Goal: Transaction & Acquisition: Purchase product/service

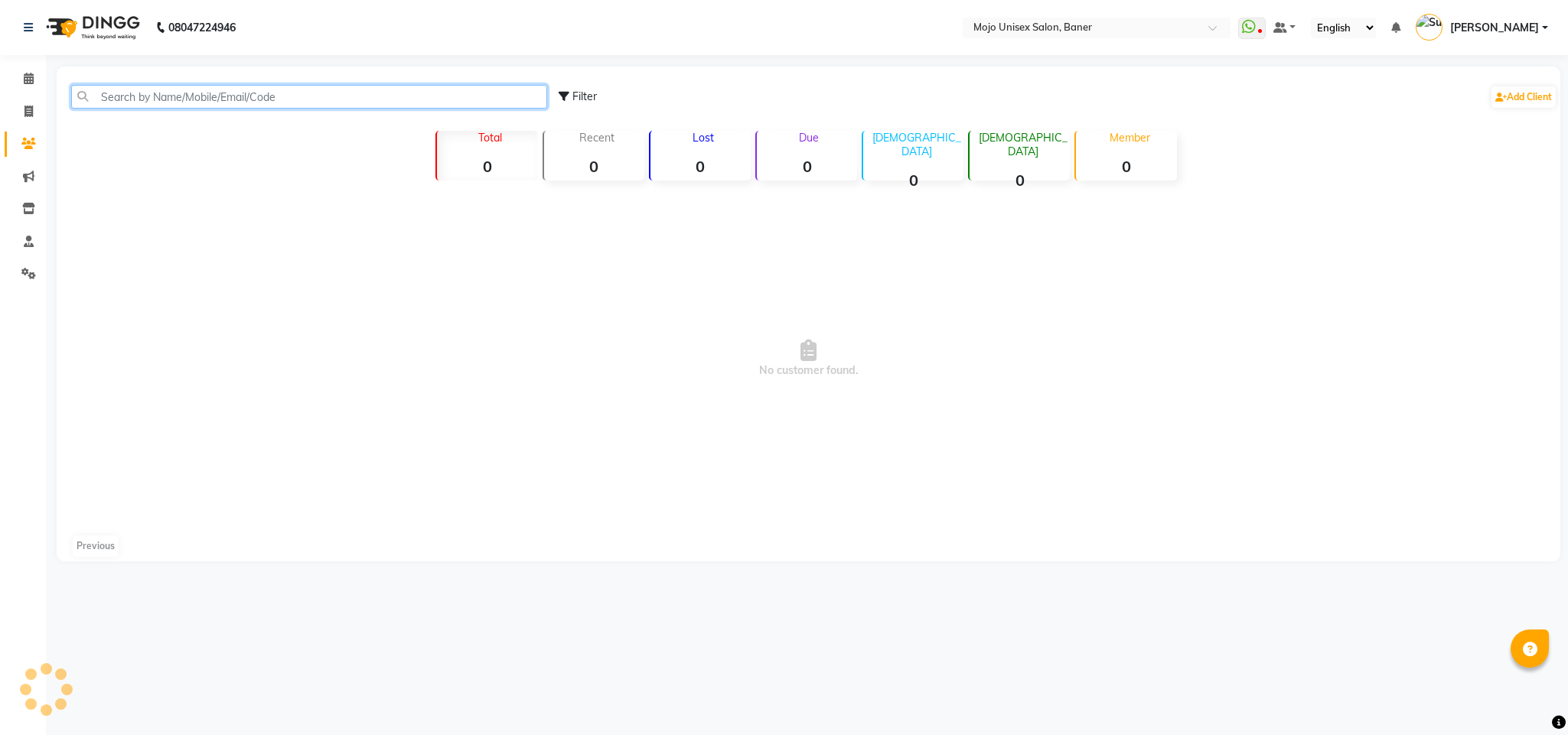
click at [158, 95] on input "text" at bounding box center [309, 97] width 476 height 24
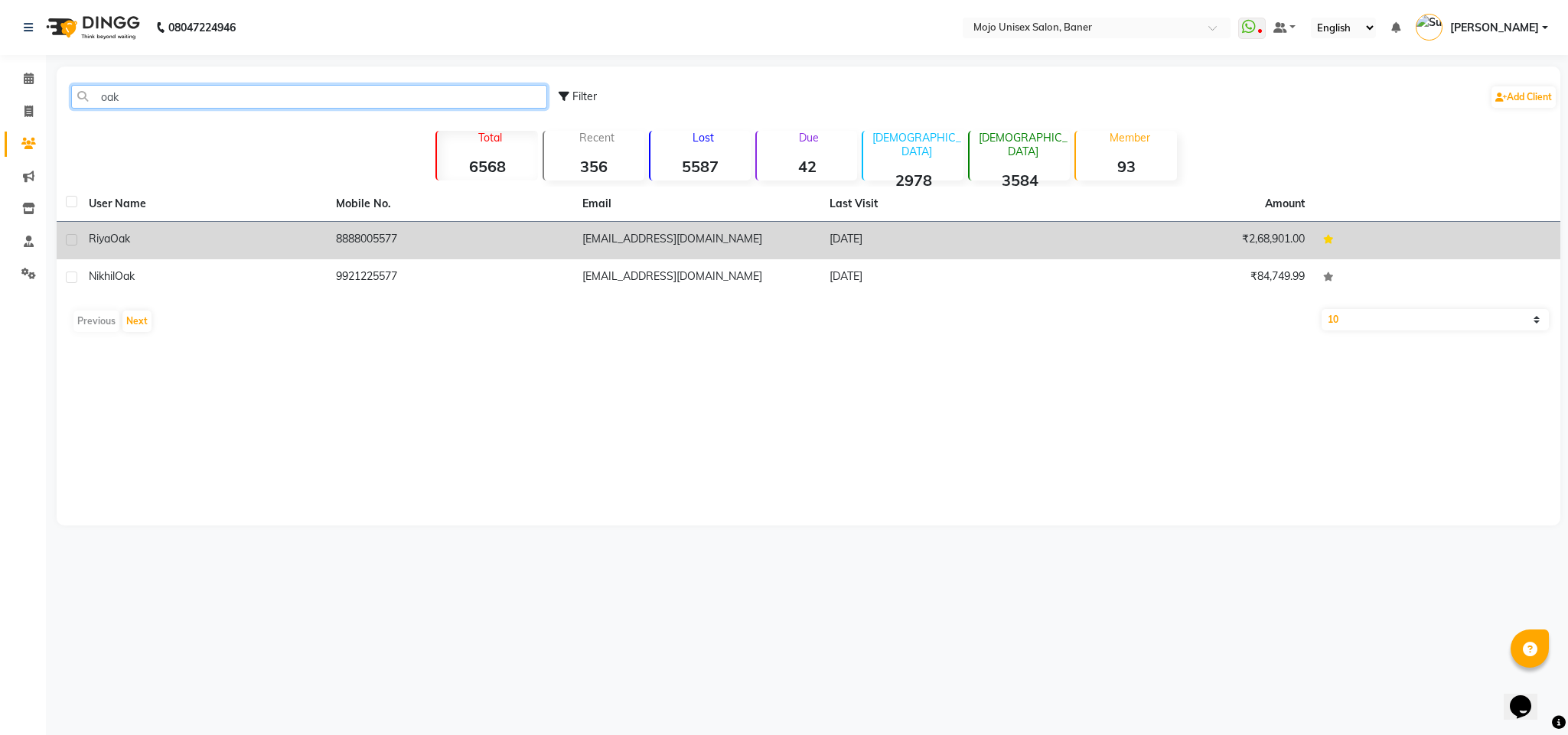
type input "oak"
click at [138, 246] on div "[PERSON_NAME] Oak" at bounding box center [203, 239] width 229 height 16
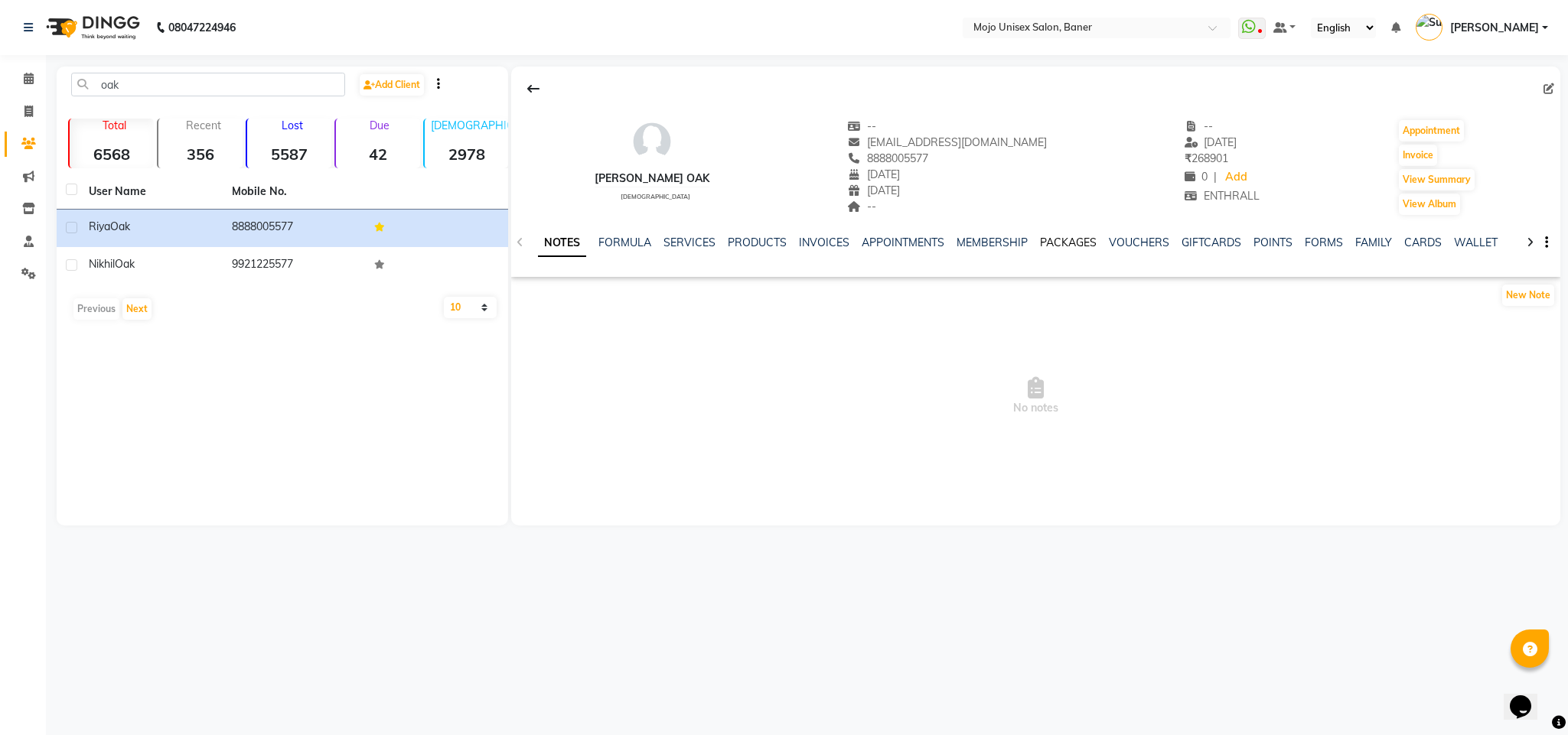
click at [1072, 237] on link "PACKAGES" at bounding box center [1068, 242] width 57 height 13
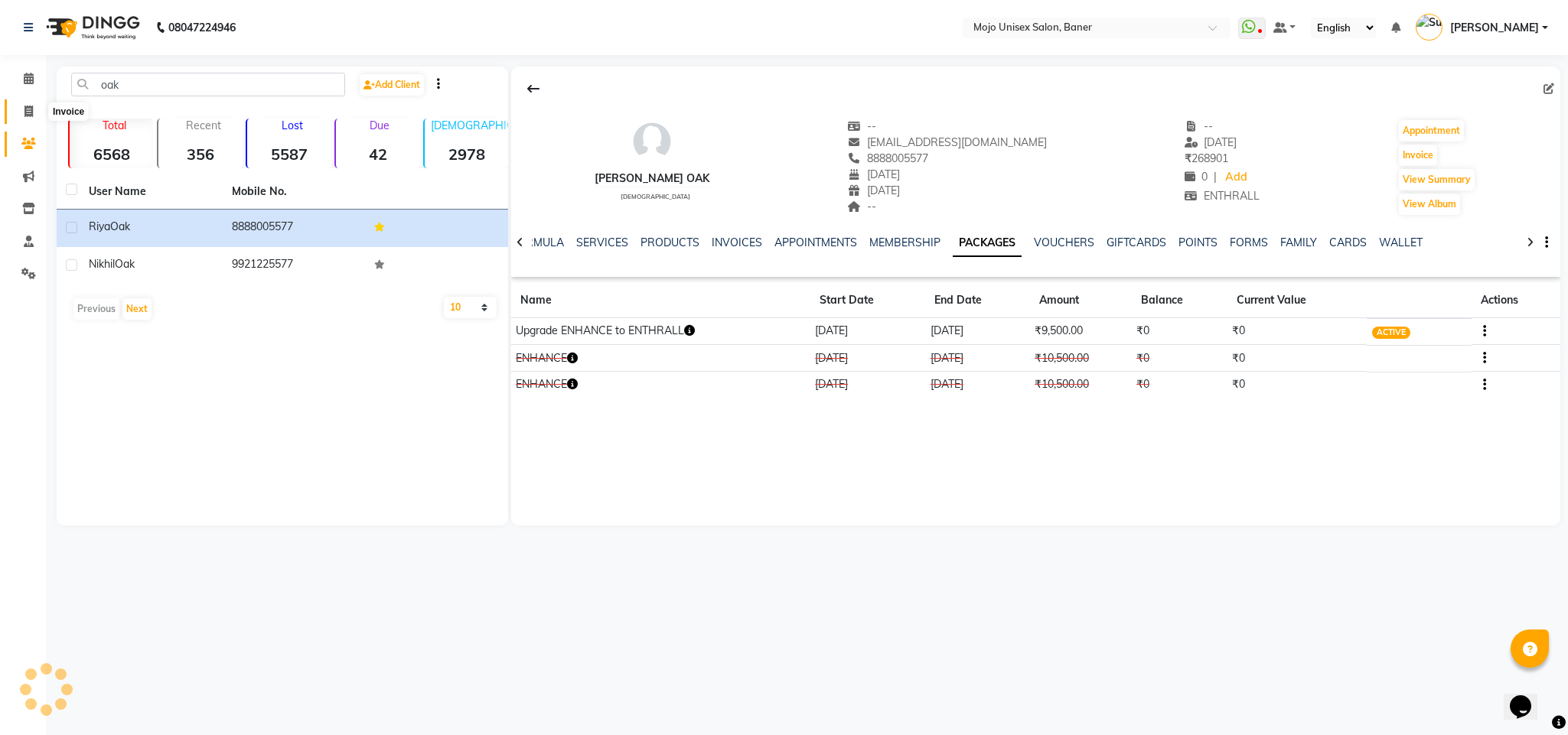
click at [28, 108] on icon at bounding box center [28, 111] width 9 height 12
select select "service"
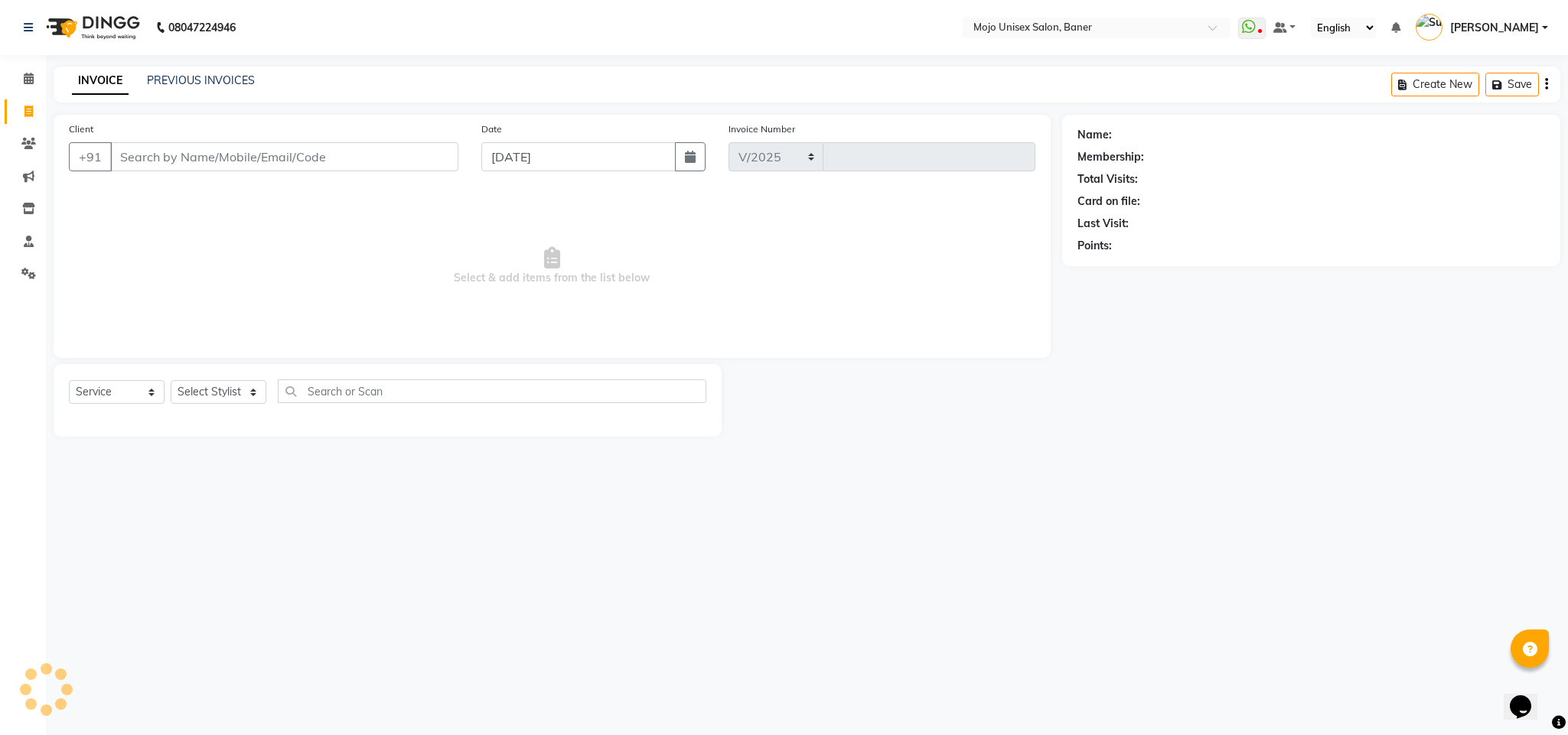
select select "52"
type input "1335"
click at [28, 146] on icon at bounding box center [28, 143] width 14 height 12
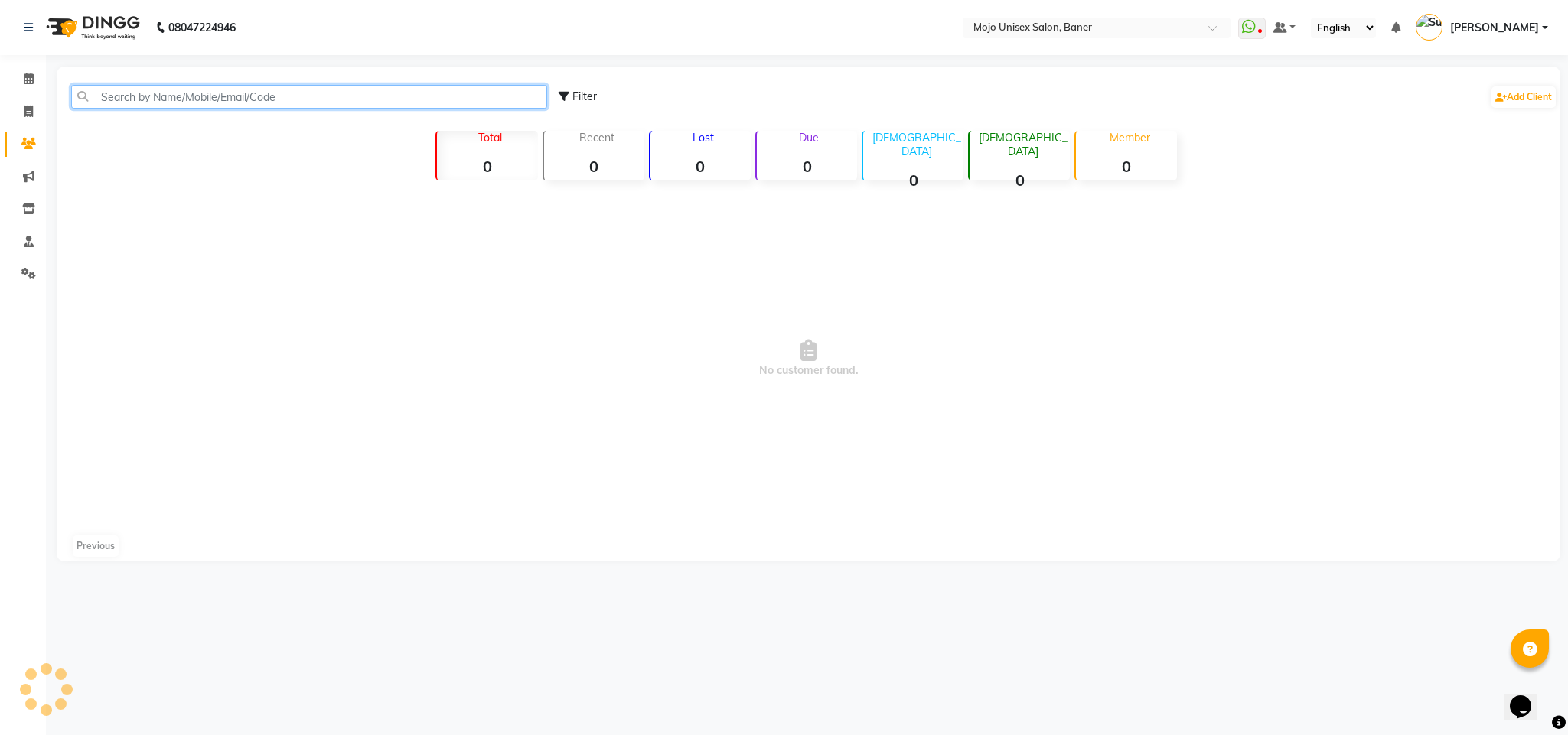
click at [262, 94] on input "text" at bounding box center [309, 97] width 476 height 24
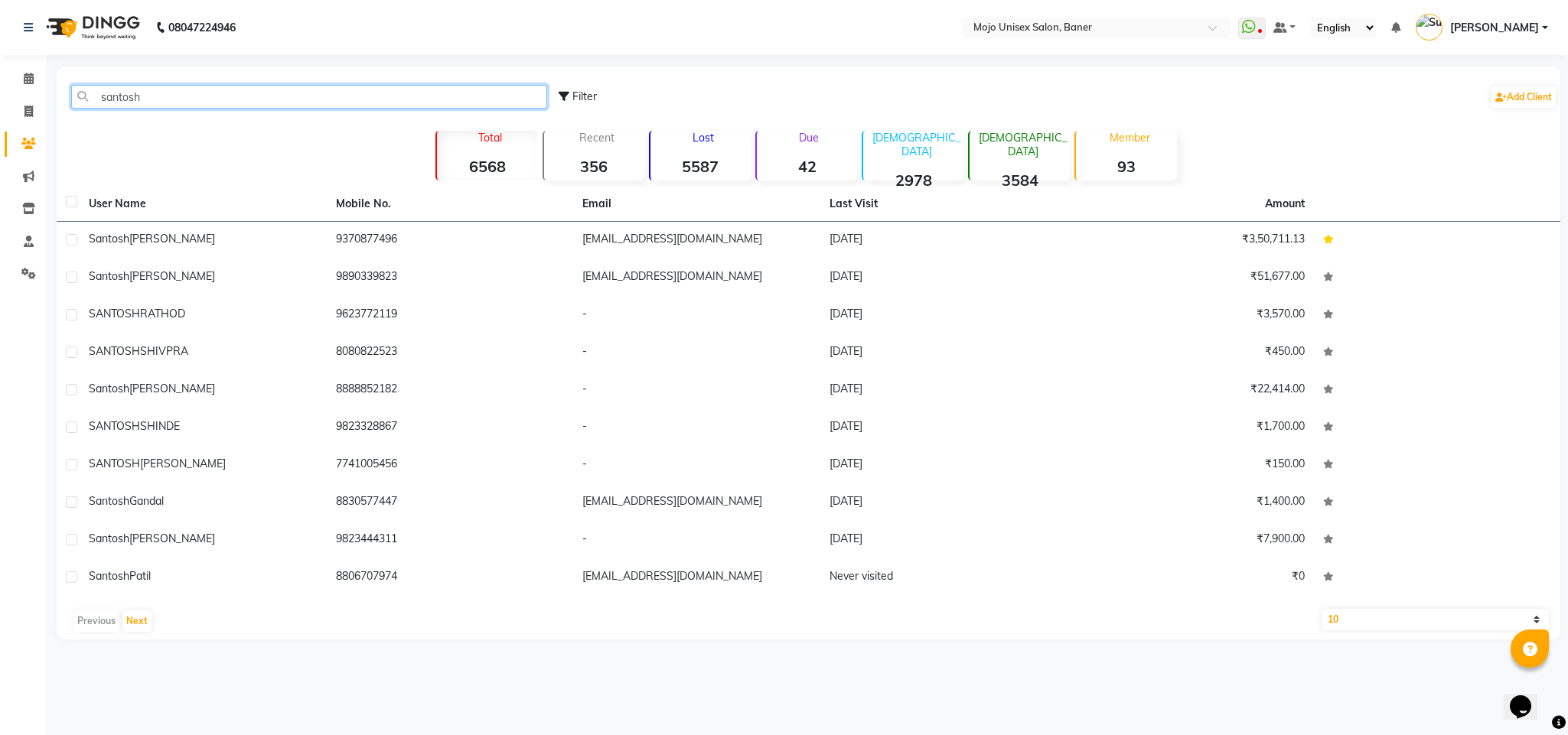
type input "santosh"
click at [143, 232] on span "[PERSON_NAME]" at bounding box center [172, 238] width 86 height 13
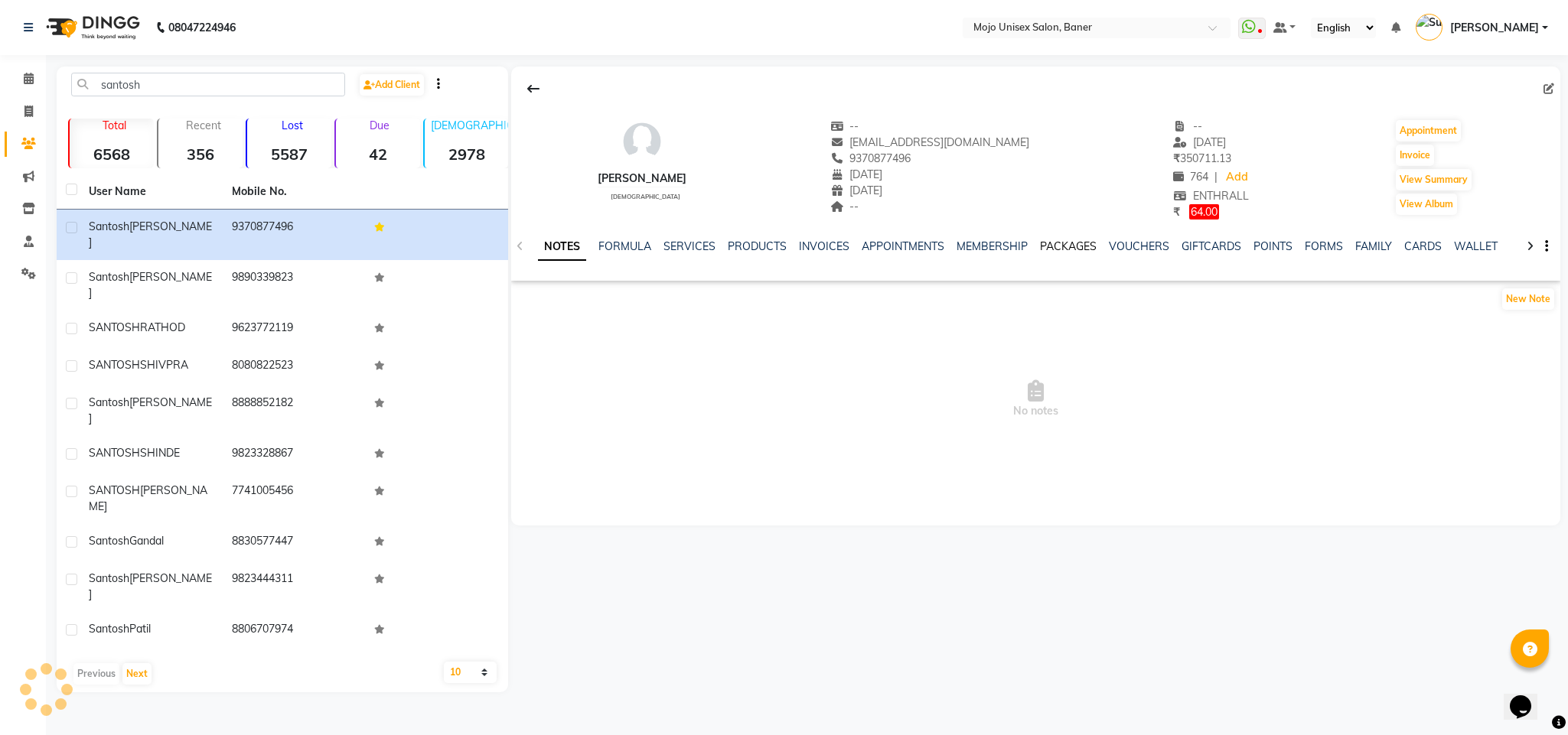
click at [1047, 247] on link "PACKAGES" at bounding box center [1068, 246] width 57 height 13
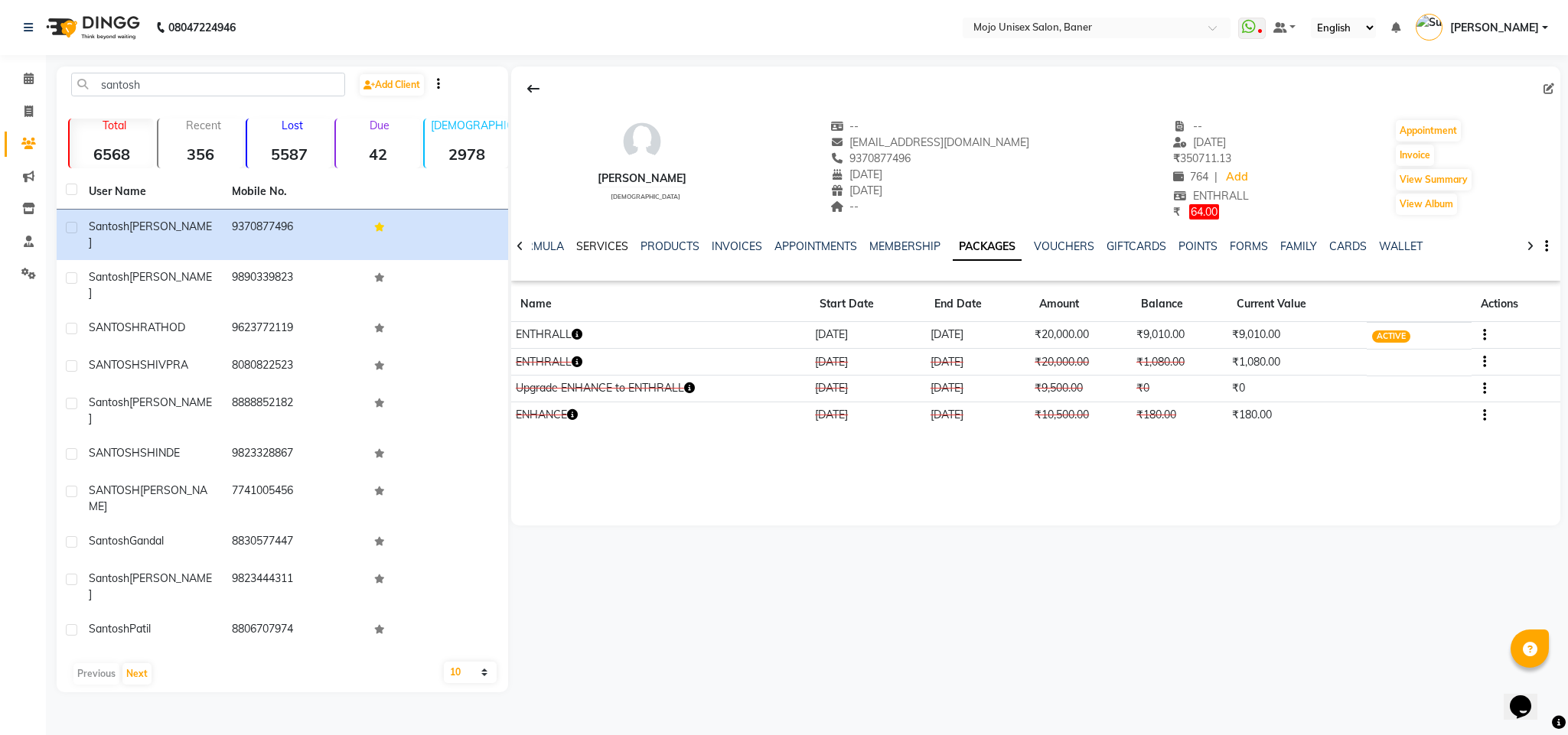
click at [576, 244] on link "SERVICES" at bounding box center [602, 246] width 52 height 13
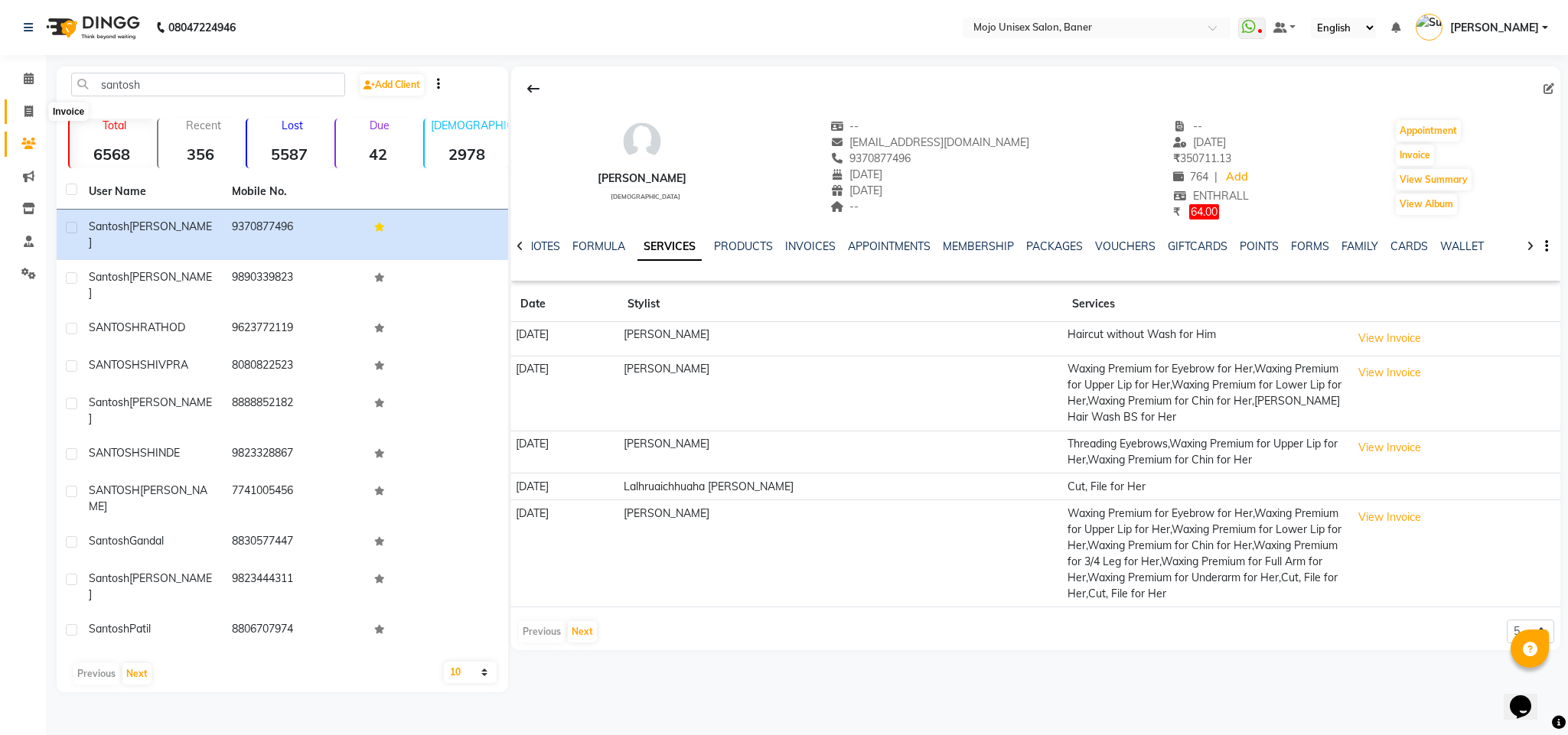
click at [31, 106] on icon at bounding box center [28, 111] width 9 height 12
select select "service"
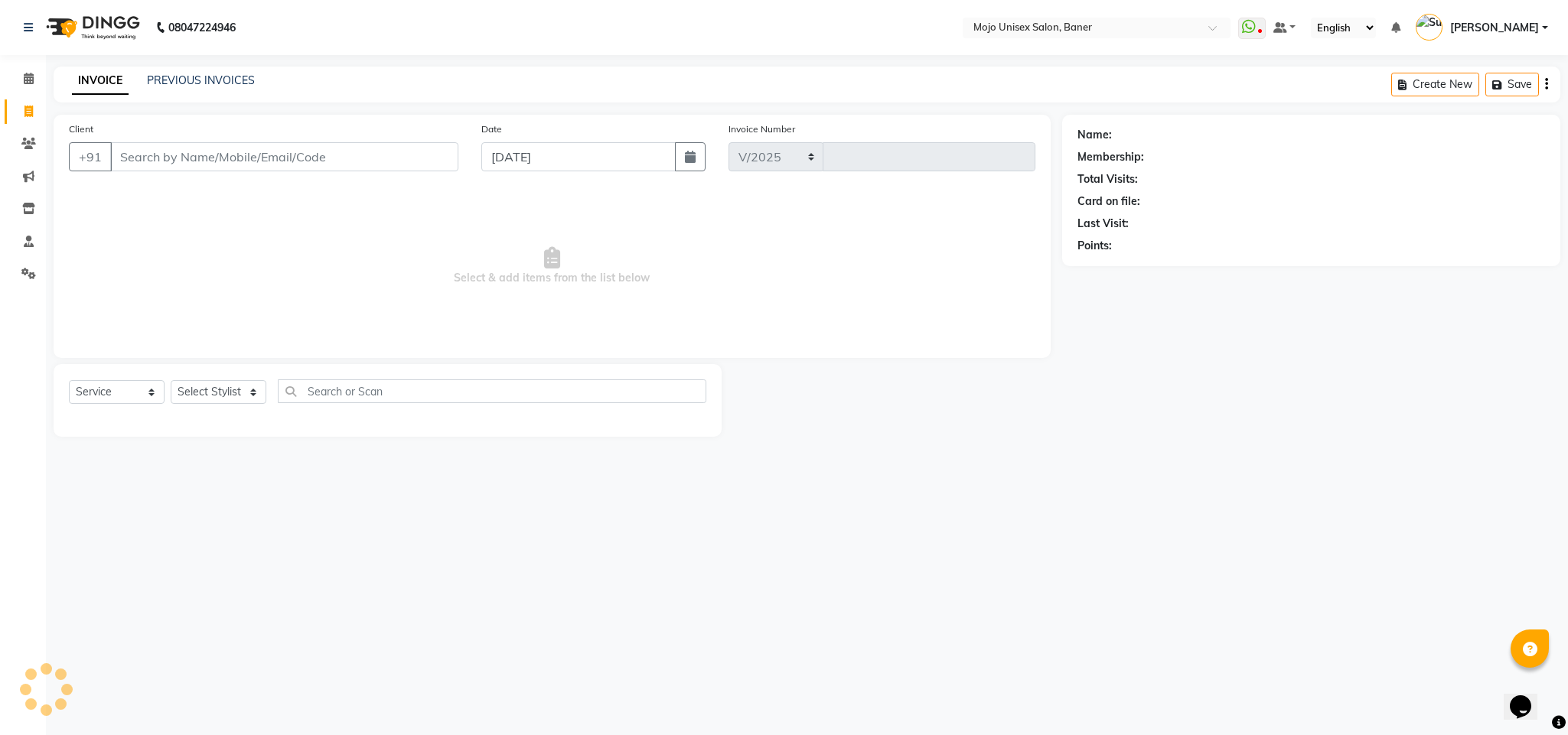
select select "52"
type input "1335"
click at [589, 156] on input "[DATE]" at bounding box center [578, 157] width 195 height 29
select select "9"
select select "2025"
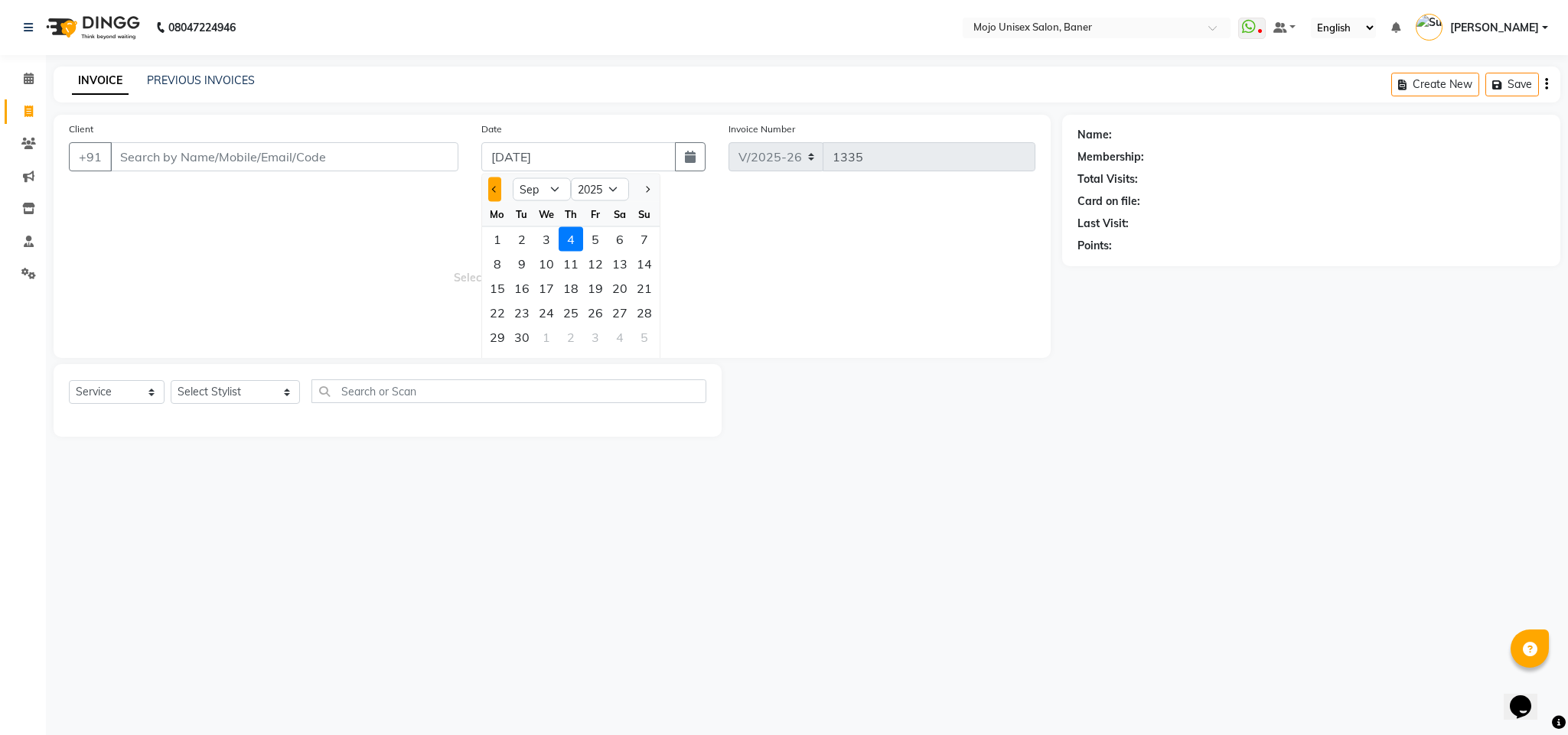
click at [489, 187] on button "Previous month" at bounding box center [495, 189] width 13 height 24
select select "8"
click at [636, 340] on div "31" at bounding box center [644, 337] width 24 height 24
type input "[DATE]"
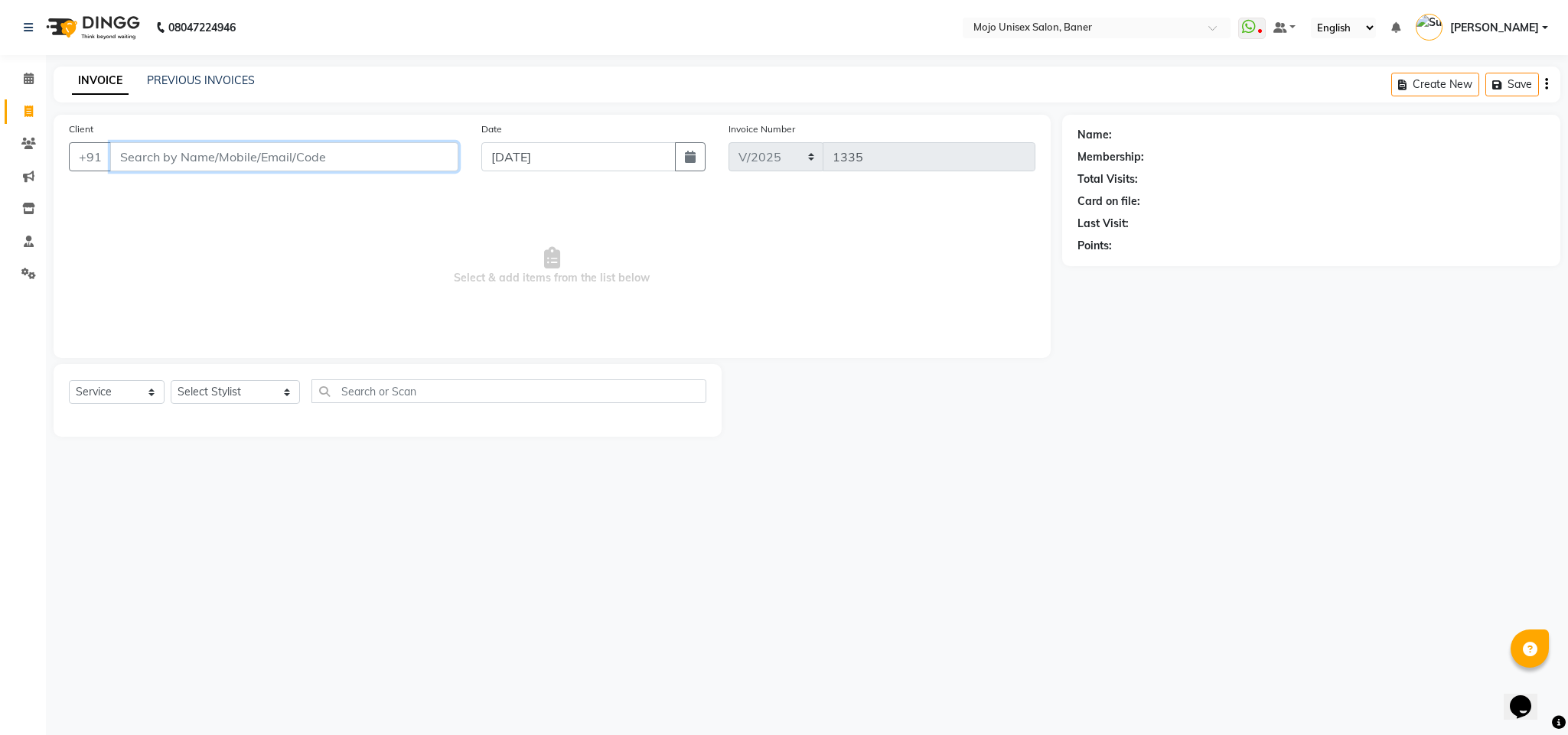
click at [366, 158] on input "Client" at bounding box center [284, 157] width 348 height 29
type input "9588640583"
click at [407, 163] on span "Add Client" at bounding box center [418, 156] width 61 height 15
select select "22"
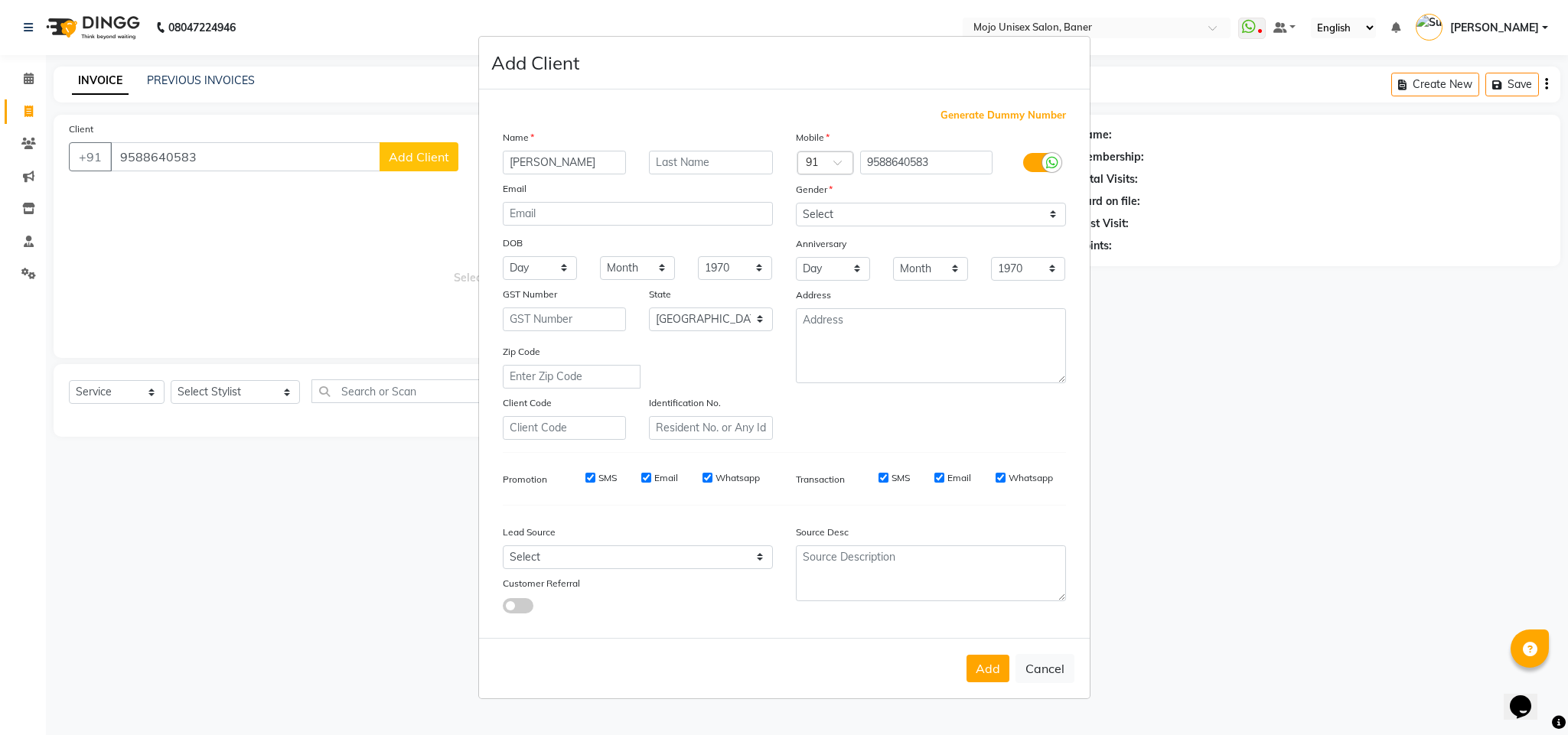
type input "[PERSON_NAME]"
click at [723, 149] on div "Name" at bounding box center [637, 139] width 293 height 21
click at [724, 159] on input "text" at bounding box center [711, 162] width 124 height 24
type input "CHAVAN"
click at [804, 216] on select "Select [DEMOGRAPHIC_DATA] [DEMOGRAPHIC_DATA] Other Prefer Not To Say" at bounding box center [931, 214] width 270 height 24
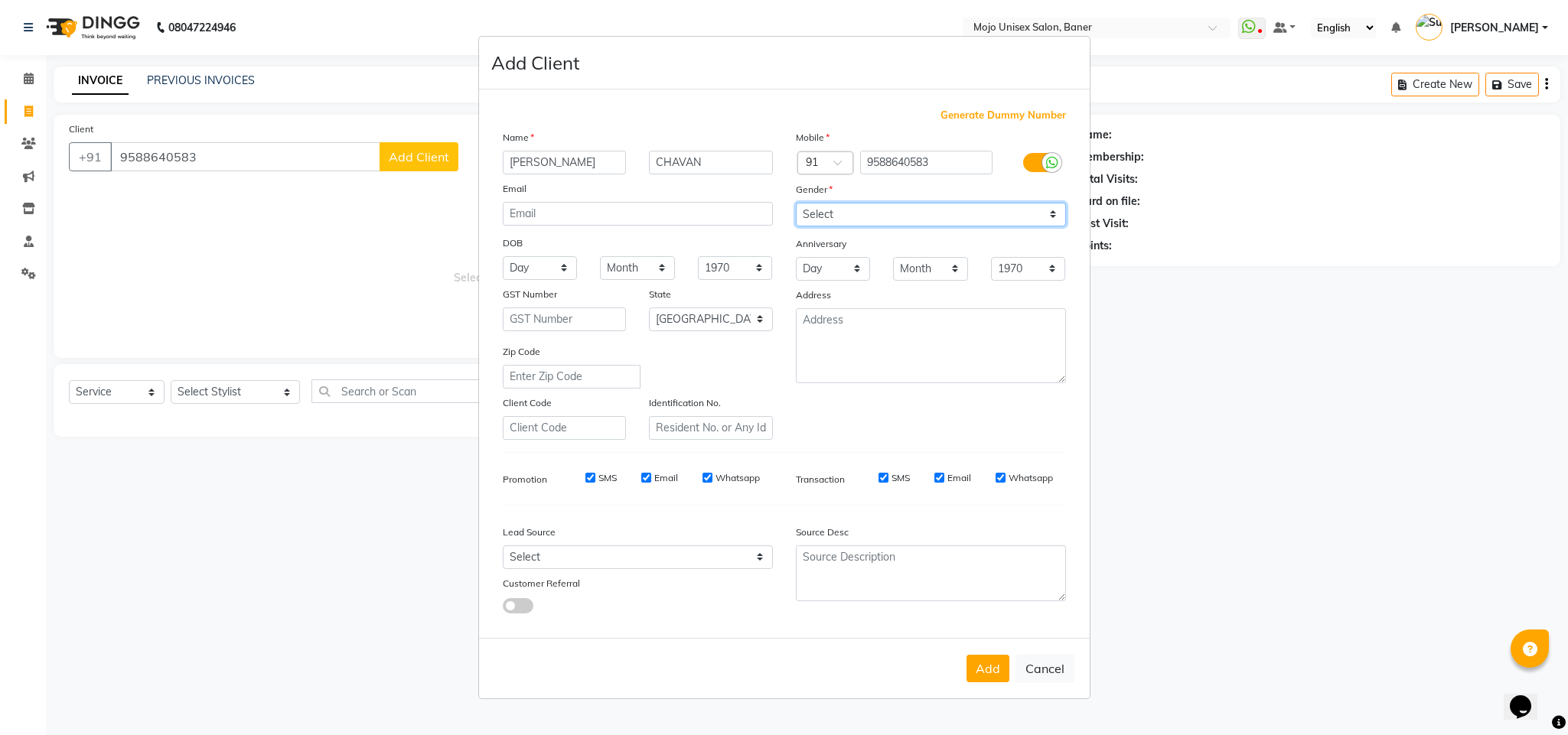
select select "[DEMOGRAPHIC_DATA]"
click at [796, 203] on select "Select [DEMOGRAPHIC_DATA] [DEMOGRAPHIC_DATA] Other Prefer Not To Say" at bounding box center [931, 214] width 270 height 24
click at [529, 262] on select "Day 01 02 03 04 05 06 07 08 09 10 11 12 13 14 15 16 17 18 19 20 21 22 23 24 25 …" at bounding box center [540, 268] width 75 height 24
select select "05"
click at [503, 256] on select "Day 01 02 03 04 05 06 07 08 09 10 11 12 13 14 15 16 17 18 19 20 21 22 23 24 25 …" at bounding box center [540, 268] width 75 height 24
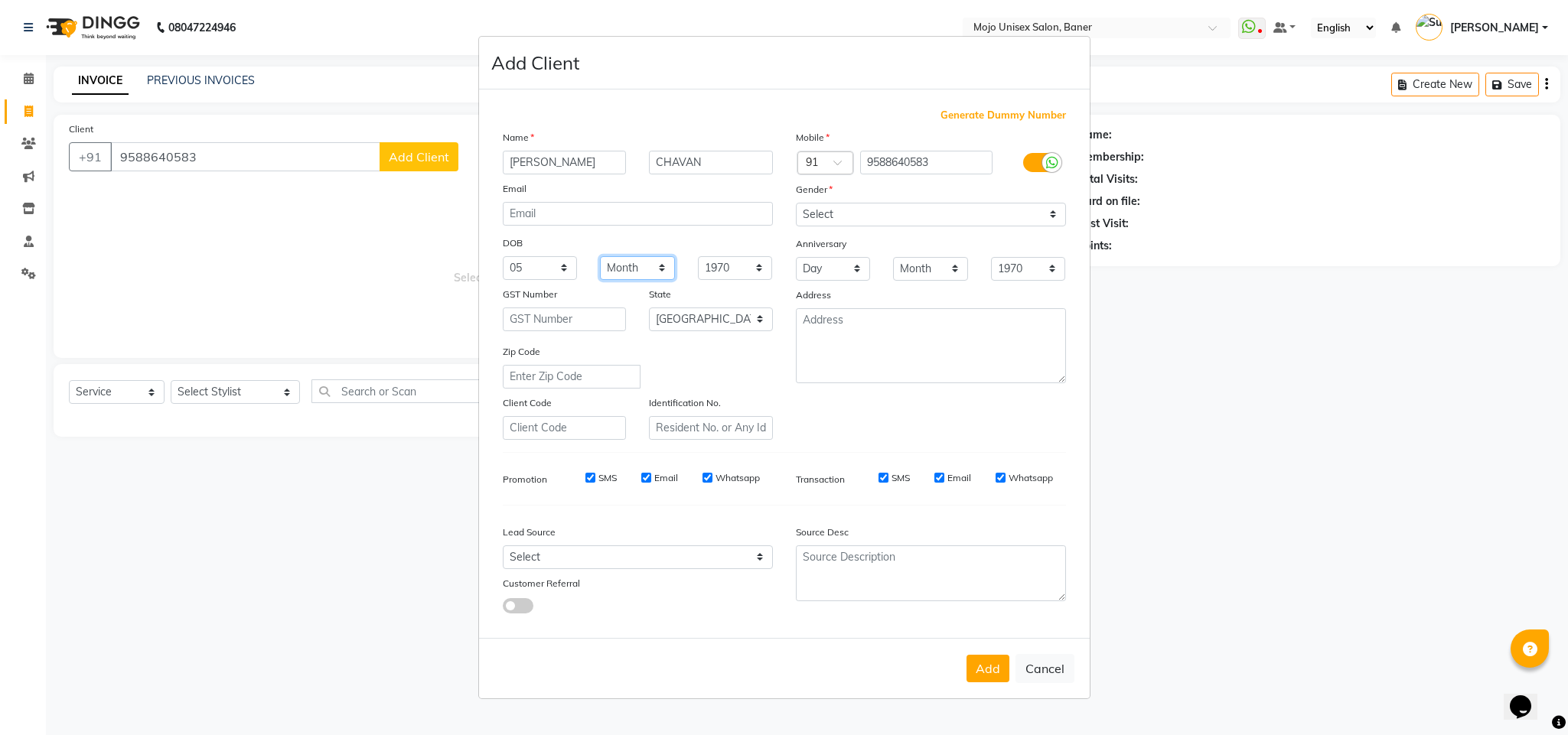
click at [630, 269] on select "Month January February March April May June July August September October Novem…" at bounding box center [637, 268] width 75 height 24
select select "07"
click at [600, 256] on select "Month January February March April May June July August September October Novem…" at bounding box center [637, 268] width 75 height 24
click at [830, 272] on select "Day 01 02 03 04 05 06 07 08 09 10 11 12 13 14 15 16 17 18 19 20 21 22 23 24 25 …" at bounding box center [833, 269] width 75 height 24
select select "10"
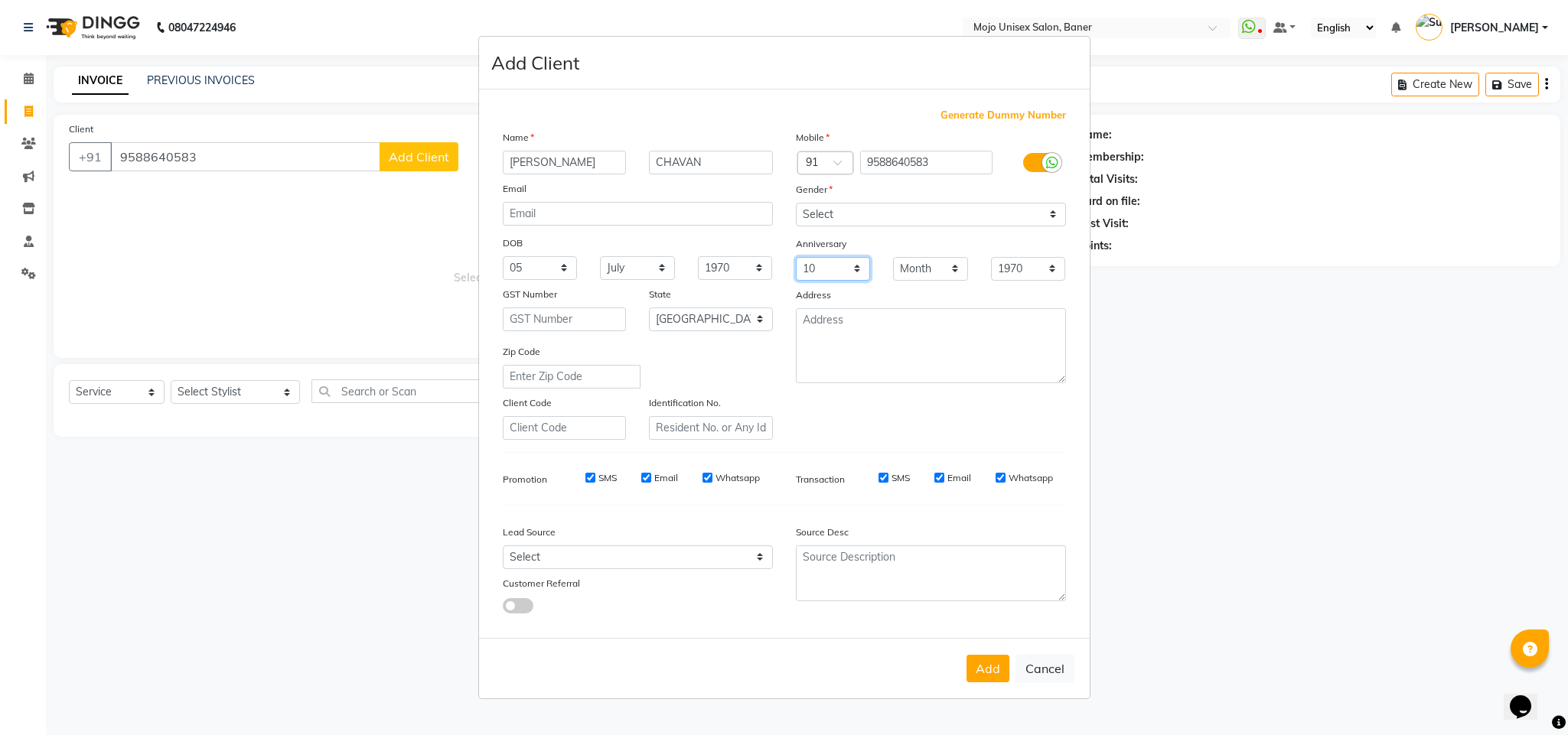
click at [796, 258] on select "Day 01 02 03 04 05 06 07 08 09 10 11 12 13 14 15 16 17 18 19 20 21 22 23 24 25 …" at bounding box center [833, 269] width 75 height 24
click at [928, 276] on select "Month January February March April May June July August September October Novem…" at bounding box center [930, 269] width 75 height 24
select select "07"
click at [893, 258] on select "Month January February March April May June July August September October Novem…" at bounding box center [930, 269] width 75 height 24
click at [637, 554] on select "Select Walk-in Internet Friend Word of Mouth Advertisement Facebook Justdial Go…" at bounding box center [637, 557] width 270 height 24
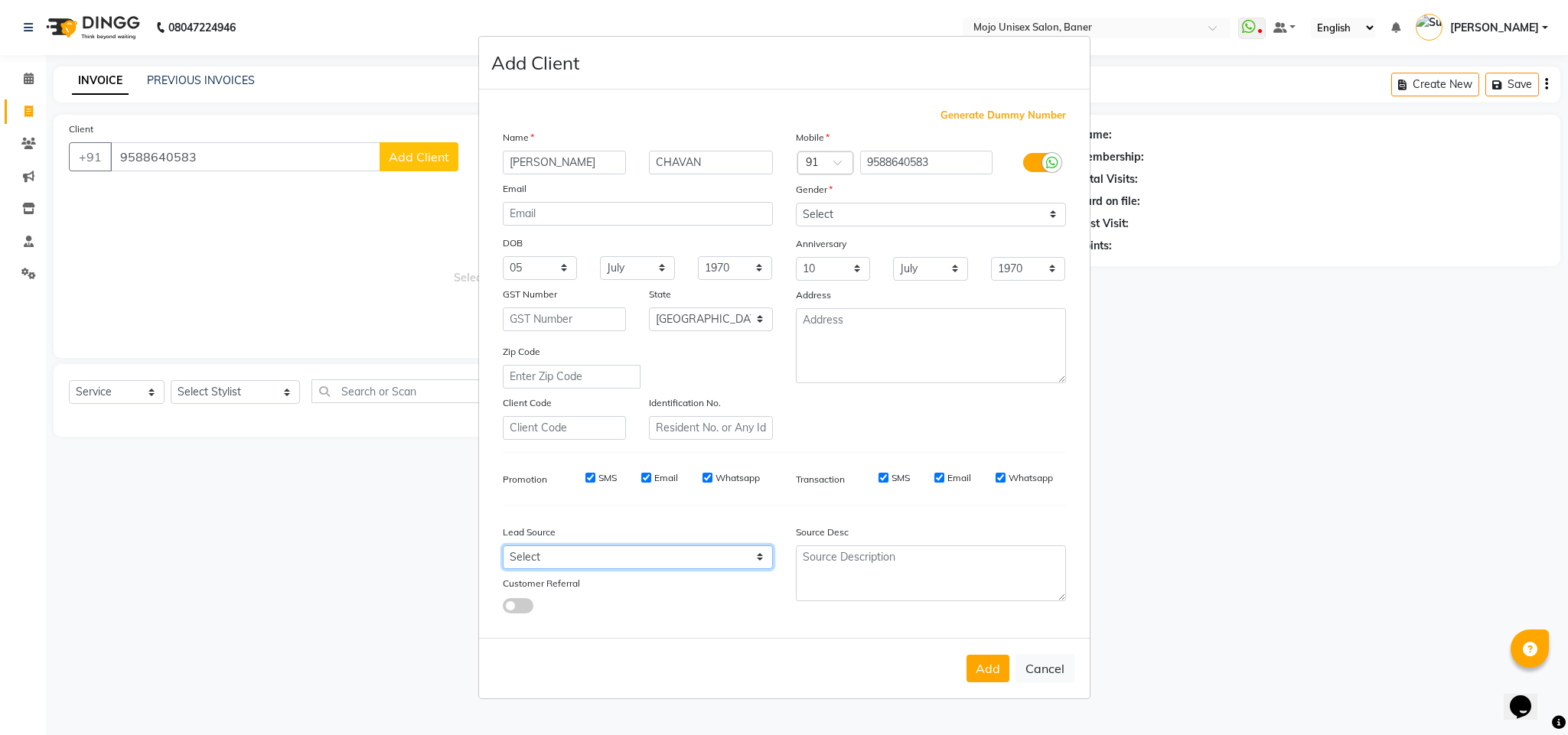
select select "1325"
click at [503, 545] on select "Select Walk-in Internet Friend Word of Mouth Advertisement Facebook Justdial Go…" at bounding box center [637, 557] width 270 height 24
click at [988, 666] on button "Add" at bounding box center [988, 668] width 43 height 28
click at [988, 666] on div "Add Cancel" at bounding box center [784, 668] width 611 height 61
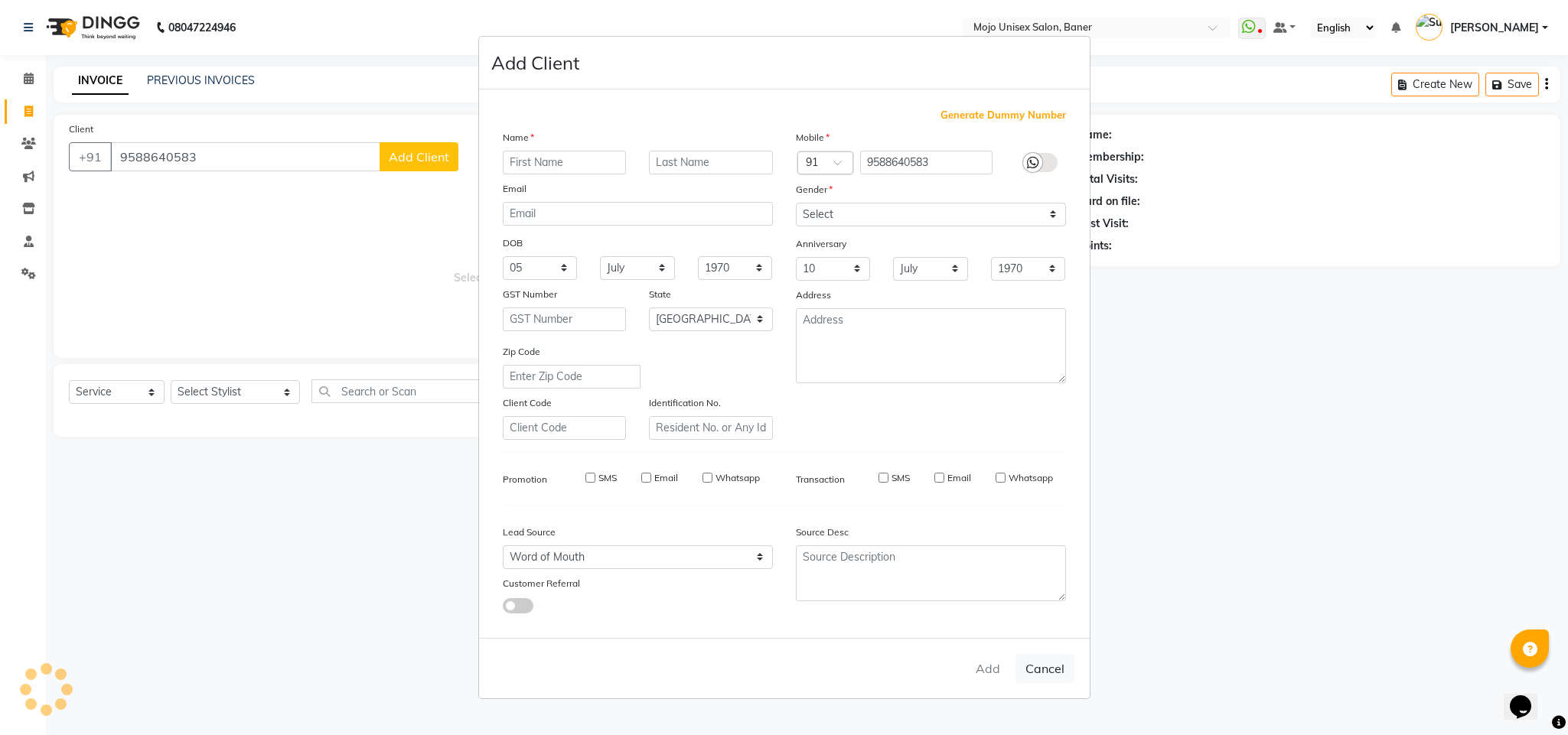
select select
select select "null"
select select
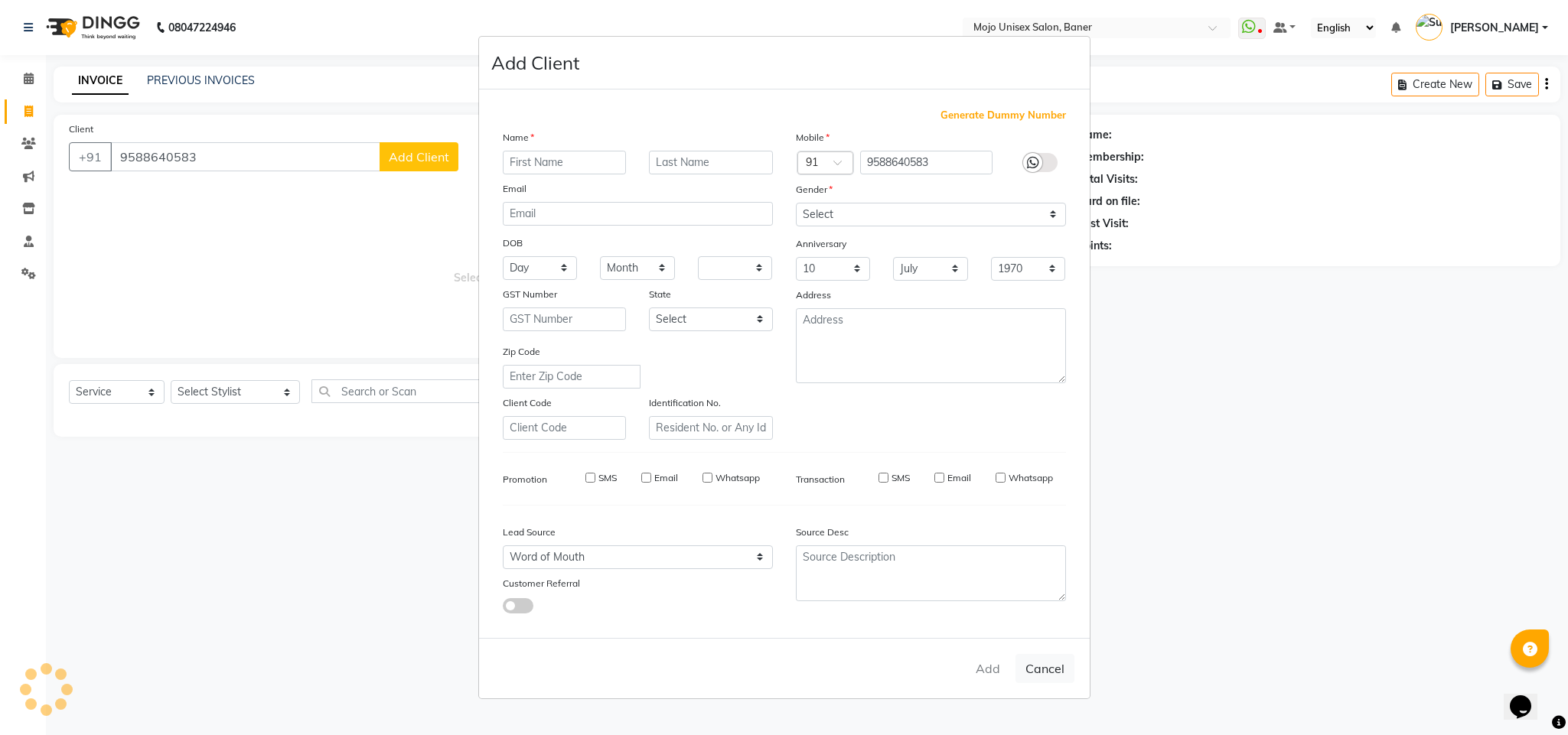
select select
checkbox input "false"
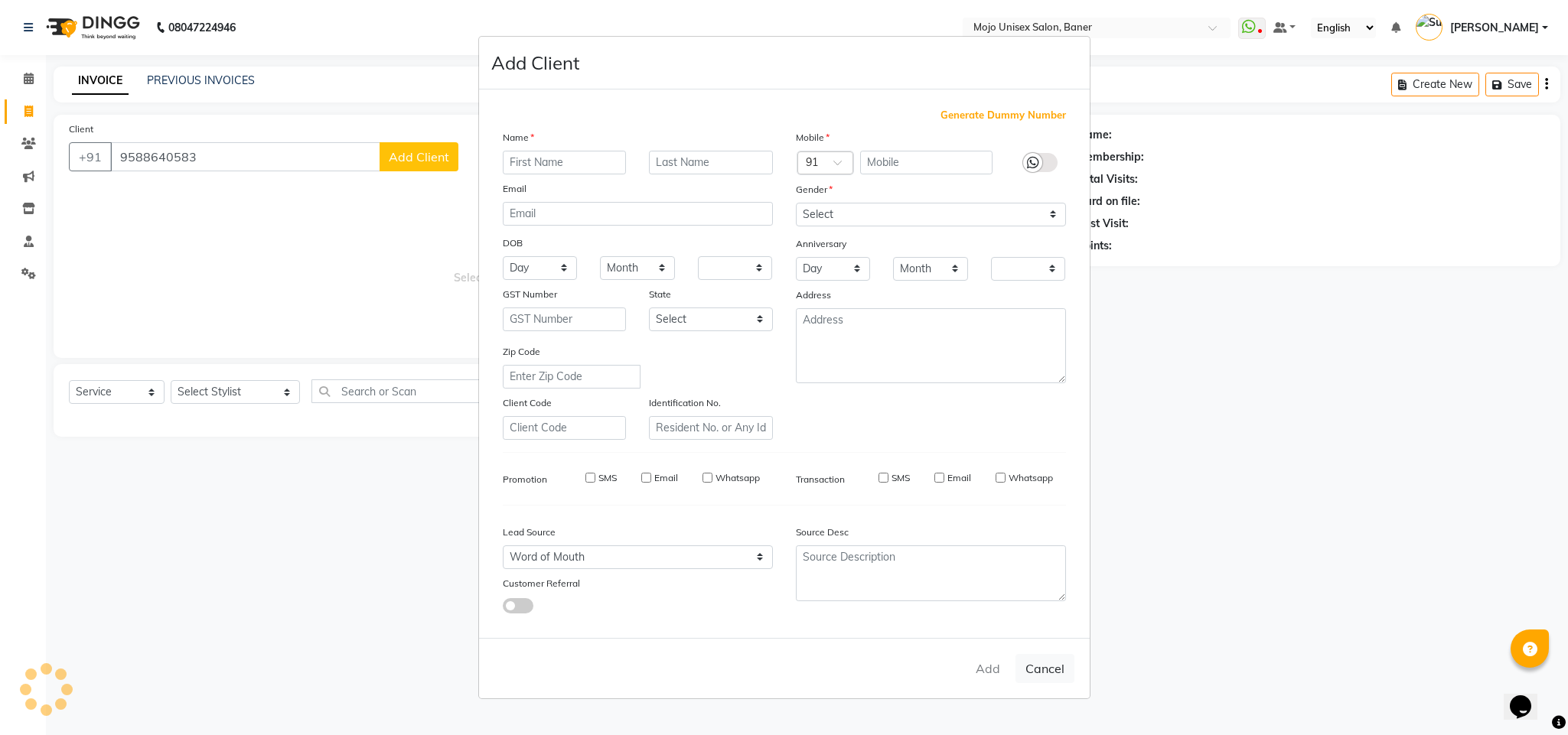
checkbox input "false"
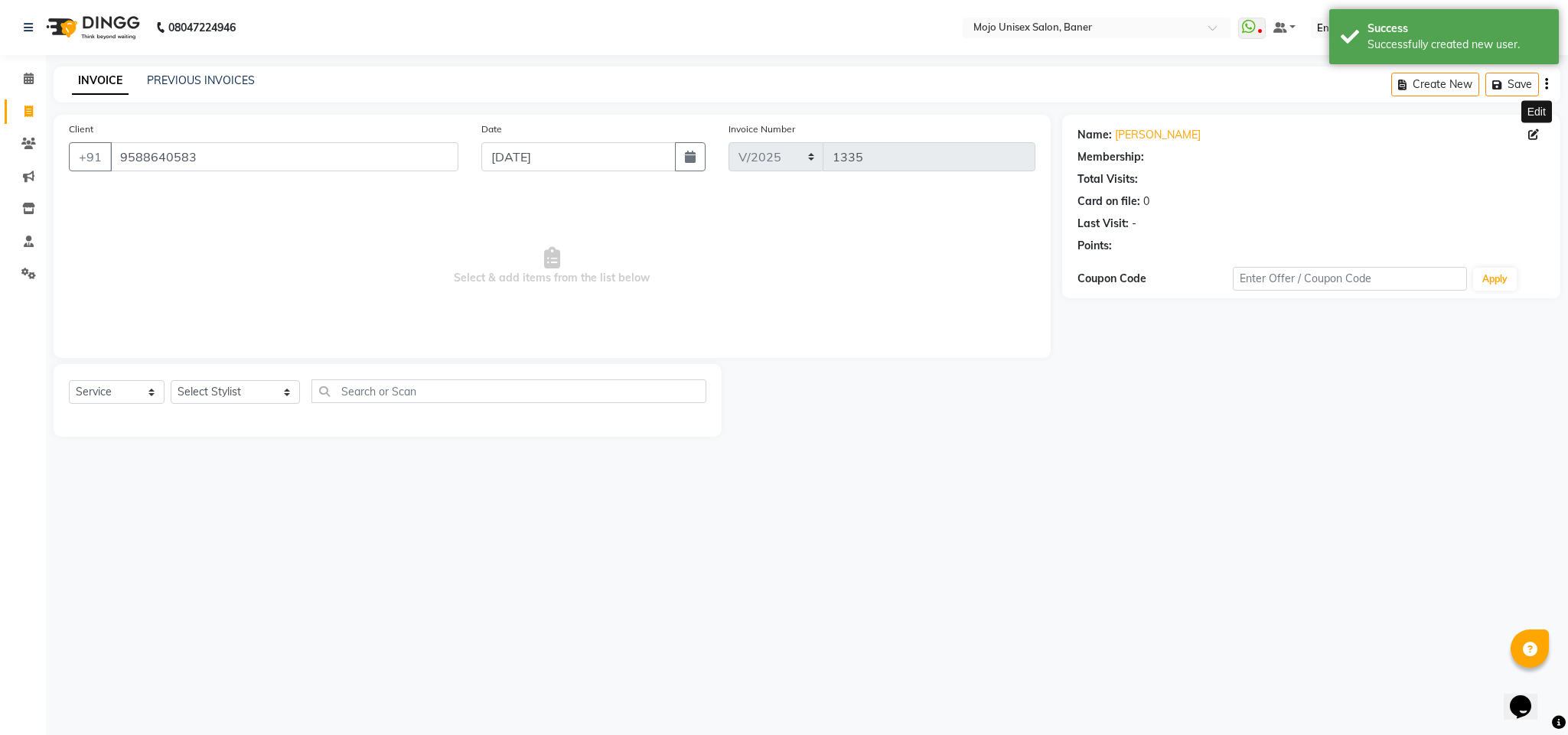
click at [1536, 132] on icon at bounding box center [1533, 135] width 11 height 11
select select "05"
select select "07"
select select "22"
select select "[DEMOGRAPHIC_DATA]"
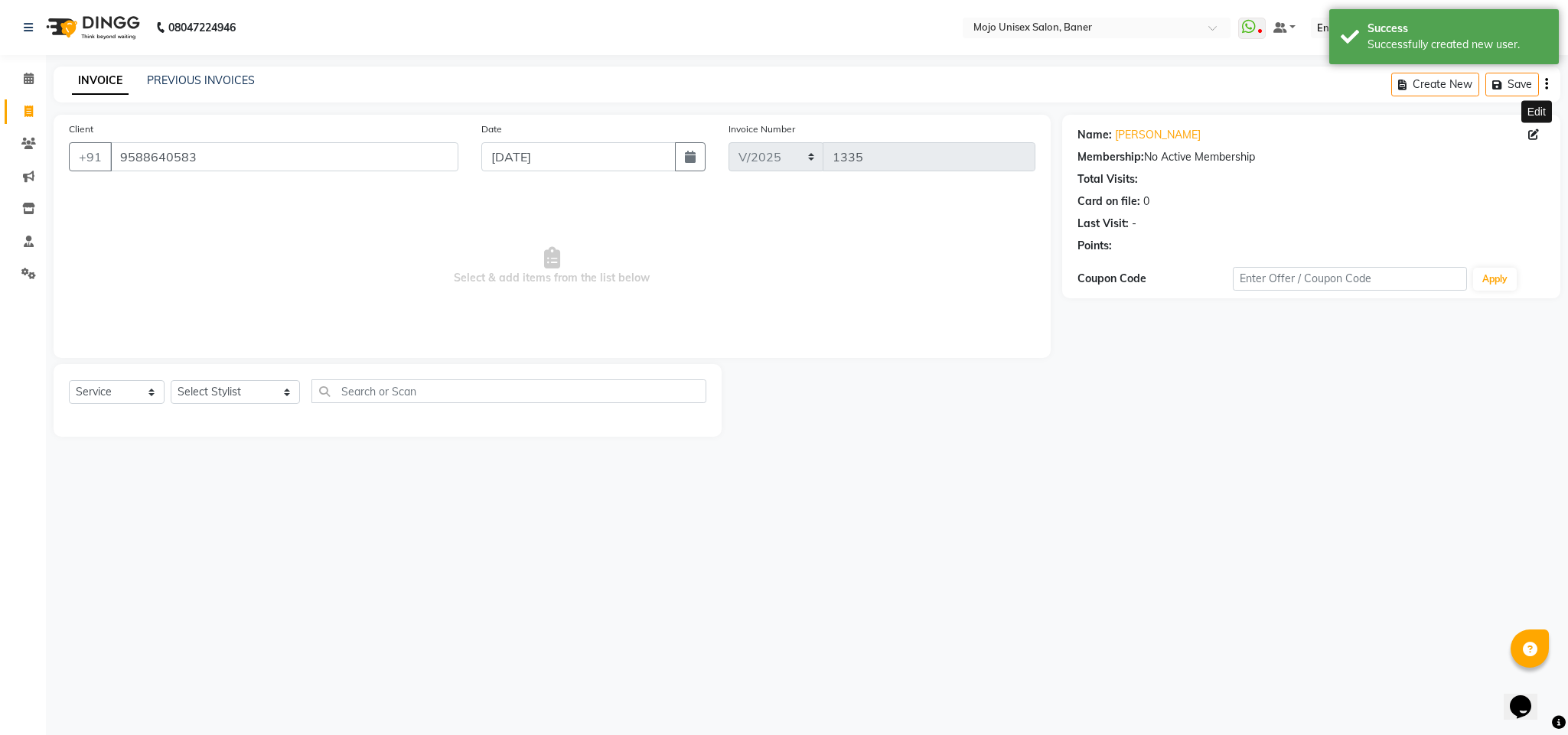
select select "10"
select select "07"
select select "1325"
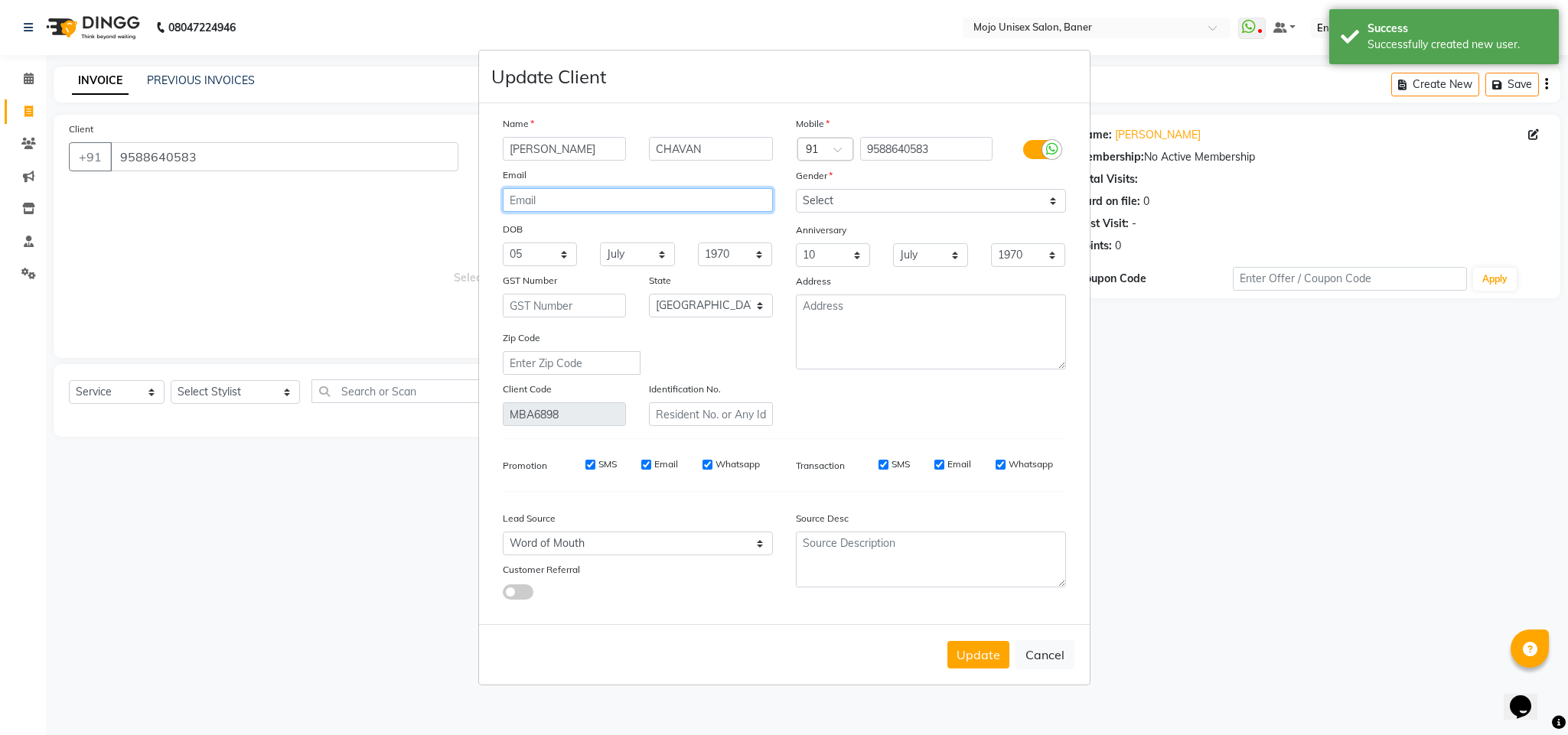
click at [553, 212] on input "email" at bounding box center [637, 200] width 270 height 24
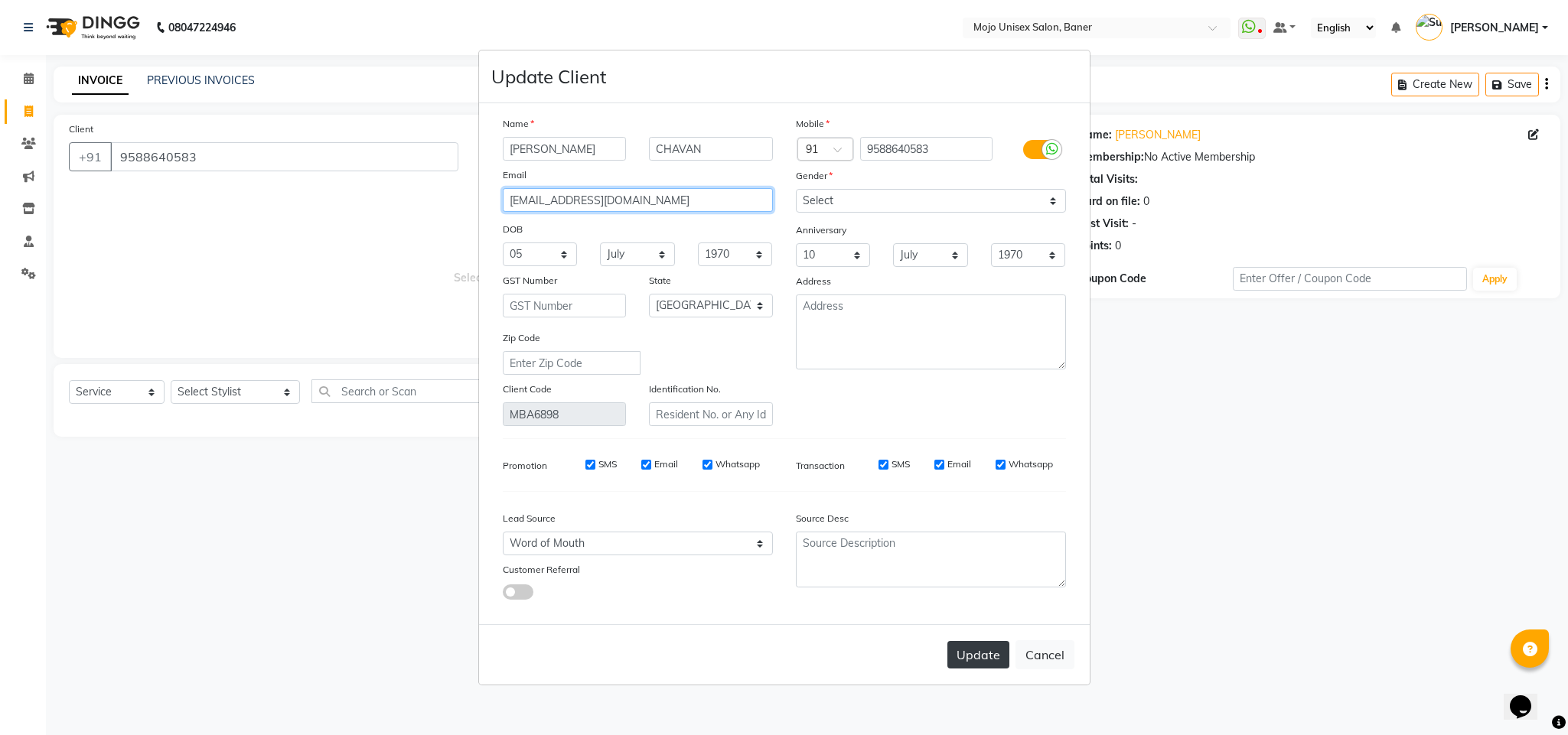
type input "[EMAIL_ADDRESS][DOMAIN_NAME]"
click at [993, 651] on button "Update" at bounding box center [978, 655] width 62 height 28
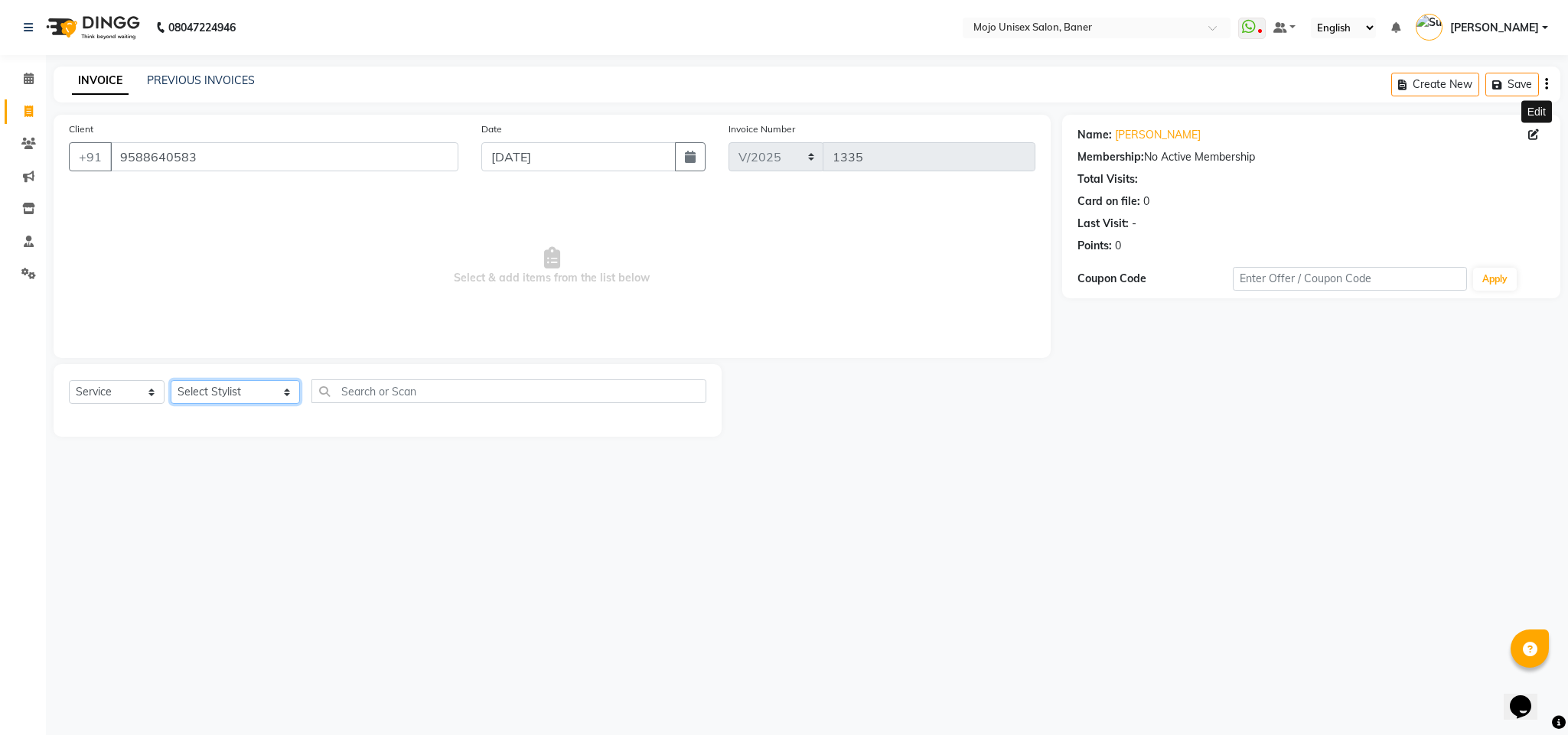
click at [203, 390] on select "Select Stylist [PERSON_NAME] [PERSON_NAME] ([PERSON_NAME]) [PERSON_NAME] [PERSO…" at bounding box center [236, 392] width 129 height 24
select select "2248"
click at [171, 381] on select "Select Stylist [PERSON_NAME] [PERSON_NAME] ([PERSON_NAME]) [PERSON_NAME] [PERSO…" at bounding box center [236, 392] width 129 height 24
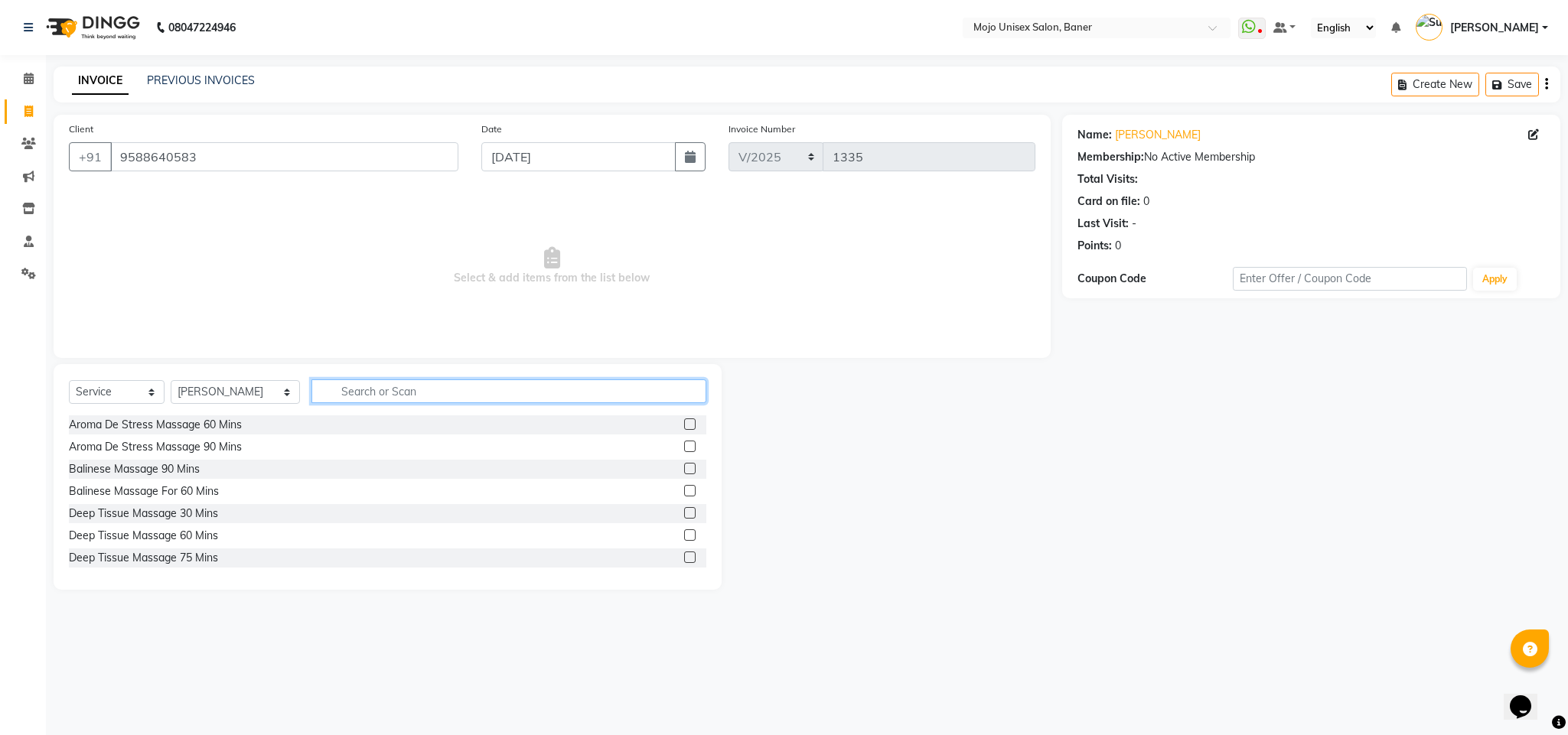
click at [344, 391] on input "text" at bounding box center [508, 392] width 395 height 24
type input "cut"
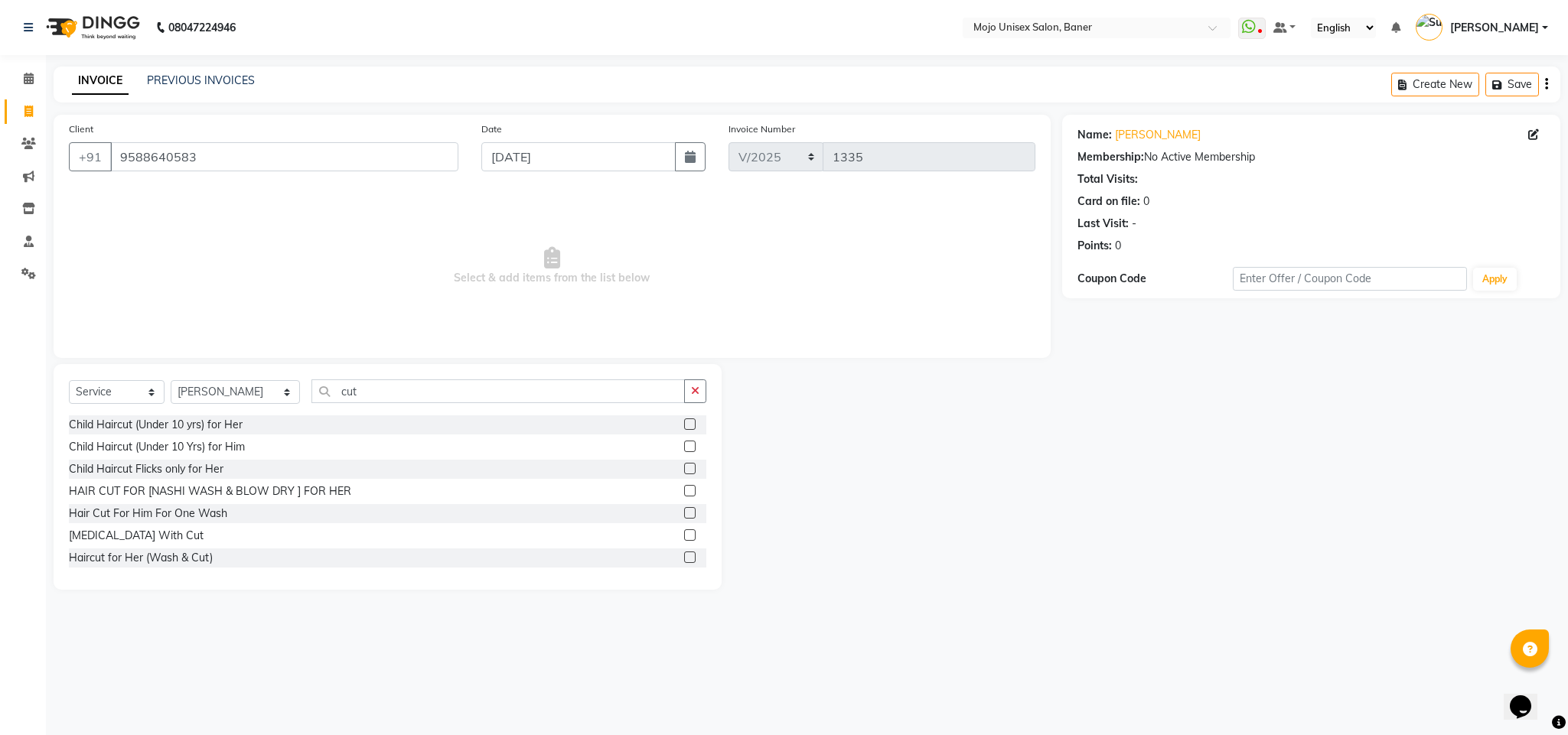
click at [684, 561] on label at bounding box center [689, 557] width 12 height 12
click at [684, 561] on input "checkbox" at bounding box center [689, 558] width 10 height 10
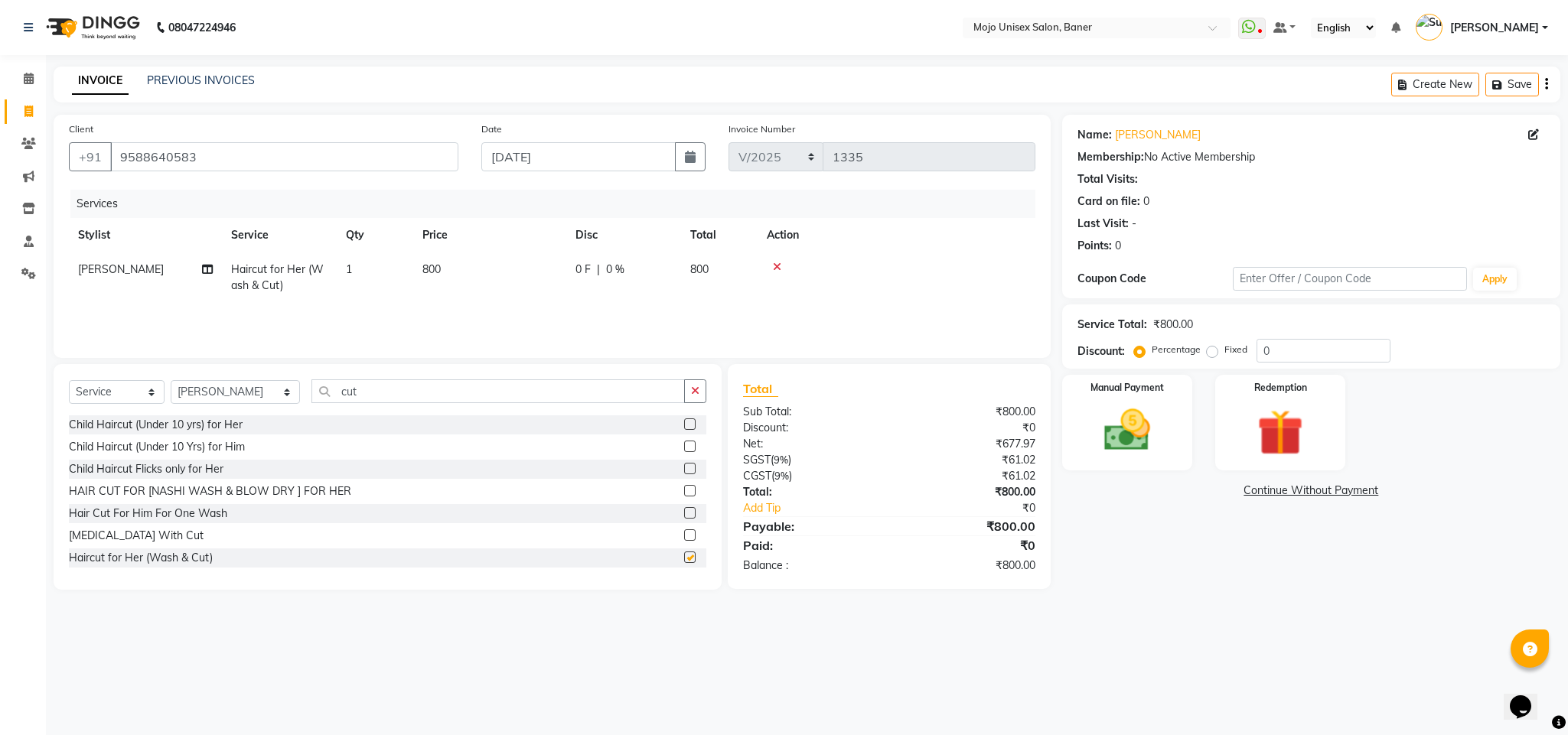
checkbox input "false"
click at [372, 398] on input "cut" at bounding box center [498, 392] width 373 height 24
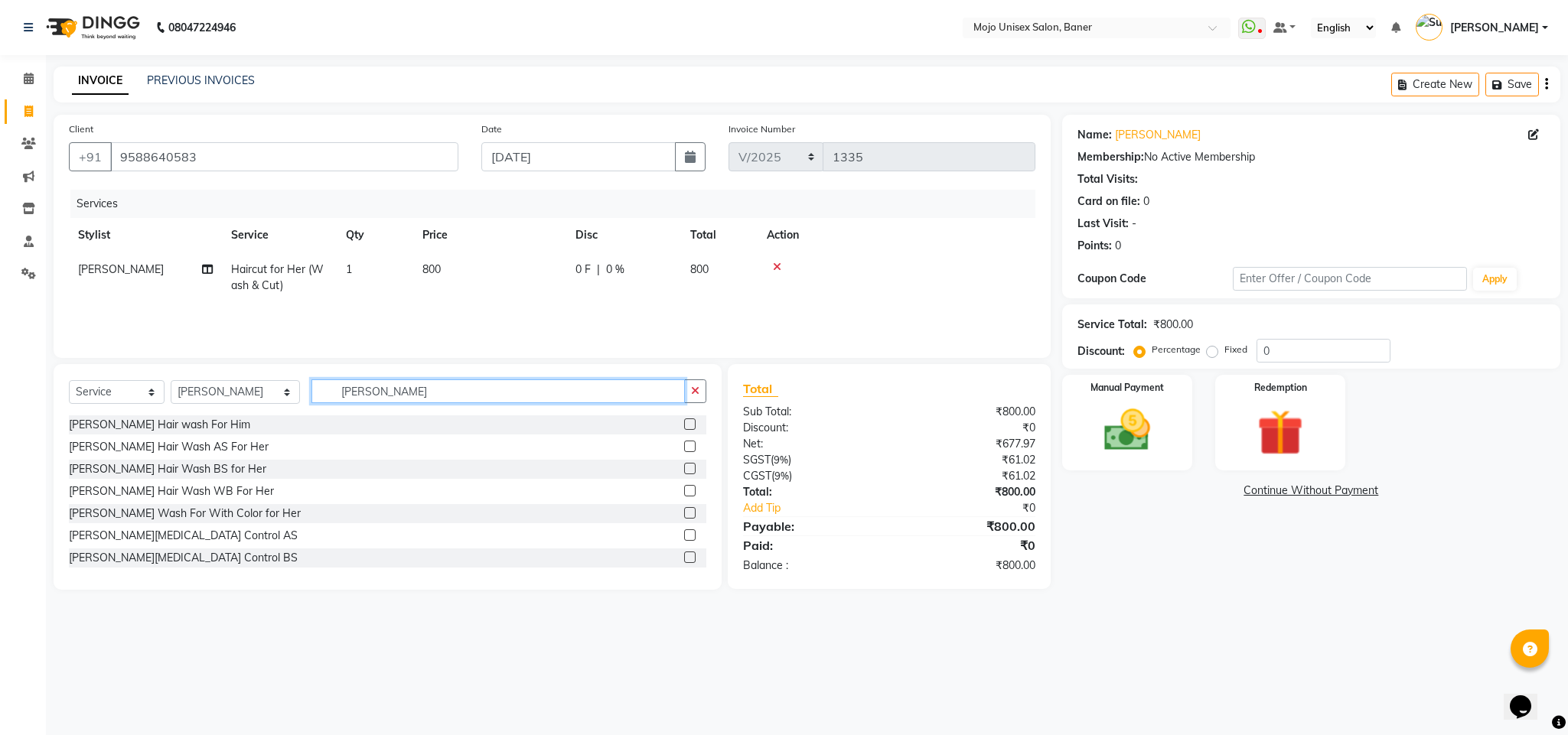
type input "[PERSON_NAME]"
click at [684, 554] on label at bounding box center [689, 557] width 12 height 12
click at [684, 554] on input "checkbox" at bounding box center [689, 558] width 10 height 10
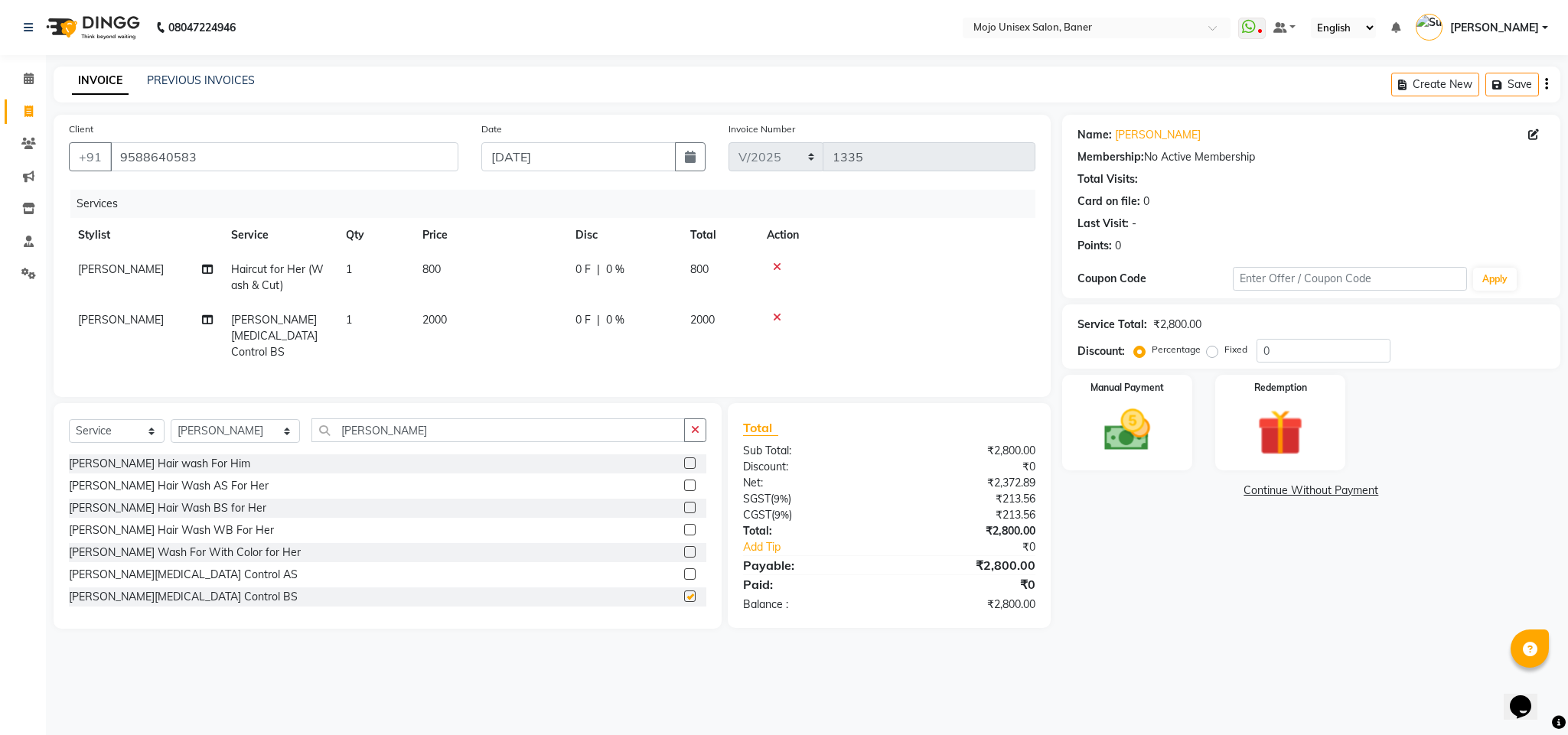
checkbox input "false"
click at [138, 432] on select "Select Service Product Membership Package Voucher Prepaid Gift Card" at bounding box center [116, 431] width 95 height 24
select select "product"
click at [69, 421] on select "Select Service Product Membership Package Voucher Prepaid Gift Card" at bounding box center [116, 431] width 95 height 24
click at [336, 425] on input "[PERSON_NAME]" at bounding box center [498, 430] width 373 height 24
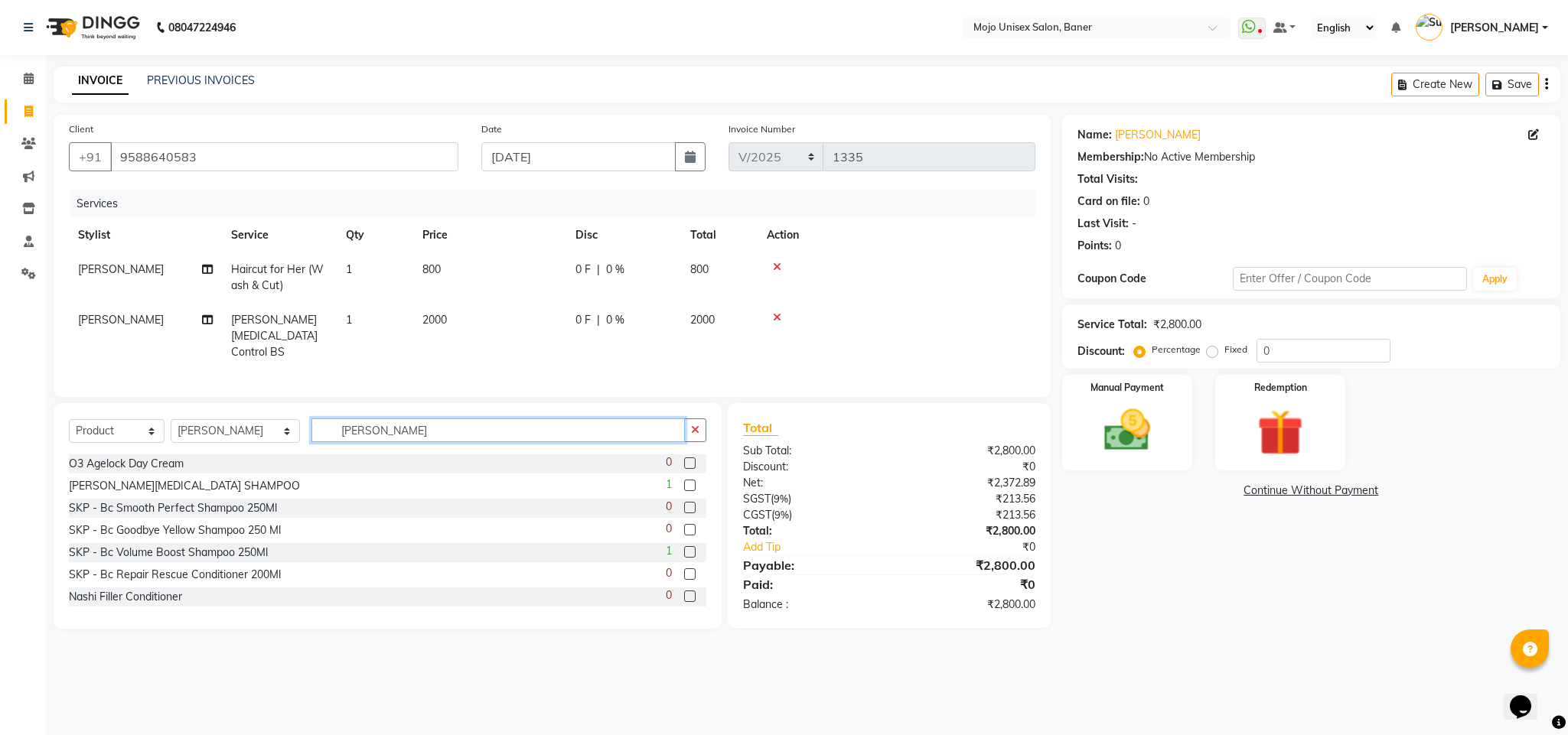
click at [336, 425] on input "[PERSON_NAME]" at bounding box center [498, 430] width 373 height 24
type input "scal"
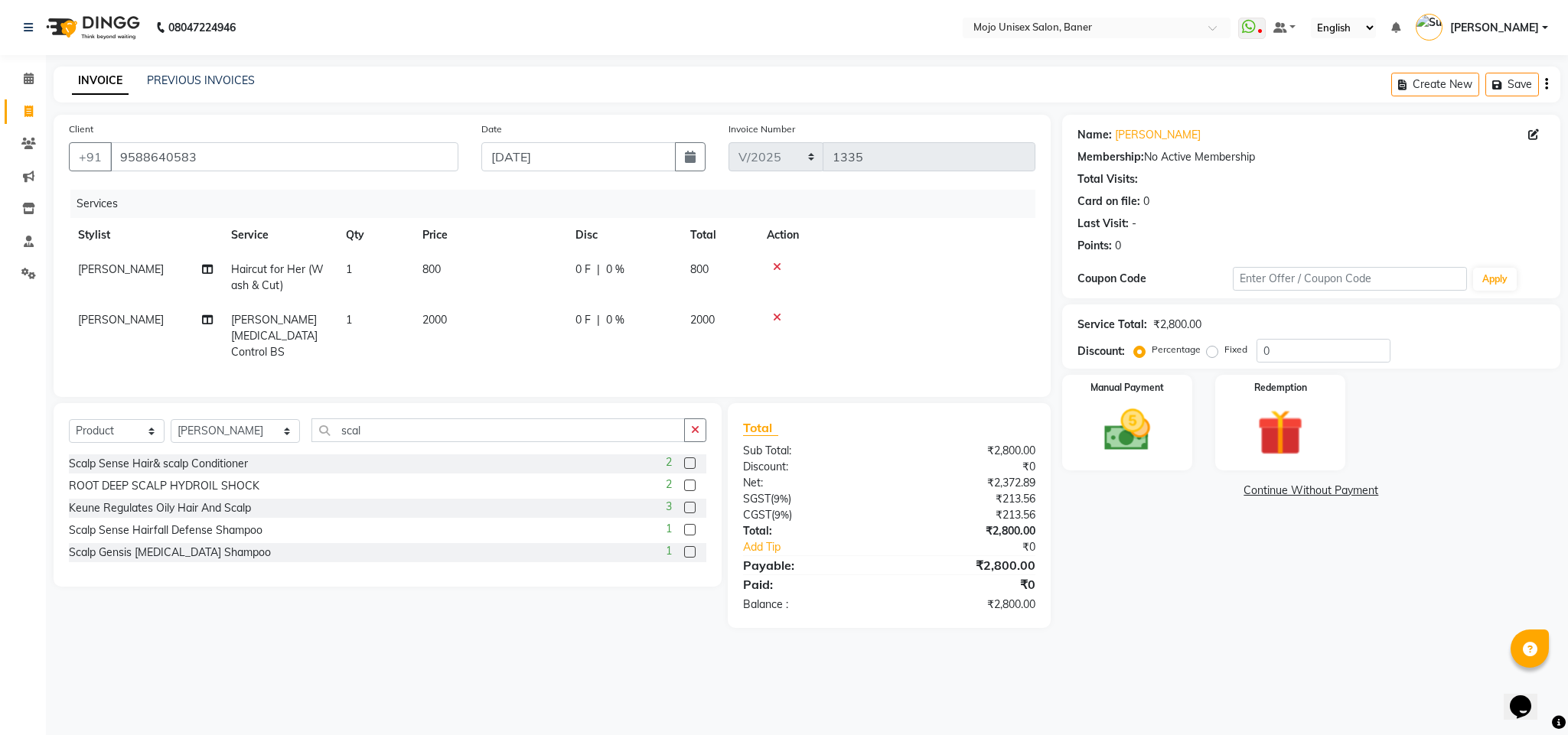
click at [689, 466] on label at bounding box center [689, 463] width 12 height 12
click at [689, 466] on input "checkbox" at bounding box center [689, 464] width 10 height 10
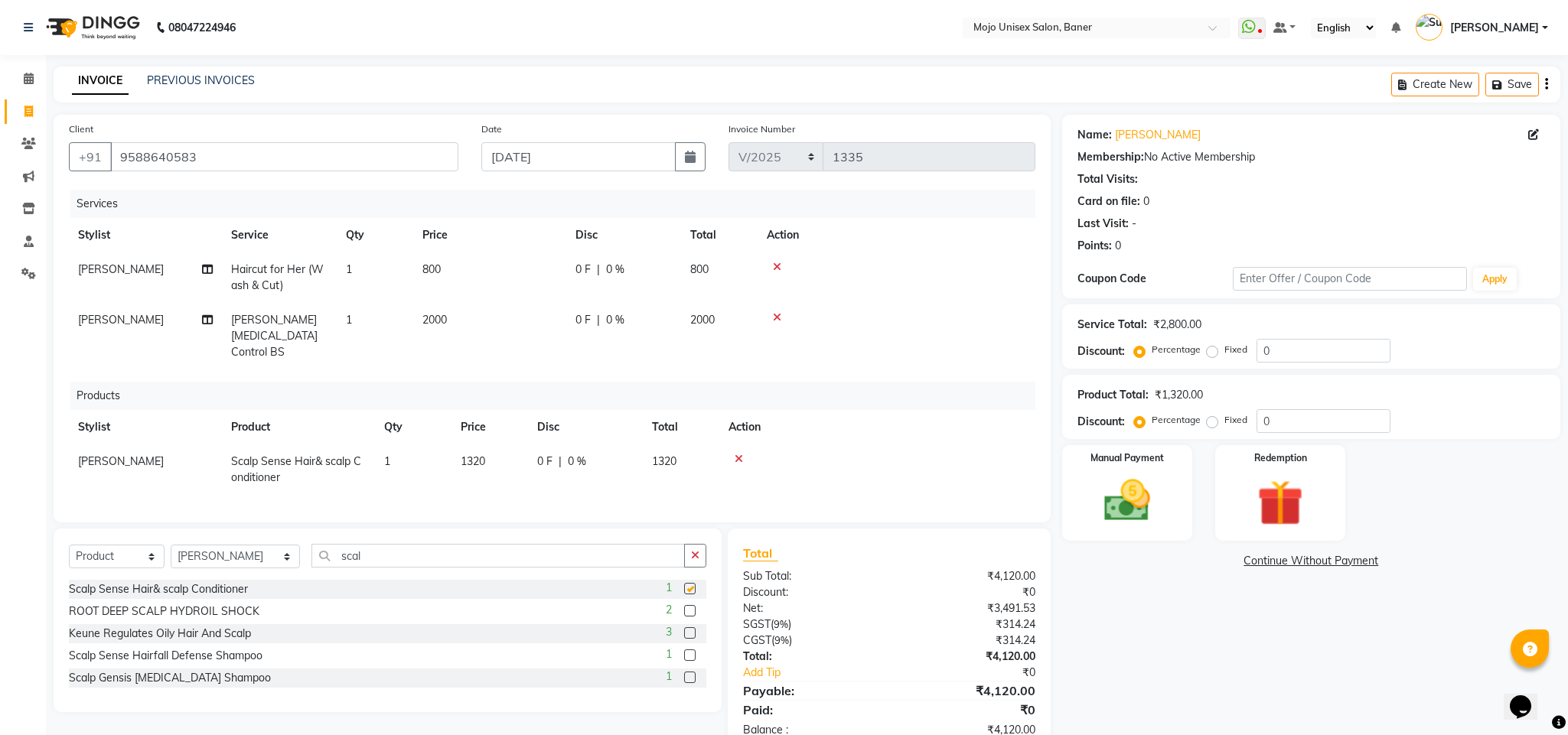
checkbox input "false"
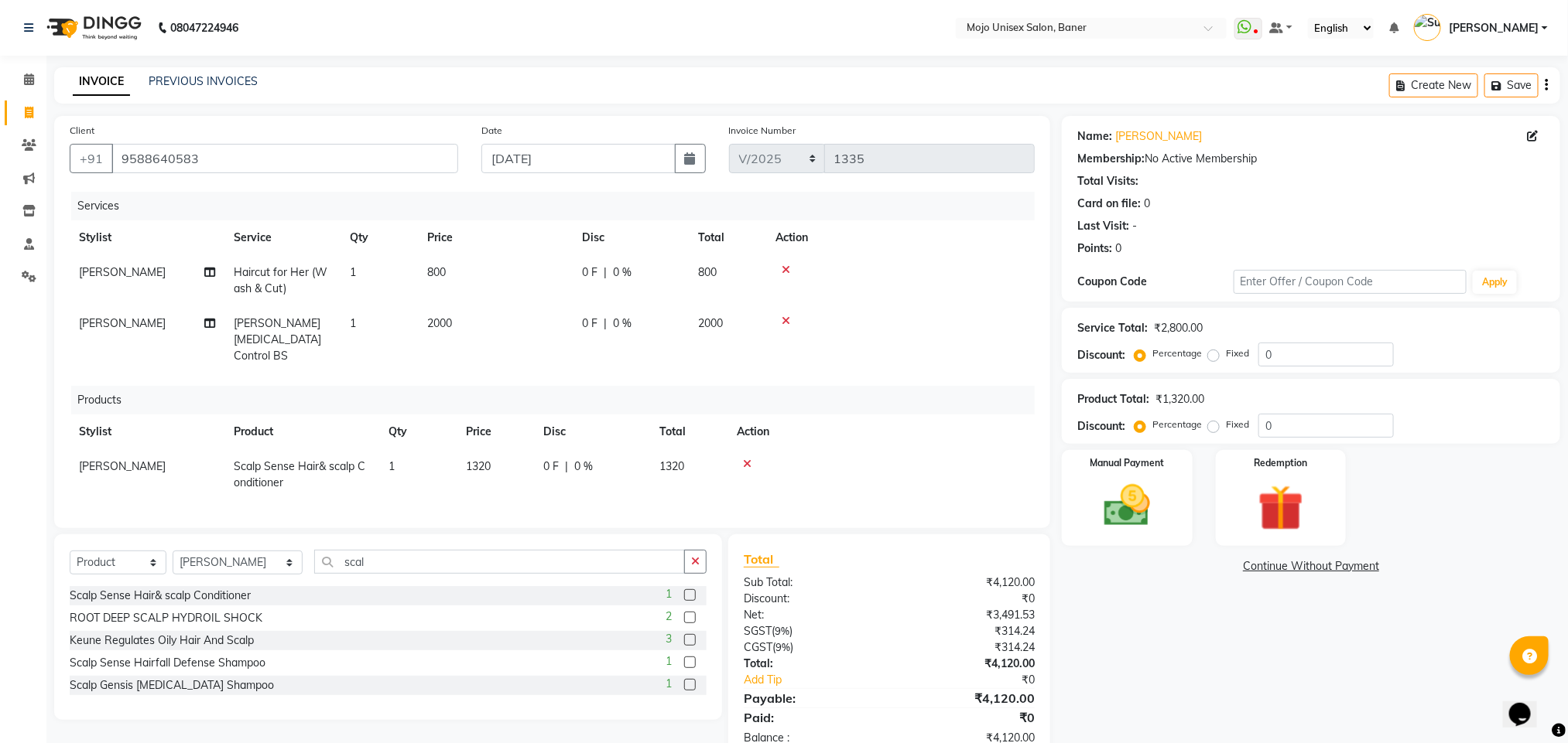
click at [692, 685] on label at bounding box center [690, 685] width 12 height 12
click at [692, 685] on input "checkbox" at bounding box center [689, 686] width 10 height 10
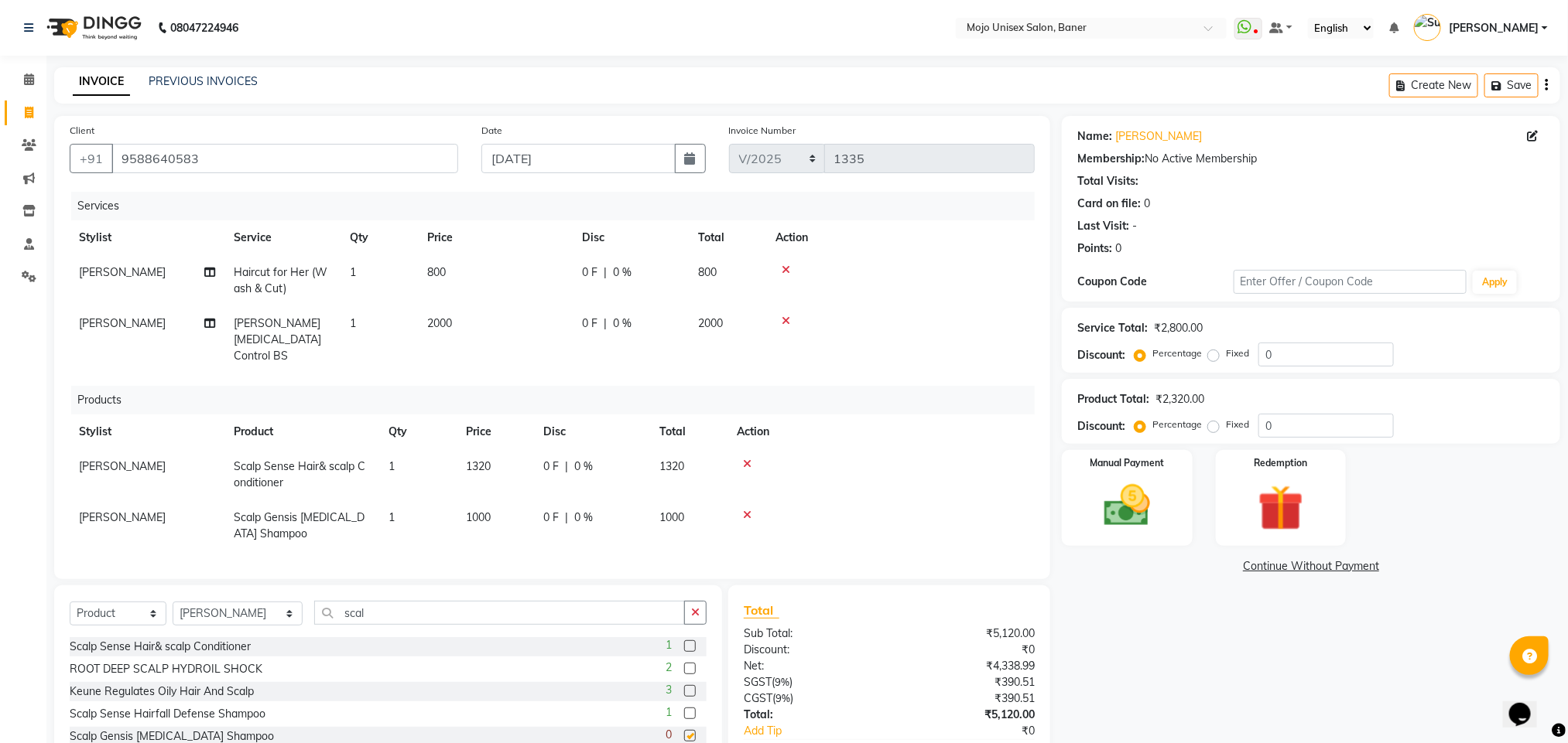
checkbox input "false"
click at [690, 710] on label at bounding box center [690, 714] width 12 height 12
click at [690, 710] on input "checkbox" at bounding box center [689, 714] width 10 height 10
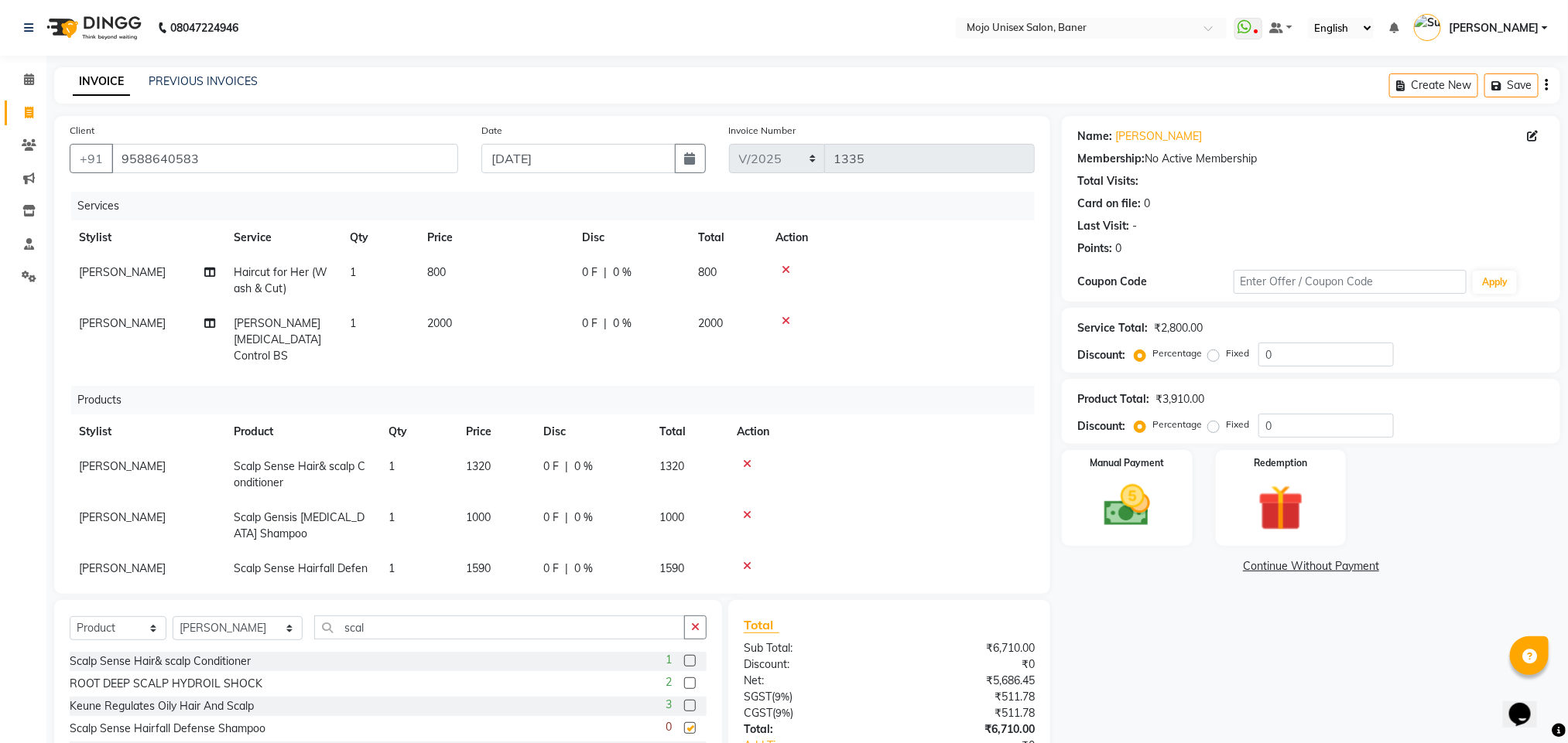
checkbox input "false"
click at [745, 510] on icon at bounding box center [747, 515] width 9 height 11
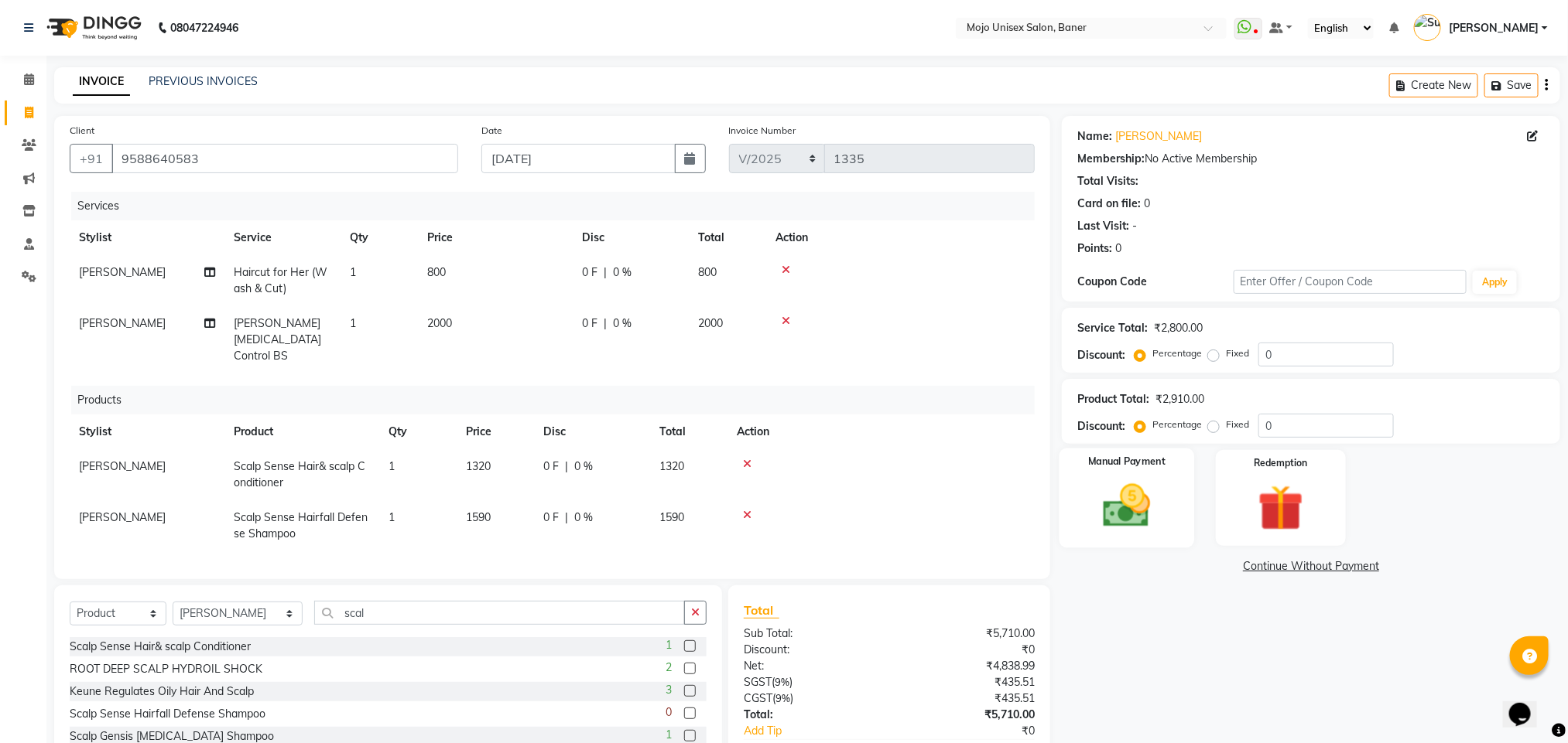
click at [1121, 518] on img at bounding box center [1126, 506] width 77 height 55
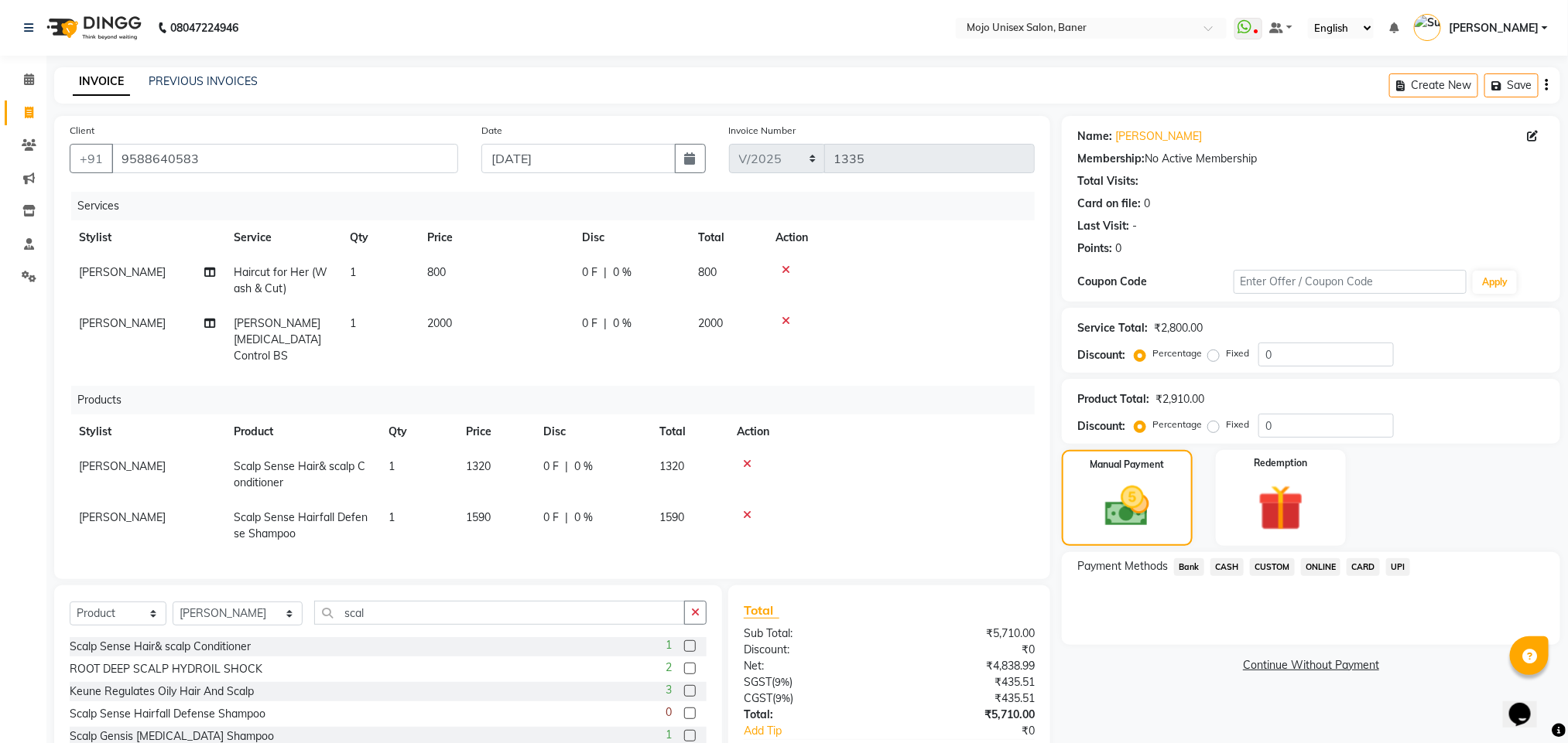
click at [1405, 569] on span "UPI" at bounding box center [1397, 567] width 24 height 18
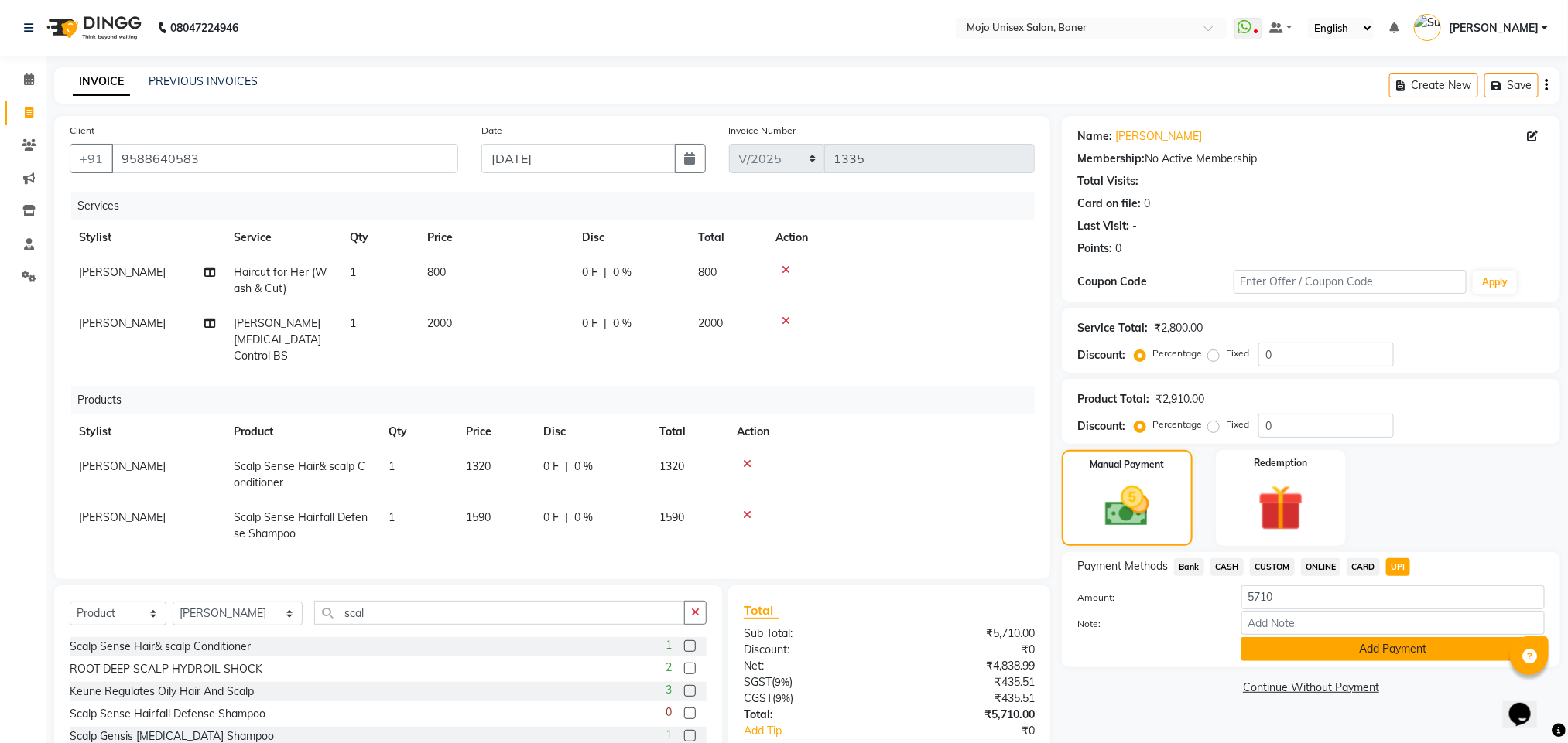
click at [1372, 646] on button "Add Payment" at bounding box center [1393, 649] width 304 height 24
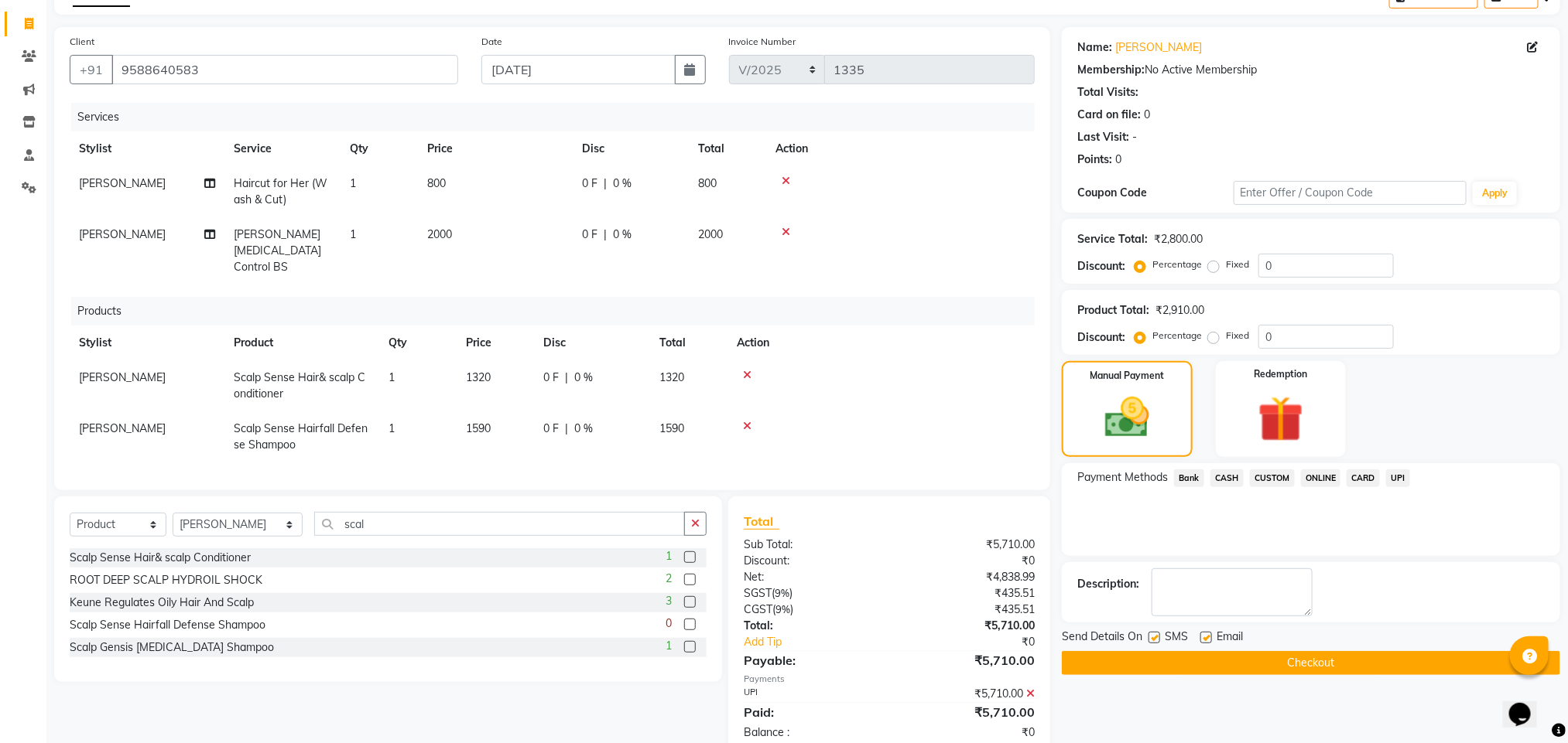
scroll to position [109, 0]
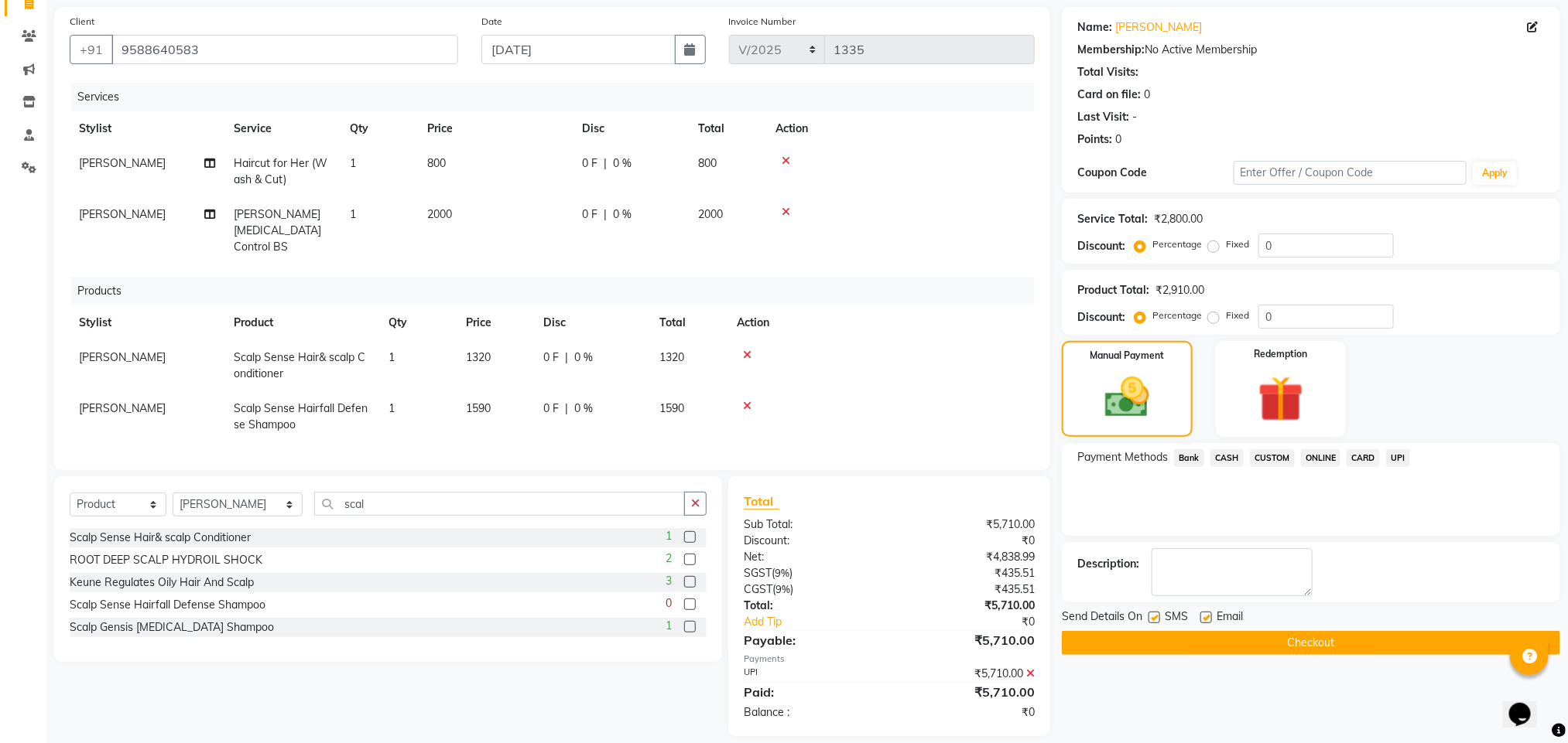
click at [1393, 635] on button "Checkout" at bounding box center [1310, 643] width 498 height 24
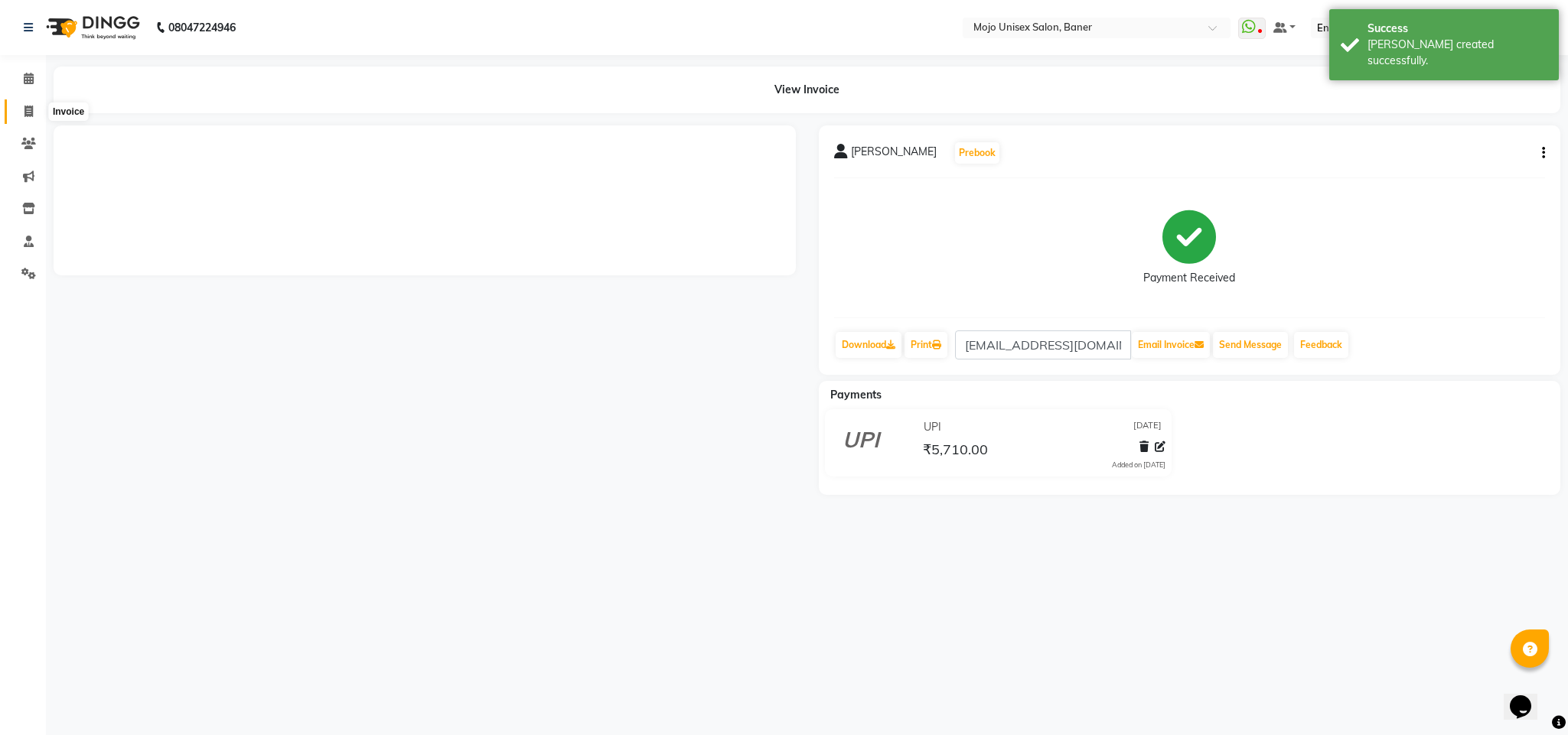
click at [26, 106] on icon at bounding box center [28, 111] width 9 height 12
select select "service"
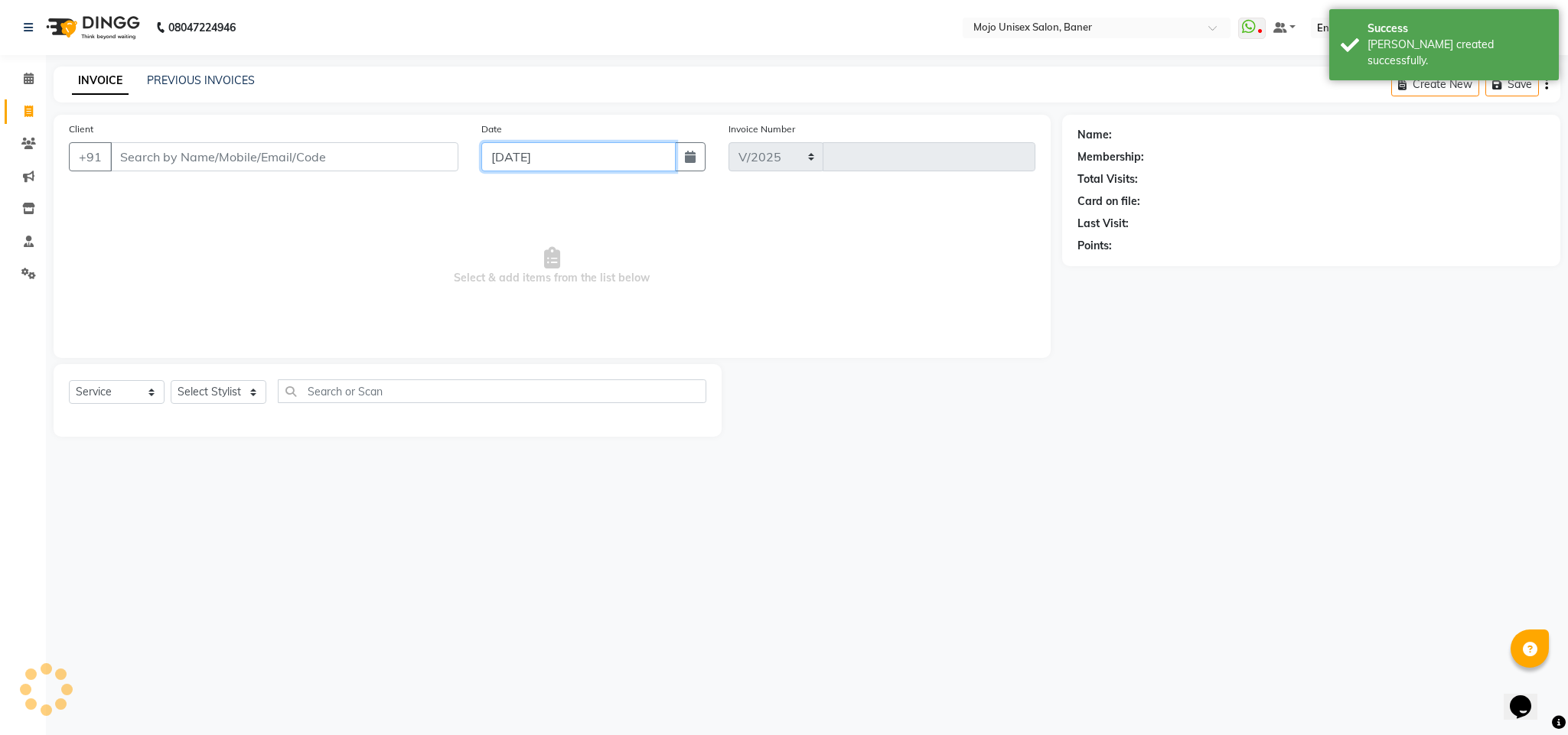
select select "52"
type input "1336"
click at [590, 151] on input "[DATE]" at bounding box center [578, 157] width 195 height 29
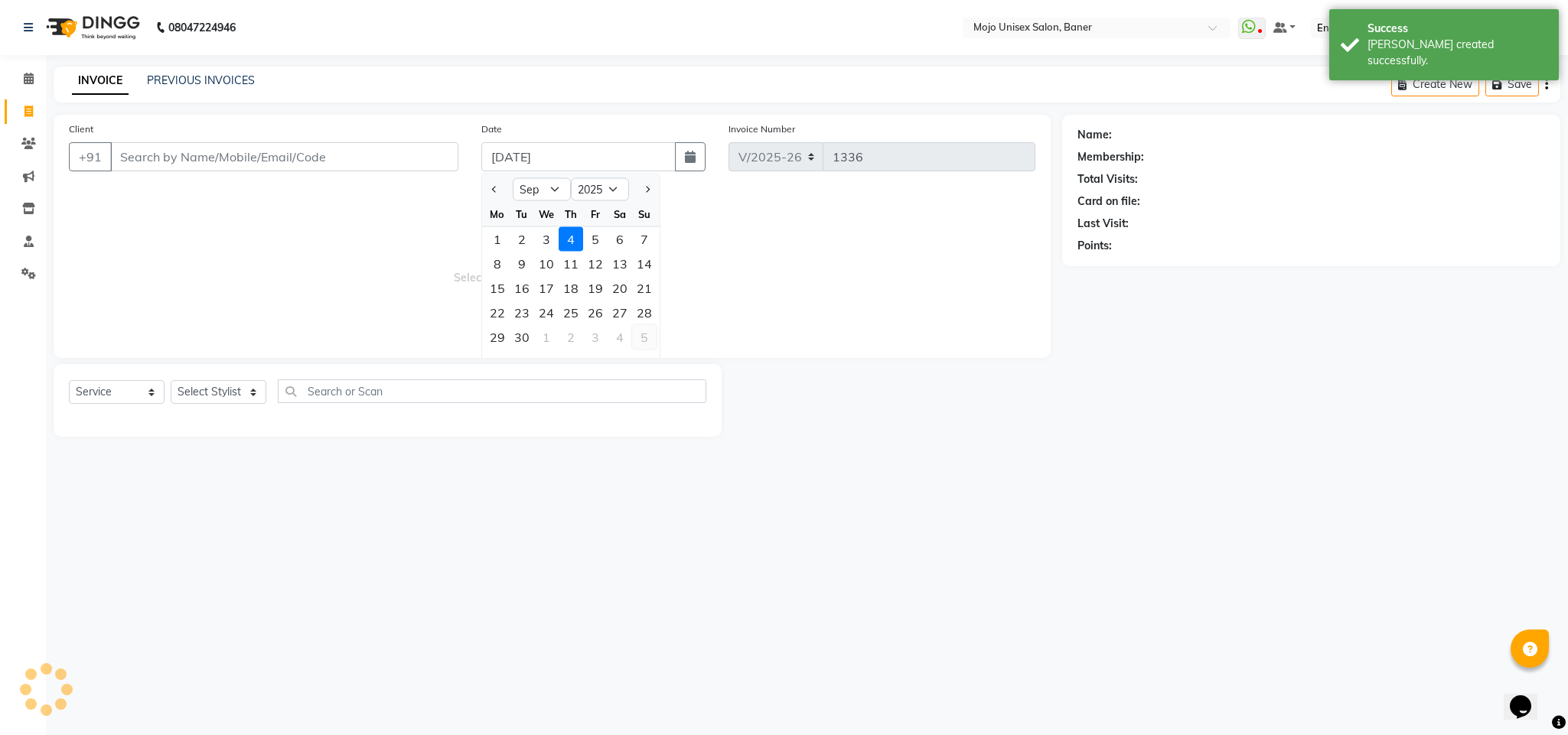
click at [492, 189] on span "Previous month" at bounding box center [494, 189] width 6 height 6
click at [639, 335] on div "31" at bounding box center [644, 337] width 24 height 24
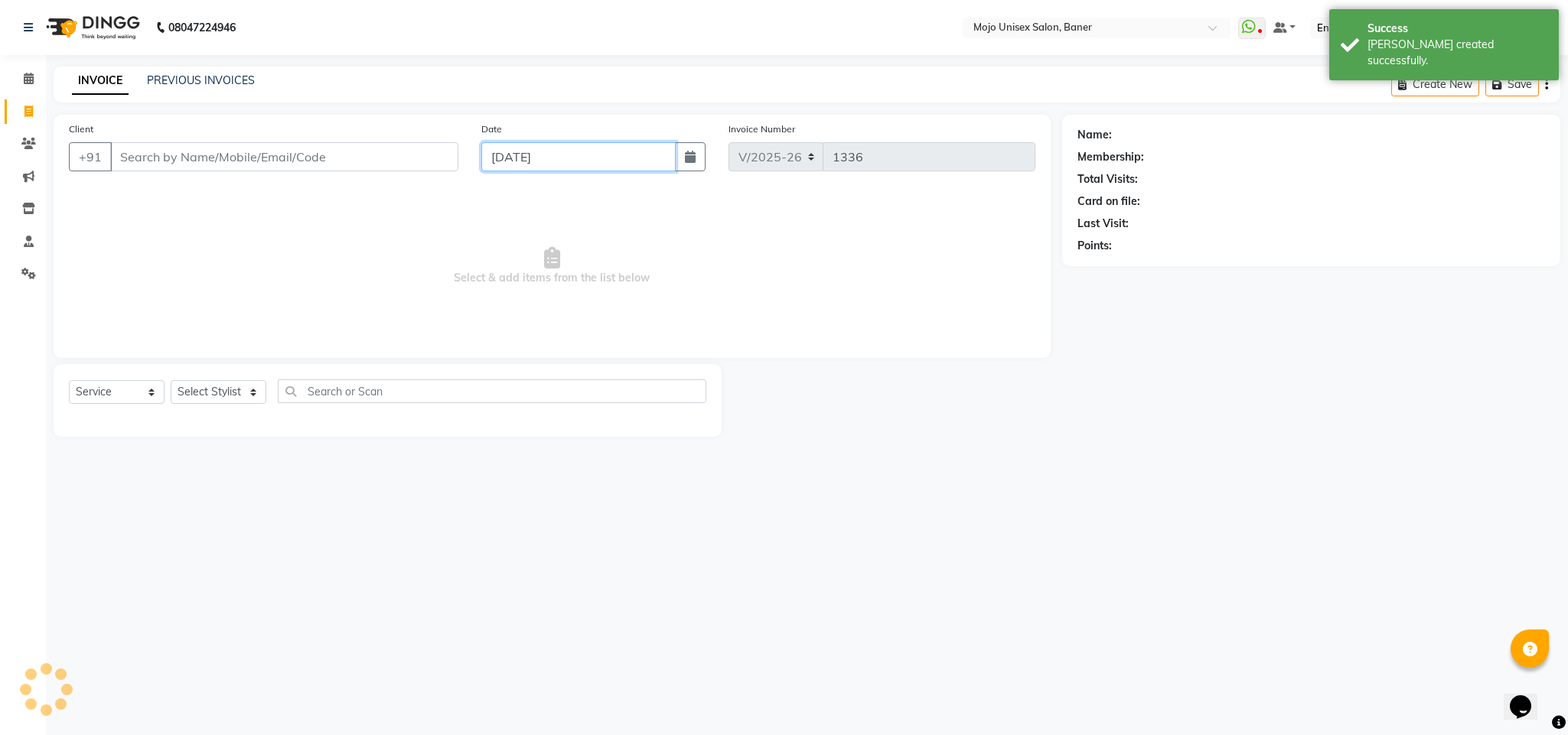
type input "[DATE]"
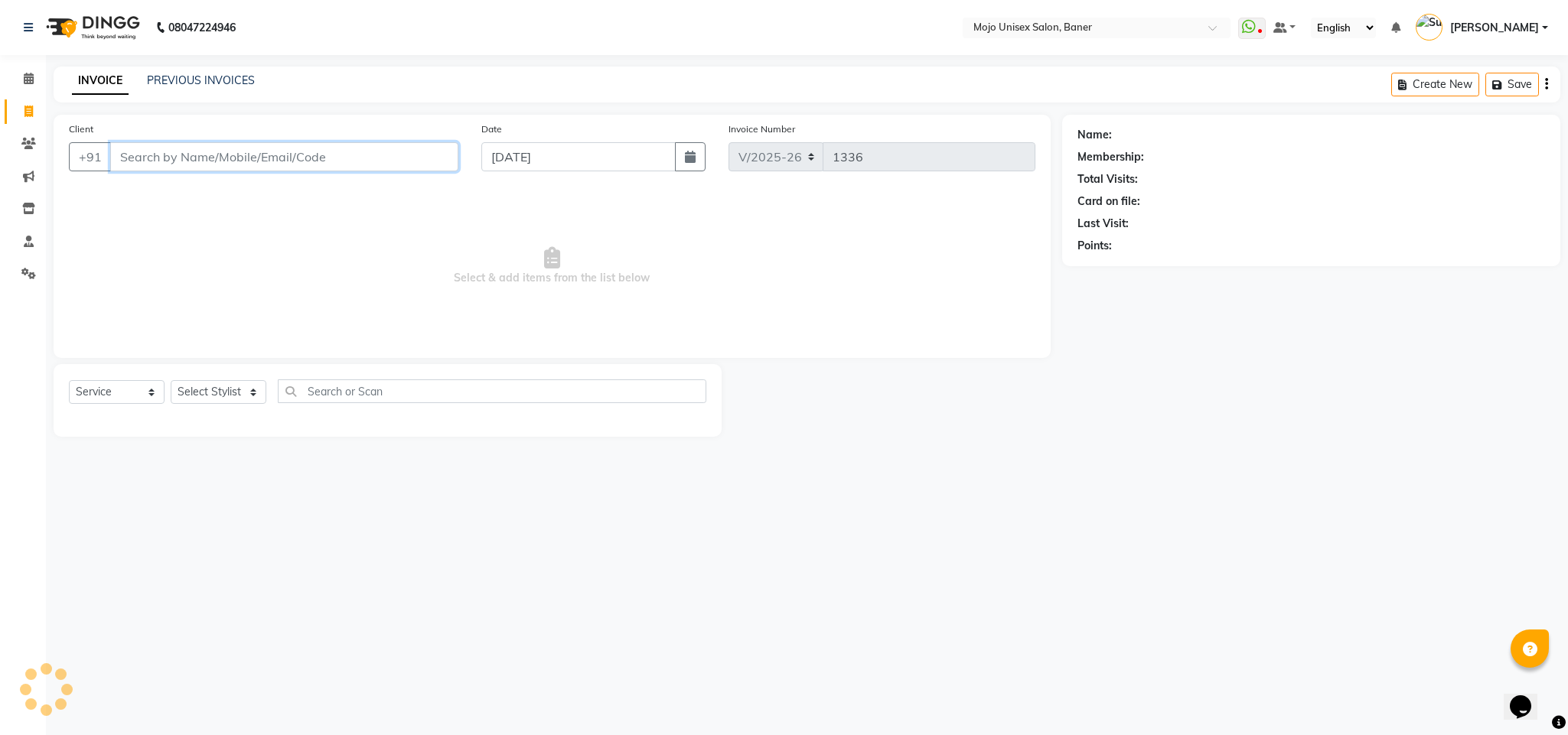
click at [325, 164] on input "Client" at bounding box center [284, 157] width 348 height 29
type input "9920055452"
click at [418, 149] on span "Add Client" at bounding box center [418, 156] width 61 height 15
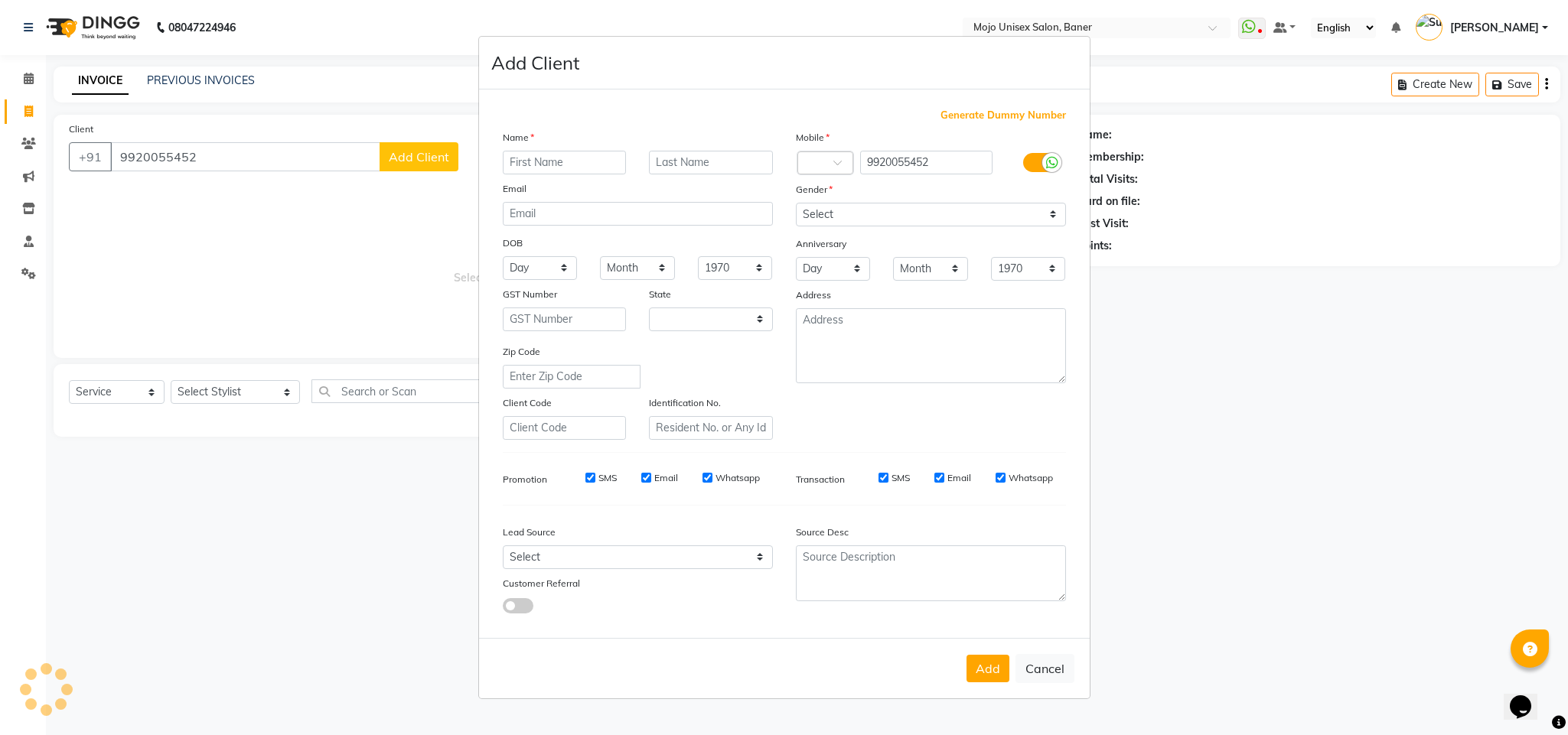
select select "22"
type input "p"
type input "[PERSON_NAME]"
click at [734, 163] on input "text" at bounding box center [711, 162] width 124 height 24
type input "JADHAV"
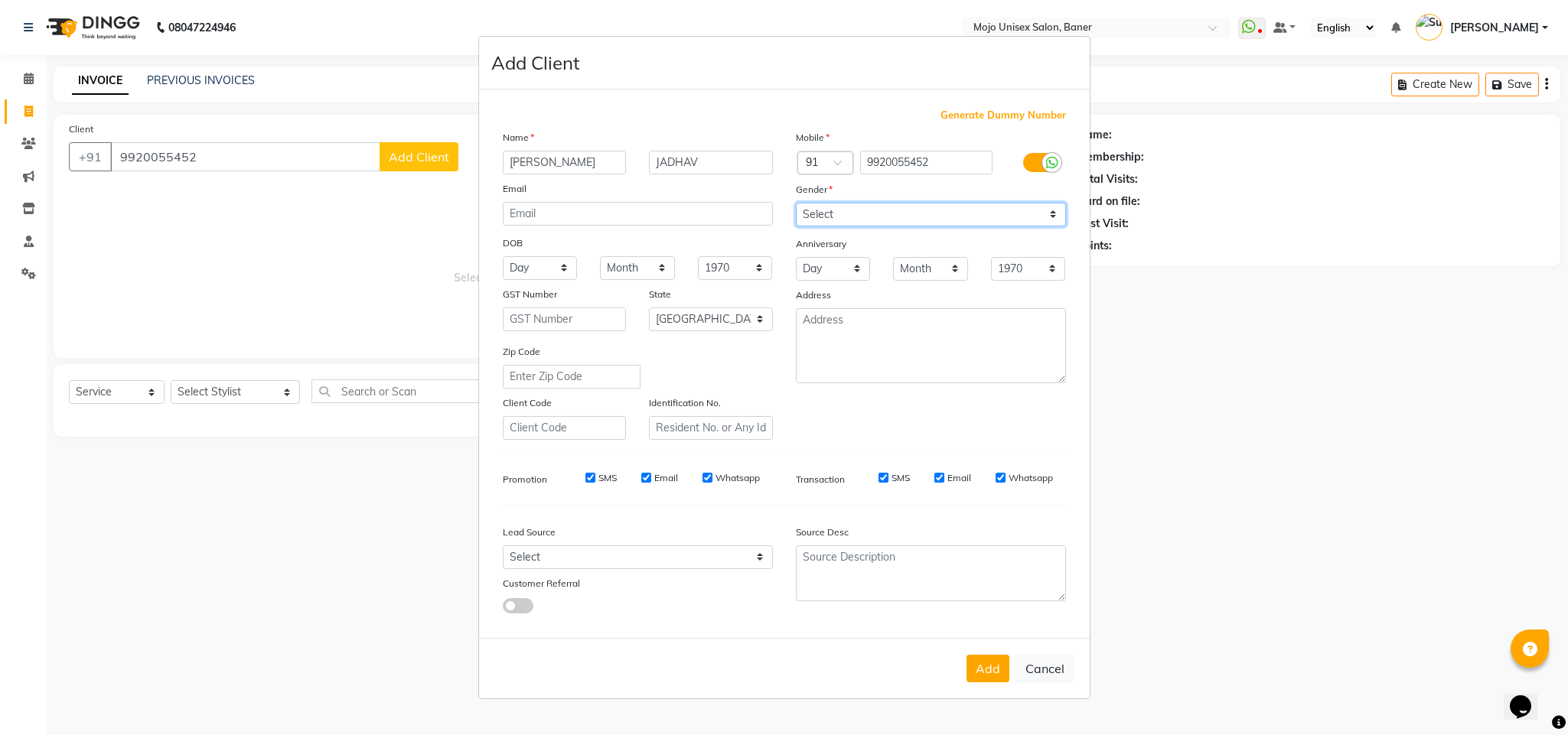
click at [861, 221] on select "Select [DEMOGRAPHIC_DATA] [DEMOGRAPHIC_DATA] Other Prefer Not To Say" at bounding box center [931, 214] width 270 height 24
select select "[DEMOGRAPHIC_DATA]"
click at [796, 203] on select "Select [DEMOGRAPHIC_DATA] [DEMOGRAPHIC_DATA] Other Prefer Not To Say" at bounding box center [931, 214] width 270 height 24
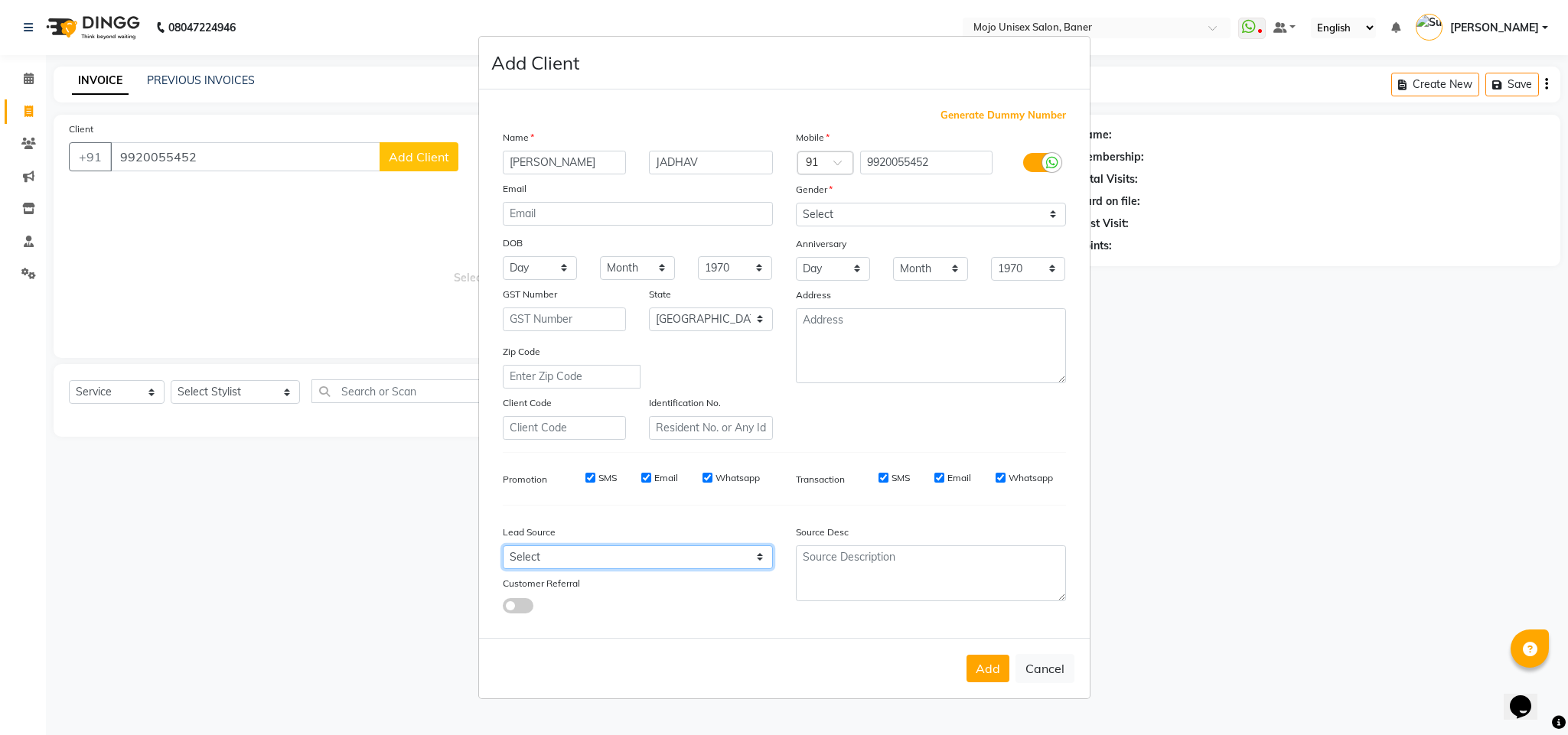
click at [589, 556] on select "Select Walk-in Internet Friend Word of Mouth Advertisement Facebook Justdial Go…" at bounding box center [637, 557] width 270 height 24
select select "1325"
click at [503, 545] on select "Select Walk-in Internet Friend Word of Mouth Advertisement Facebook Justdial Go…" at bounding box center [637, 557] width 270 height 24
click at [987, 662] on button "Add" at bounding box center [988, 668] width 43 height 28
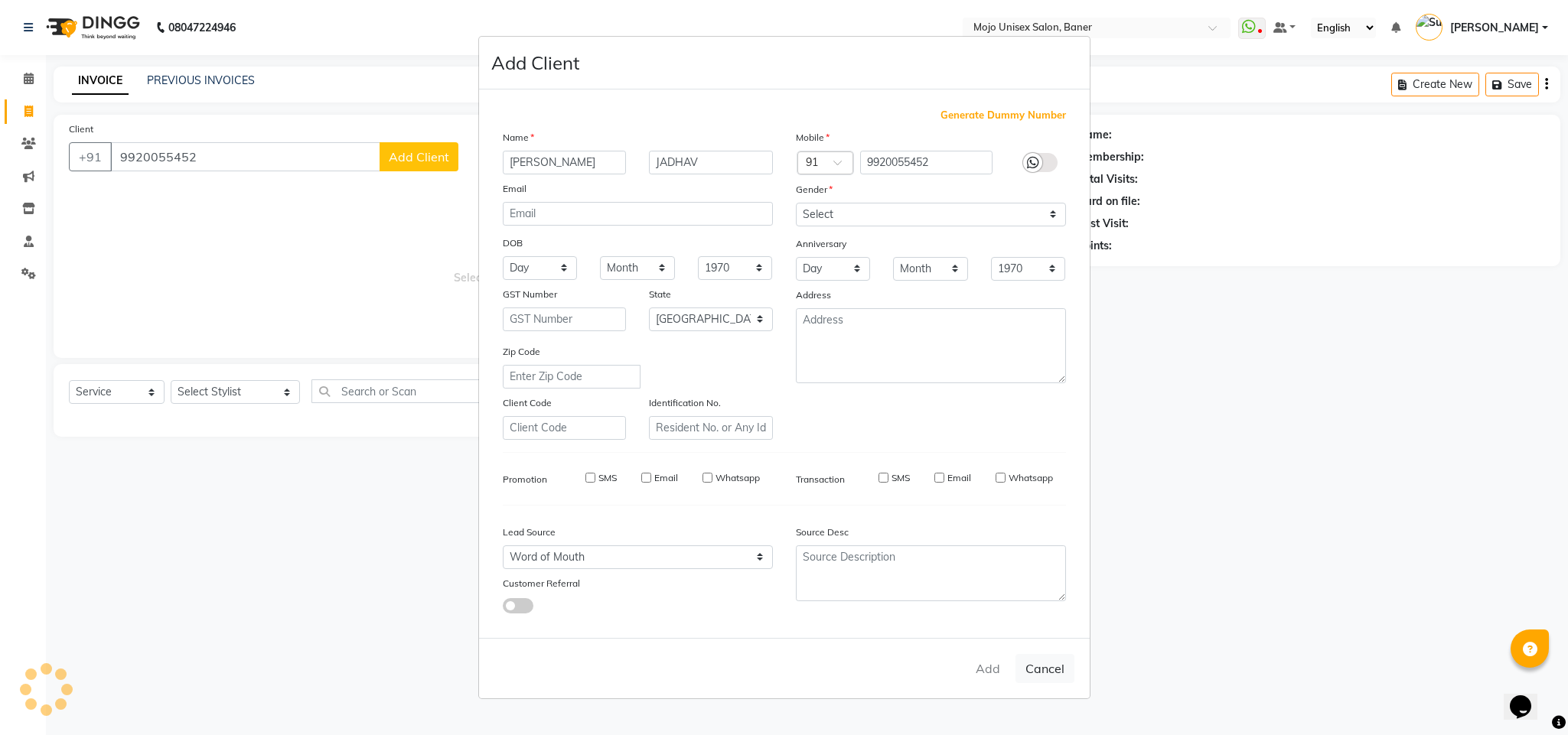
select select
select select "null"
select select
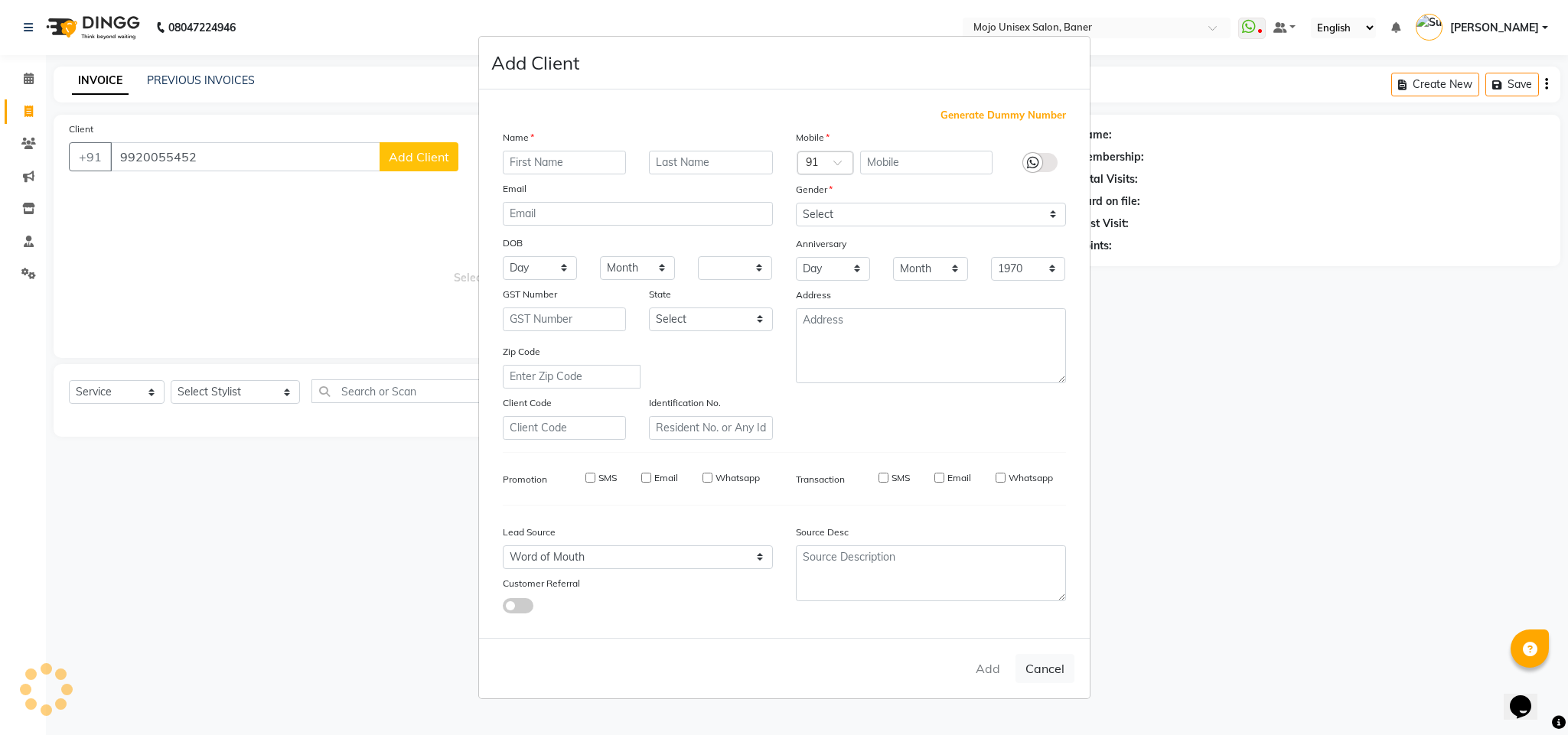
select select
checkbox input "false"
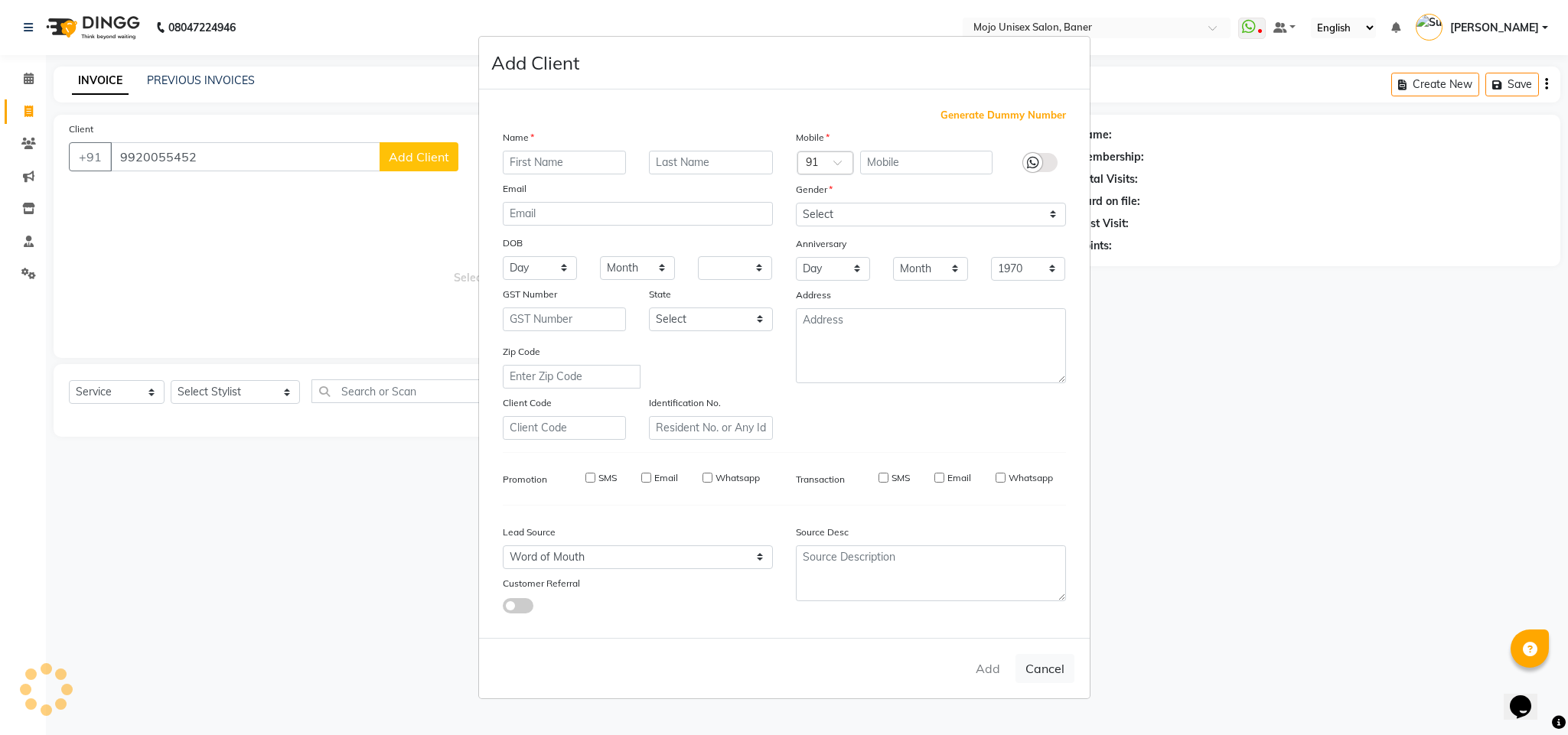
checkbox input "false"
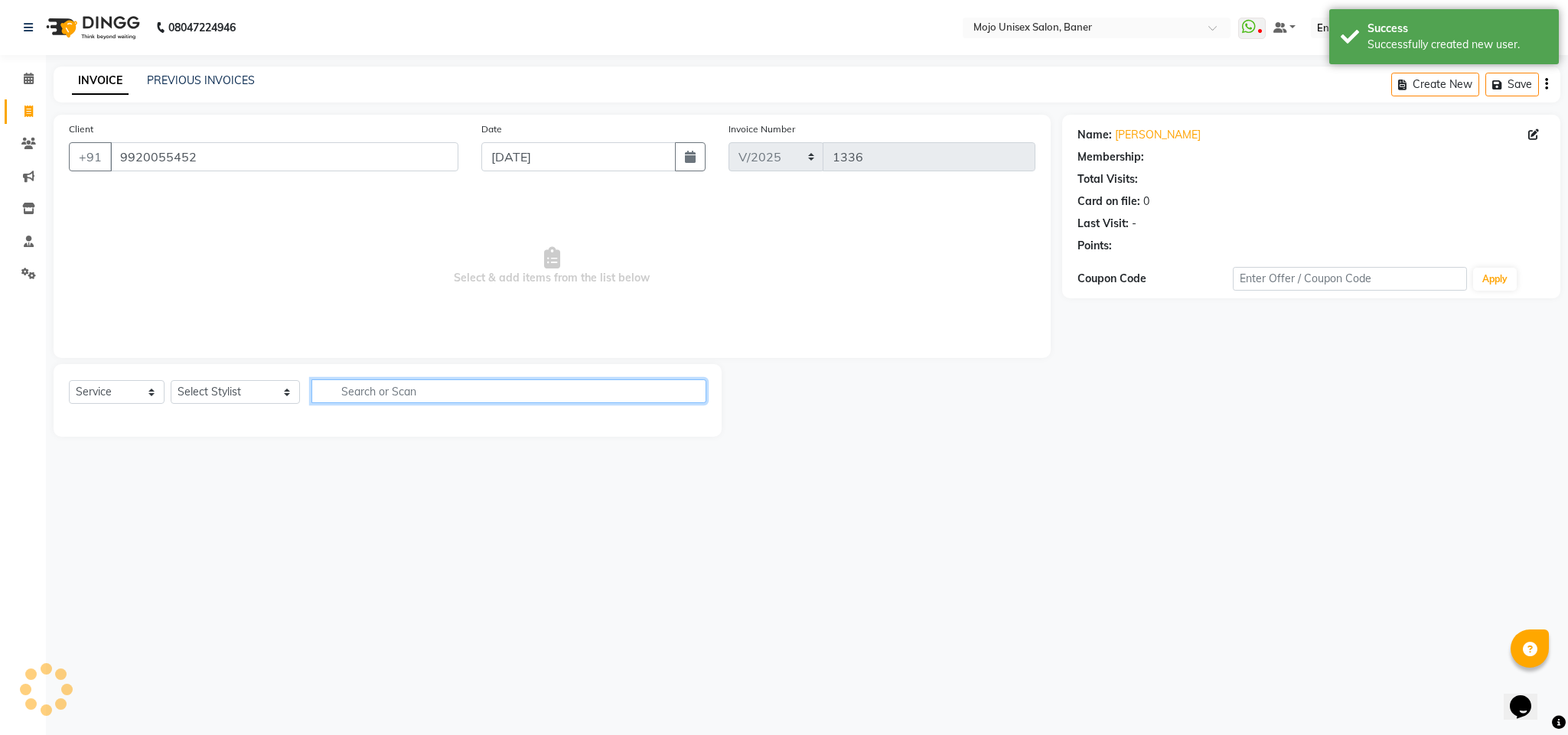
click at [344, 390] on input "text" at bounding box center [508, 392] width 395 height 24
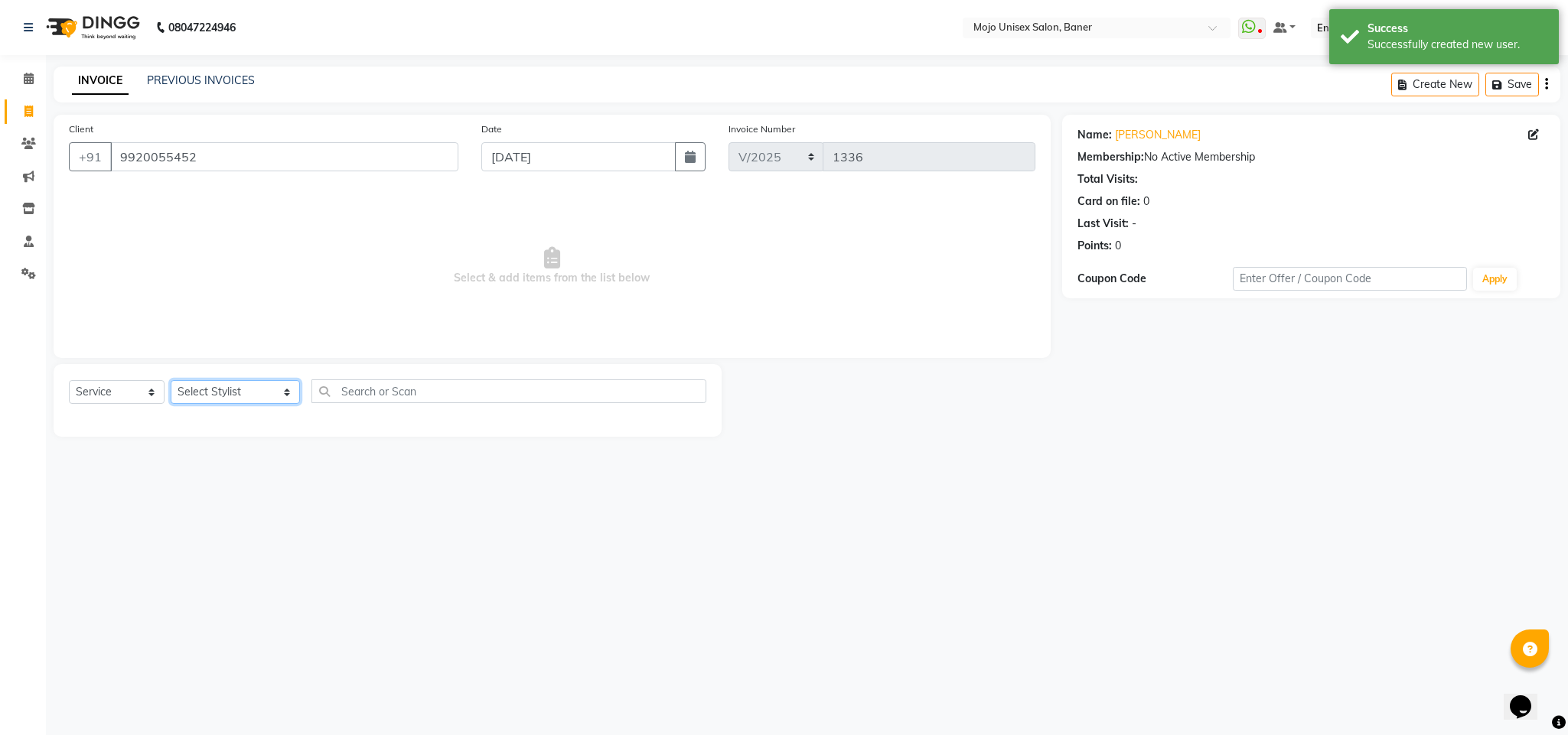
click at [202, 392] on select "Select Stylist [PERSON_NAME] [PERSON_NAME] ([PERSON_NAME]) [PERSON_NAME] [PERSO…" at bounding box center [236, 392] width 129 height 24
select select "2248"
click at [171, 381] on select "Select Stylist [PERSON_NAME] [PERSON_NAME] ([PERSON_NAME]) [PERSON_NAME] [PERSO…" at bounding box center [236, 392] width 129 height 24
click at [403, 388] on input "text" at bounding box center [508, 392] width 395 height 24
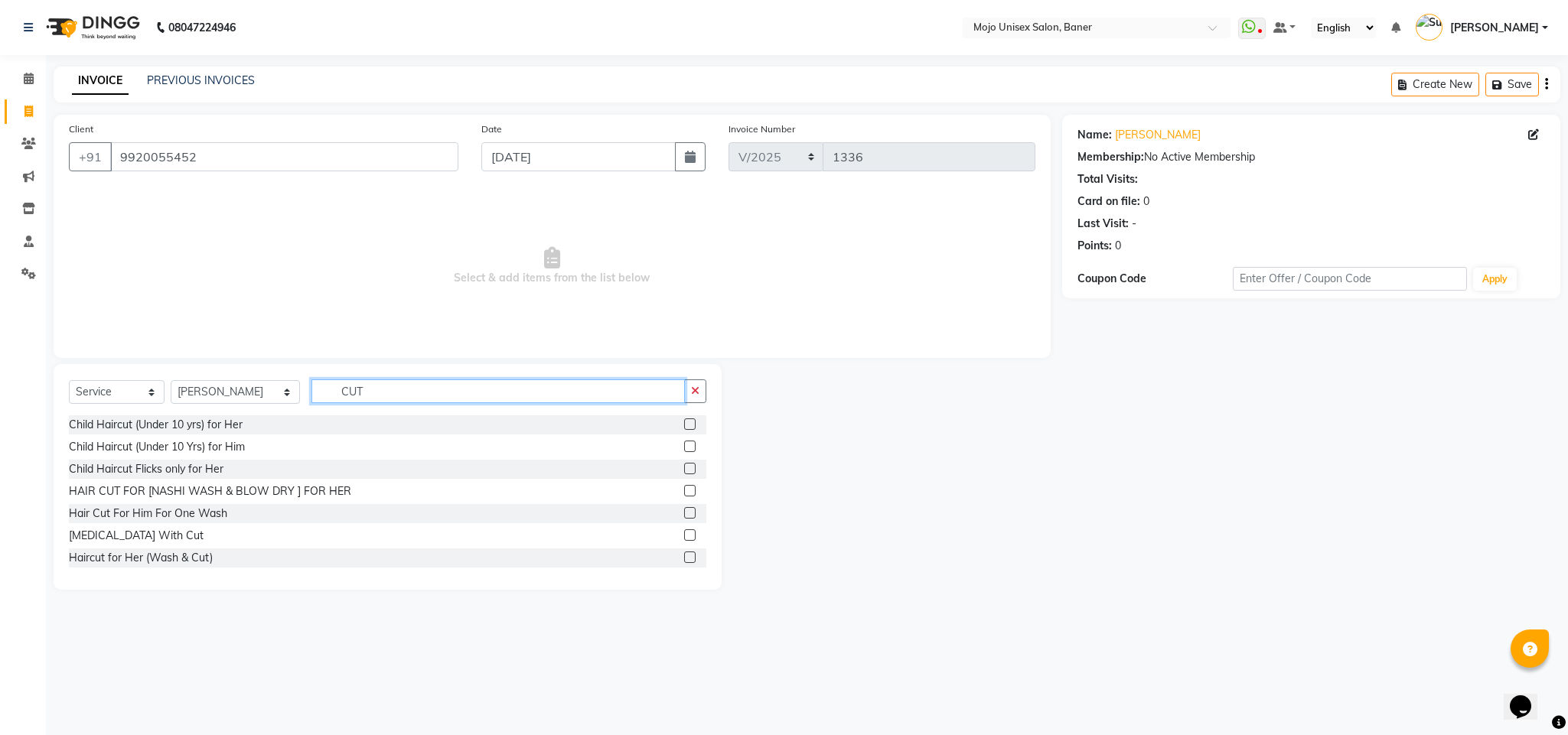
type input "CUT"
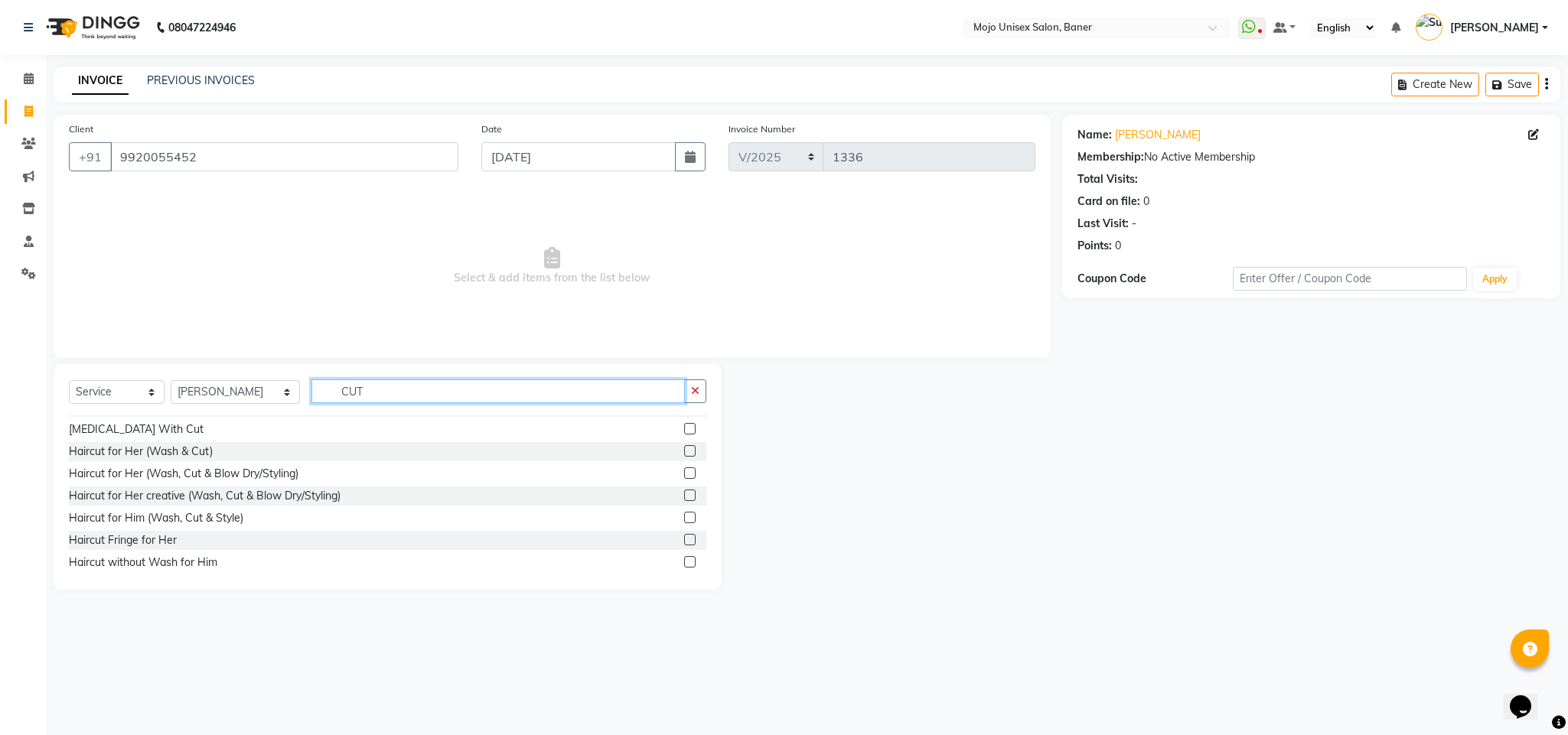
scroll to position [173, 0]
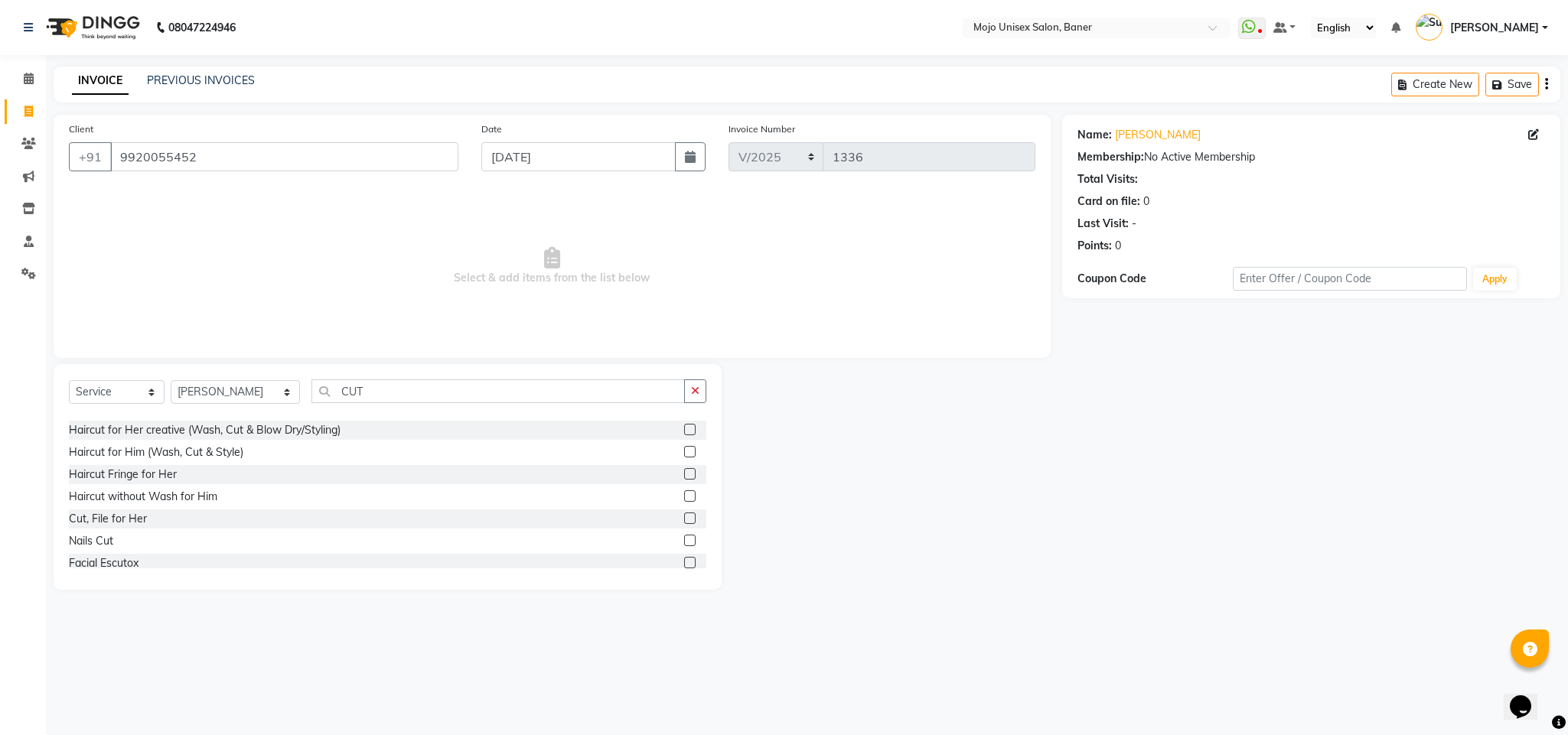
click at [684, 499] on label at bounding box center [689, 496] width 12 height 12
click at [684, 499] on input "checkbox" at bounding box center [689, 496] width 10 height 10
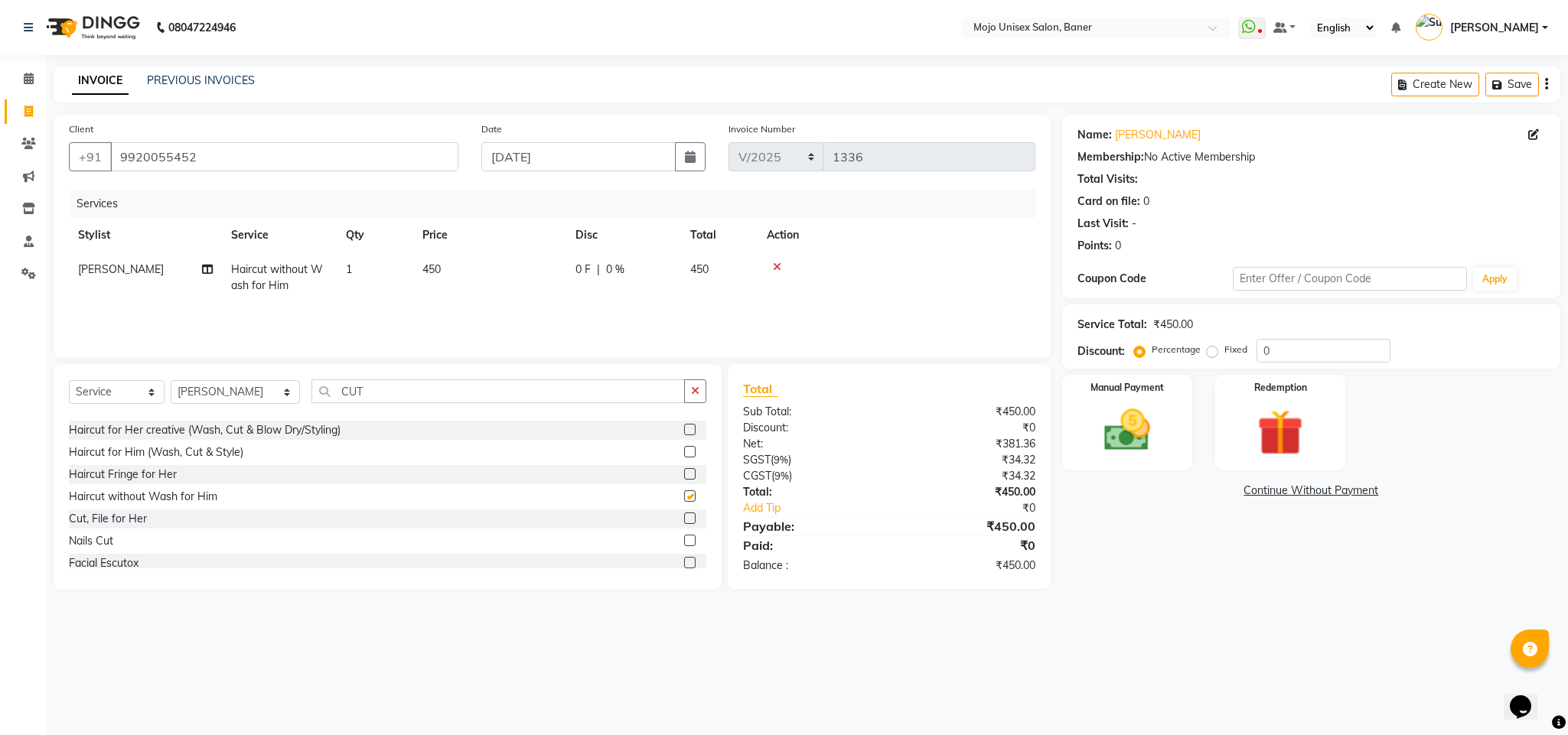
checkbox input "false"
click at [434, 400] on input "CUT" at bounding box center [498, 392] width 373 height 24
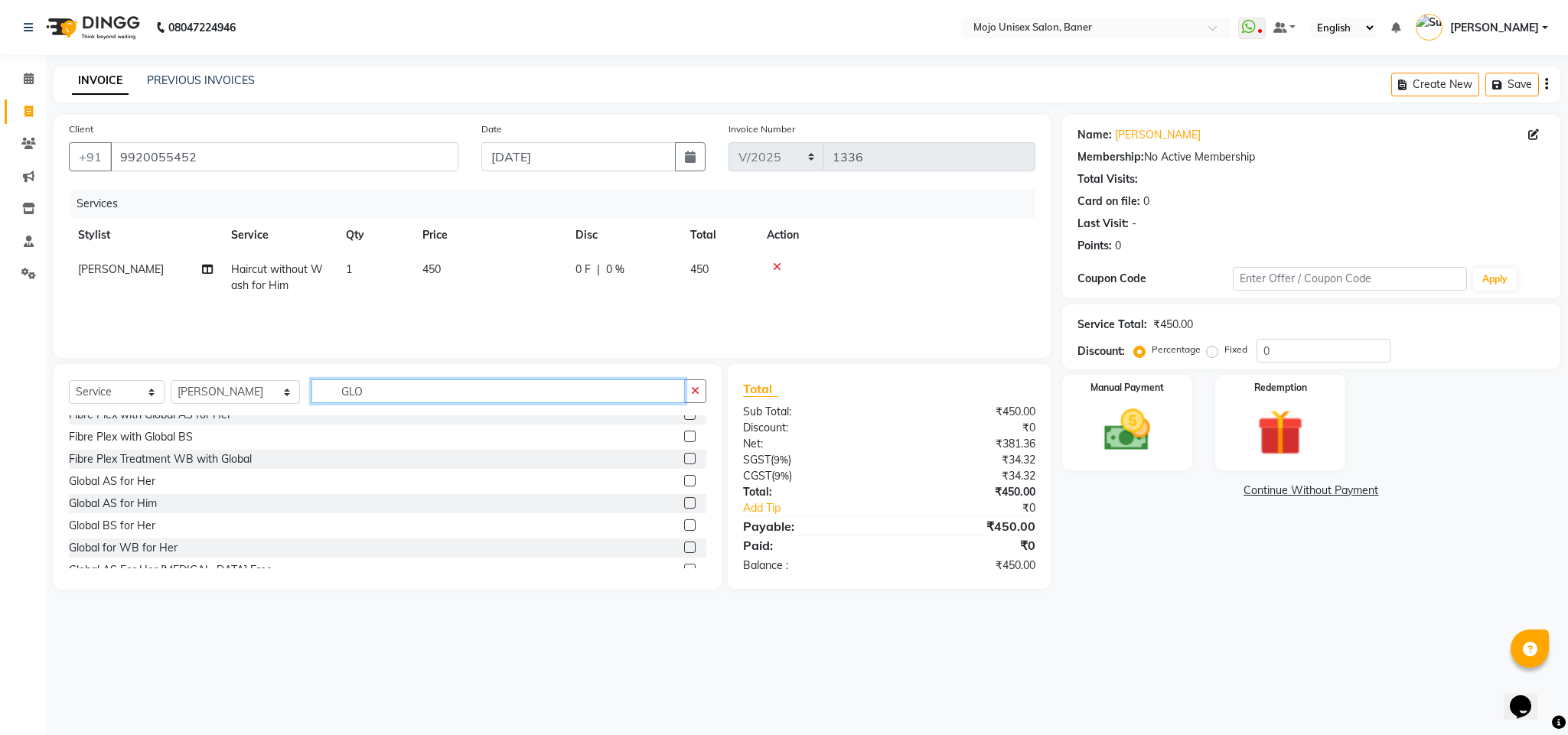
scroll to position [287, 0]
type input "GLO"
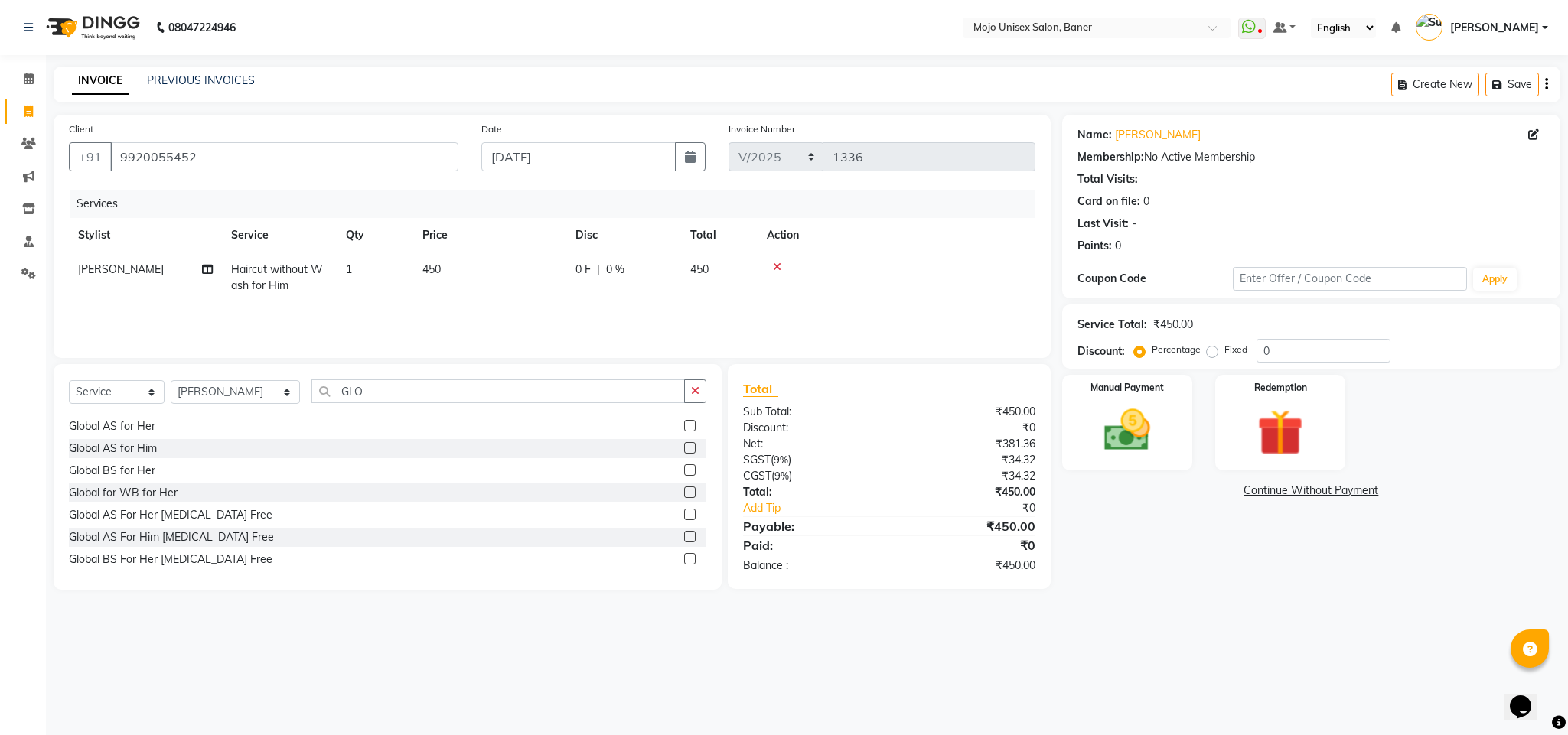
click at [684, 537] on label at bounding box center [689, 536] width 12 height 12
click at [684, 537] on input "checkbox" at bounding box center [689, 537] width 10 height 10
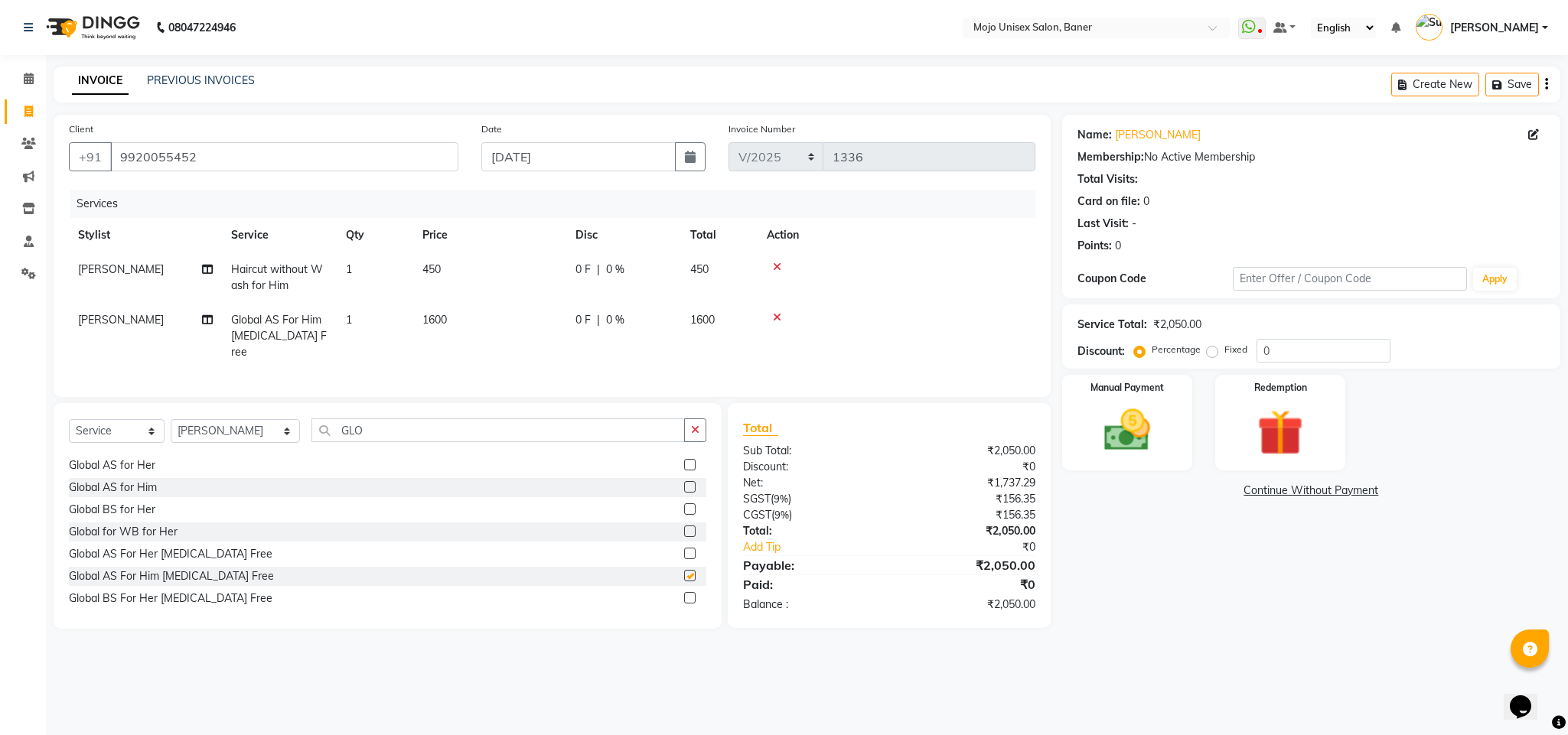
checkbox input "false"
click at [395, 429] on input "GLO" at bounding box center [498, 430] width 373 height 24
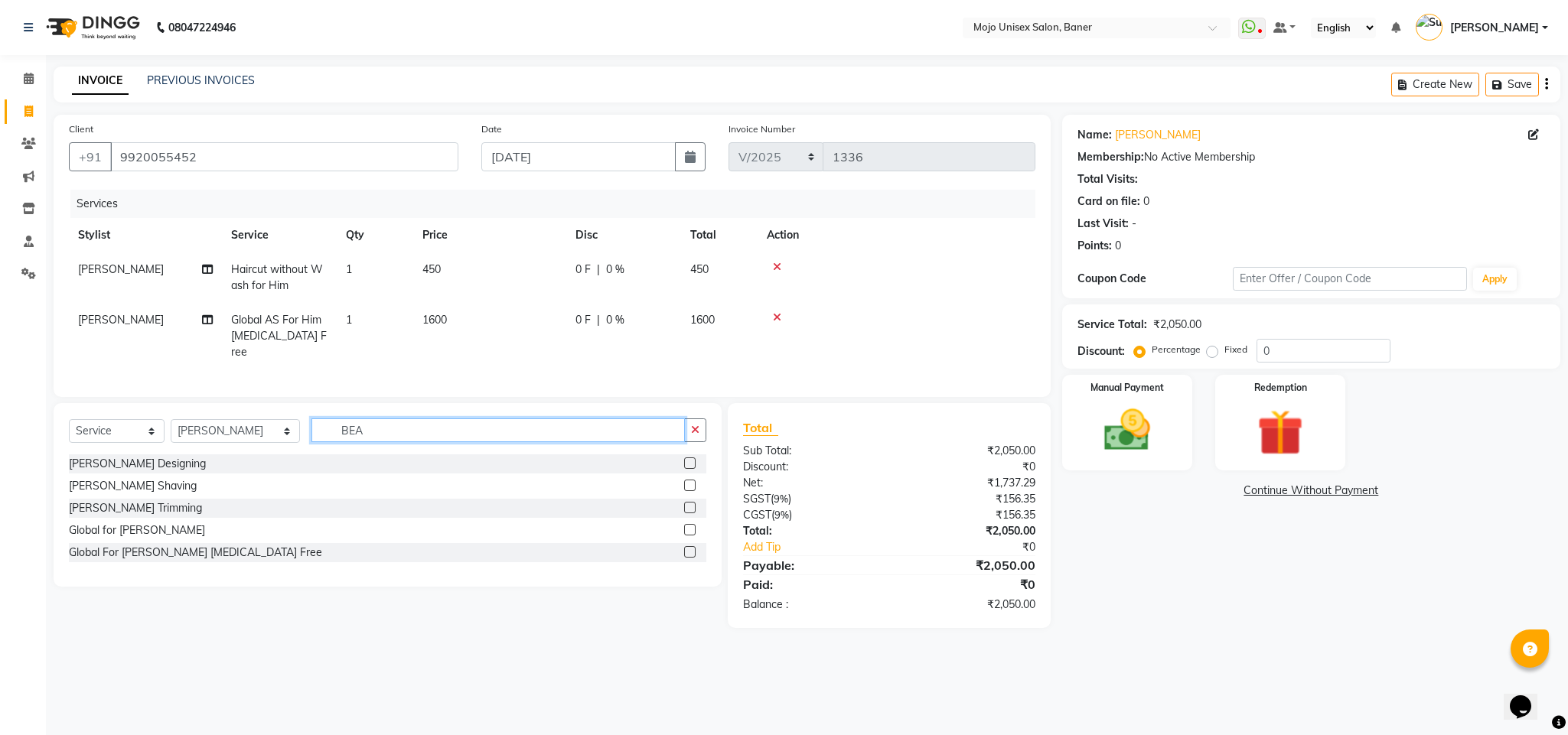
scroll to position [0, 0]
type input "BEAR"
click at [687, 483] on label at bounding box center [689, 485] width 12 height 12
click at [687, 483] on input "checkbox" at bounding box center [689, 486] width 10 height 10
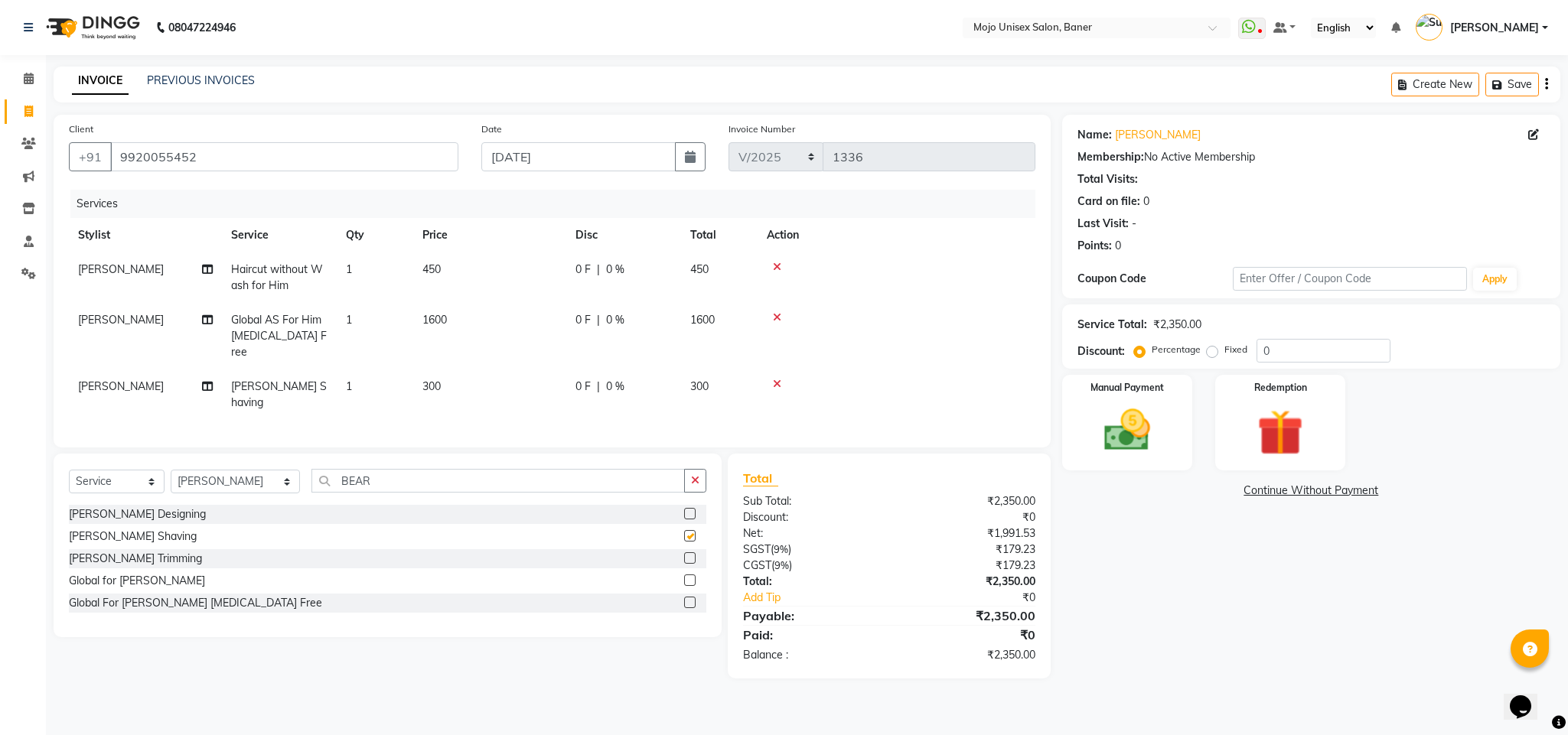
checkbox input "false"
click at [687, 597] on label at bounding box center [689, 603] width 12 height 12
click at [687, 598] on input "checkbox" at bounding box center [689, 603] width 10 height 10
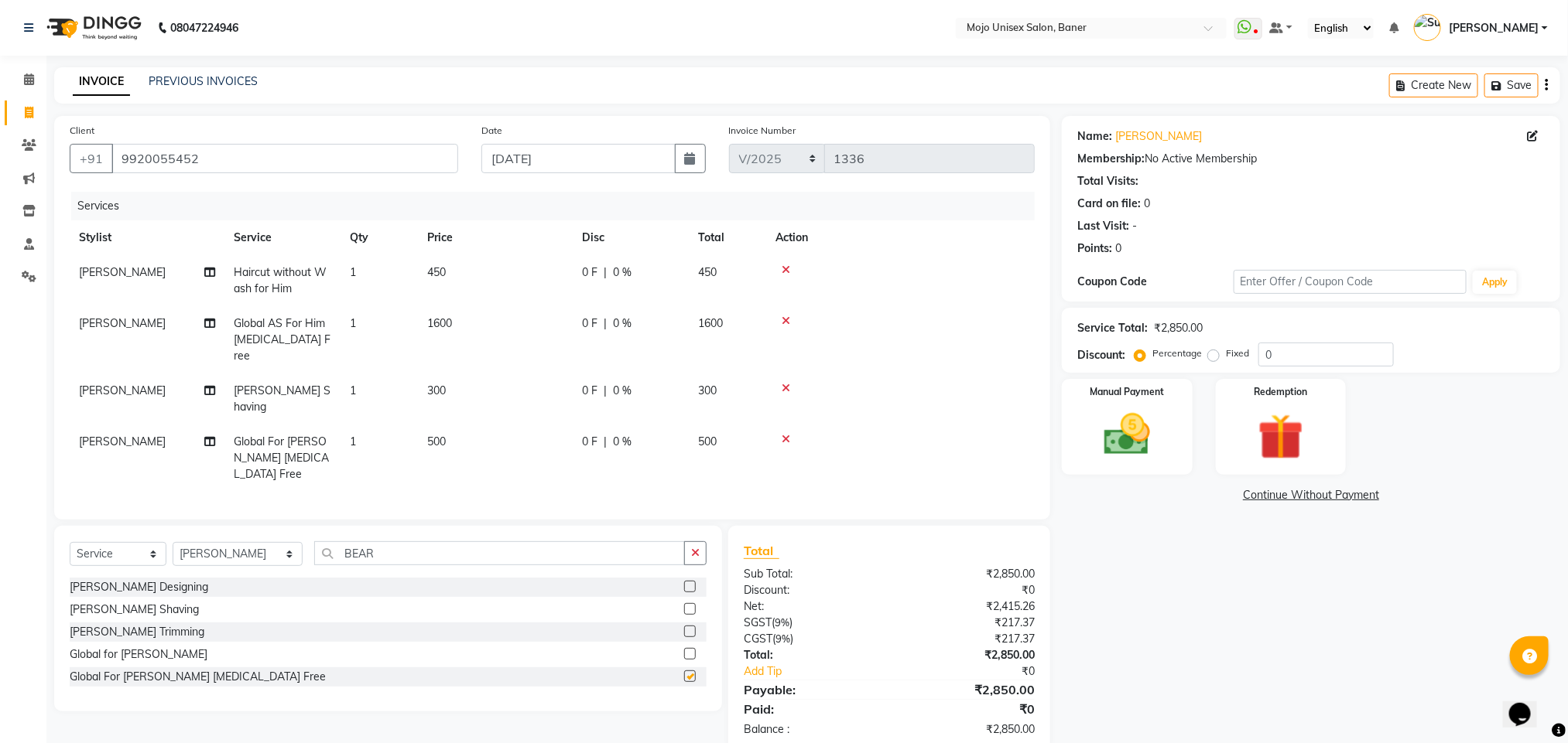
checkbox input "false"
click at [1119, 435] on img at bounding box center [1126, 435] width 77 height 55
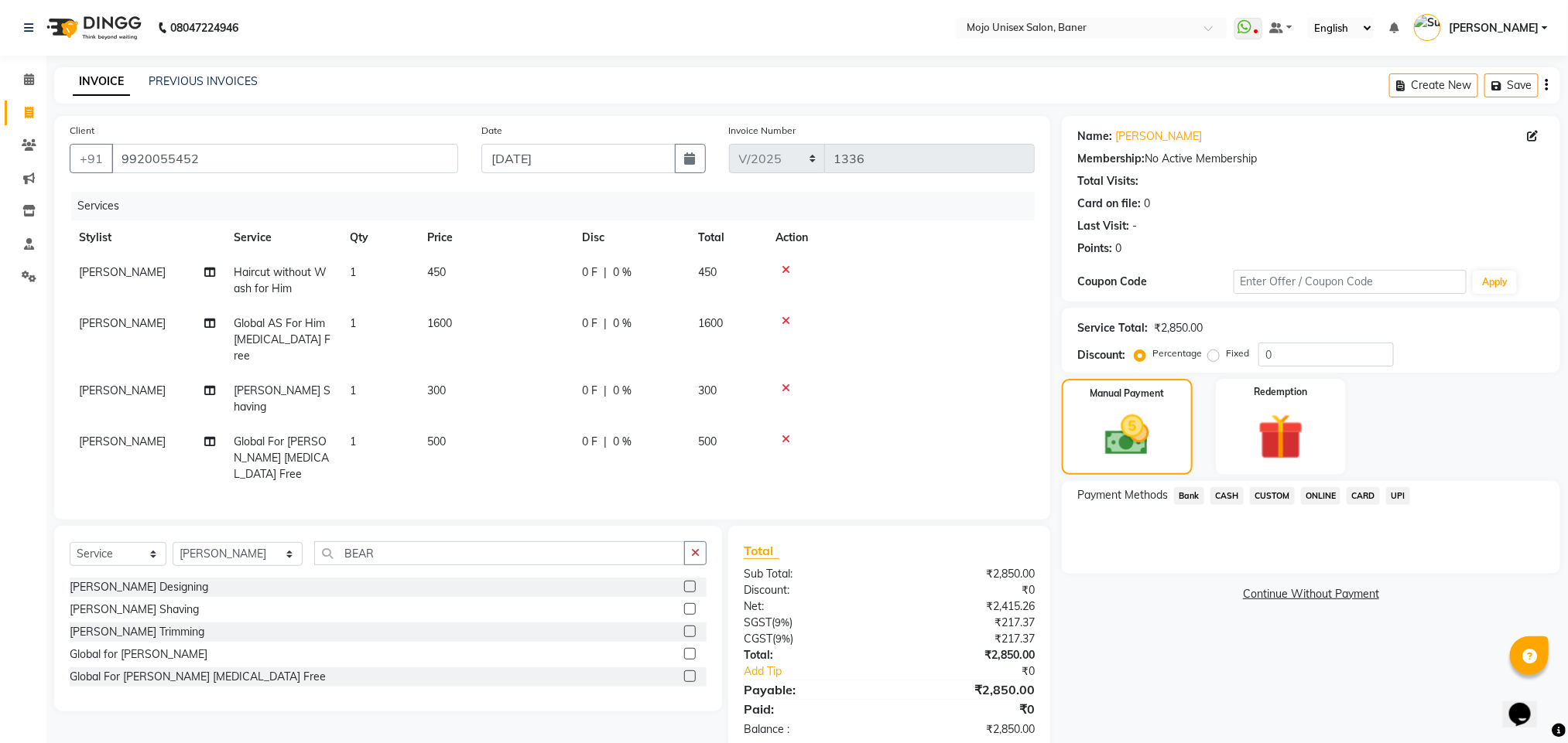
click at [1409, 491] on div "Payment Methods Bank CASH CUSTOM ONLINE CARD UPI" at bounding box center [1311, 498] width 468 height 21
click at [1405, 496] on span "UPI" at bounding box center [1397, 496] width 24 height 18
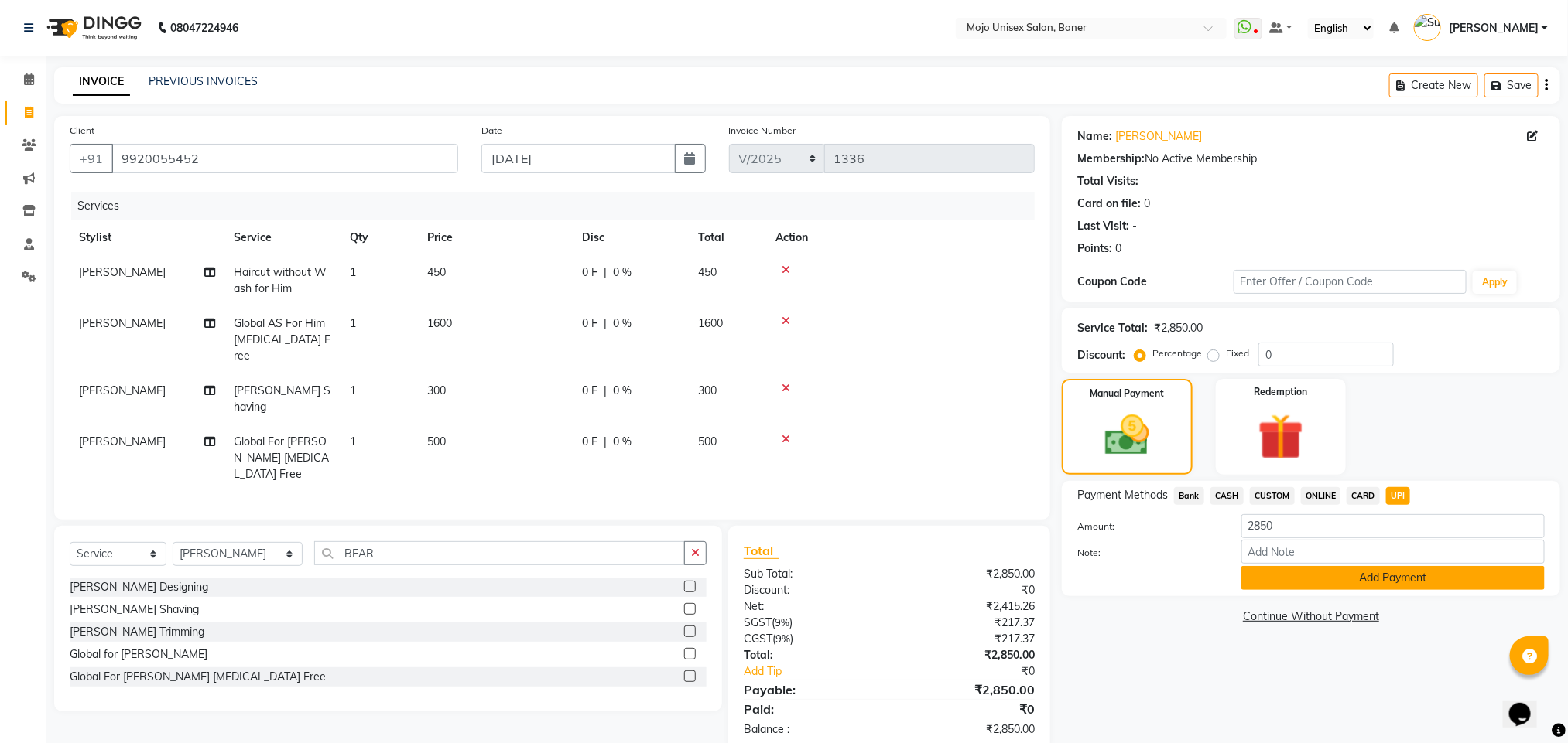
click at [1390, 576] on button "Add Payment" at bounding box center [1393, 578] width 304 height 24
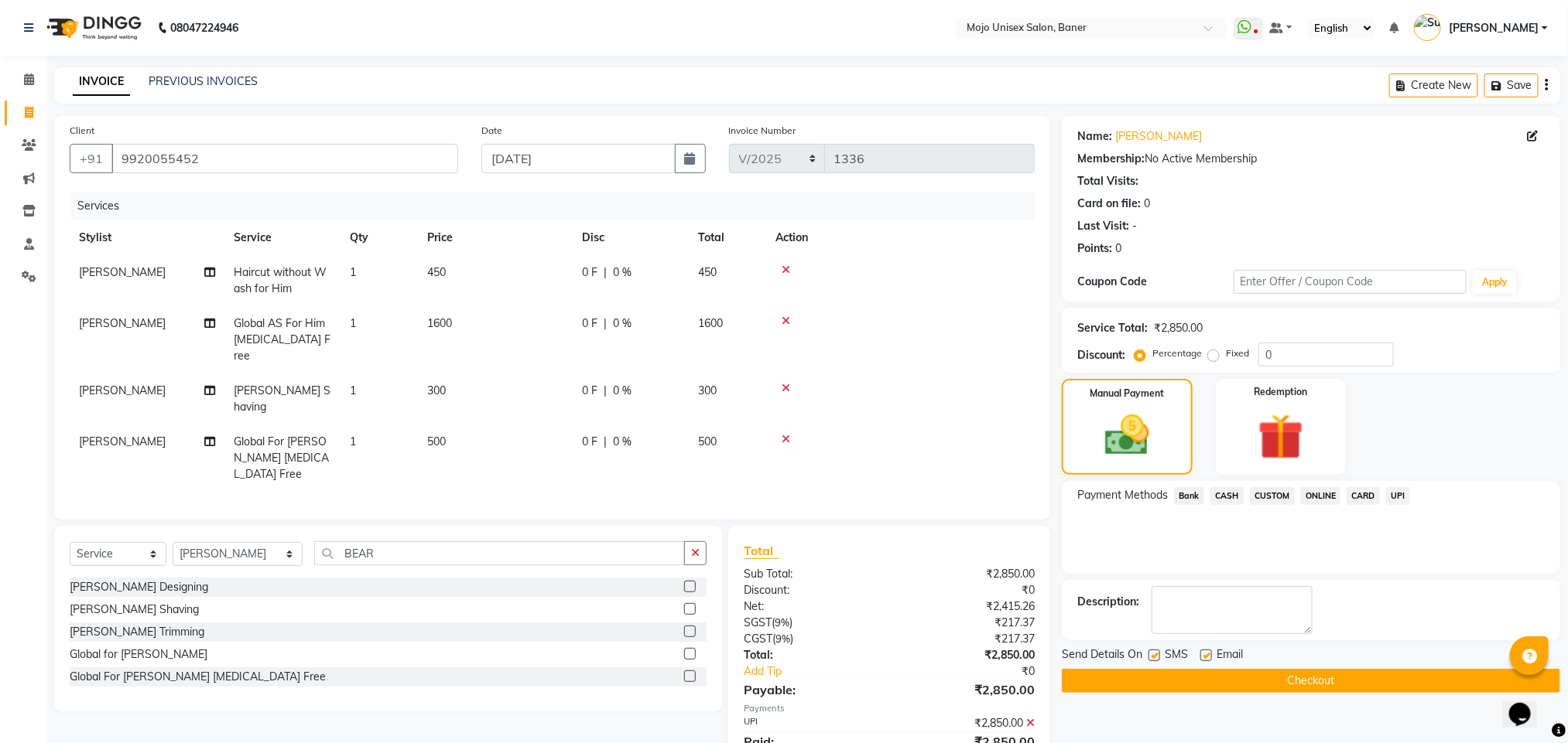
click at [1294, 684] on button "Checkout" at bounding box center [1310, 681] width 498 height 24
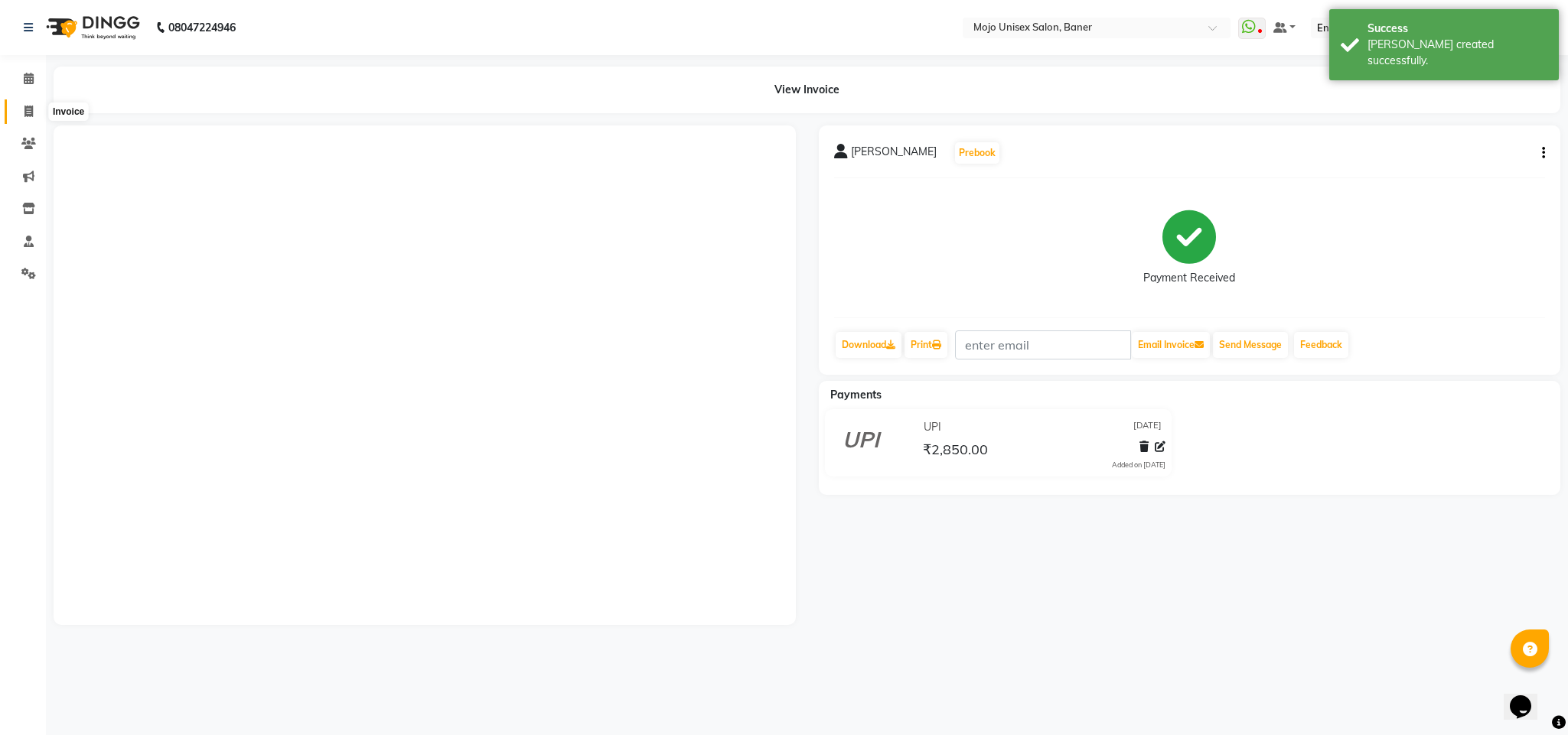
click at [26, 113] on icon at bounding box center [28, 111] width 9 height 12
select select "service"
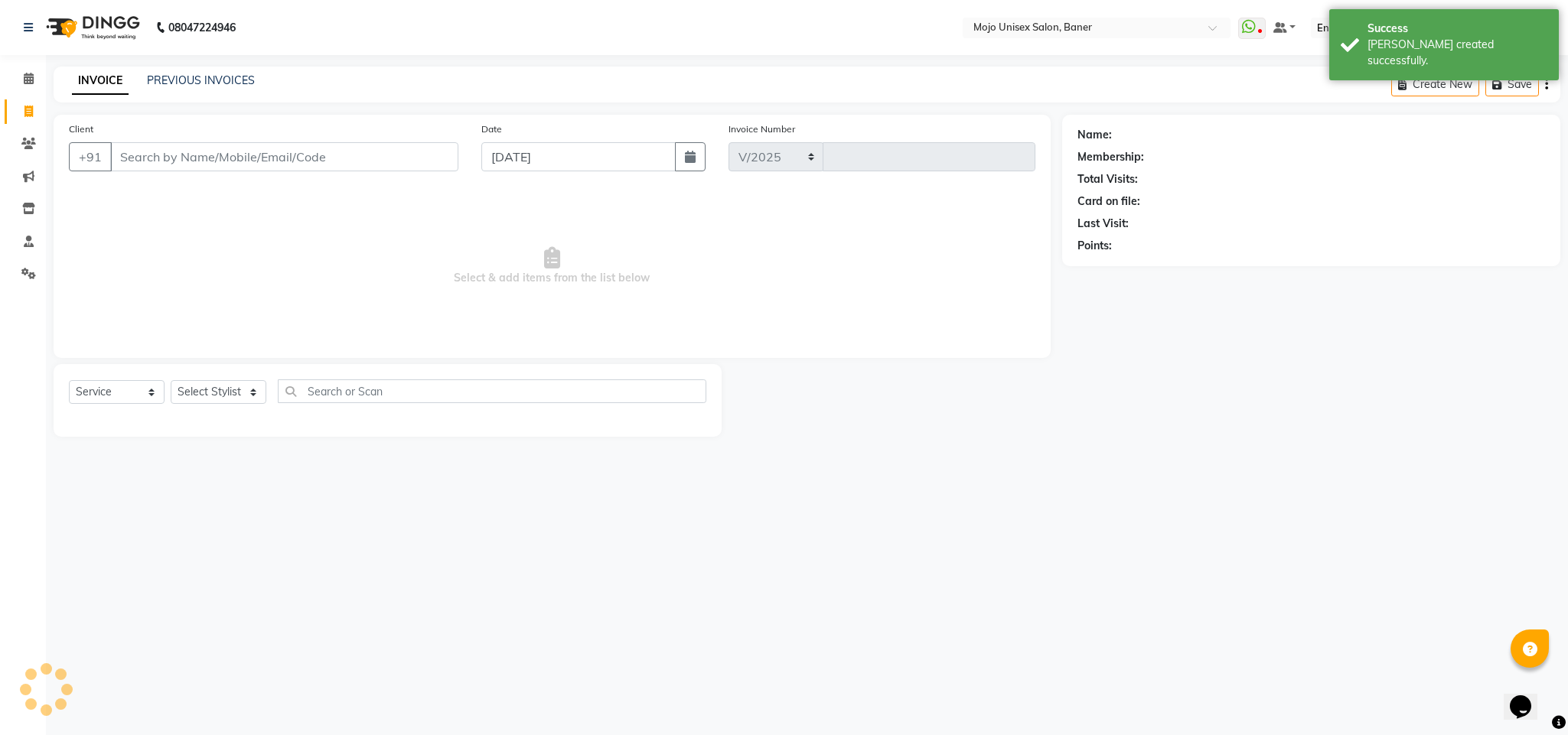
select select "52"
type input "1337"
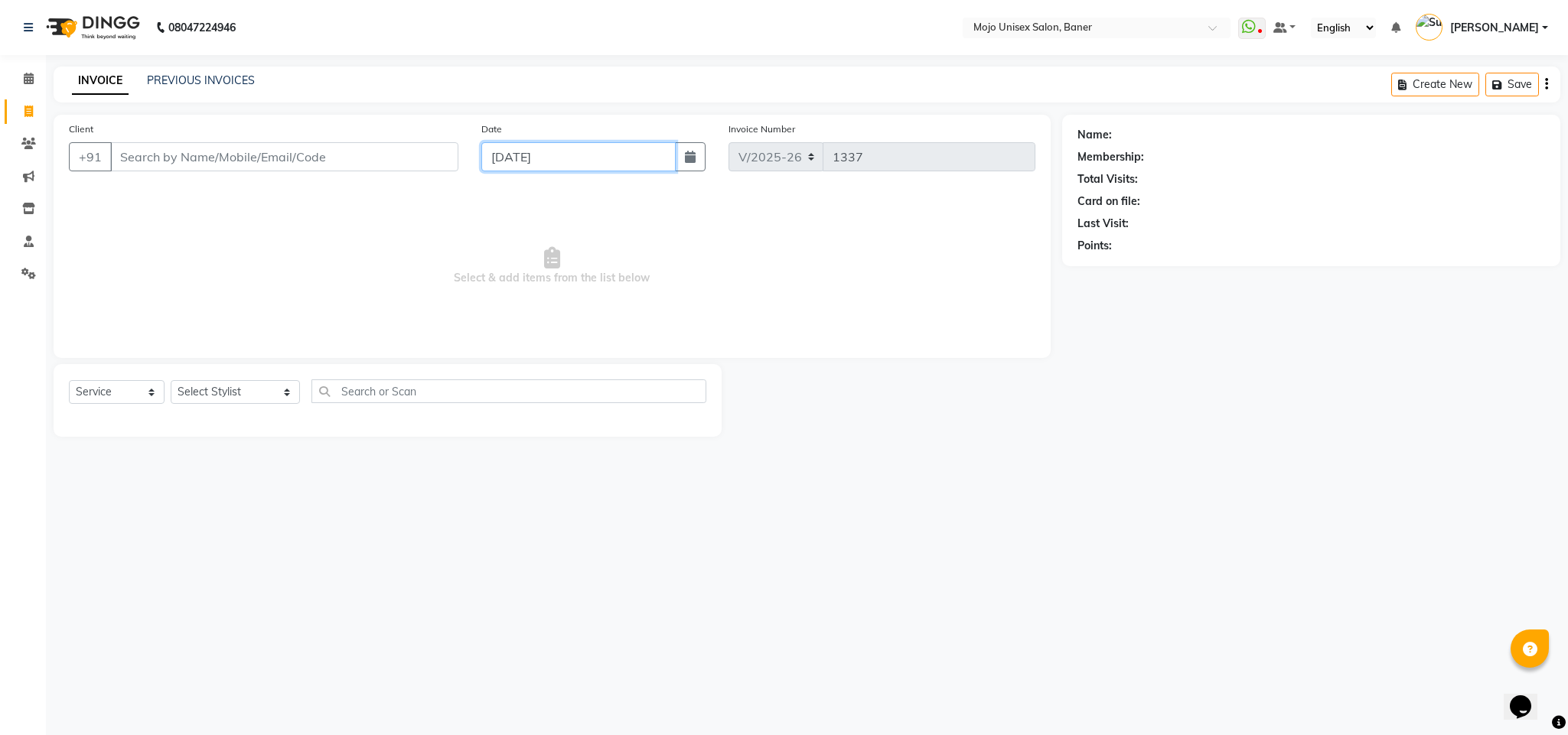
click at [618, 164] on input "[DATE]" at bounding box center [578, 157] width 195 height 29
select select "9"
select select "2025"
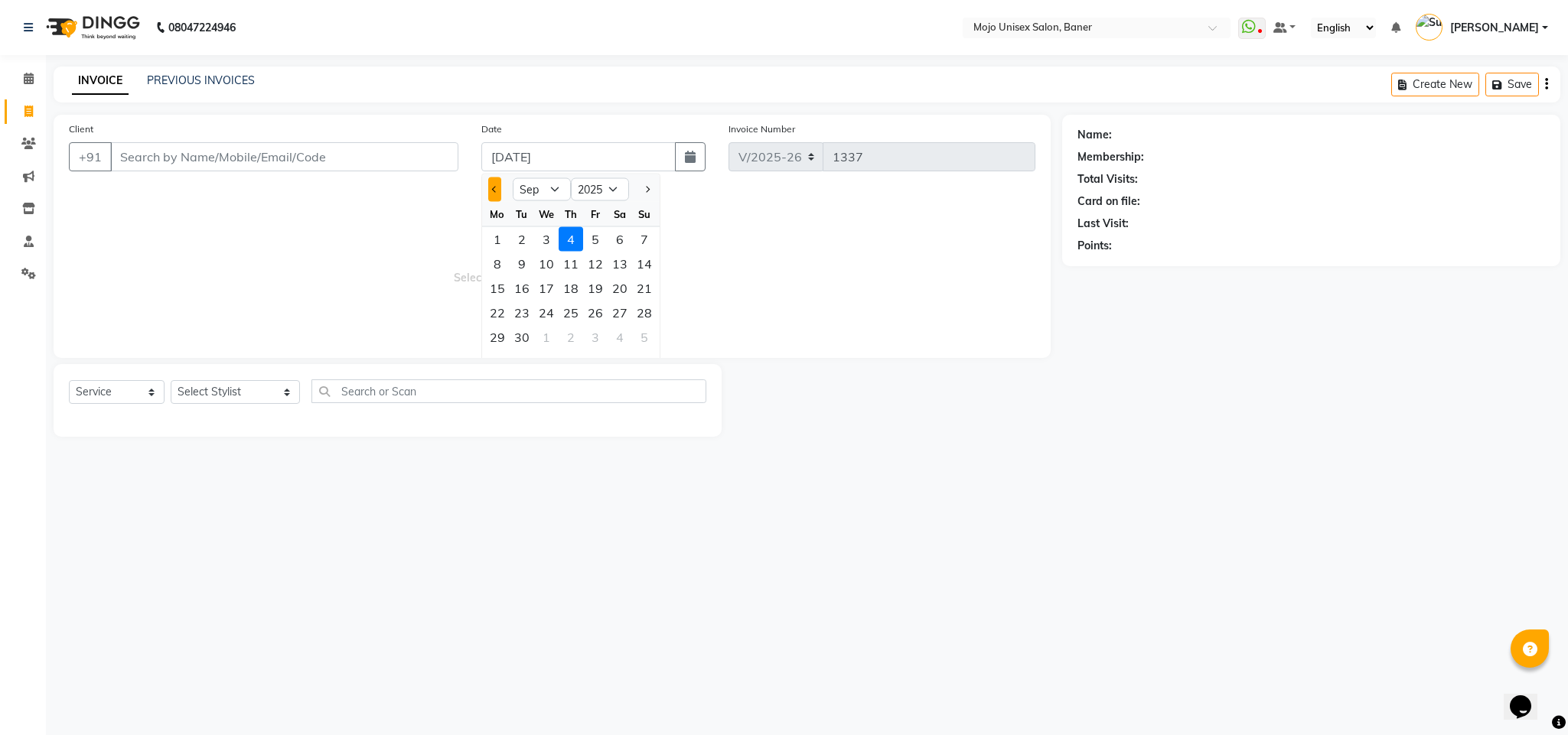
click at [499, 189] on button "Previous month" at bounding box center [495, 189] width 13 height 24
select select "8"
click at [641, 336] on div "31" at bounding box center [644, 337] width 24 height 24
type input "[DATE]"
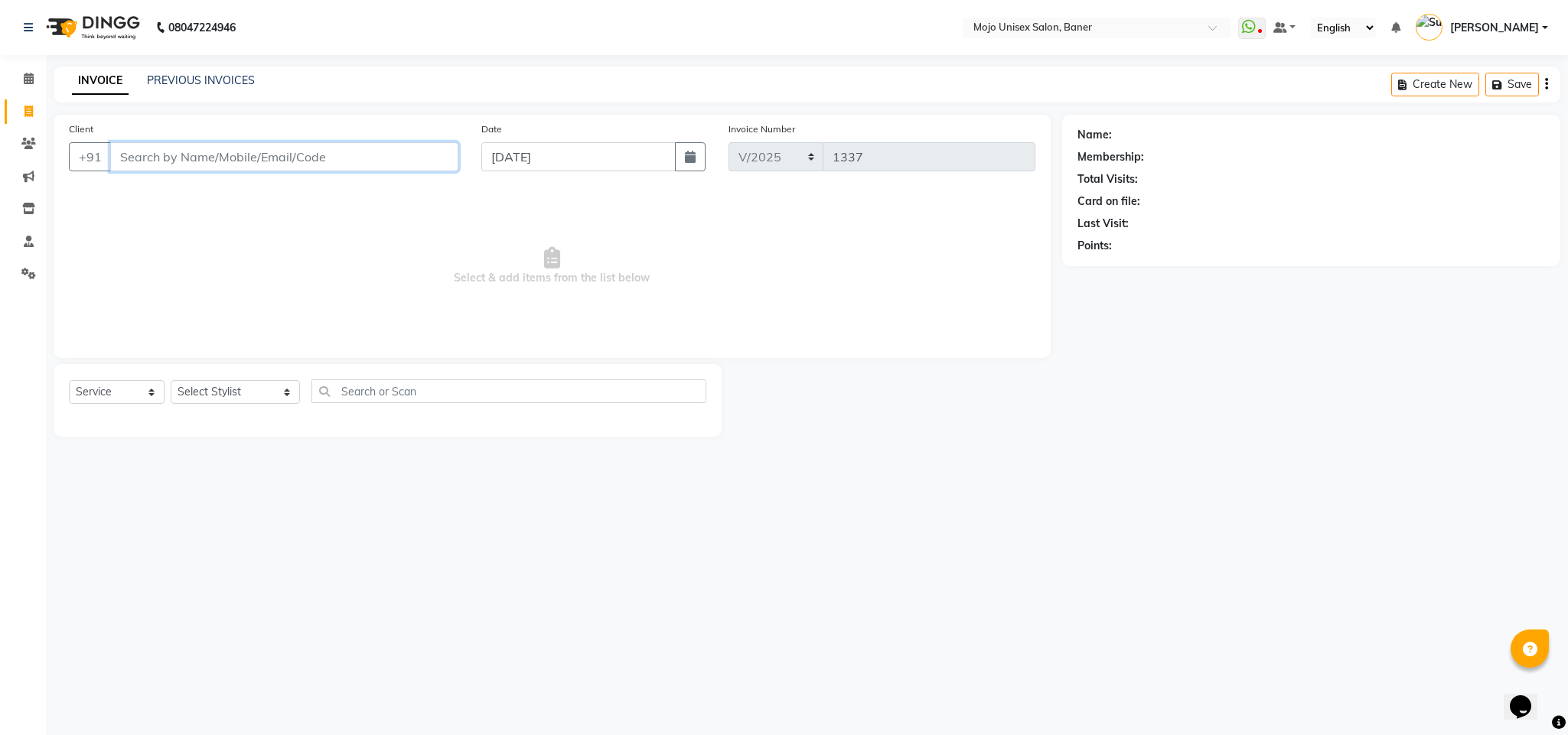
click at [237, 150] on input "Client" at bounding box center [284, 157] width 348 height 29
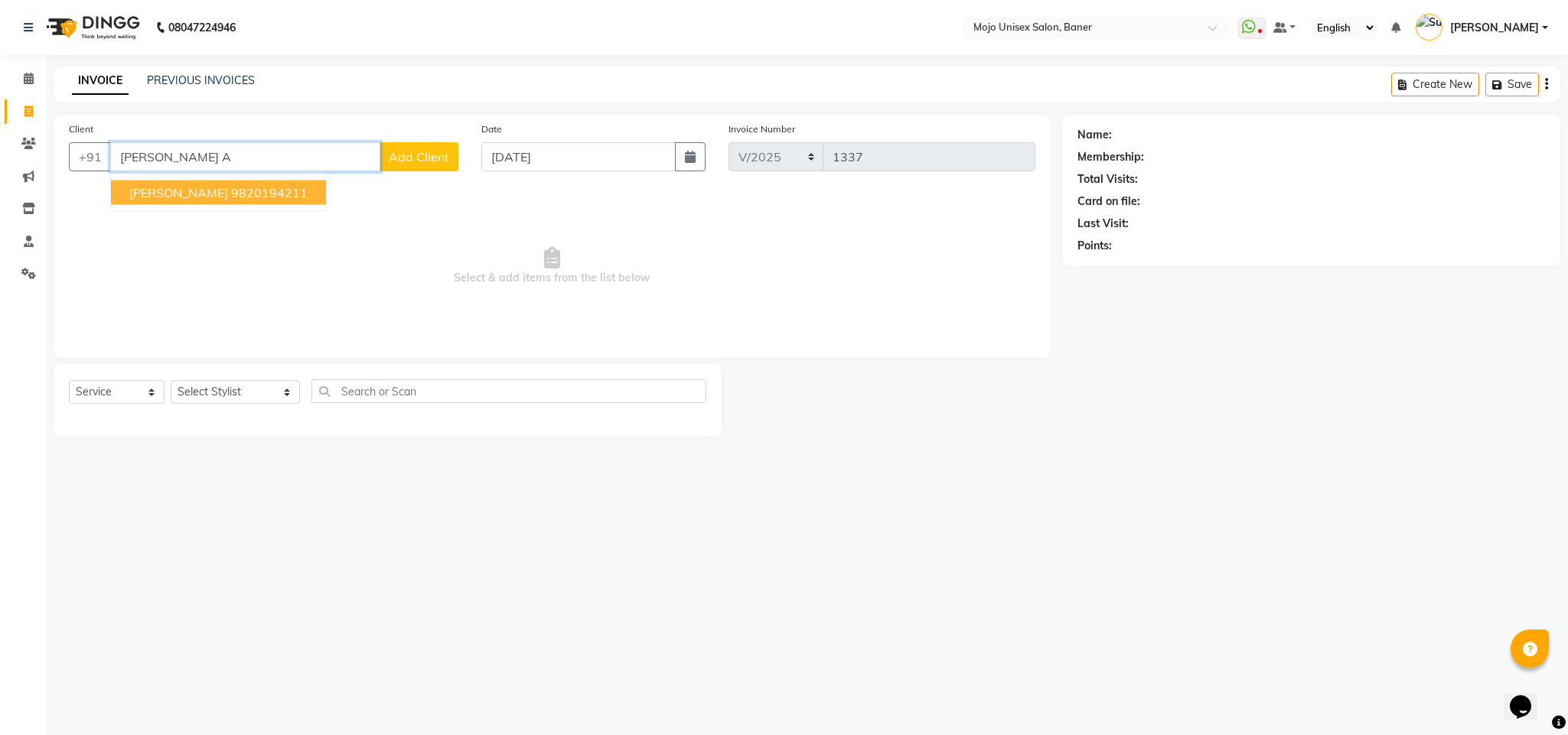
click at [231, 199] on ngb-highlight "9820194211" at bounding box center [269, 192] width 76 height 15
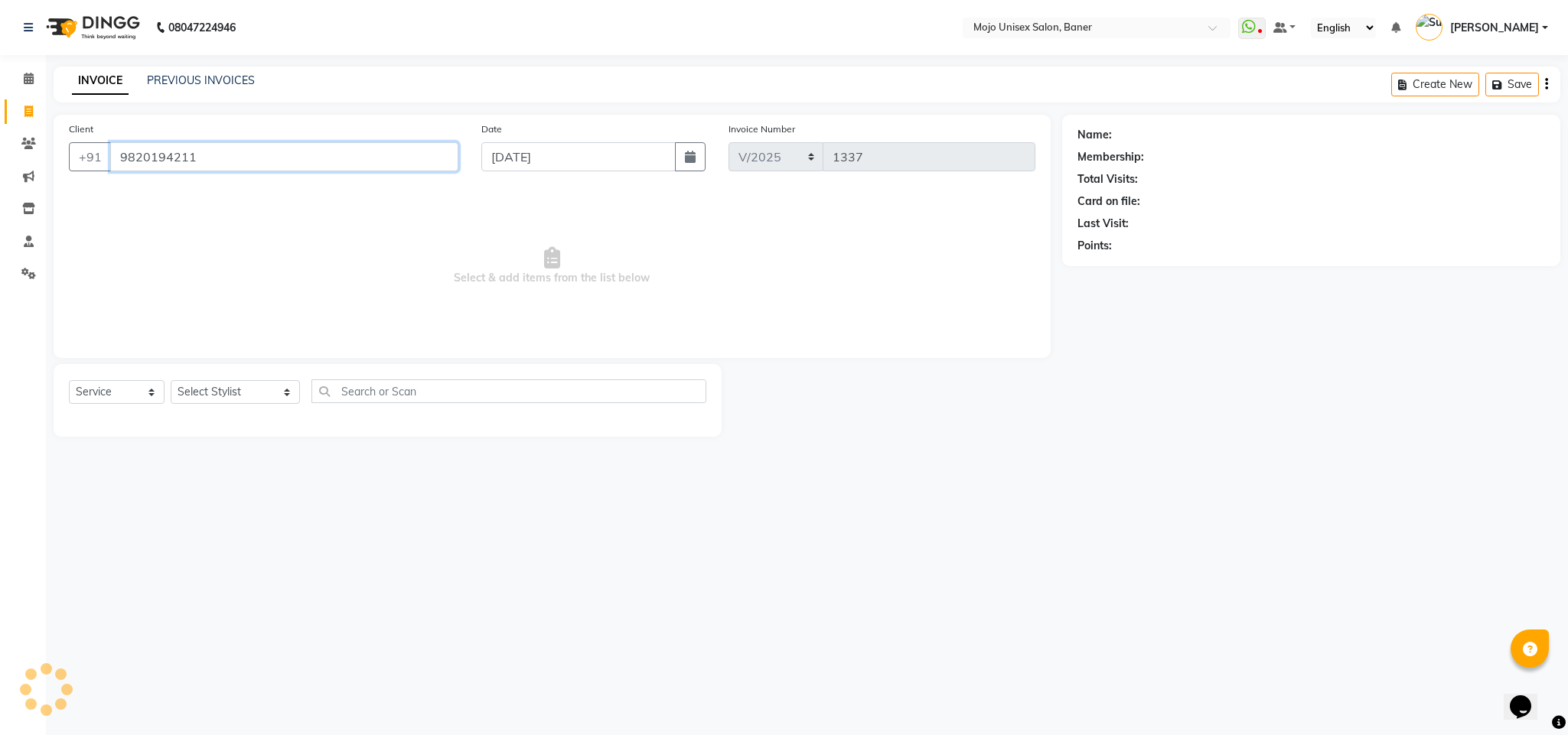
type input "9820194211"
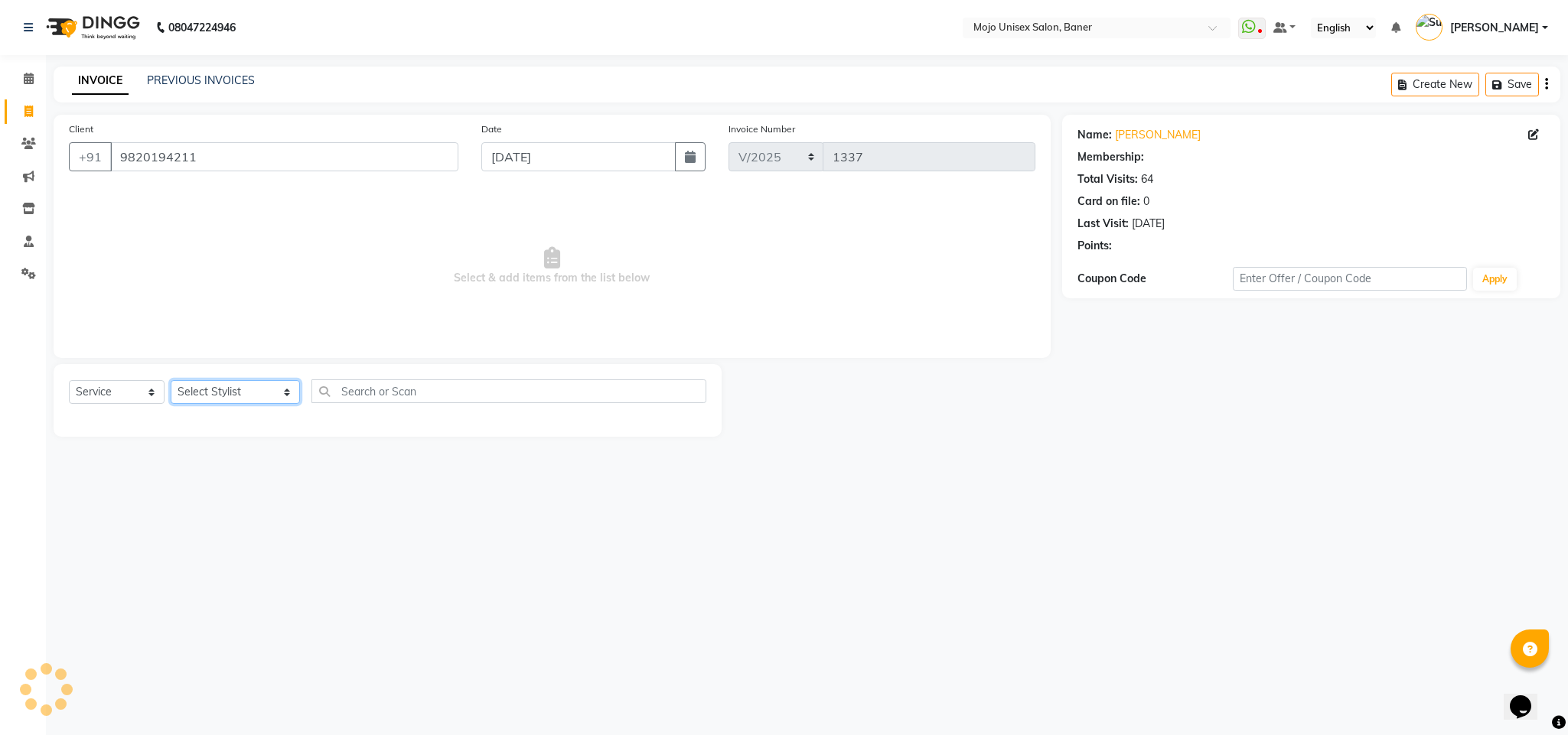
drag, startPoint x: 227, startPoint y: 399, endPoint x: 228, endPoint y: 381, distance: 18.0
click at [227, 399] on select "Select Stylist [PERSON_NAME] [PERSON_NAME] ([PERSON_NAME]) [PERSON_NAME] [PERSO…" at bounding box center [236, 392] width 129 height 24
select select "3253"
click at [171, 381] on select "Select Stylist [PERSON_NAME] [PERSON_NAME] ([PERSON_NAME]) [PERSON_NAME] [PERSO…" at bounding box center [236, 392] width 129 height 24
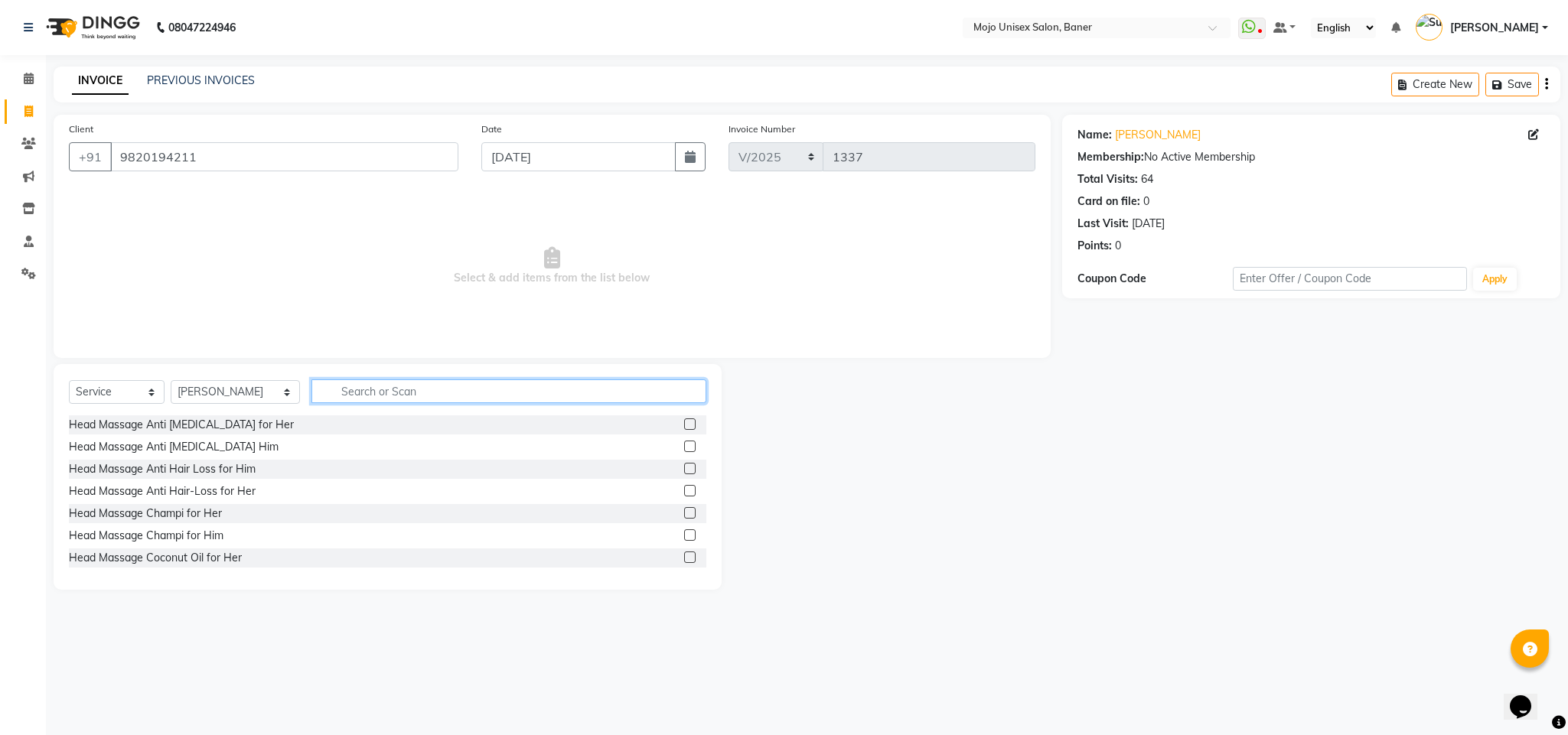
click at [453, 395] on input "text" at bounding box center [508, 392] width 395 height 24
type input "WASH"
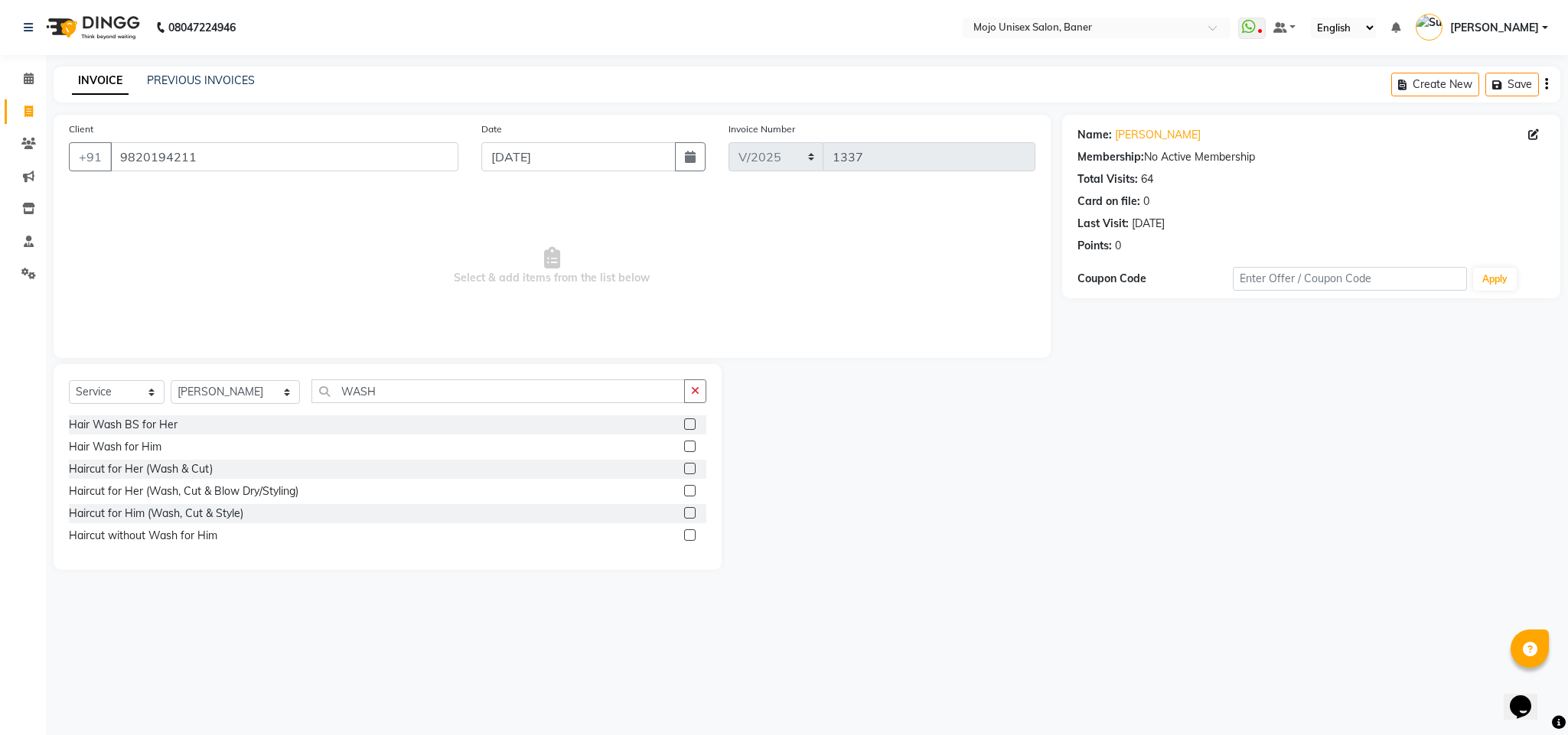
click at [691, 421] on label at bounding box center [689, 424] width 12 height 12
click at [691, 421] on input "checkbox" at bounding box center [689, 425] width 10 height 10
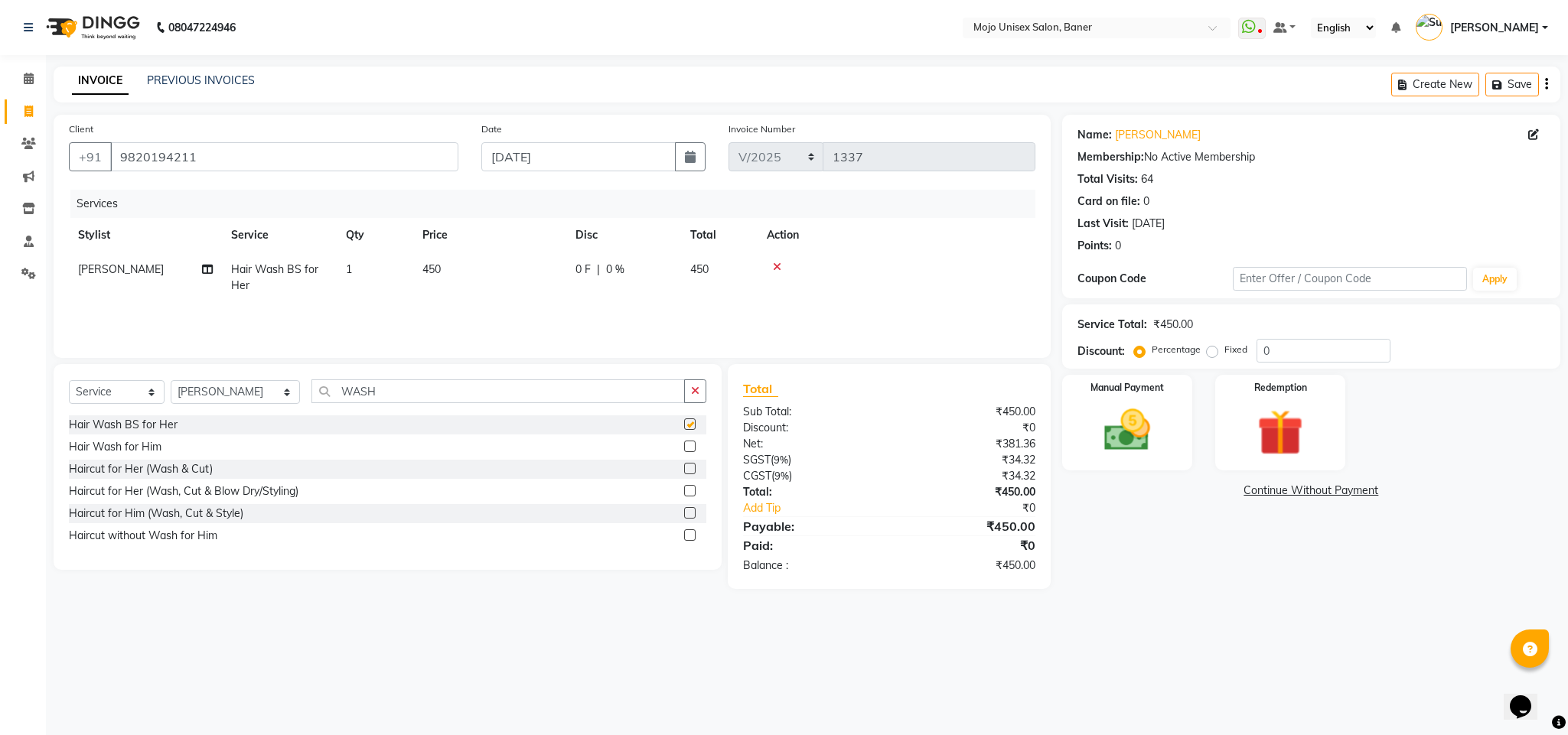
checkbox input "false"
click at [1295, 357] on input "0" at bounding box center [1324, 351] width 134 height 24
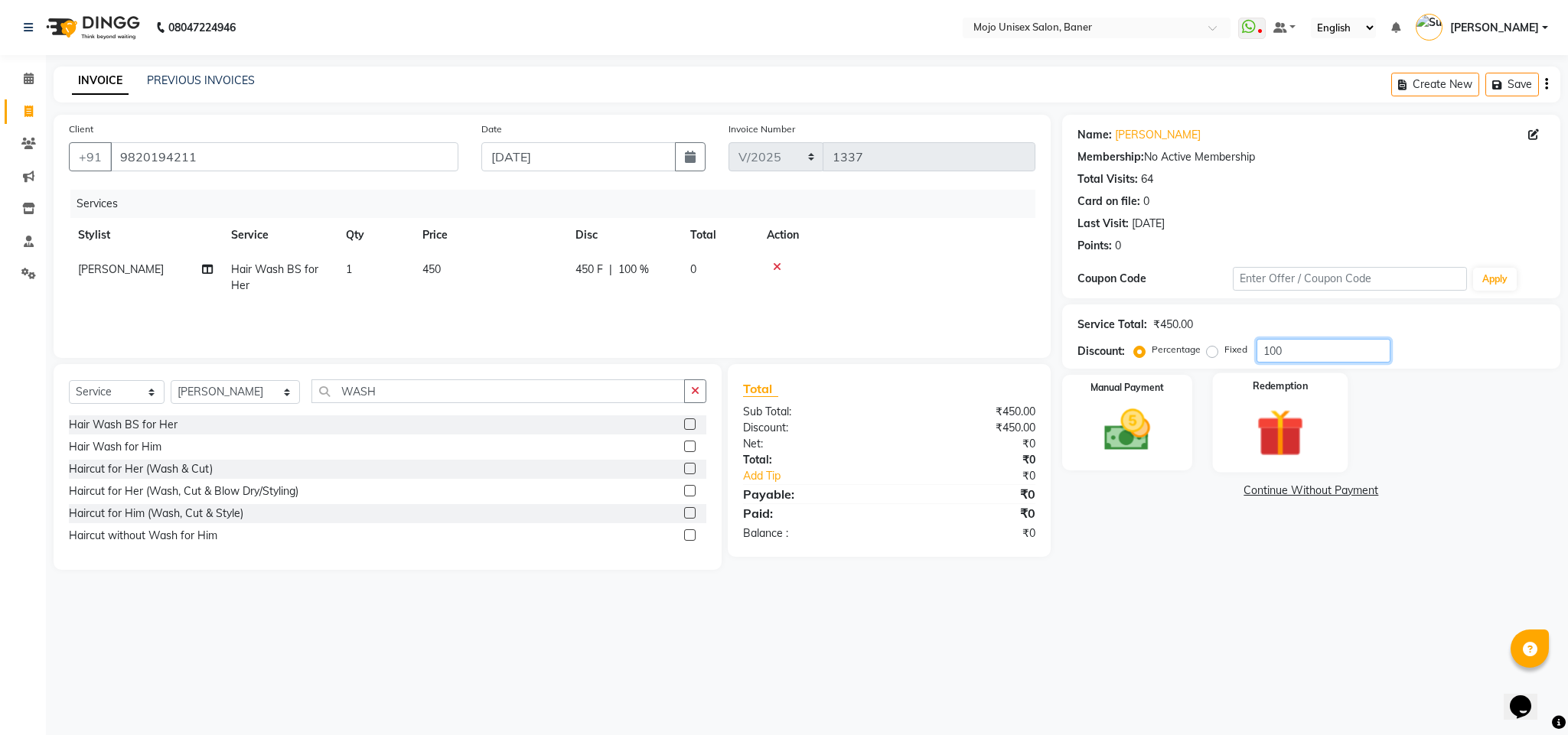
type input "100"
click at [1277, 452] on img at bounding box center [1280, 433] width 78 height 60
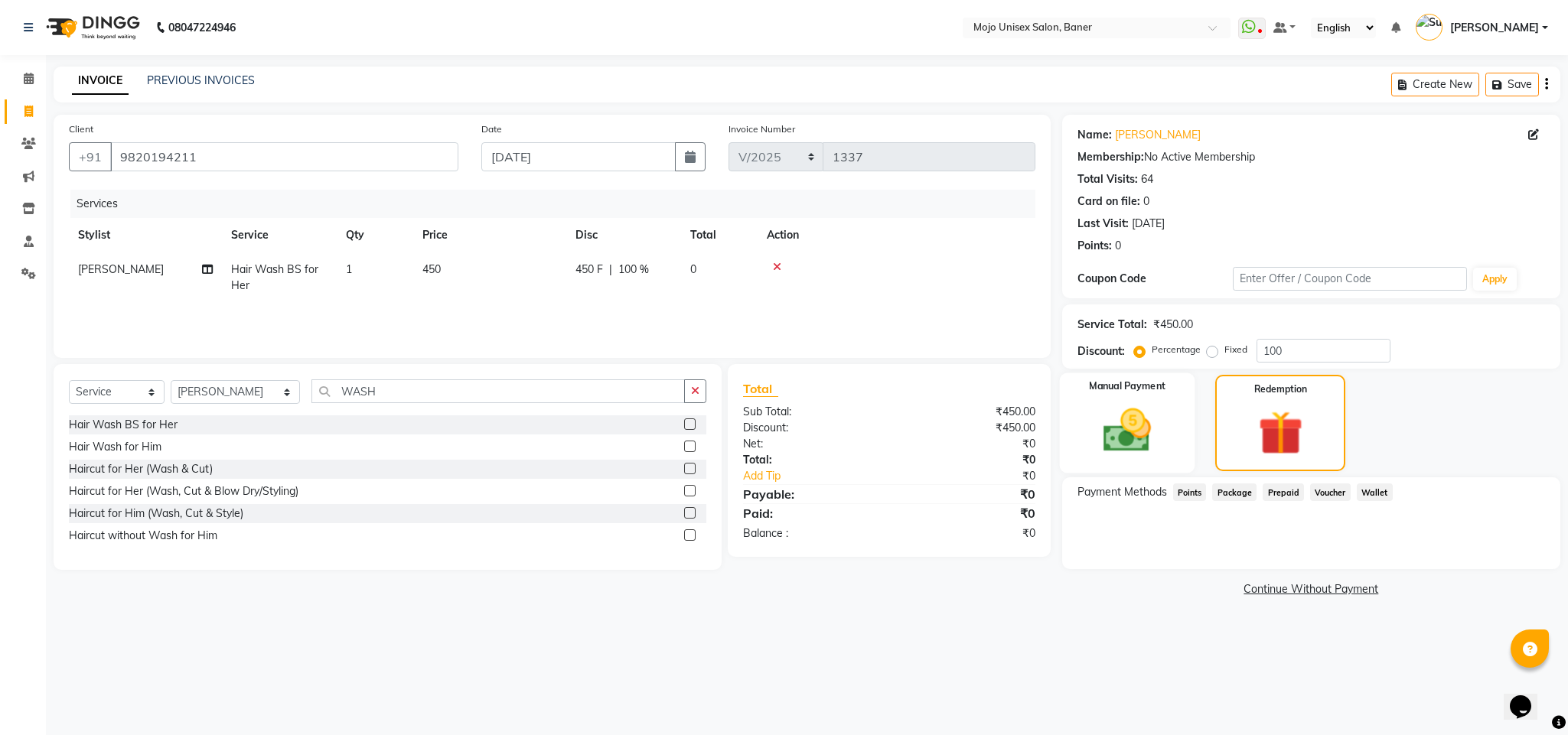
click at [1135, 437] on img at bounding box center [1127, 431] width 78 height 55
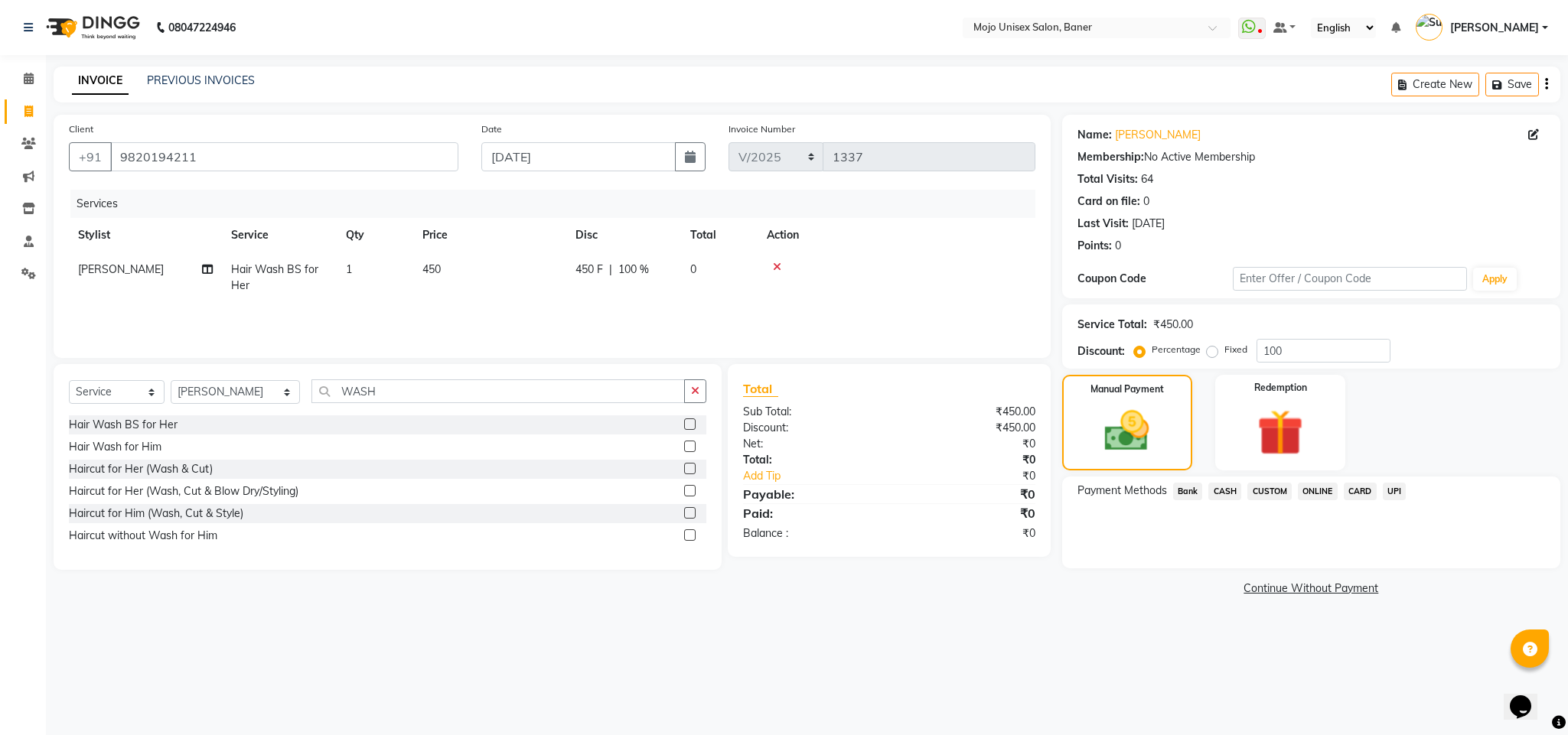
click at [1316, 487] on span "ONLINE" at bounding box center [1317, 492] width 40 height 17
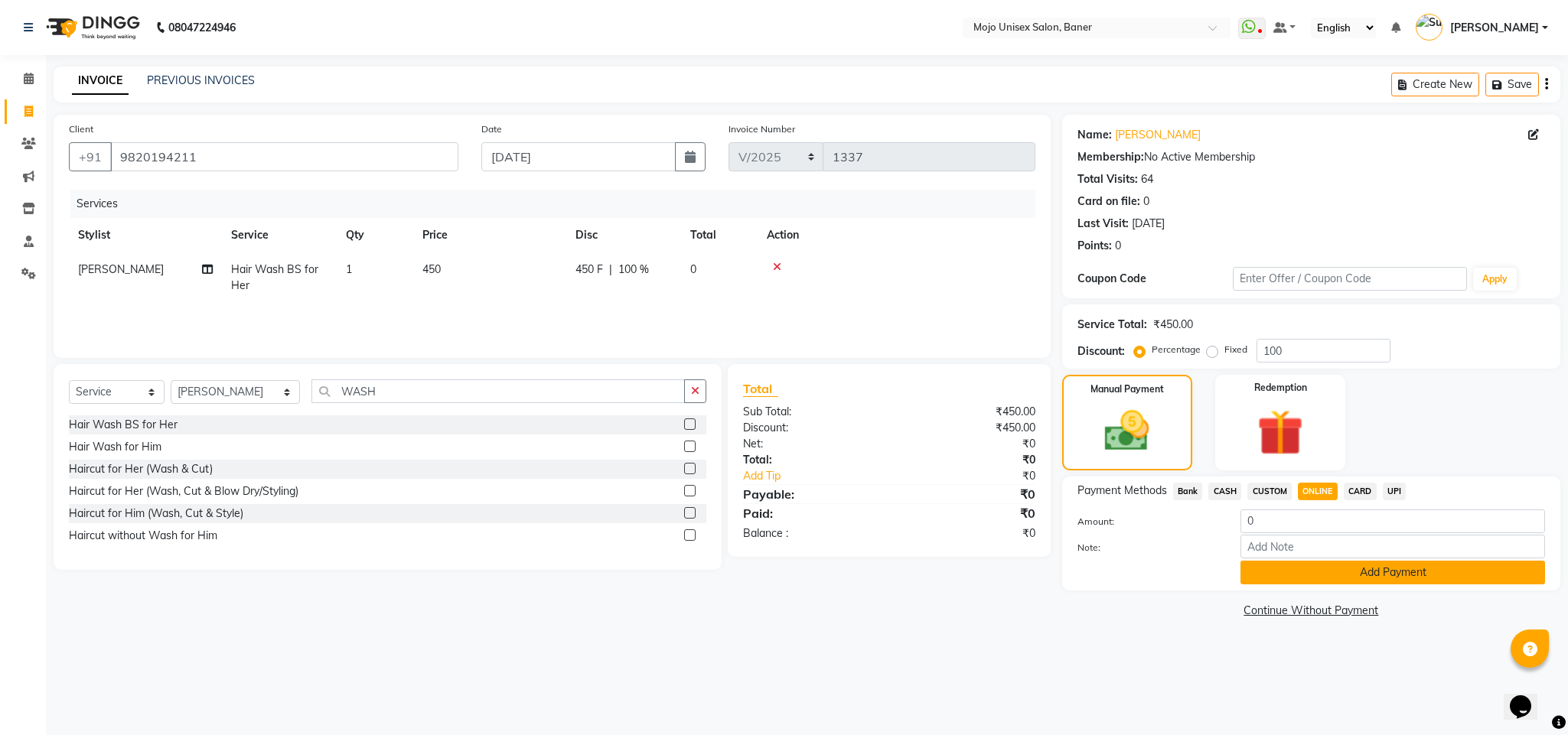
click at [1385, 568] on button "Add Payment" at bounding box center [1392, 573] width 305 height 24
click at [1385, 568] on div "Payment Methods Bank CASH CUSTOM ONLINE CARD UPI Amount: 0 Note: Add Payment" at bounding box center [1311, 533] width 498 height 114
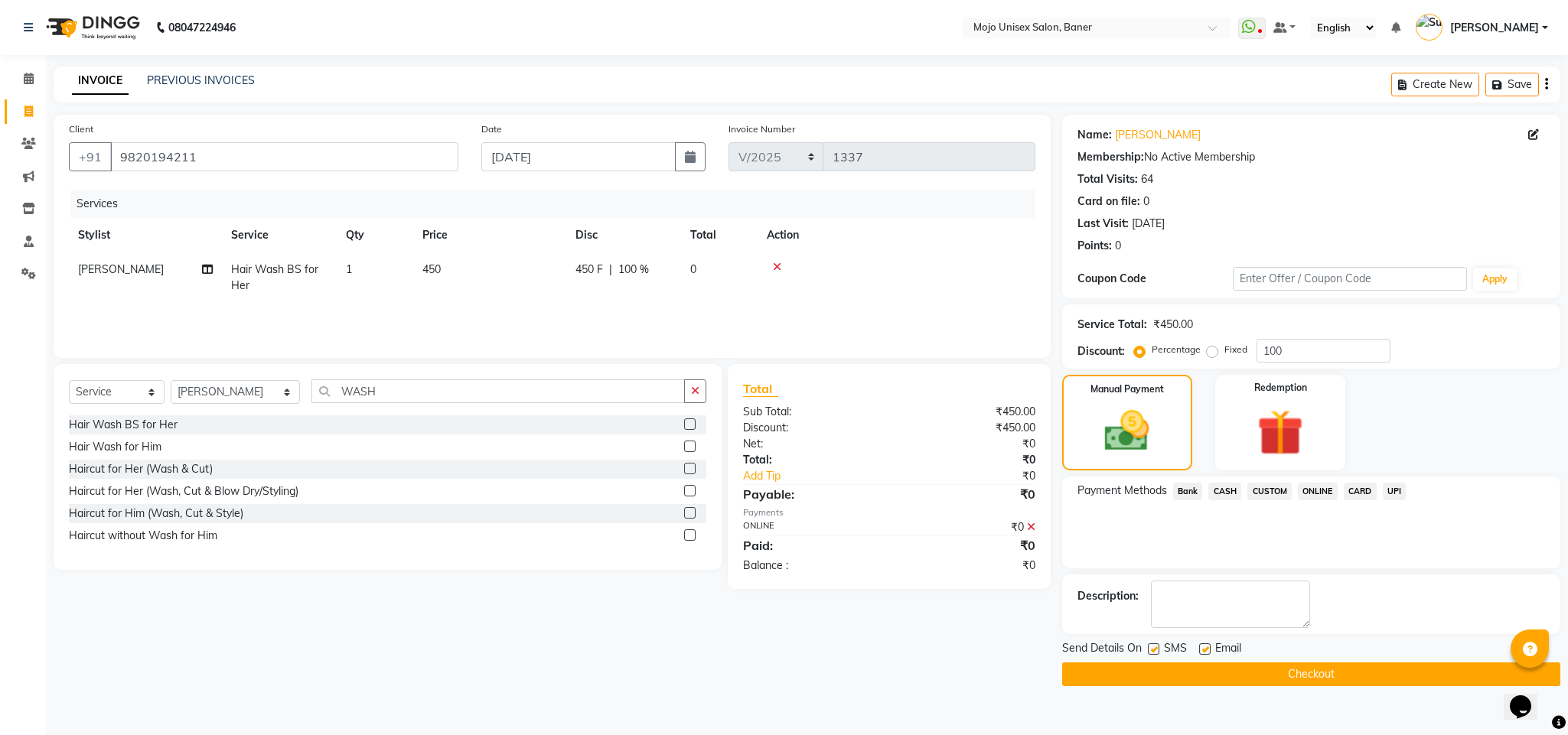
click at [1380, 685] on button "Checkout" at bounding box center [1311, 674] width 498 height 24
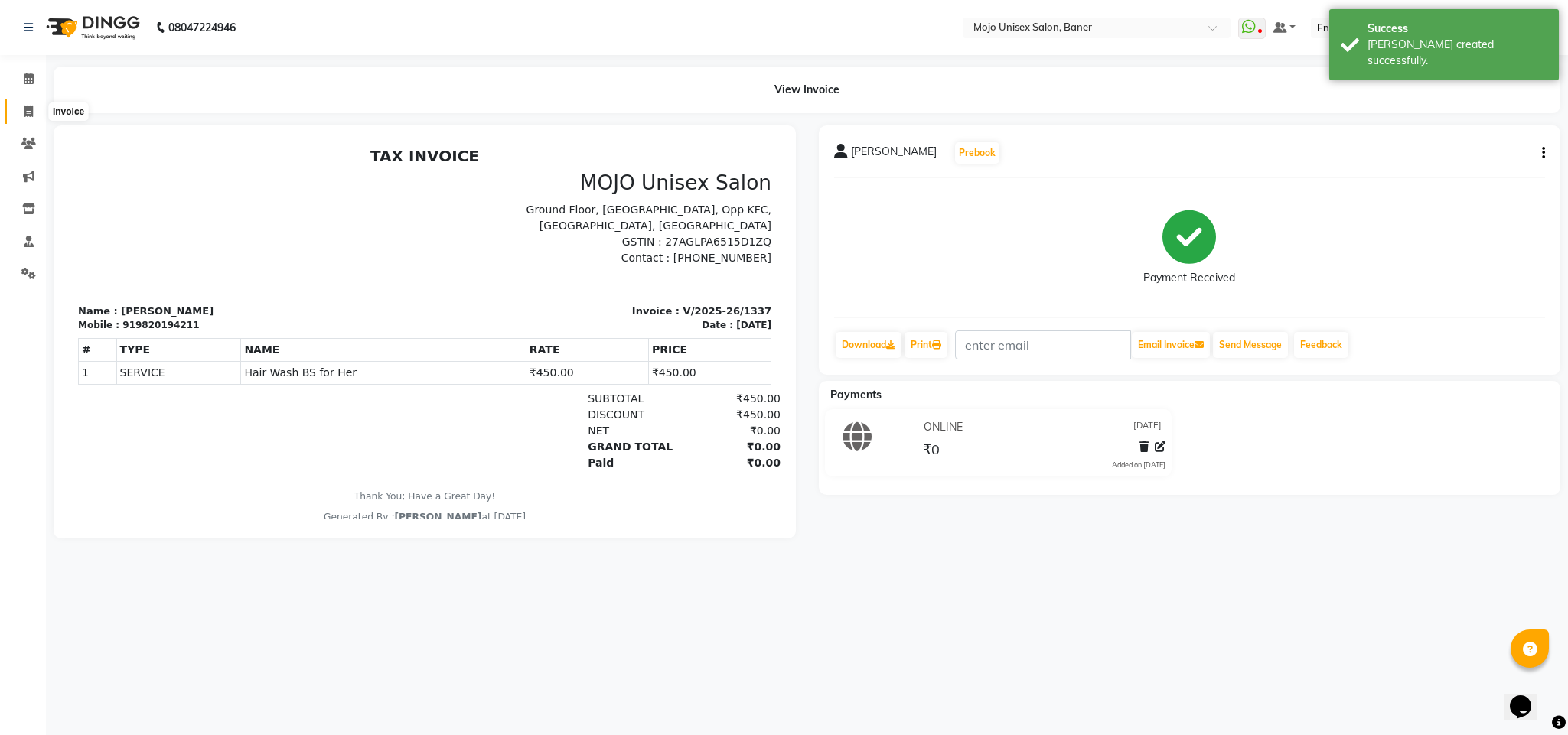
click at [23, 106] on span at bounding box center [28, 112] width 27 height 17
select select "service"
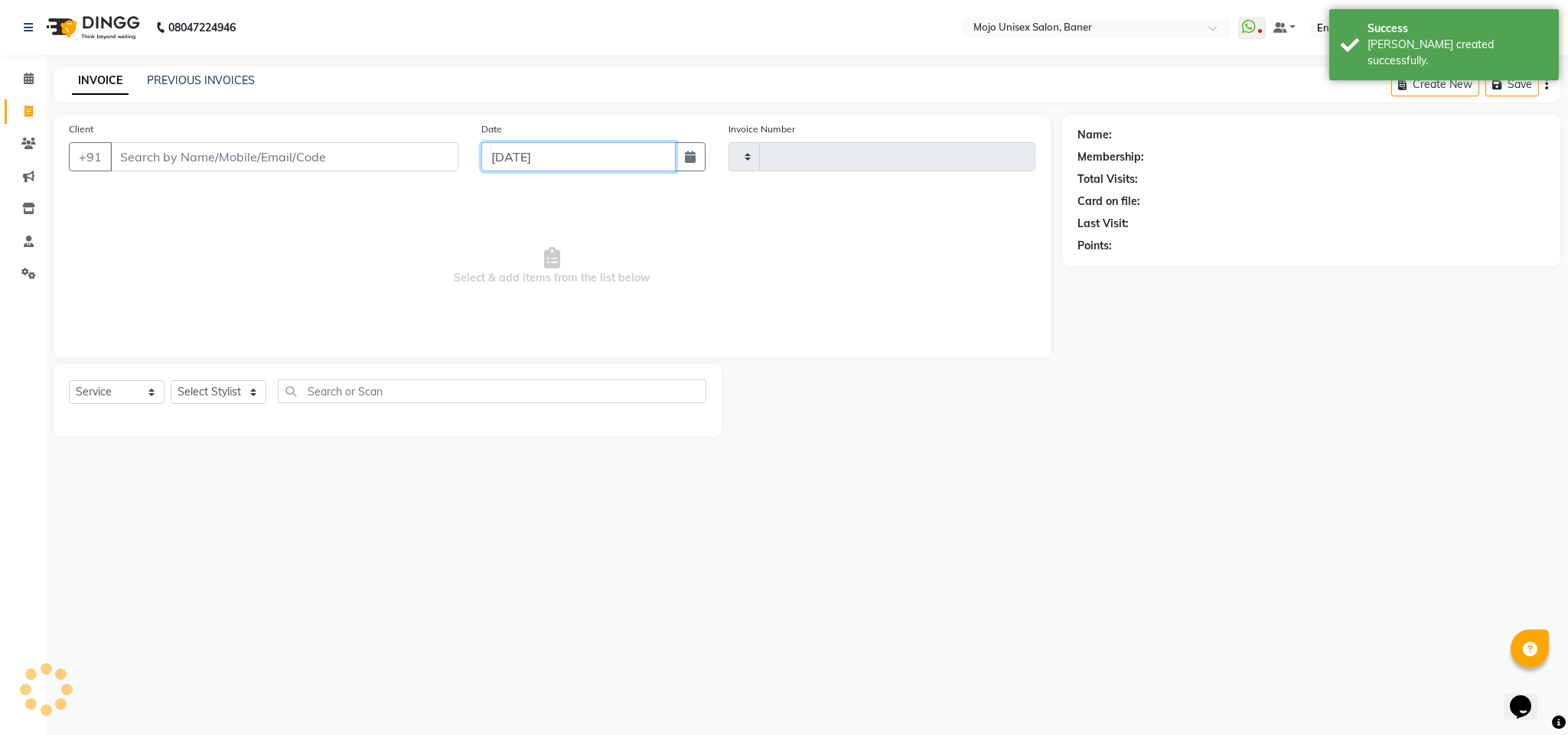
click at [577, 154] on input "[DATE]" at bounding box center [578, 157] width 195 height 29
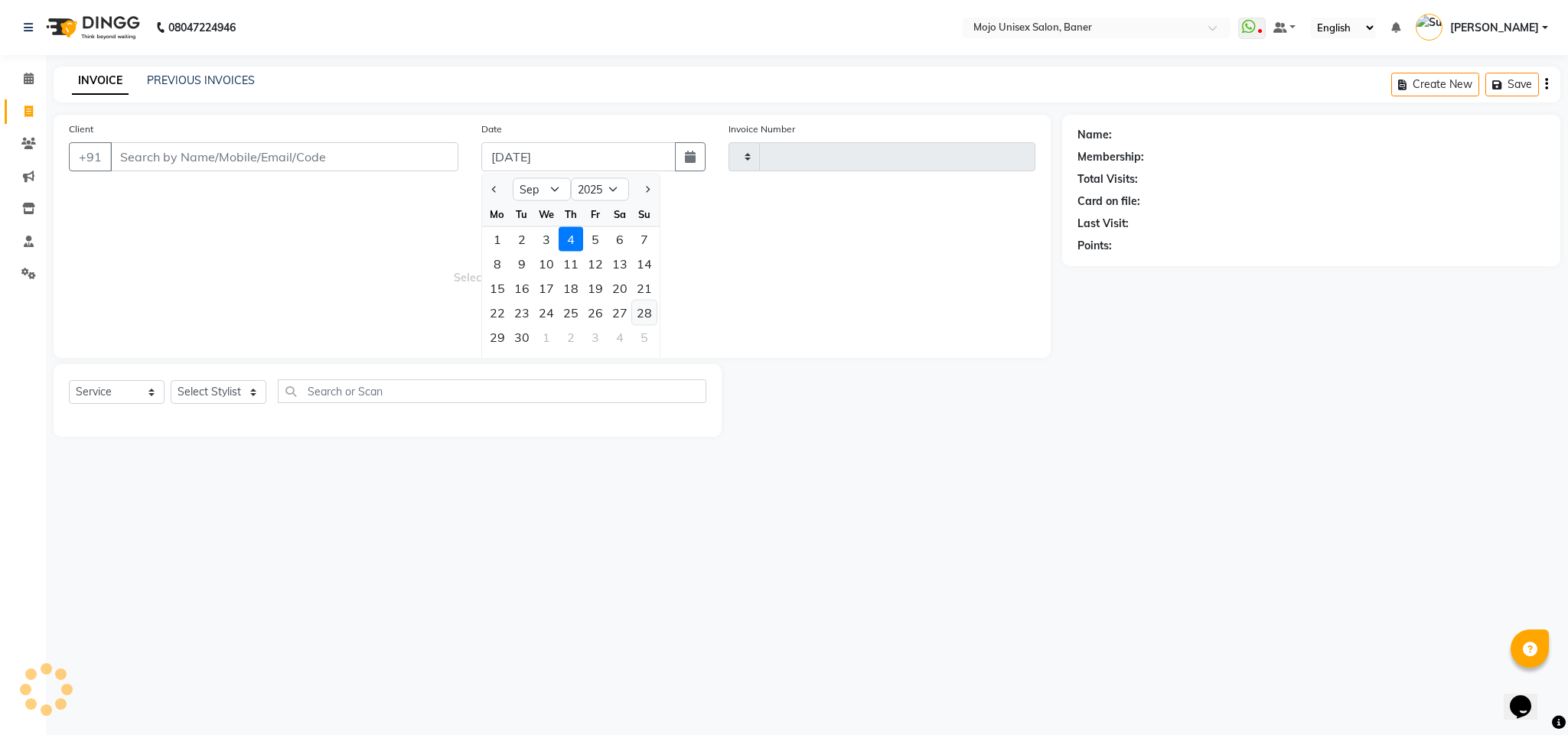
click at [496, 195] on button "Previous month" at bounding box center [495, 189] width 13 height 24
select select "52"
type input "1338"
click at [650, 343] on div "31" at bounding box center [644, 337] width 24 height 24
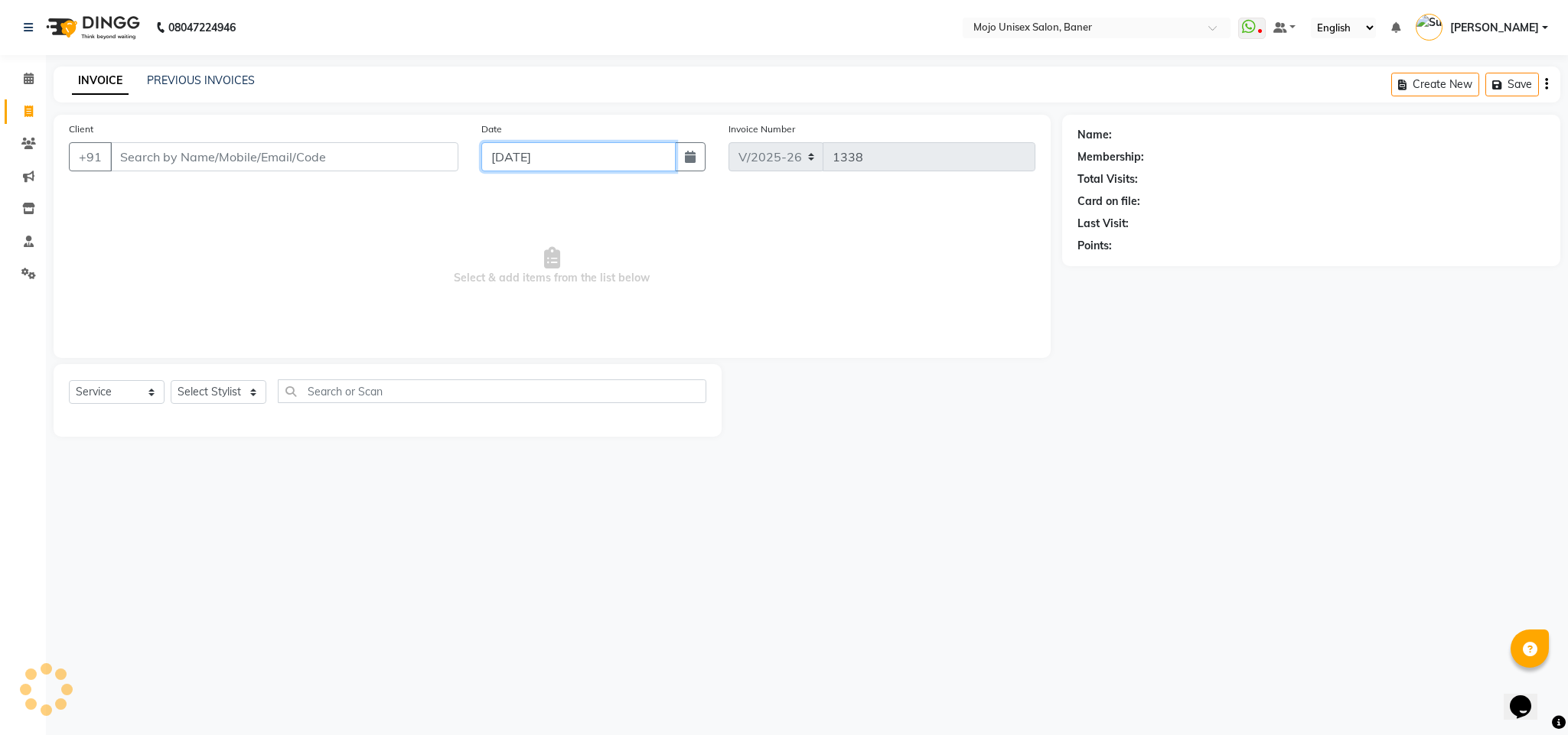
type input "[DATE]"
click at [435, 168] on input "Client" at bounding box center [284, 157] width 348 height 29
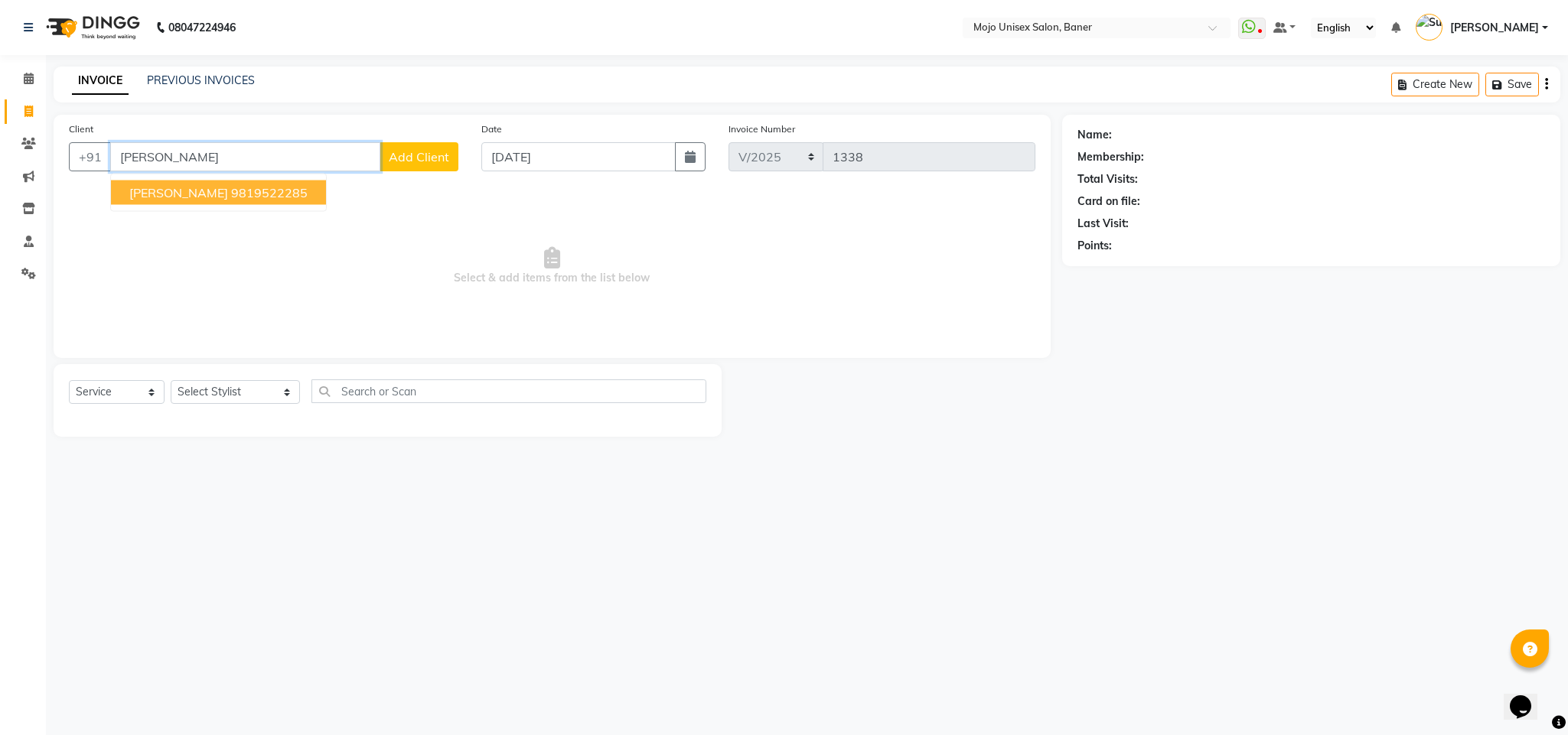
drag, startPoint x: 299, startPoint y: 202, endPoint x: 287, endPoint y: 202, distance: 12.0
click at [292, 200] on button "[PERSON_NAME] 9819522285" at bounding box center [218, 192] width 215 height 24
type input "9819522285"
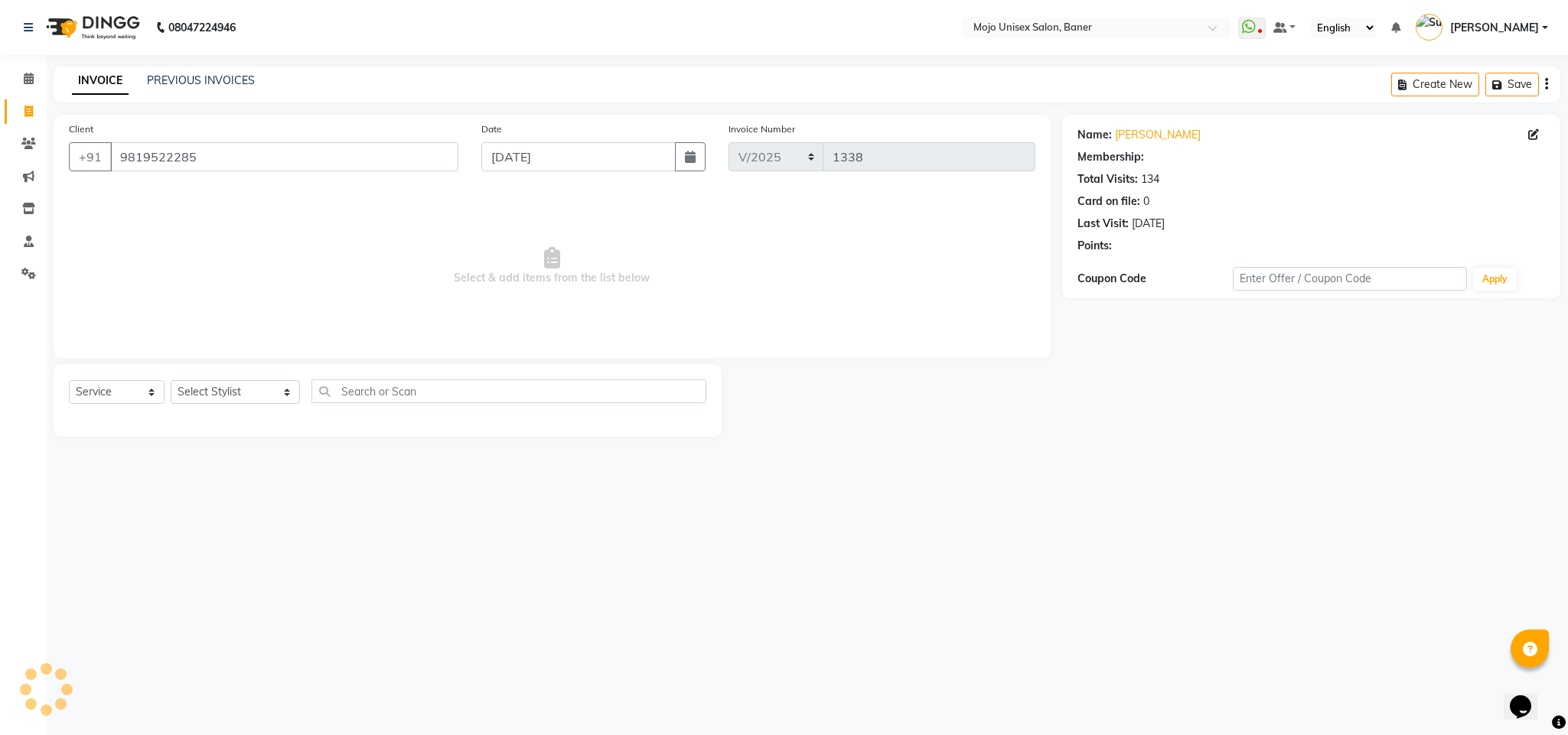
select select "1: Object"
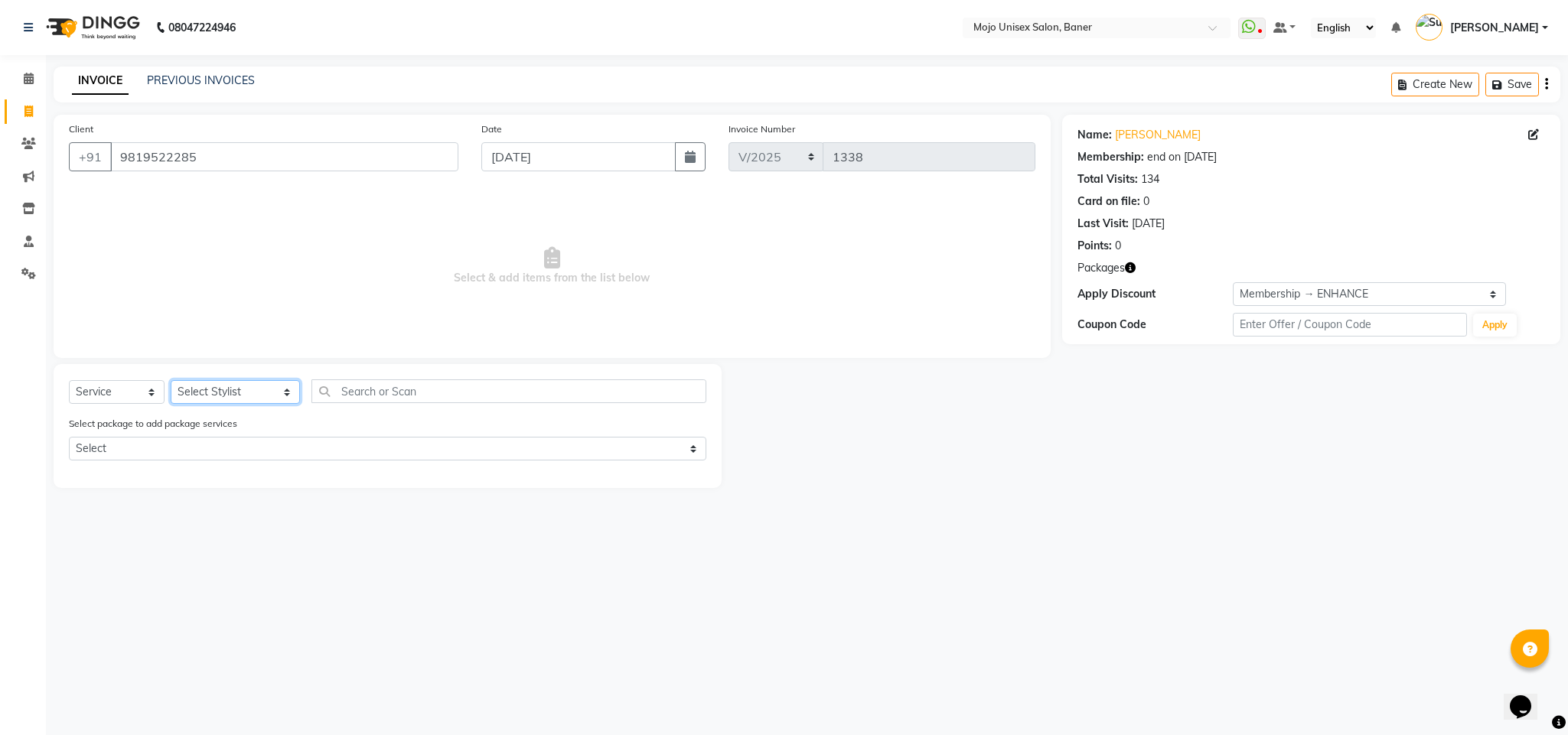
click at [251, 386] on select "Select Stylist [PERSON_NAME] [PERSON_NAME] ([PERSON_NAME]) [PERSON_NAME] [PERSO…" at bounding box center [236, 392] width 129 height 24
select select "2250"
click at [171, 381] on select "Select Stylist [PERSON_NAME] [PERSON_NAME] ([PERSON_NAME]) [PERSON_NAME] [PERSO…" at bounding box center [236, 392] width 129 height 24
click at [380, 392] on input "text" at bounding box center [508, 392] width 395 height 24
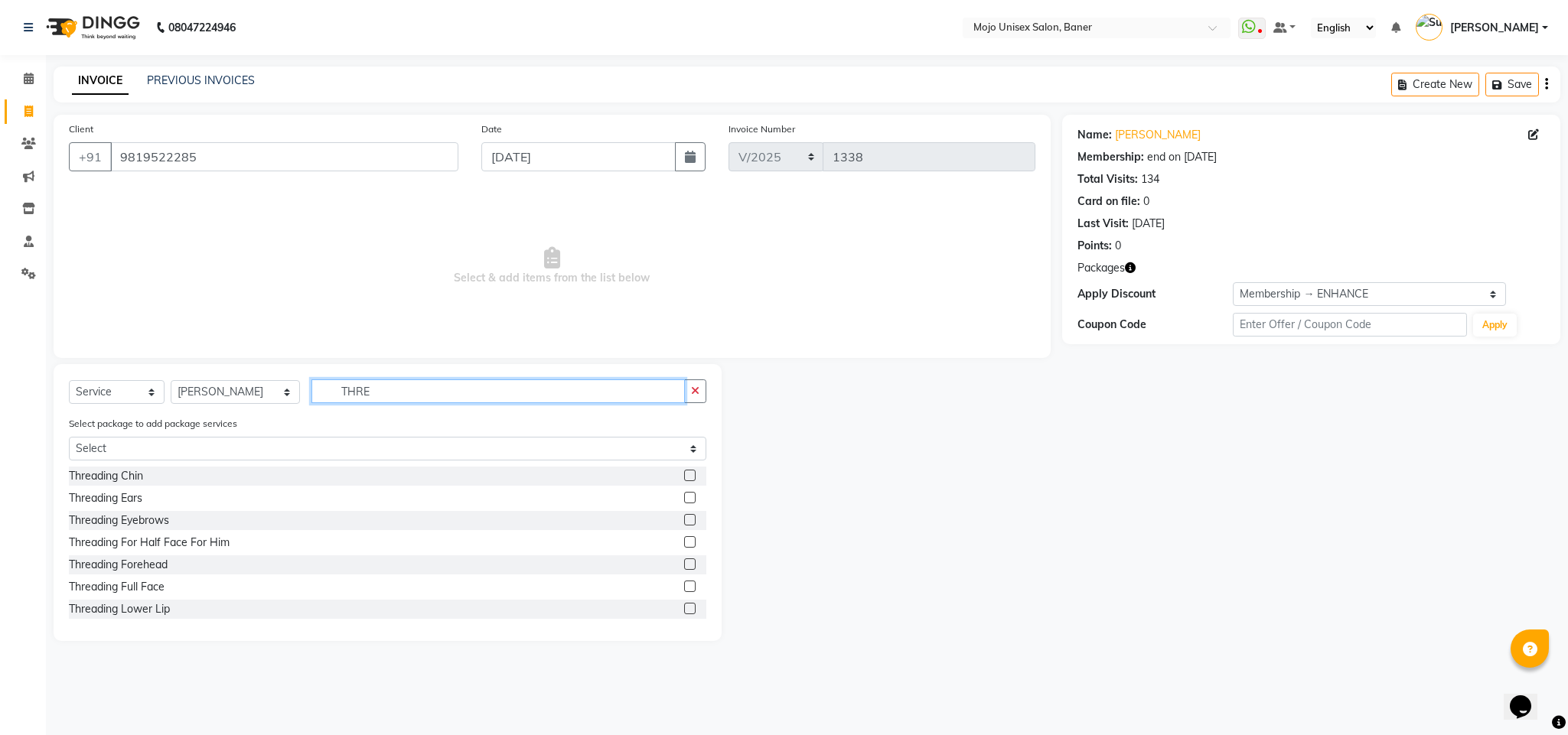
click at [380, 392] on input "THRE" at bounding box center [498, 392] width 373 height 24
type input "THRE"
click at [684, 476] on label at bounding box center [689, 475] width 12 height 12
click at [684, 476] on input "checkbox" at bounding box center [689, 476] width 10 height 10
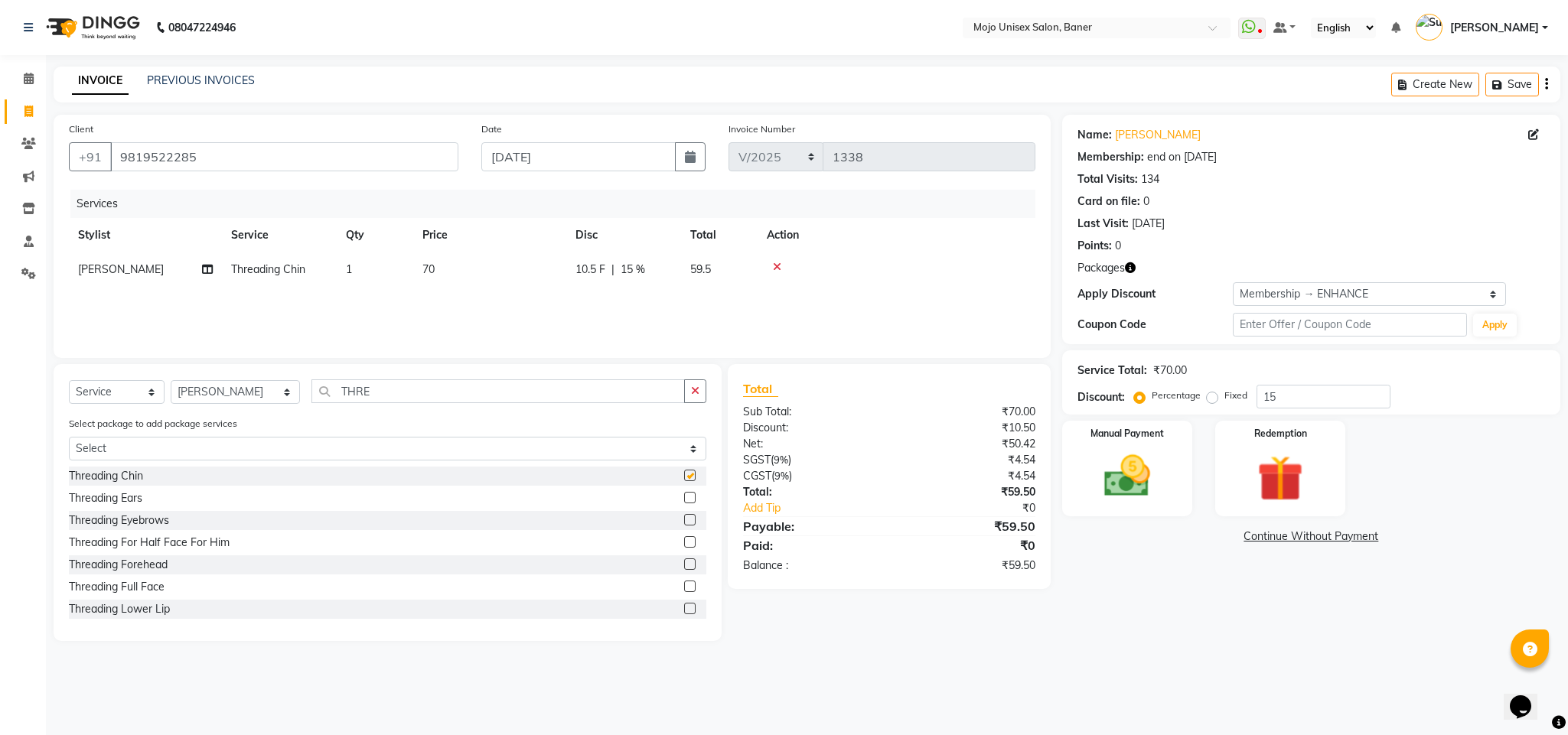
checkbox input "false"
click at [684, 613] on label at bounding box center [689, 608] width 12 height 12
click at [684, 613] on input "checkbox" at bounding box center [689, 609] width 10 height 10
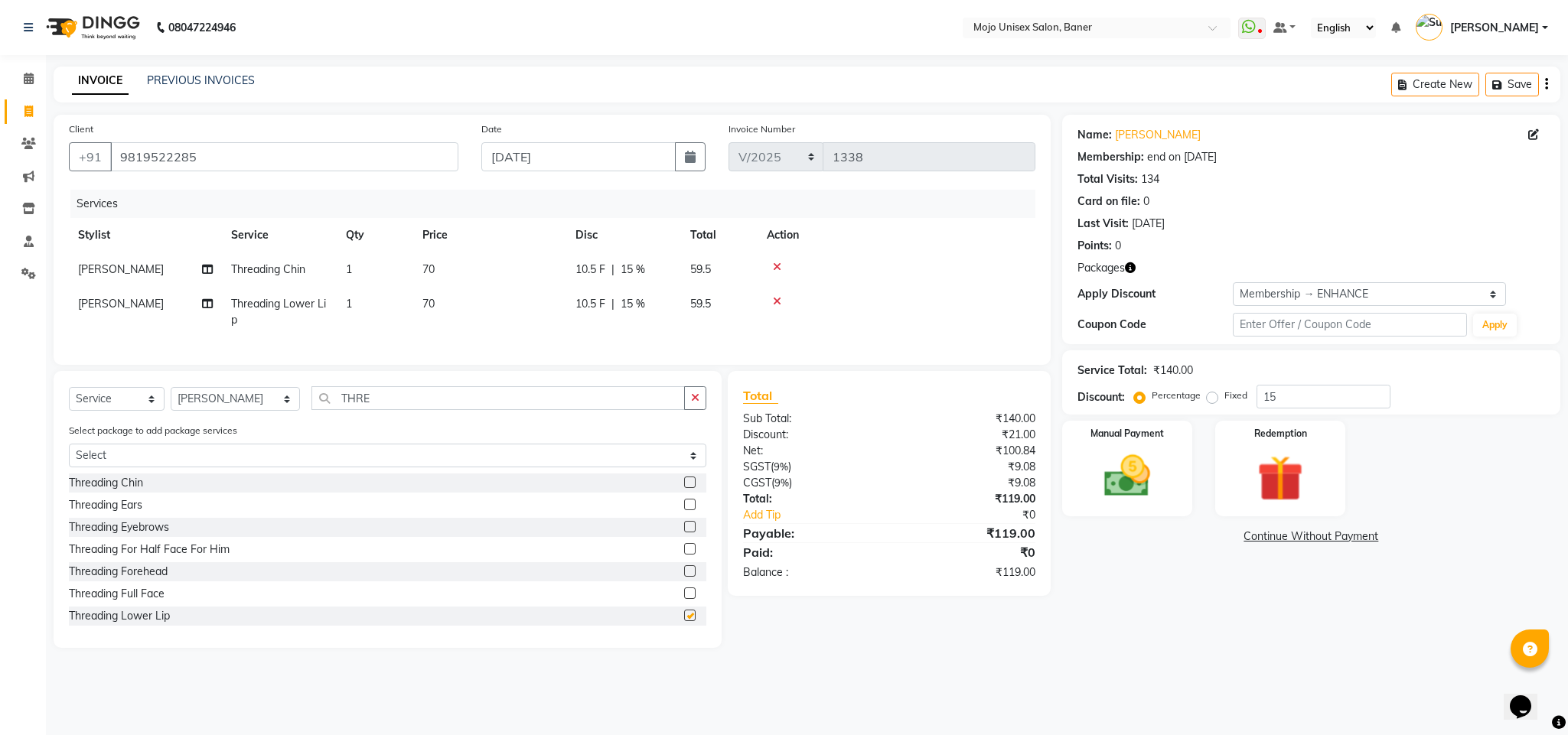
checkbox input "false"
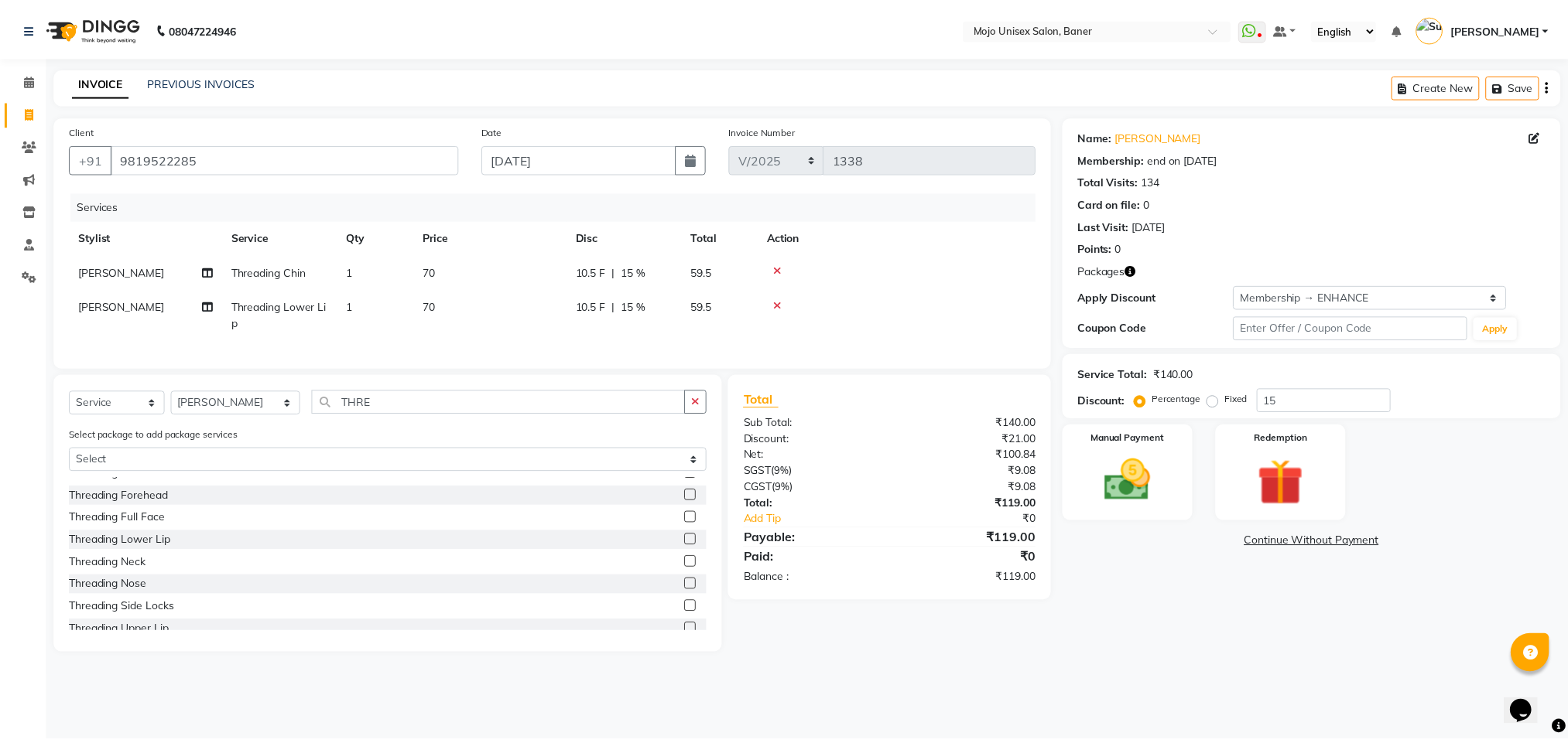
scroll to position [114, 0]
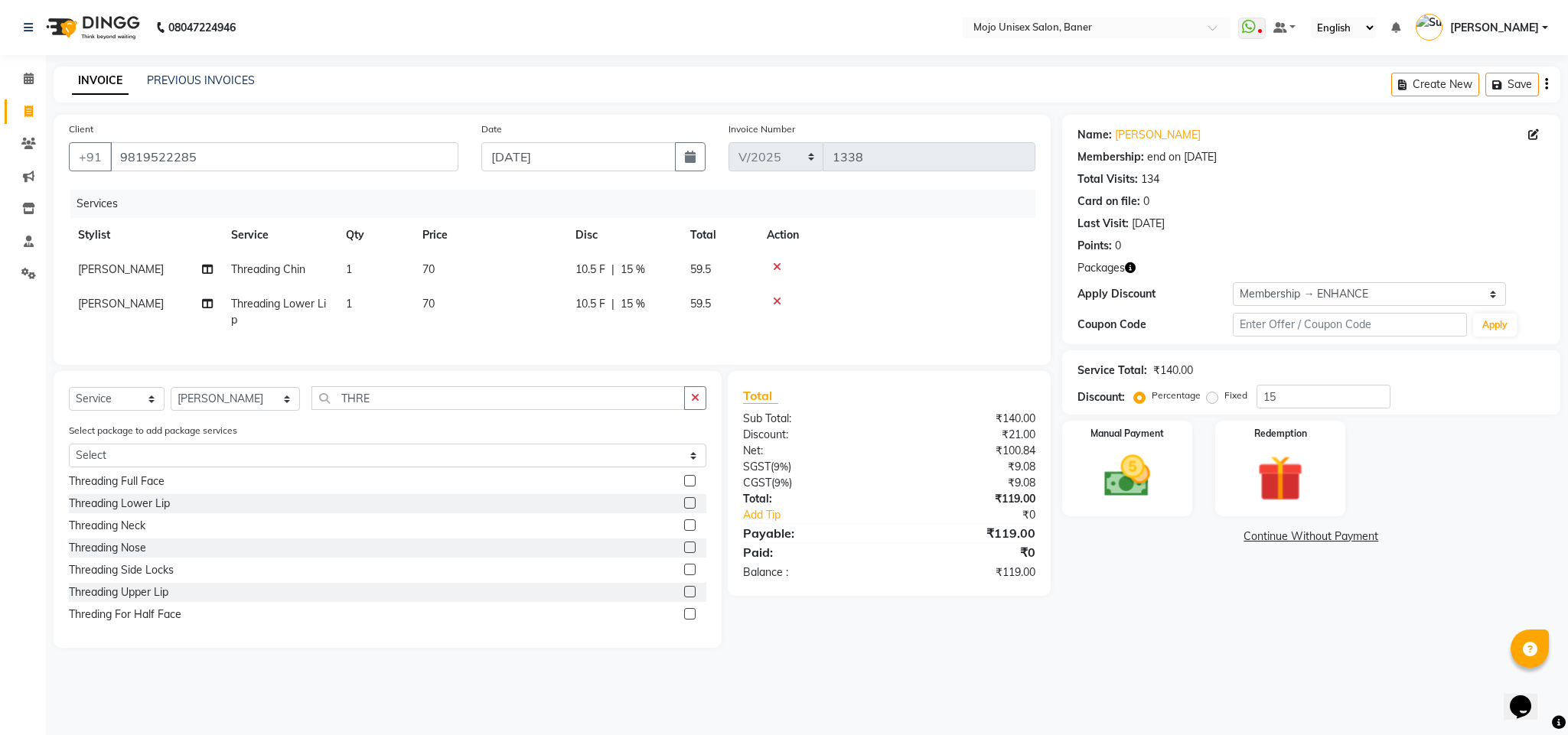
click at [684, 597] on label at bounding box center [689, 592] width 12 height 12
click at [684, 597] on input "checkbox" at bounding box center [689, 592] width 10 height 10
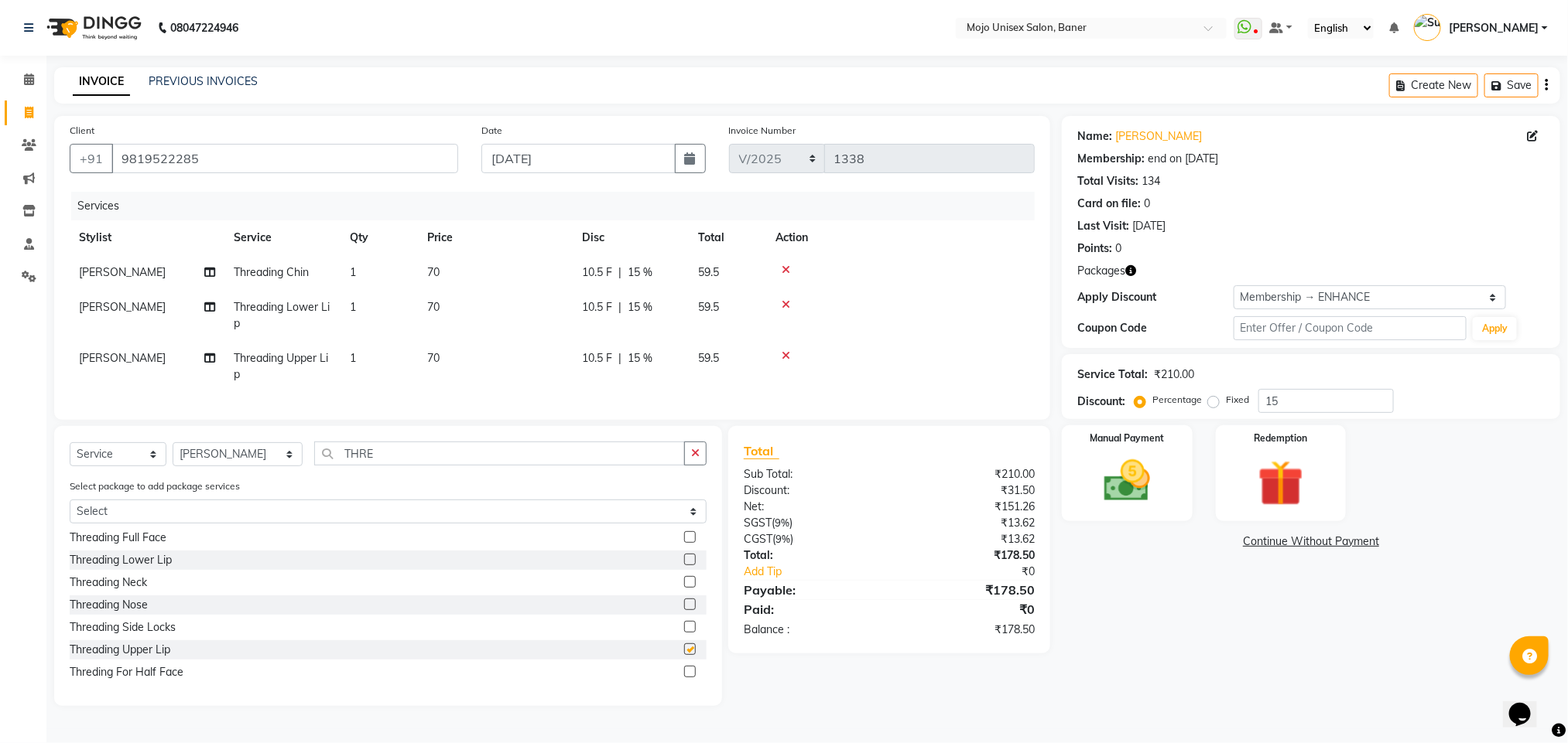
checkbox input "false"
click at [455, 466] on input "THRE" at bounding box center [499, 454] width 370 height 24
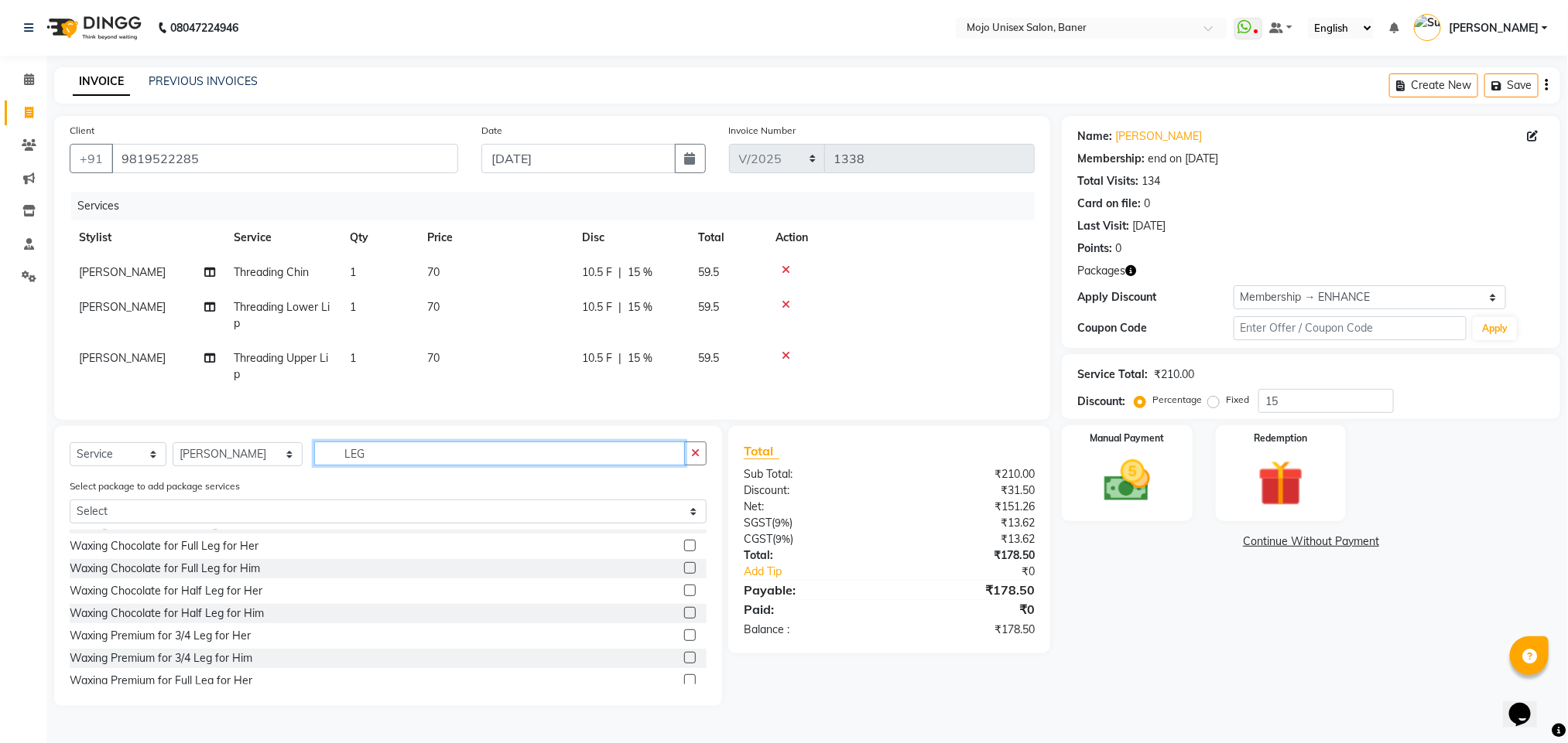
scroll to position [247, 0]
type input "LEG"
click at [684, 634] on label at bounding box center [690, 628] width 12 height 12
click at [684, 634] on input "checkbox" at bounding box center [689, 629] width 10 height 10
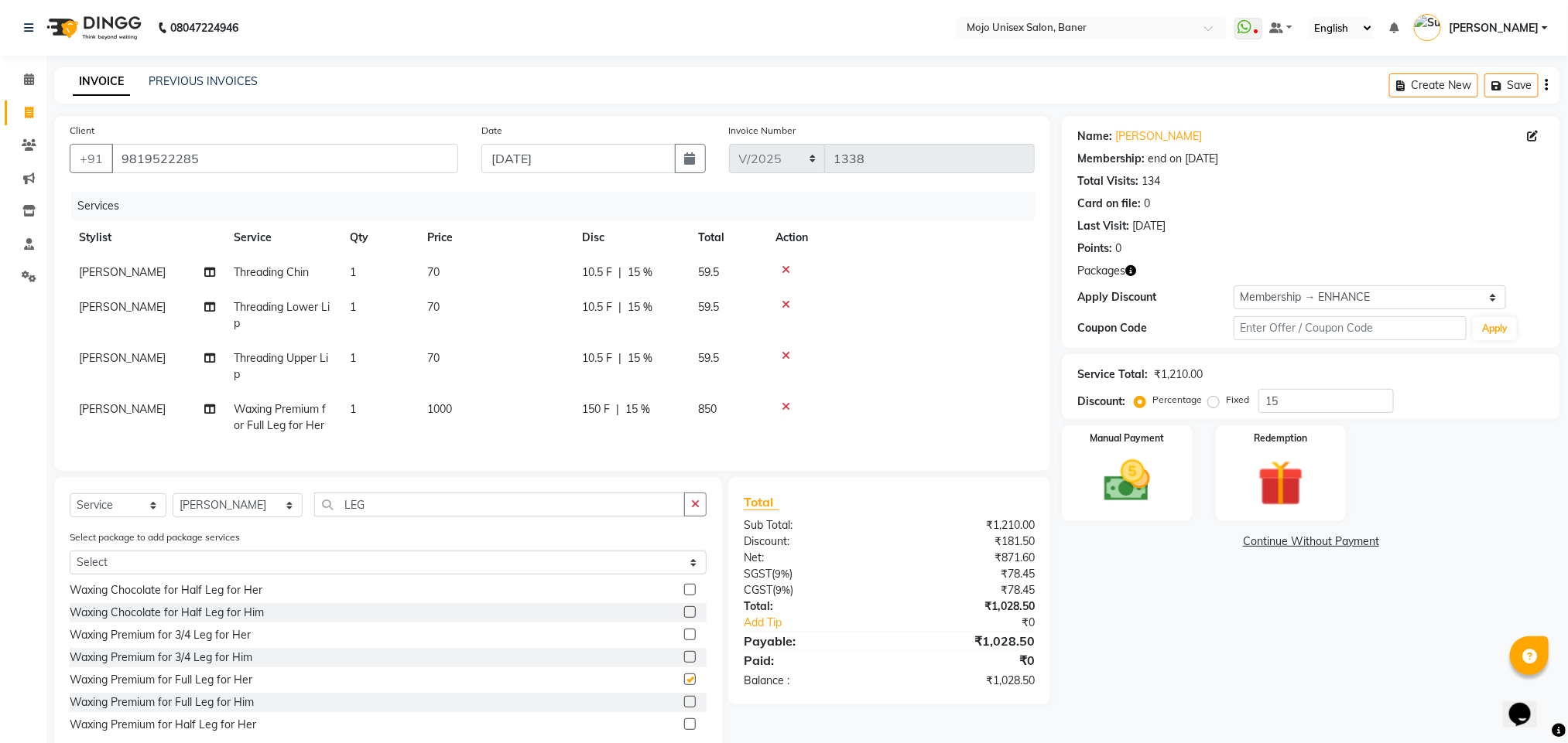
checkbox input "false"
click at [491, 517] on input "LEG" at bounding box center [499, 505] width 370 height 24
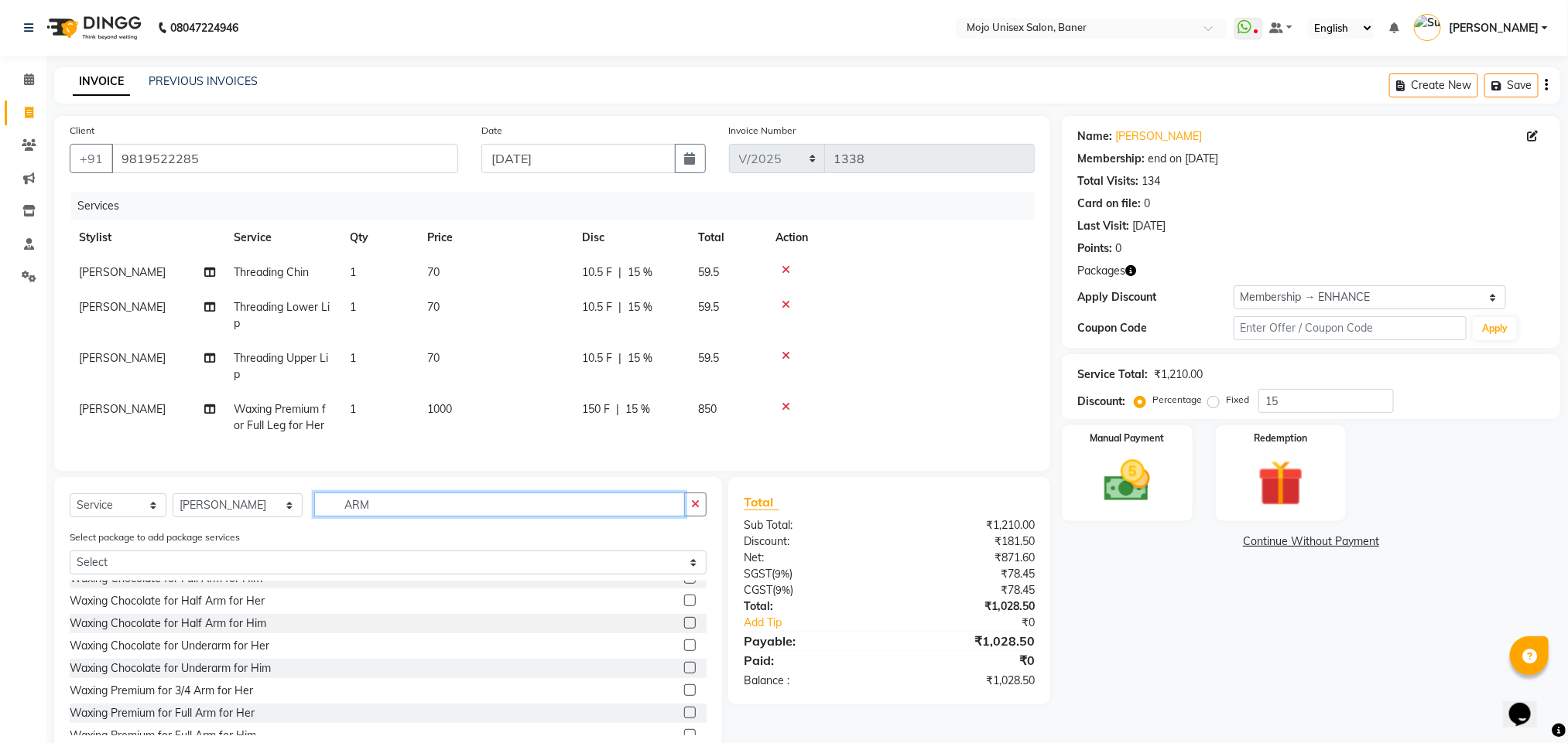
scroll to position [326, 0]
type input "ARM"
click at [684, 674] on label at bounding box center [690, 667] width 12 height 12
click at [684, 674] on input "checkbox" at bounding box center [689, 668] width 10 height 10
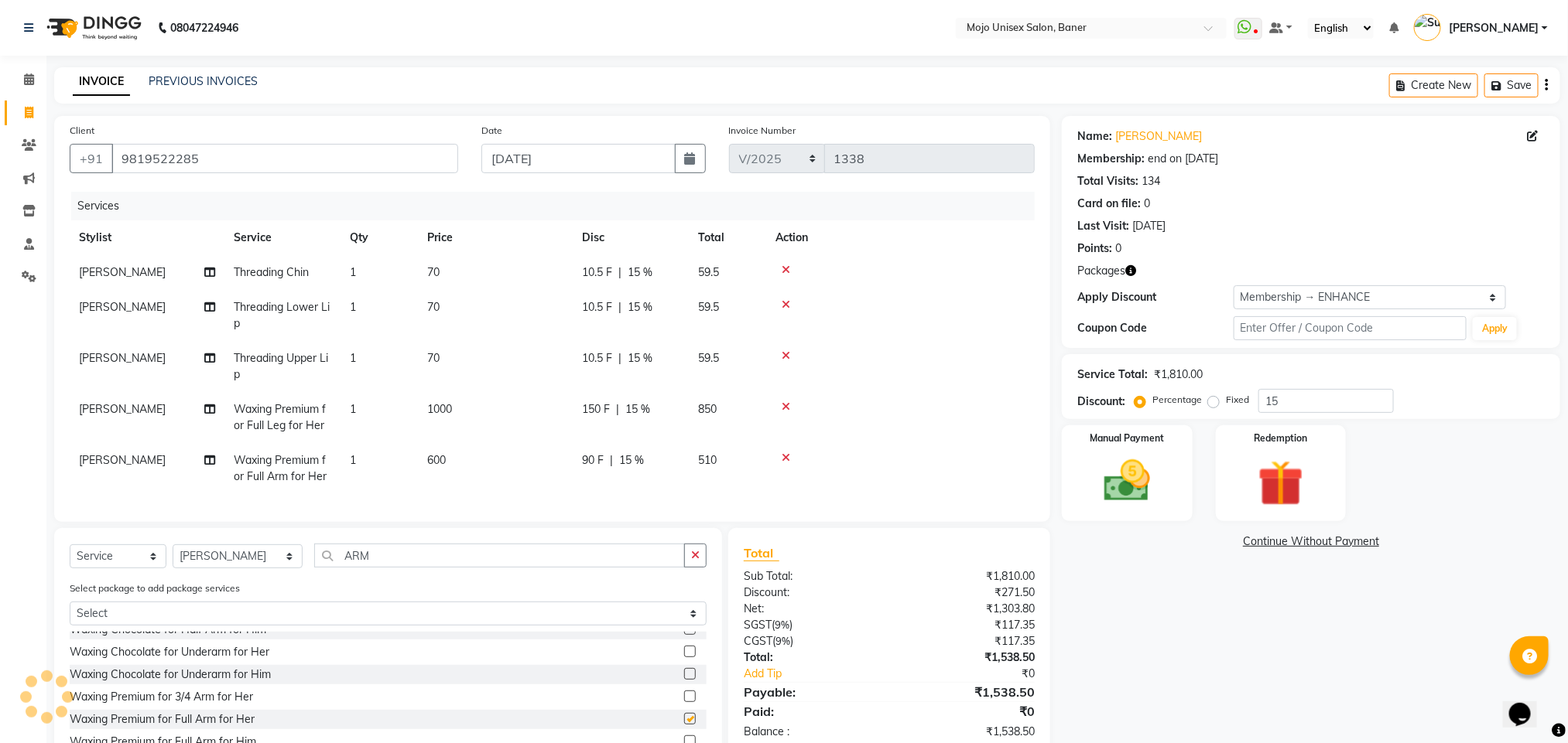
checkbox input "false"
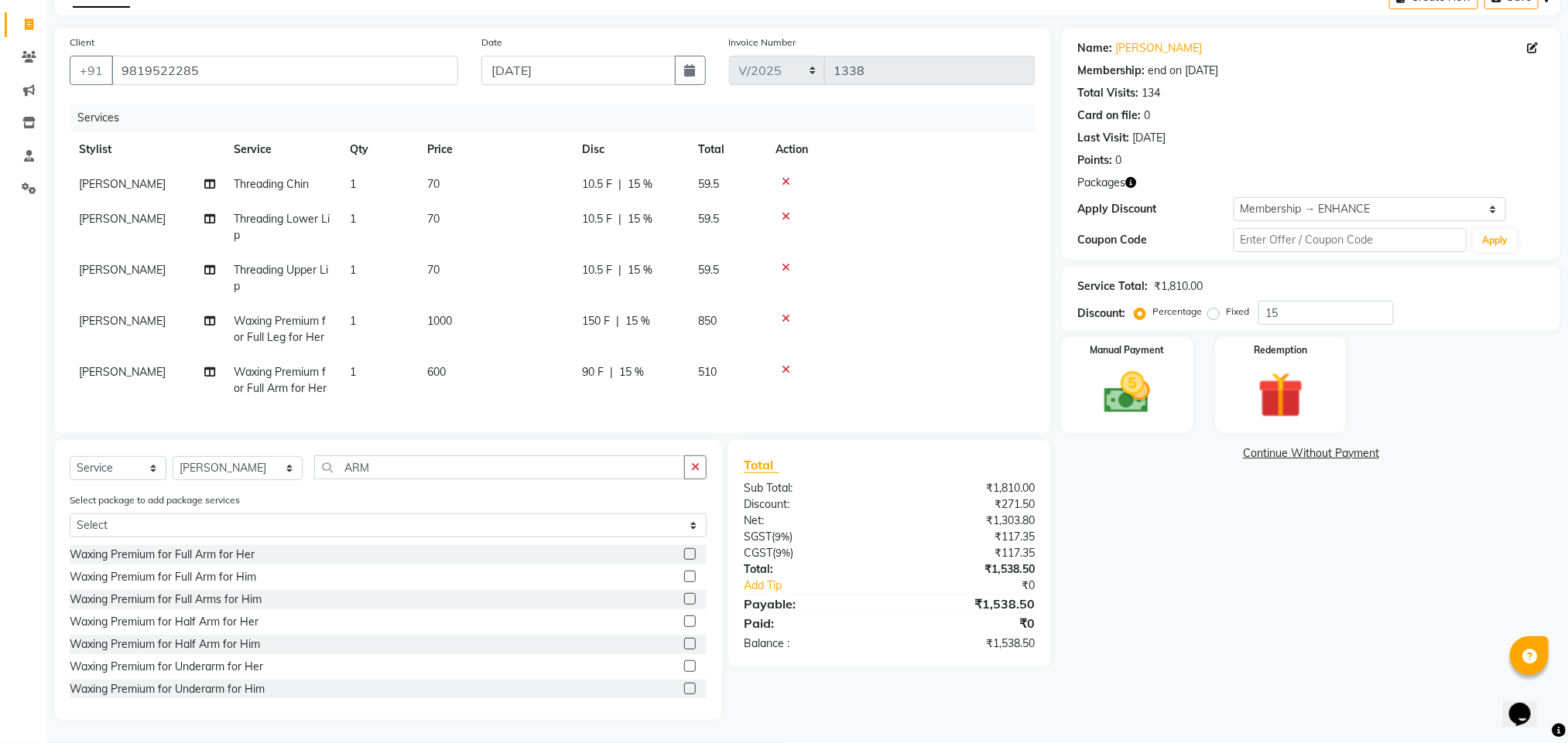
scroll to position [409, 0]
click at [684, 655] on label at bounding box center [690, 659] width 12 height 12
click at [684, 655] on input "checkbox" at bounding box center [689, 660] width 10 height 10
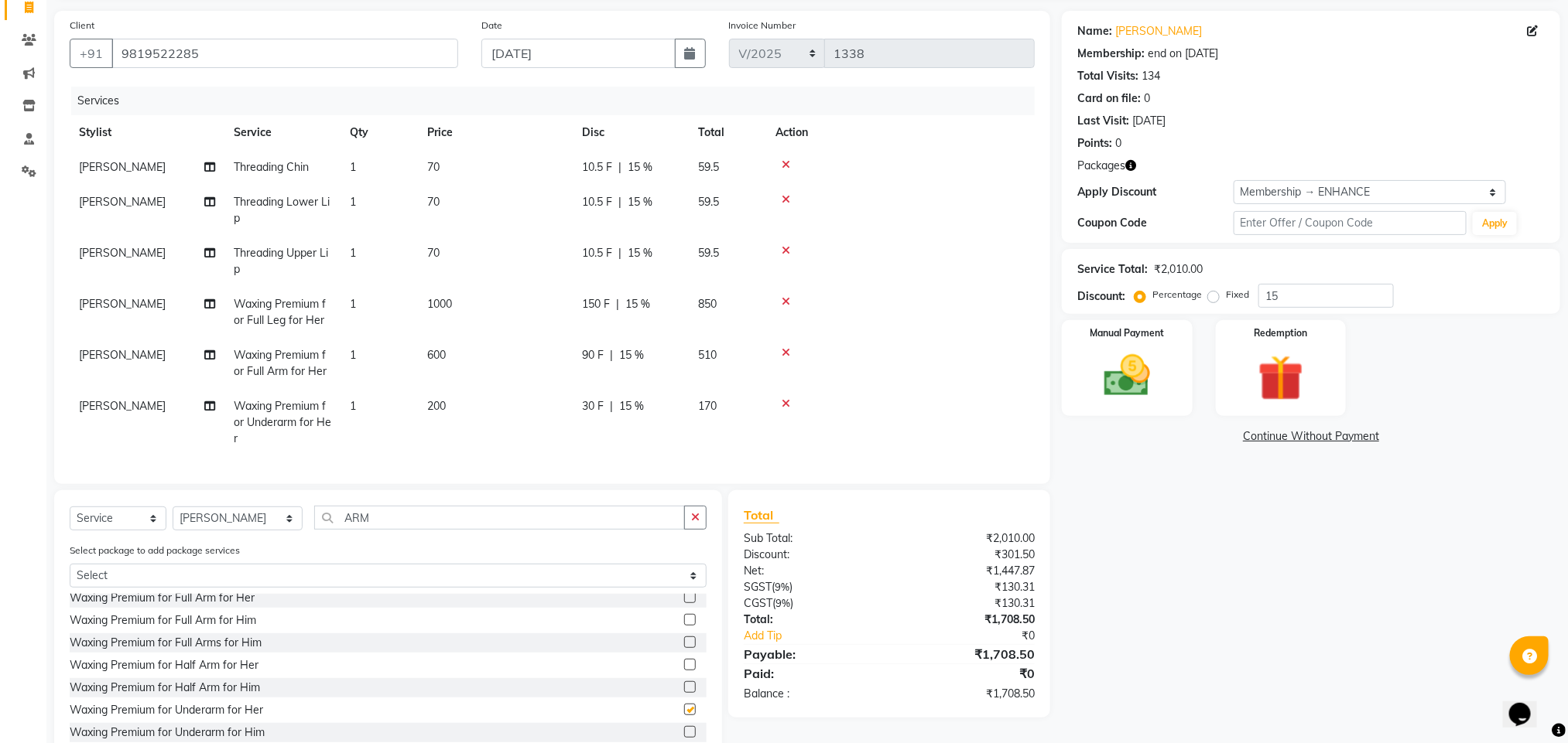
checkbox input "false"
click at [337, 524] on input "ARM" at bounding box center [499, 518] width 370 height 24
type input "A"
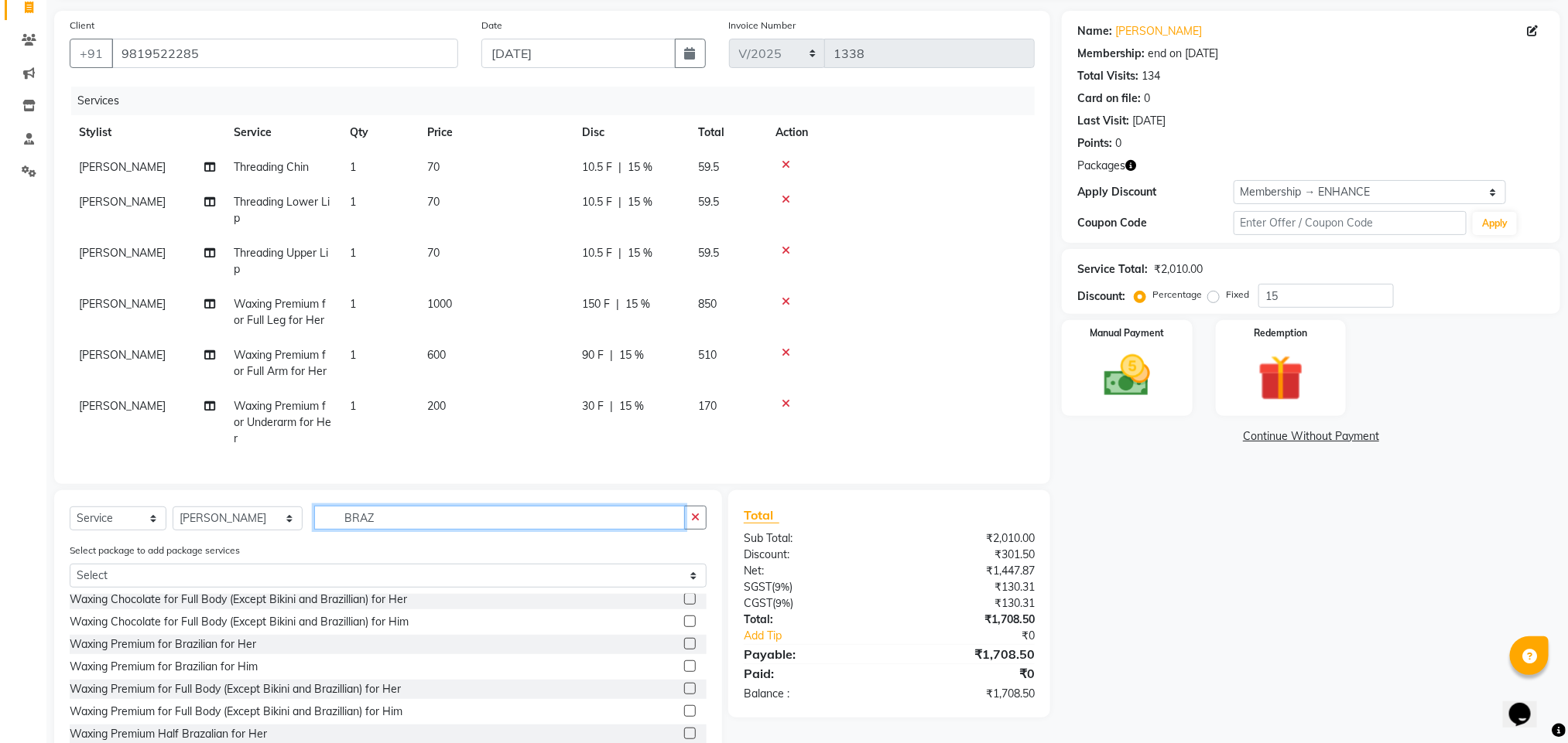
scroll to position [214, 0]
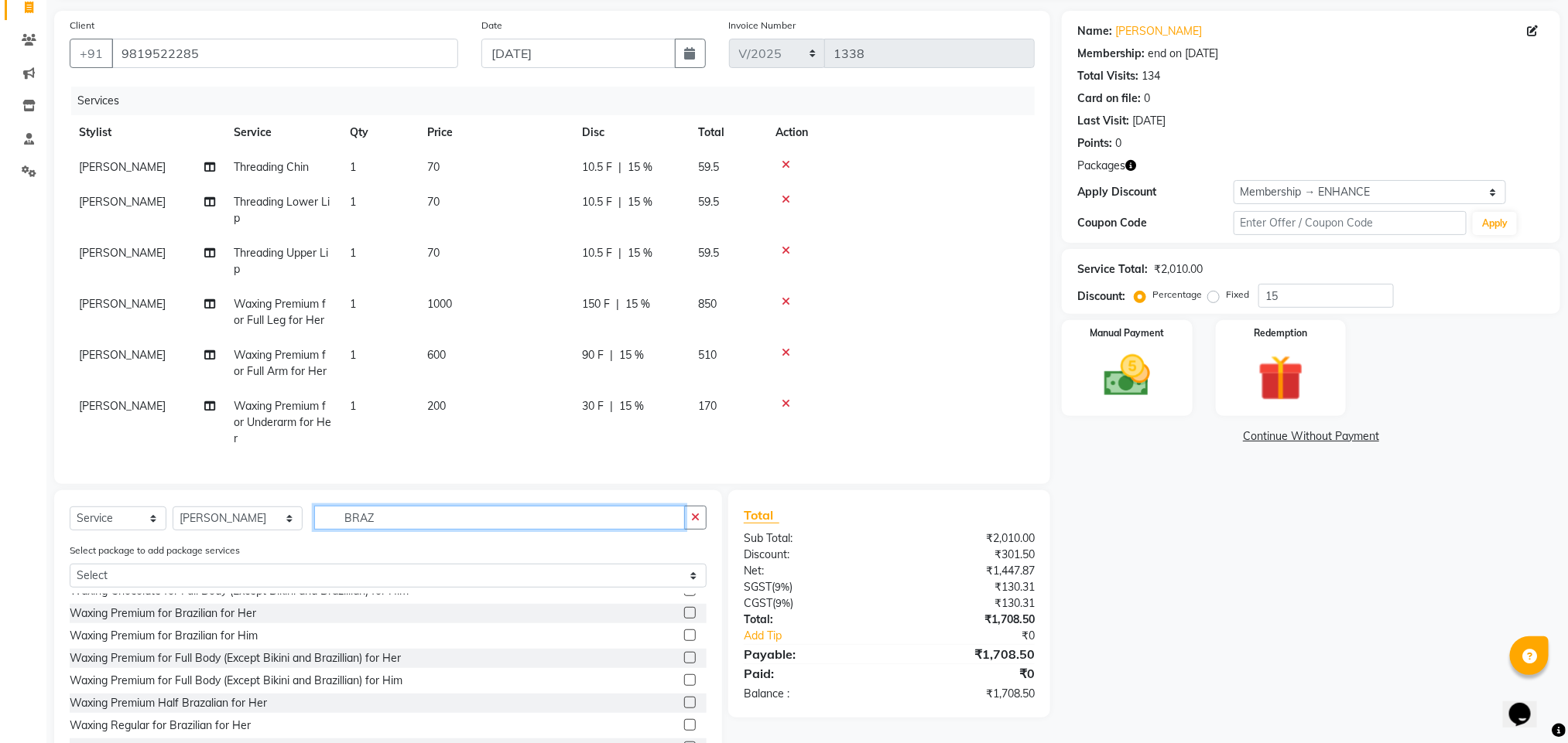
type input "BRAZ"
click at [684, 703] on label at bounding box center [690, 702] width 12 height 12
click at [684, 703] on input "checkbox" at bounding box center [689, 703] width 10 height 10
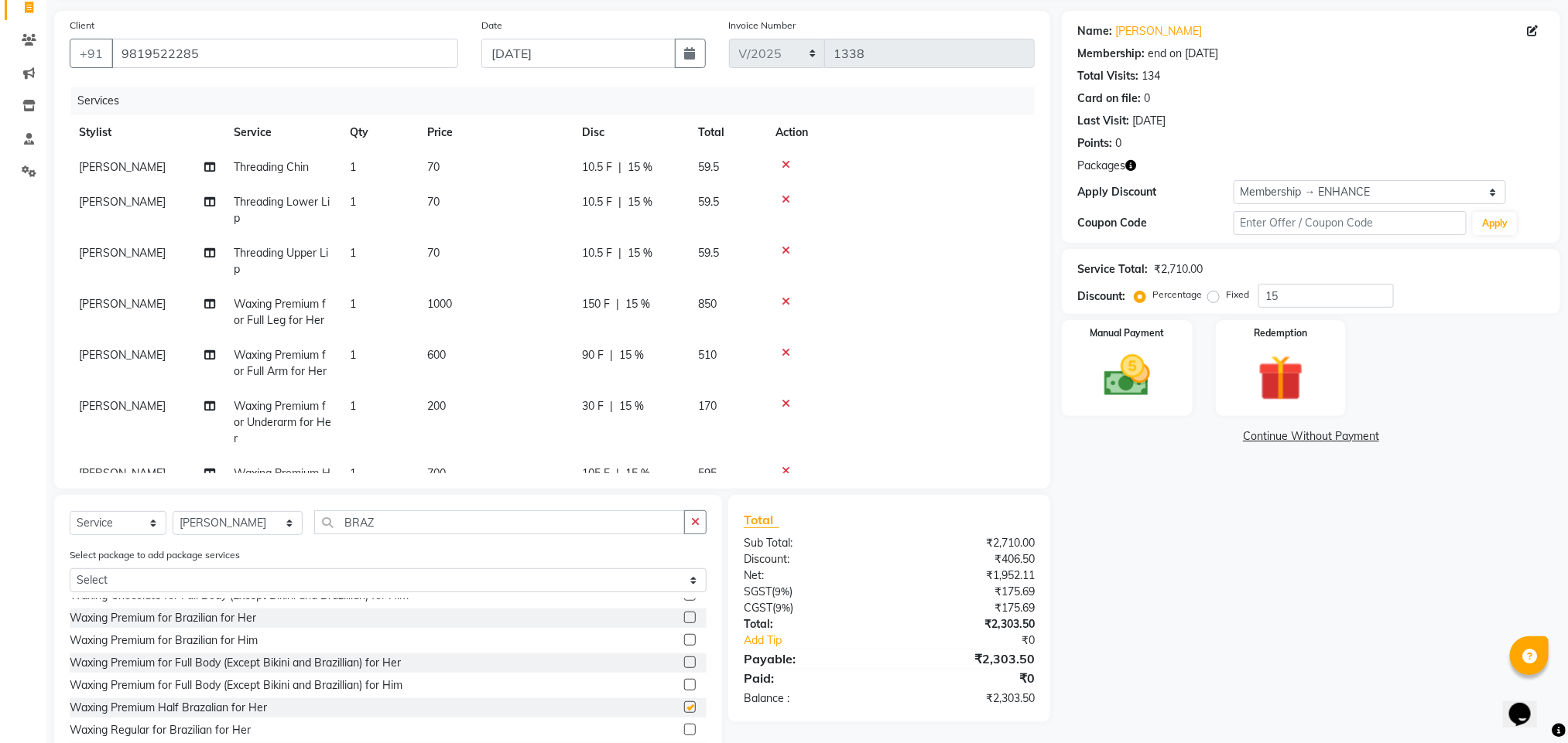
checkbox input "false"
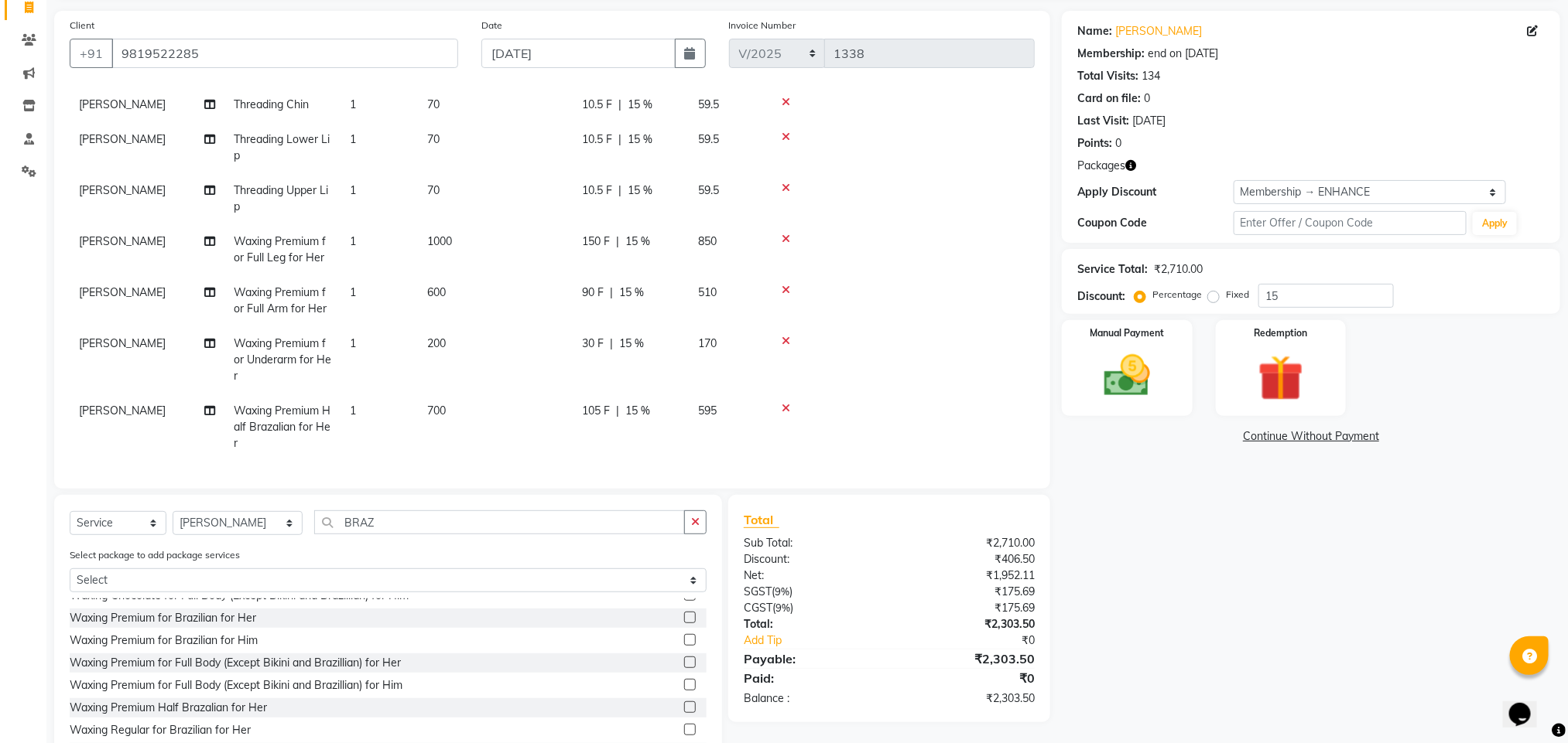
scroll to position [80, 0]
click at [450, 393] on td "700" at bounding box center [495, 427] width 155 height 67
click at [417, 393] on td "1" at bounding box center [378, 427] width 77 height 67
select select "2250"
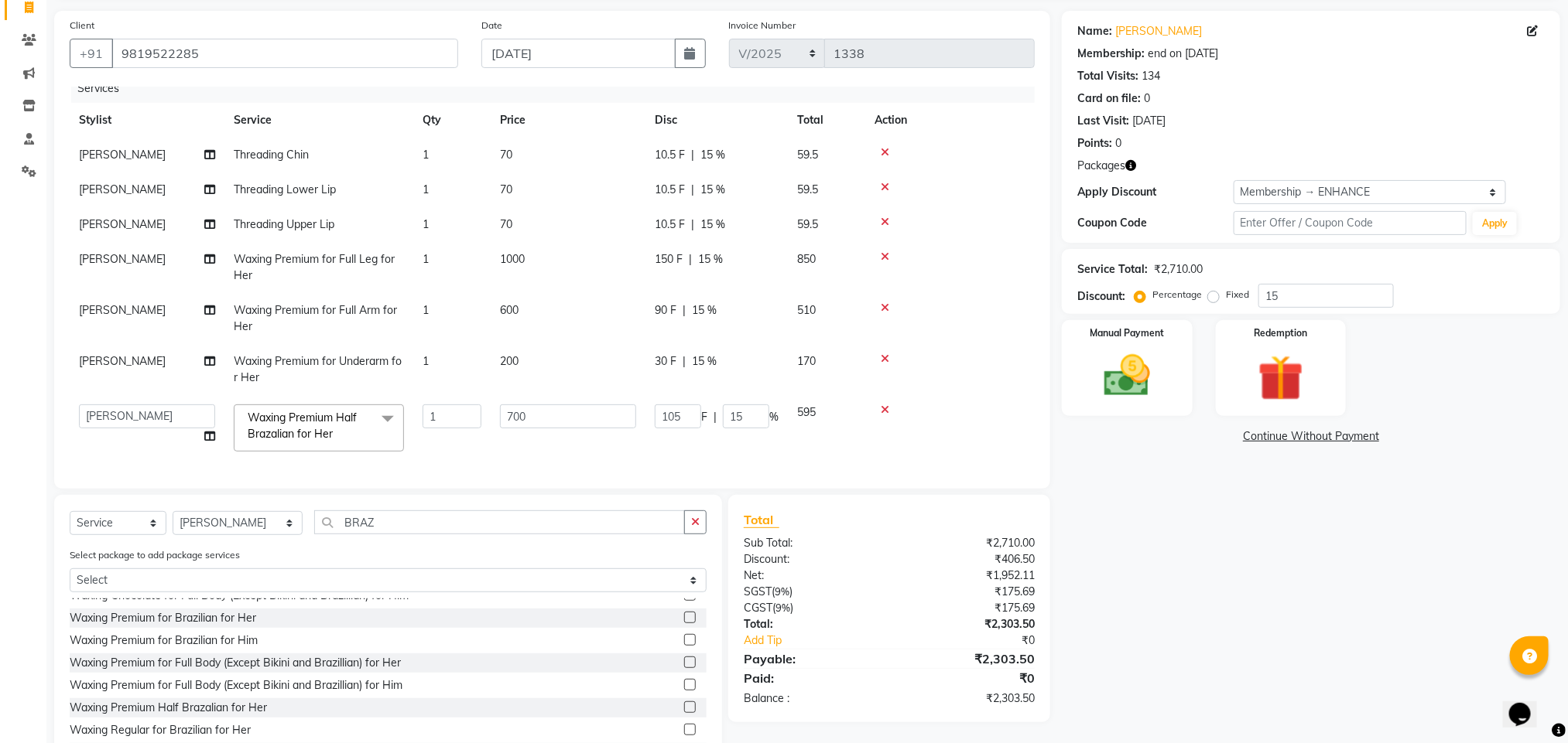
scroll to position [30, 0]
click at [551, 405] on input "700" at bounding box center [567, 416] width 136 height 24
click at [550, 405] on input "700" at bounding box center [567, 416] width 136 height 24
type input "7"
type input "1400"
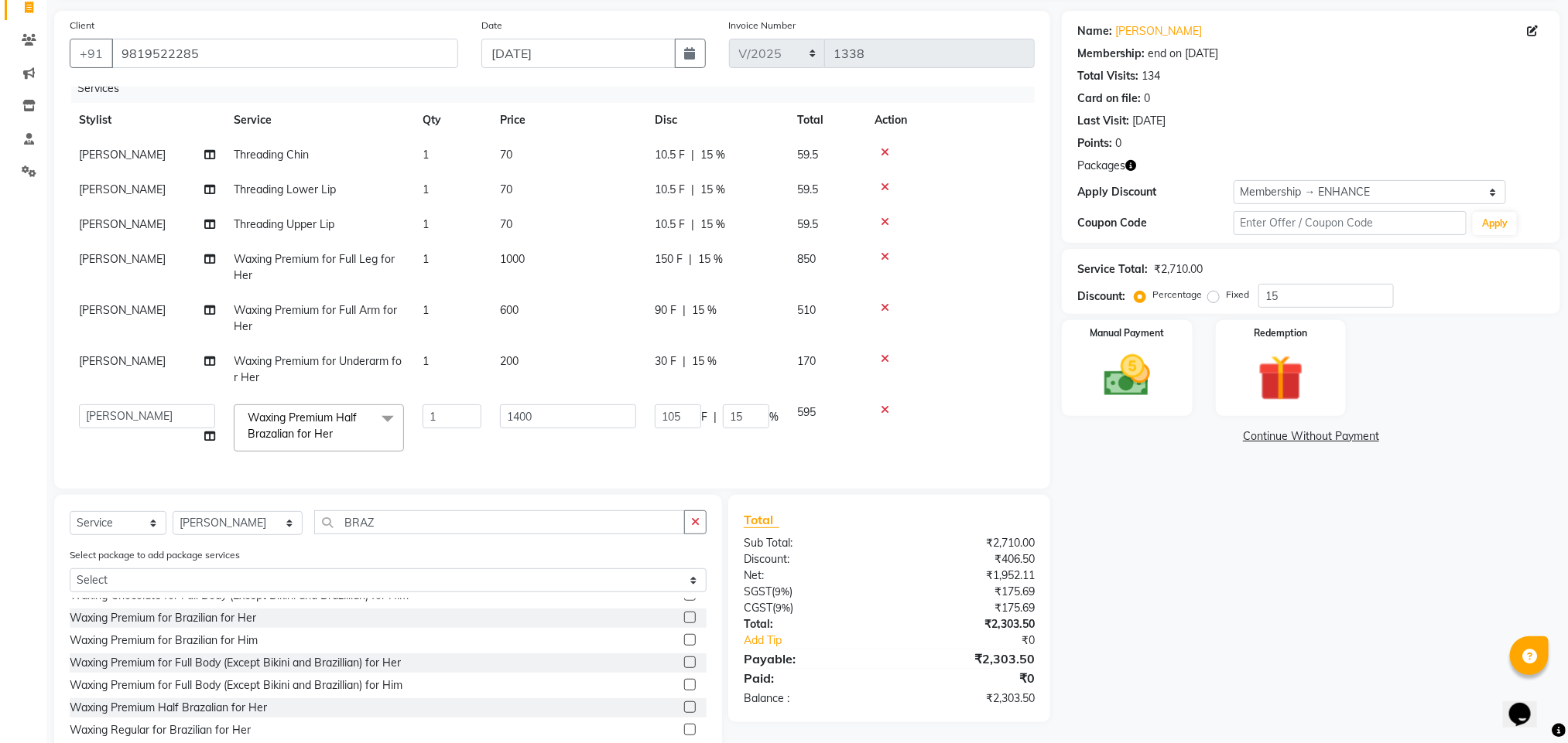
click at [684, 729] on label at bounding box center [690, 729] width 12 height 12
click at [684, 729] on input "checkbox" at bounding box center [689, 730] width 10 height 10
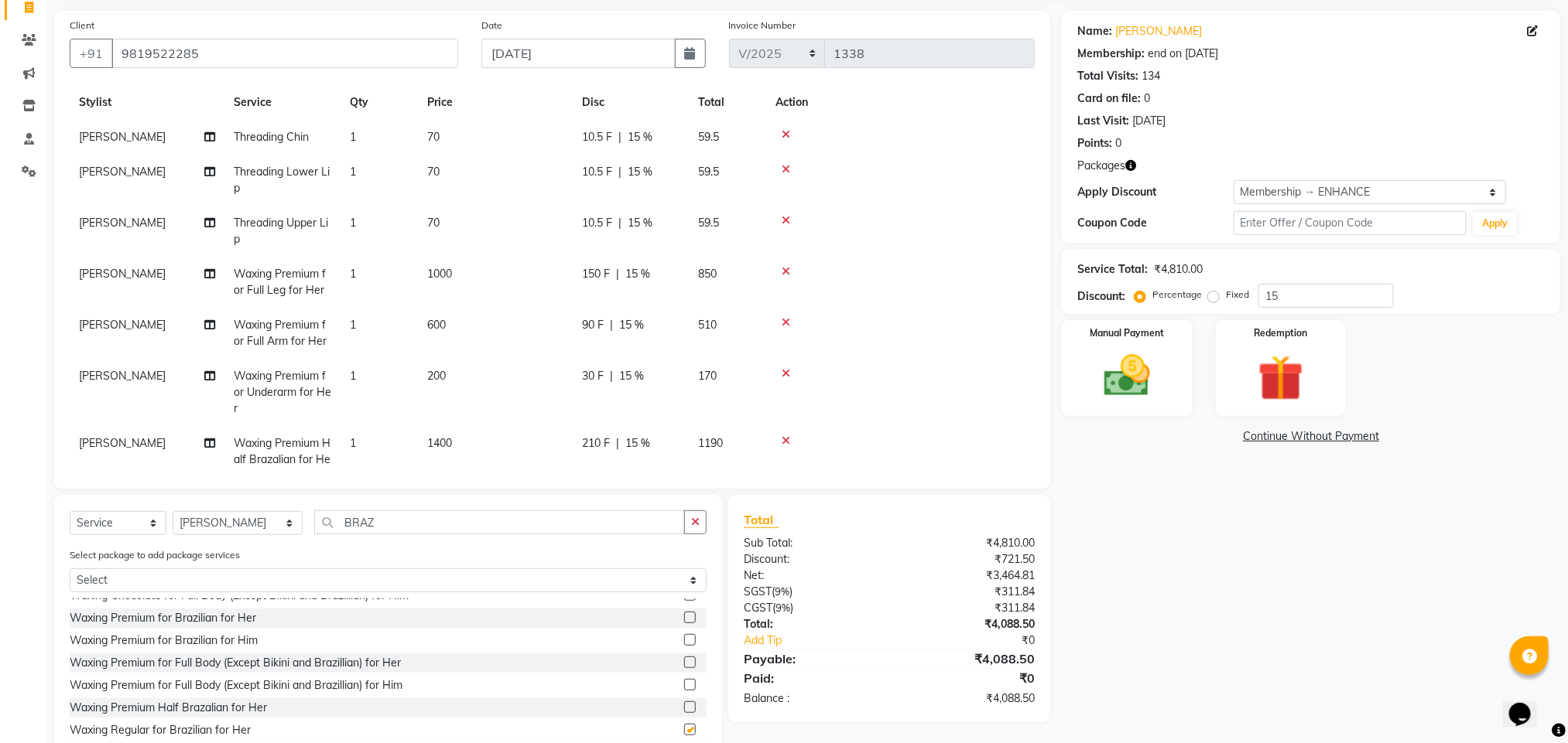
checkbox input "false"
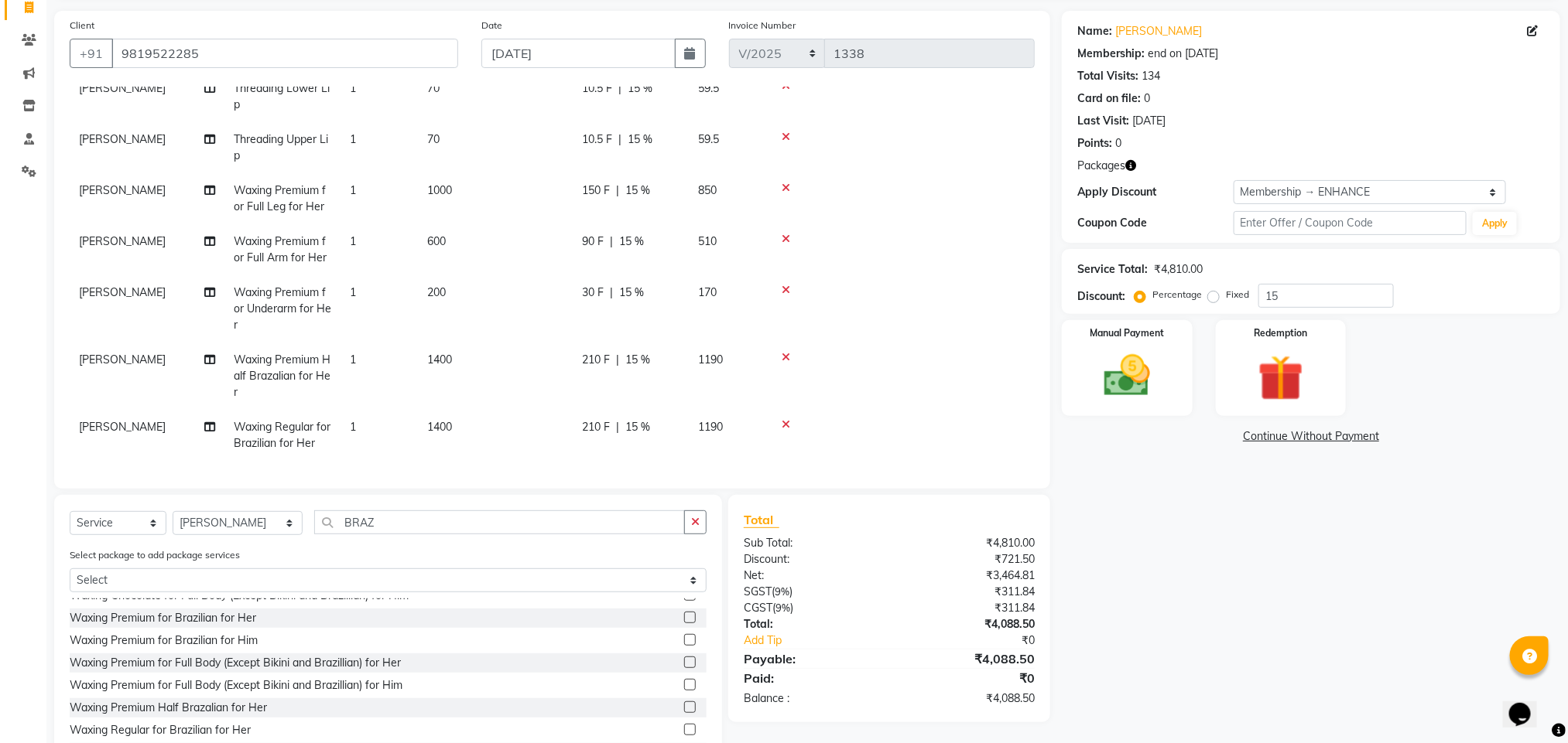
scroll to position [131, 0]
click at [785, 419] on icon at bounding box center [786, 424] width 9 height 11
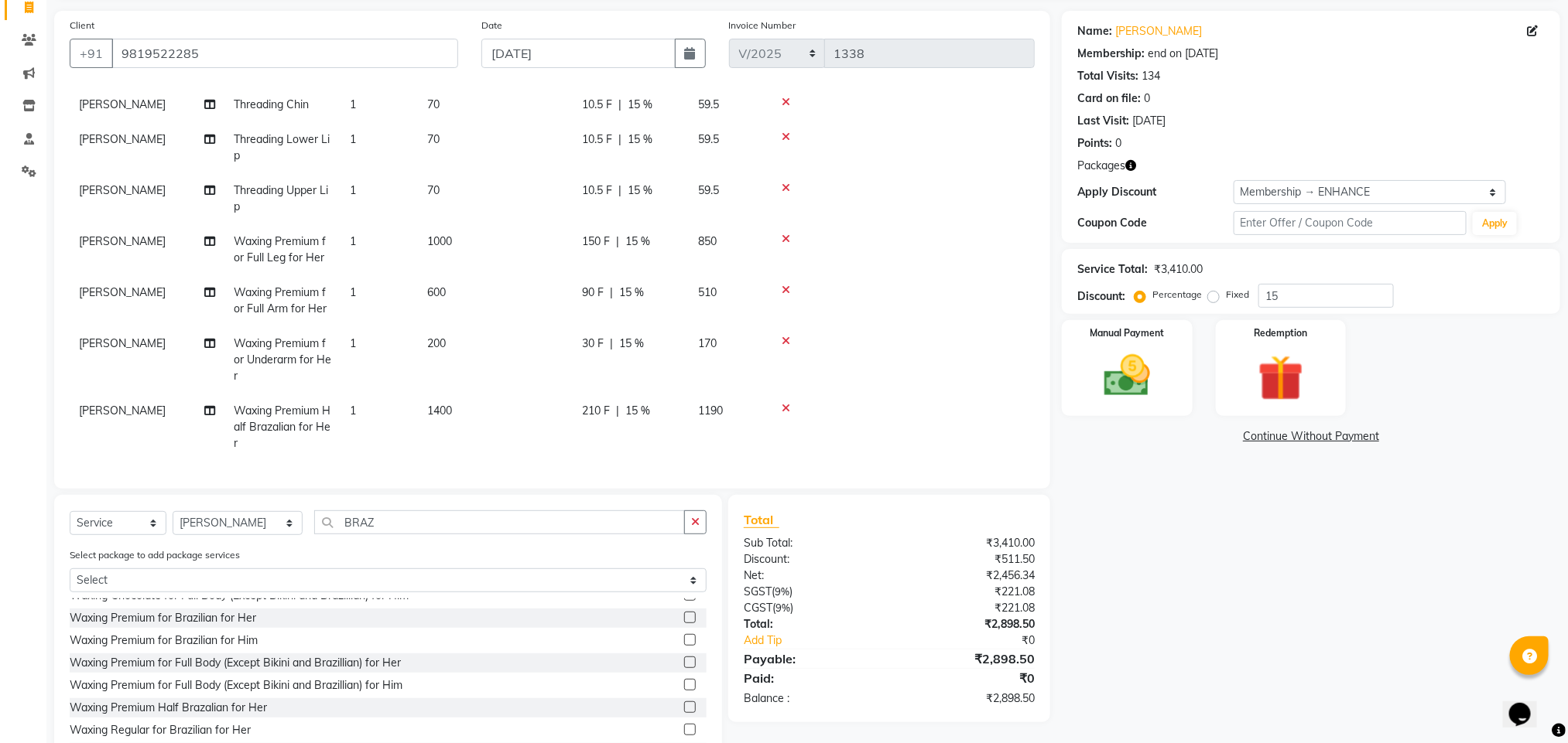
scroll to position [80, 0]
click at [374, 518] on input "BRAZ" at bounding box center [499, 522] width 370 height 24
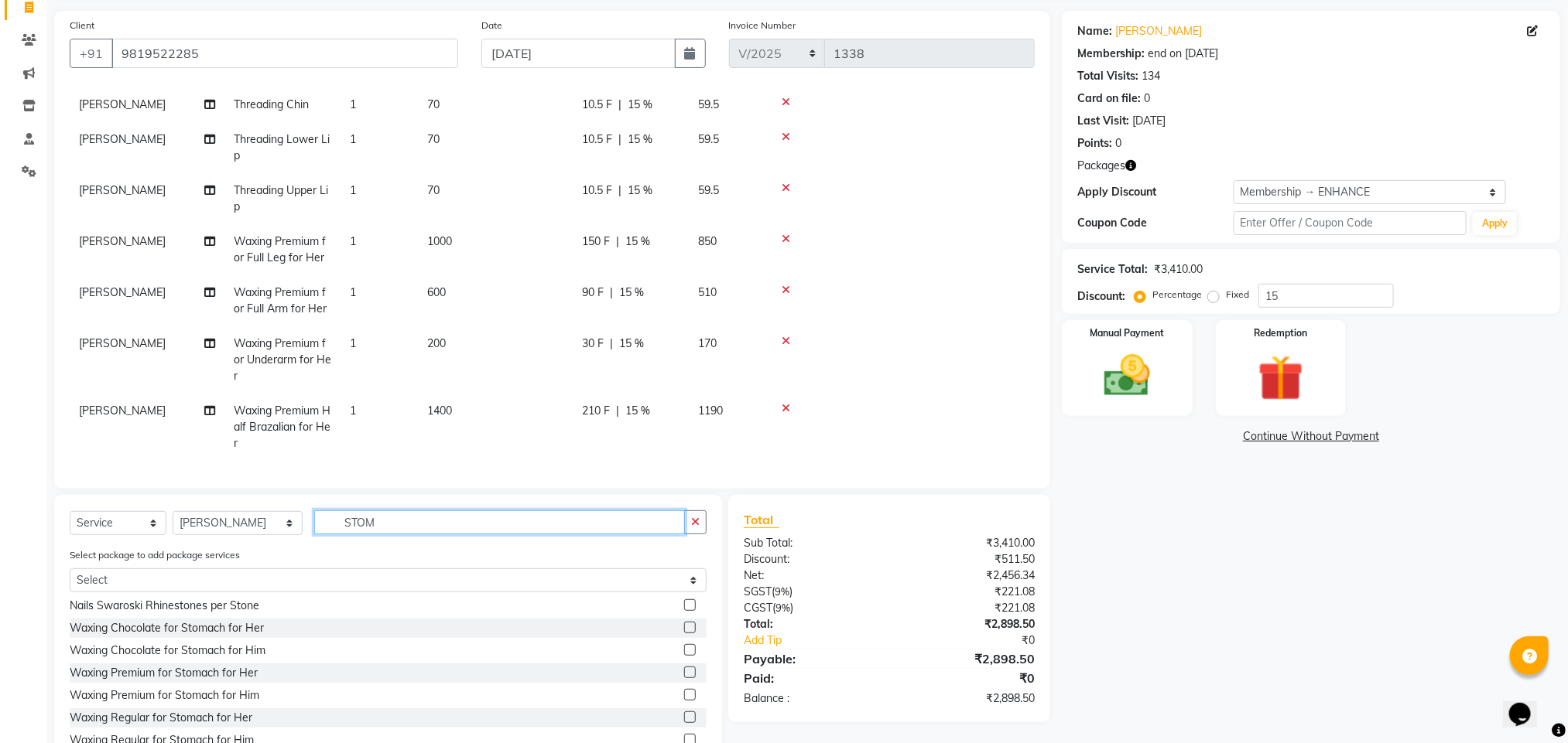
scroll to position [2, 0]
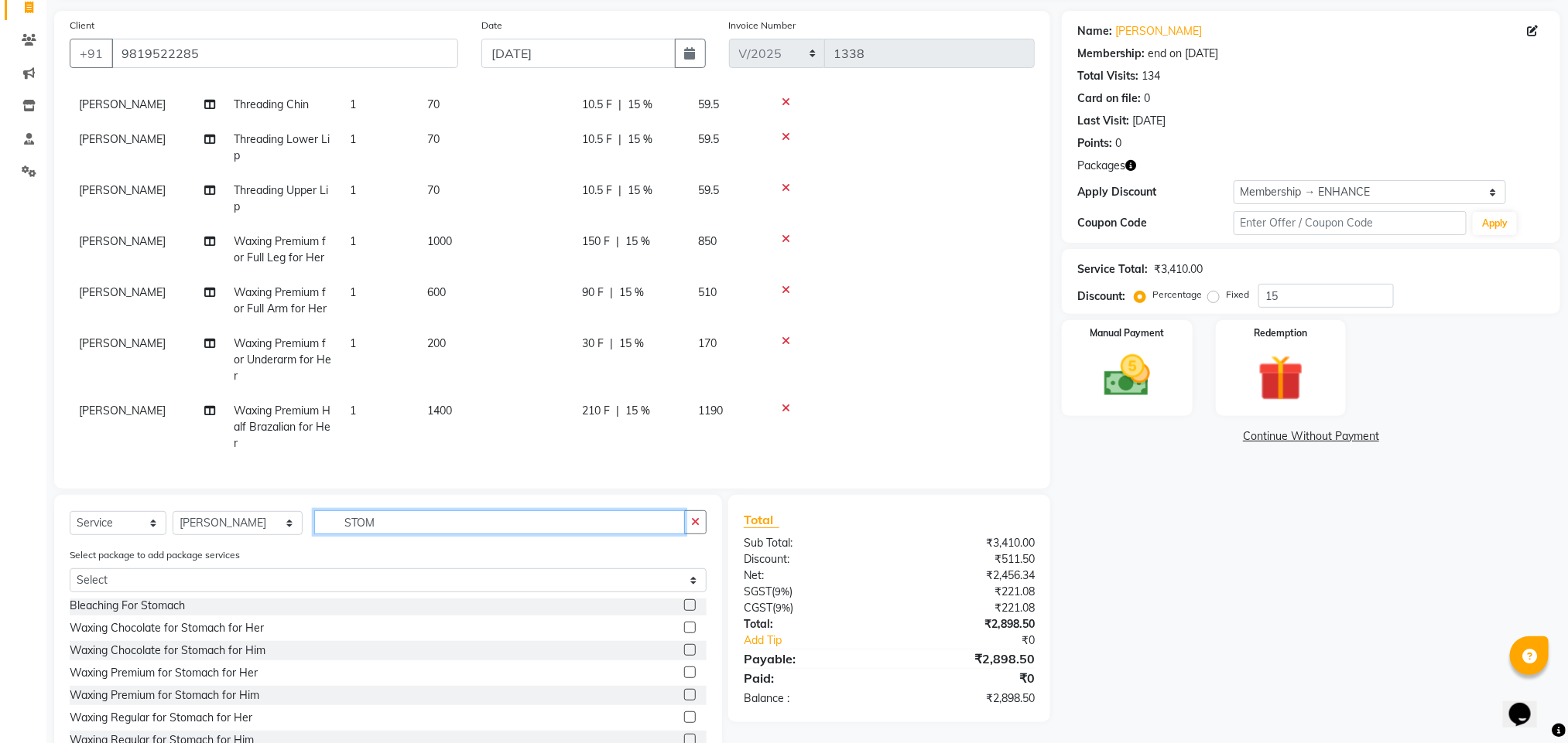
type input "STOM"
click at [684, 673] on label at bounding box center [690, 672] width 12 height 12
click at [684, 673] on input "checkbox" at bounding box center [689, 673] width 10 height 10
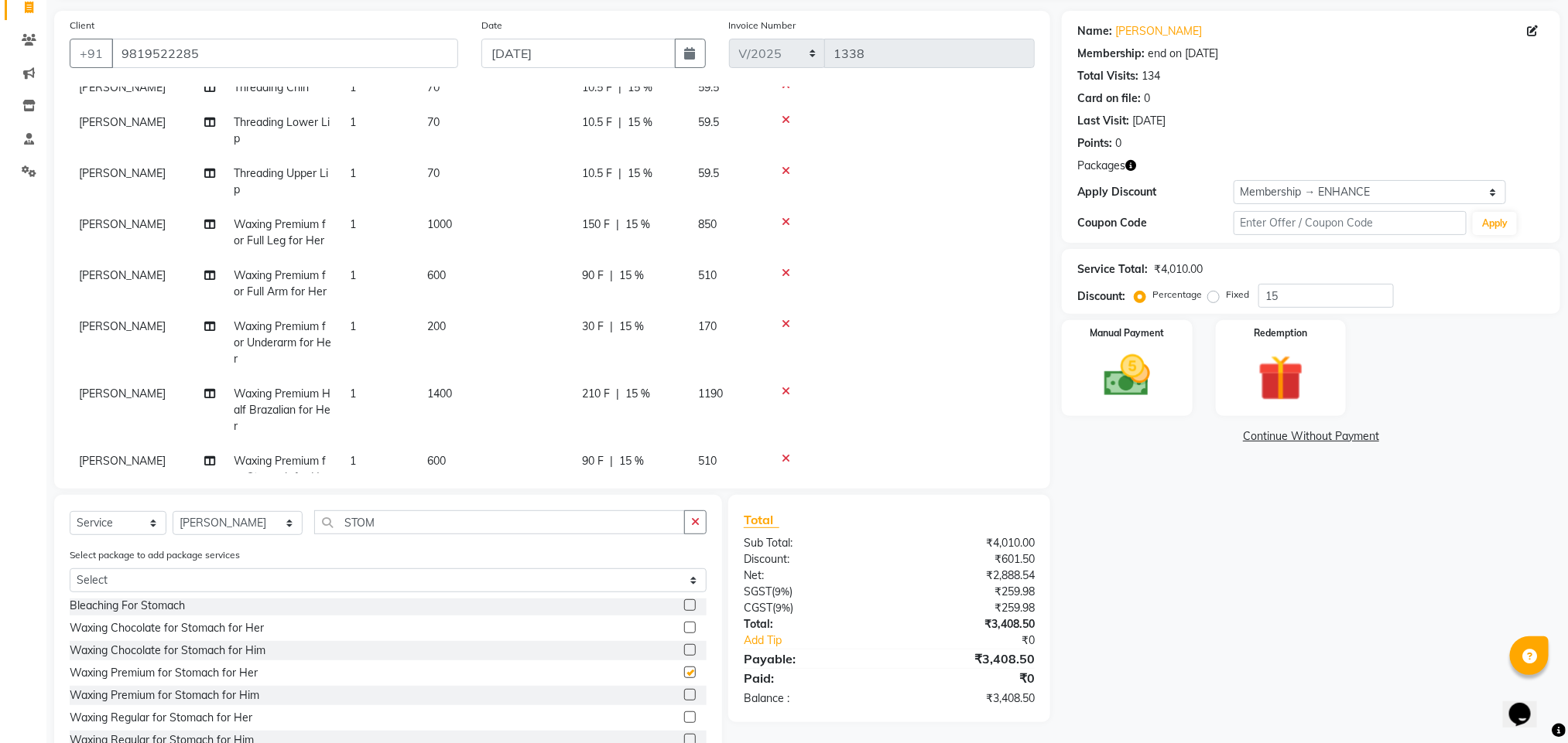
scroll to position [131, 0]
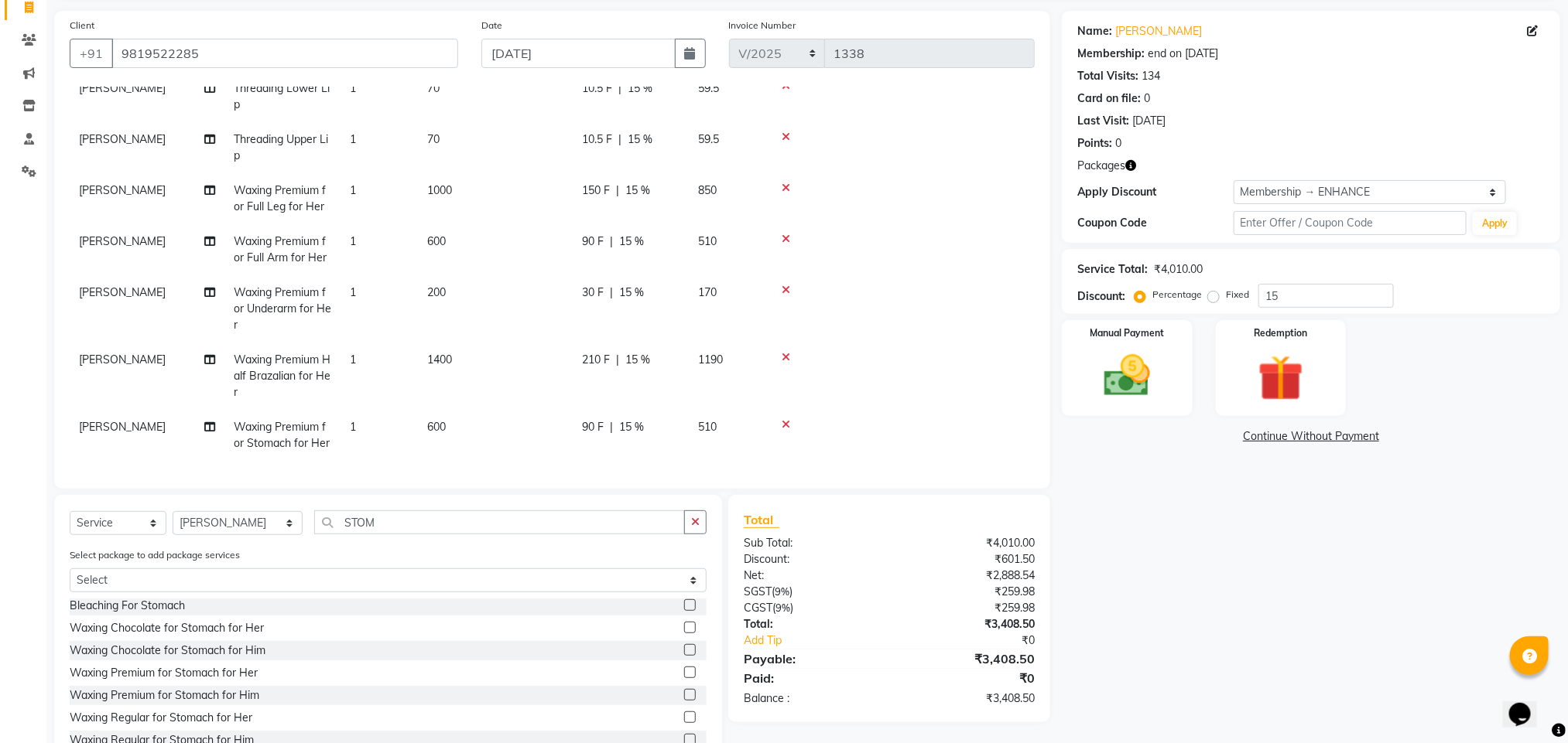
checkbox input "false"
click at [1135, 371] on img at bounding box center [1126, 376] width 77 height 55
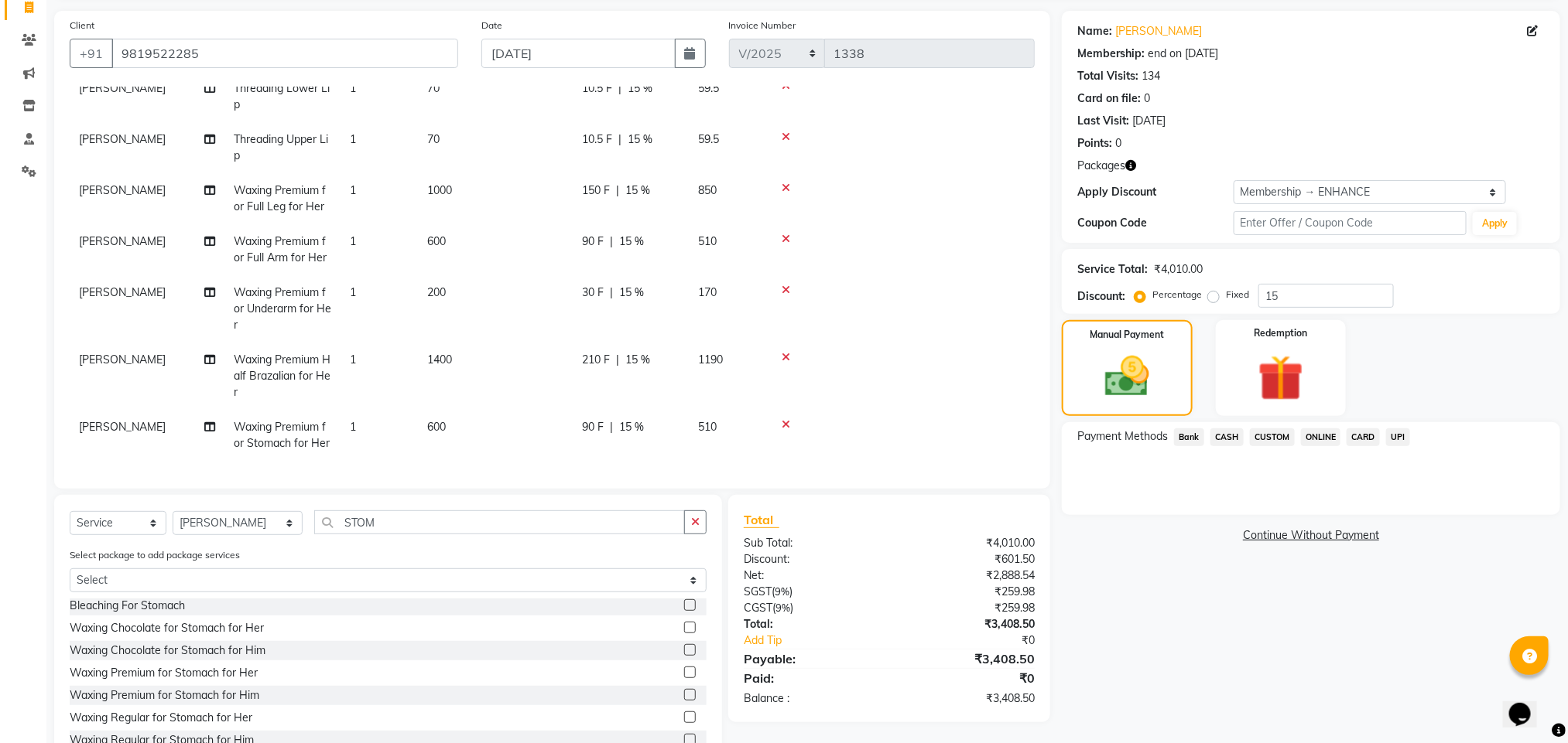
click at [1398, 440] on span "UPI" at bounding box center [1397, 437] width 24 height 18
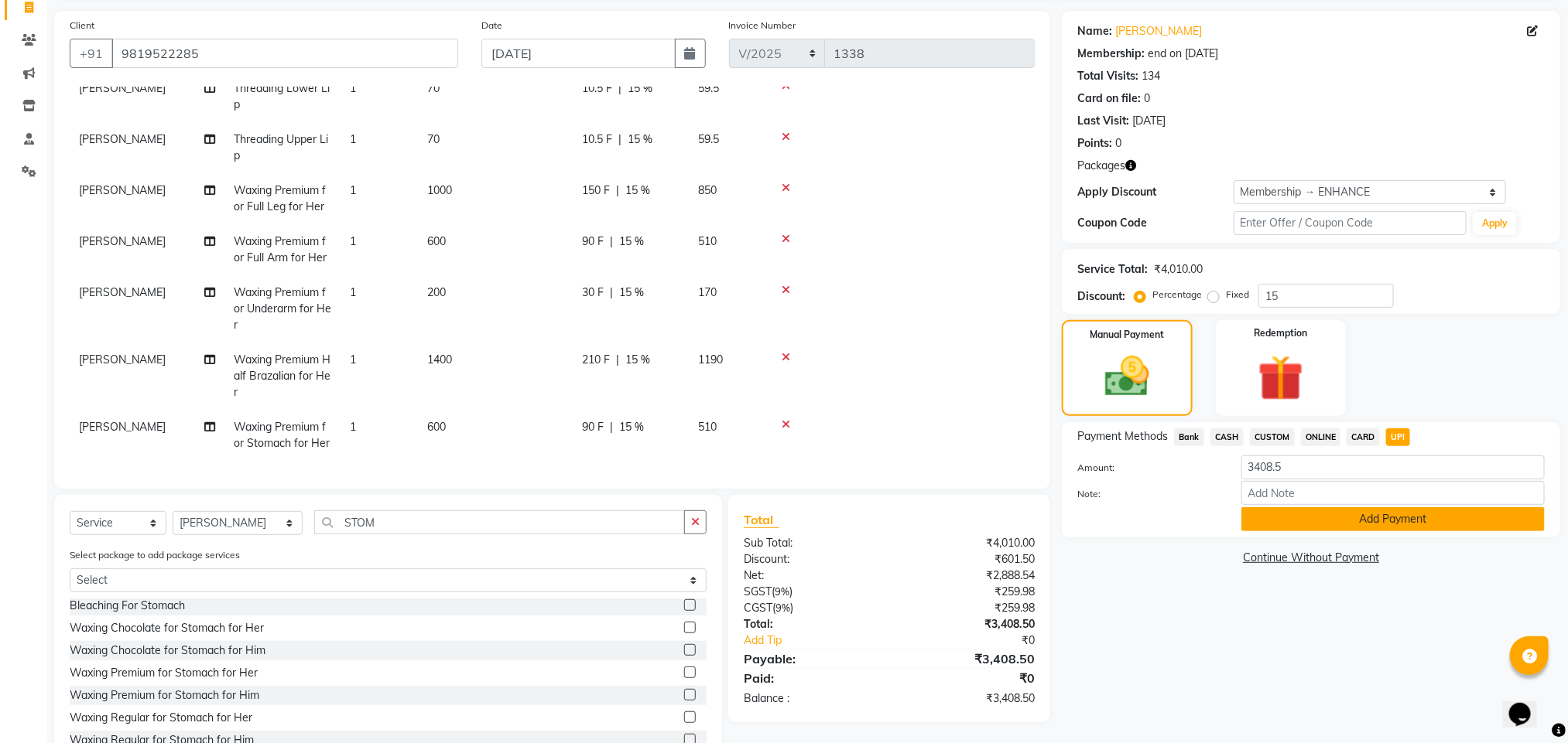
click at [1356, 515] on button "Add Payment" at bounding box center [1393, 519] width 304 height 24
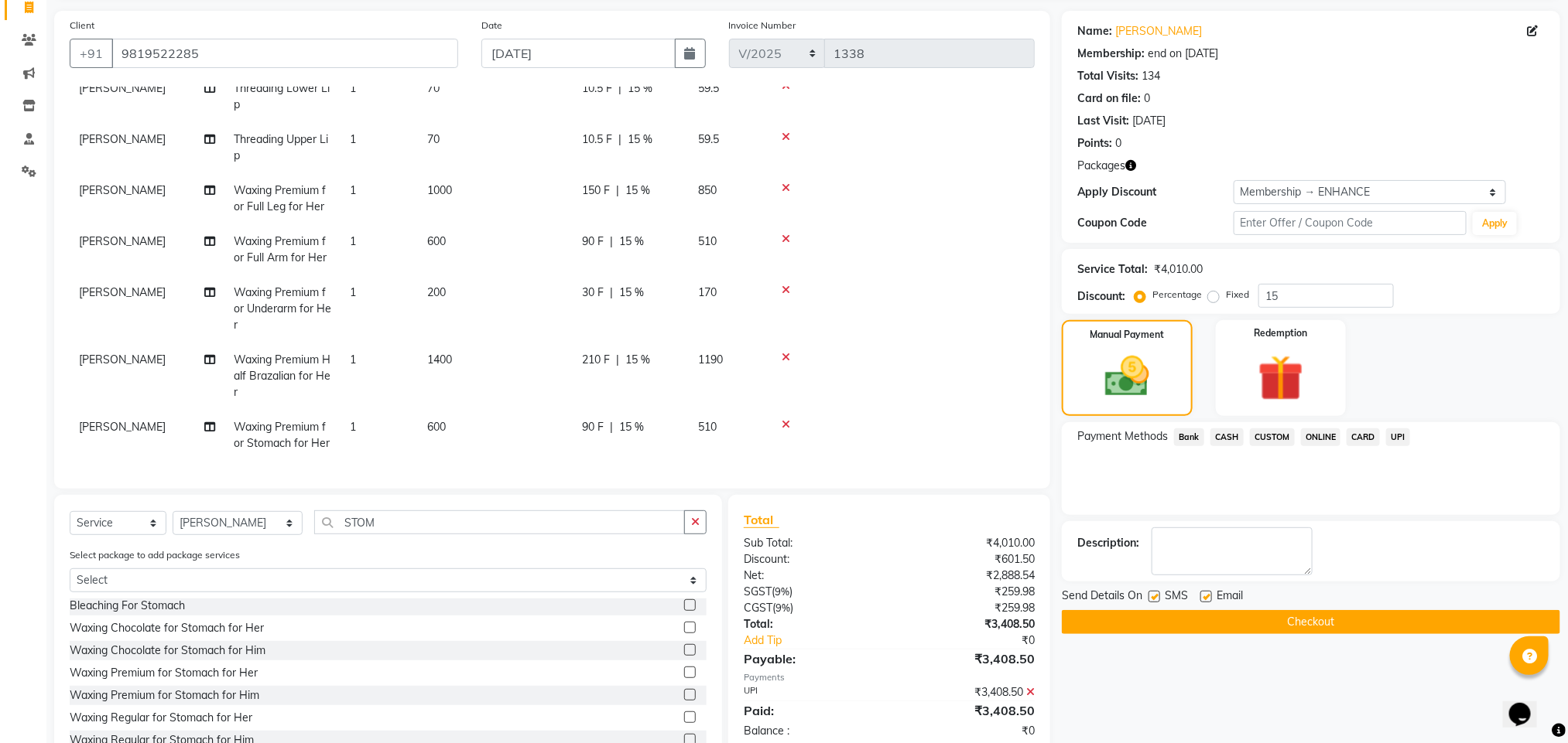
click at [1358, 629] on button "Checkout" at bounding box center [1310, 622] width 498 height 24
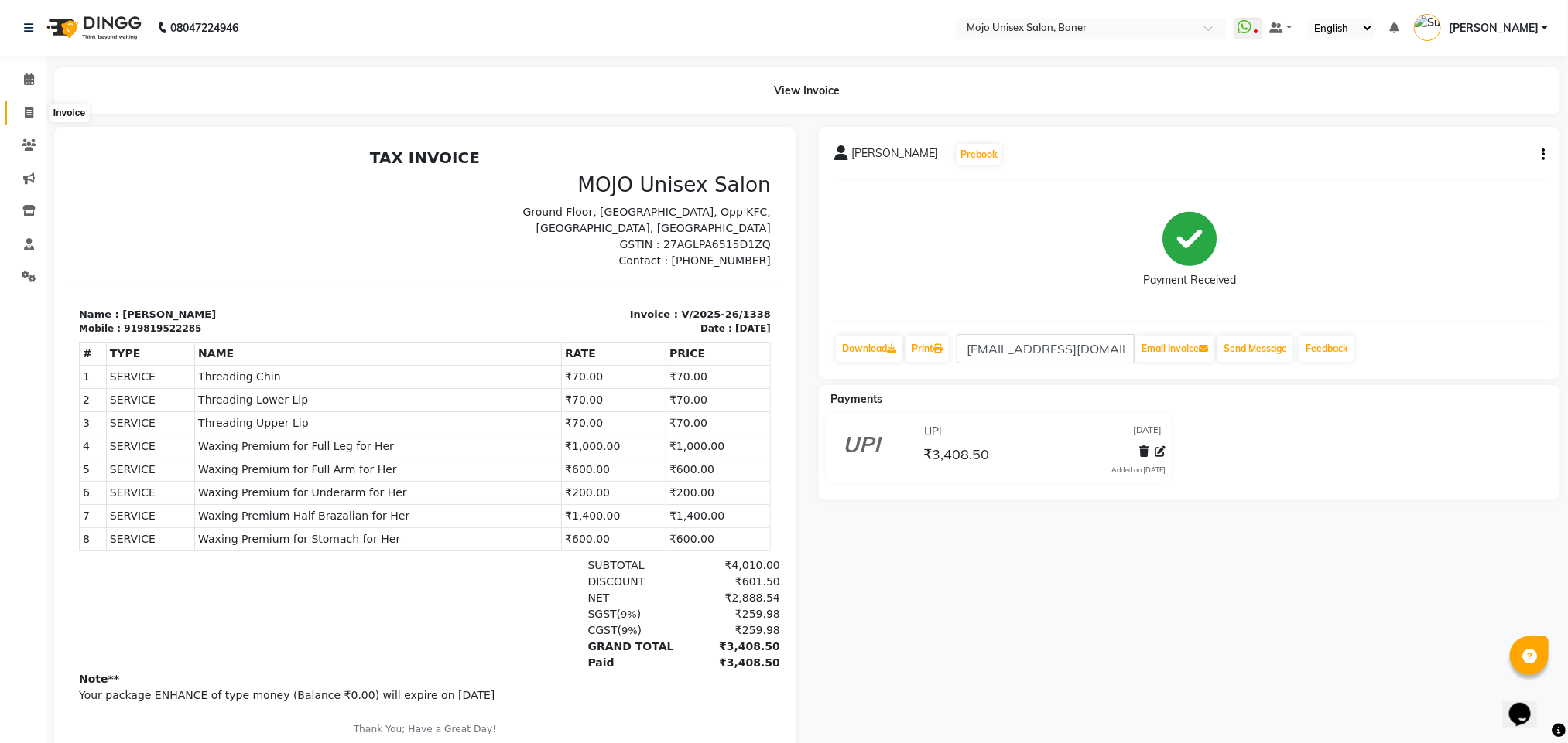
click at [26, 114] on icon at bounding box center [29, 112] width 9 height 12
select select "service"
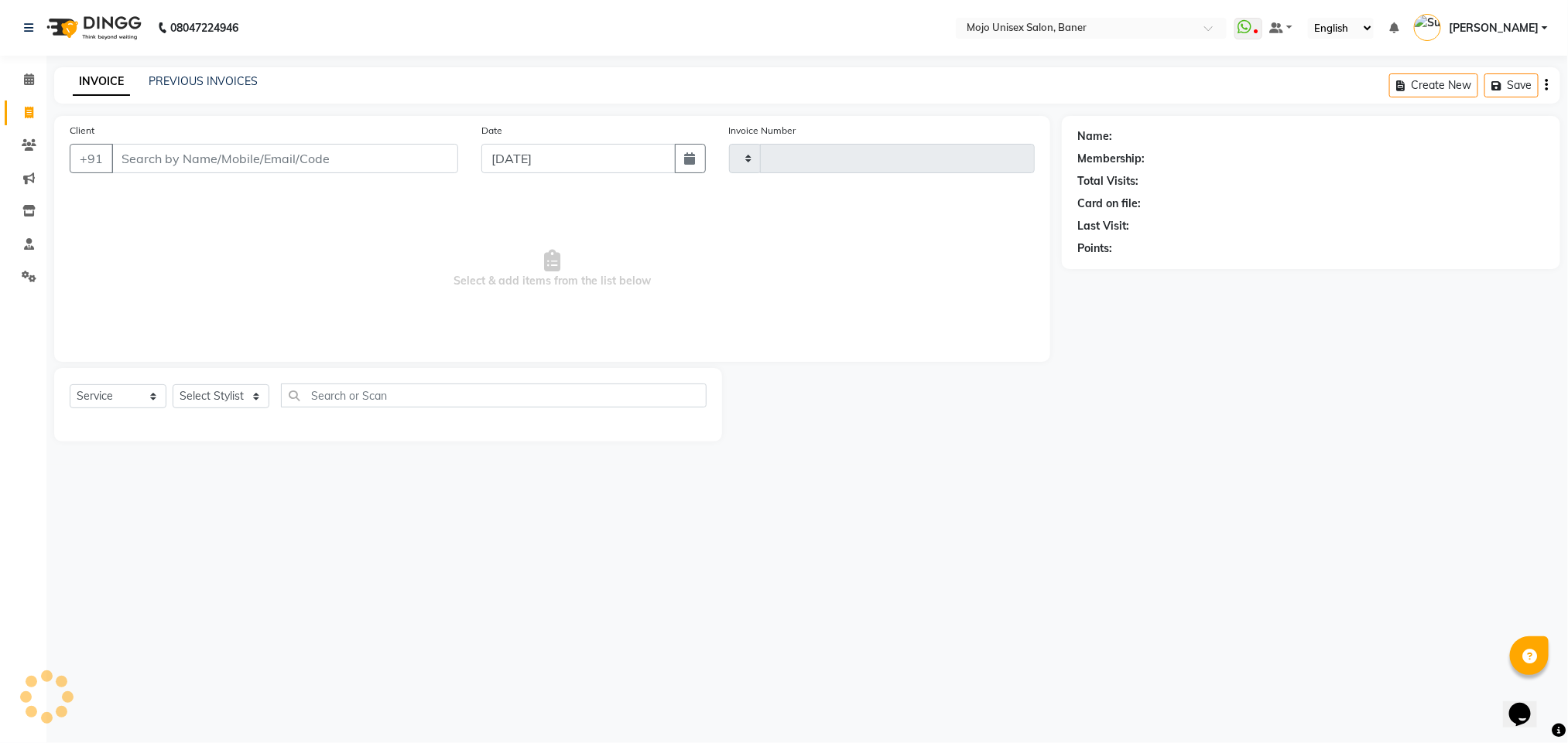
type input "1339"
select select "52"
click at [610, 165] on input "[DATE]" at bounding box center [578, 158] width 194 height 29
select select "9"
select select "2025"
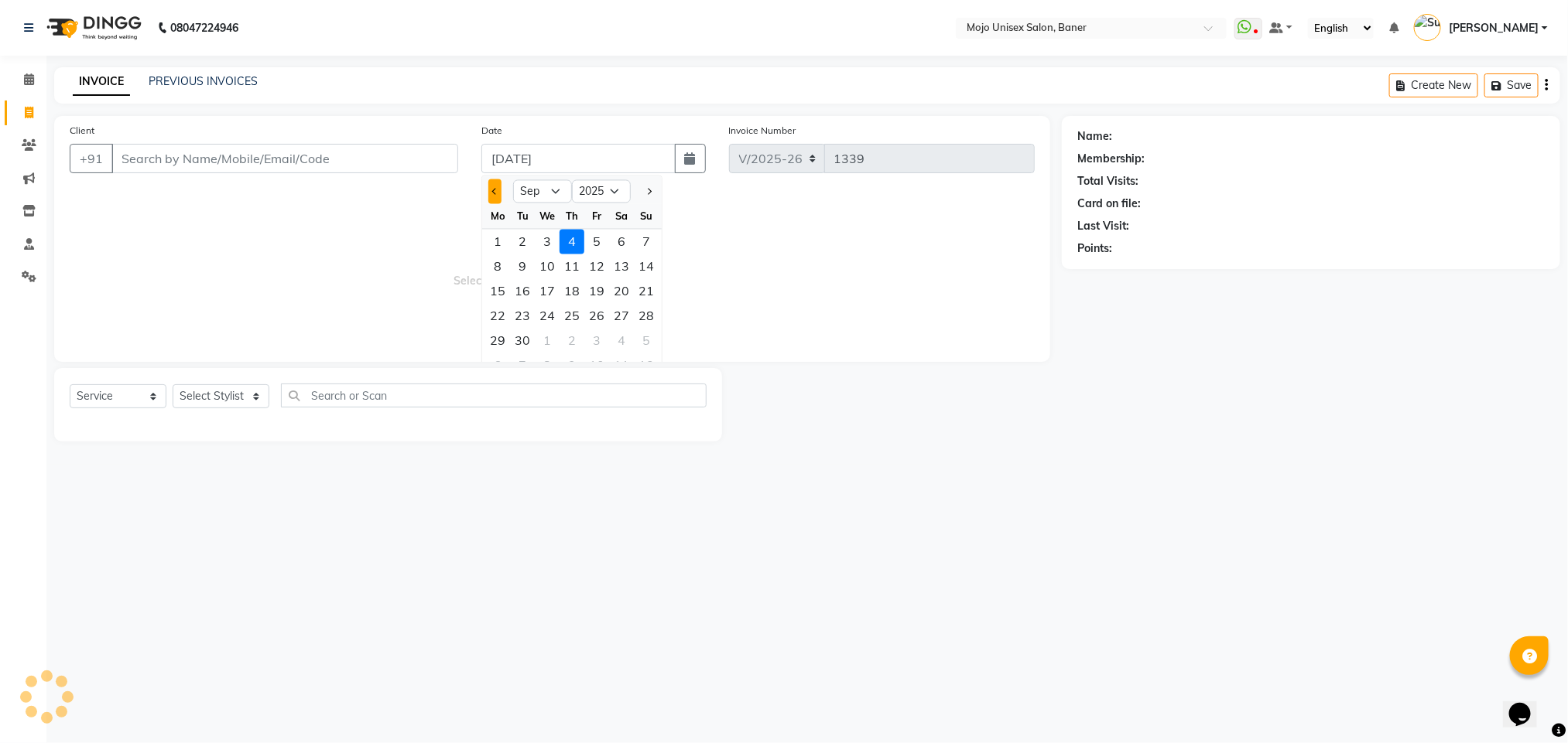
click at [497, 194] on button "Previous month" at bounding box center [495, 191] width 14 height 25
select select "8"
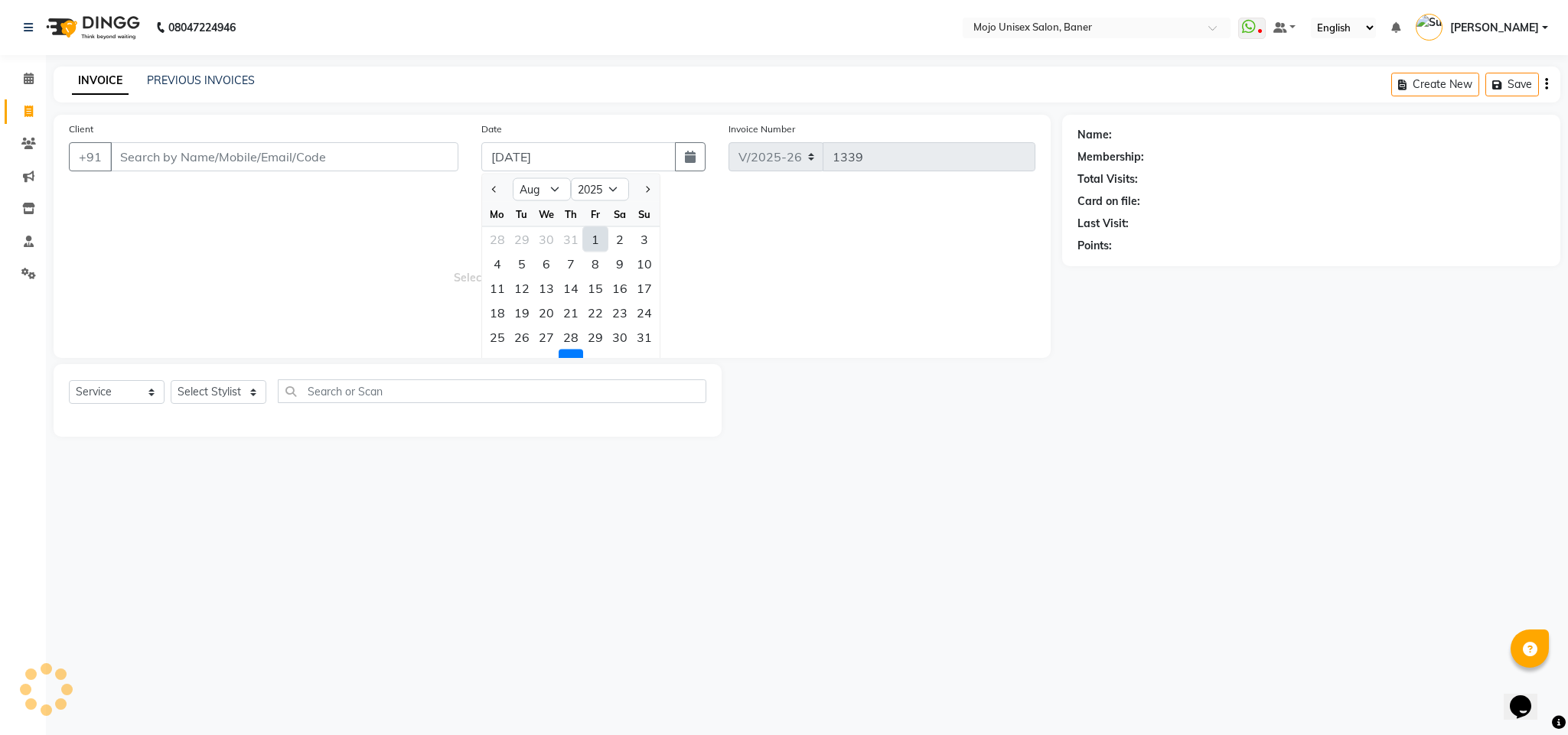
click at [637, 332] on div "31" at bounding box center [644, 337] width 24 height 24
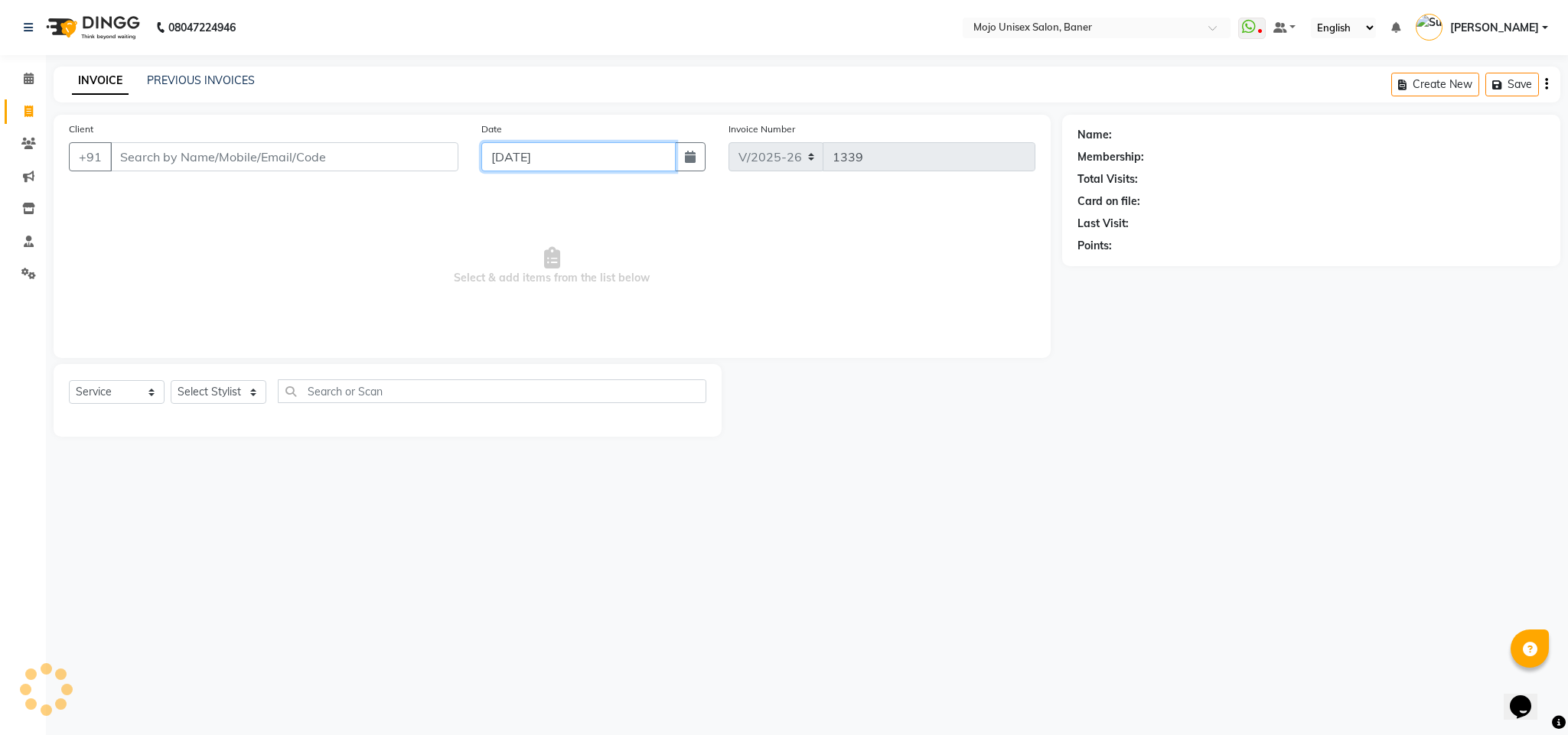
type input "[DATE]"
click at [349, 152] on input "Client" at bounding box center [284, 157] width 348 height 29
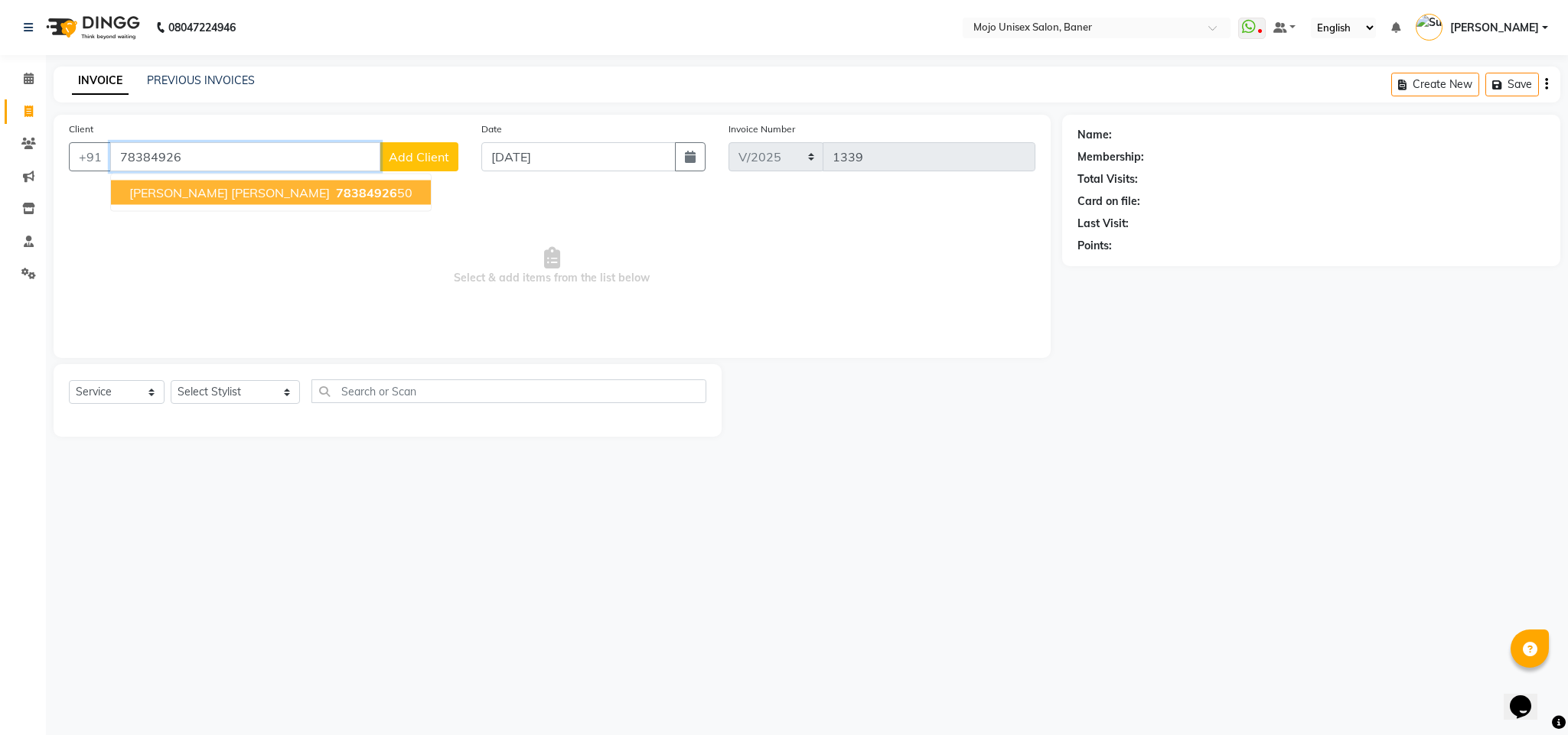
click at [336, 187] on span "78384926" at bounding box center [366, 192] width 61 height 15
type input "7838492650"
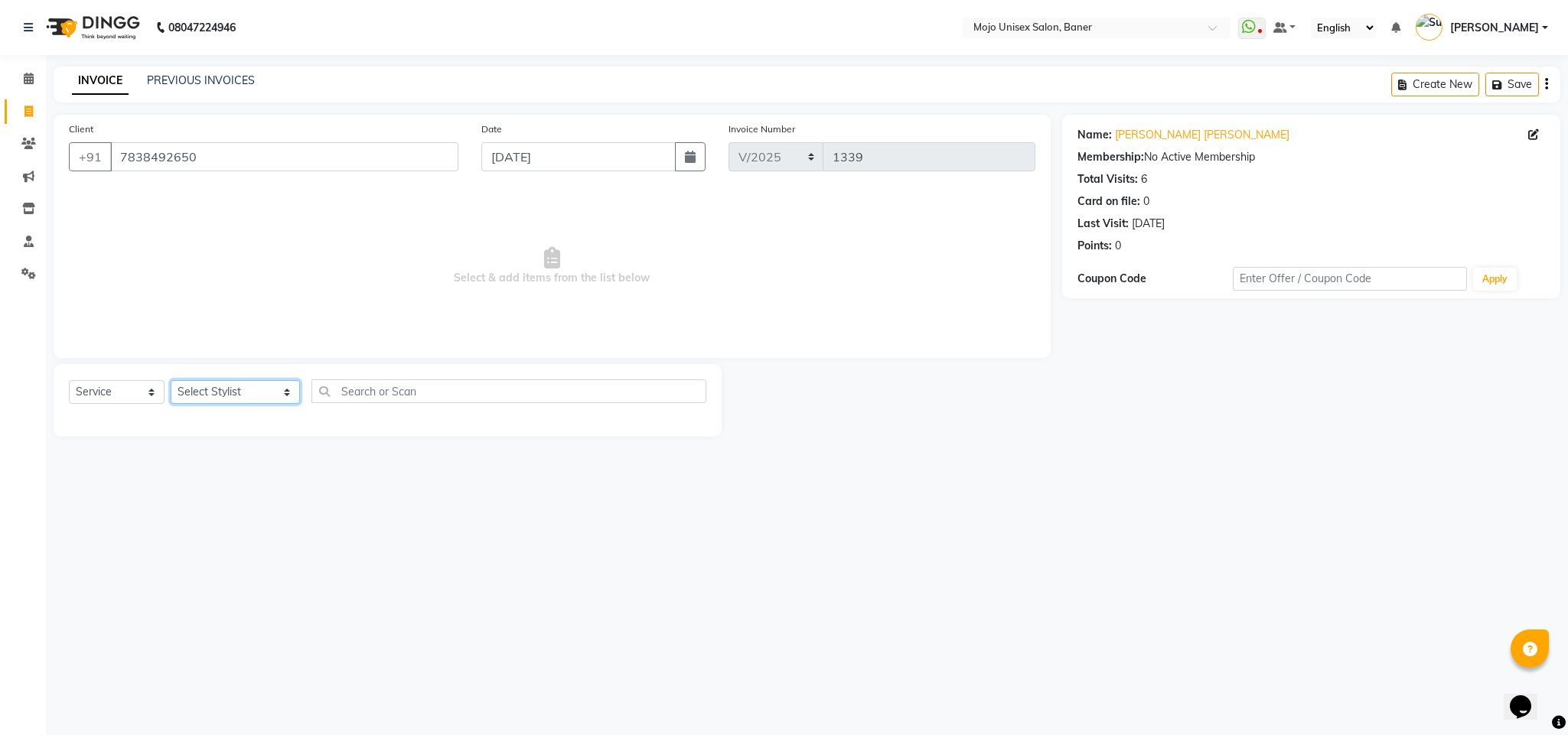
drag, startPoint x: 187, startPoint y: 400, endPoint x: 487, endPoint y: 377, distance: 300.9
click at [189, 400] on select "Select Stylist [PERSON_NAME] [PERSON_NAME] ([PERSON_NAME]) [PERSON_NAME] [PERSO…" at bounding box center [236, 392] width 129 height 24
select select "2248"
click at [171, 381] on select "Select Stylist [PERSON_NAME] [PERSON_NAME] ([PERSON_NAME]) [PERSON_NAME] [PERSO…" at bounding box center [236, 392] width 129 height 24
click at [355, 390] on input "text" at bounding box center [508, 392] width 395 height 24
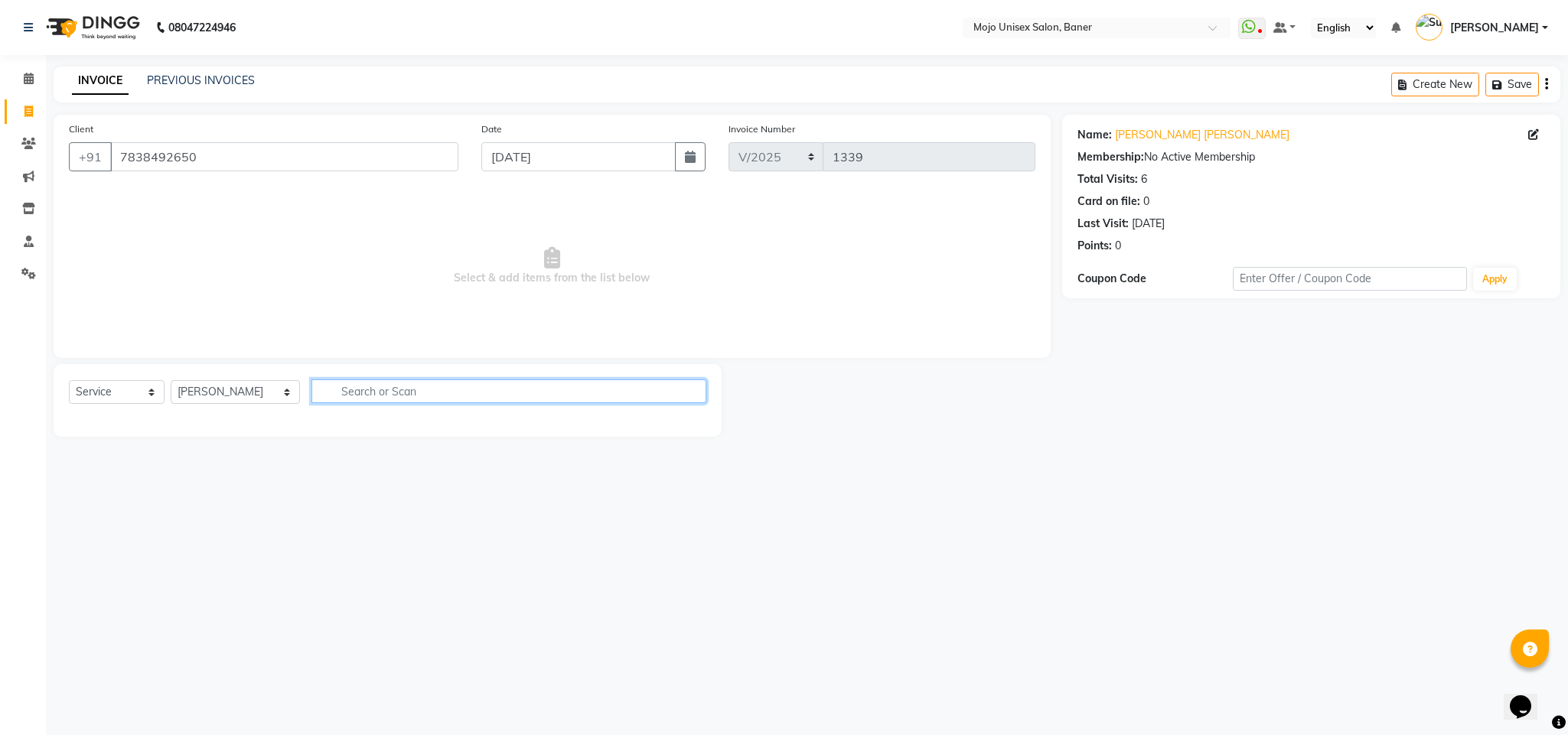
click at [355, 390] on input "text" at bounding box center [508, 392] width 395 height 24
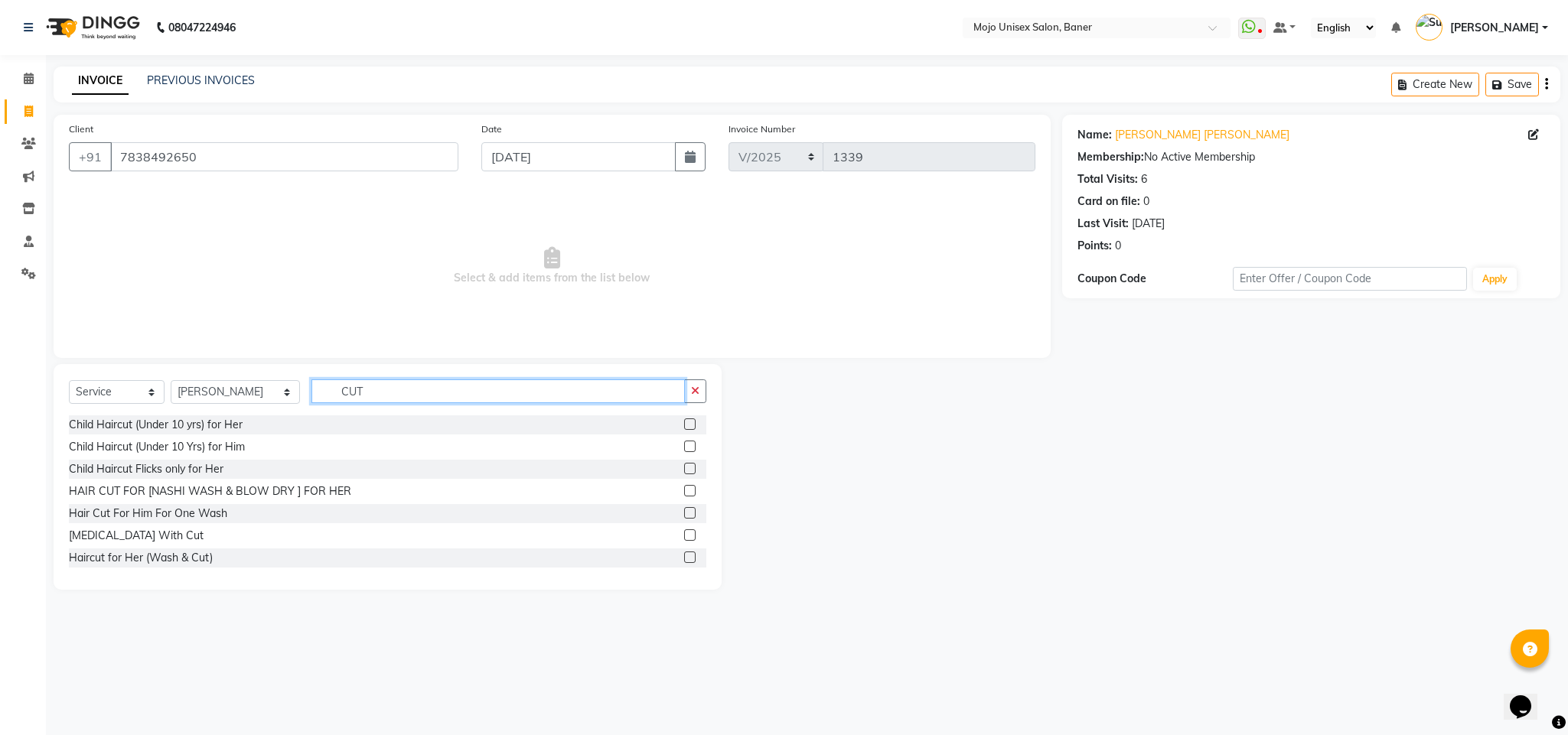
type input "CUT"
click at [232, 385] on select "Select Stylist [PERSON_NAME] [PERSON_NAME] ([PERSON_NAME]) [PERSON_NAME] [PERSO…" at bounding box center [236, 392] width 129 height 24
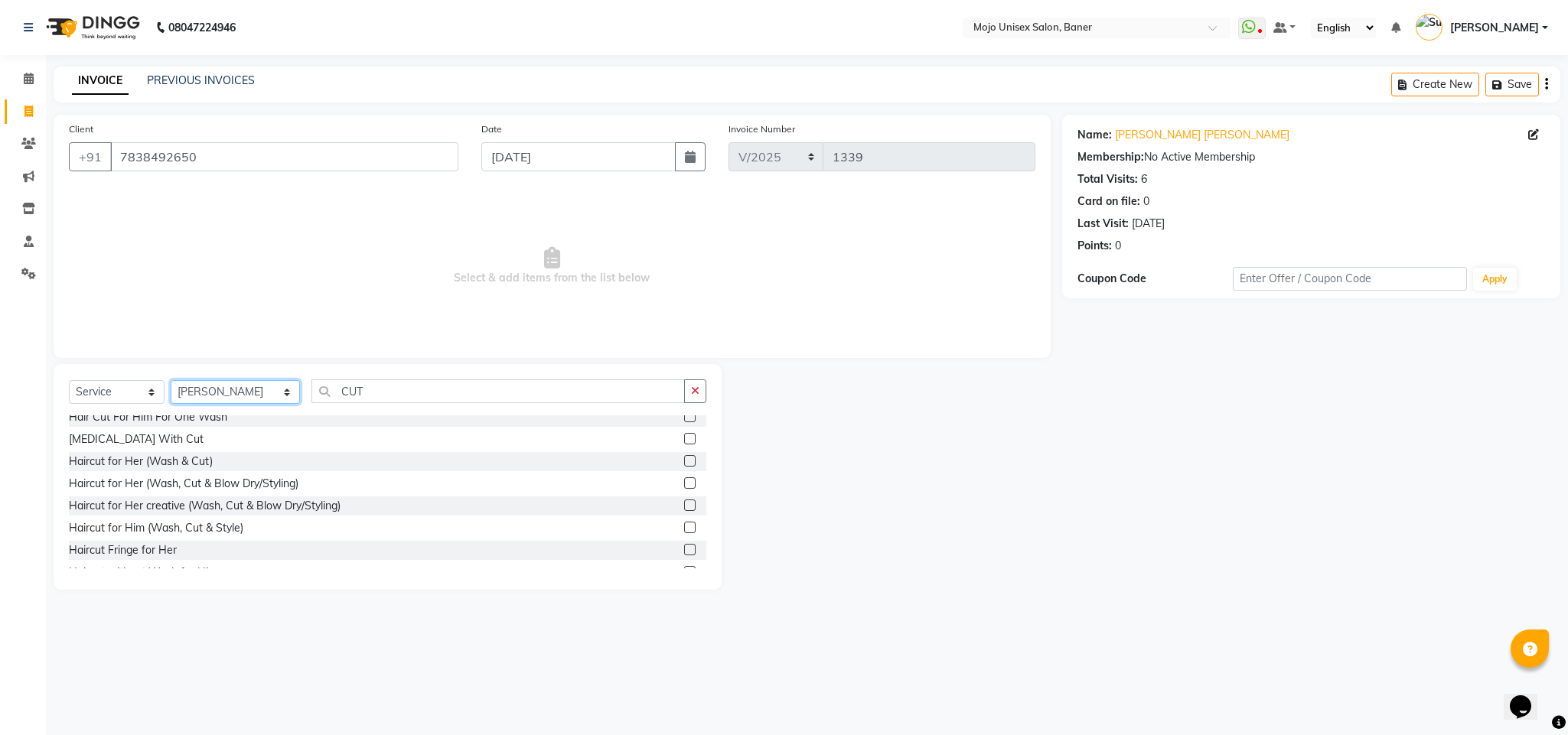
scroll to position [110, 0]
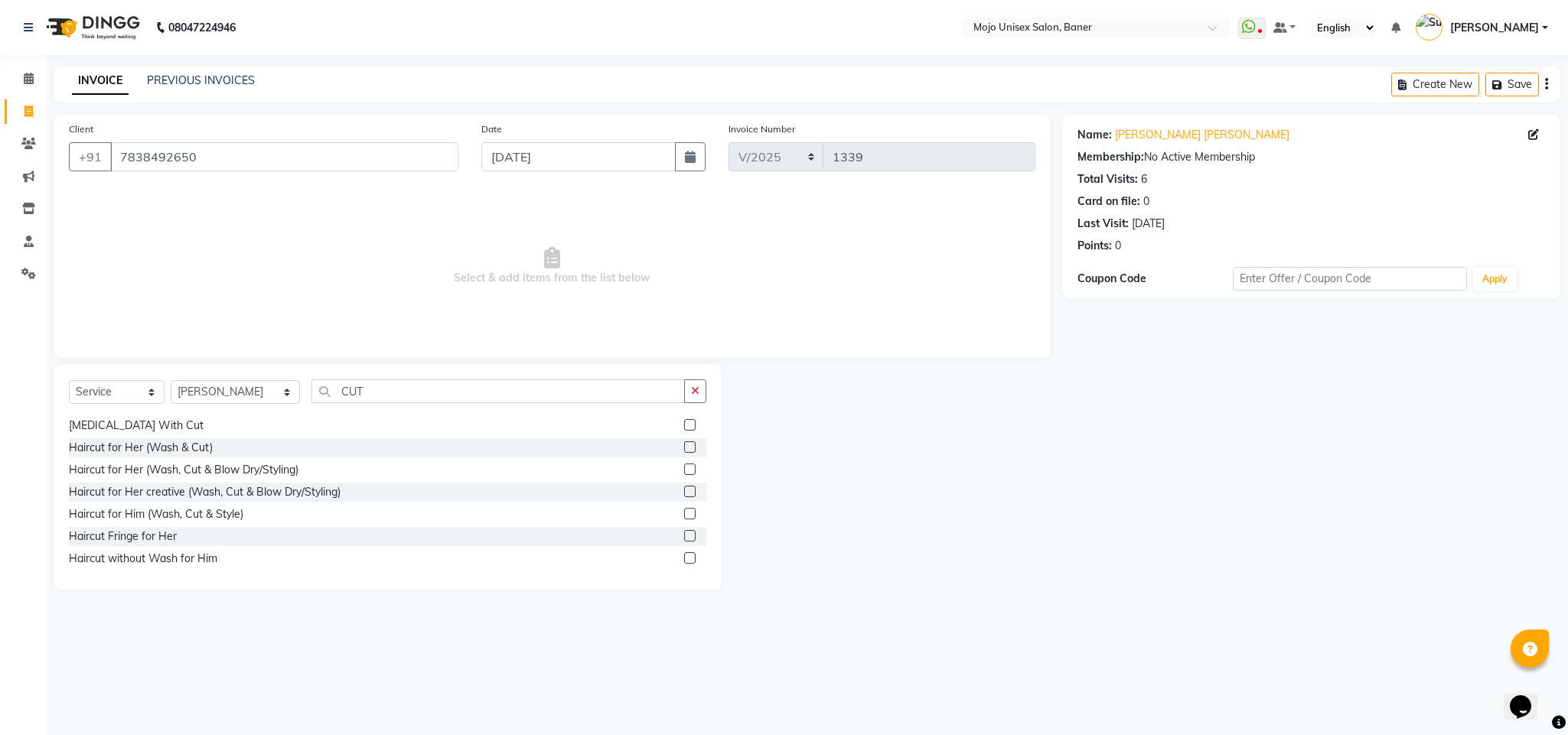
click at [684, 558] on label at bounding box center [689, 558] width 12 height 12
click at [684, 558] on input "checkbox" at bounding box center [689, 559] width 10 height 10
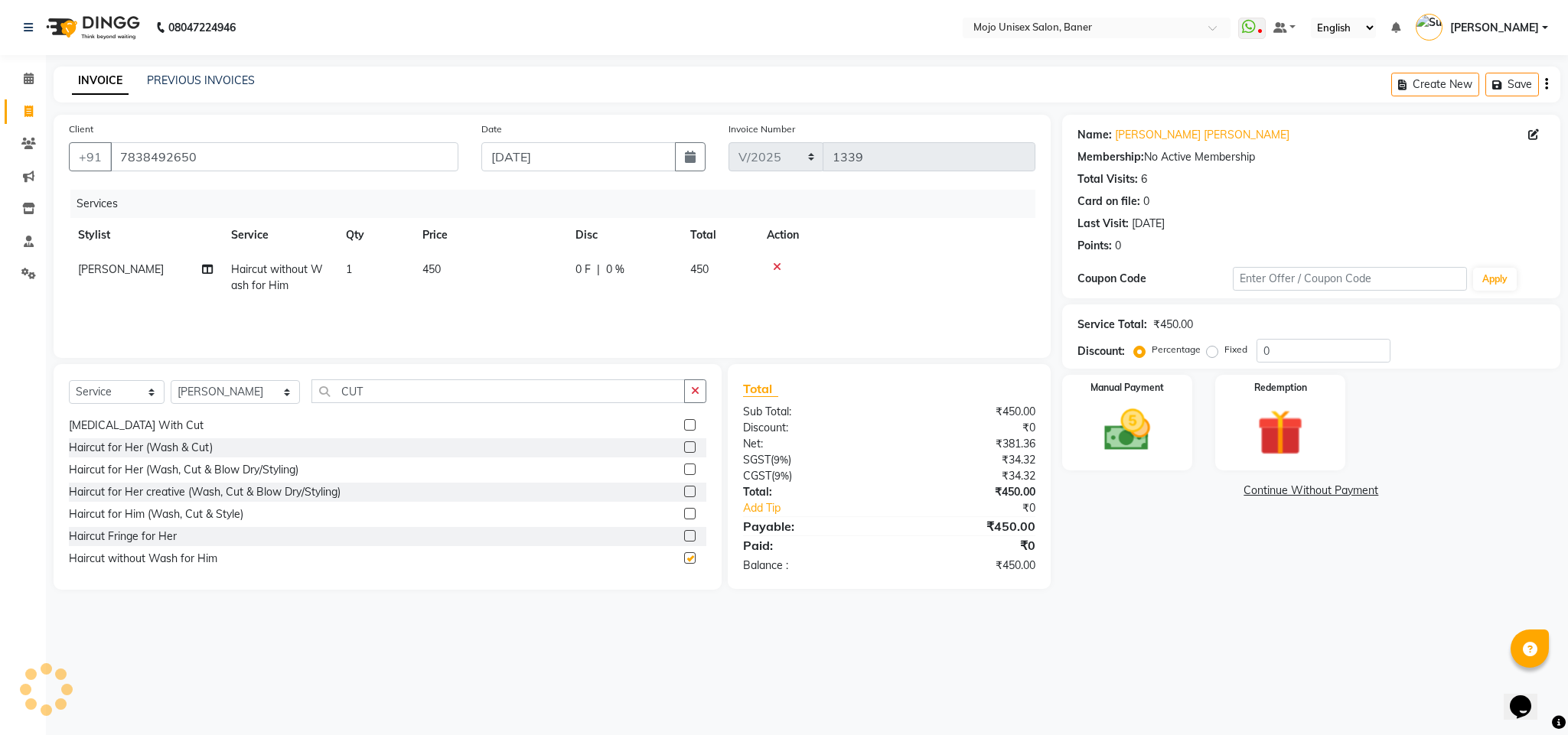
checkbox input "false"
click at [1139, 435] on img at bounding box center [1127, 431] width 78 height 55
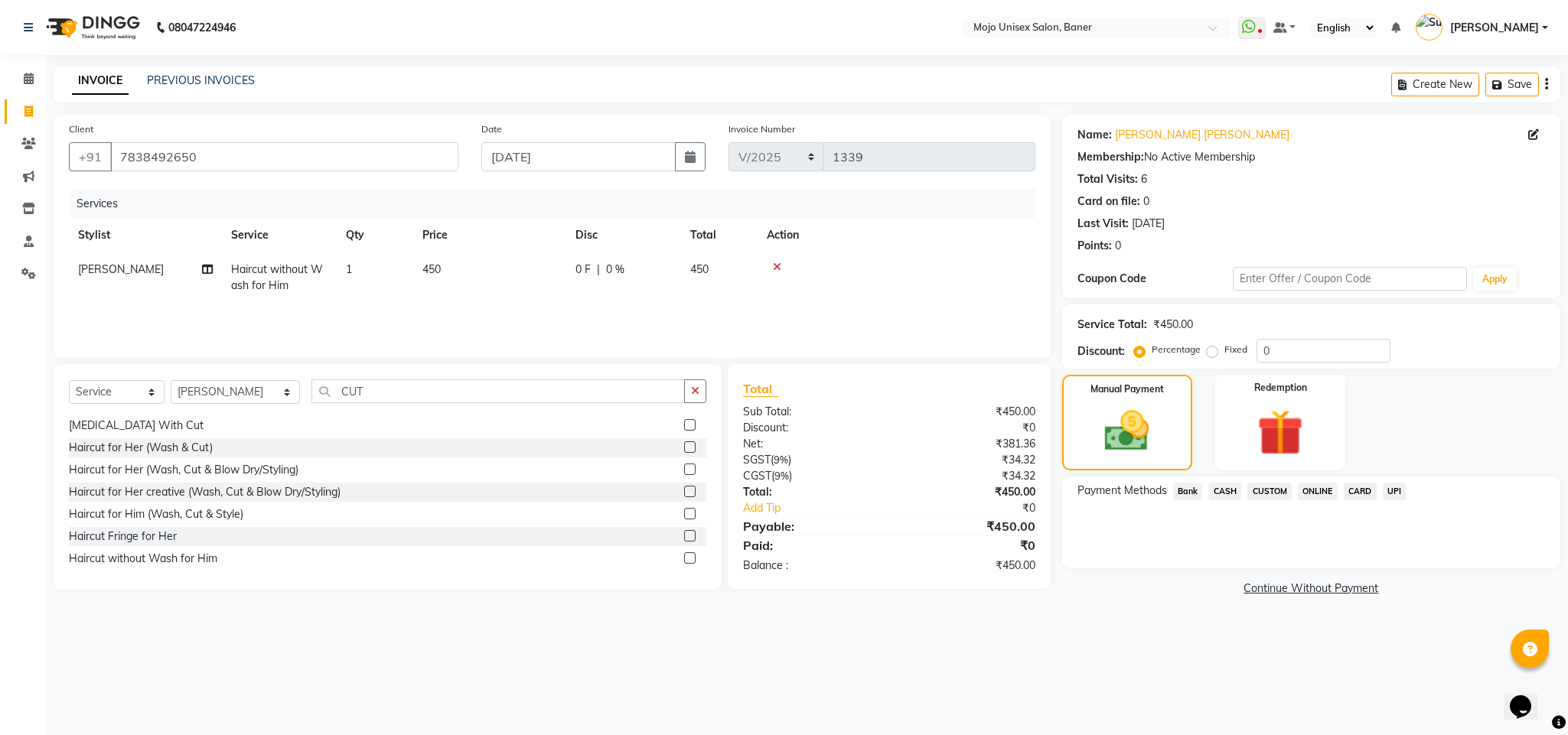
click at [1359, 487] on span "CARD" at bounding box center [1360, 492] width 33 height 17
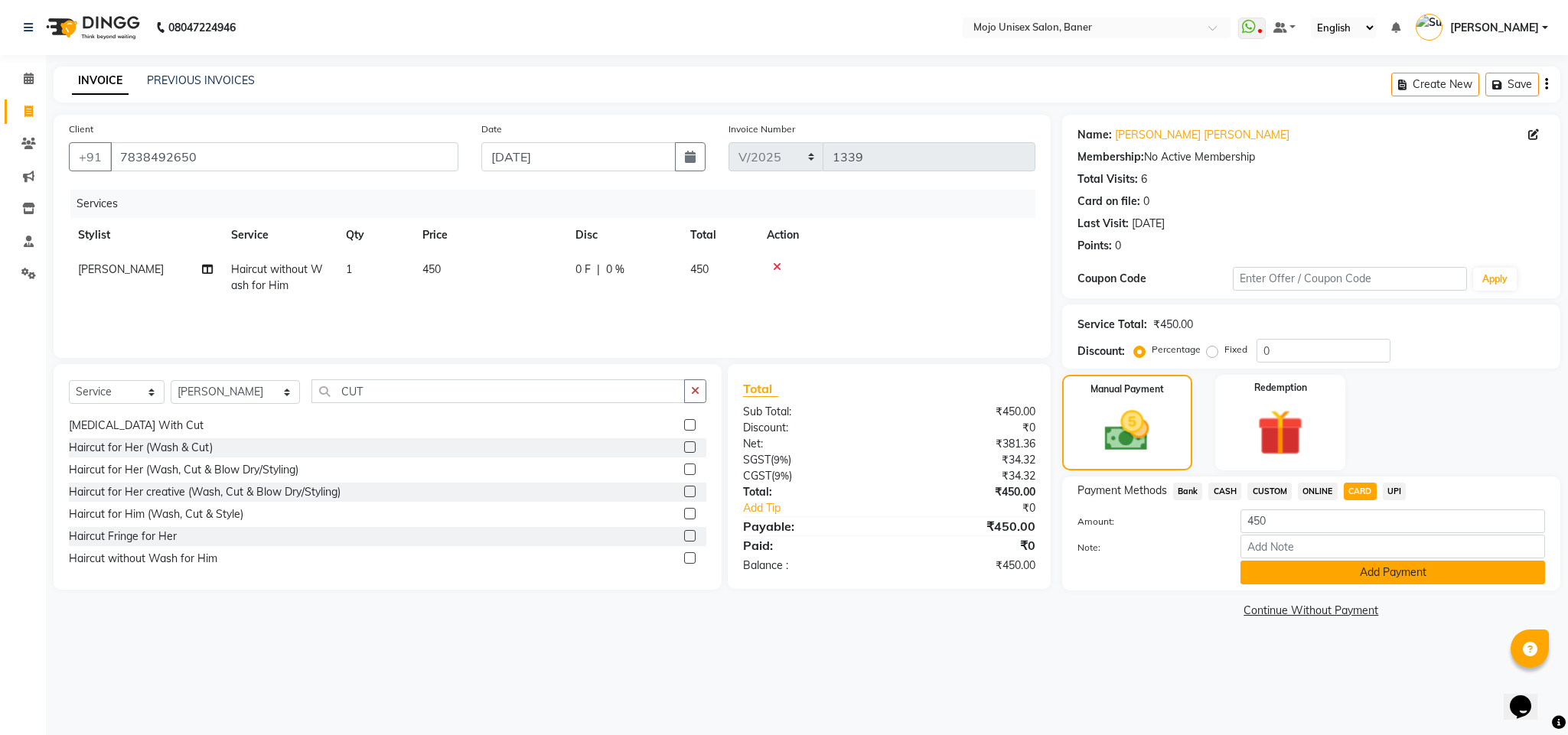
click at [1313, 563] on button "Add Payment" at bounding box center [1392, 573] width 305 height 24
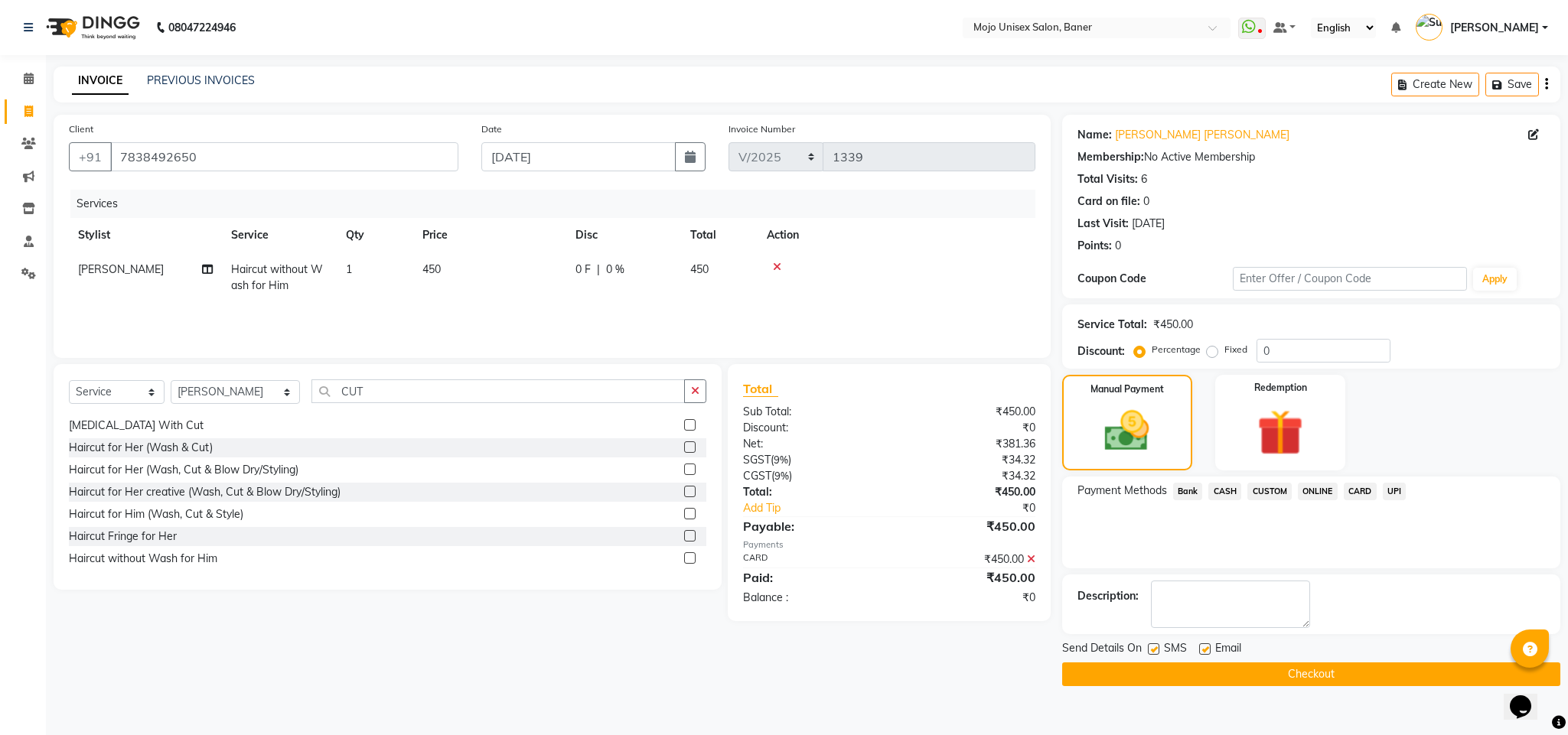
click at [1327, 671] on button "Checkout" at bounding box center [1311, 674] width 498 height 24
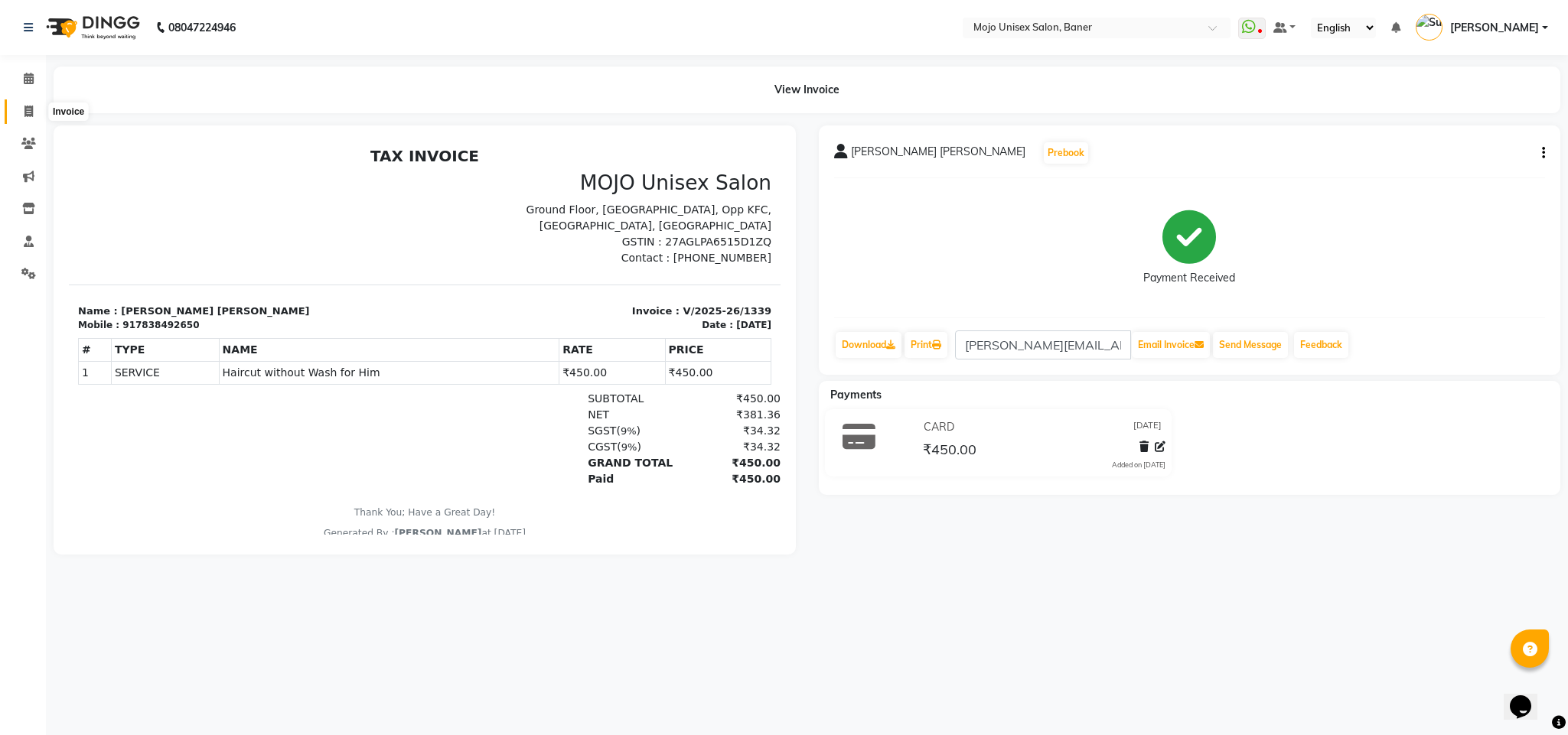
click at [26, 108] on icon at bounding box center [28, 111] width 9 height 12
select select "service"
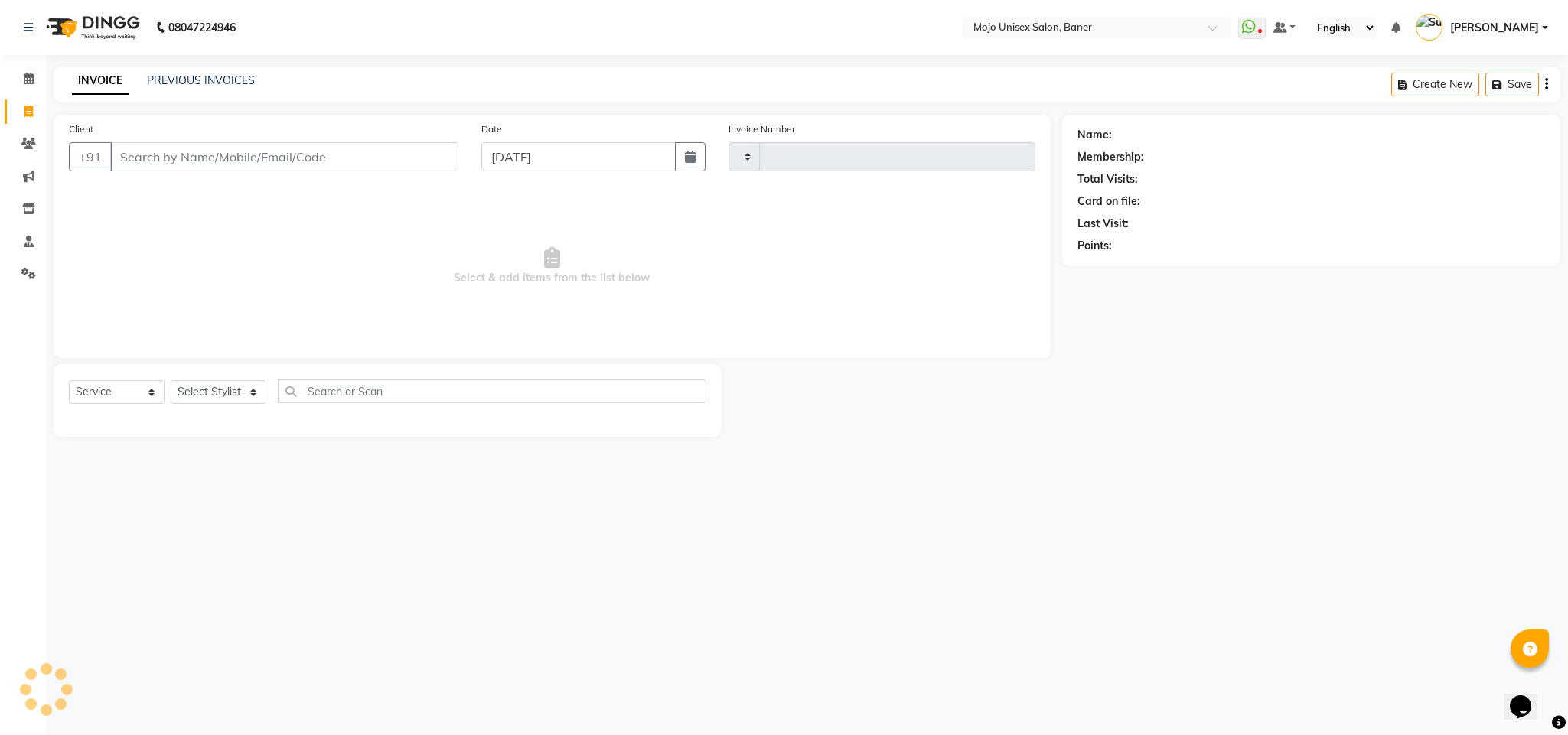
type input "1340"
select select "52"
click at [552, 149] on input "[DATE]" at bounding box center [578, 157] width 195 height 29
select select "9"
select select "2025"
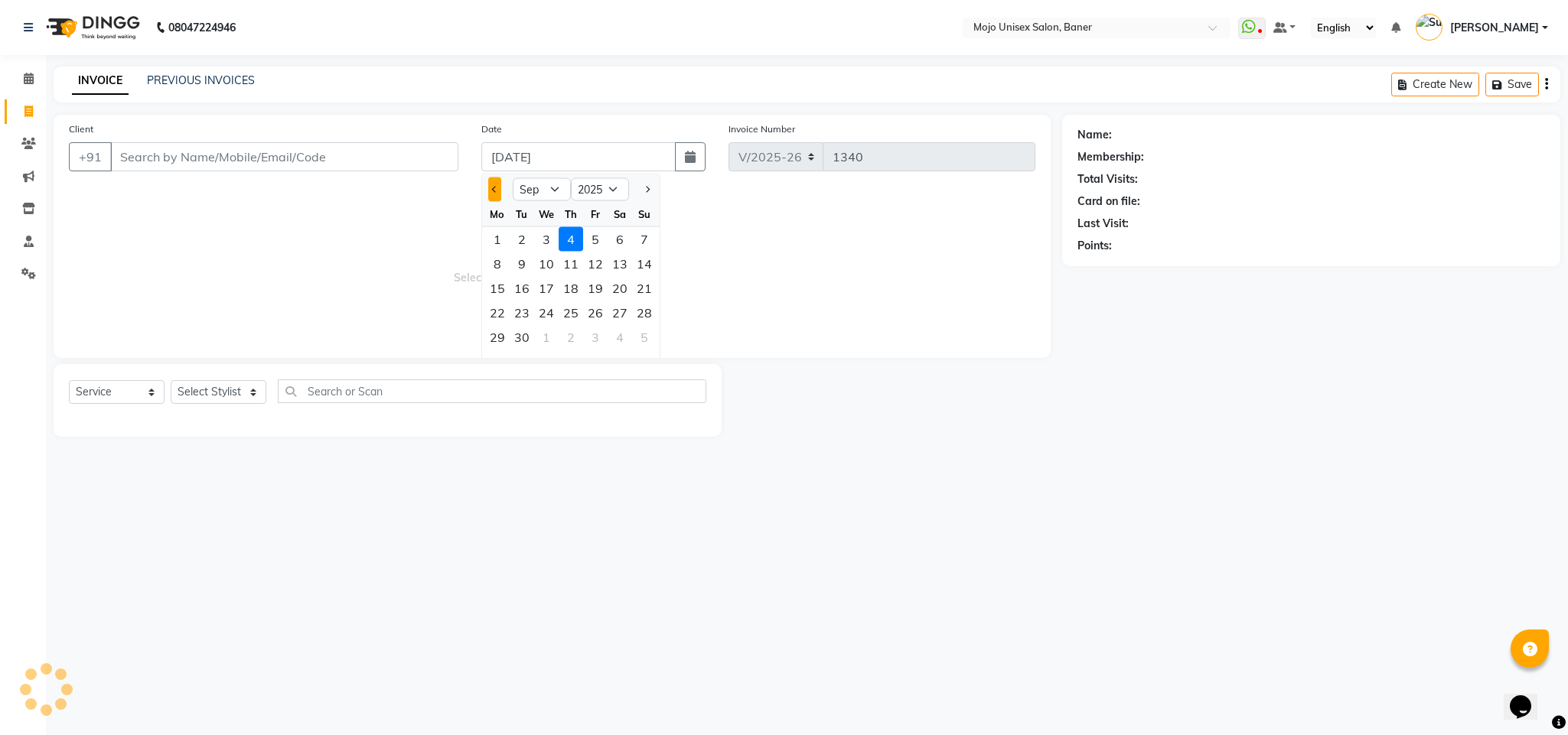
click at [496, 194] on button "Previous month" at bounding box center [495, 189] width 13 height 24
click at [650, 338] on div "31" at bounding box center [644, 337] width 24 height 24
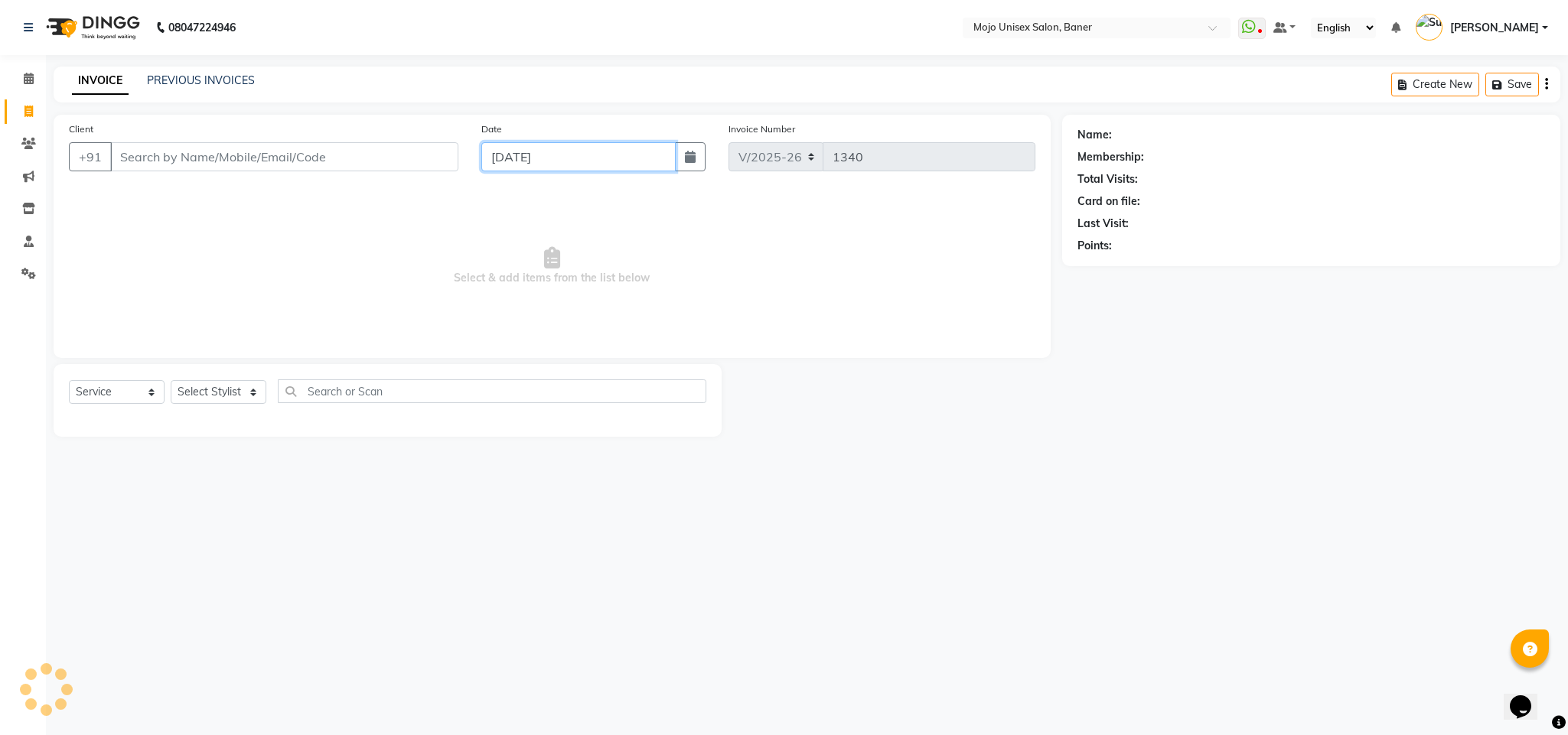
type input "[DATE]"
click at [448, 156] on input "Client" at bounding box center [284, 157] width 348 height 29
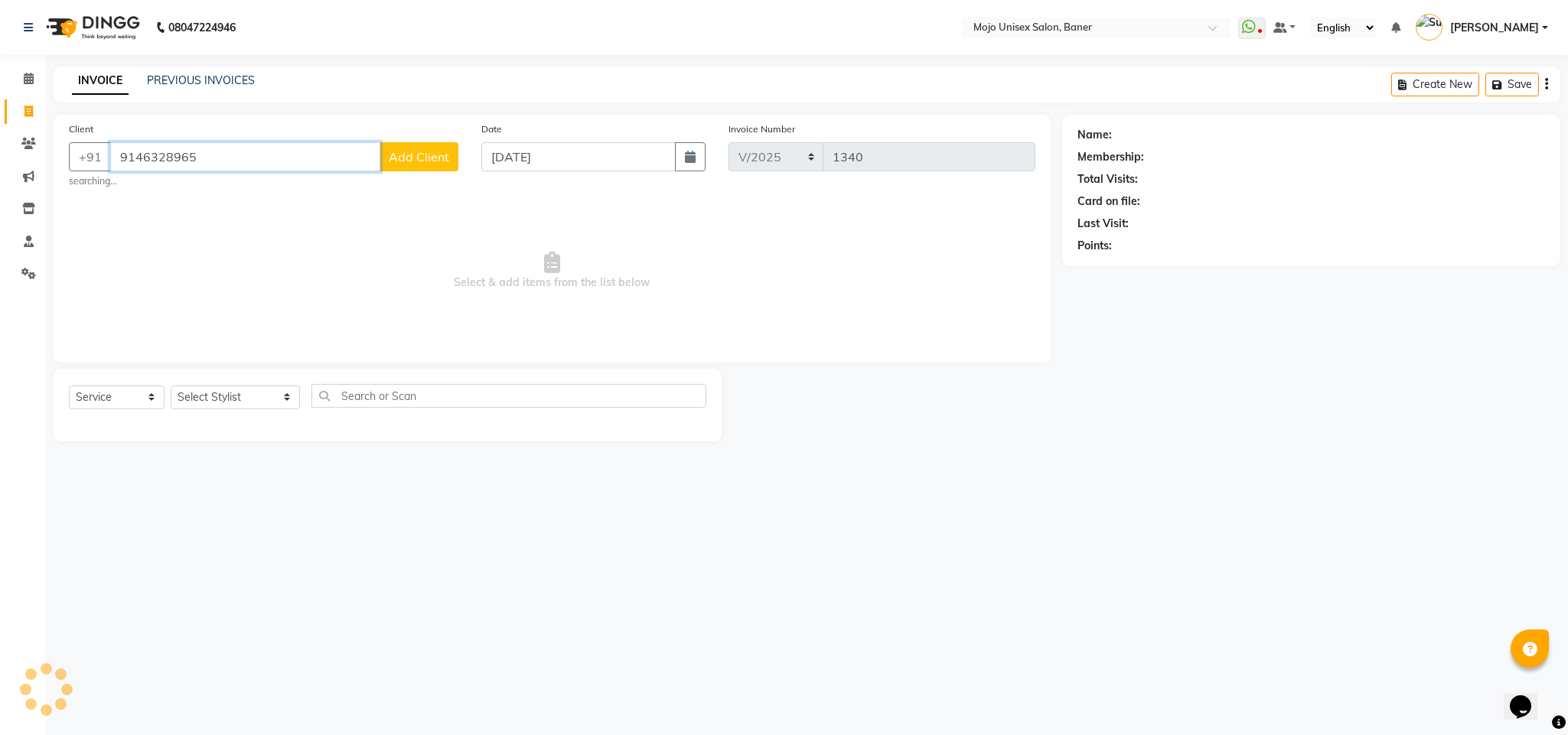
type input "9146328965"
click at [448, 154] on span "Add Client" at bounding box center [418, 156] width 61 height 15
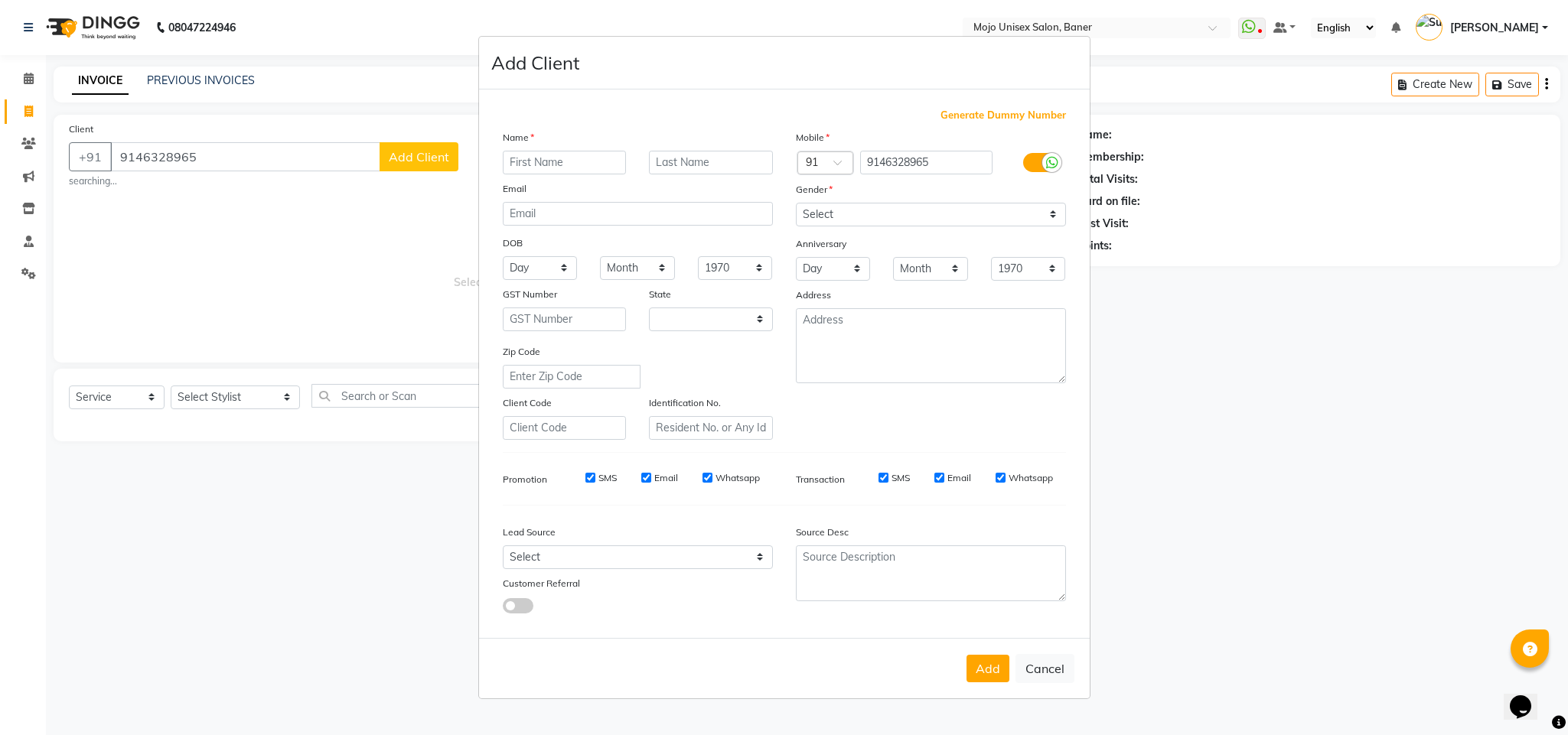
select select "22"
type input "9146"
click at [1041, 669] on button "Cancel" at bounding box center [1045, 668] width 59 height 29
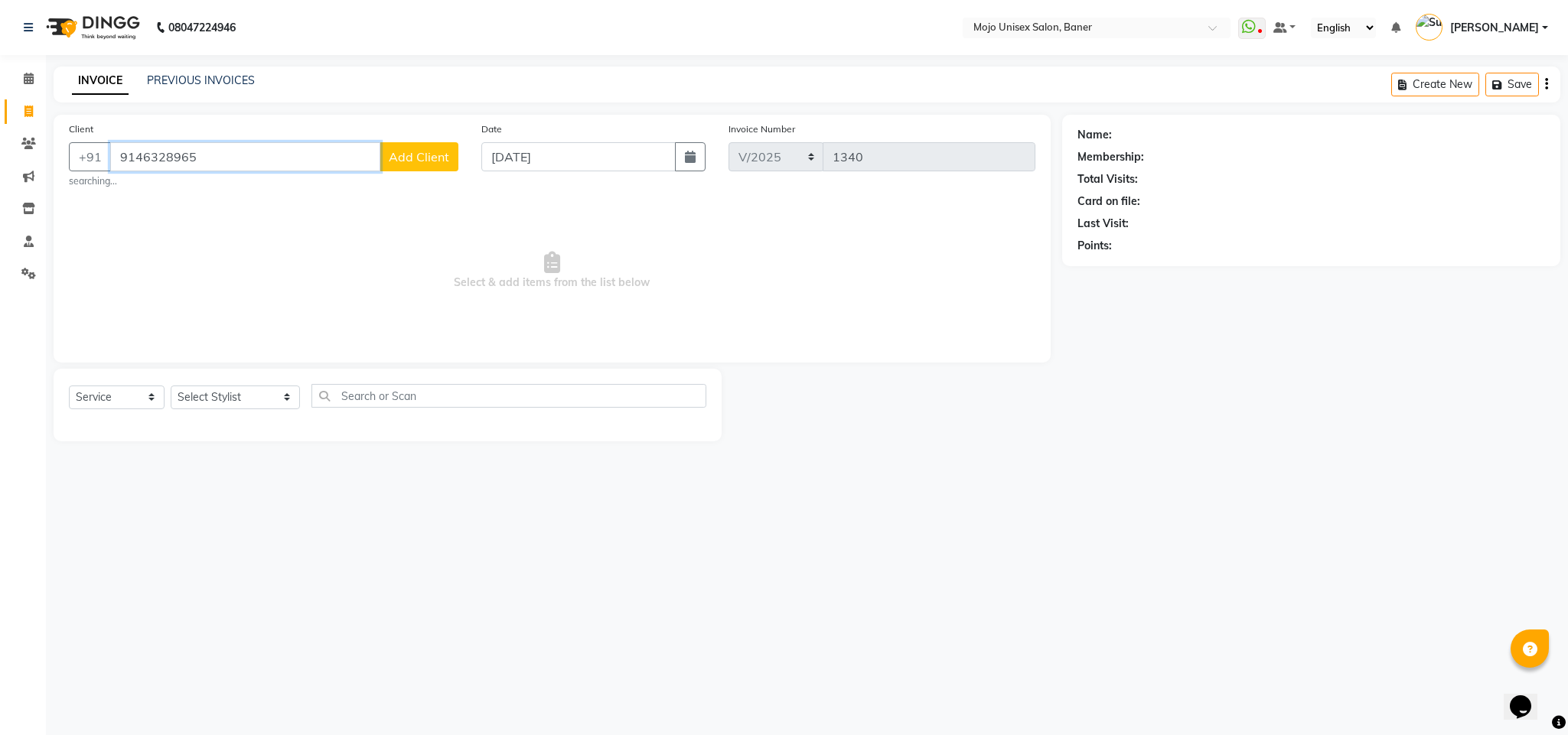
click at [255, 168] on input "9146328965" at bounding box center [245, 157] width 270 height 29
type input "9"
click at [253, 181] on button "[PERSON_NAME] 9545200261" at bounding box center [218, 192] width 215 height 24
type input "9545200261"
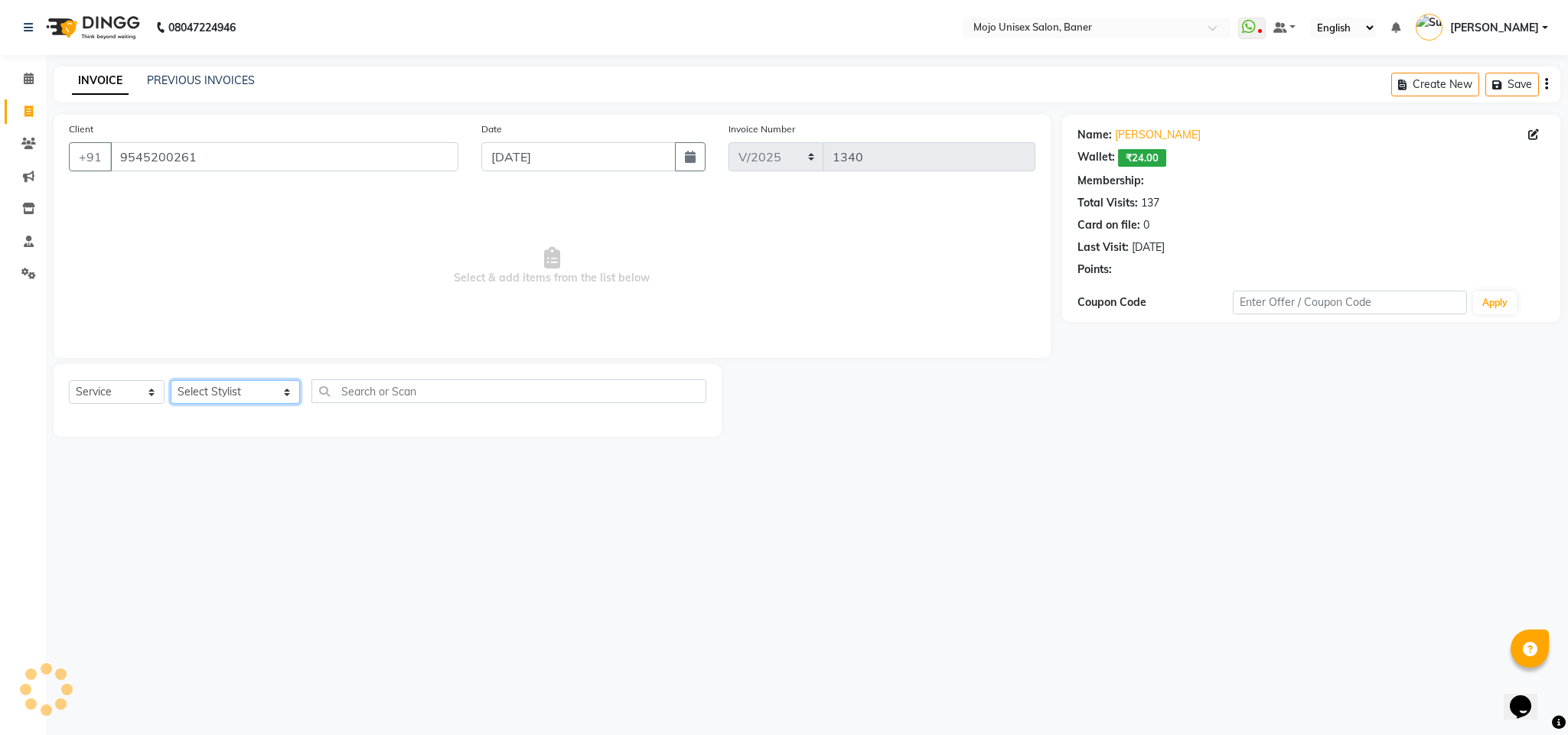
click at [219, 390] on select "Select Stylist [PERSON_NAME] [PERSON_NAME] ([PERSON_NAME]) [PERSON_NAME] [PERSO…" at bounding box center [236, 392] width 129 height 24
select select "1: Object"
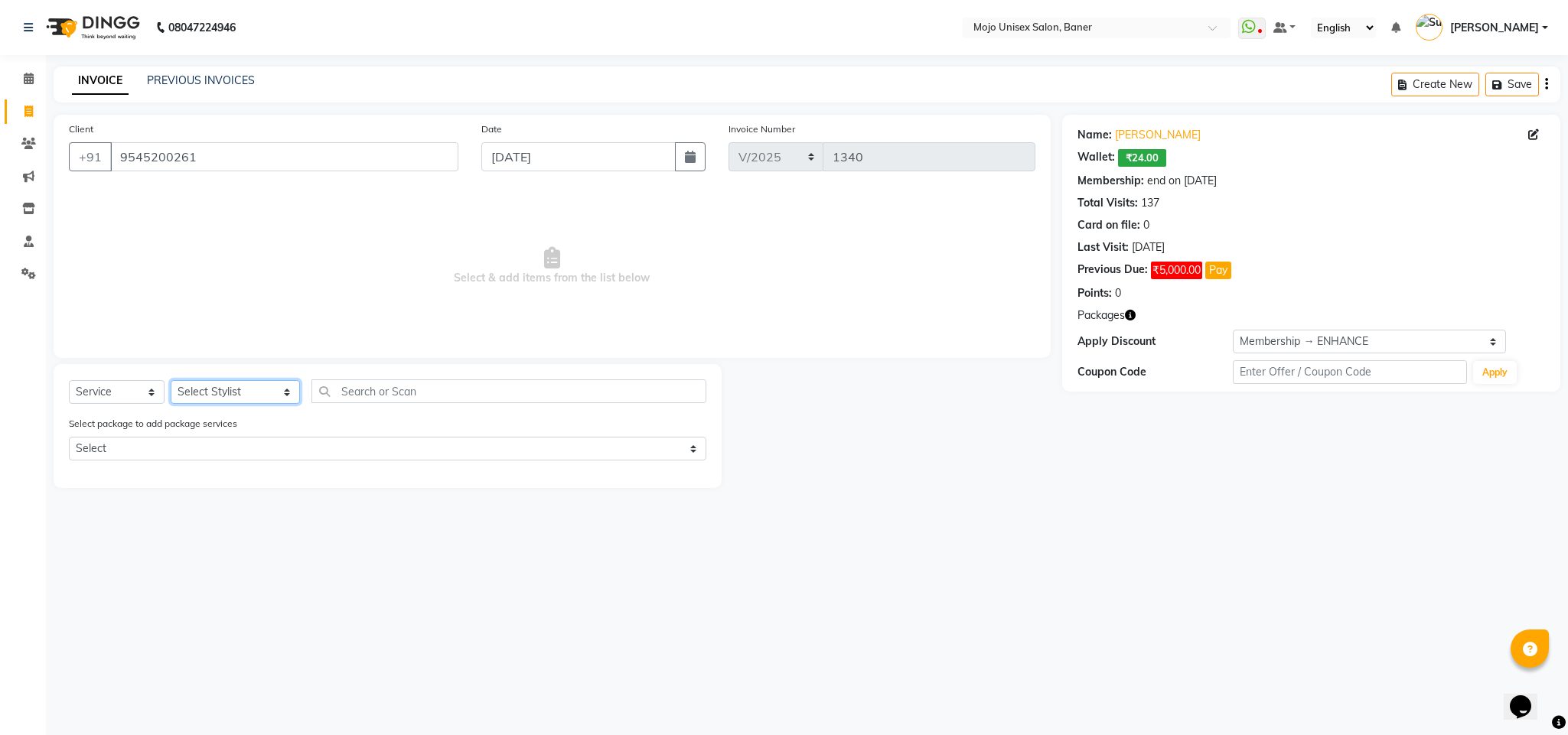
select select "2250"
click at [171, 381] on select "Select Stylist [PERSON_NAME] [PERSON_NAME] ([PERSON_NAME]) [PERSON_NAME] [PERSO…" at bounding box center [236, 392] width 129 height 24
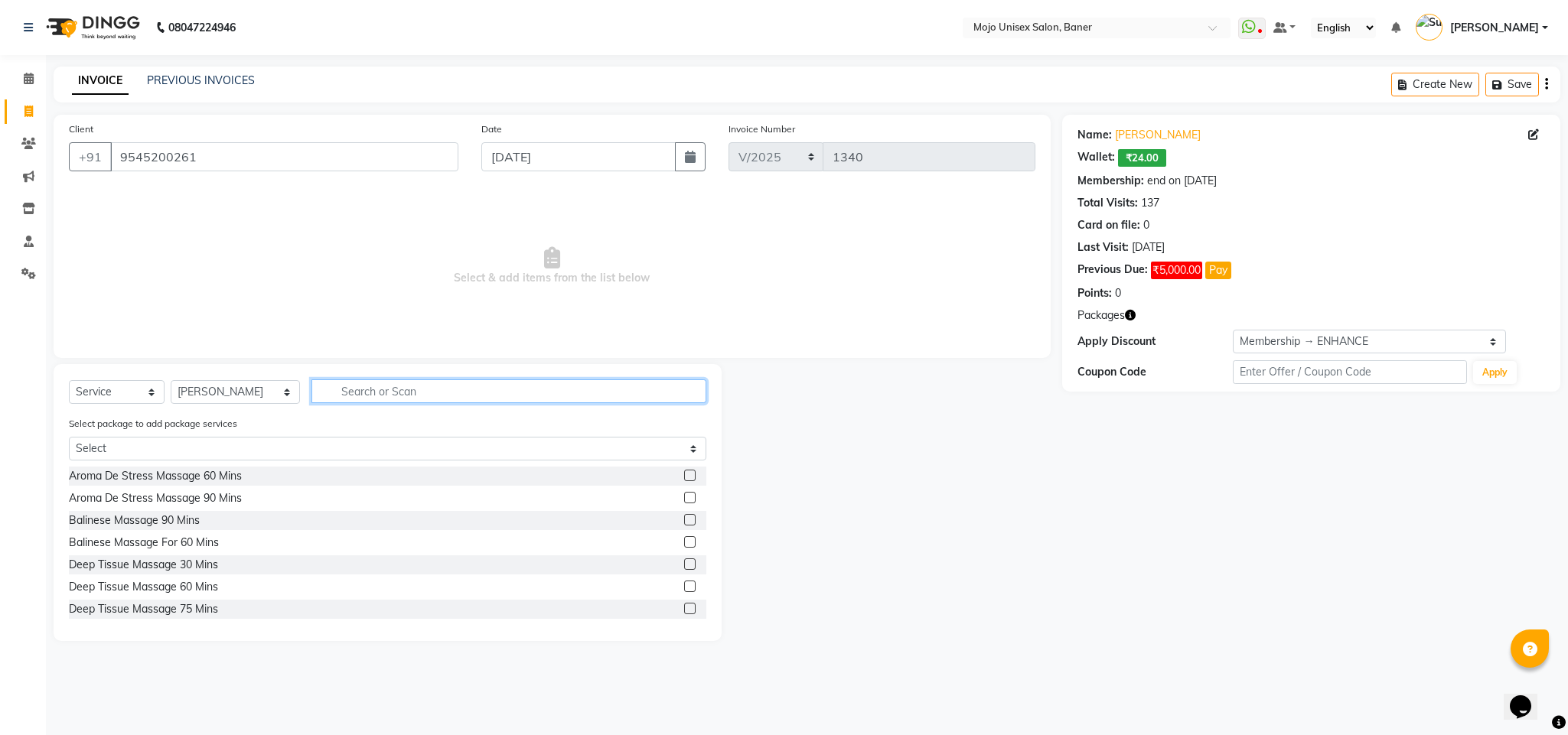
click at [372, 395] on input "text" at bounding box center [508, 392] width 395 height 24
type input "UPPE"
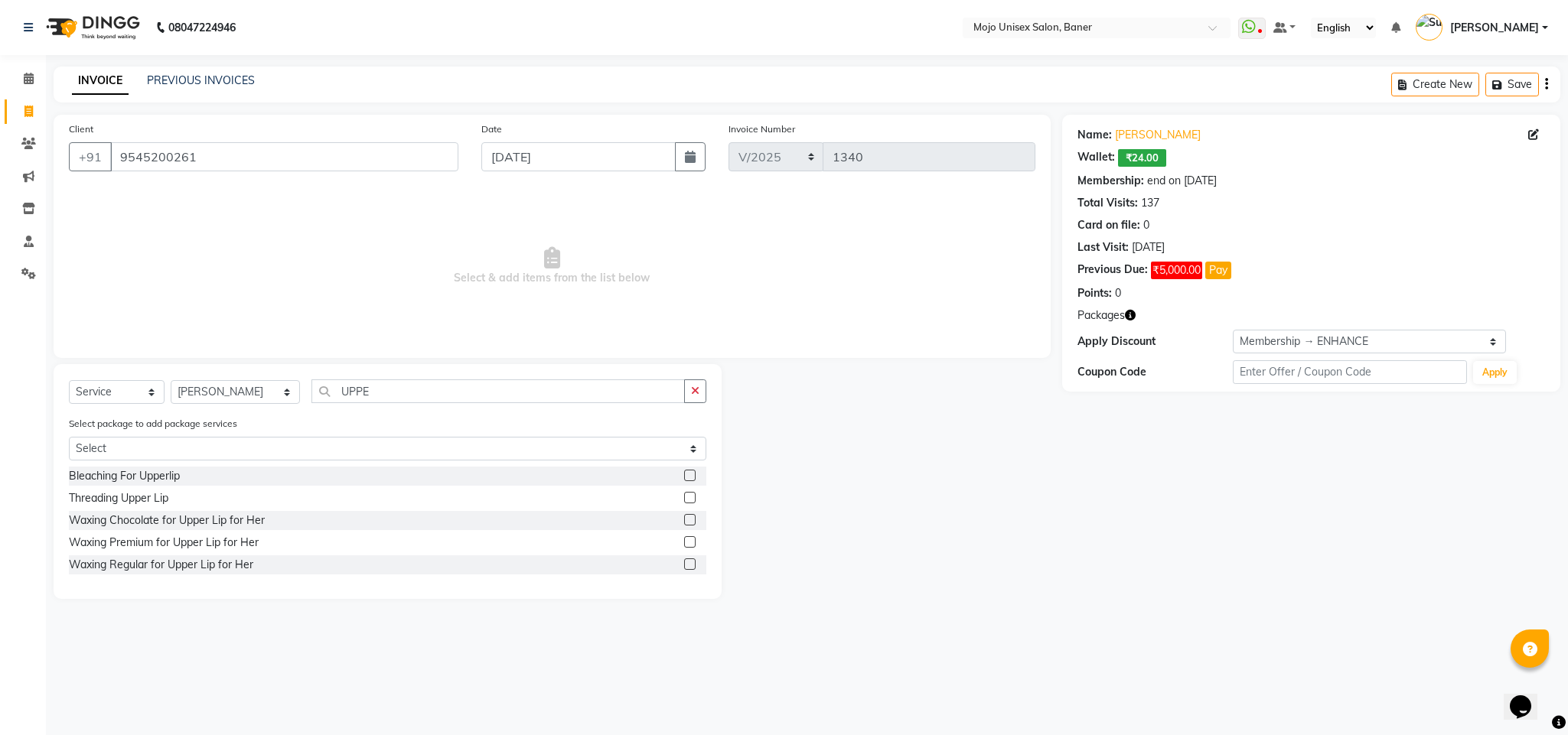
click at [691, 543] on label at bounding box center [689, 542] width 12 height 12
click at [691, 543] on input "checkbox" at bounding box center [689, 543] width 10 height 10
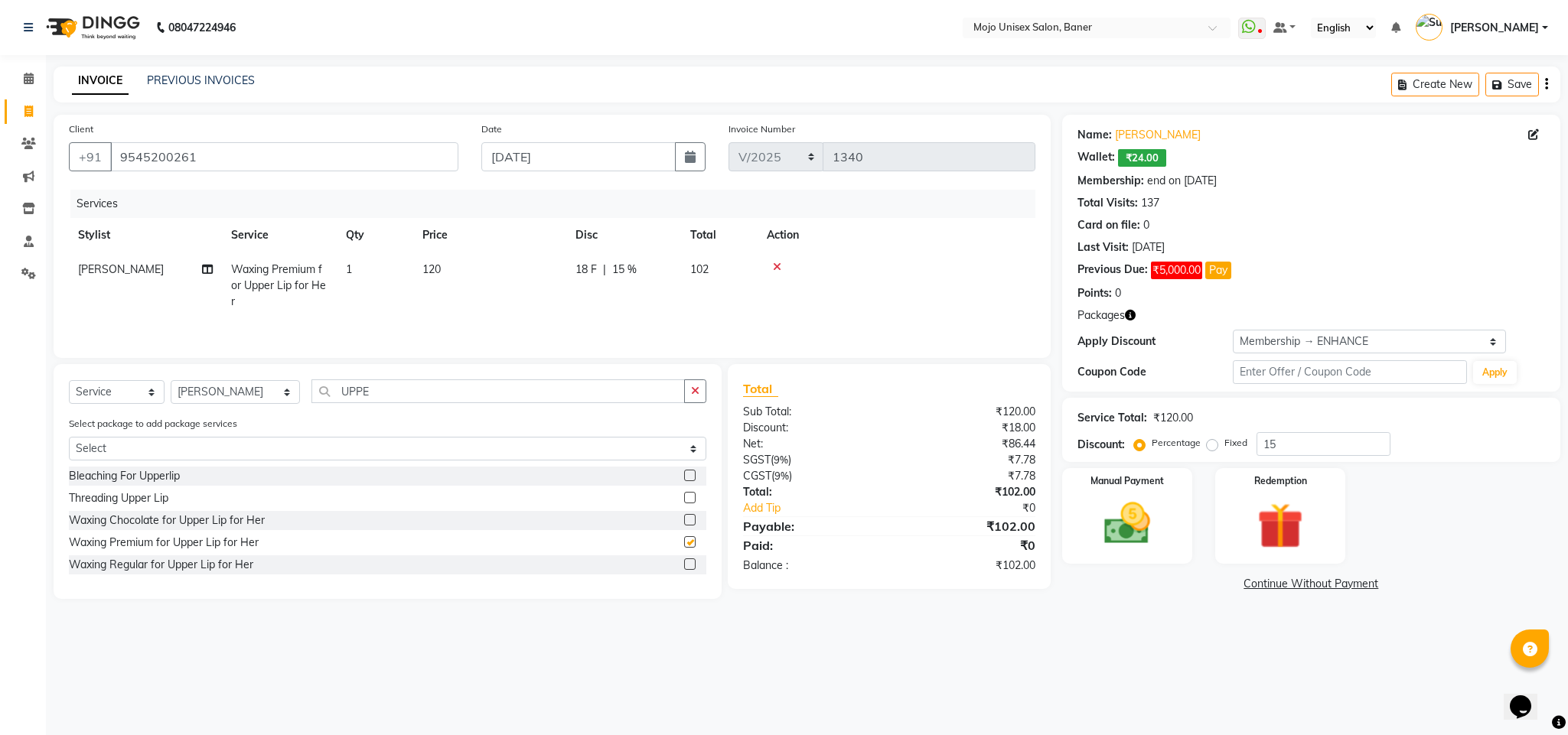
checkbox input "false"
click at [391, 395] on input "UPPE" at bounding box center [498, 392] width 373 height 24
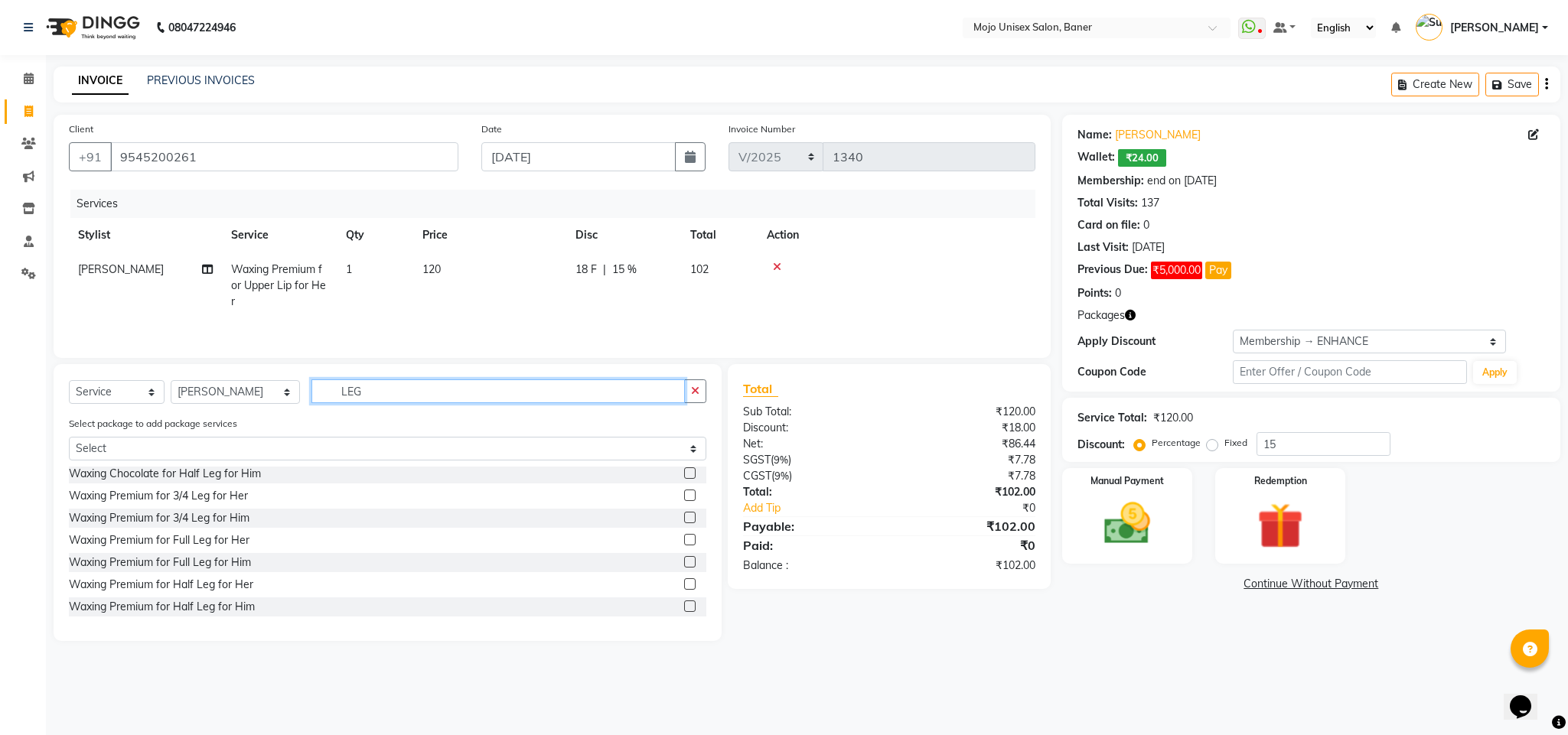
scroll to position [291, 0]
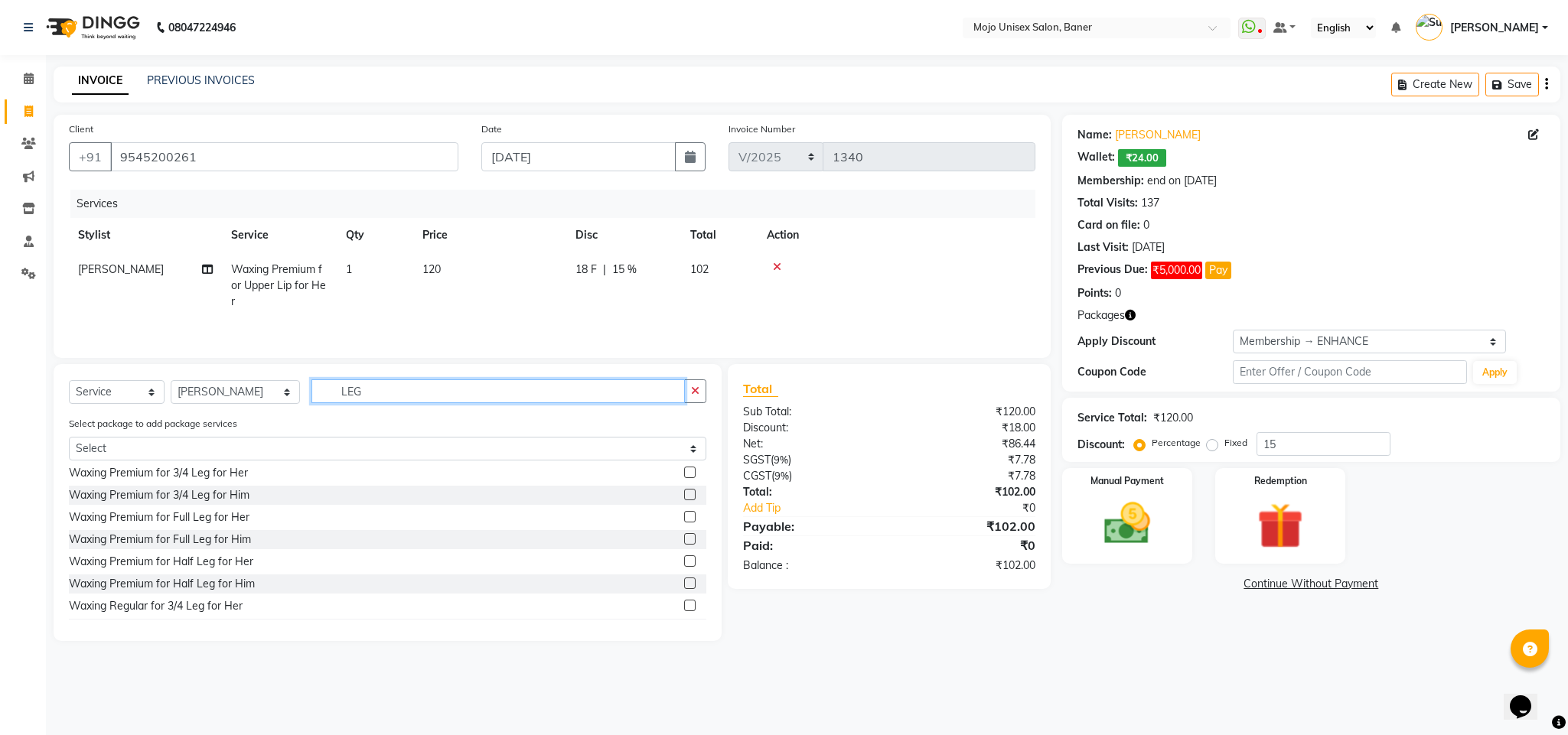
type input "LEG"
click at [684, 565] on label at bounding box center [689, 561] width 12 height 12
click at [684, 565] on input "checkbox" at bounding box center [689, 562] width 10 height 10
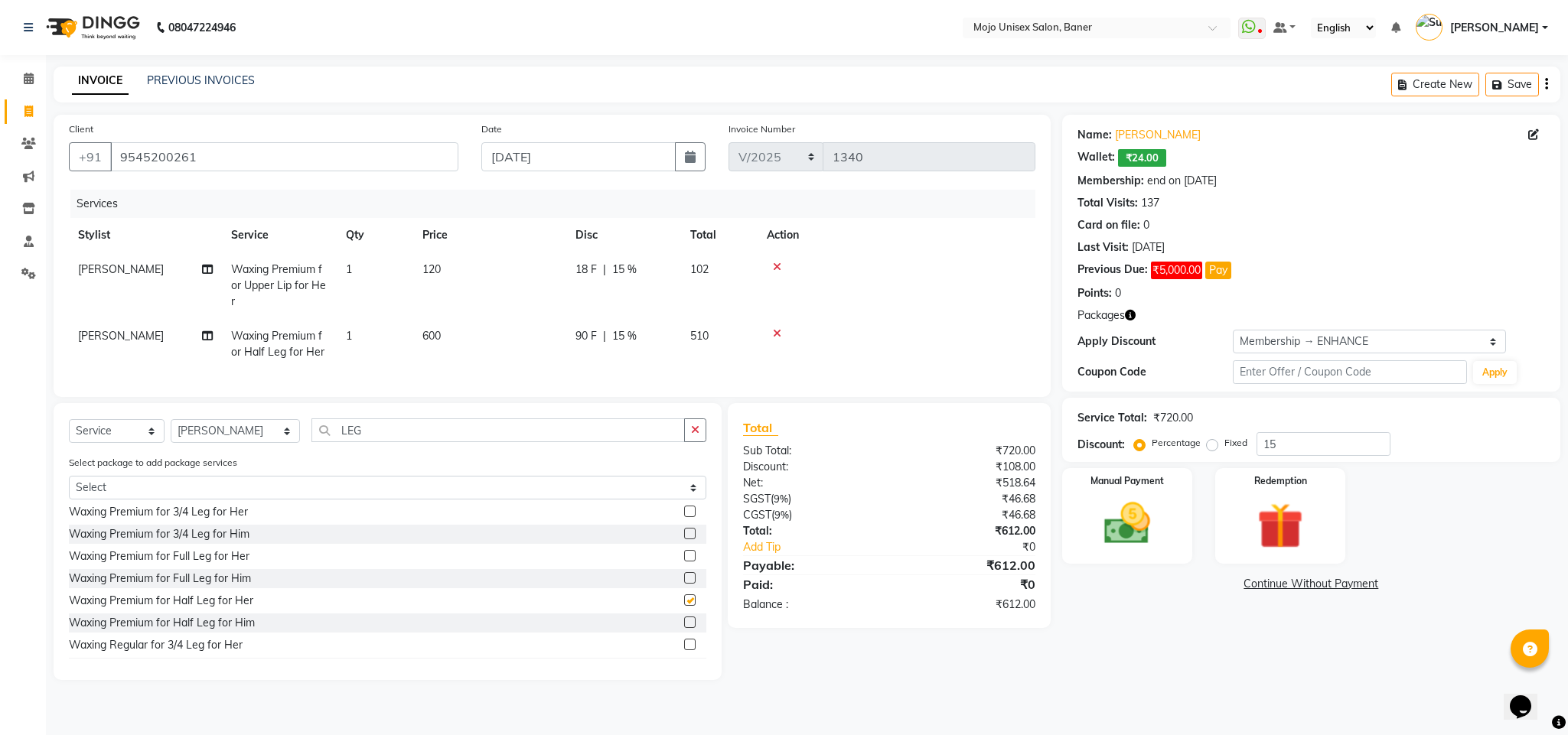
checkbox input "false"
click at [397, 442] on input "LEG" at bounding box center [498, 430] width 373 height 24
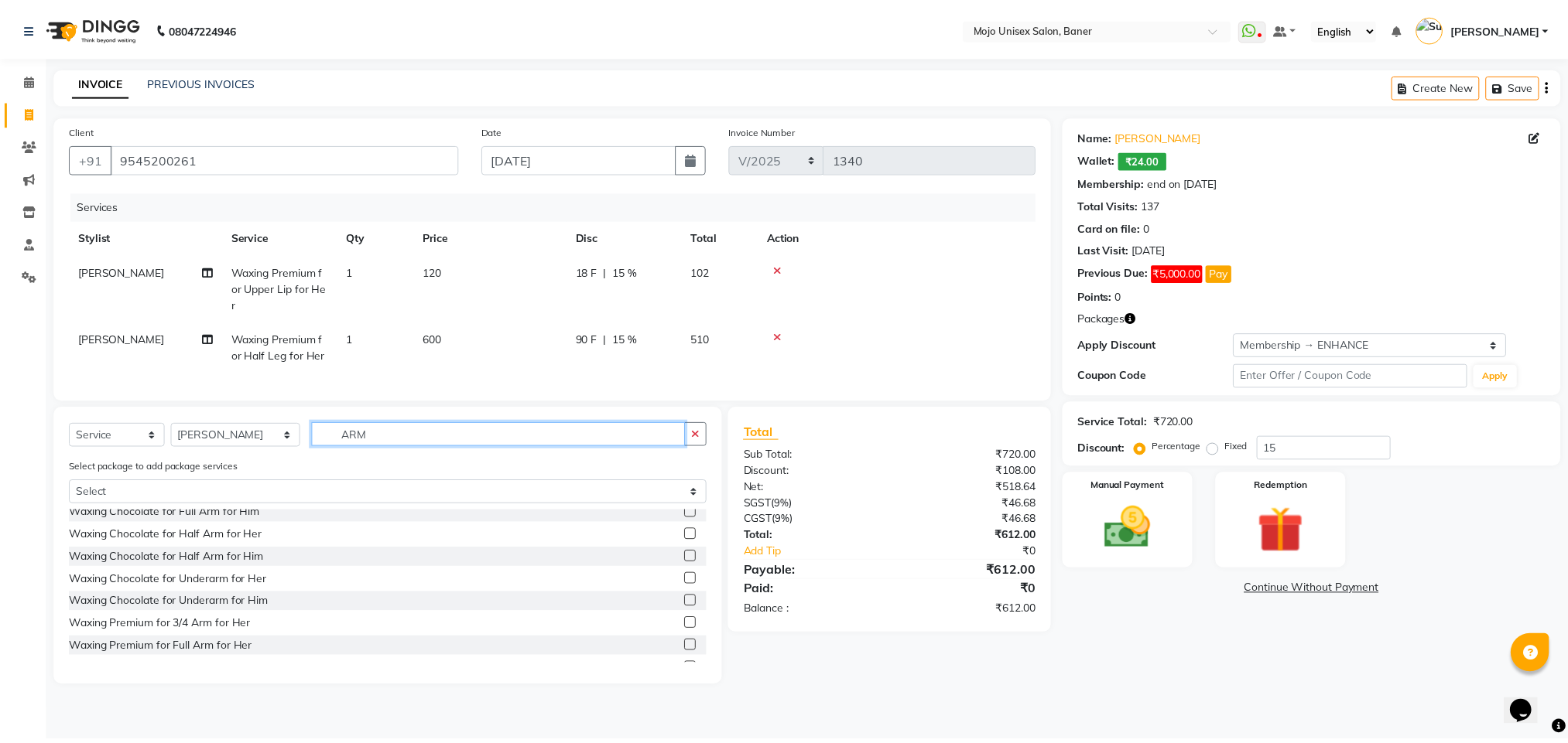
scroll to position [298, 0]
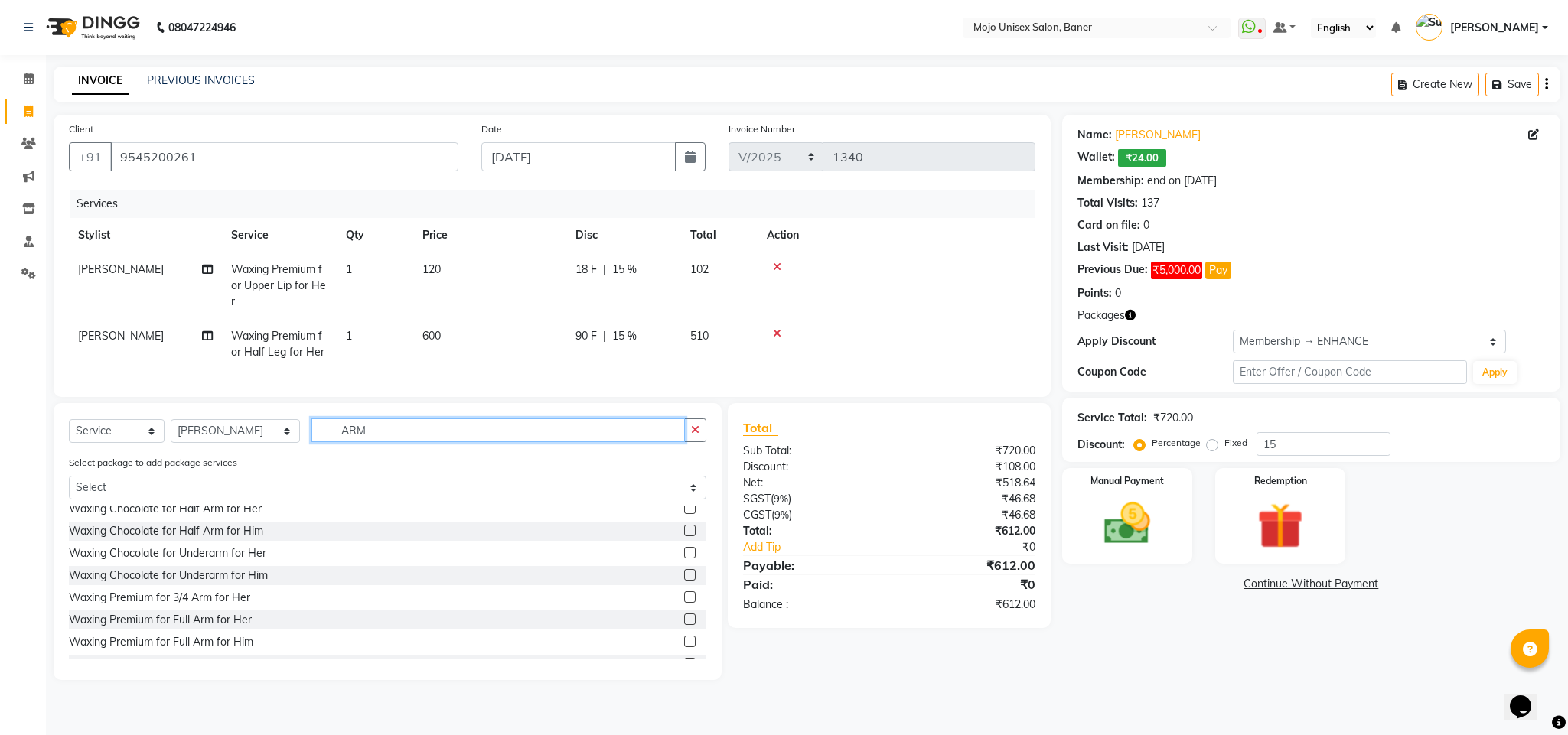
type input "ARM"
click at [684, 625] on label at bounding box center [689, 619] width 12 height 12
click at [684, 625] on input "checkbox" at bounding box center [689, 620] width 10 height 10
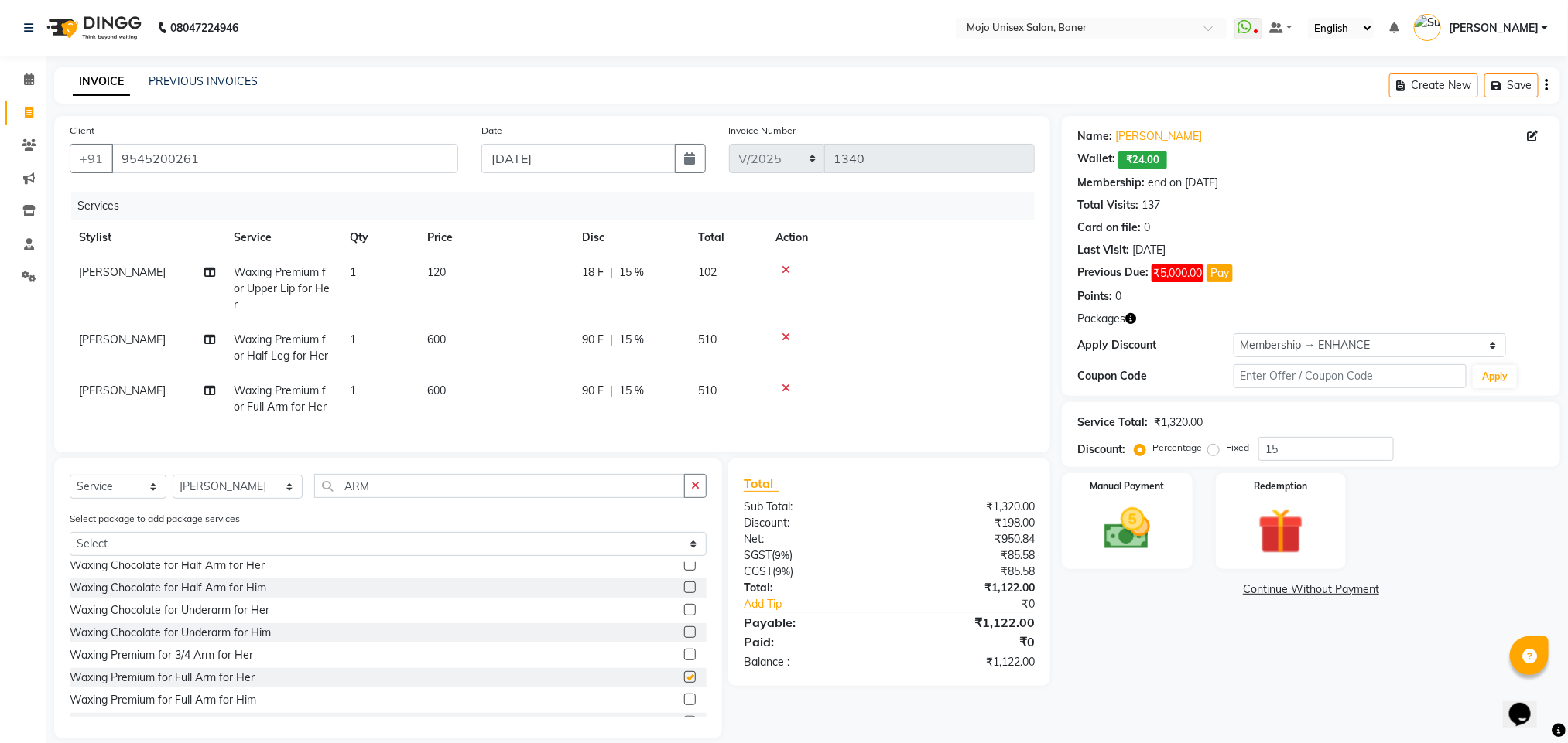
checkbox input "false"
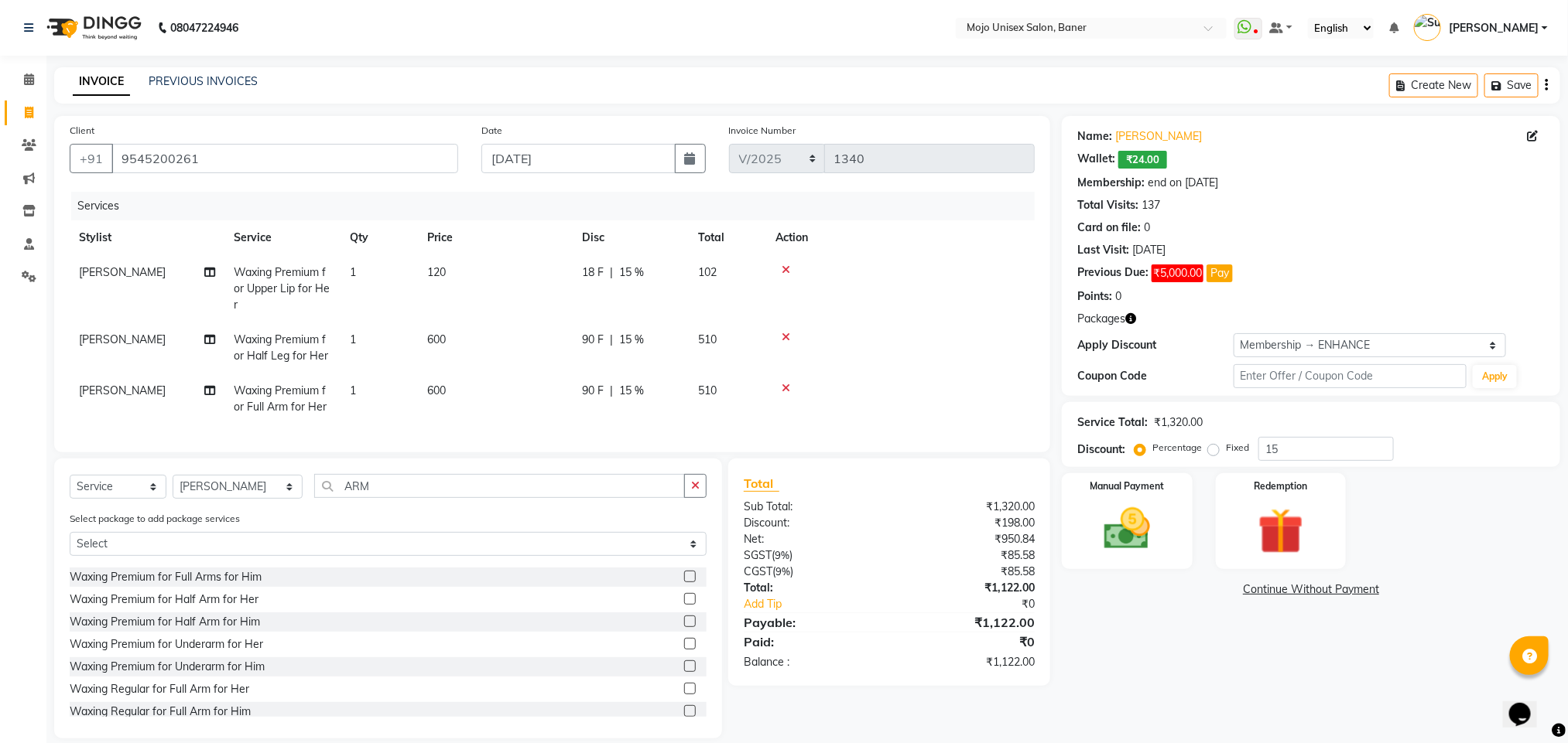
scroll to position [473, 0]
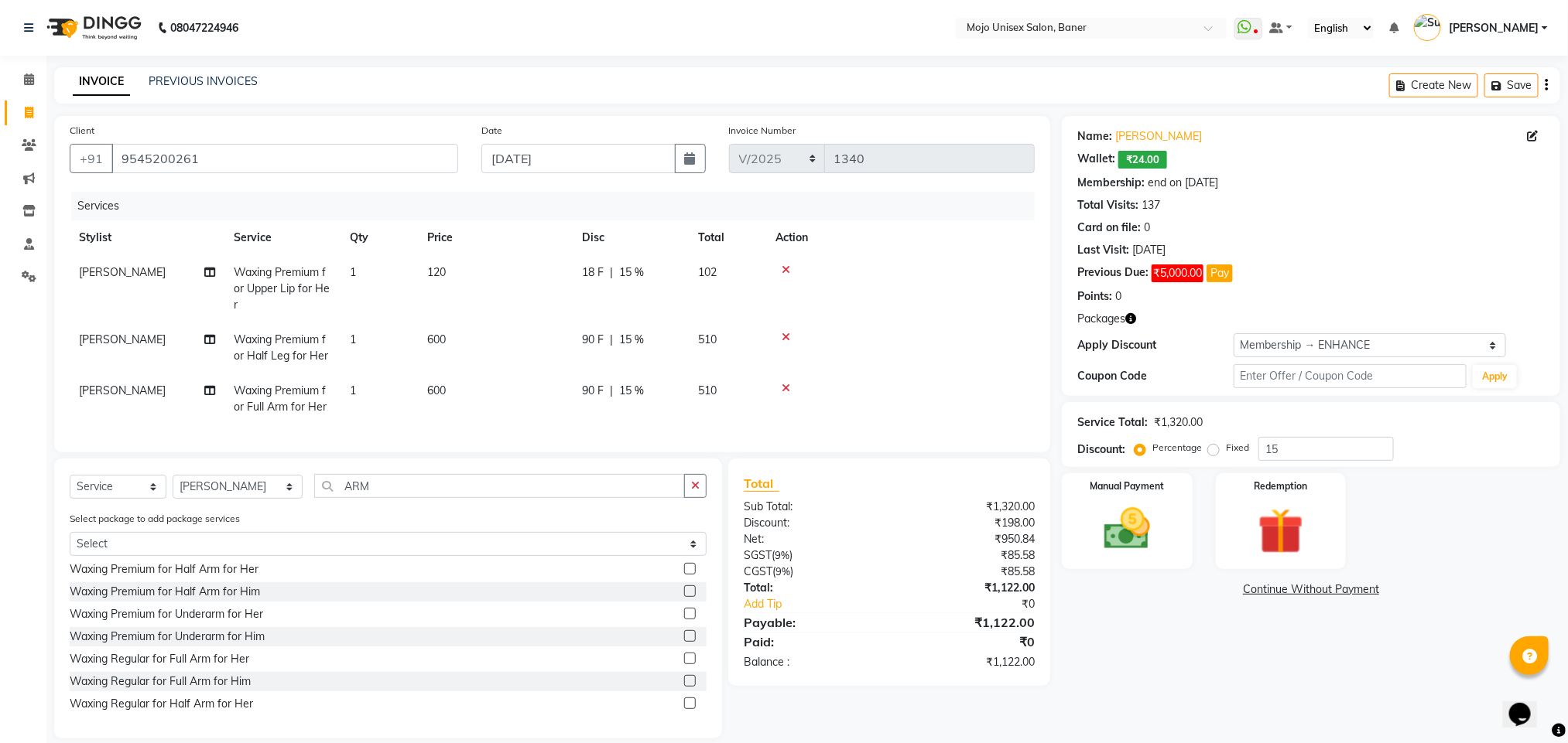
click at [684, 620] on label at bounding box center [690, 613] width 12 height 12
click at [684, 620] on input "checkbox" at bounding box center [689, 614] width 10 height 10
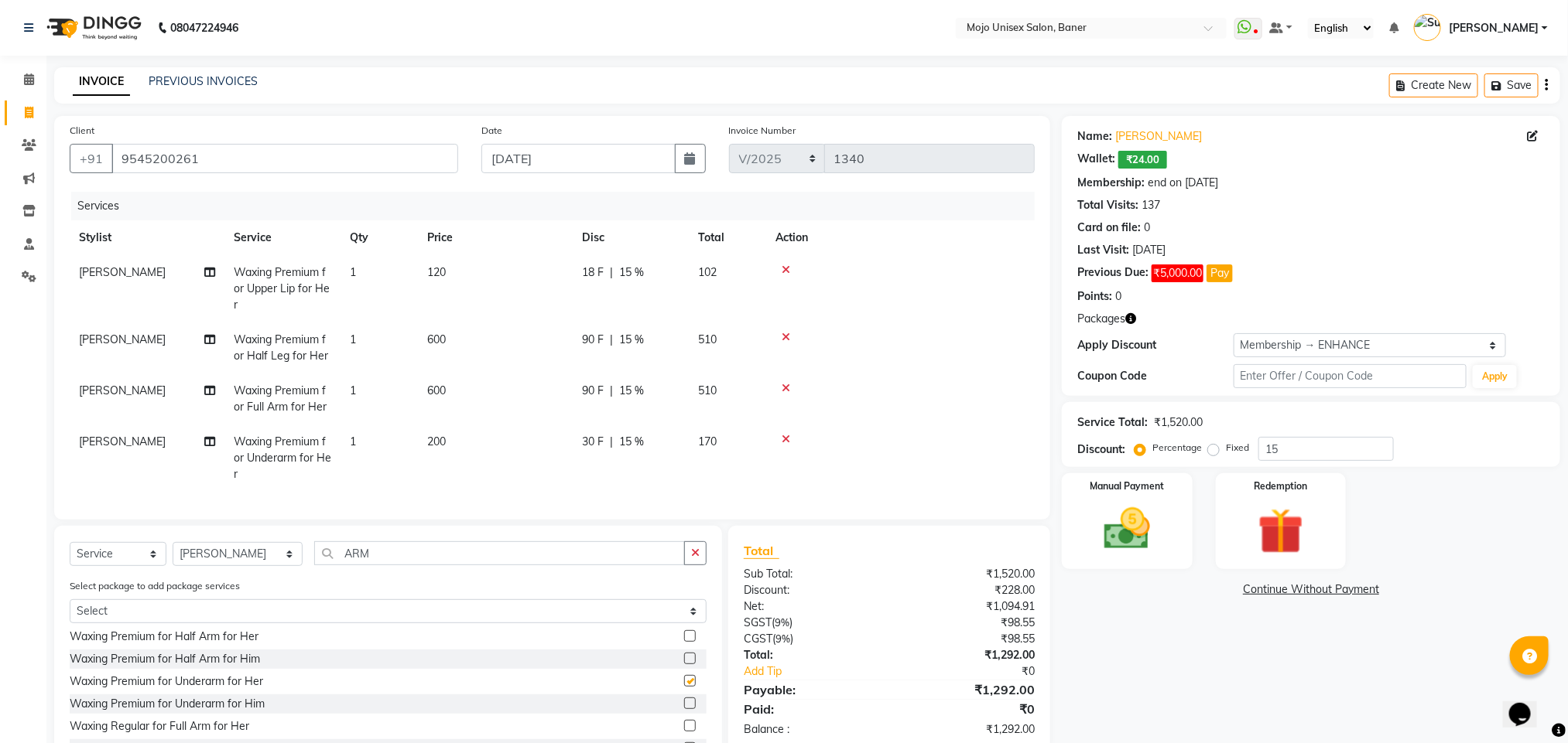
checkbox input "false"
click at [361, 565] on input "ARM" at bounding box center [499, 553] width 370 height 24
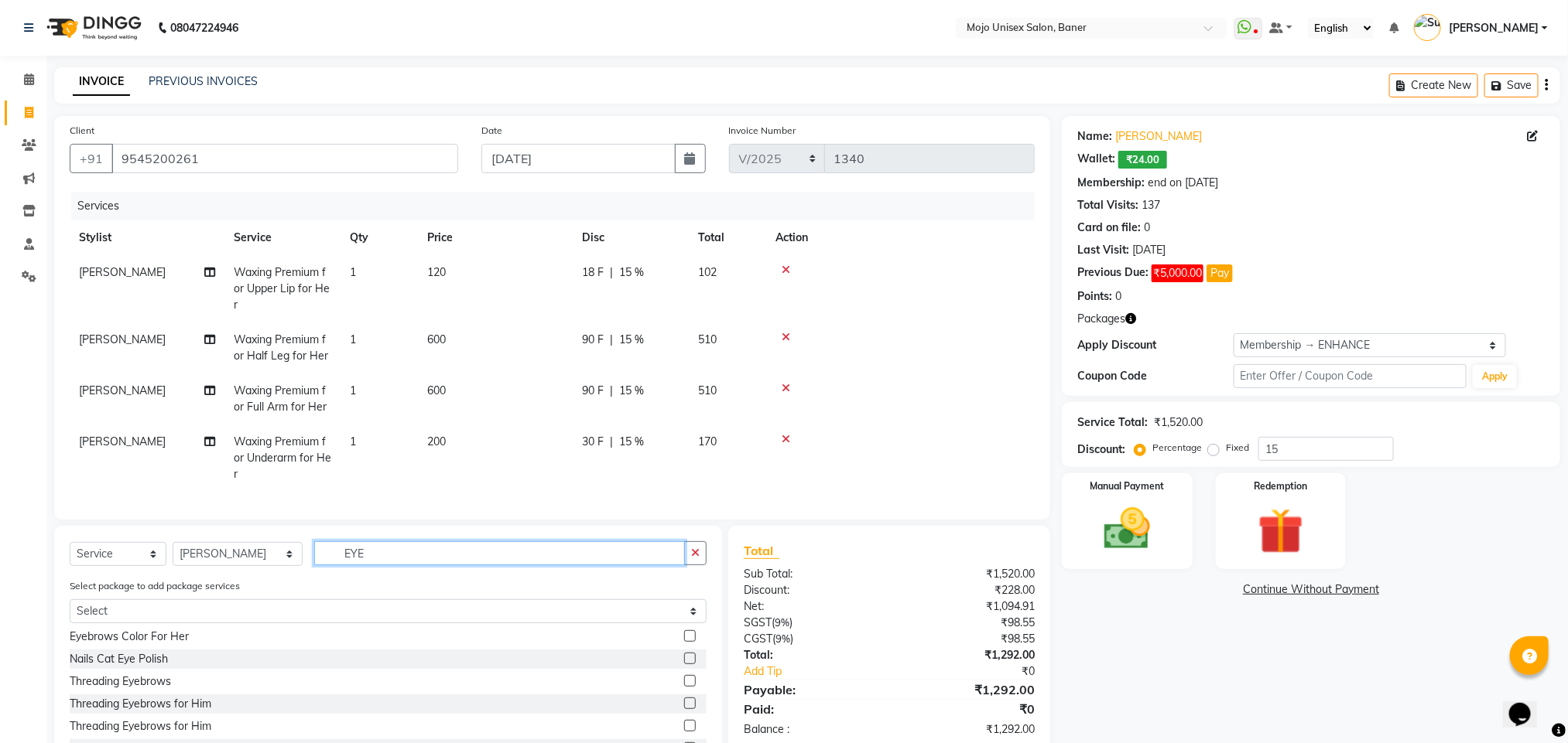
scroll to position [24, 0]
type input "EYE"
click at [684, 687] on label at bounding box center [690, 682] width 12 height 12
click at [684, 687] on input "checkbox" at bounding box center [689, 682] width 10 height 10
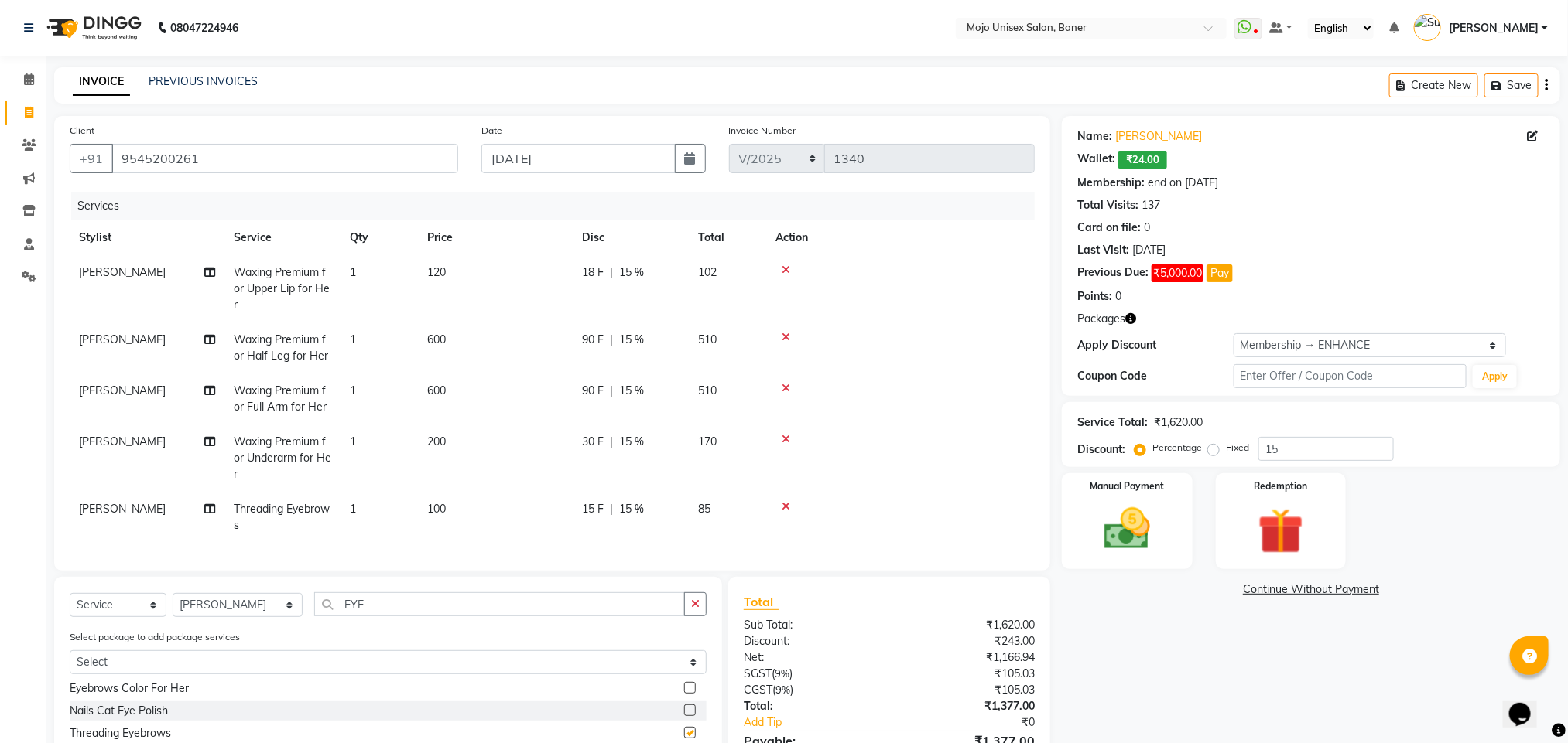
checkbox input "false"
click at [1138, 537] on img at bounding box center [1126, 529] width 77 height 55
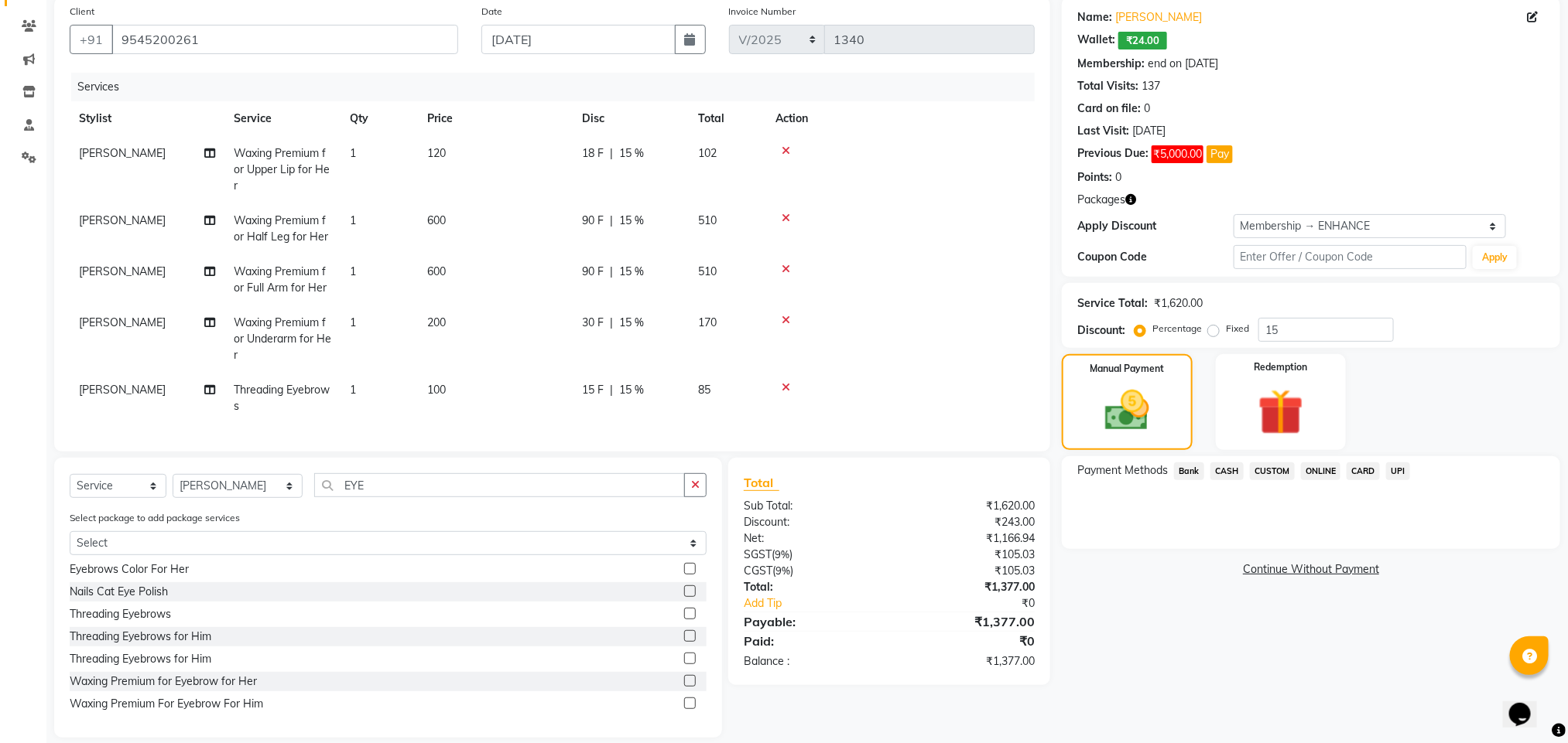
scroll to position [154, 0]
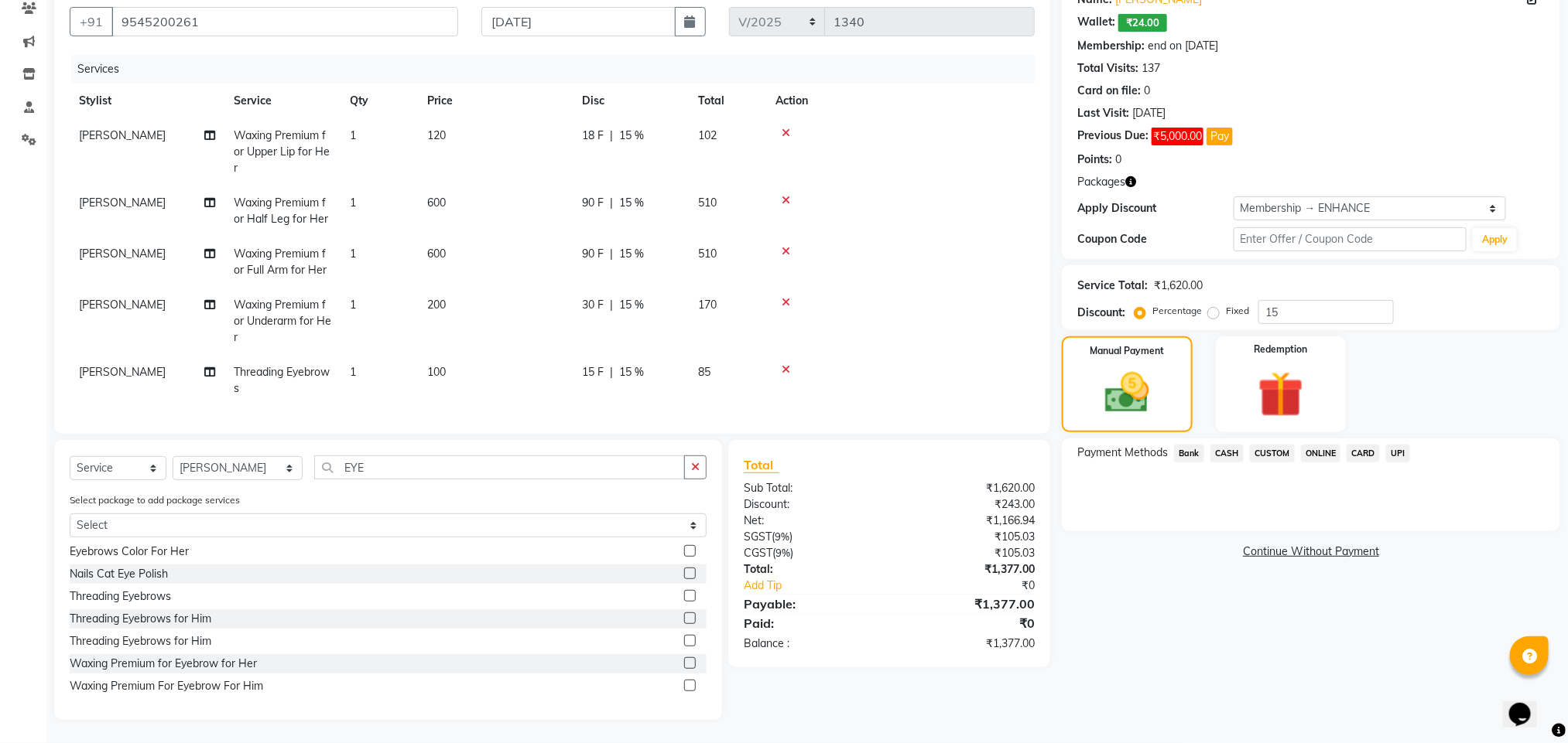
click at [1394, 444] on span "UPI" at bounding box center [1397, 453] width 24 height 18
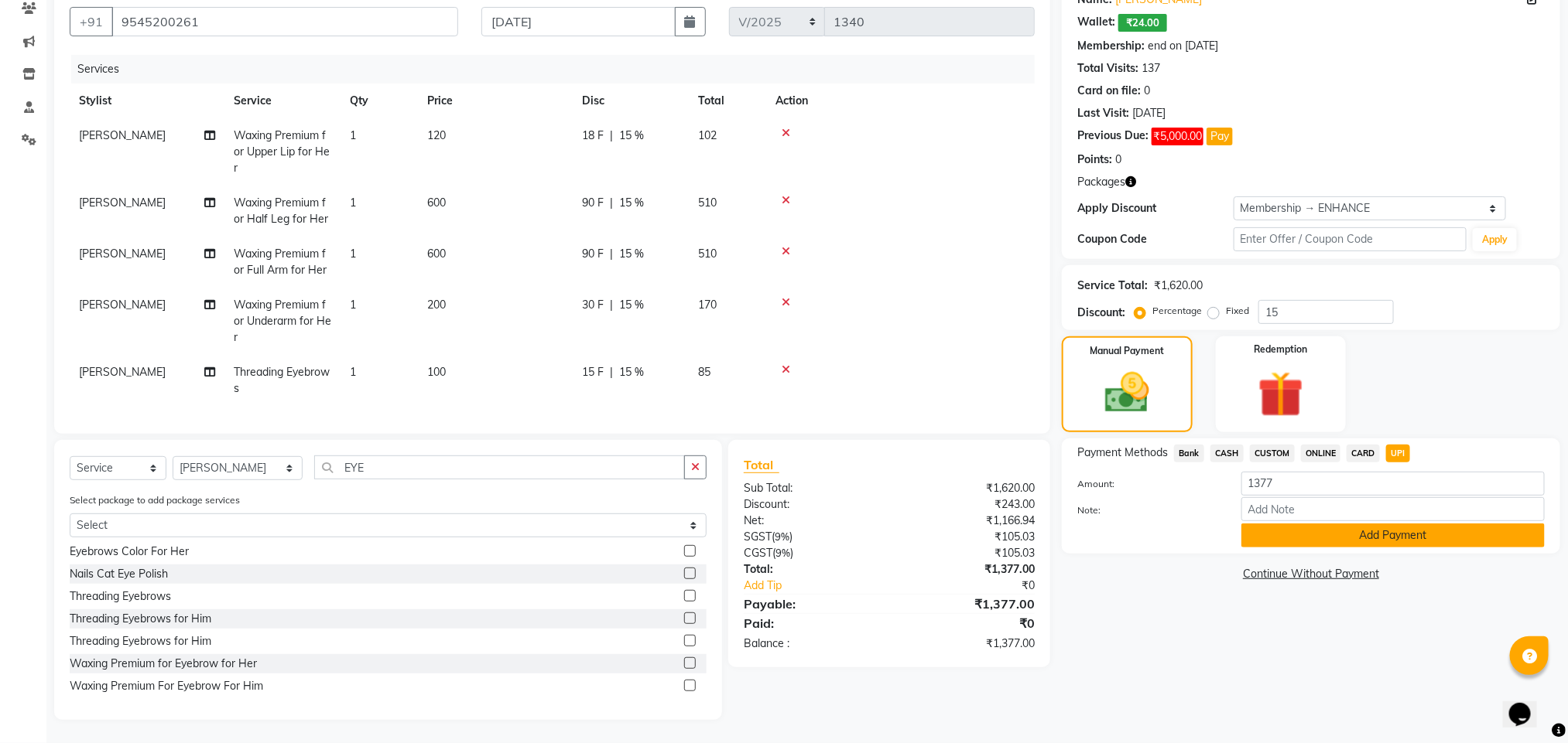
click at [1402, 523] on button "Add Payment" at bounding box center [1393, 535] width 304 height 24
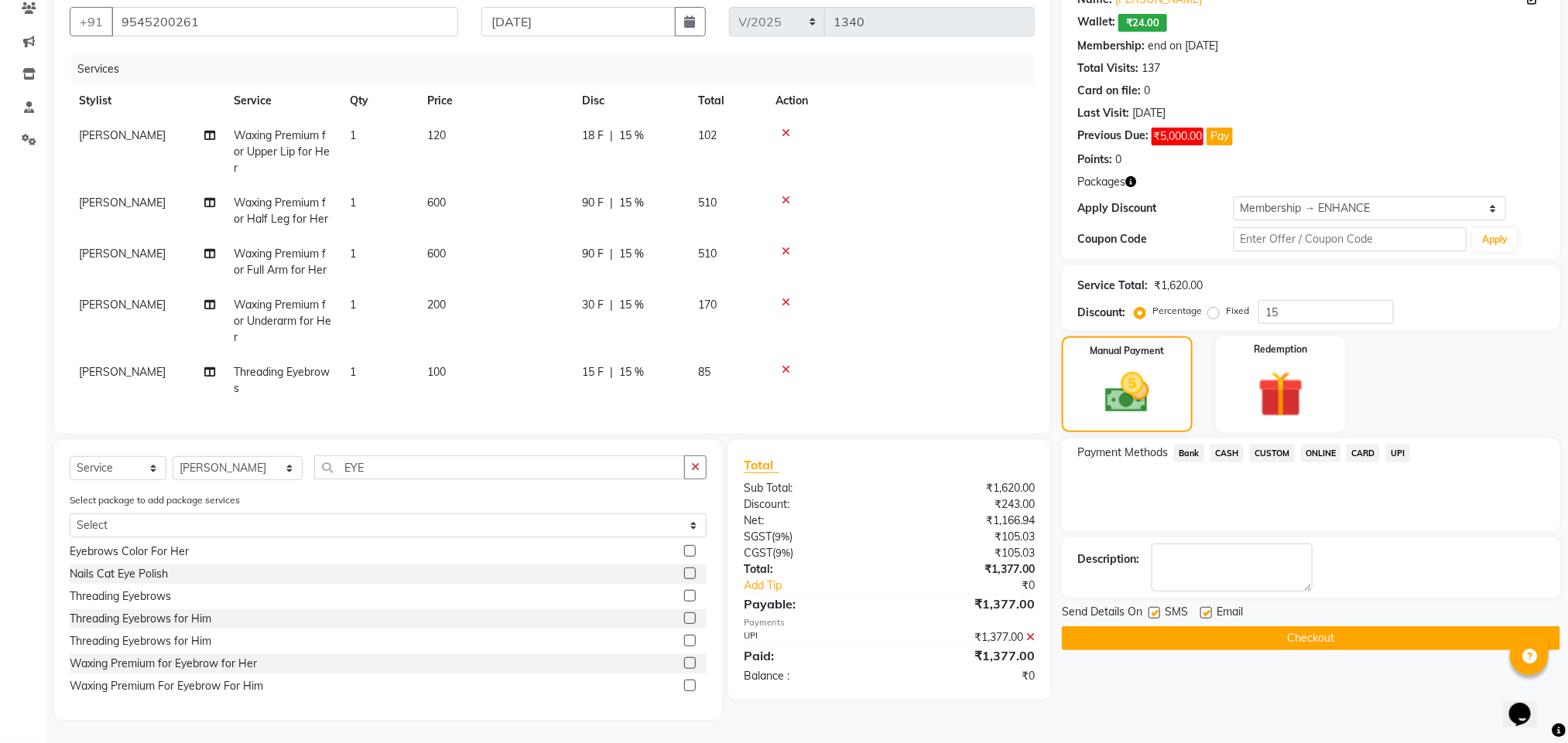
click at [1373, 627] on button "Checkout" at bounding box center [1310, 639] width 498 height 24
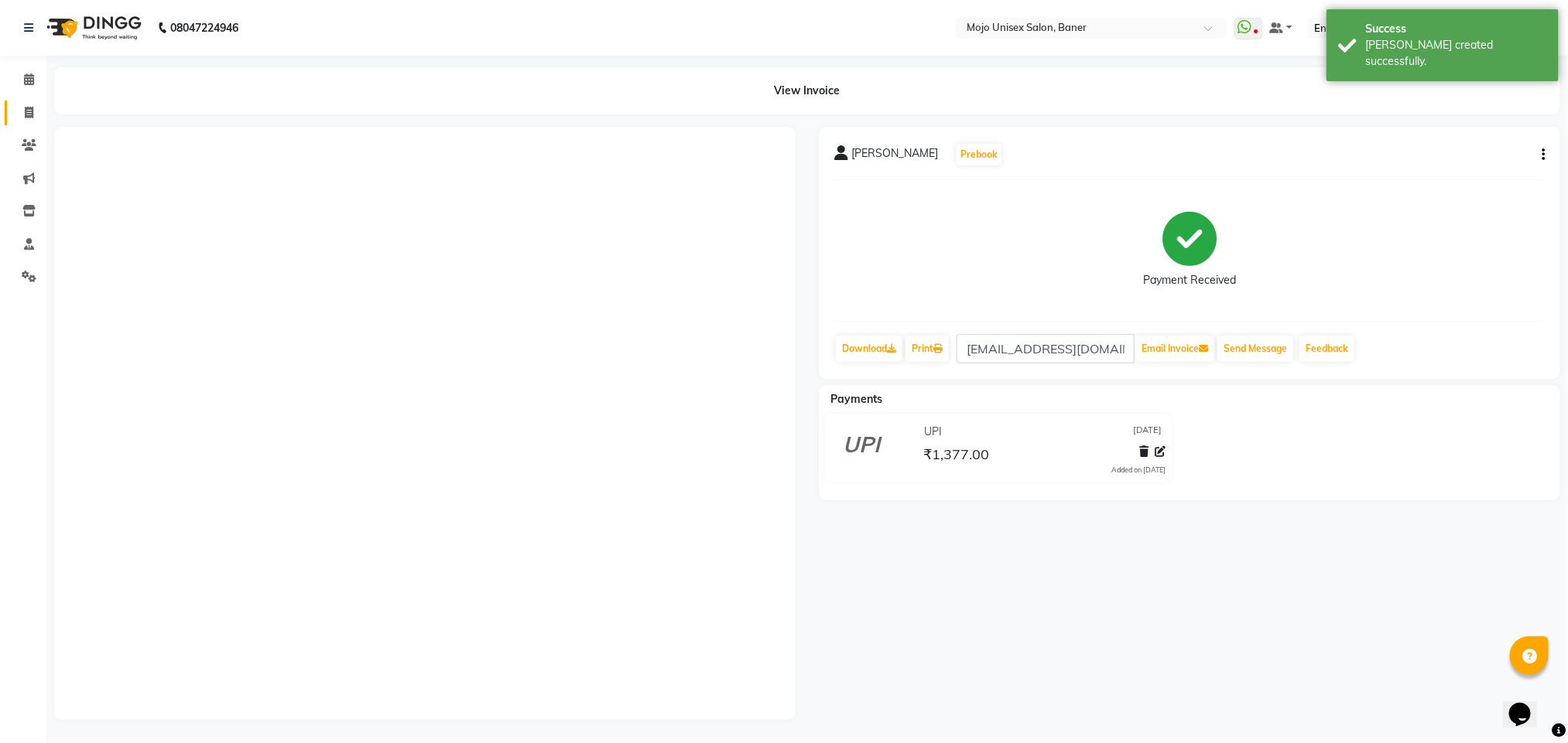
click at [26, 119] on span at bounding box center [29, 113] width 27 height 18
select select "service"
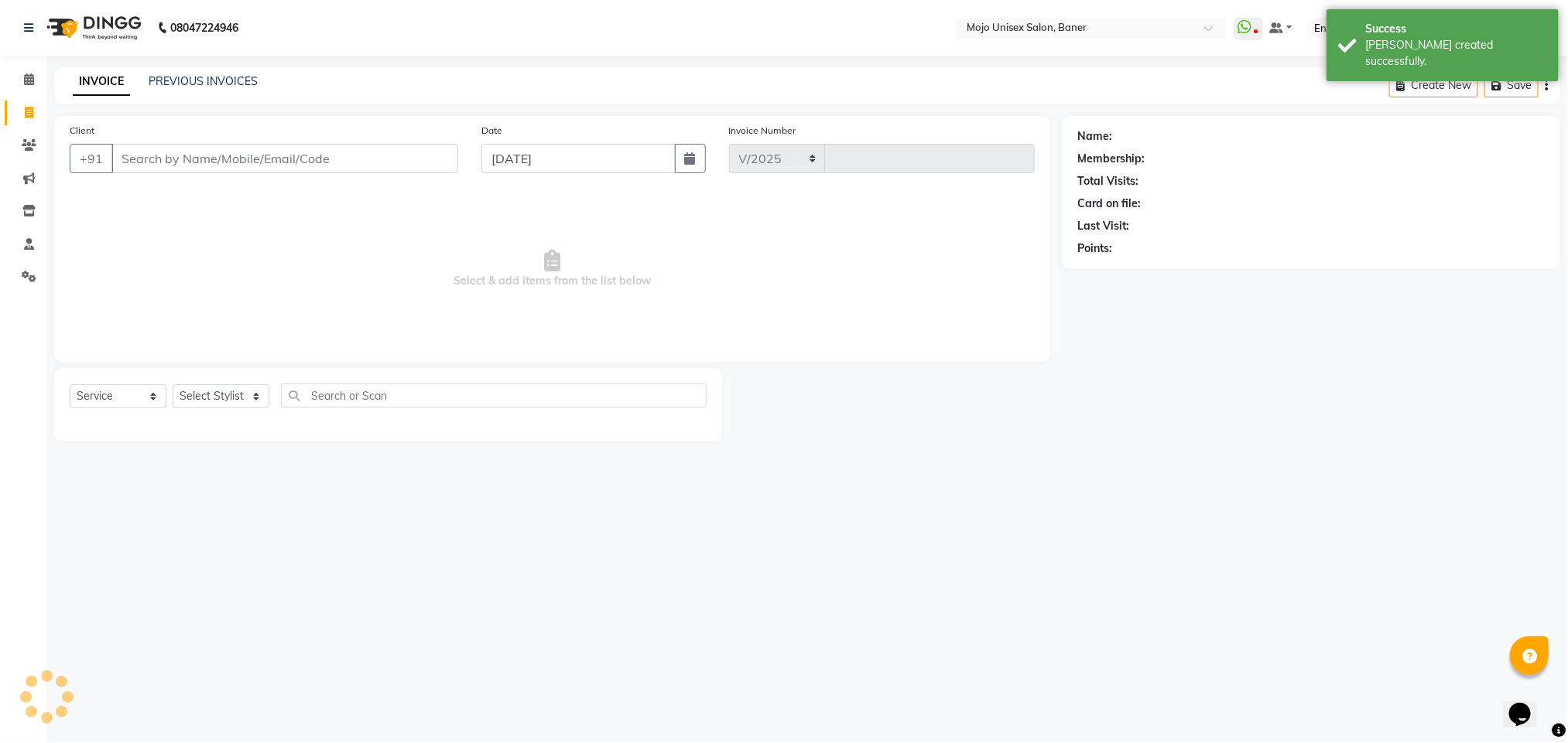
select select "52"
type input "1341"
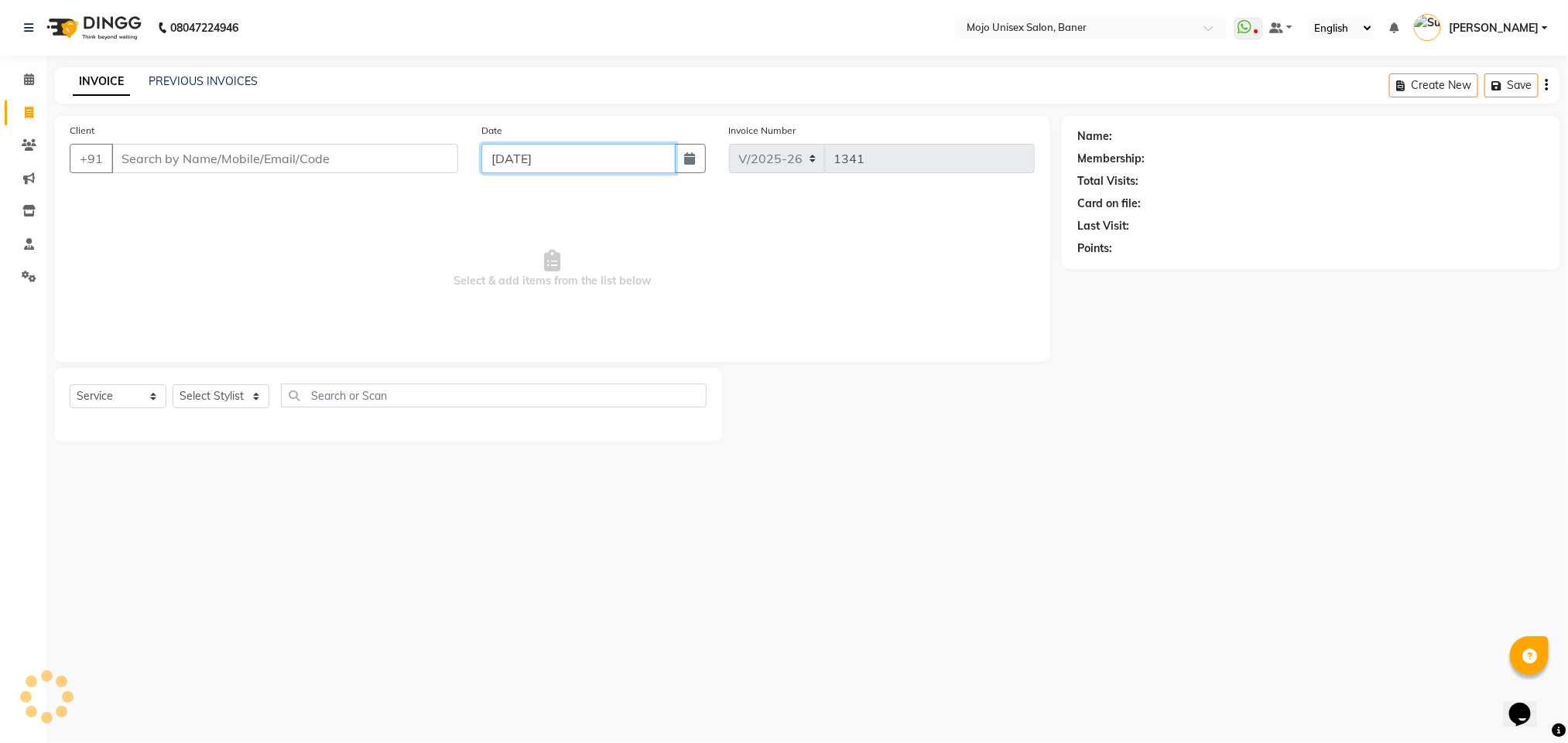
click at [657, 156] on input "[DATE]" at bounding box center [578, 158] width 194 height 29
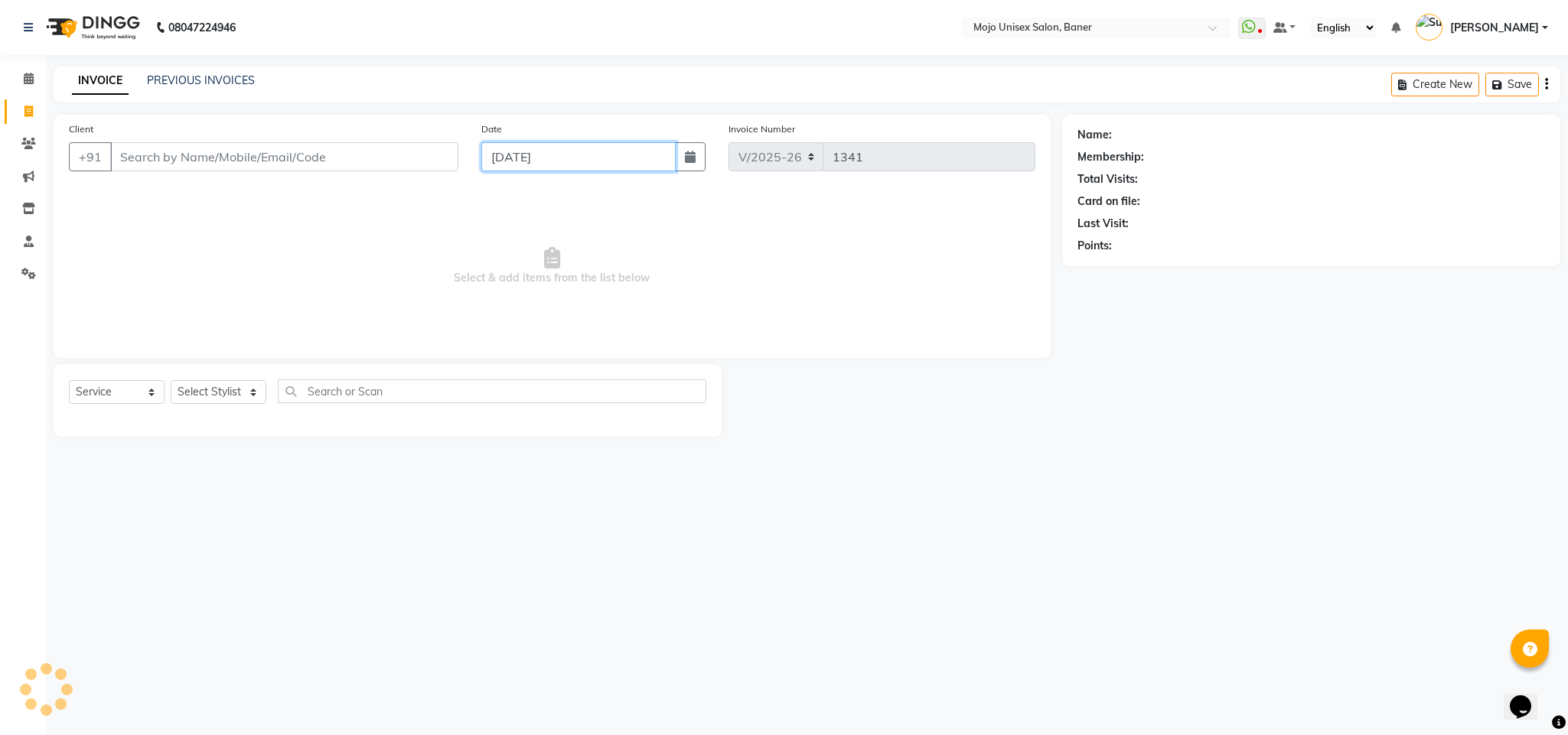
select select "9"
select select "2025"
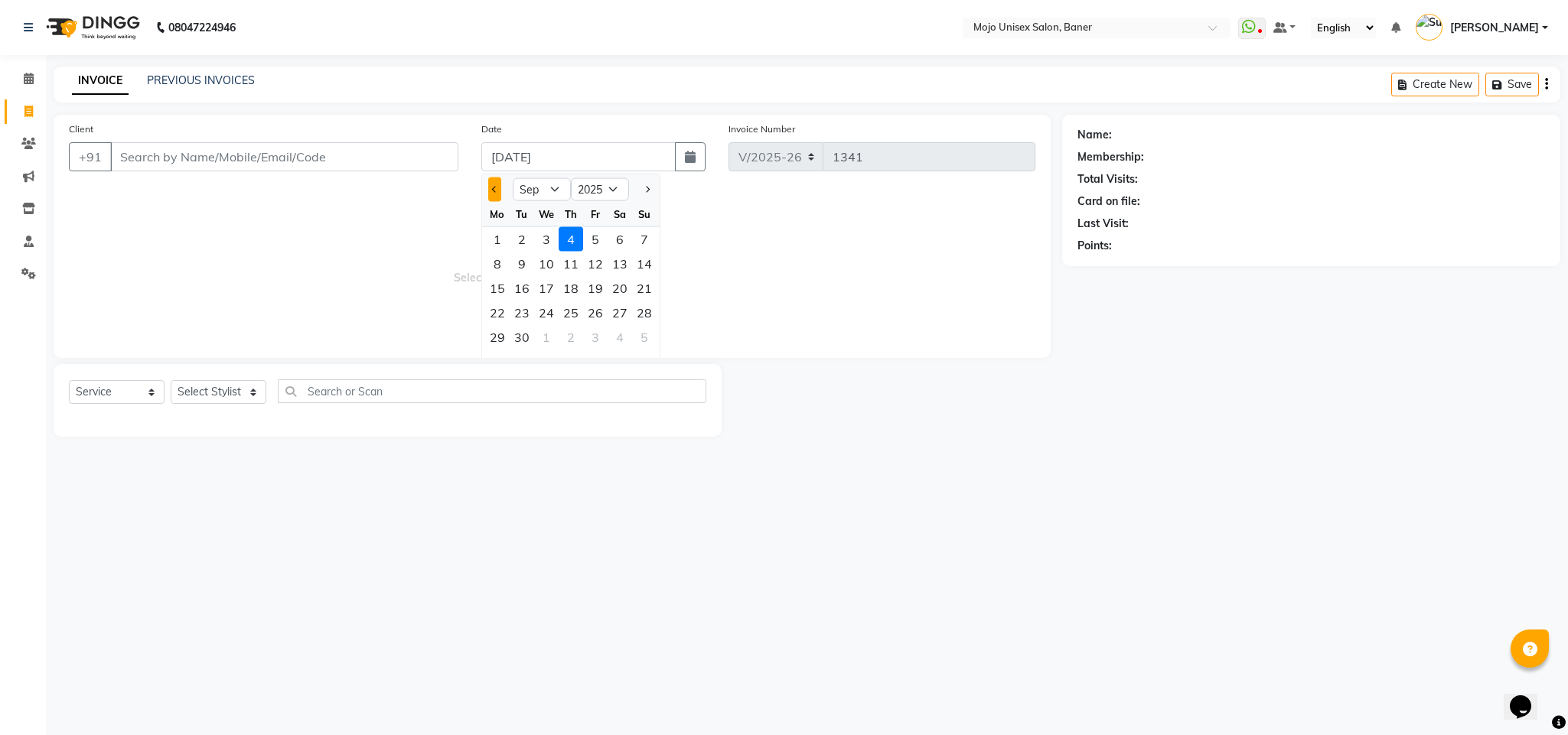
click at [489, 191] on button "Previous month" at bounding box center [495, 189] width 13 height 24
select select "8"
click at [879, 290] on span "Select & add items from the list below" at bounding box center [552, 266] width 967 height 153
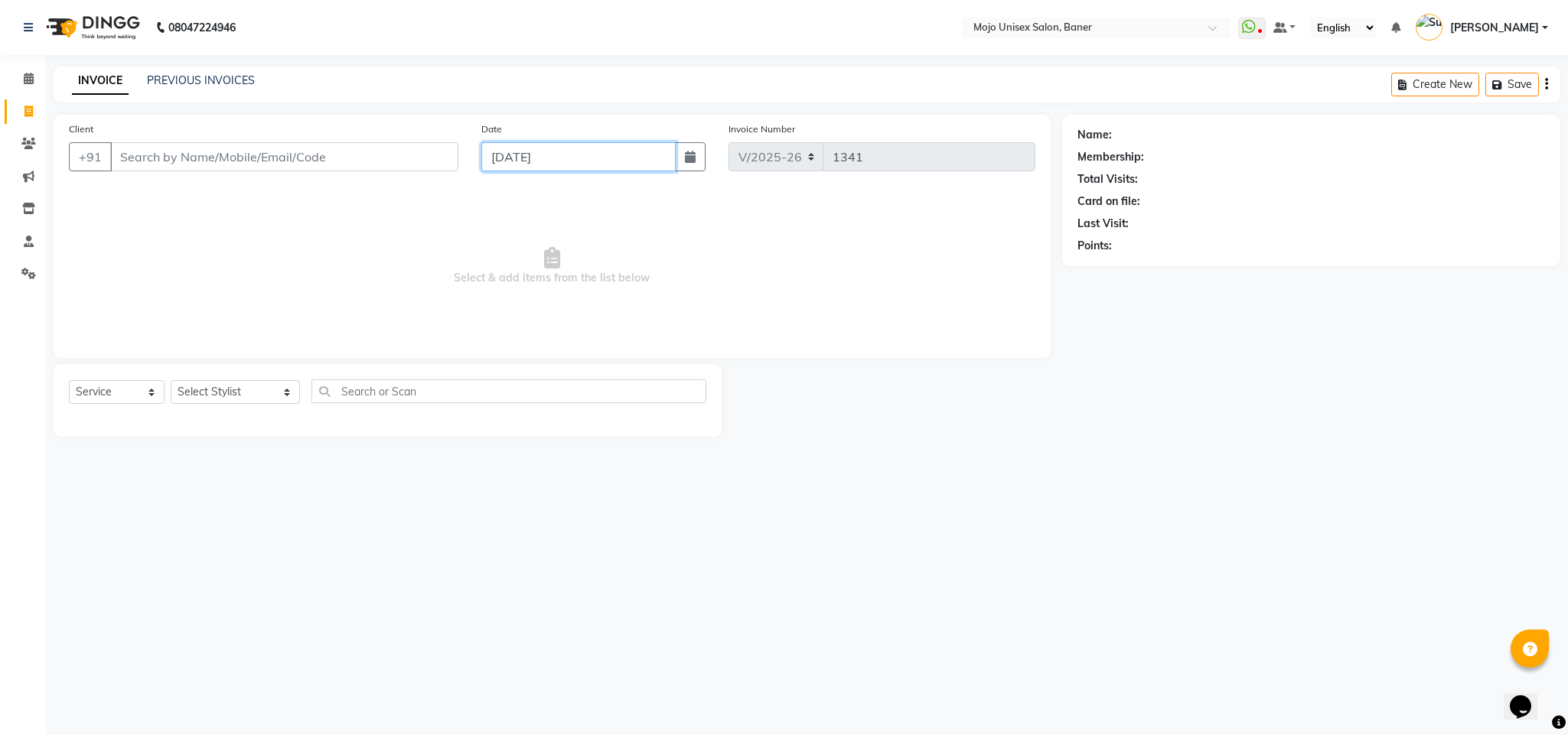
click at [645, 159] on input "[DATE]" at bounding box center [578, 157] width 195 height 29
select select "9"
select select "2025"
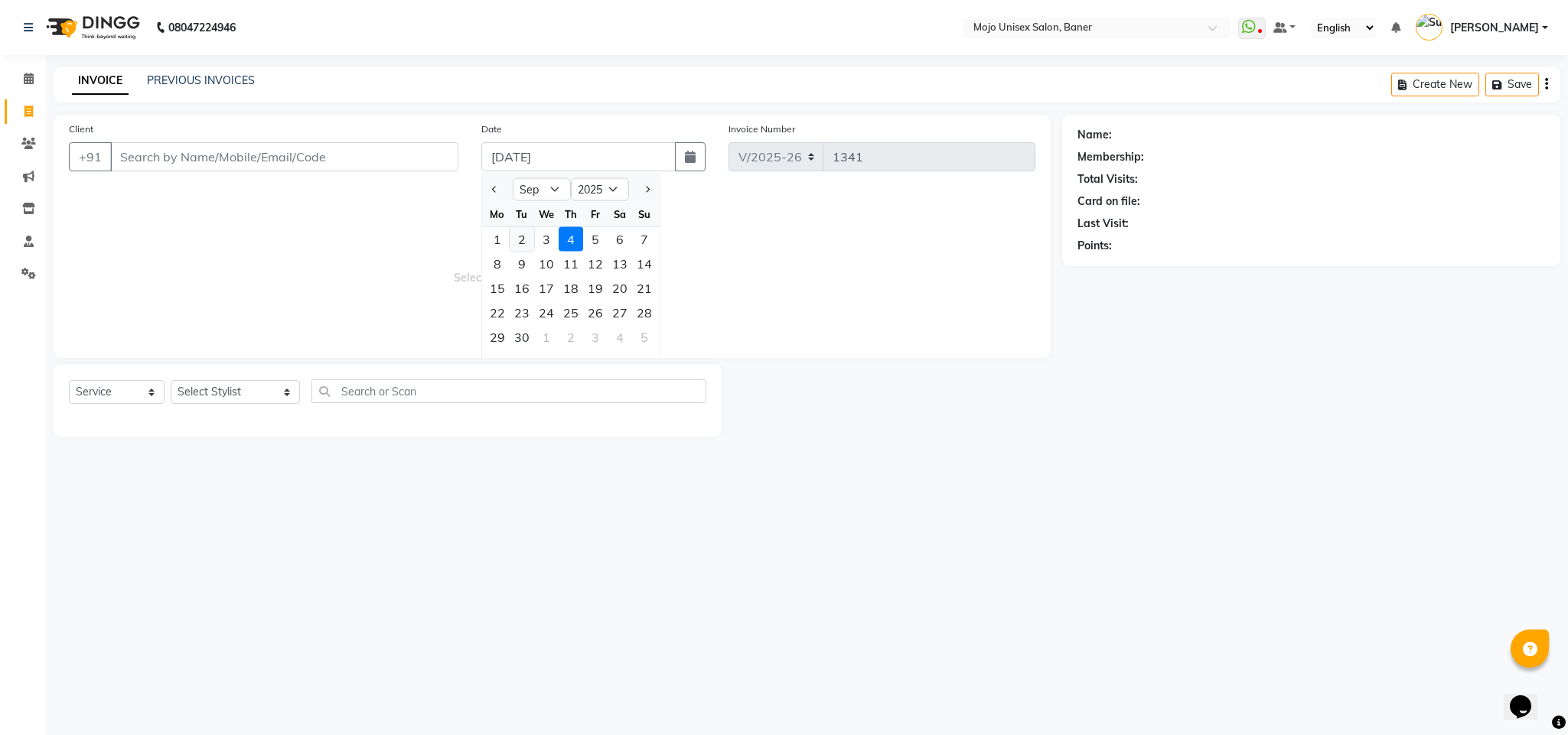
click at [528, 244] on div "2" at bounding box center [522, 239] width 24 height 24
type input "[DATE]"
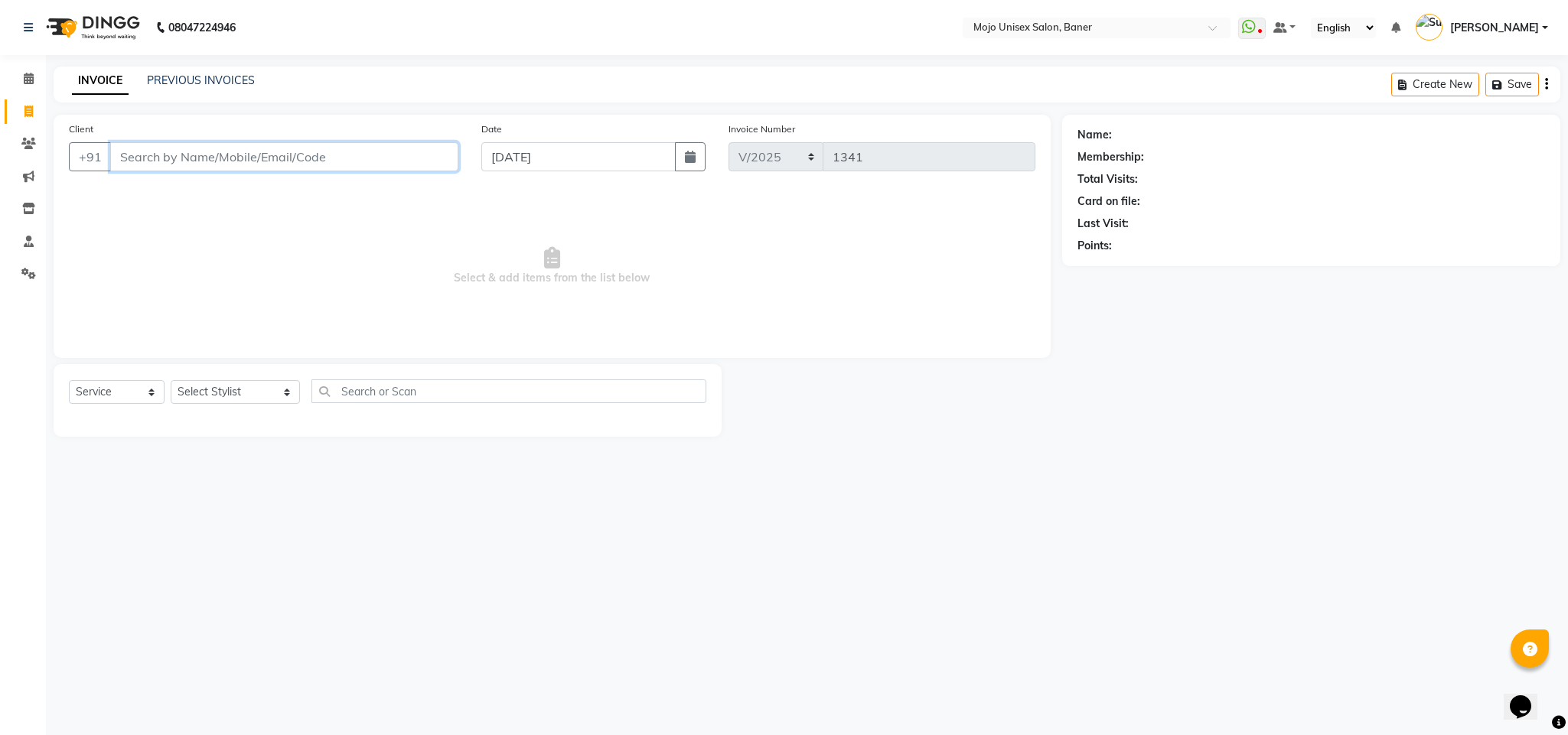
click at [294, 161] on input "Client" at bounding box center [284, 157] width 348 height 29
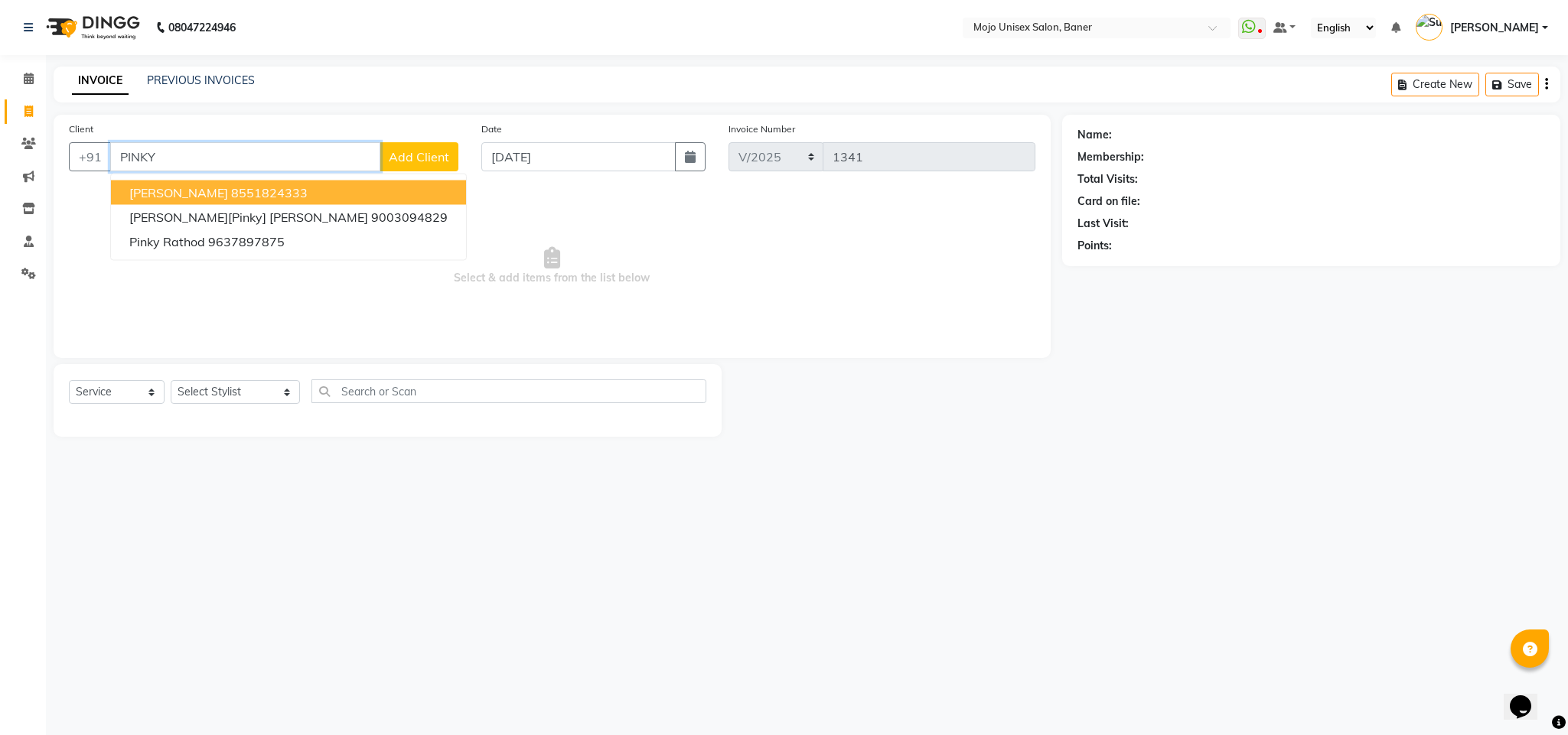
click at [303, 198] on button "[PERSON_NAME] 8551824333" at bounding box center [288, 192] width 355 height 24
type input "8551824333"
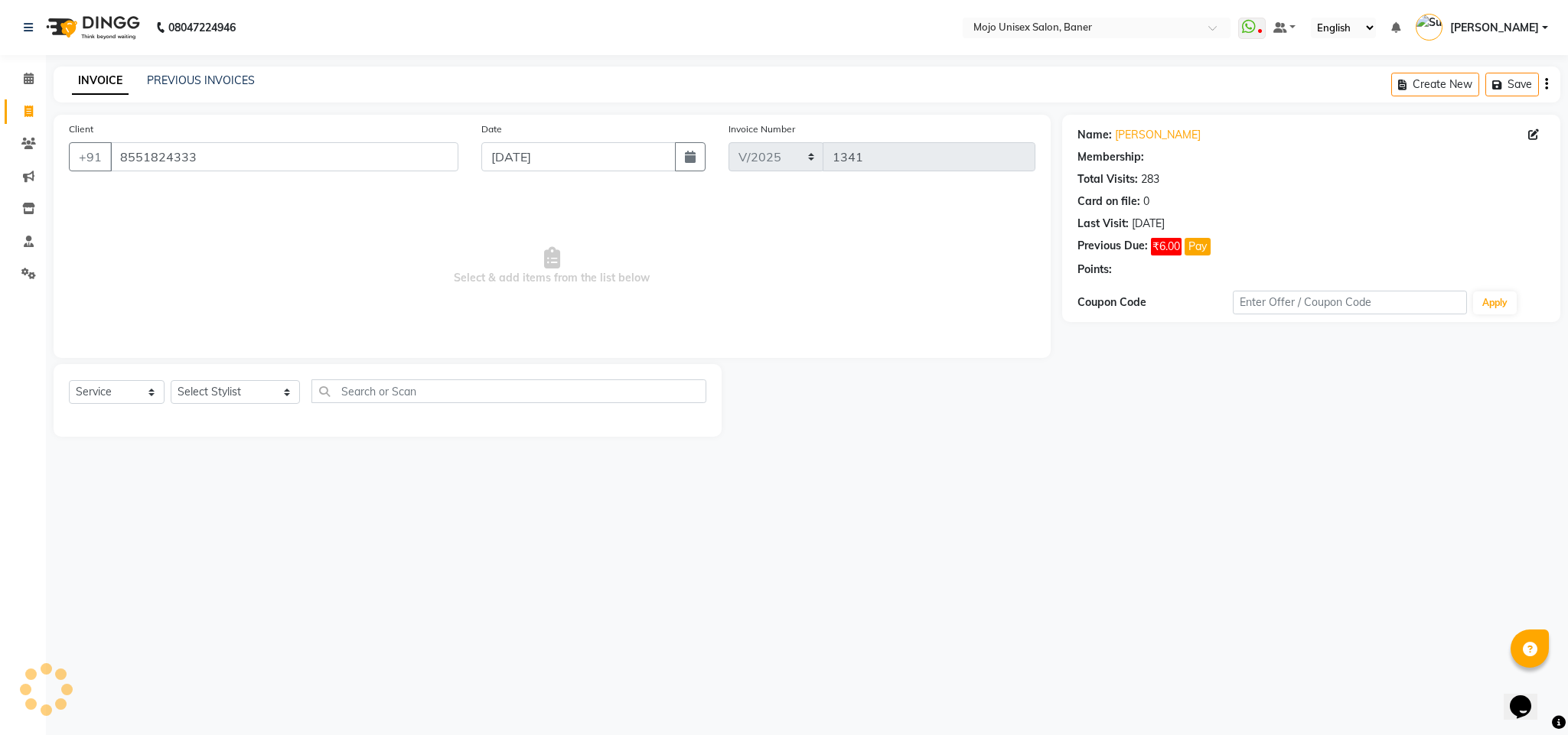
select select "1: Object"
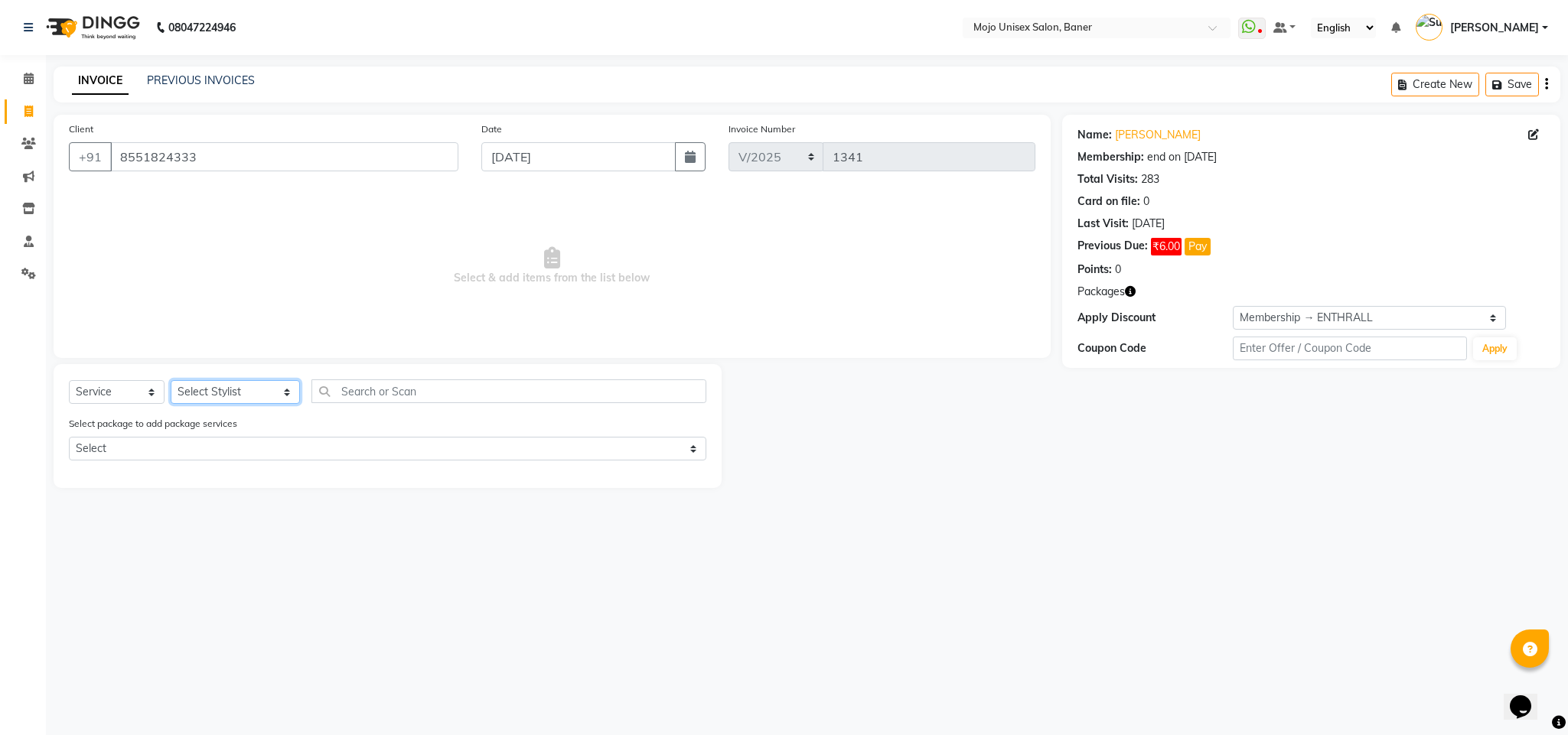
click at [230, 393] on select "Select Stylist [PERSON_NAME] [PERSON_NAME] ([PERSON_NAME]) [PERSON_NAME] [PERSO…" at bounding box center [236, 392] width 129 height 24
select select "2248"
click at [171, 381] on select "Select Stylist [PERSON_NAME] [PERSON_NAME] ([PERSON_NAME]) [PERSON_NAME] [PERSO…" at bounding box center [236, 392] width 129 height 24
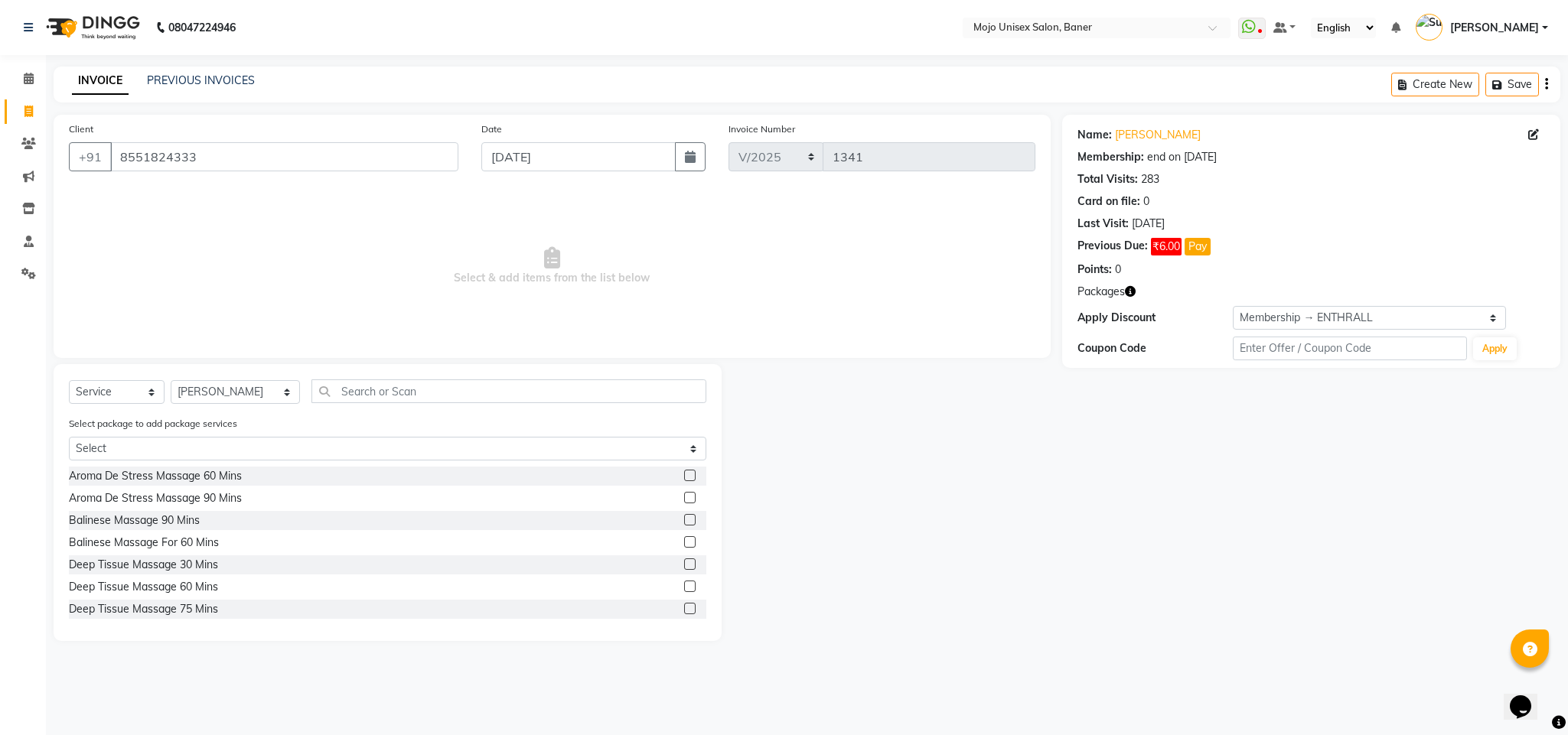
click at [361, 375] on div "Select Service Product Membership Package Voucher Prepaid Gift Card Select Styl…" at bounding box center [388, 503] width 668 height 277
click at [361, 388] on input "text" at bounding box center [508, 392] width 395 height 24
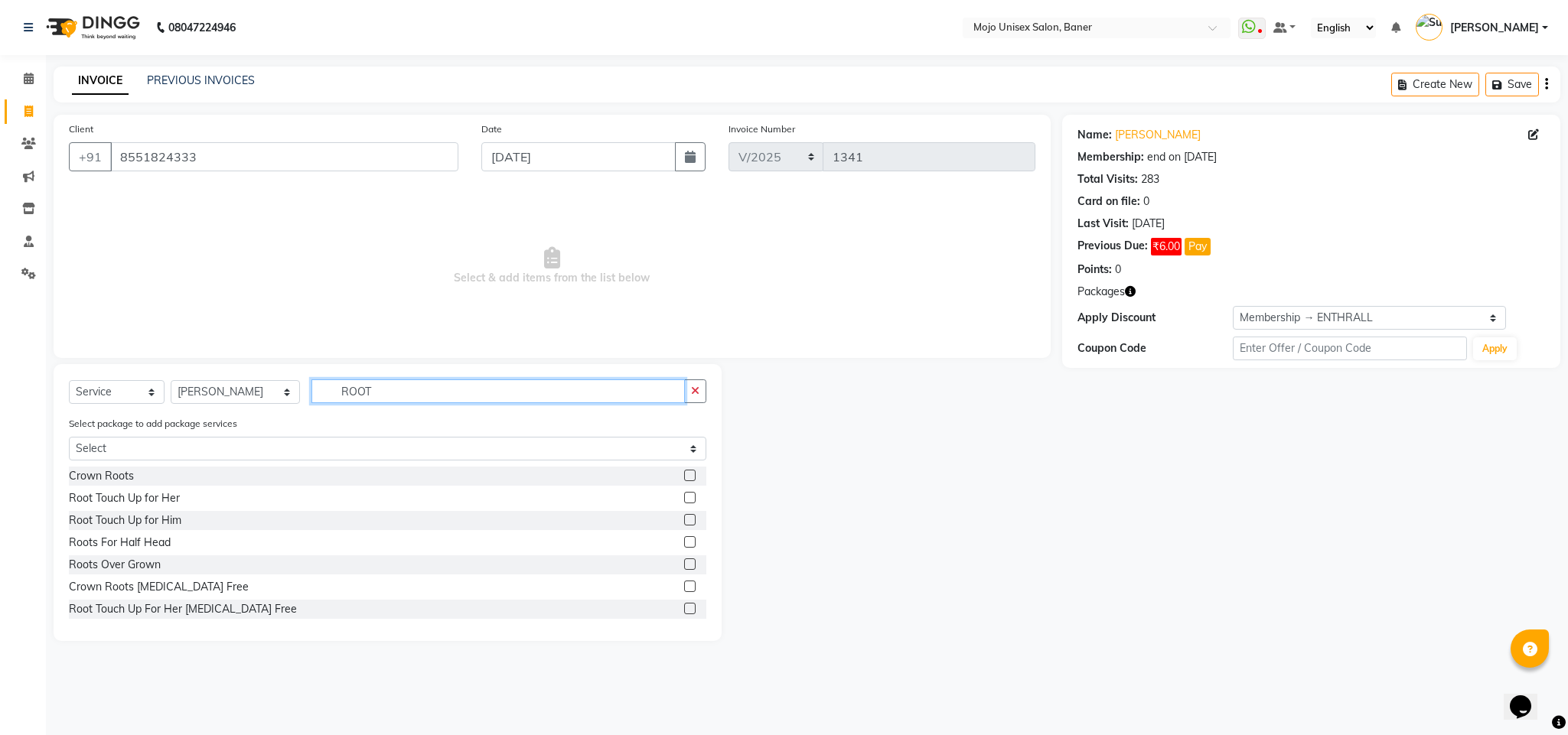
type input "ROOT"
click at [684, 609] on label at bounding box center [689, 608] width 12 height 12
click at [684, 609] on input "checkbox" at bounding box center [689, 609] width 10 height 10
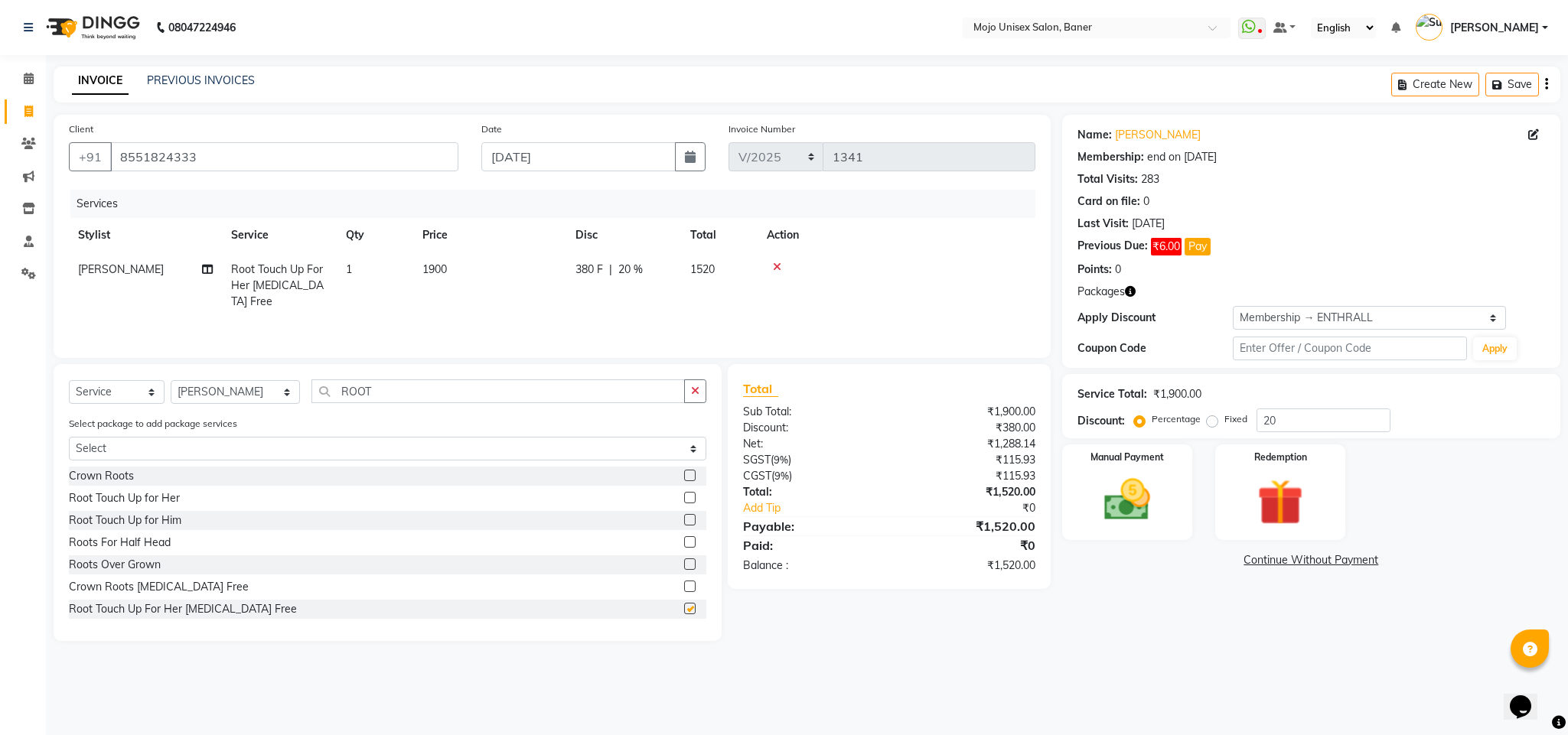
checkbox input "false"
click at [365, 377] on div "Select Service Product Membership Package Voucher Prepaid Gift Card Select Styl…" at bounding box center [388, 503] width 668 height 277
drag, startPoint x: 365, startPoint y: 377, endPoint x: 237, endPoint y: 391, distance: 128.8
click at [363, 385] on div "Select Service Product Membership Package Voucher Prepaid Gift Card Select Styl…" at bounding box center [388, 503] width 668 height 277
click at [221, 398] on select "Select Stylist [PERSON_NAME] [PERSON_NAME] ([PERSON_NAME]) [PERSON_NAME] [PERSO…" at bounding box center [236, 392] width 129 height 24
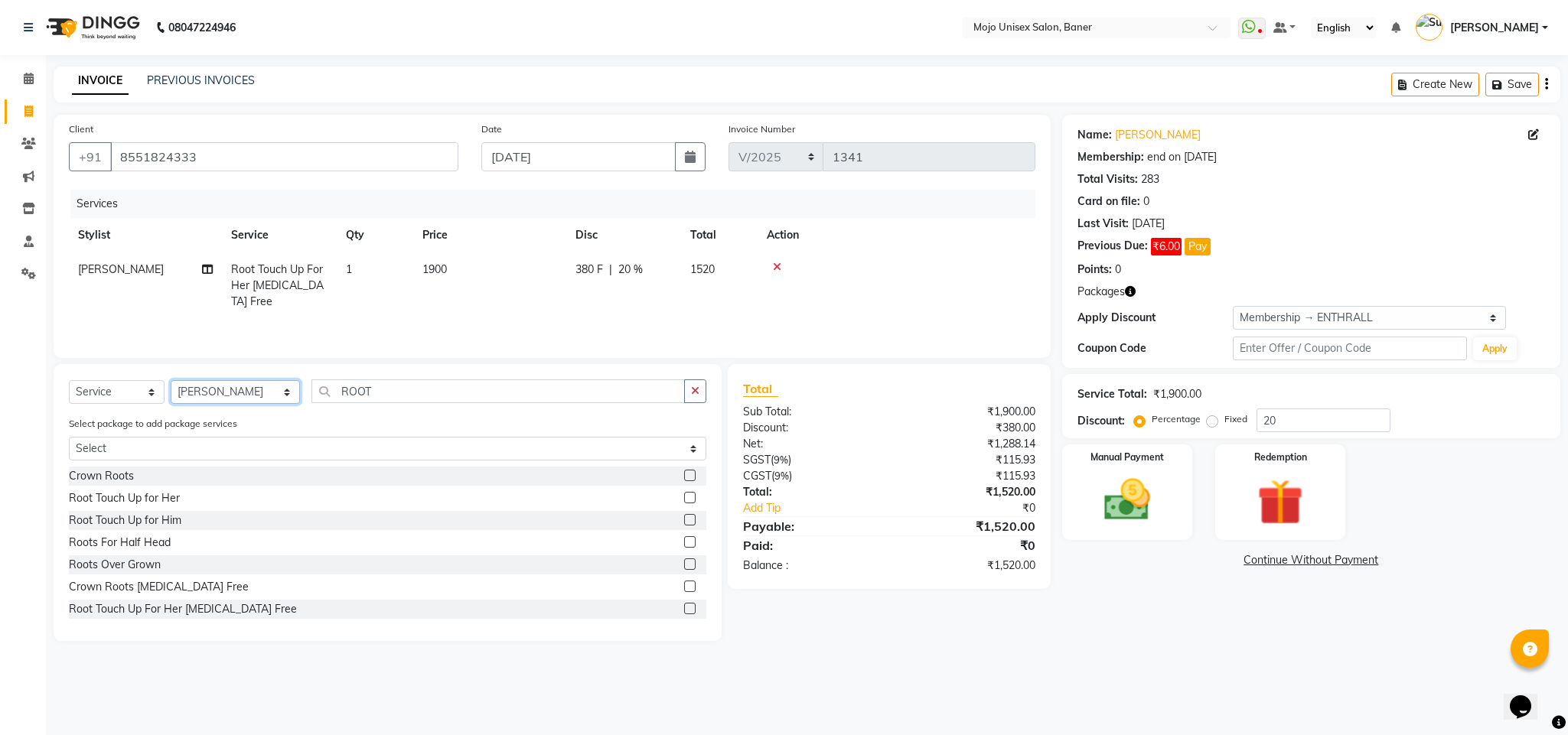
select select "2251"
click at [171, 381] on select "Select Stylist [PERSON_NAME] [PERSON_NAME] ([PERSON_NAME]) [PERSON_NAME] [PERSO…" at bounding box center [236, 392] width 129 height 24
click at [485, 382] on input "ROOT" at bounding box center [498, 392] width 373 height 24
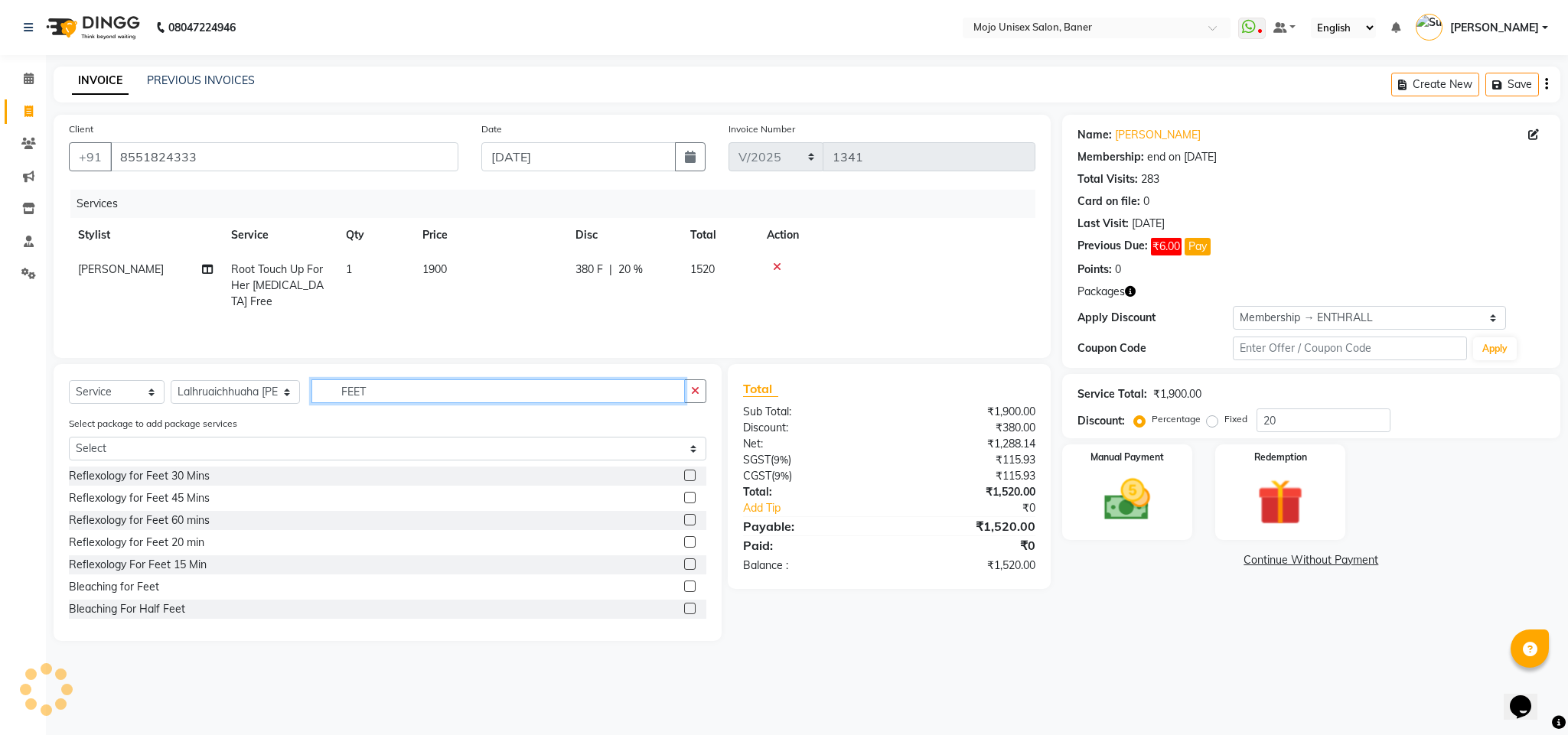
type input "FEET"
click at [684, 476] on label at bounding box center [689, 475] width 12 height 12
click at [684, 476] on input "checkbox" at bounding box center [689, 476] width 10 height 10
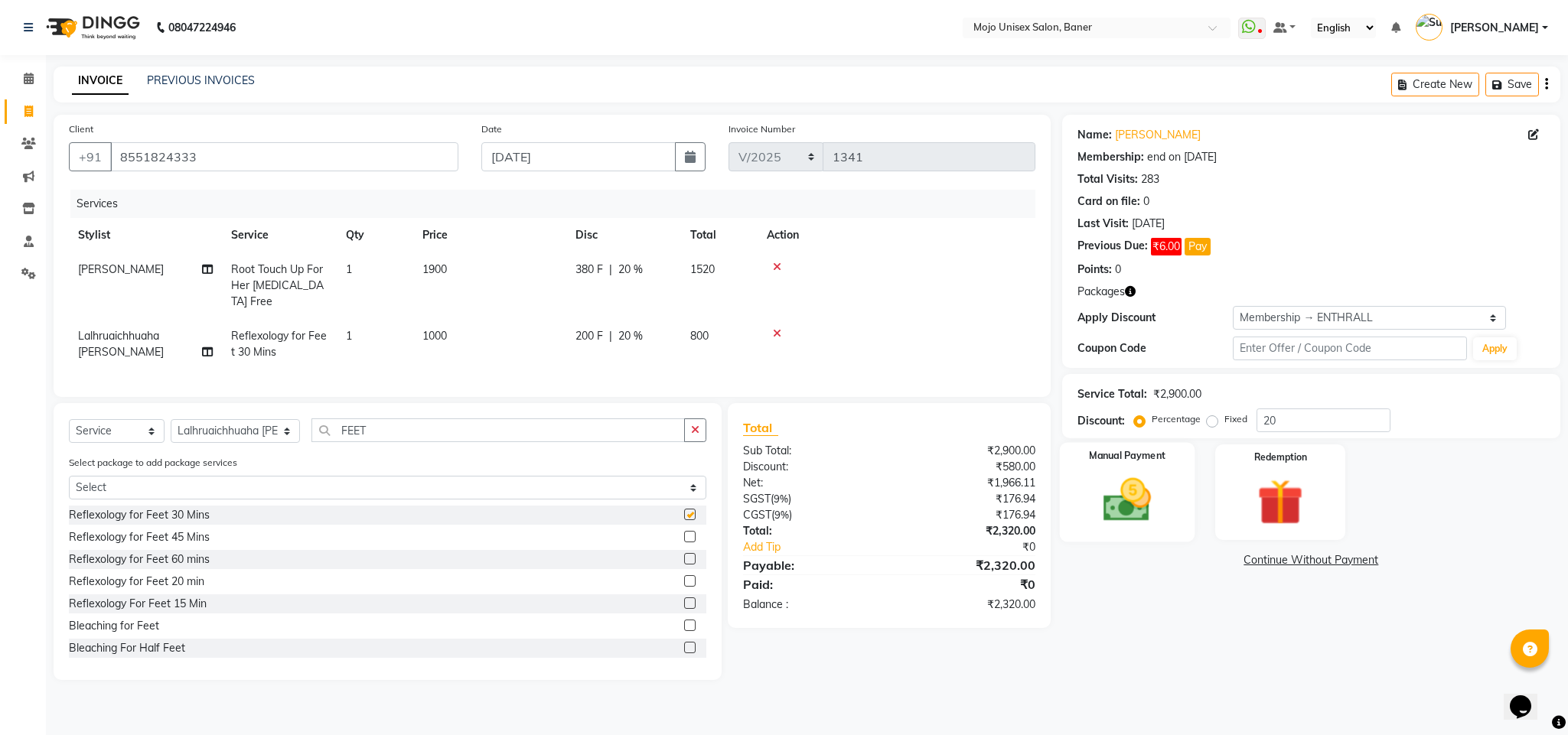
click at [1139, 518] on img at bounding box center [1127, 500] width 78 height 55
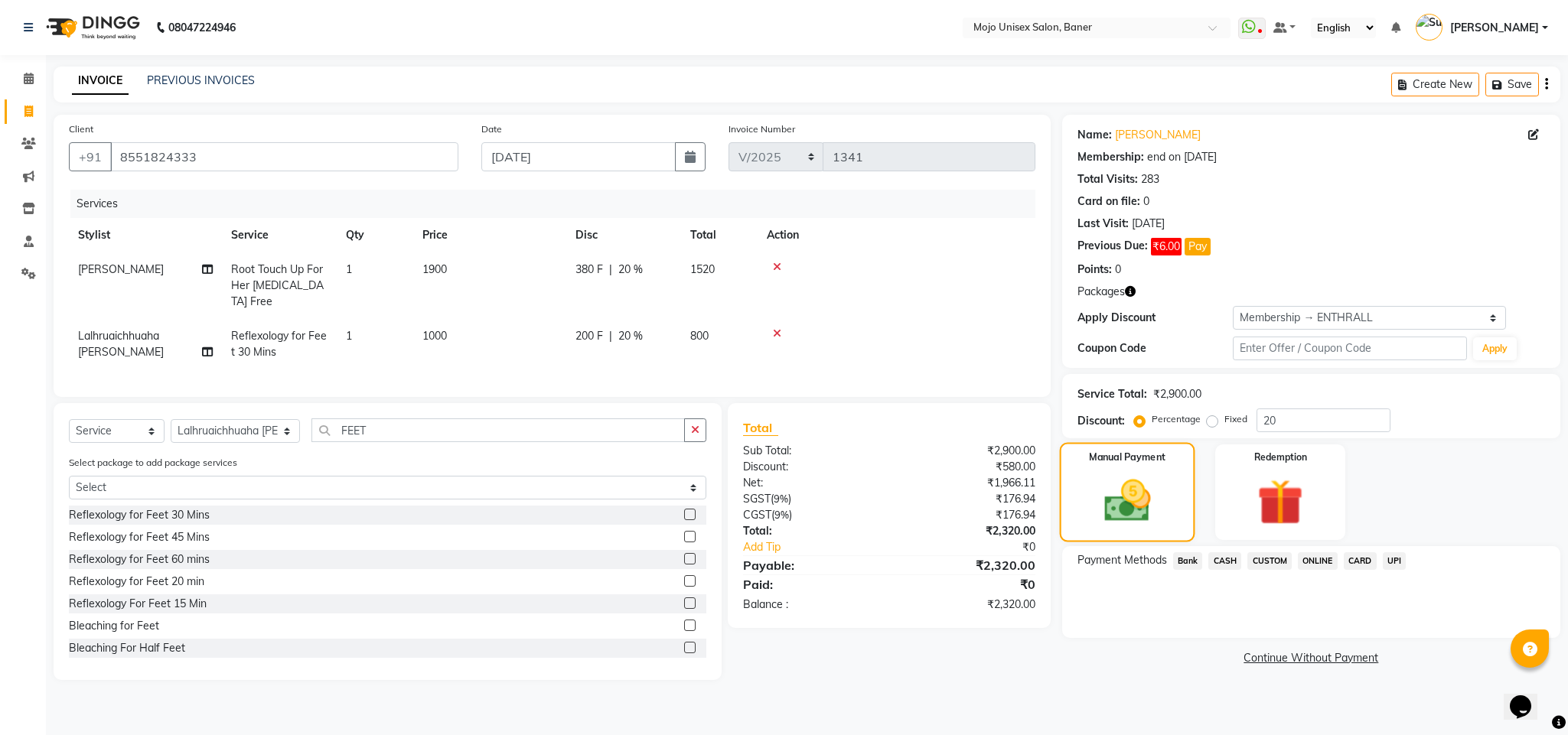
checkbox input "false"
click at [1365, 558] on span "CARD" at bounding box center [1360, 561] width 33 height 17
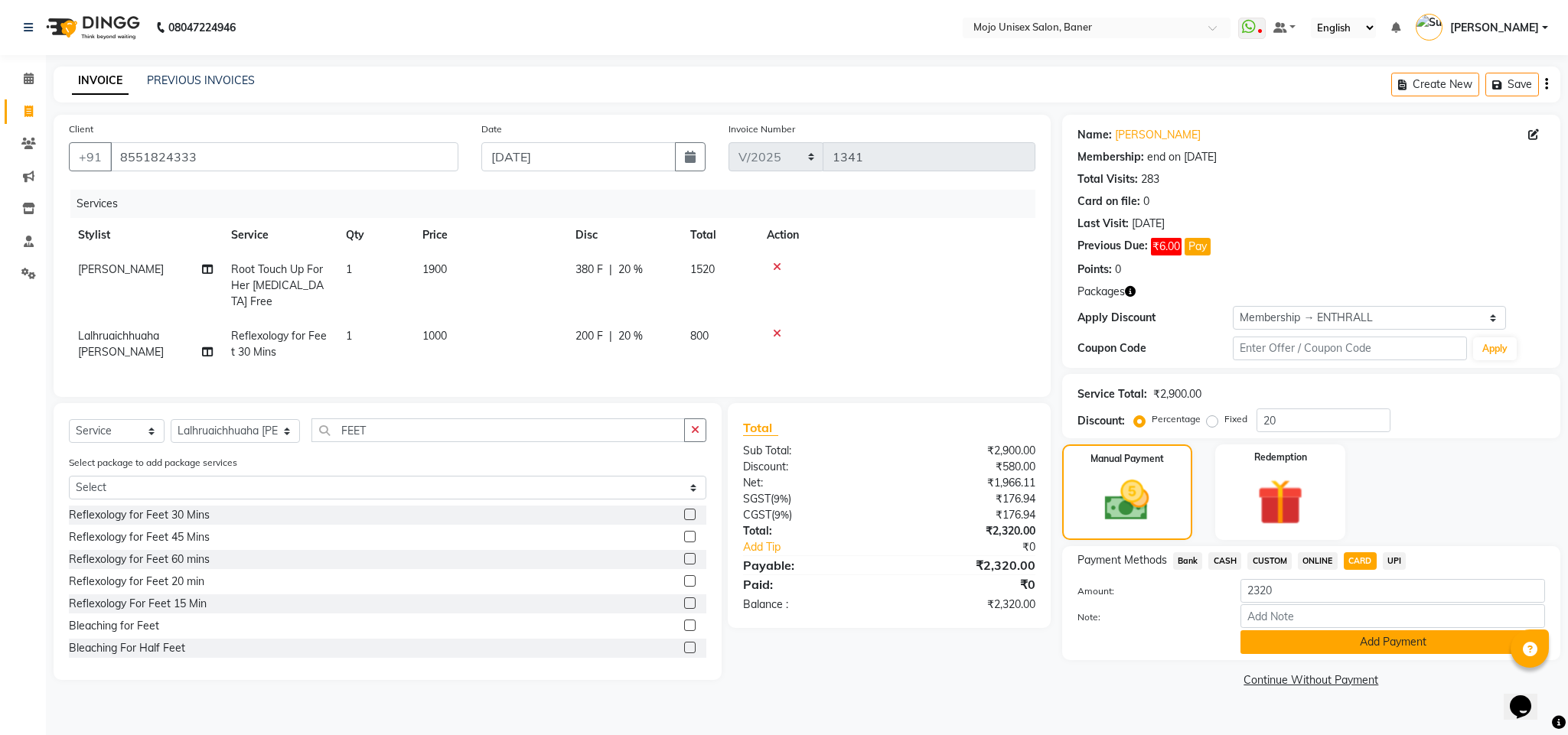
click at [1389, 654] on button "Add Payment" at bounding box center [1392, 642] width 305 height 24
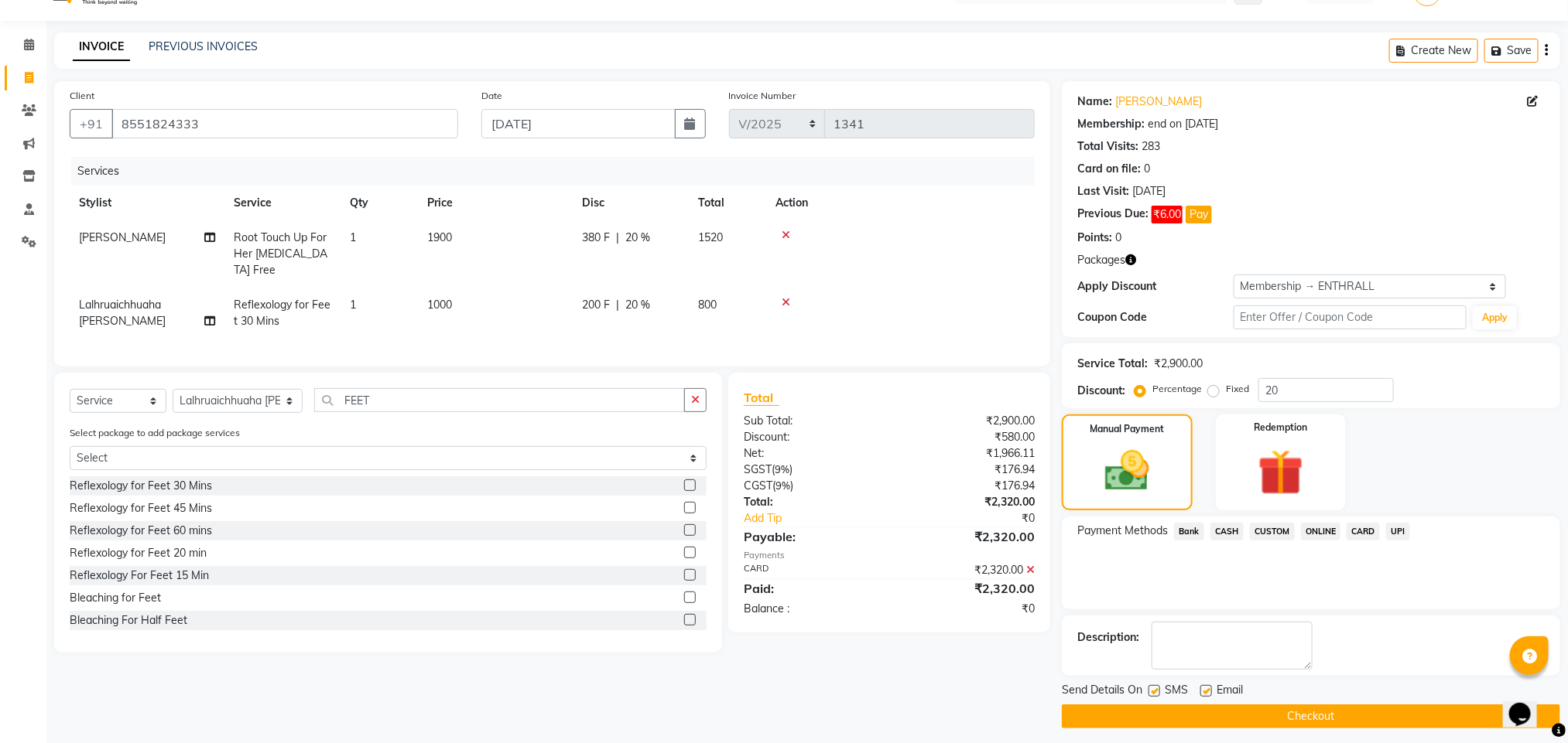
scroll to position [45, 0]
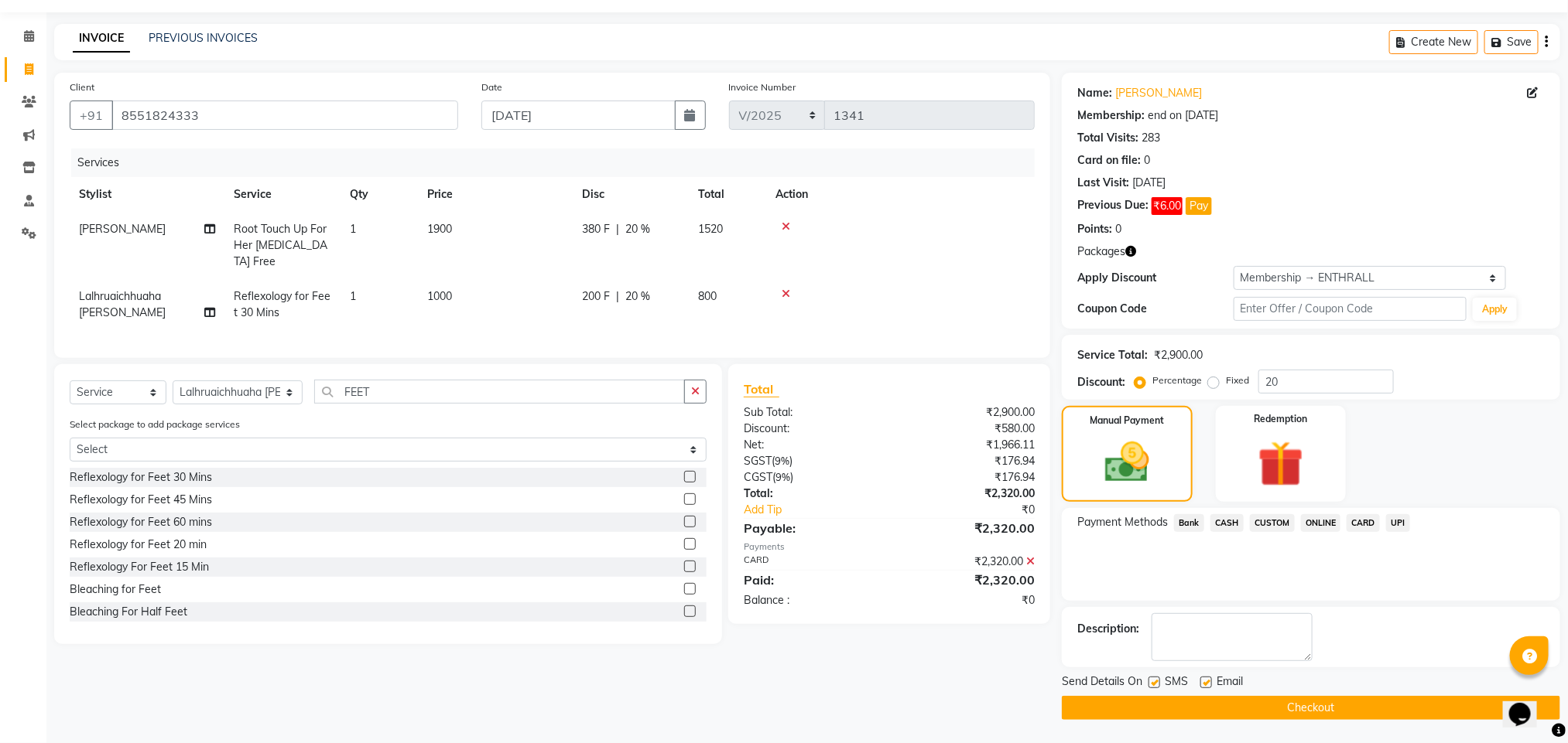
drag, startPoint x: 1578, startPoint y: 683, endPoint x: 1361, endPoint y: 467, distance: 306.2
click at [1407, 710] on button "Checkout" at bounding box center [1310, 708] width 498 height 24
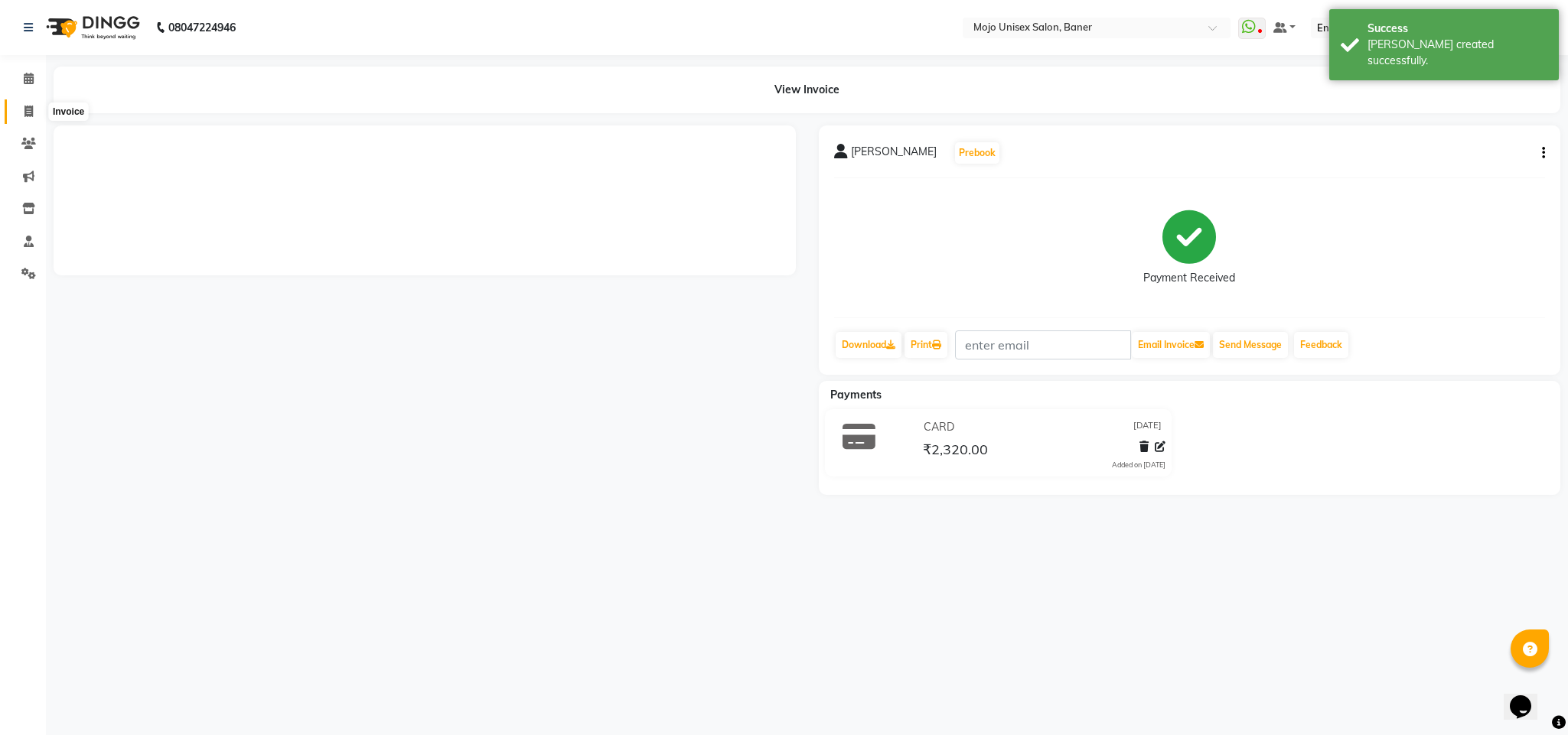
click at [25, 111] on icon at bounding box center [28, 111] width 9 height 12
select select "service"
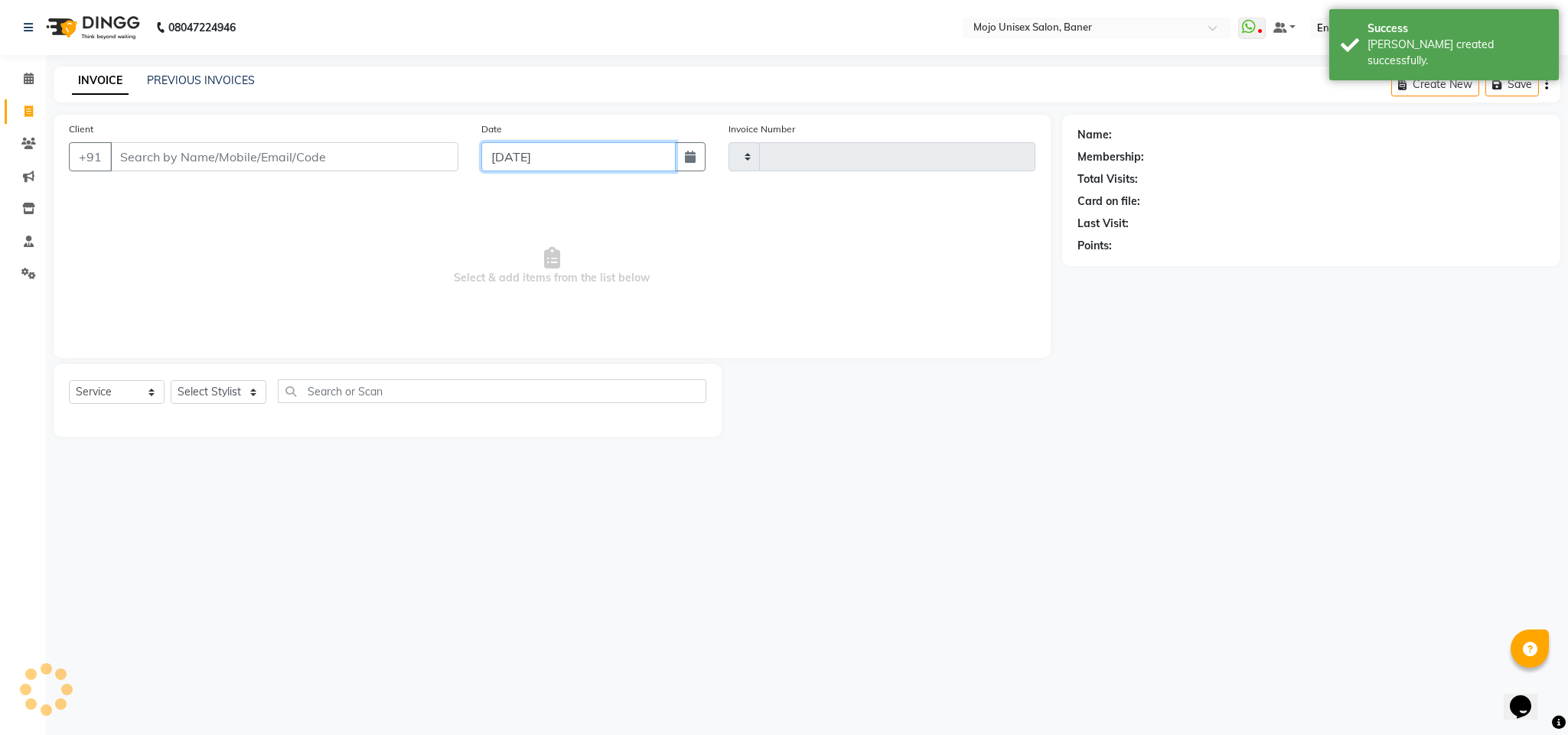
click at [626, 163] on input "[DATE]" at bounding box center [578, 157] width 195 height 29
select select "9"
select select "2025"
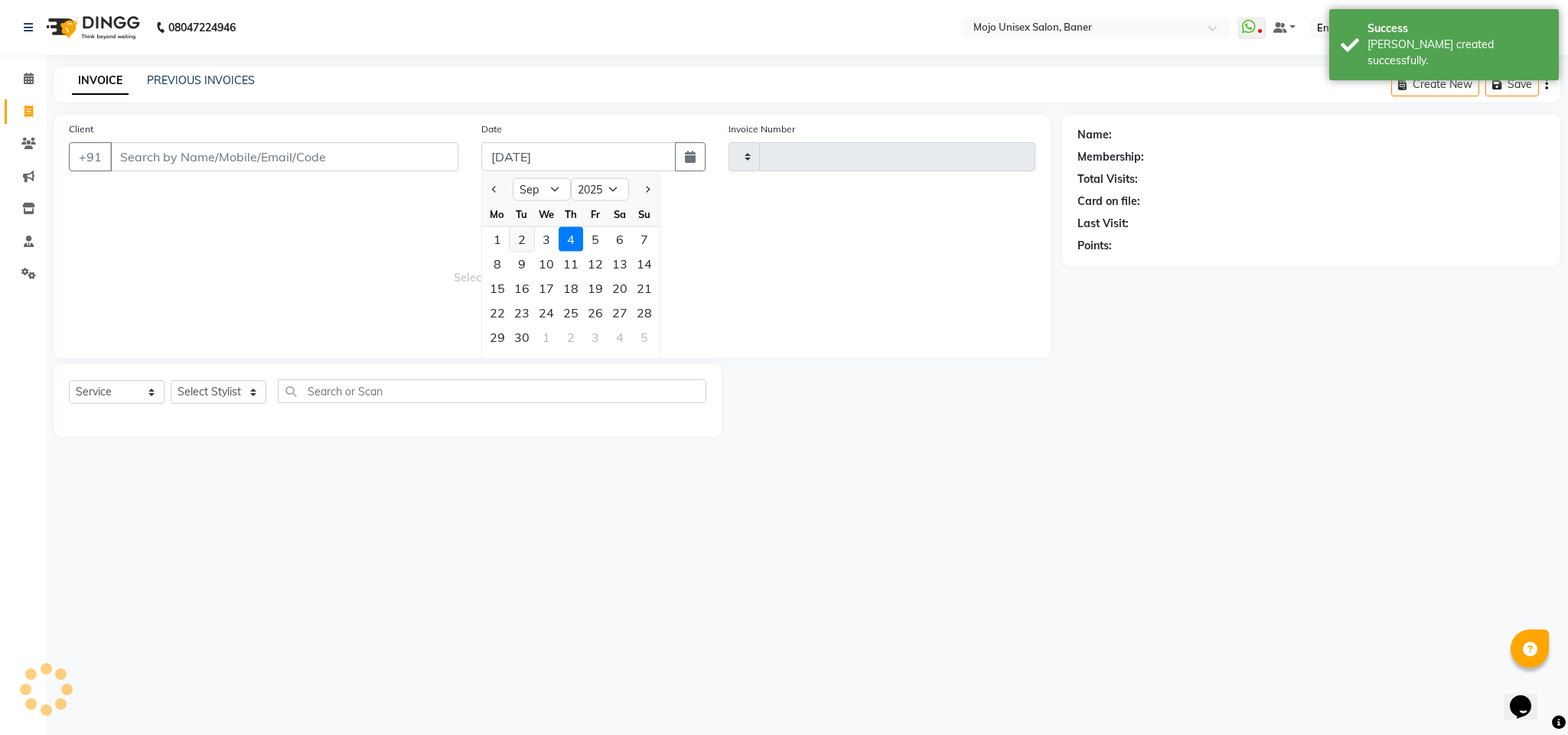
click at [519, 236] on div "2" at bounding box center [522, 239] width 24 height 24
type input "[DATE]"
type input "1342"
select select "52"
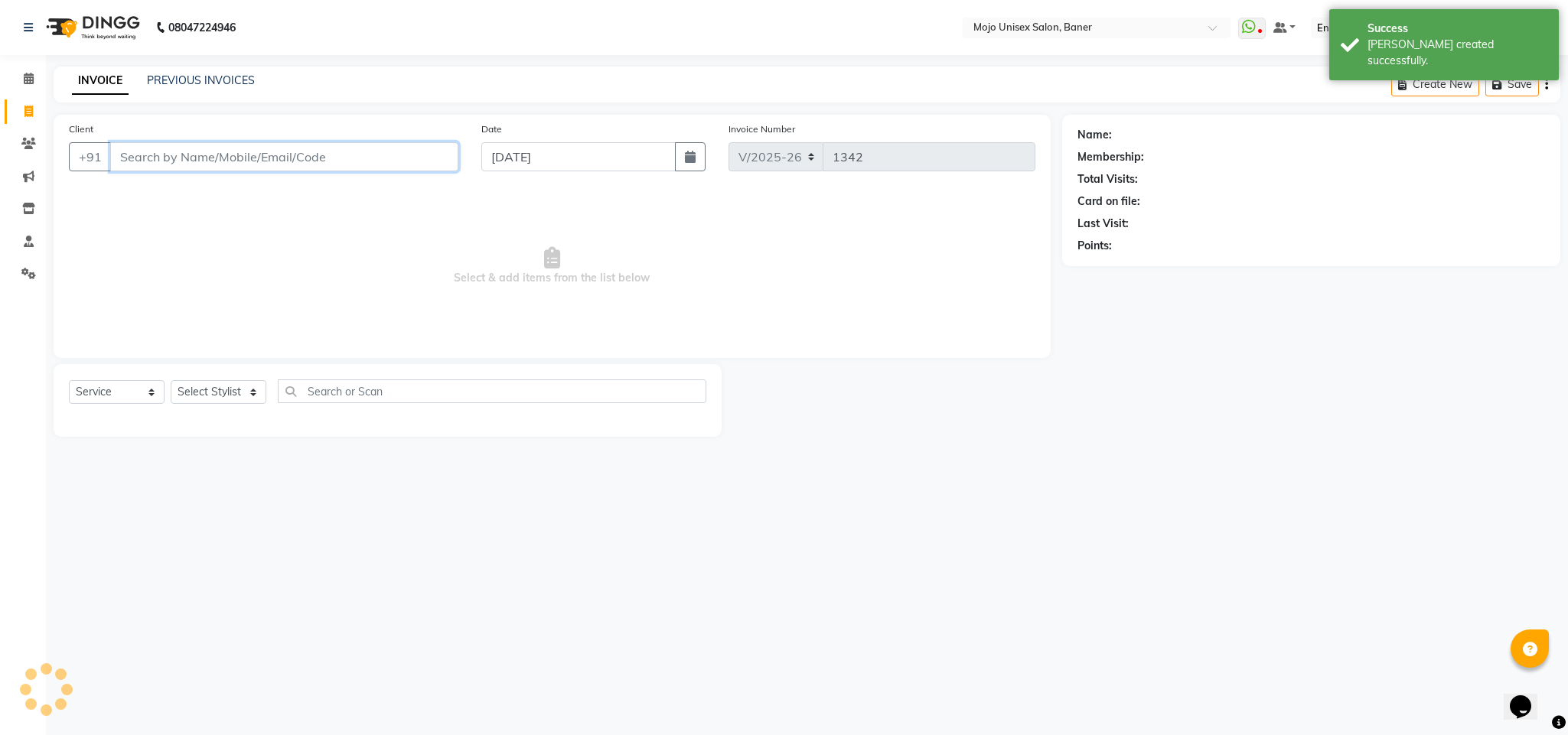
click at [428, 158] on input "Client" at bounding box center [284, 157] width 348 height 29
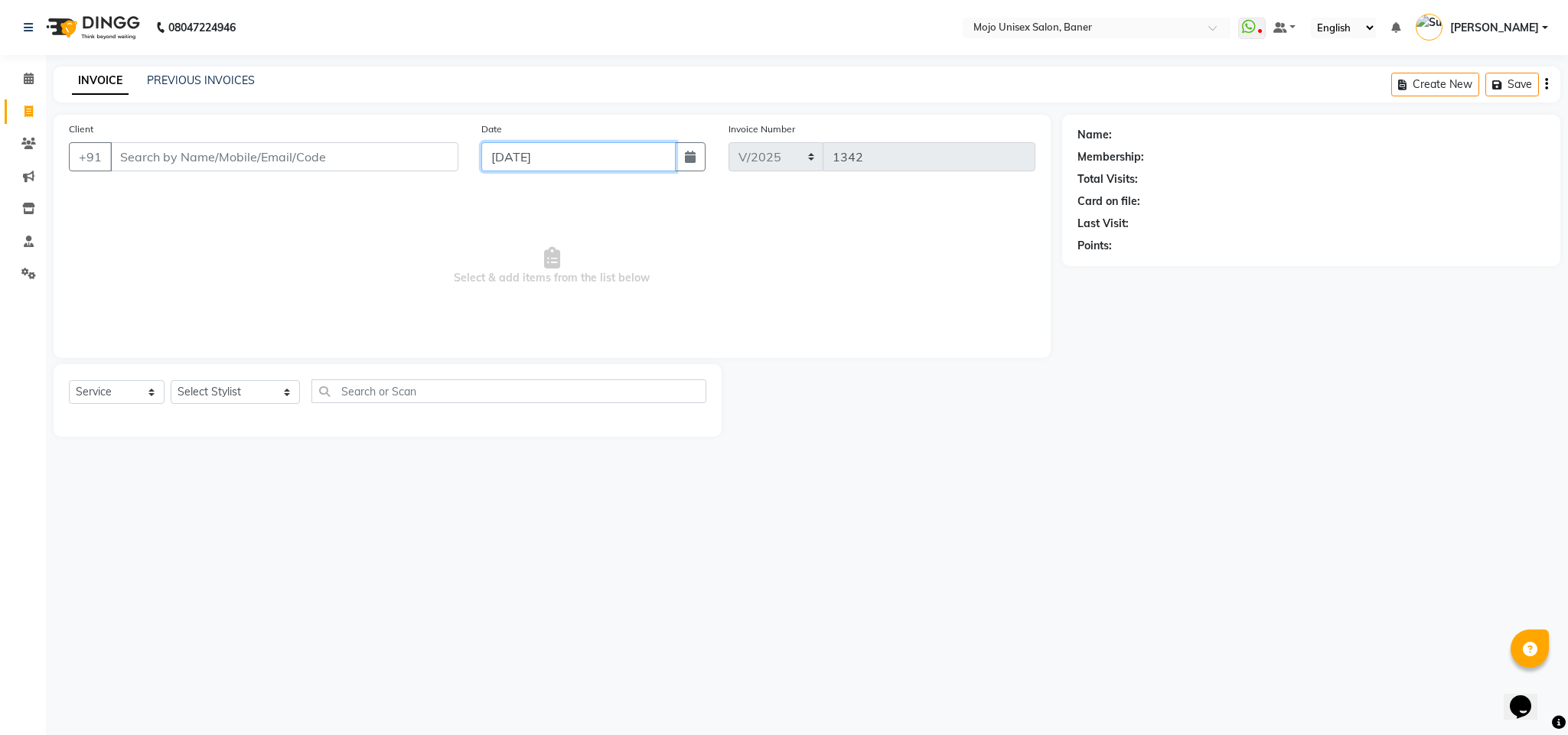
click at [583, 150] on input "[DATE]" at bounding box center [578, 157] width 195 height 29
select select "9"
select select "2025"
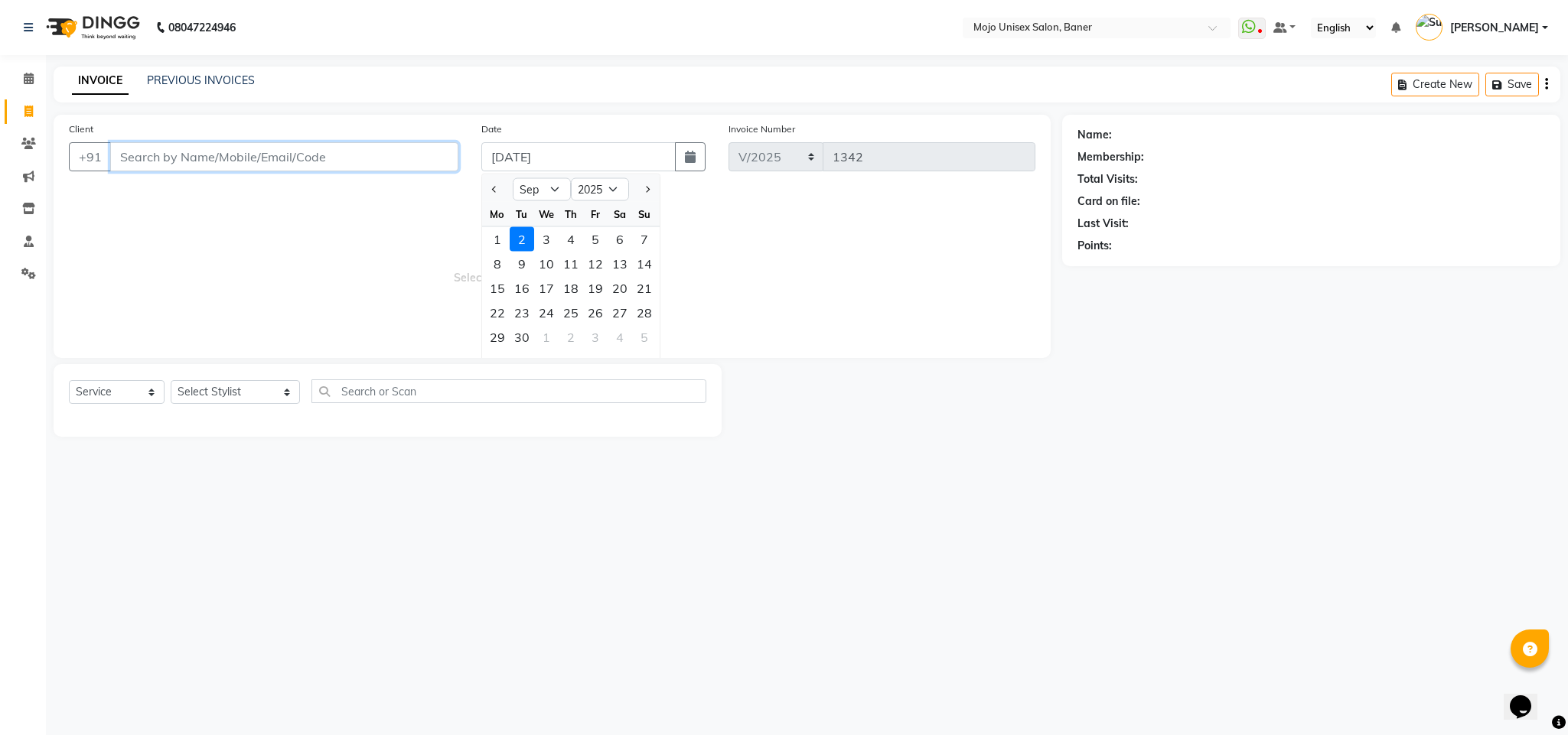
click at [370, 161] on input "Client" at bounding box center [284, 157] width 348 height 29
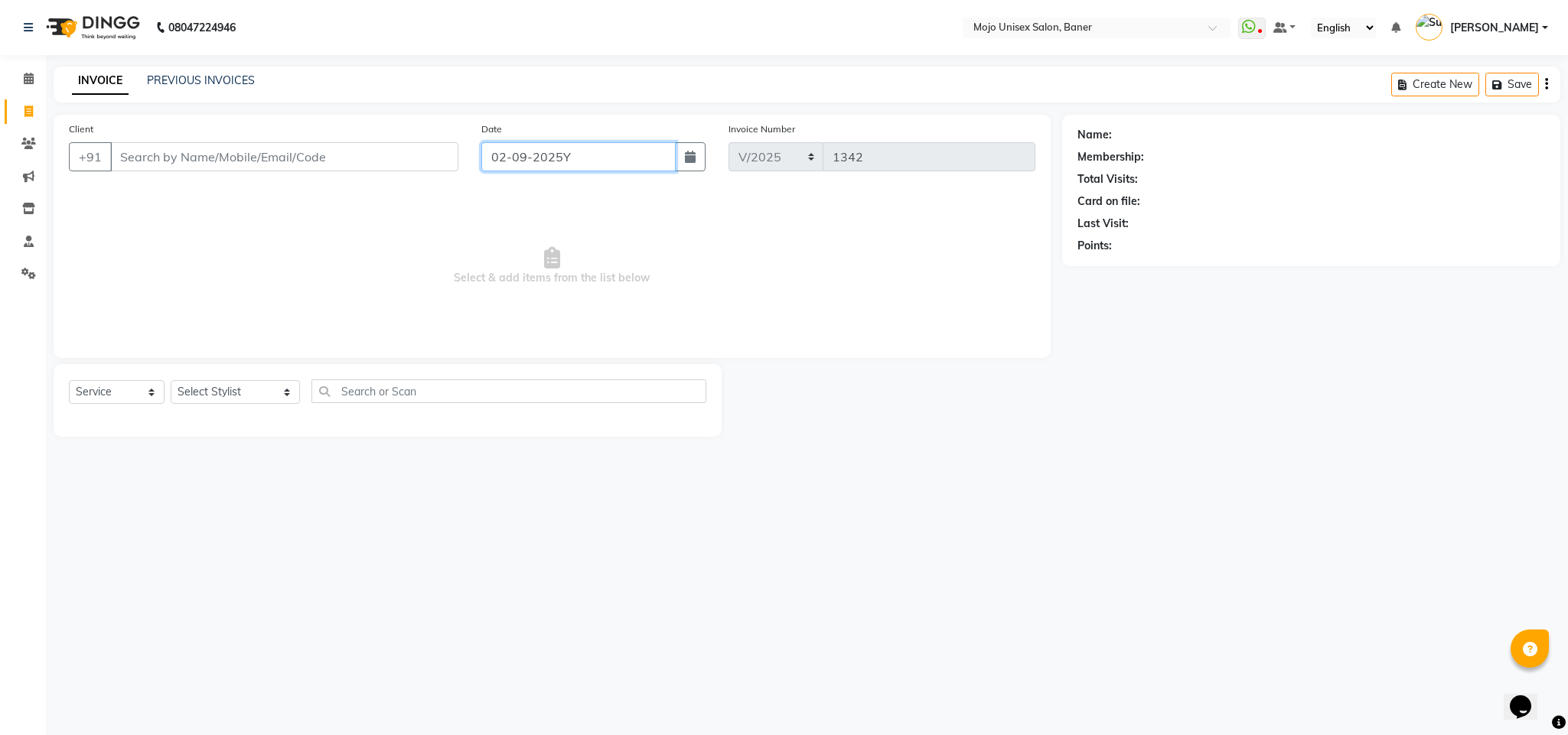
type input "[DATE]"
click at [370, 161] on input "Client" at bounding box center [284, 157] width 348 height 29
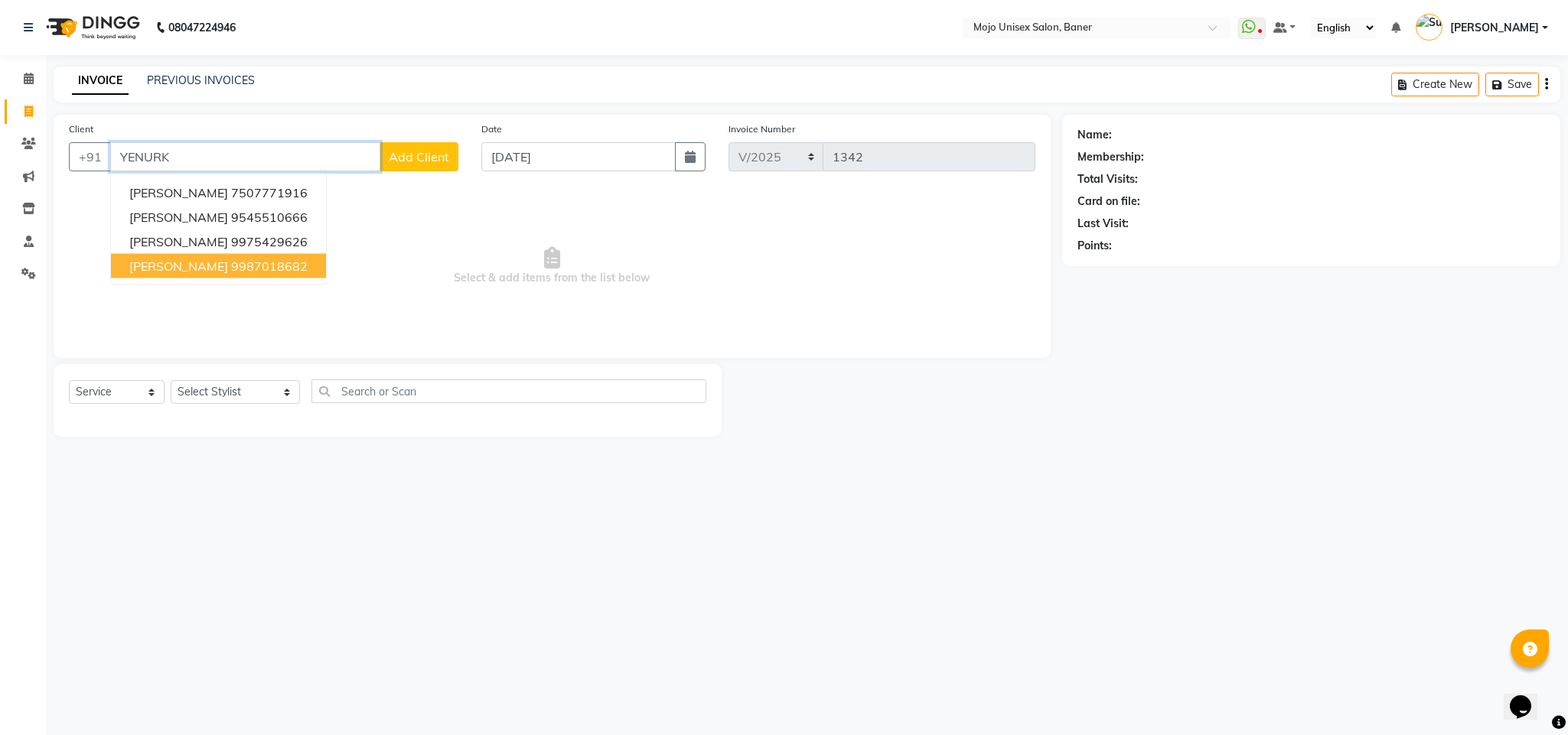
click at [236, 260] on ngb-highlight "9987018682" at bounding box center [269, 265] width 76 height 15
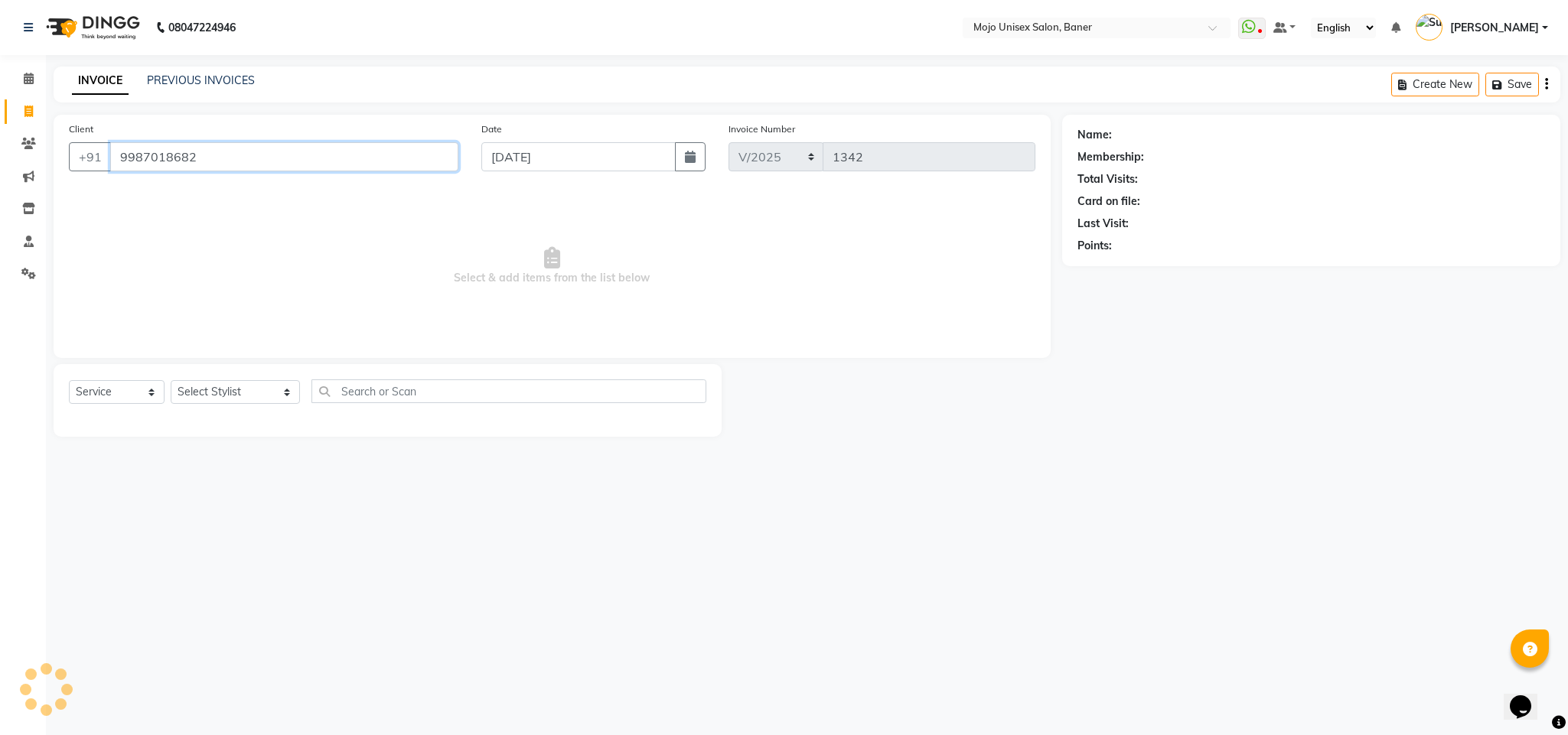
type input "9987018682"
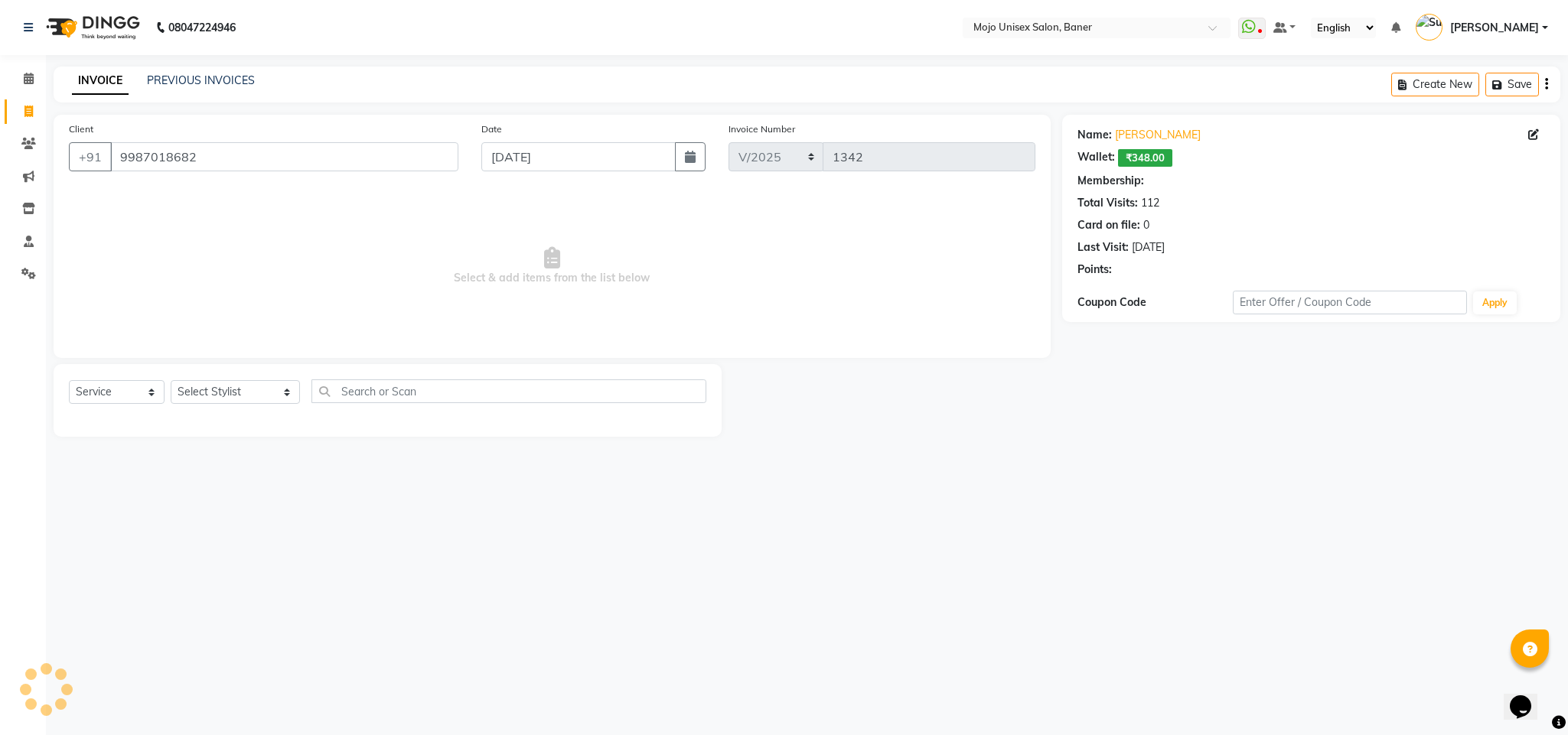
select select "1: Object"
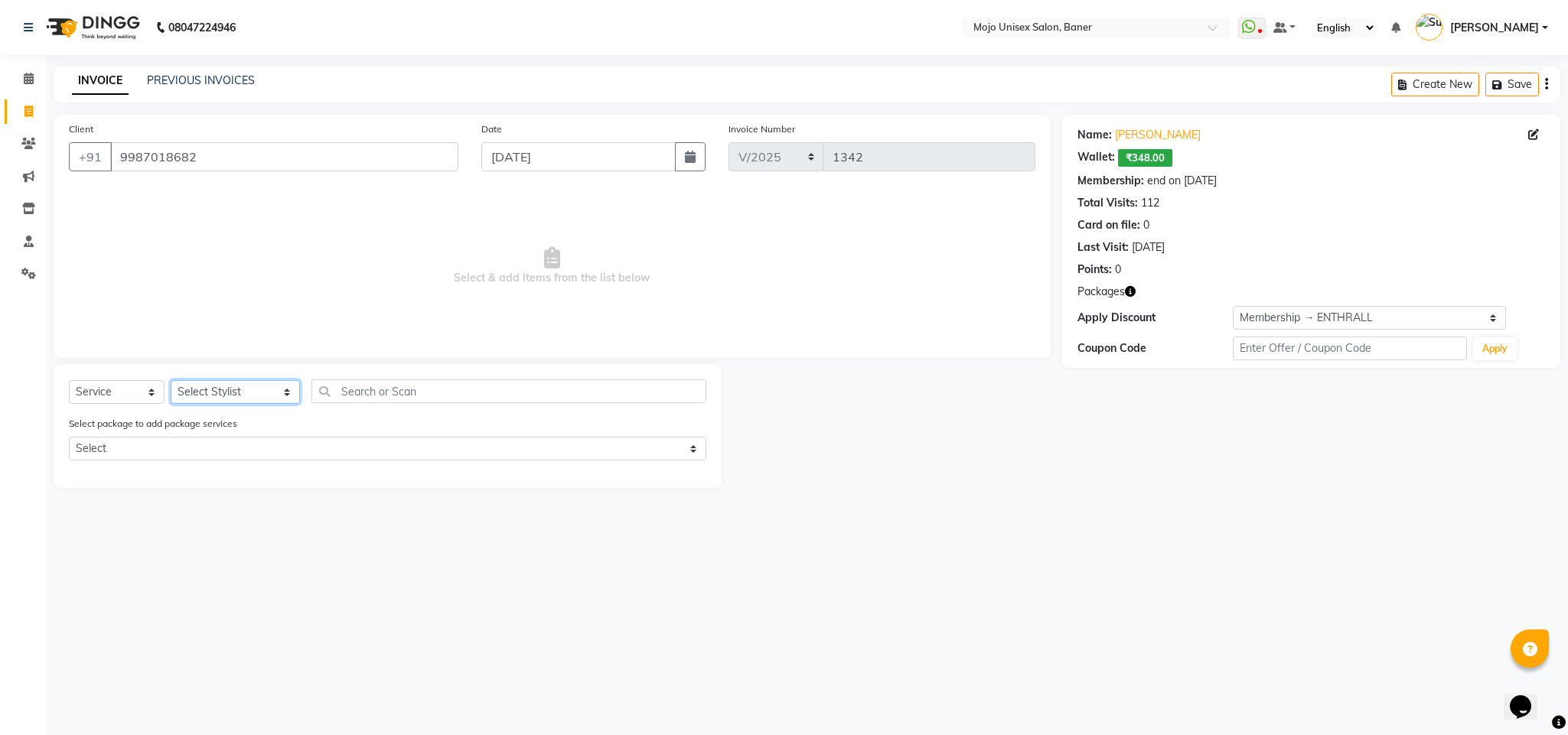
click at [228, 392] on select "Select Stylist [PERSON_NAME] [PERSON_NAME] ([PERSON_NAME]) [PERSON_NAME] [PERSO…" at bounding box center [236, 392] width 129 height 24
select select "2250"
click at [171, 381] on select "Select Stylist [PERSON_NAME] [PERSON_NAME] ([PERSON_NAME]) [PERSON_NAME] [PERSO…" at bounding box center [236, 392] width 129 height 24
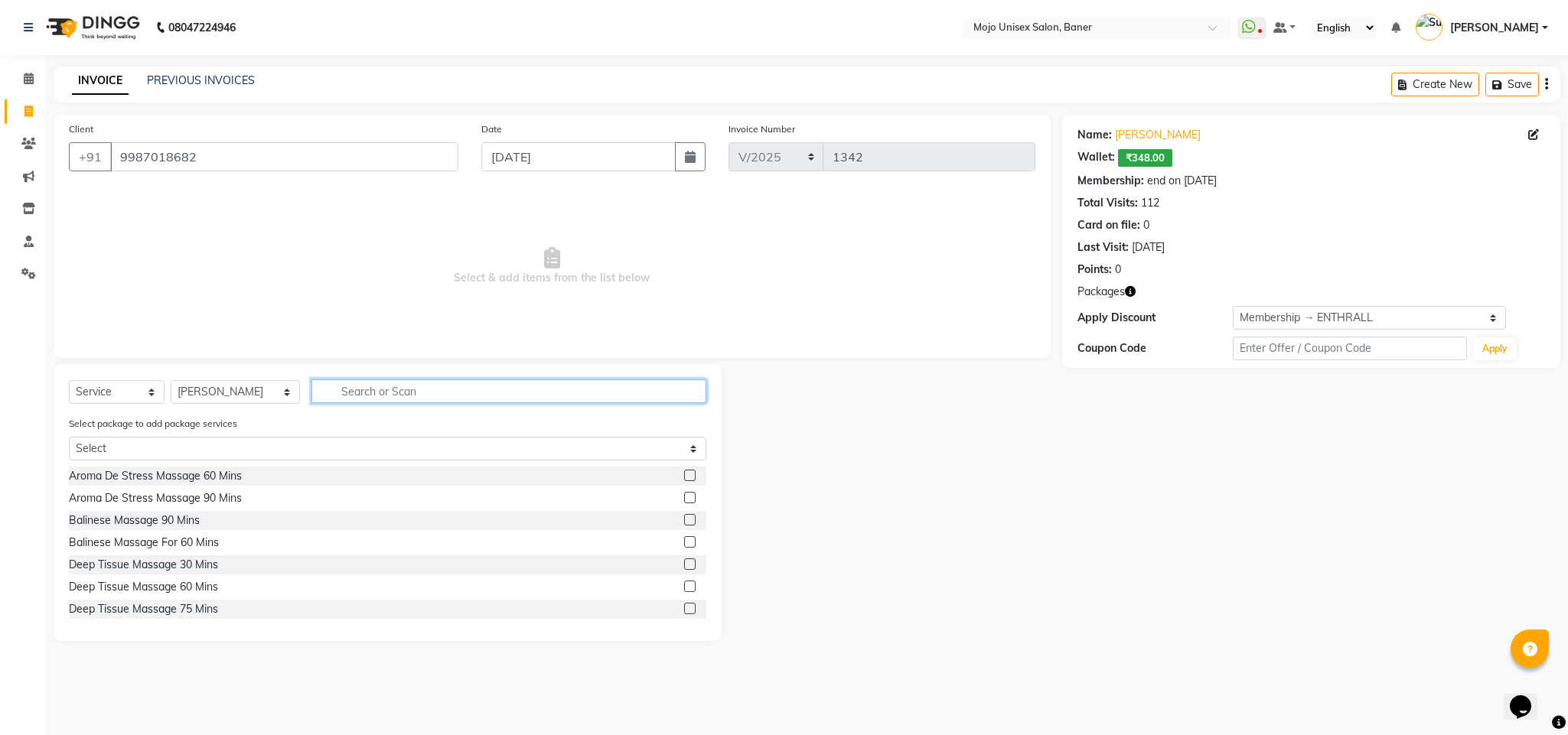
click at [403, 391] on input "text" at bounding box center [508, 392] width 395 height 24
click at [382, 397] on input "text" at bounding box center [508, 392] width 395 height 24
type input "THRE"
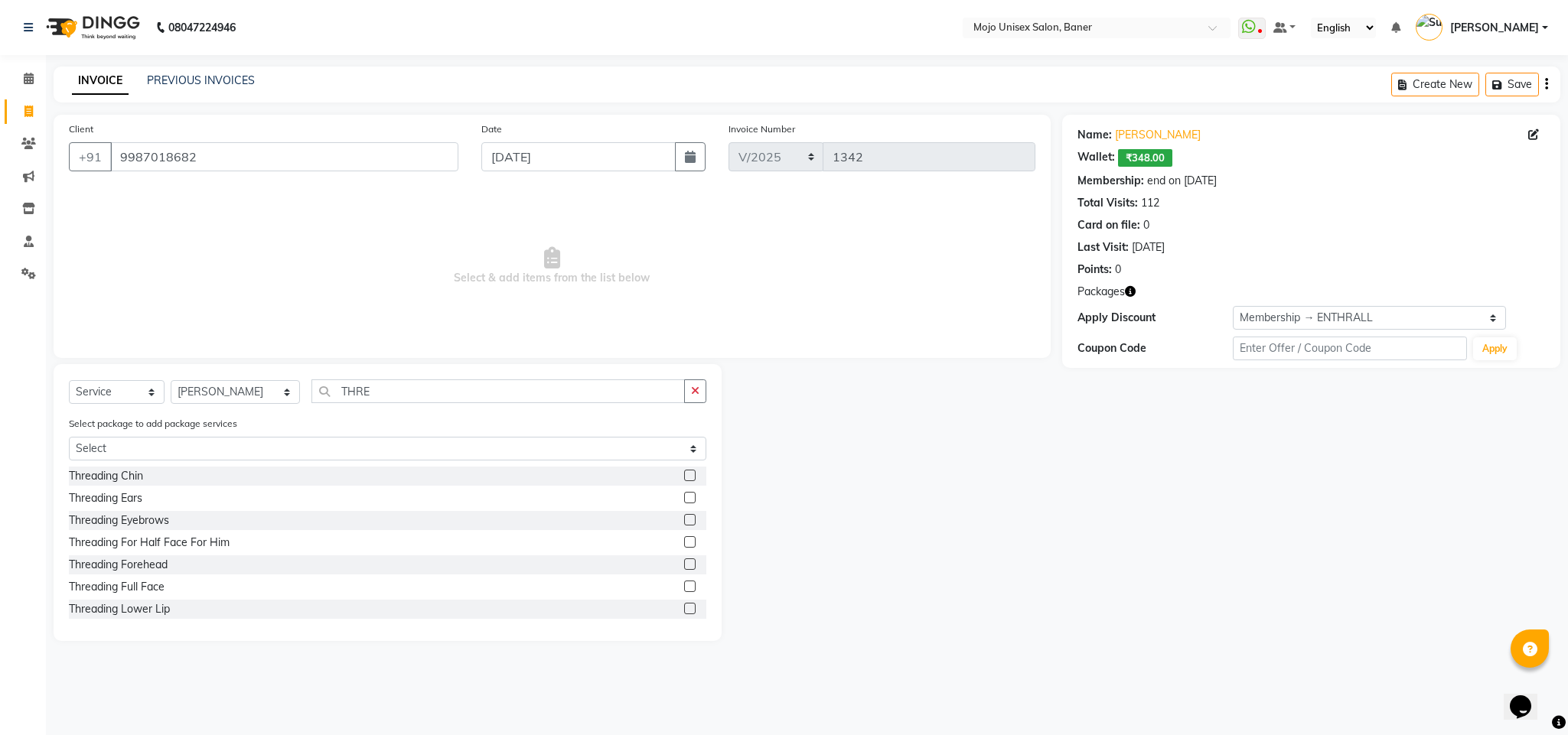
click at [684, 521] on label at bounding box center [689, 520] width 12 height 12
click at [684, 521] on input "checkbox" at bounding box center [689, 521] width 10 height 10
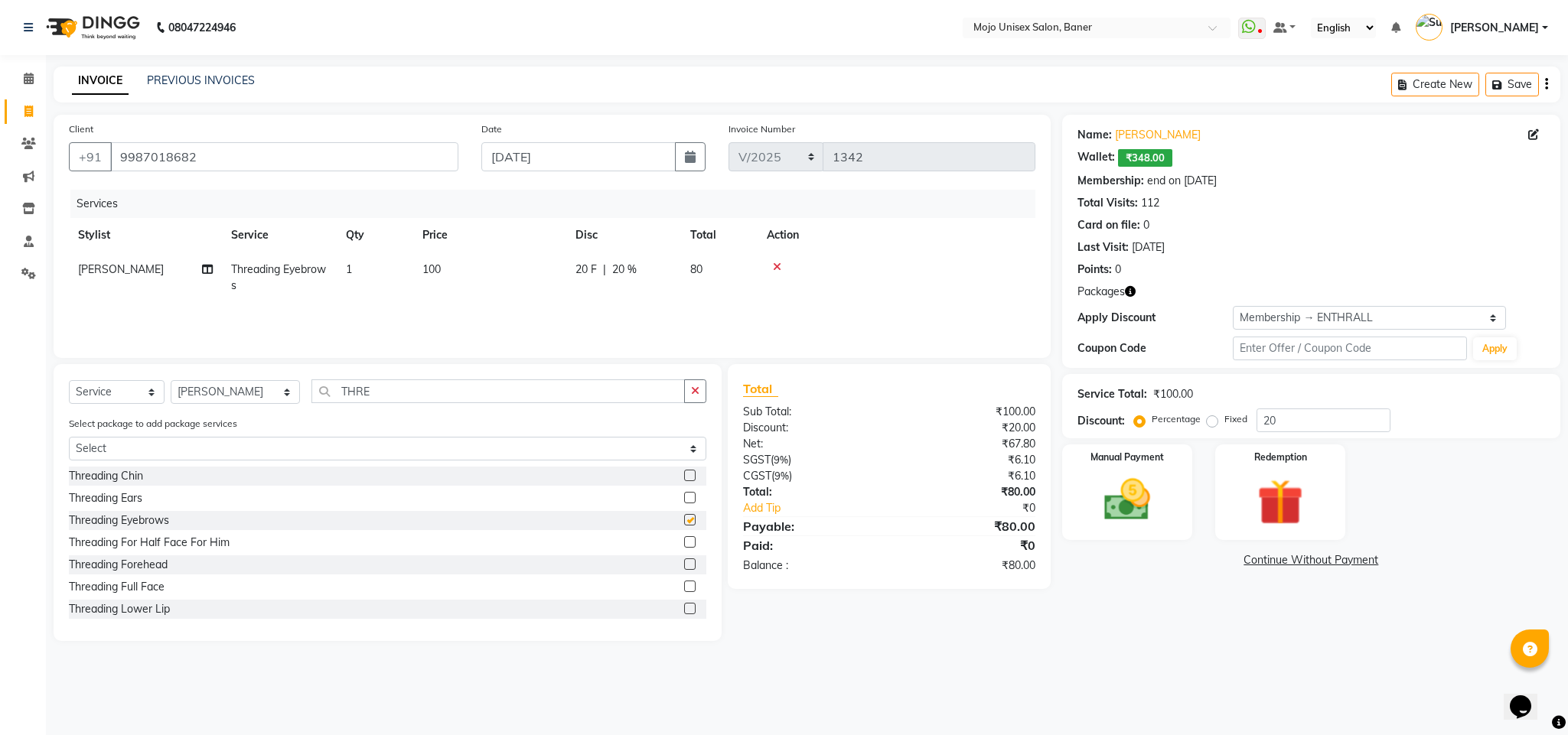
checkbox input "false"
click at [374, 391] on input "THRE" at bounding box center [498, 392] width 373 height 24
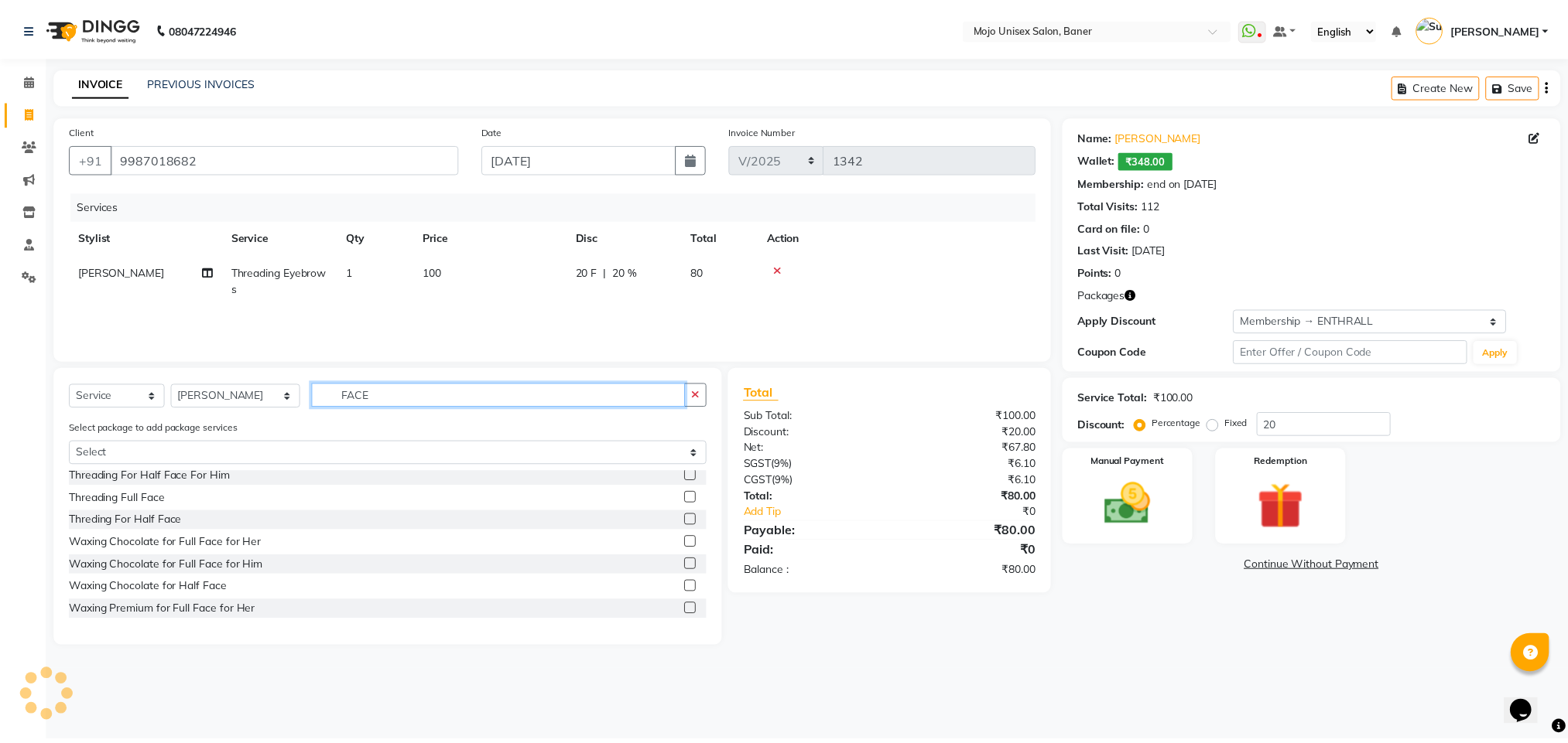
scroll to position [242, 0]
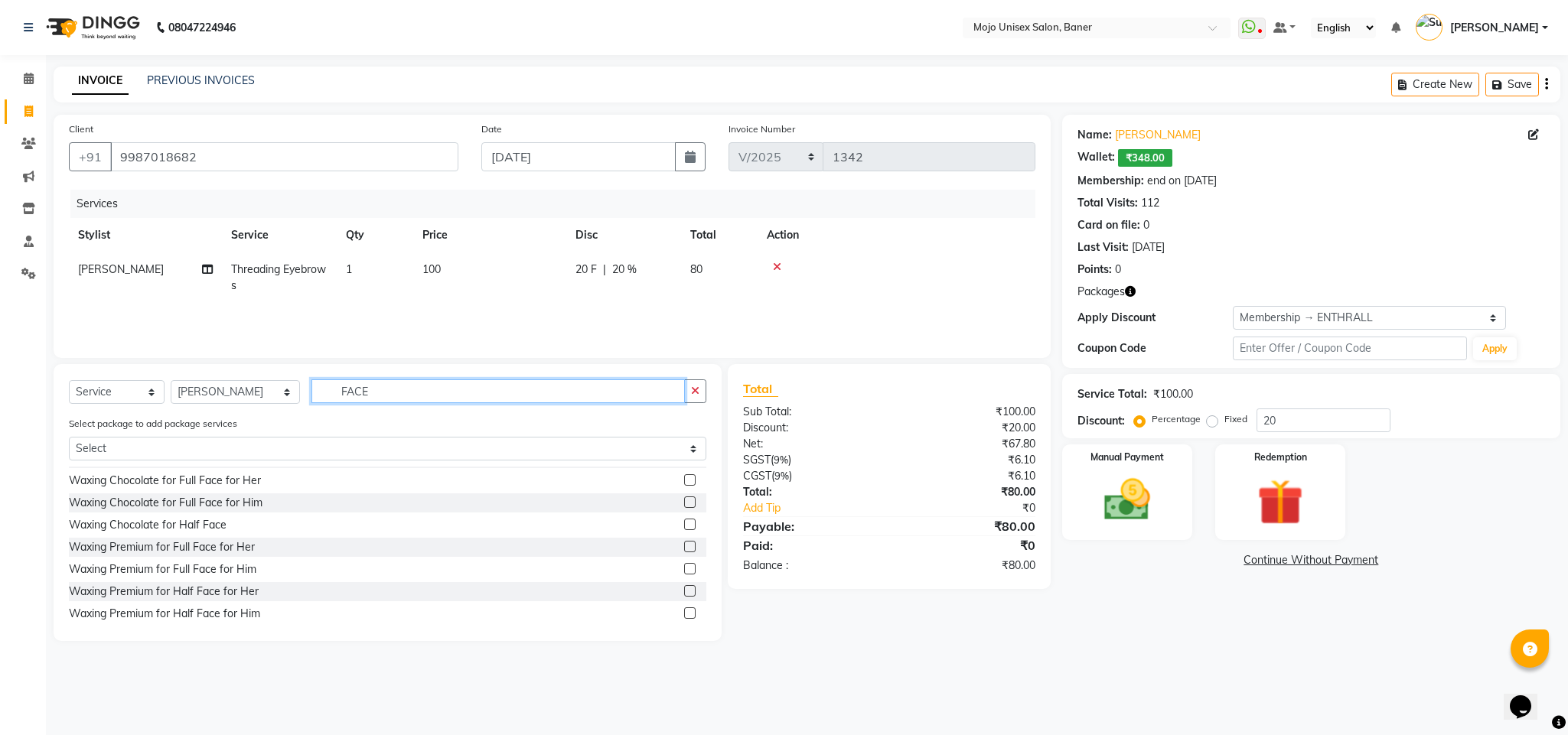
type input "FACE"
click at [684, 588] on label at bounding box center [689, 591] width 12 height 12
click at [684, 588] on input "checkbox" at bounding box center [689, 592] width 10 height 10
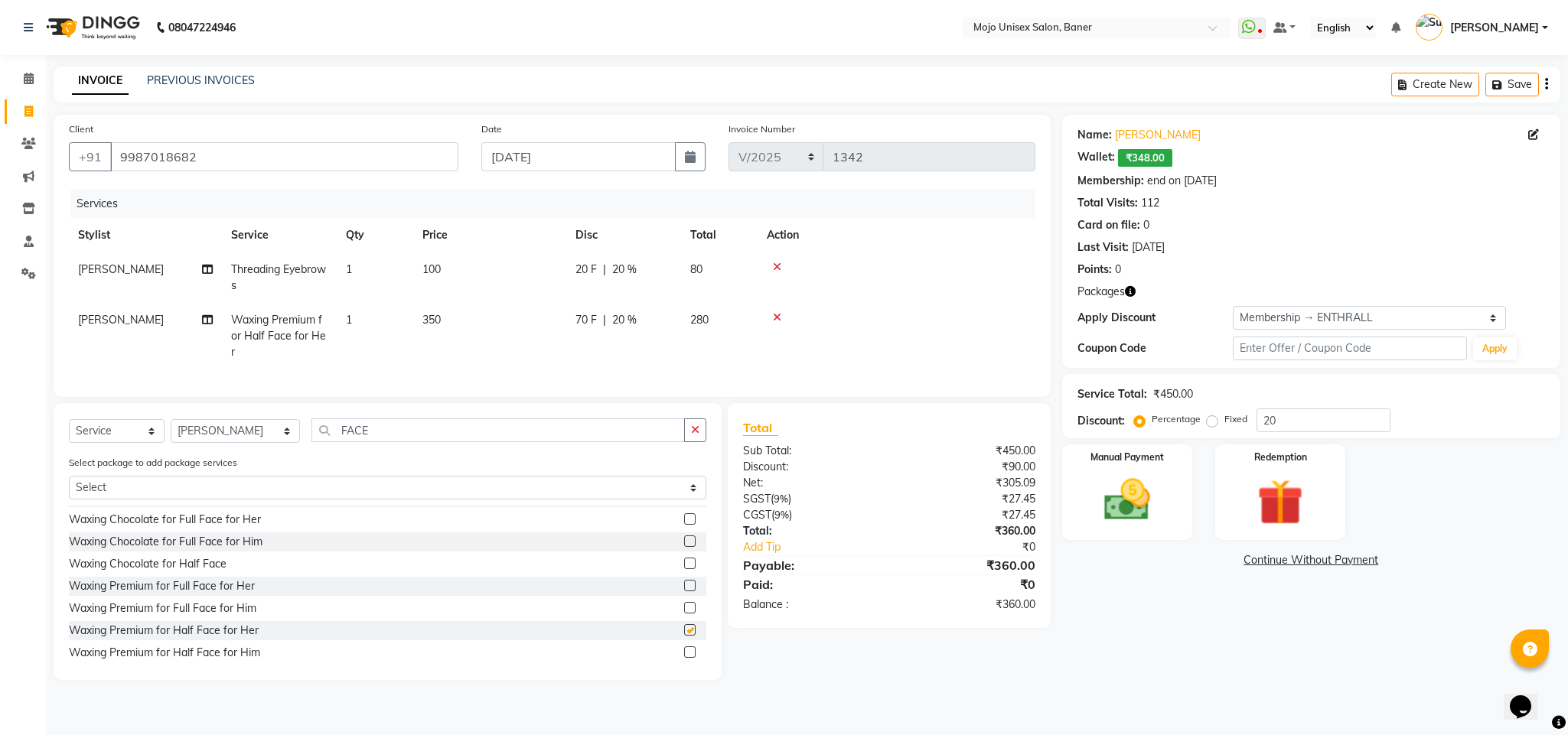
checkbox input "false"
click at [1119, 517] on img at bounding box center [1127, 500] width 78 height 55
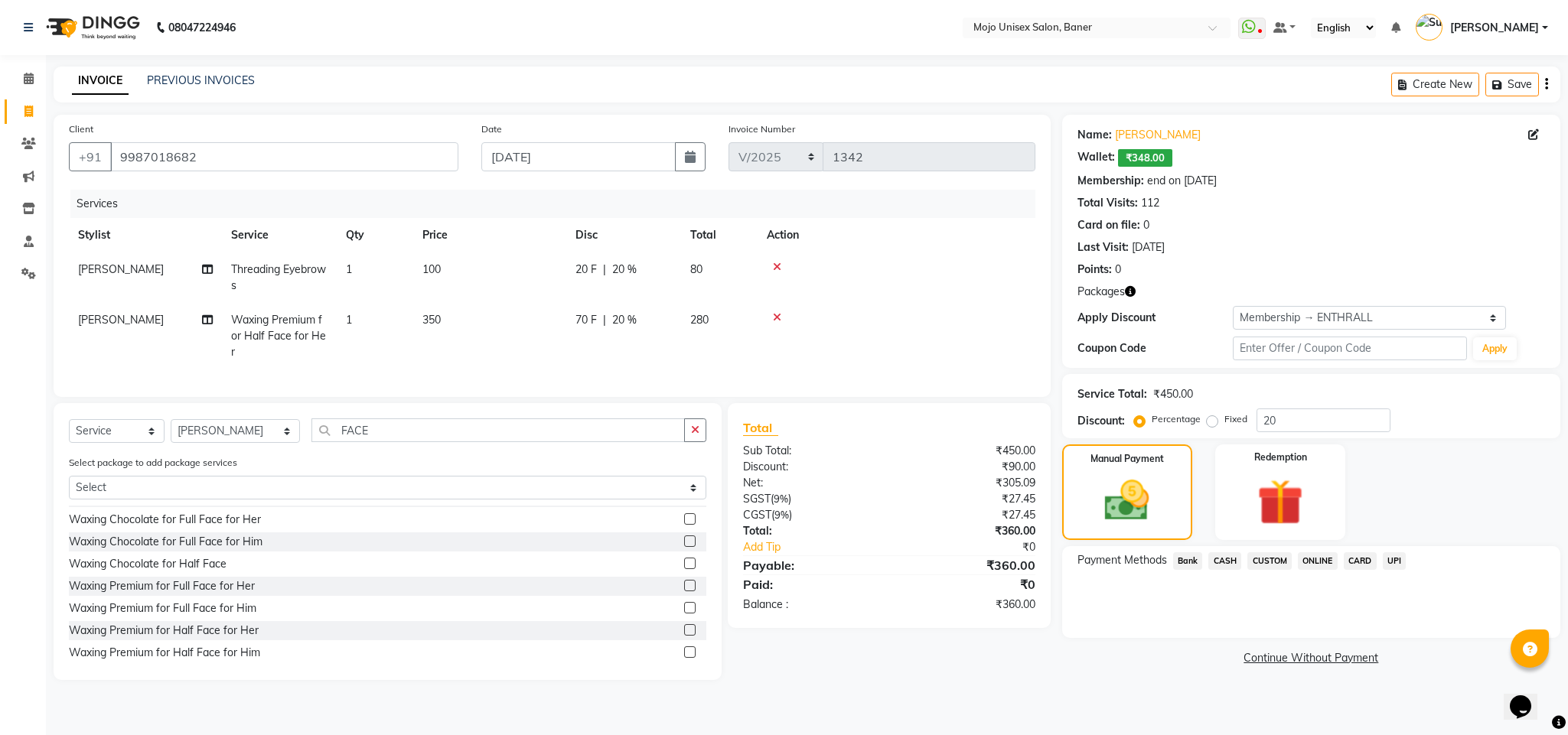
click at [1396, 552] on span "UPI" at bounding box center [1395, 561] width 24 height 17
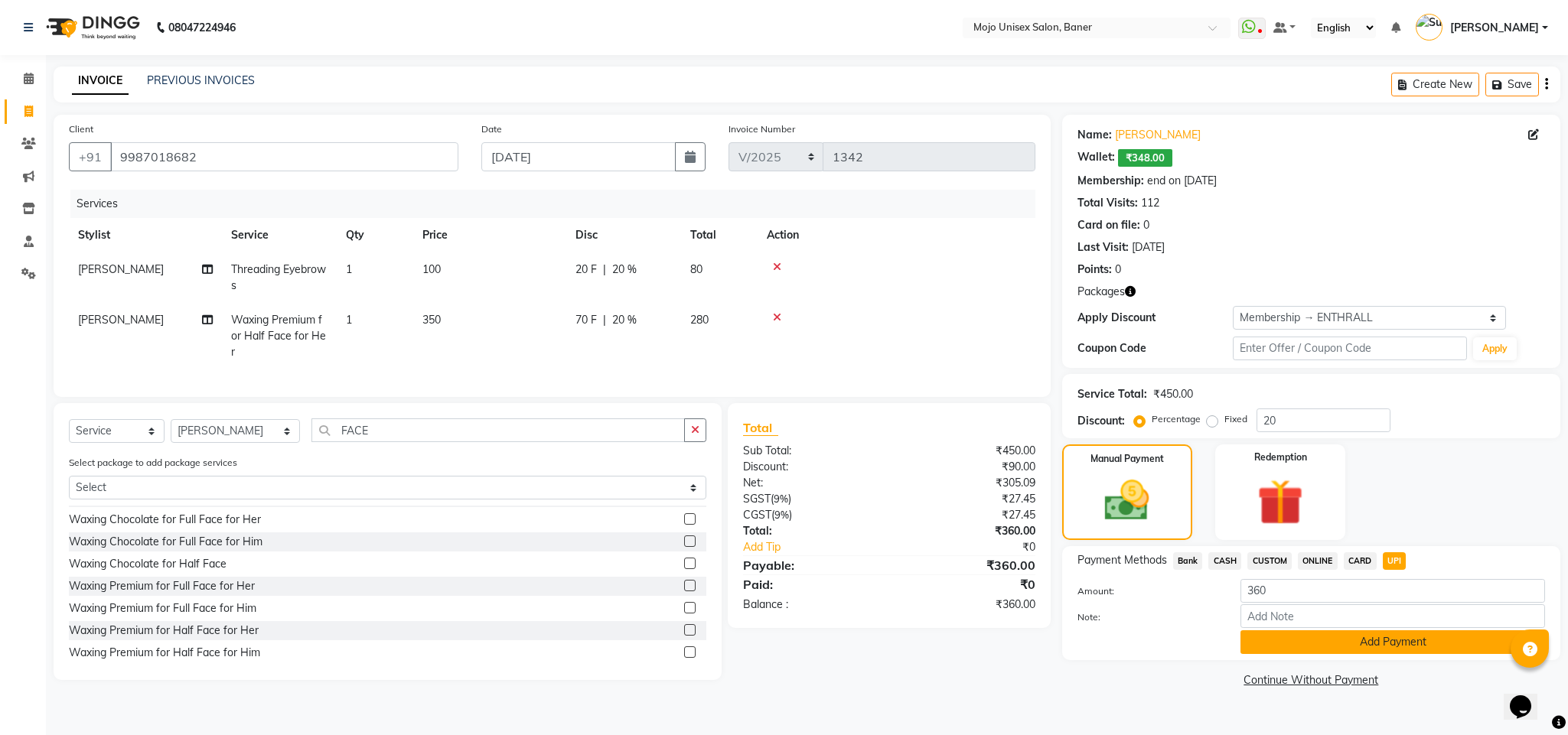
click at [1425, 633] on button "Add Payment" at bounding box center [1392, 642] width 305 height 24
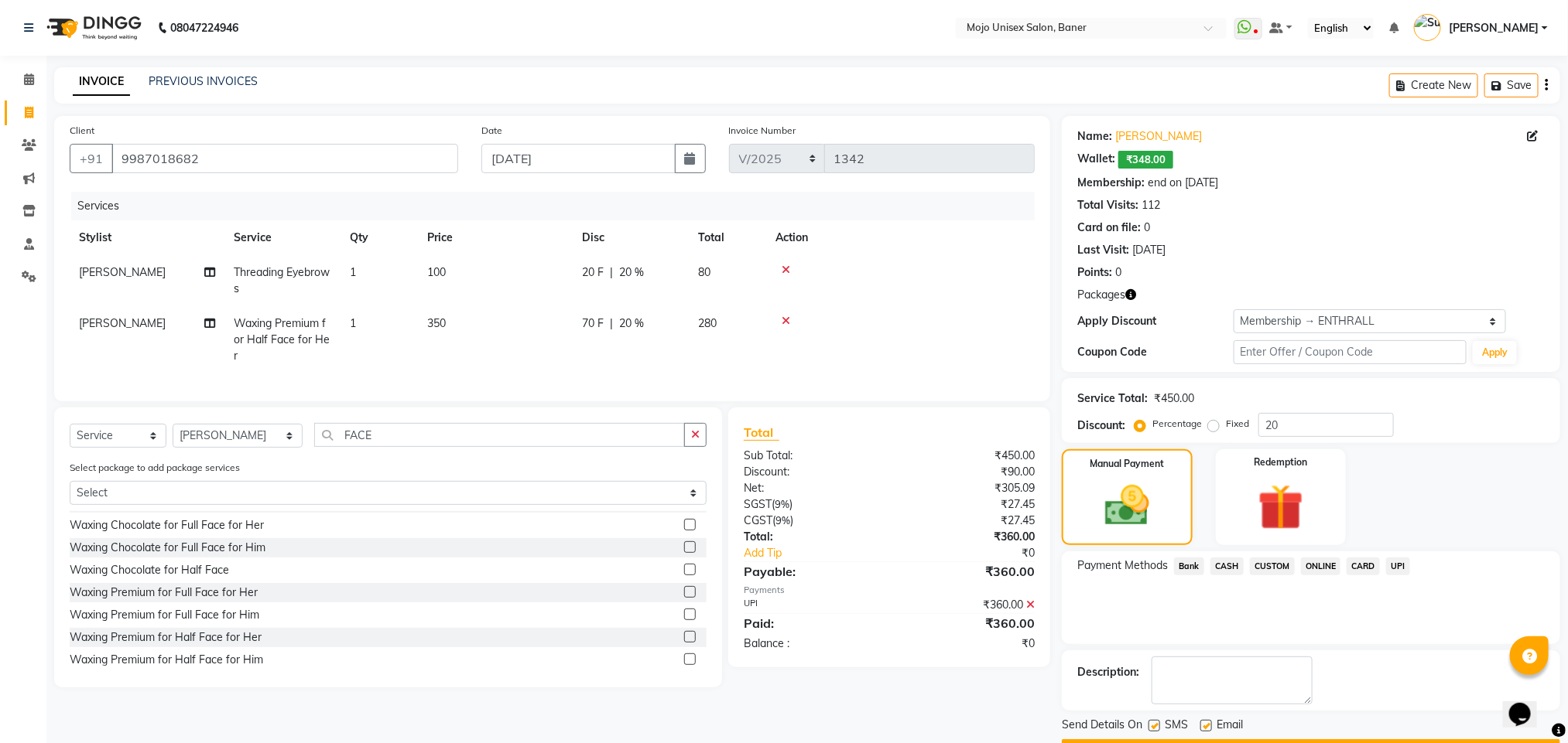
click at [1396, 569] on span "UPI" at bounding box center [1397, 566] width 24 height 18
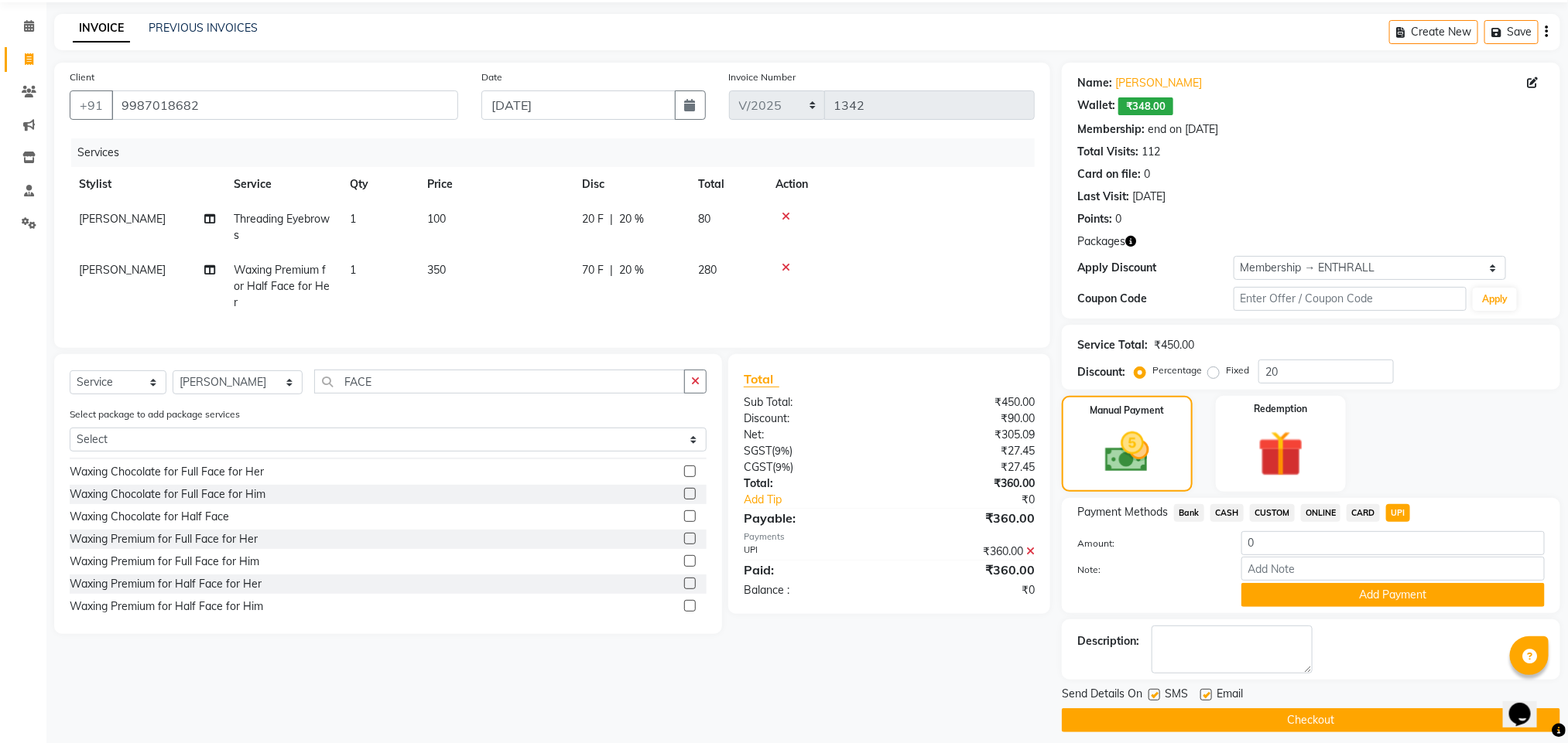
scroll to position [67, 0]
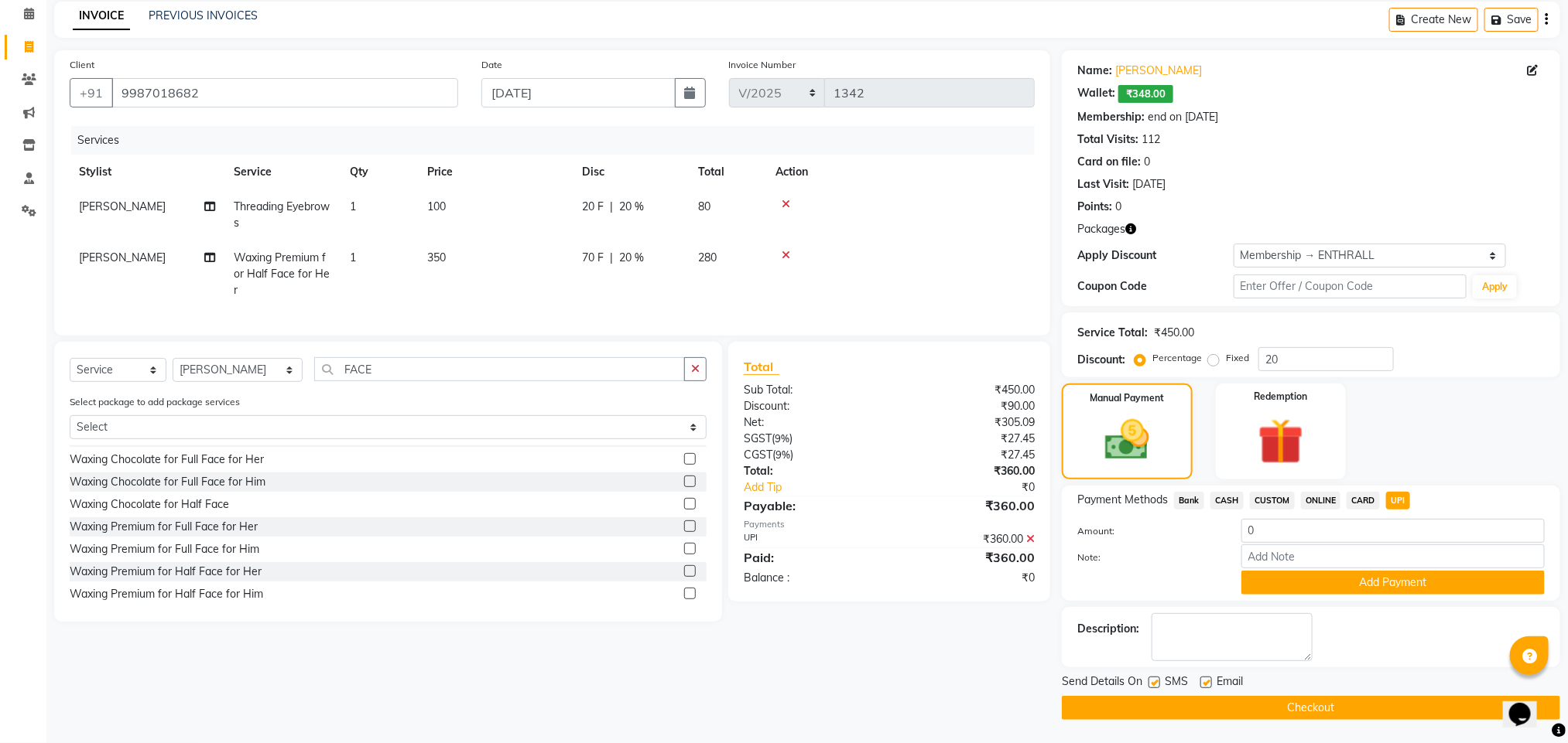
click at [1394, 719] on button "Checkout" at bounding box center [1310, 708] width 498 height 24
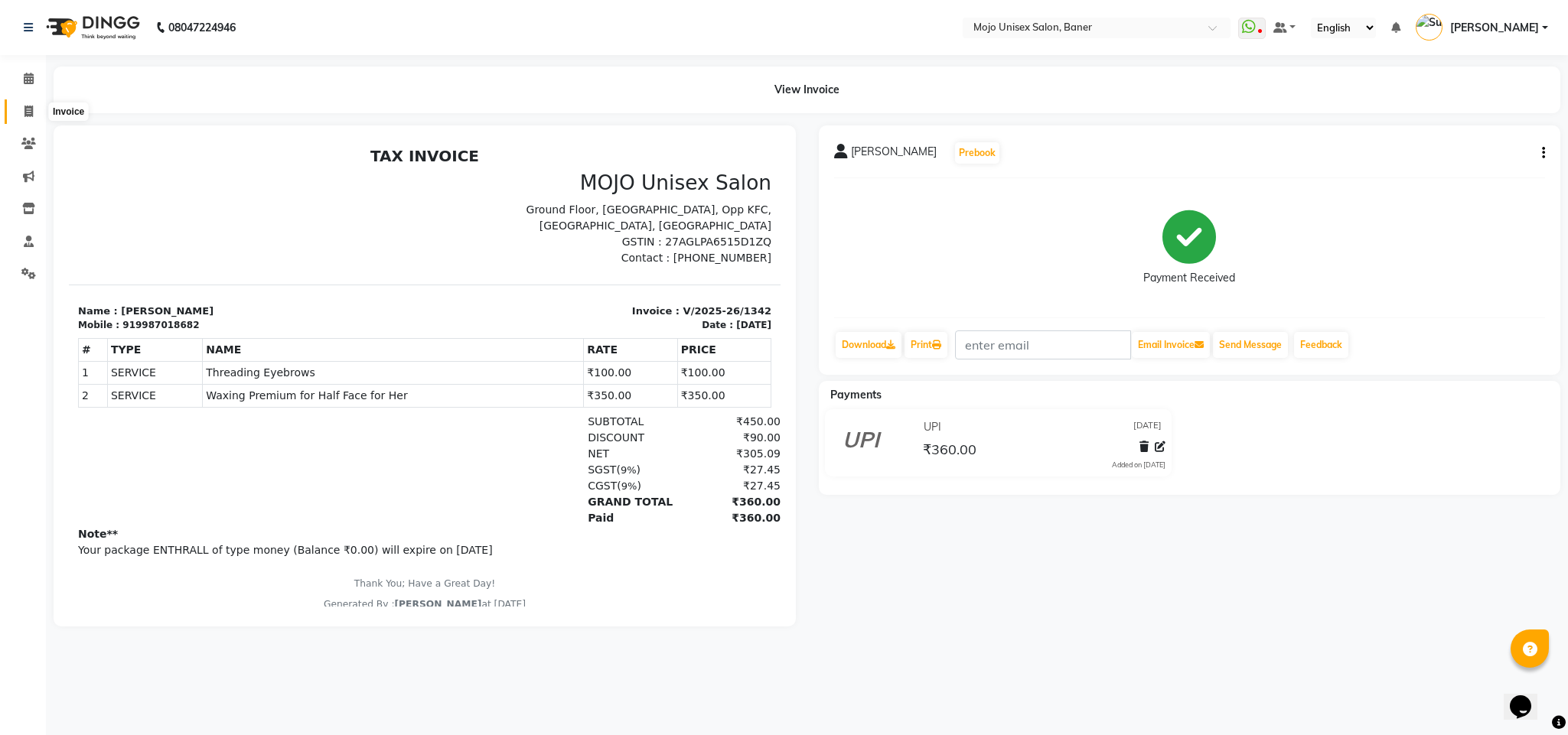
click at [28, 106] on icon at bounding box center [28, 111] width 9 height 12
select select "service"
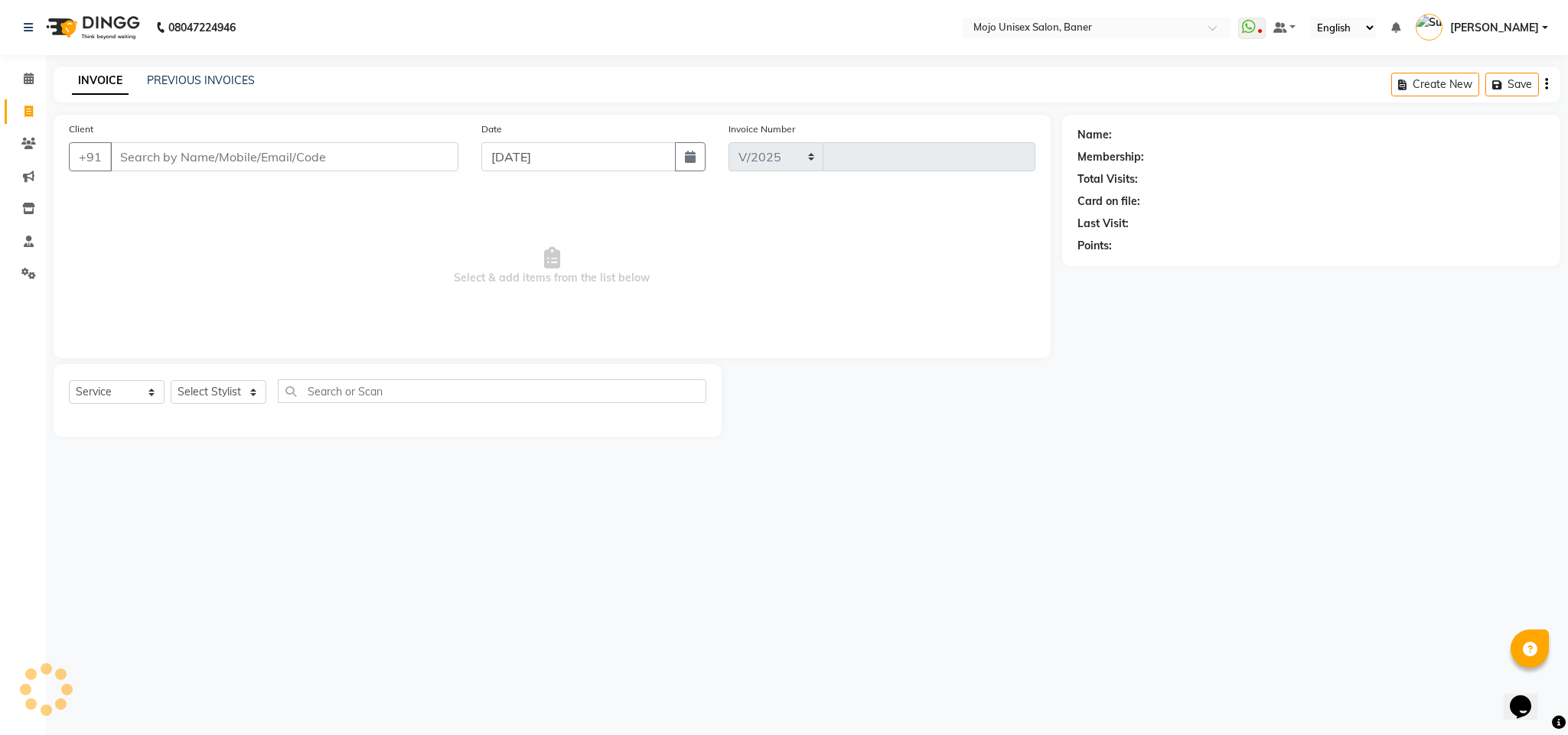
select select "52"
type input "1343"
click at [558, 154] on input "[DATE]" at bounding box center [578, 157] width 195 height 29
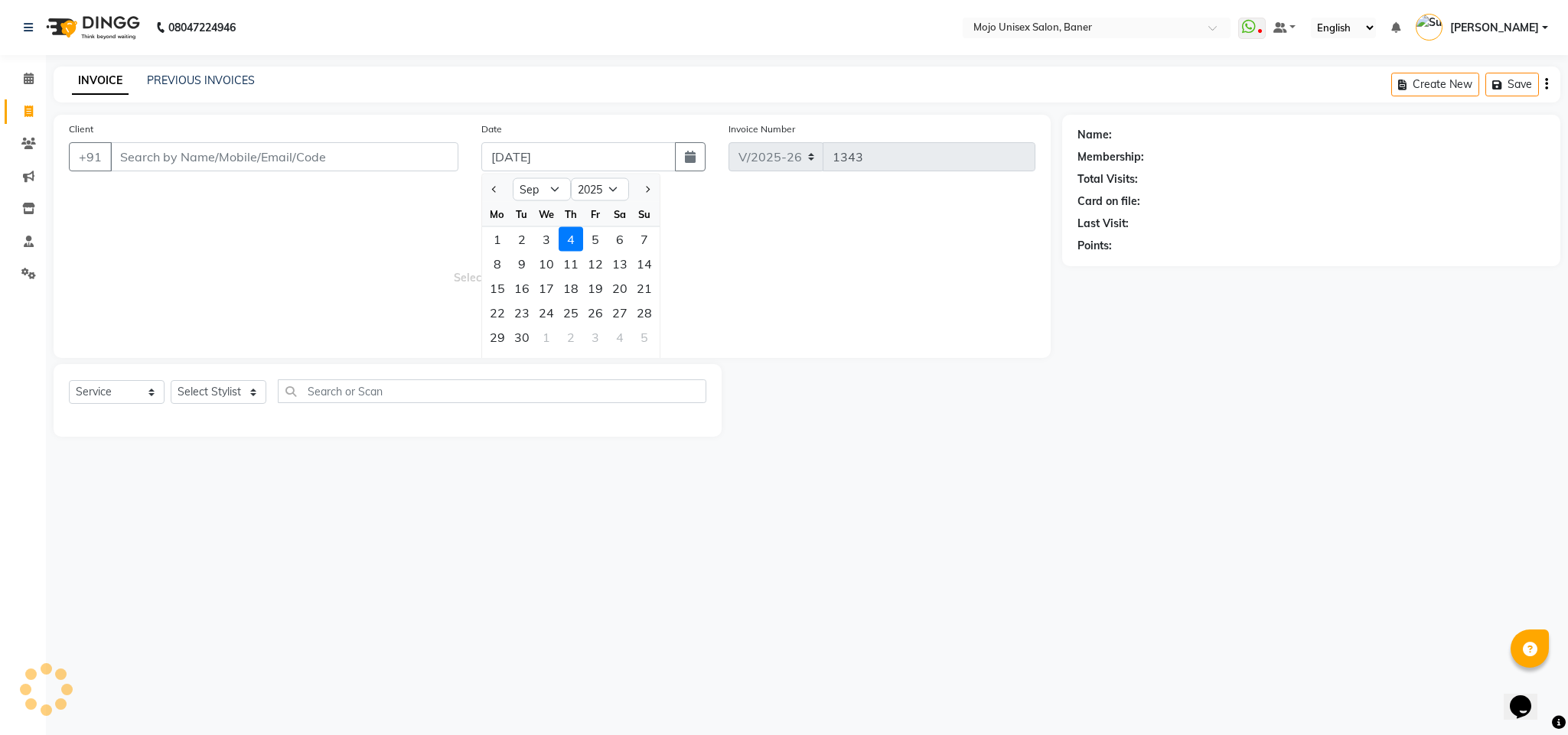
click at [521, 237] on div "2" at bounding box center [522, 239] width 24 height 24
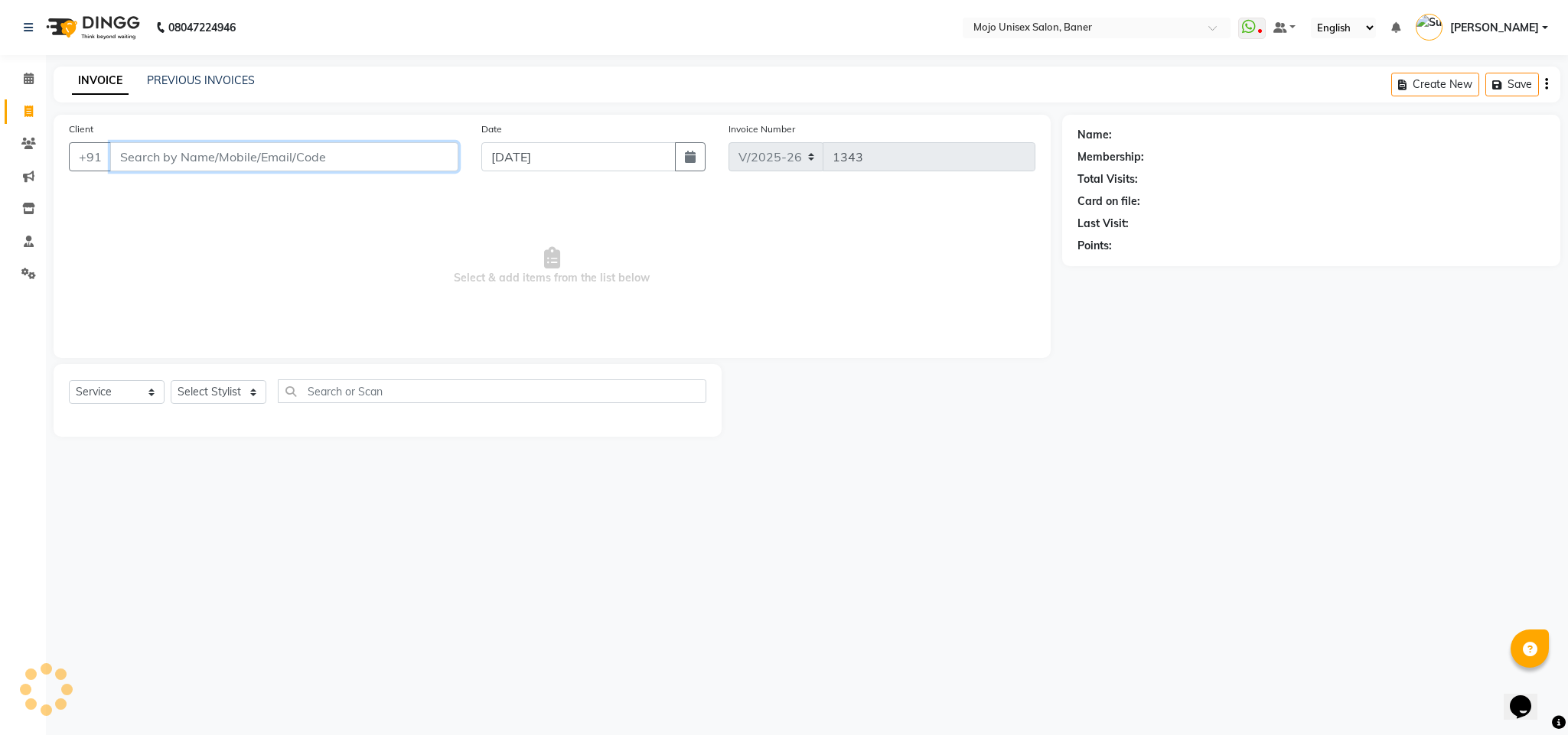
click at [388, 152] on input "Client" at bounding box center [284, 157] width 348 height 29
type input "[DATE]"
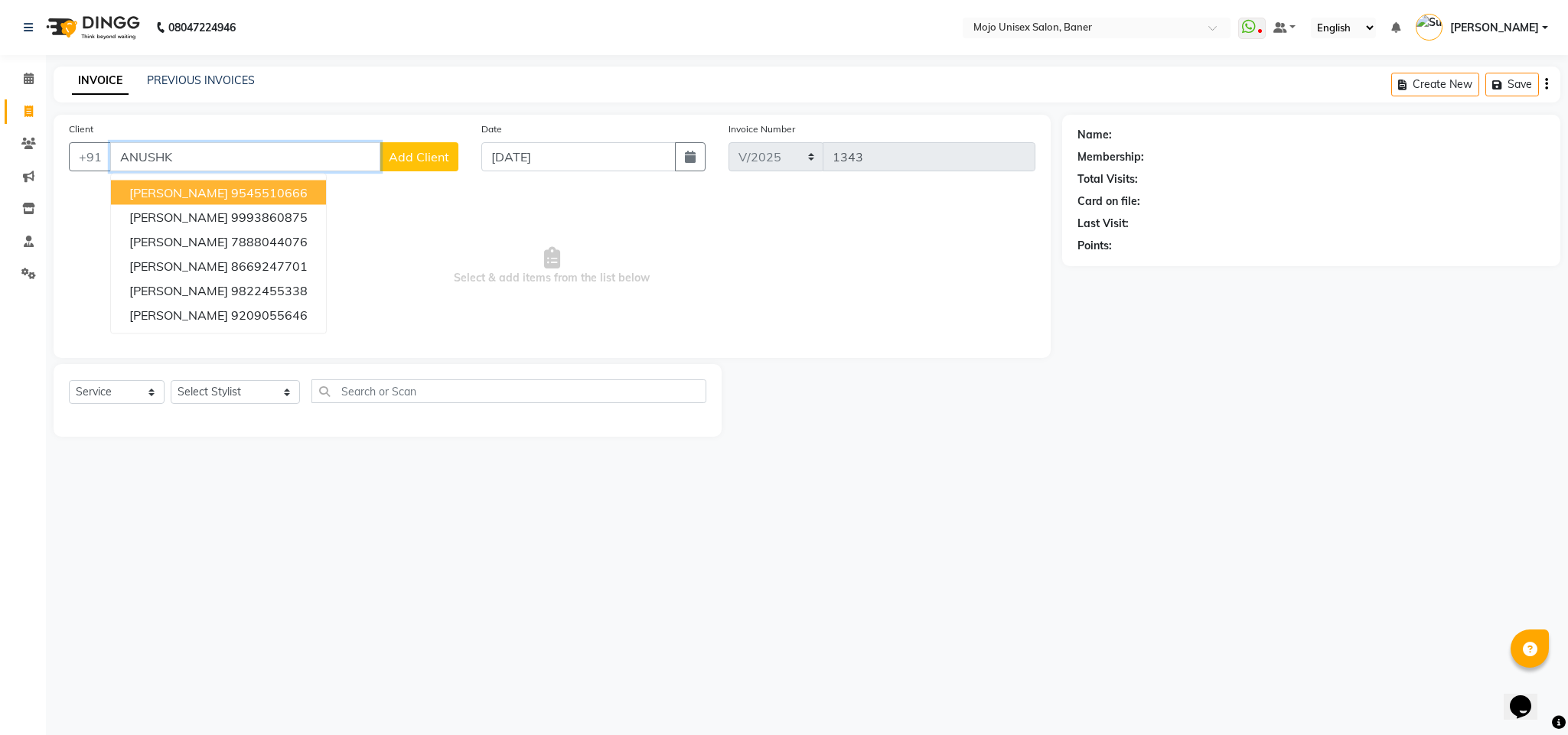
click at [299, 188] on ngb-highlight "9545510666" at bounding box center [269, 192] width 76 height 15
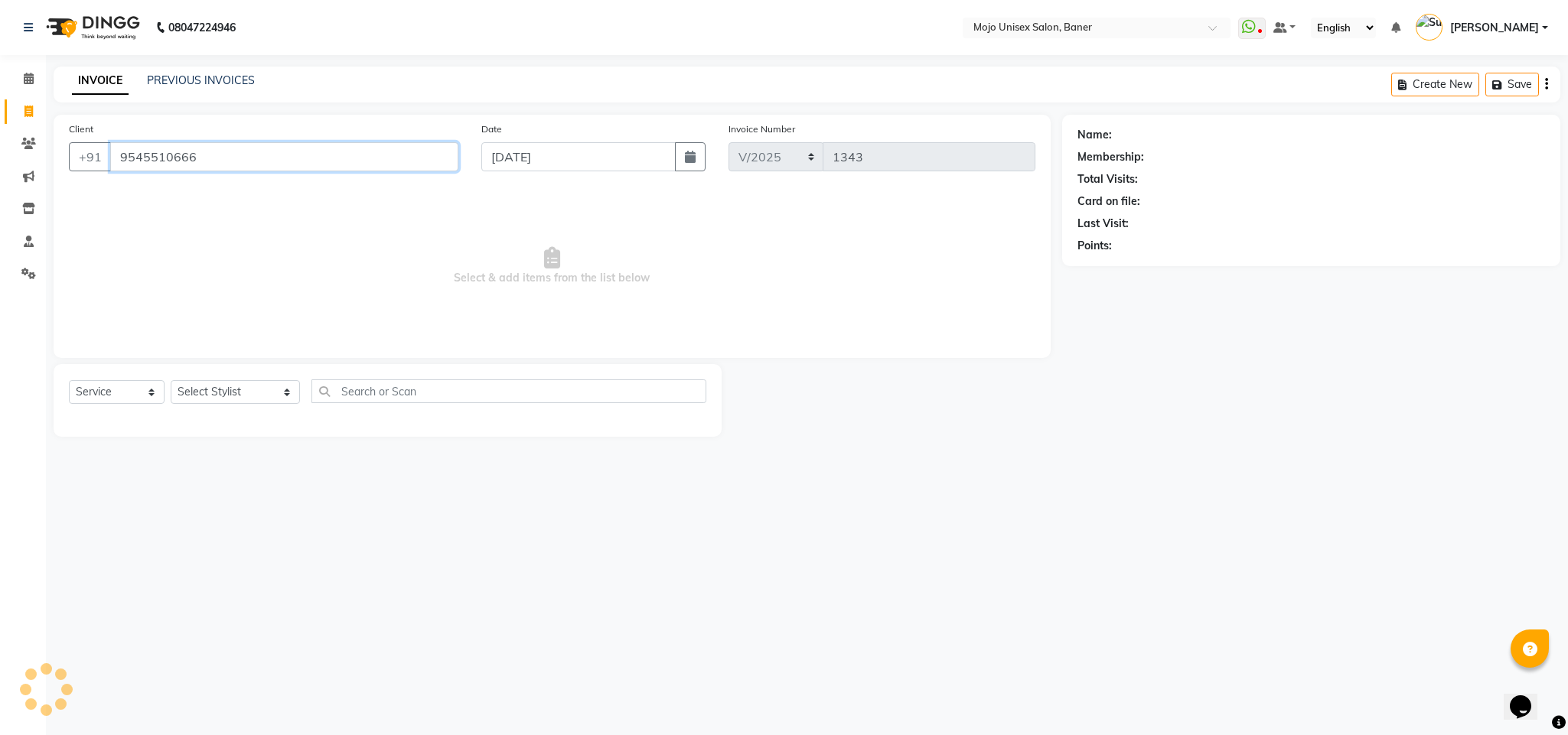
type input "9545510666"
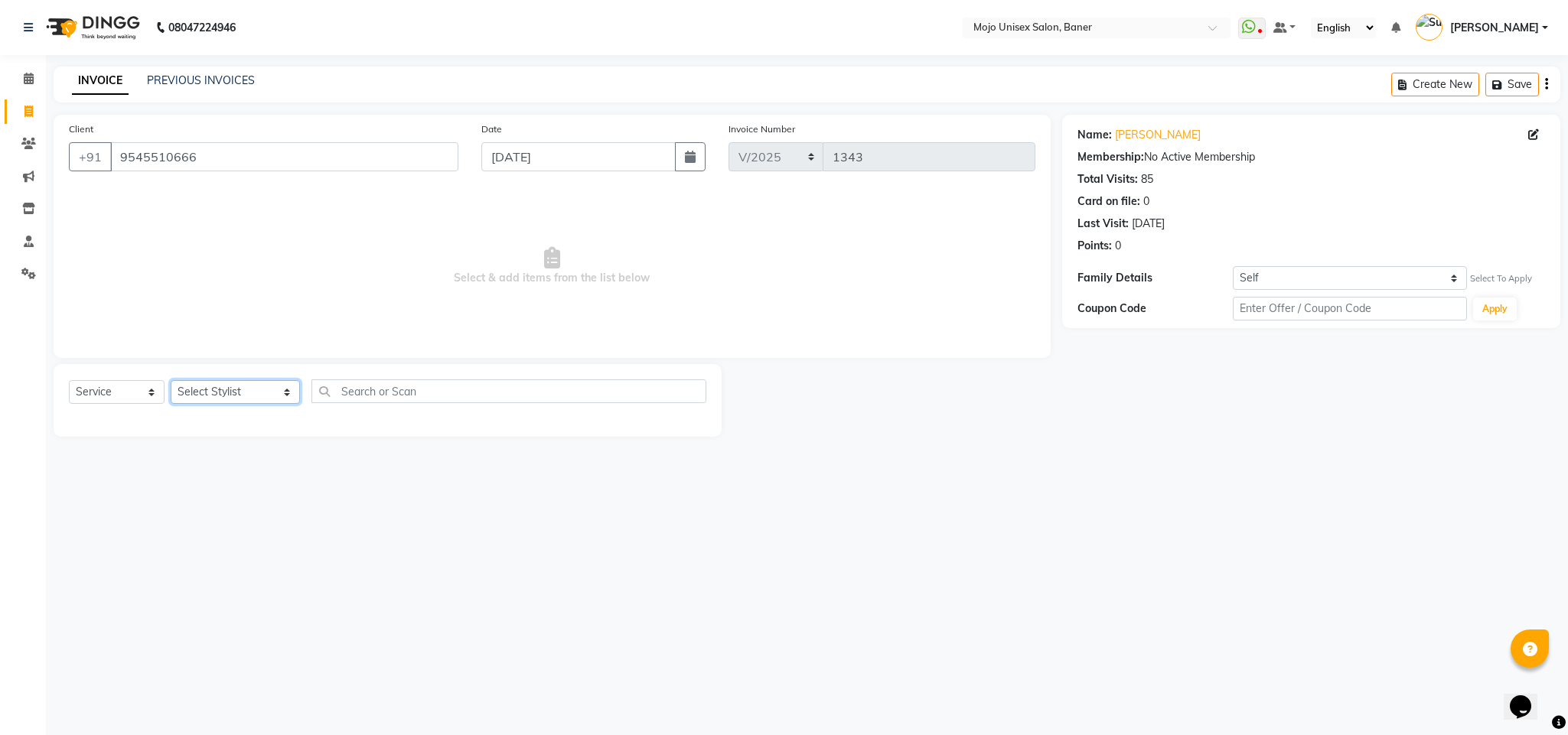
click at [195, 388] on select "Select Stylist [PERSON_NAME] [PERSON_NAME] ([PERSON_NAME]) [PERSON_NAME] [PERSO…" at bounding box center [236, 392] width 129 height 24
select select "2250"
click at [171, 381] on select "Select Stylist [PERSON_NAME] [PERSON_NAME] ([PERSON_NAME]) [PERSON_NAME] [PERSO…" at bounding box center [236, 392] width 129 height 24
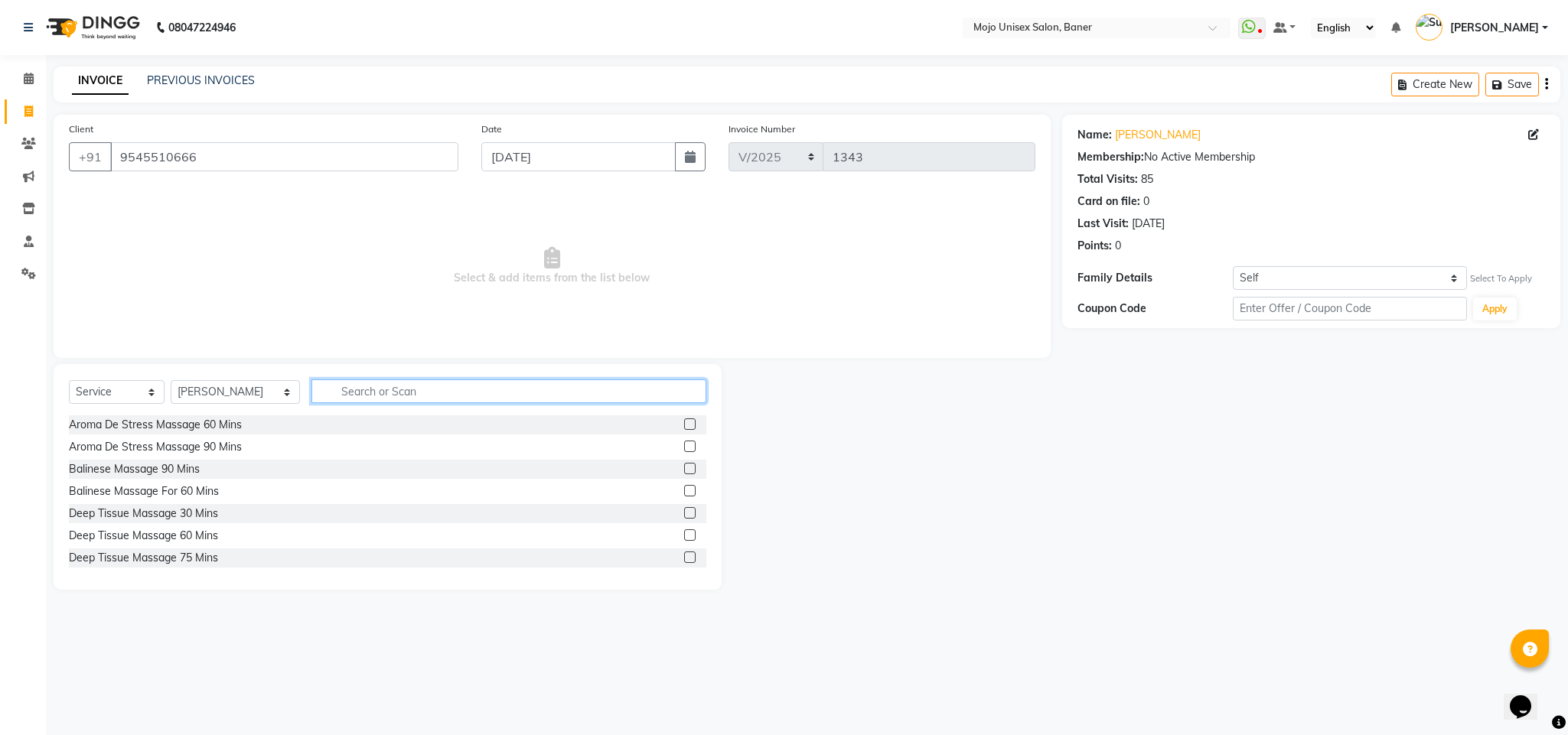
click at [493, 386] on input "text" at bounding box center [508, 392] width 395 height 24
type input "THRE"
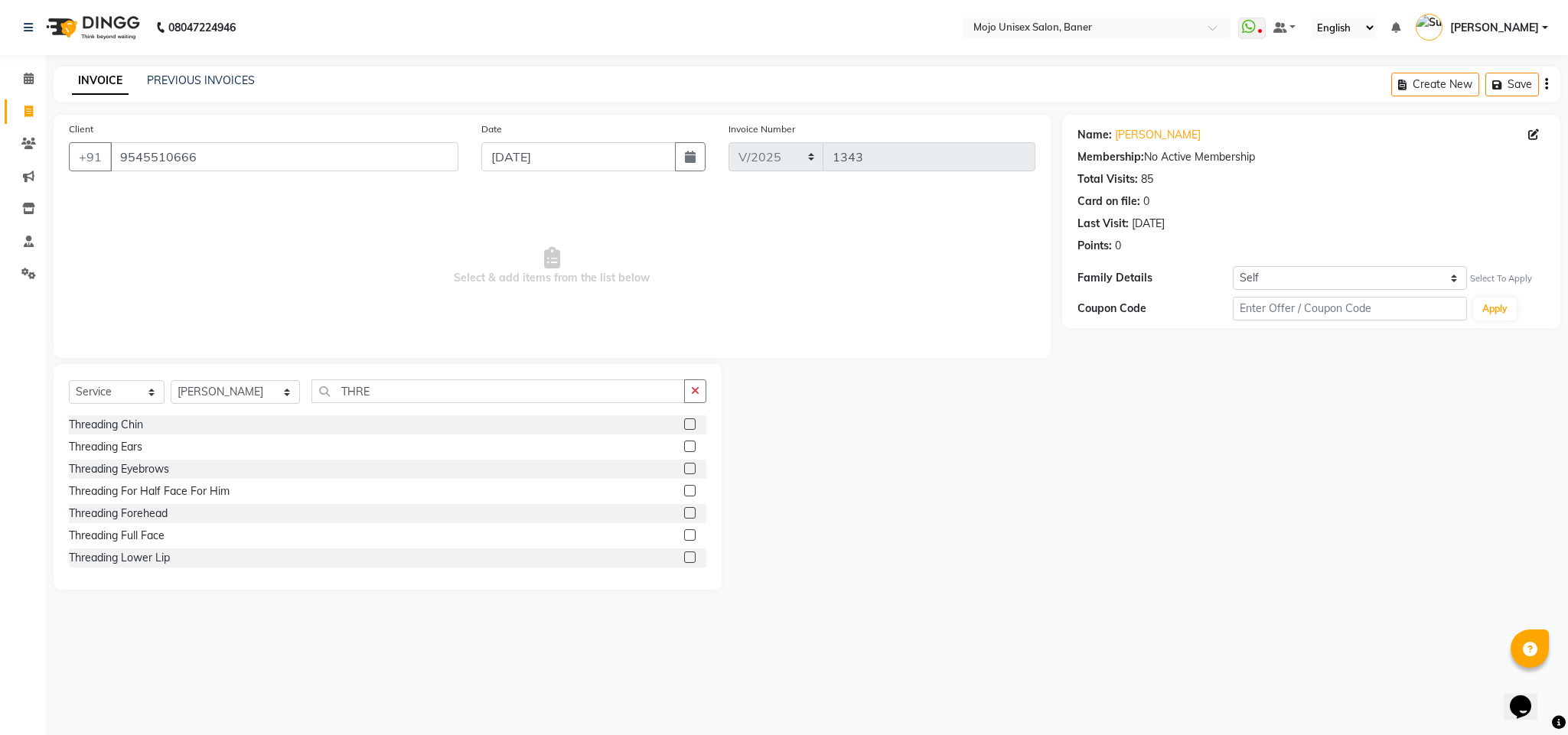
click at [684, 470] on label at bounding box center [689, 469] width 12 height 12
click at [684, 470] on input "checkbox" at bounding box center [689, 469] width 10 height 10
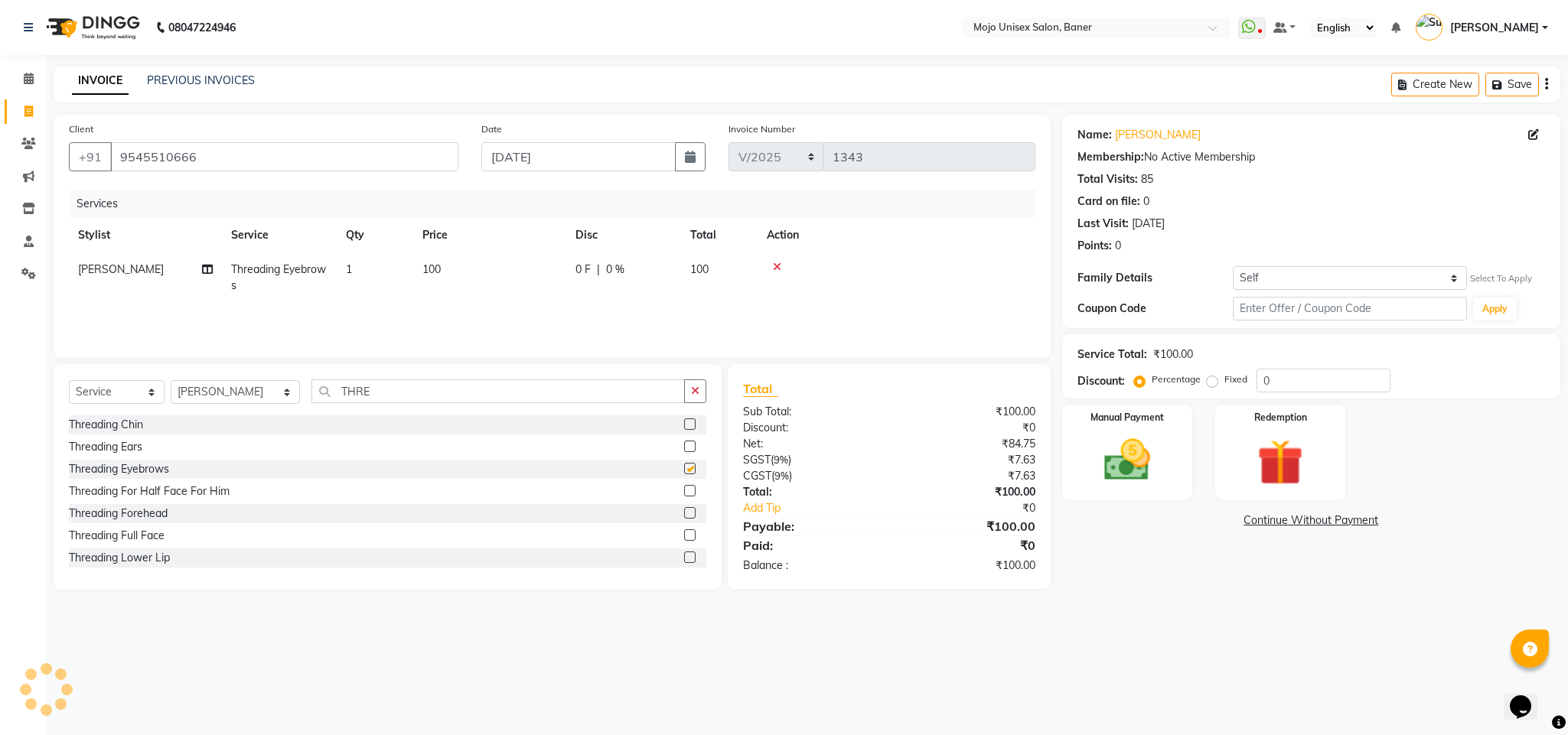
checkbox input "false"
click at [407, 398] on input "THRE" at bounding box center [498, 392] width 373 height 24
click at [689, 488] on label at bounding box center [689, 491] width 12 height 12
click at [689, 488] on input "checkbox" at bounding box center [689, 492] width 10 height 10
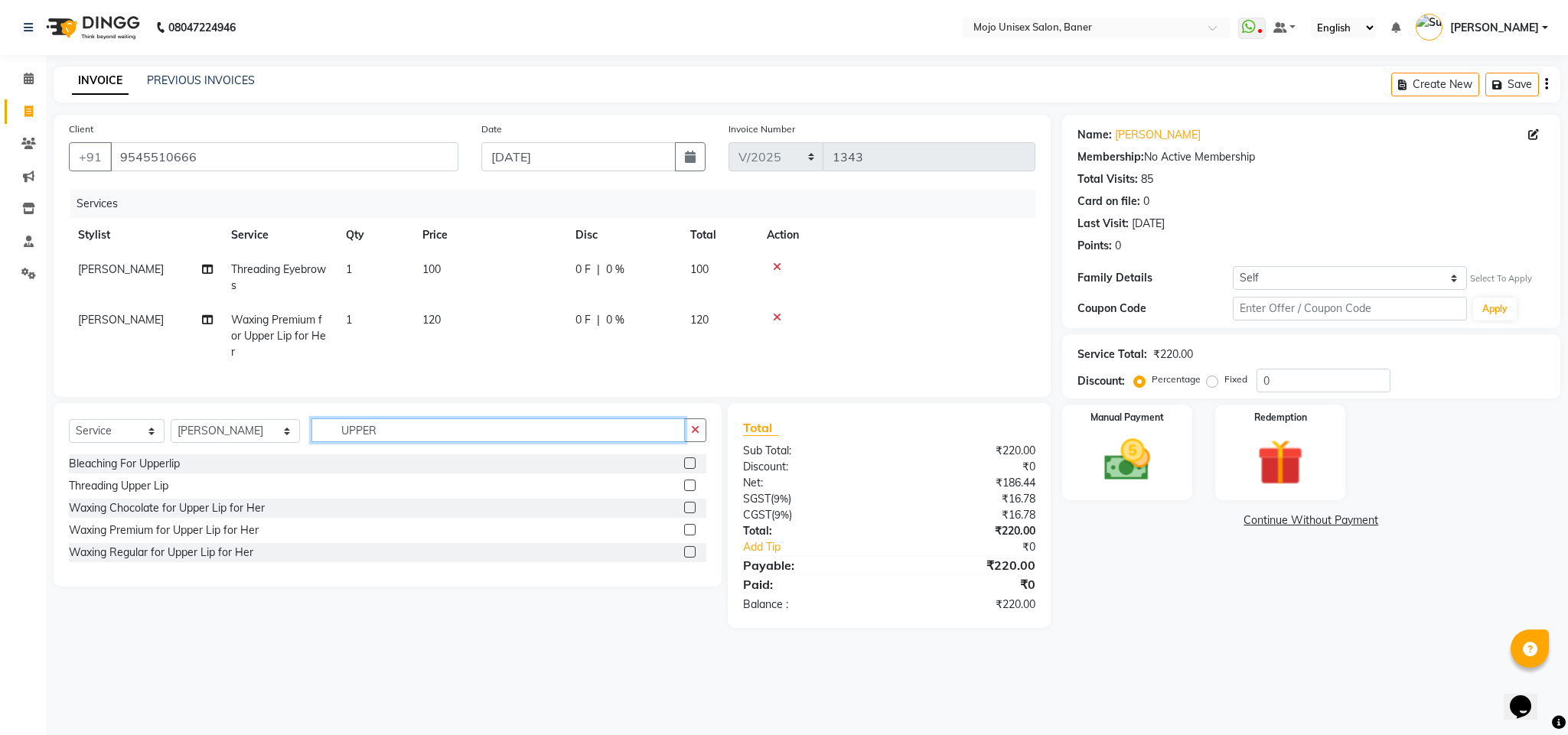
click at [370, 442] on input "UPPER" at bounding box center [498, 430] width 373 height 24
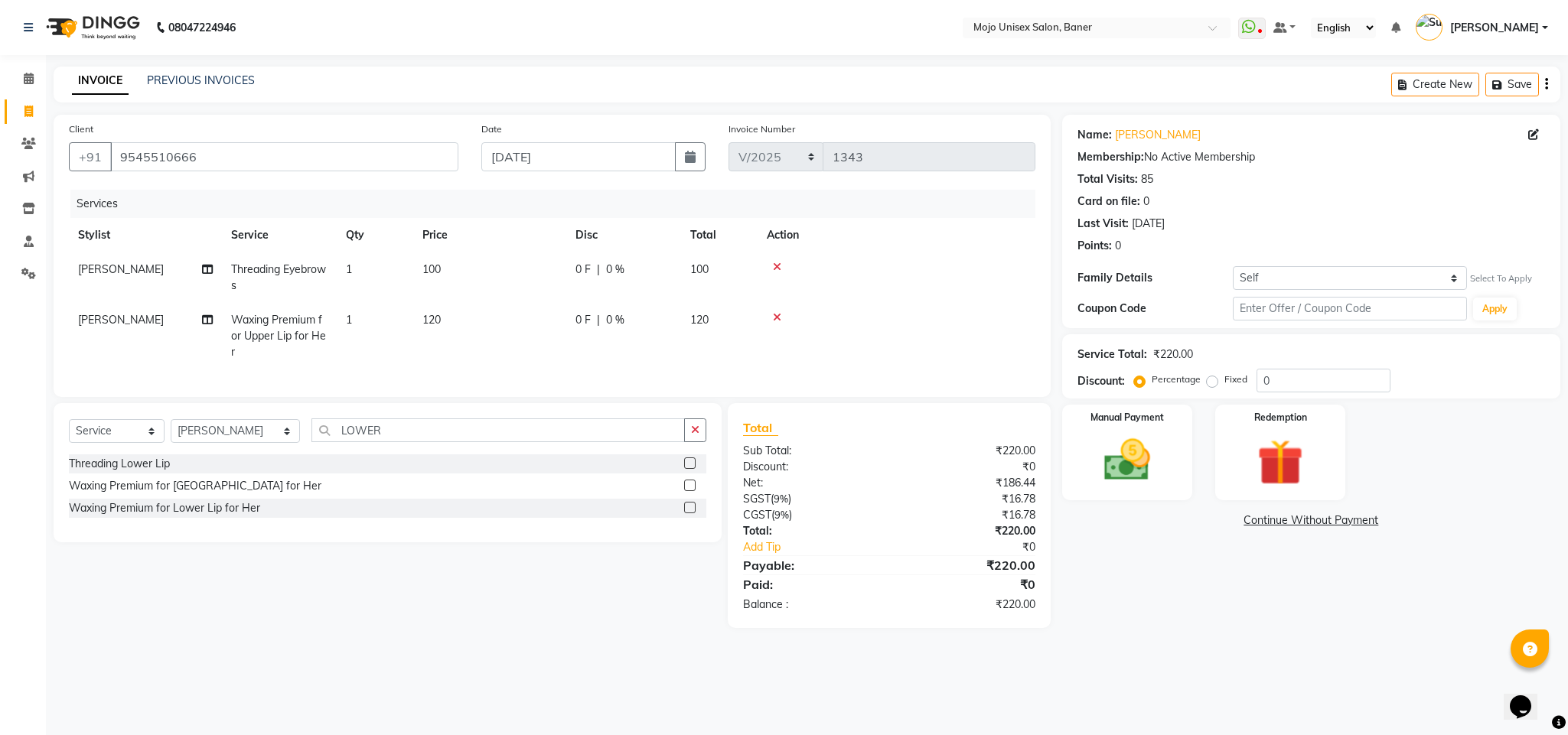
click at [687, 514] on label at bounding box center [689, 507] width 12 height 12
click at [687, 514] on input "checkbox" at bounding box center [689, 508] width 10 height 10
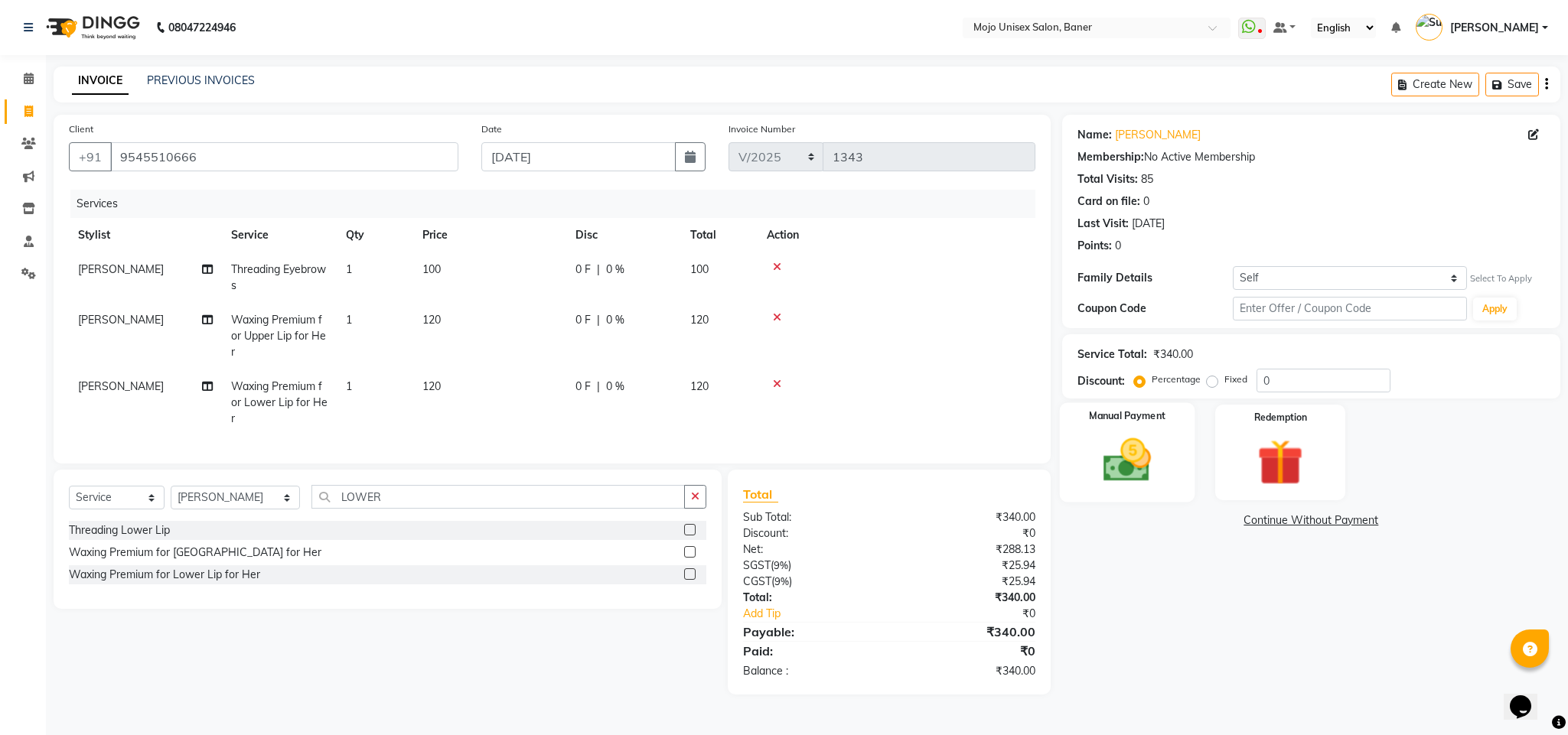
click at [1132, 464] on img at bounding box center [1127, 461] width 78 height 55
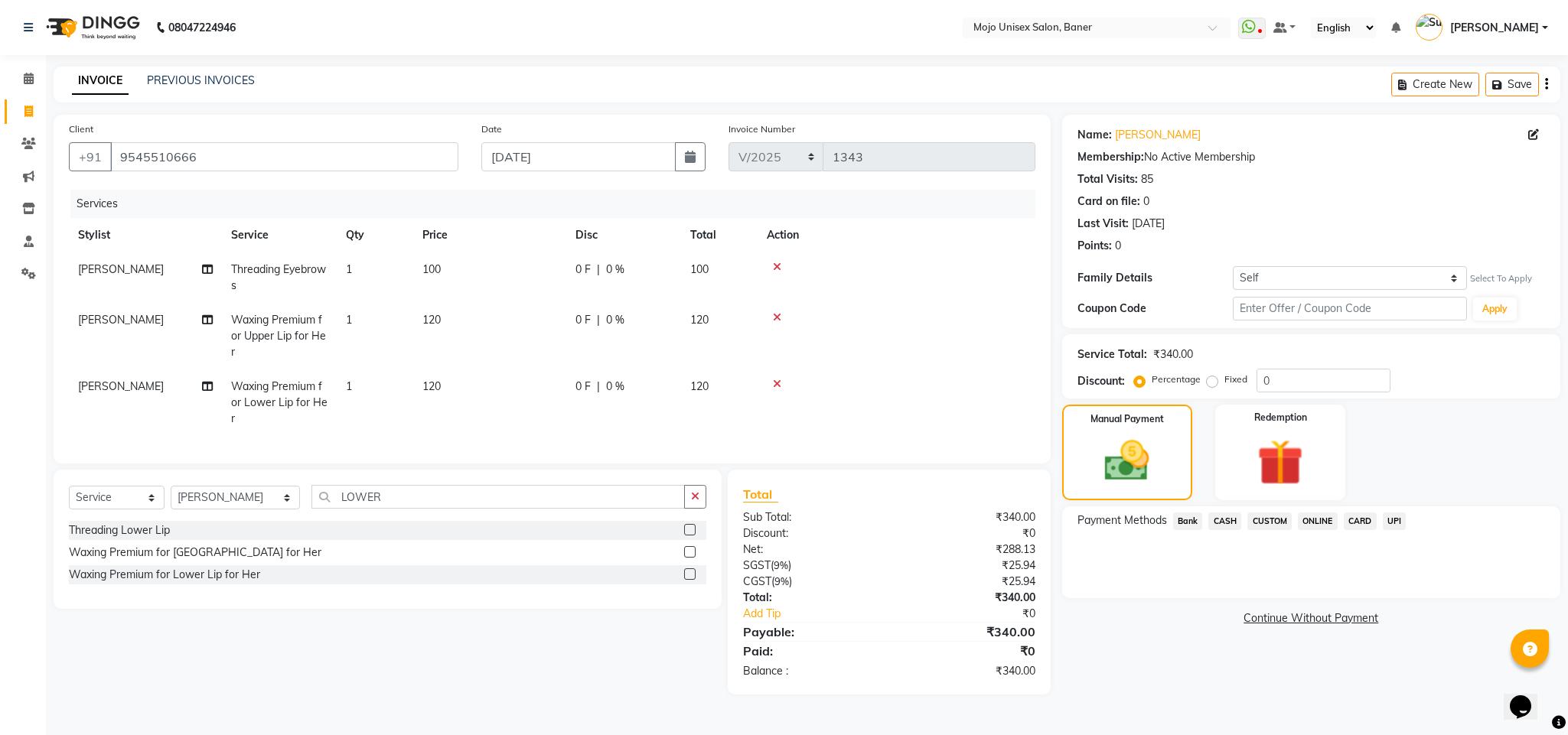
click at [1392, 523] on span "UPI" at bounding box center [1395, 522] width 24 height 17
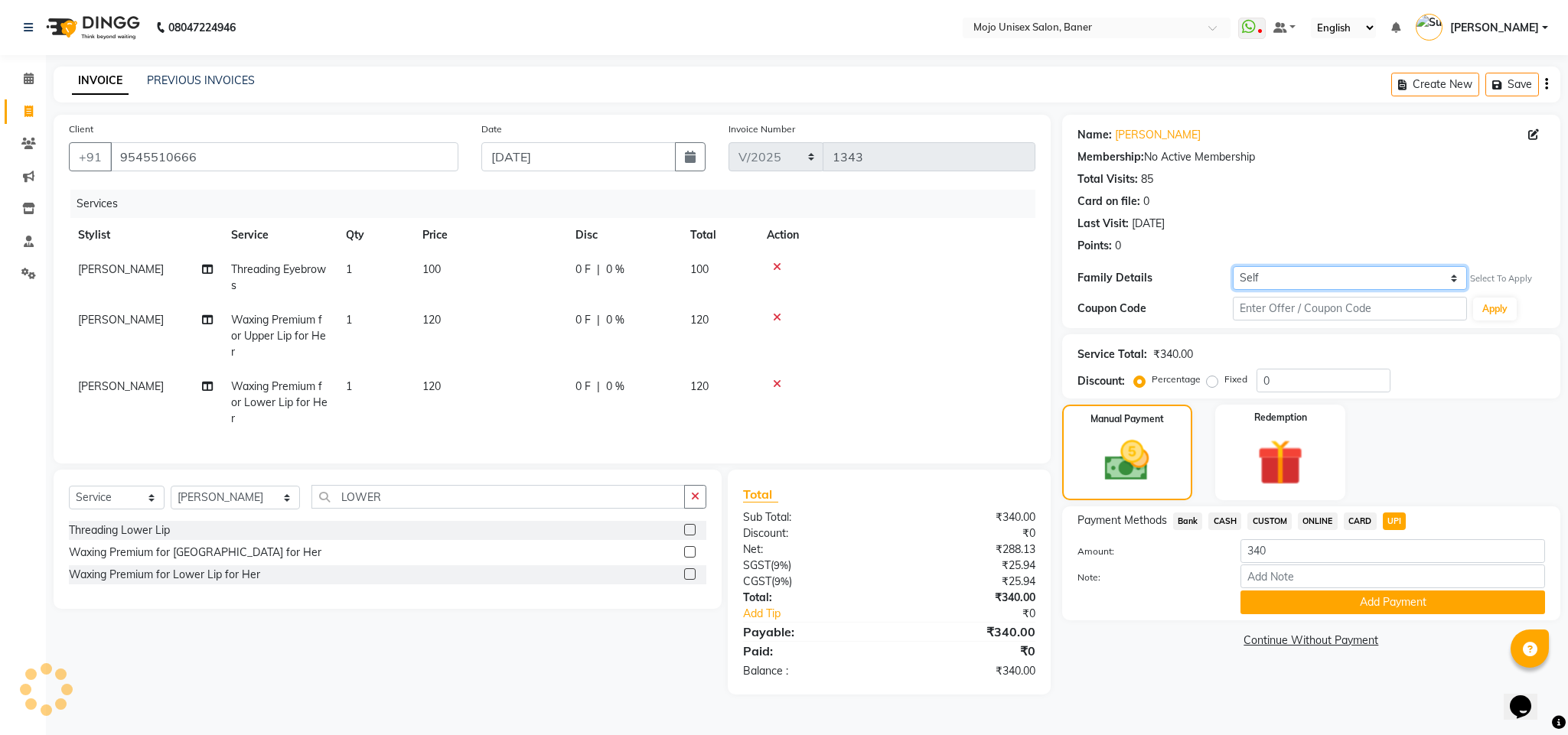
click at [1399, 274] on select "Self [PERSON_NAME]" at bounding box center [1350, 278] width 234 height 24
click at [1233, 266] on select "Self [PERSON_NAME]" at bounding box center [1350, 278] width 234 height 24
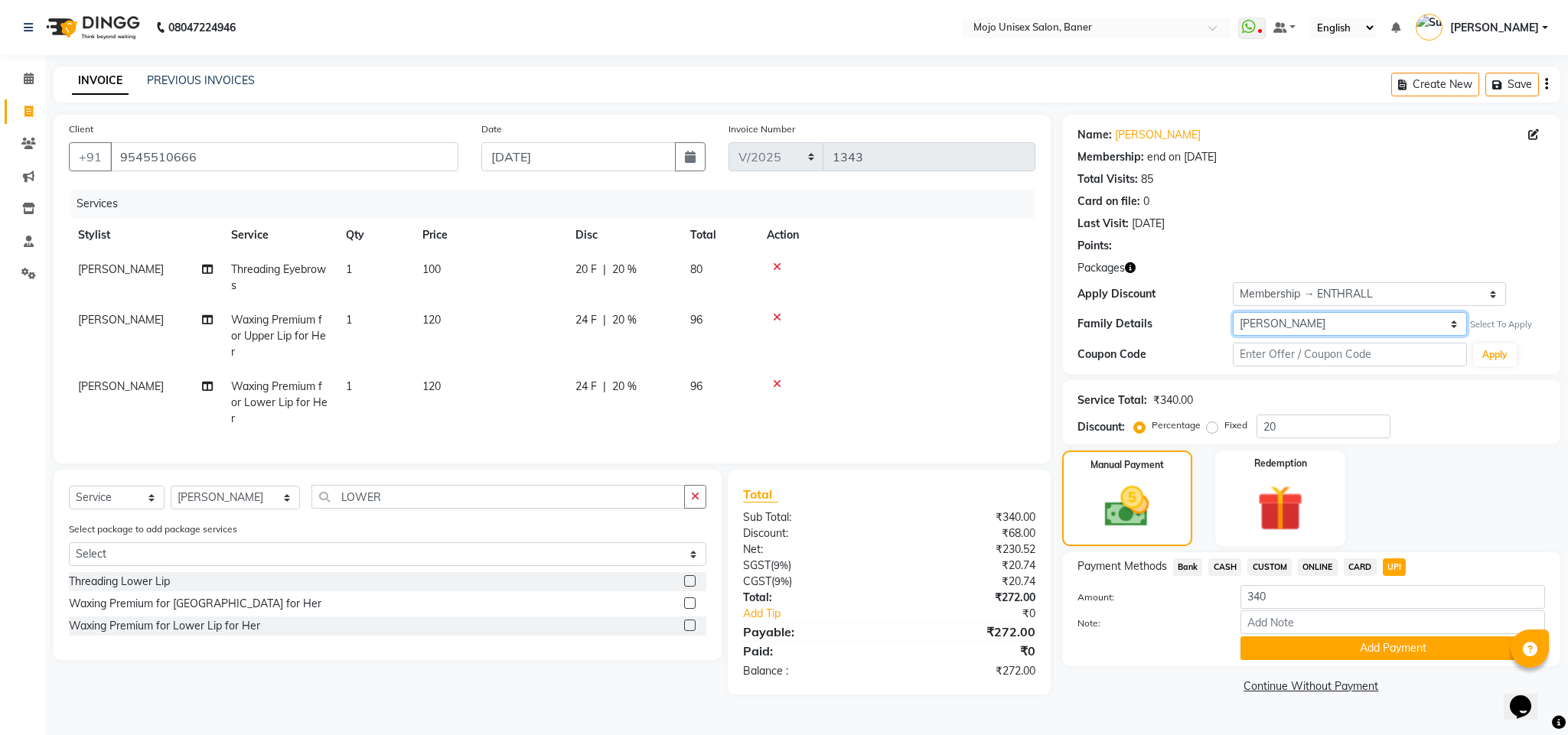
click at [1390, 325] on select "Self [PERSON_NAME]" at bounding box center [1350, 324] width 234 height 24
click at [1347, 570] on span "CARD" at bounding box center [1360, 567] width 33 height 17
click at [1388, 563] on span "UPI" at bounding box center [1395, 567] width 24 height 17
click at [1387, 655] on button "Add Payment" at bounding box center [1392, 648] width 305 height 24
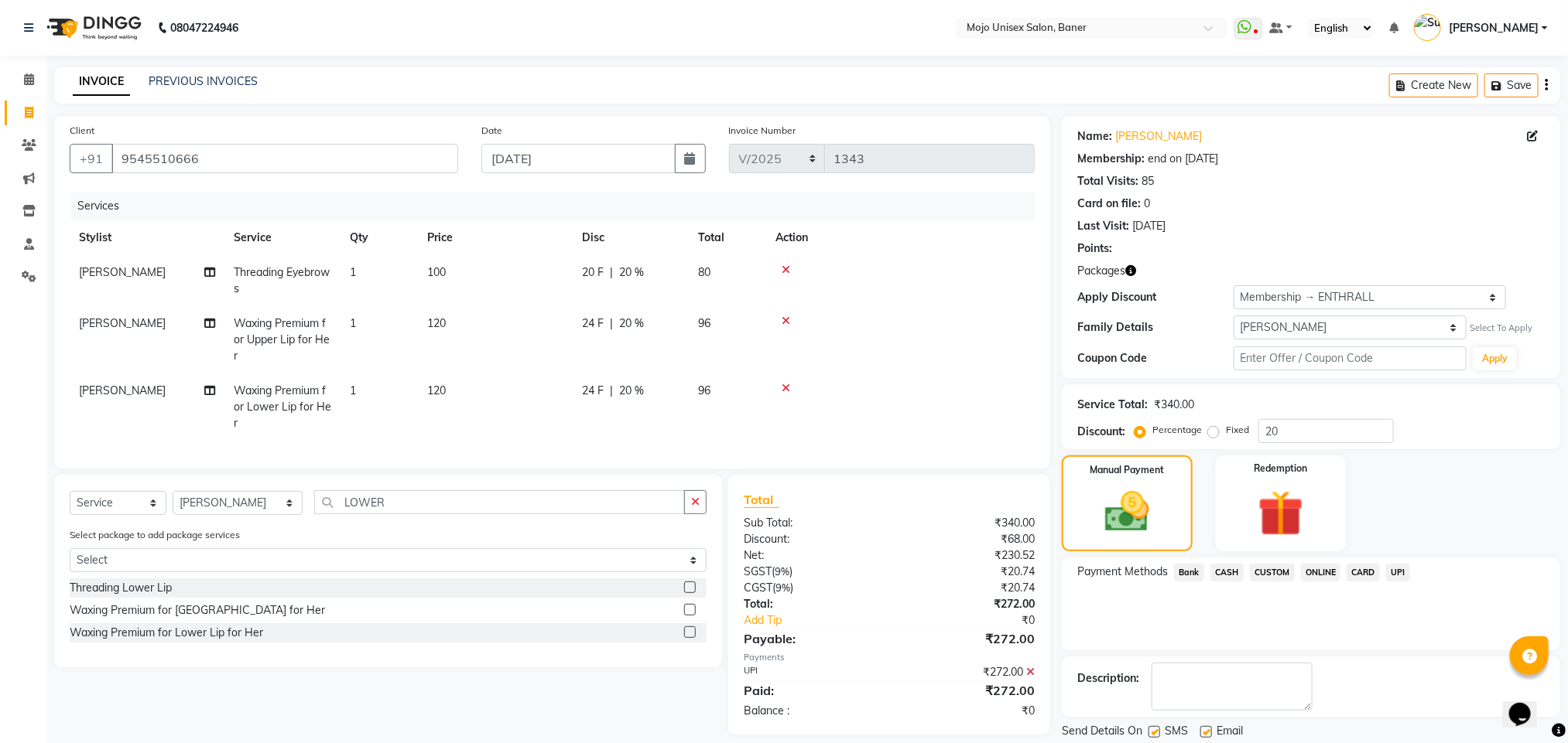
scroll to position [51, 0]
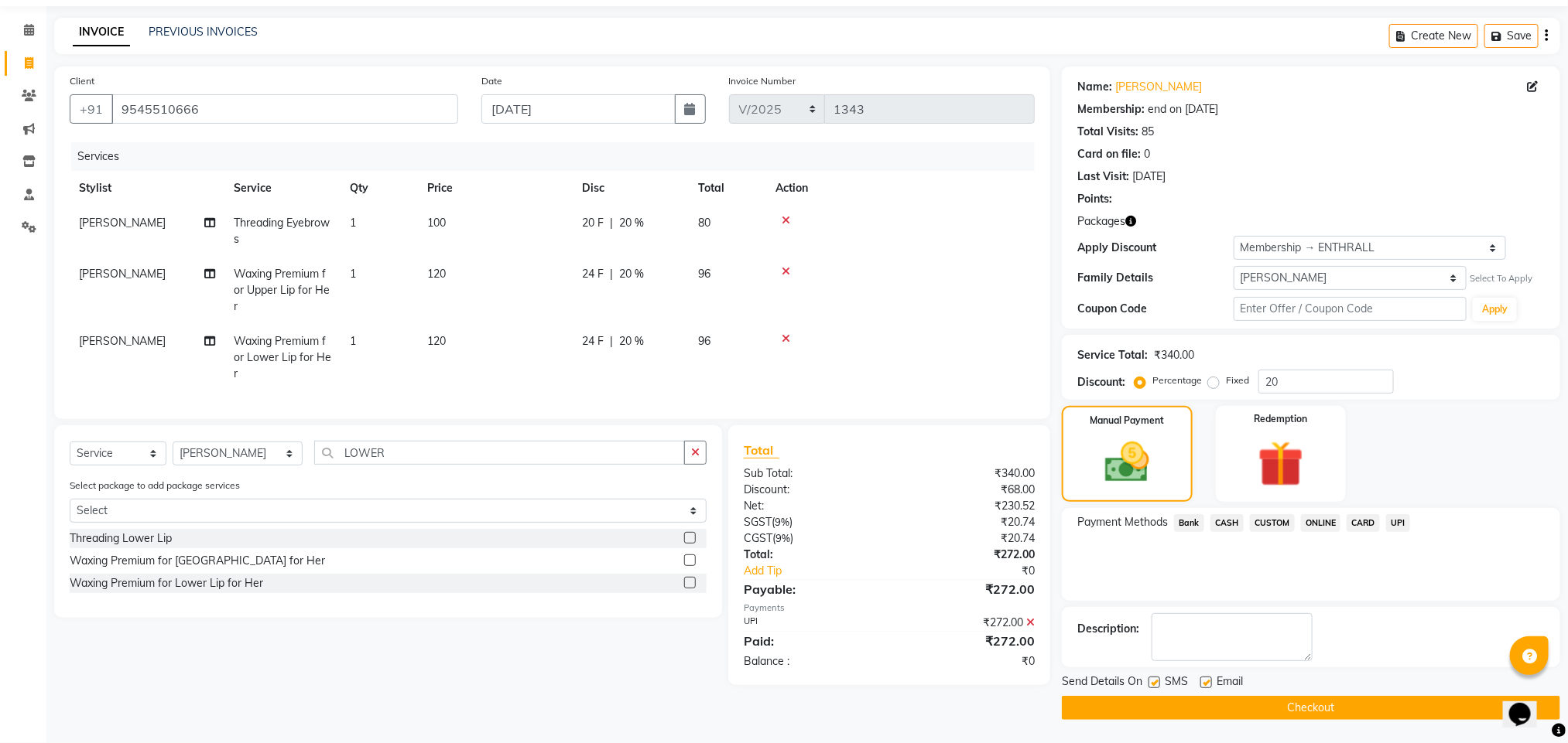
click at [1309, 710] on button "Checkout" at bounding box center [1310, 708] width 498 height 24
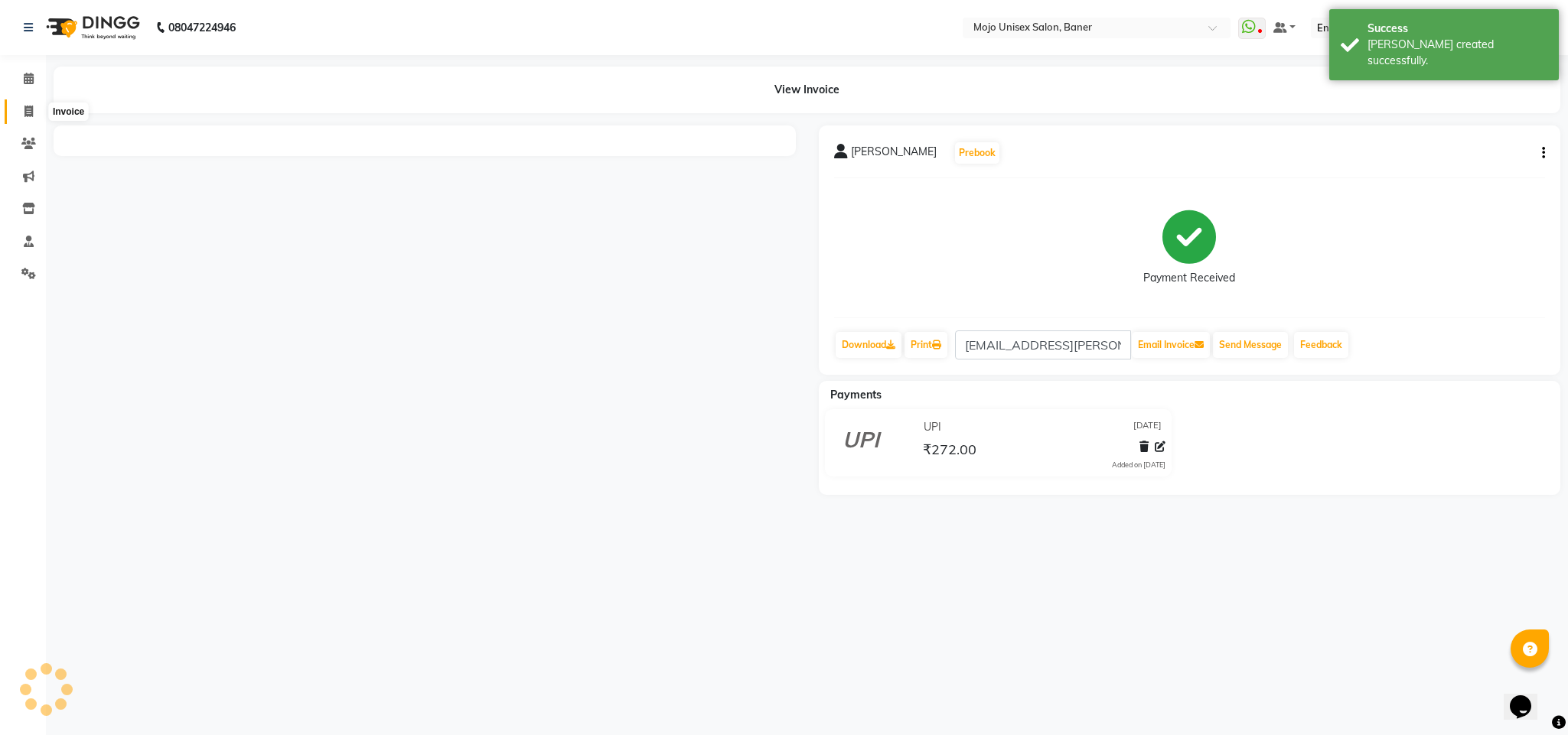
click at [21, 110] on span at bounding box center [28, 112] width 27 height 17
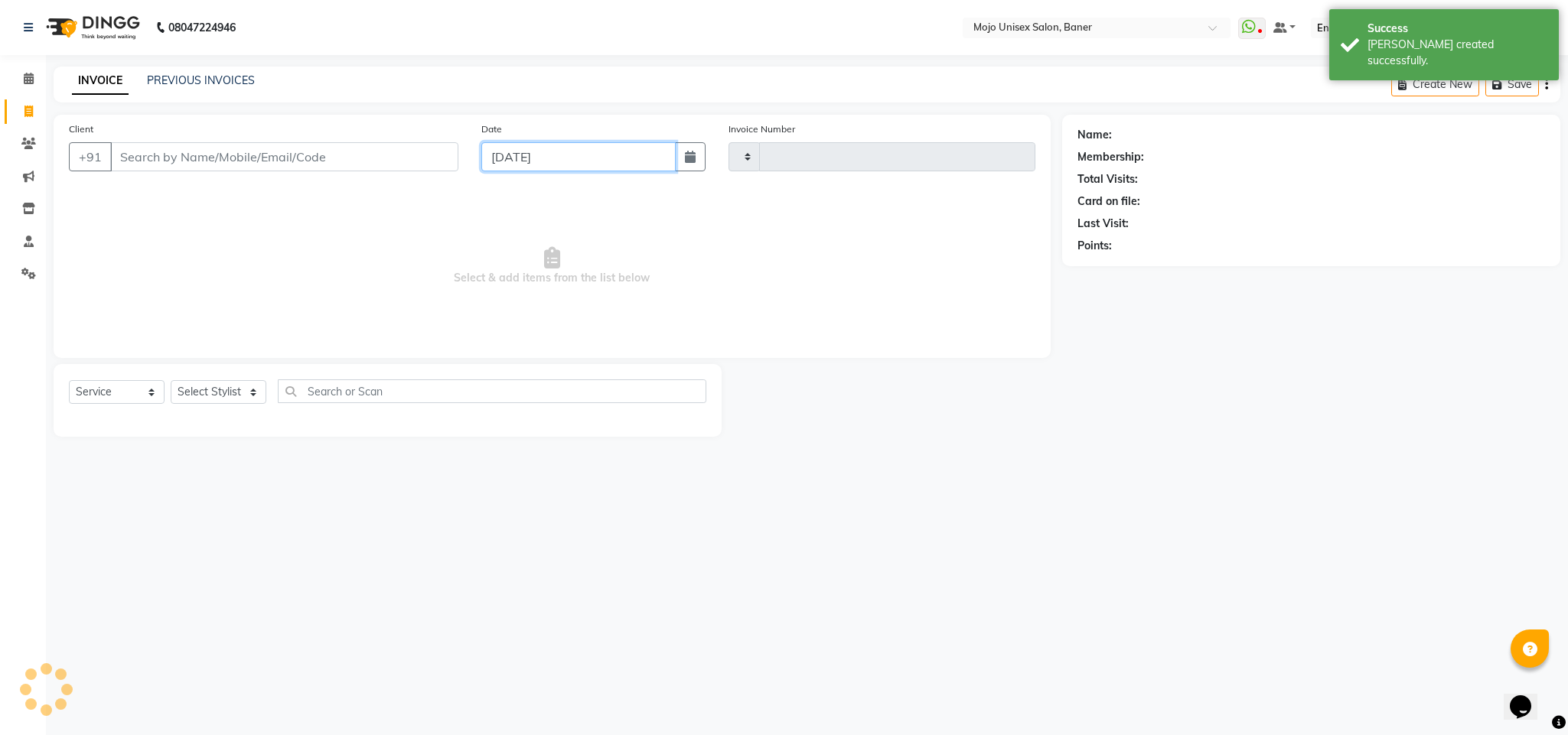
click at [597, 163] on input "[DATE]" at bounding box center [578, 157] width 195 height 29
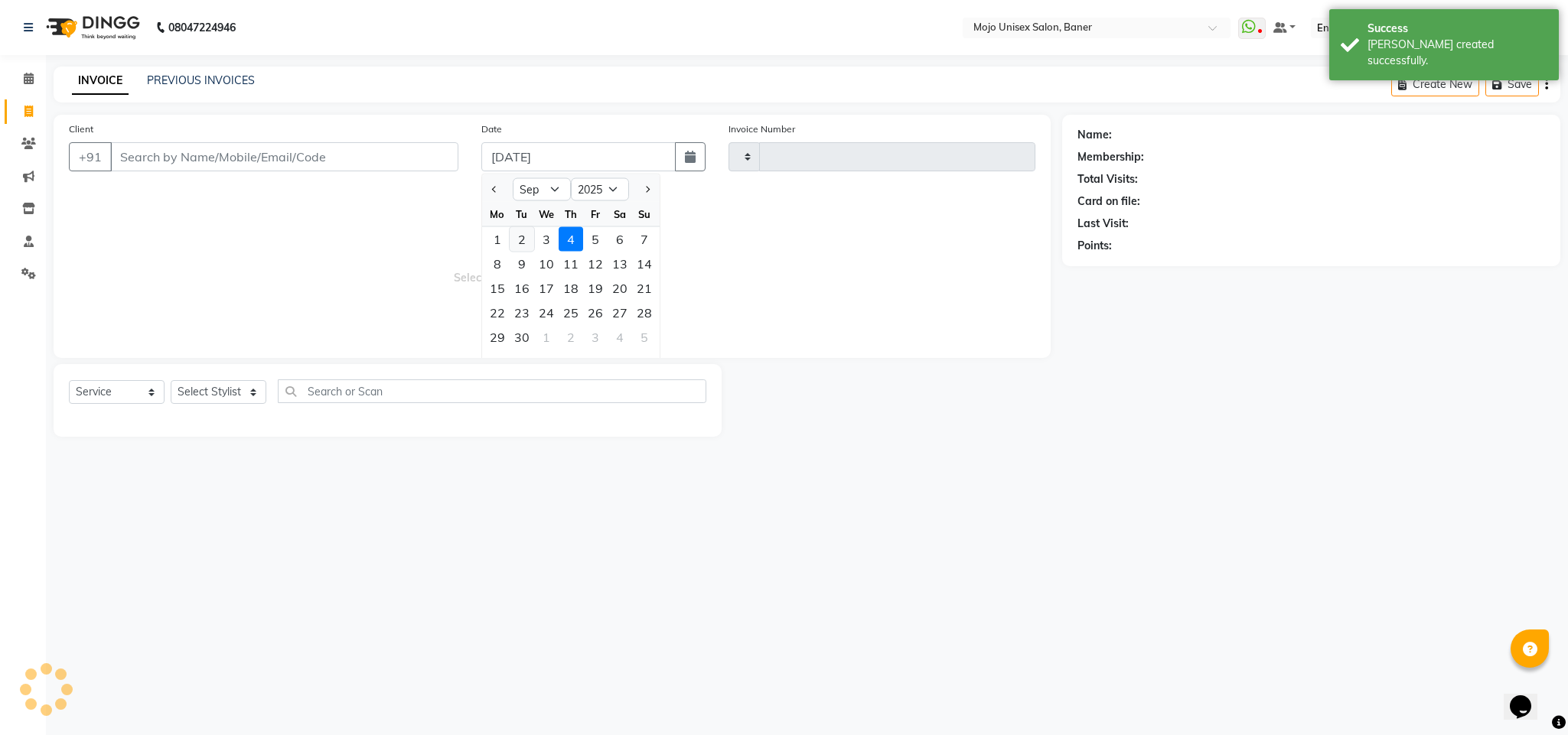
click at [519, 242] on div "2" at bounding box center [522, 239] width 24 height 24
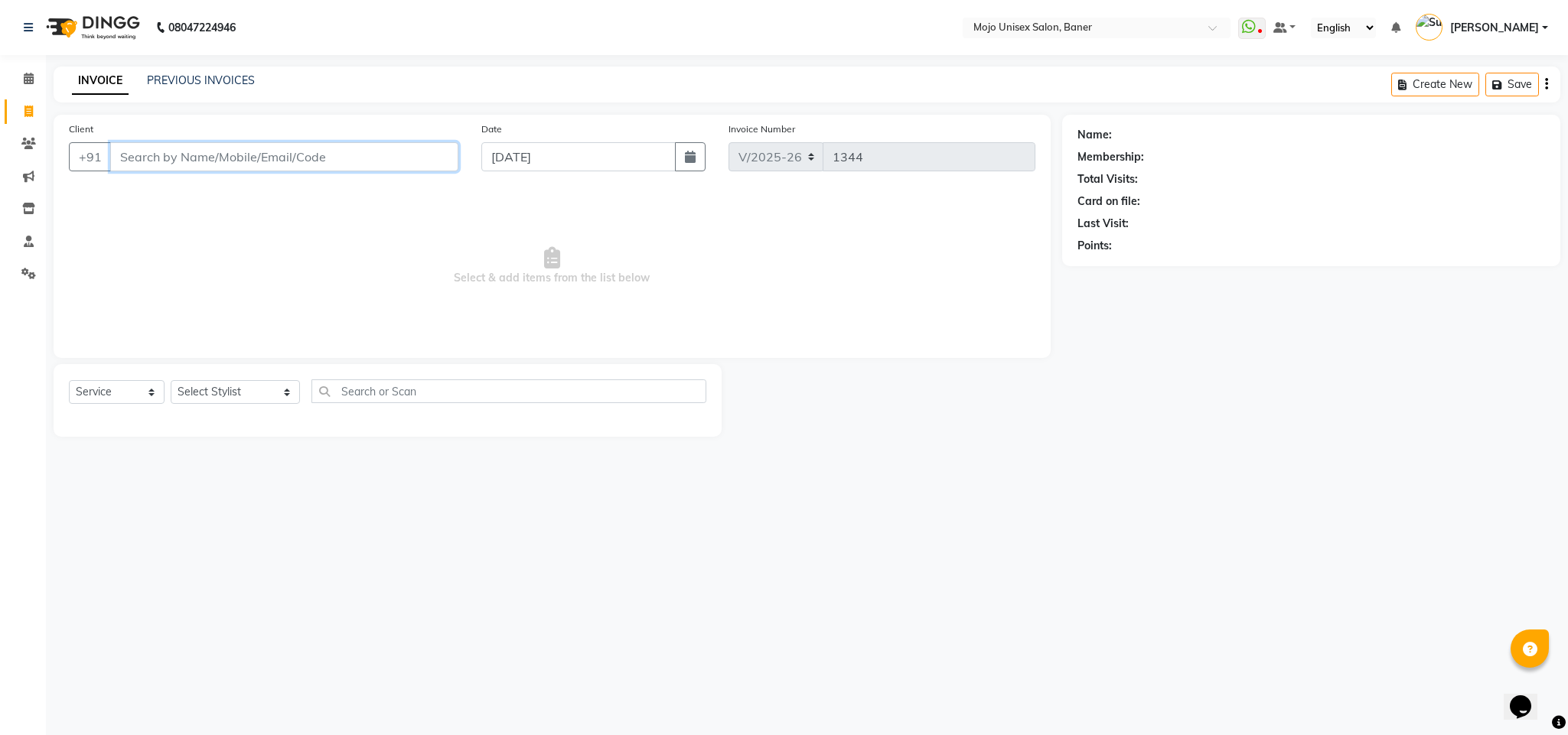
click at [331, 147] on input "Client" at bounding box center [284, 157] width 348 height 29
click at [427, 158] on input "Client" at bounding box center [284, 157] width 348 height 29
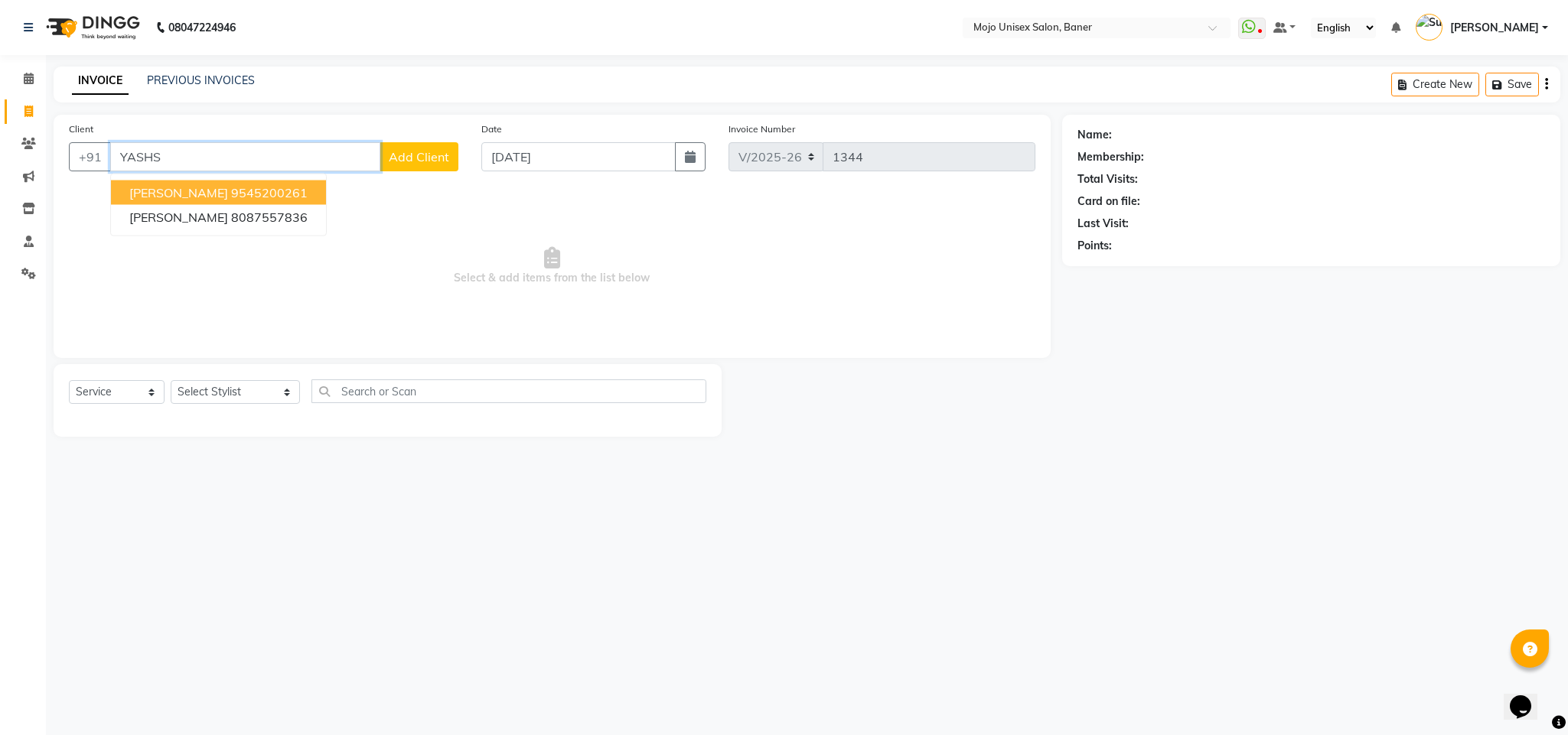
click at [231, 185] on ngb-highlight "9545200261" at bounding box center [269, 192] width 76 height 15
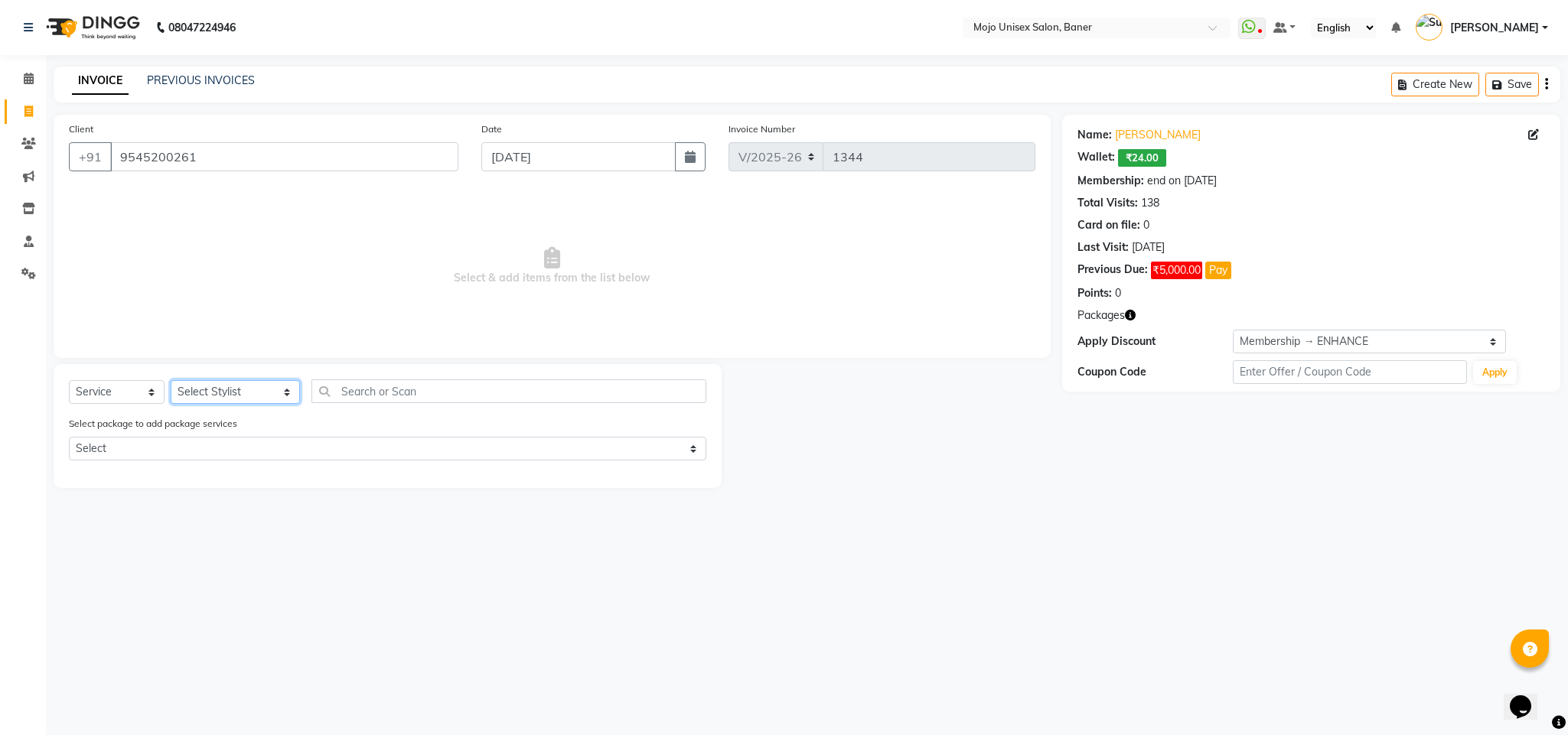
click at [204, 391] on select "Select Stylist [PERSON_NAME] [PERSON_NAME] ([PERSON_NAME]) [PERSON_NAME] [PERSO…" at bounding box center [236, 392] width 129 height 24
click at [171, 381] on select "Select Stylist [PERSON_NAME] [PERSON_NAME] ([PERSON_NAME]) [PERSON_NAME] [PERSO…" at bounding box center [236, 392] width 129 height 24
click at [385, 388] on input "text" at bounding box center [508, 392] width 395 height 24
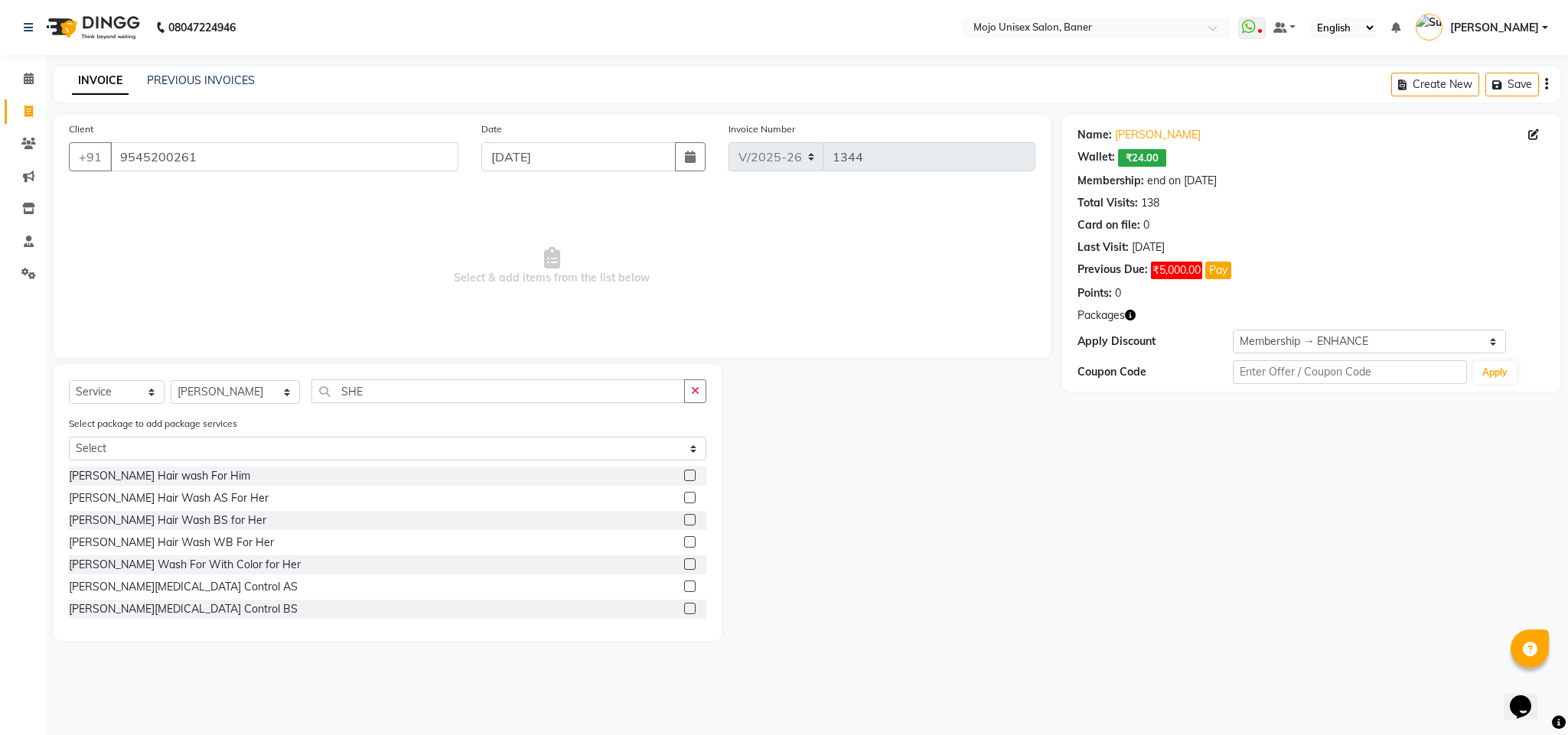
click at [684, 518] on label at bounding box center [689, 520] width 12 height 12
click at [684, 518] on input "checkbox" at bounding box center [689, 521] width 10 height 10
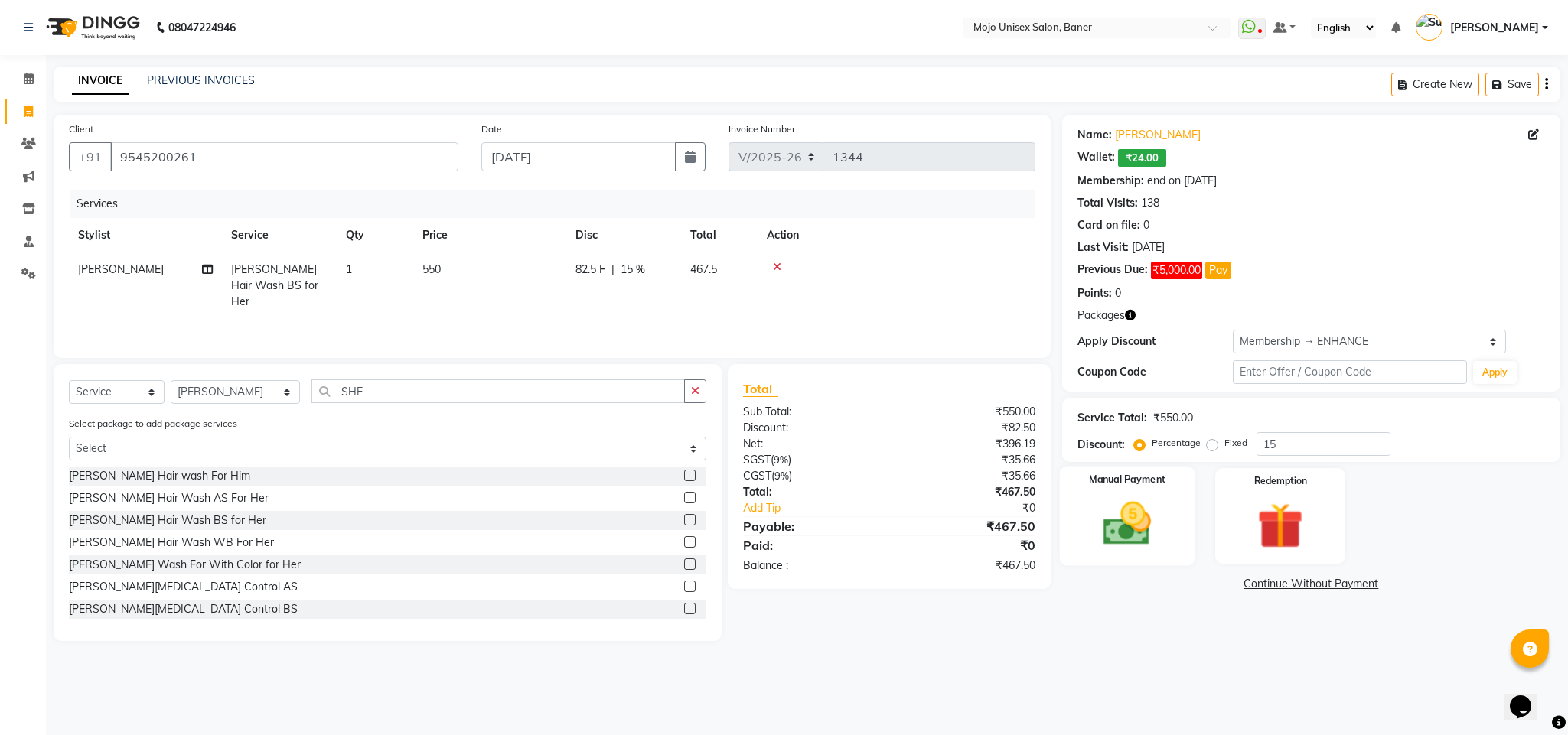
click at [1131, 521] on img at bounding box center [1127, 524] width 78 height 55
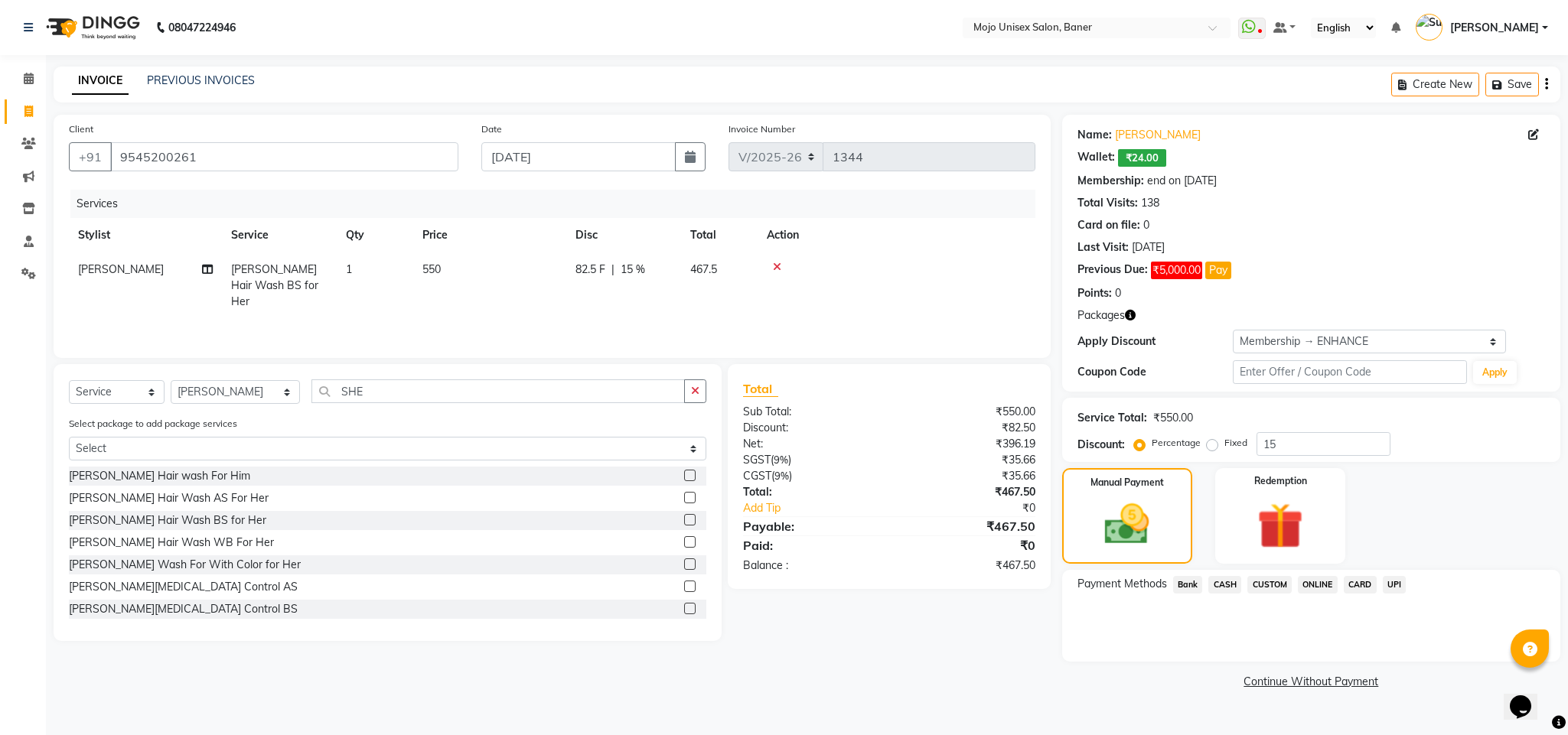
click at [1396, 588] on span "UPI" at bounding box center [1395, 585] width 24 height 17
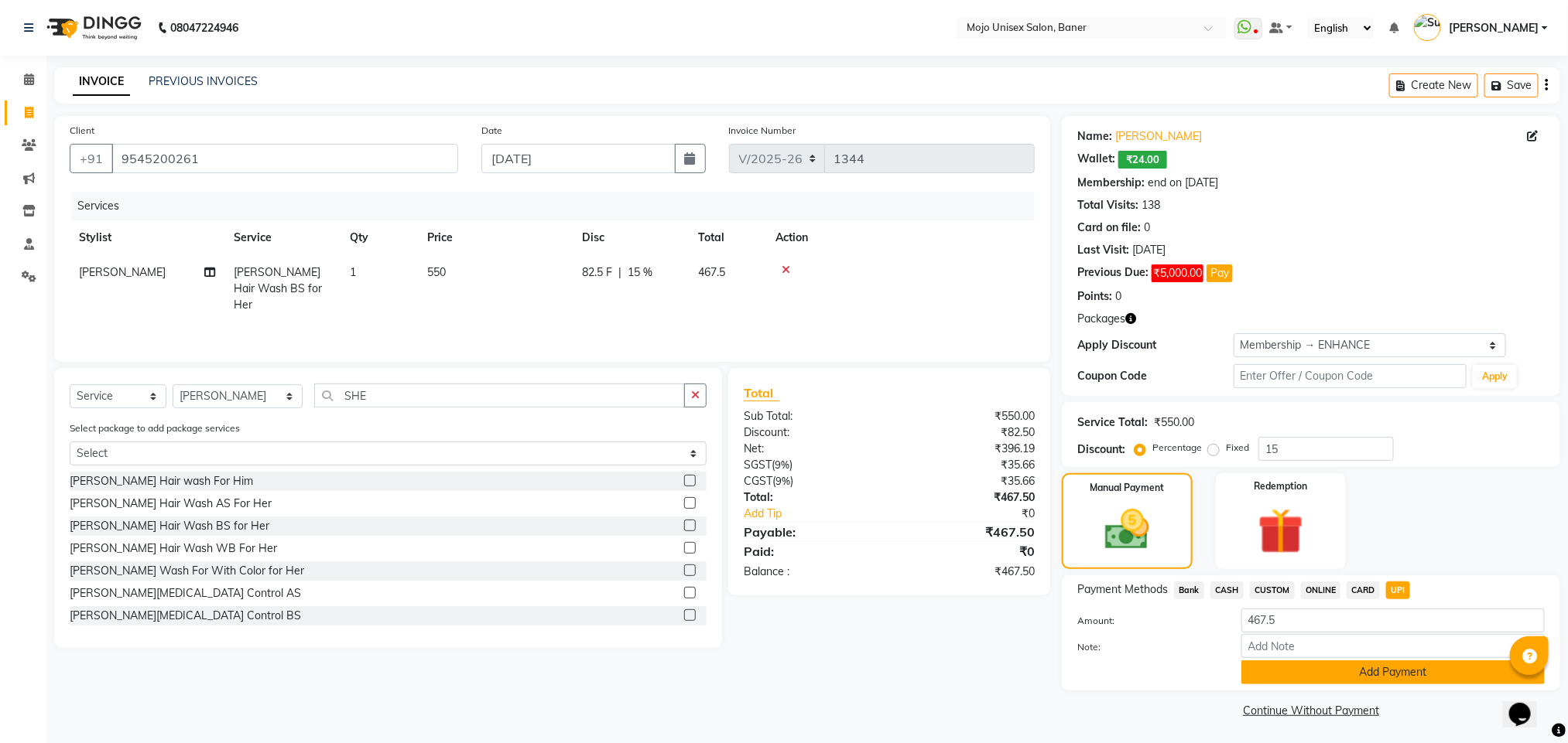
click at [1372, 664] on button "Add Payment" at bounding box center [1393, 672] width 304 height 24
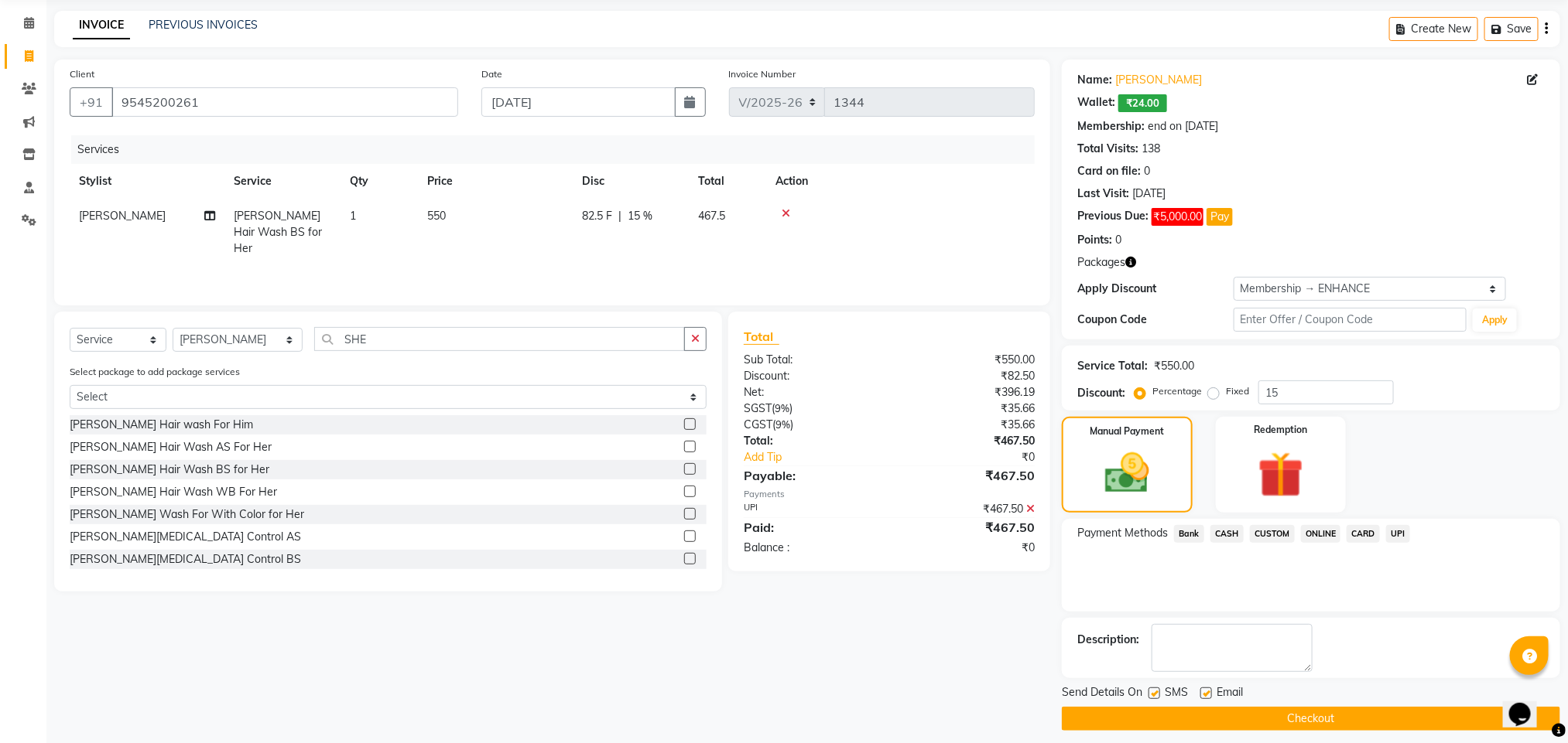
scroll to position [69, 0]
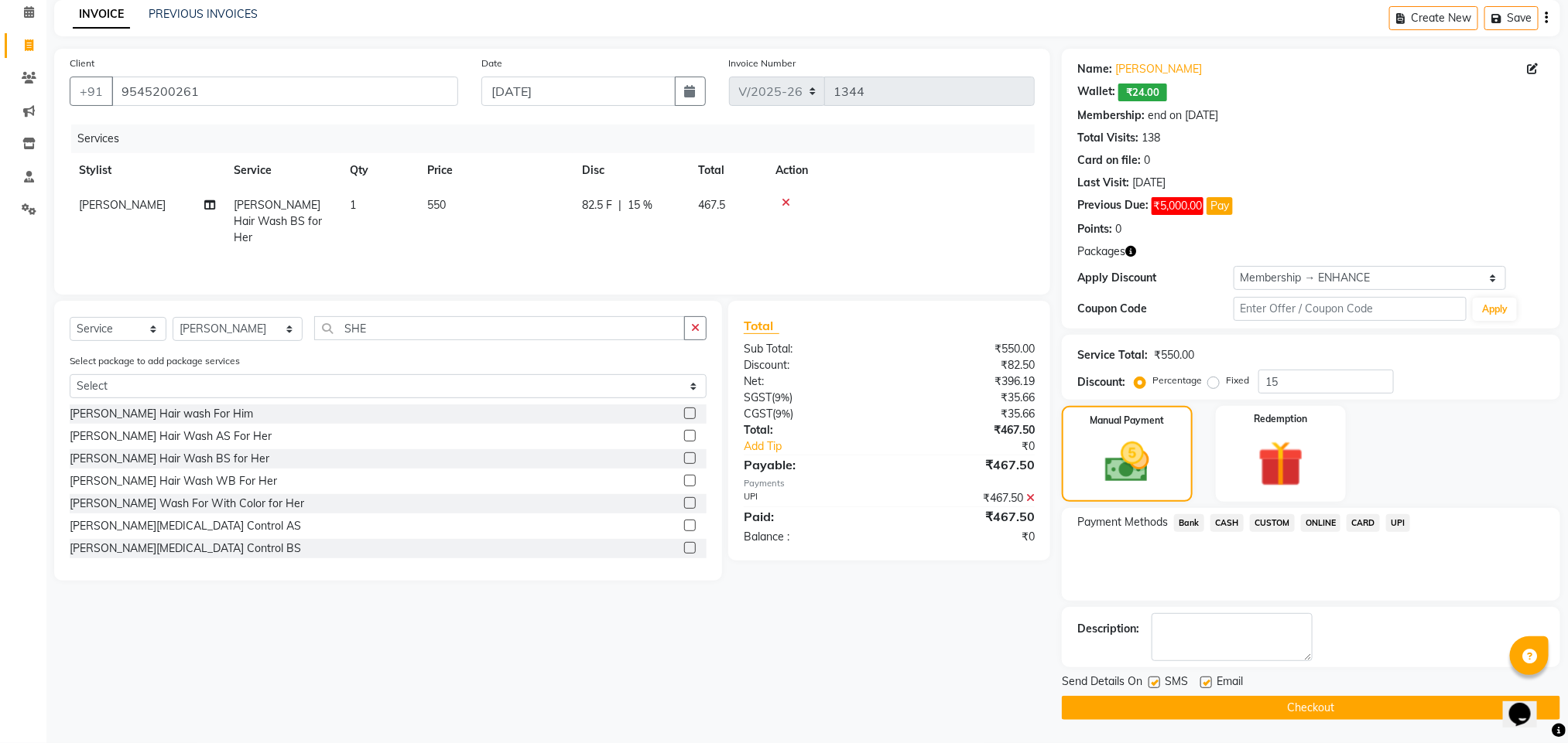
click at [1405, 702] on button "Checkout" at bounding box center [1310, 708] width 498 height 24
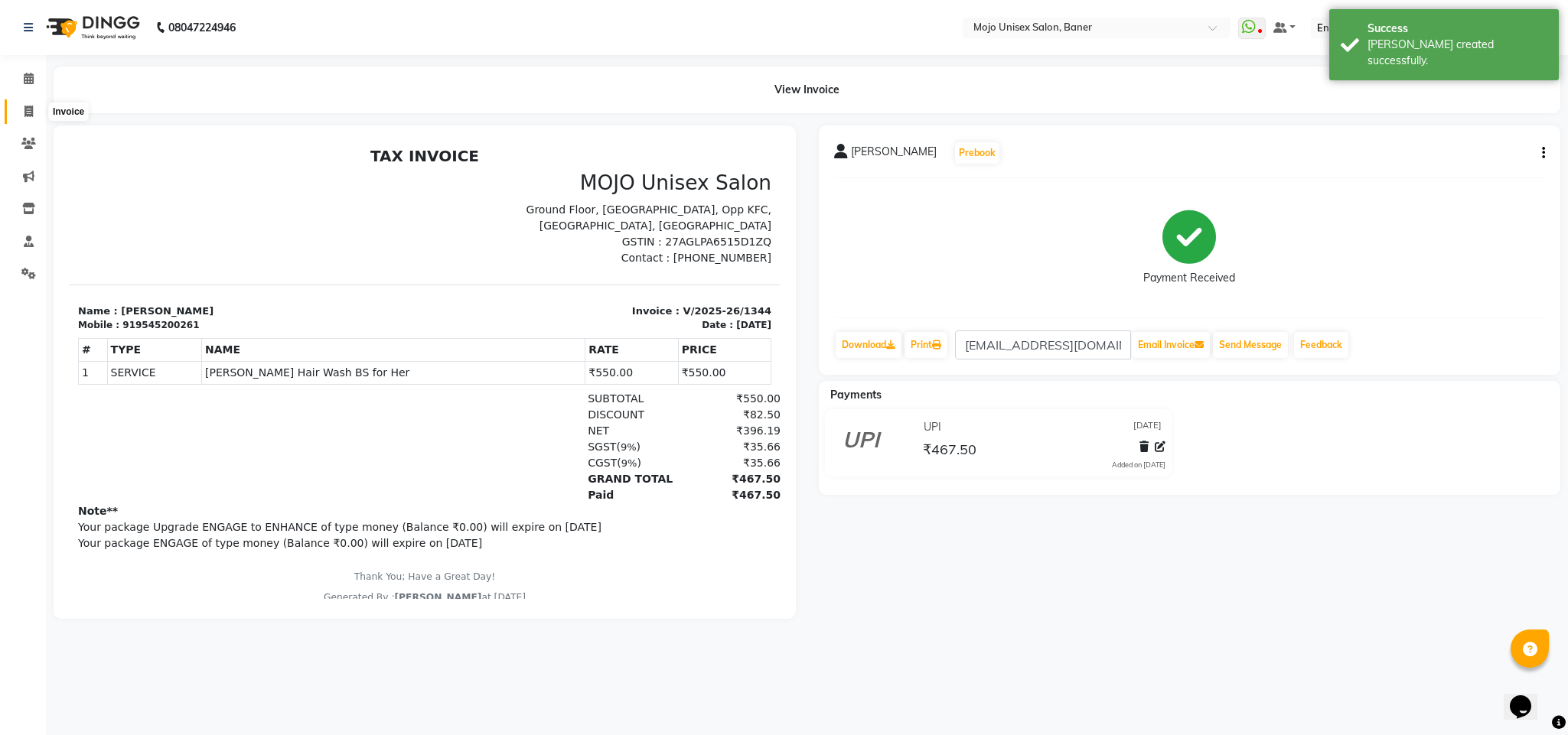
click at [26, 106] on icon at bounding box center [28, 111] width 9 height 12
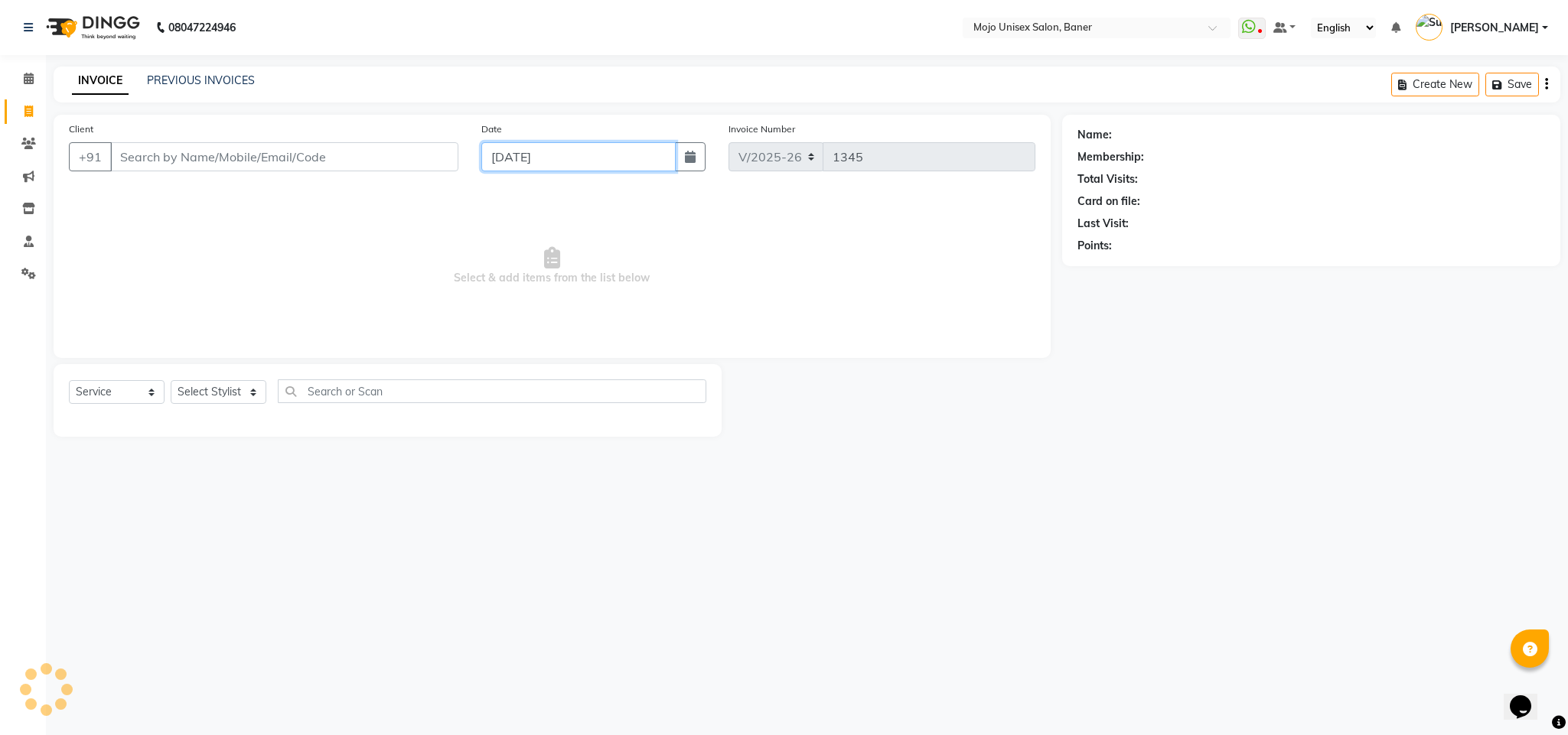
click at [591, 165] on input "[DATE]" at bounding box center [578, 157] width 195 height 29
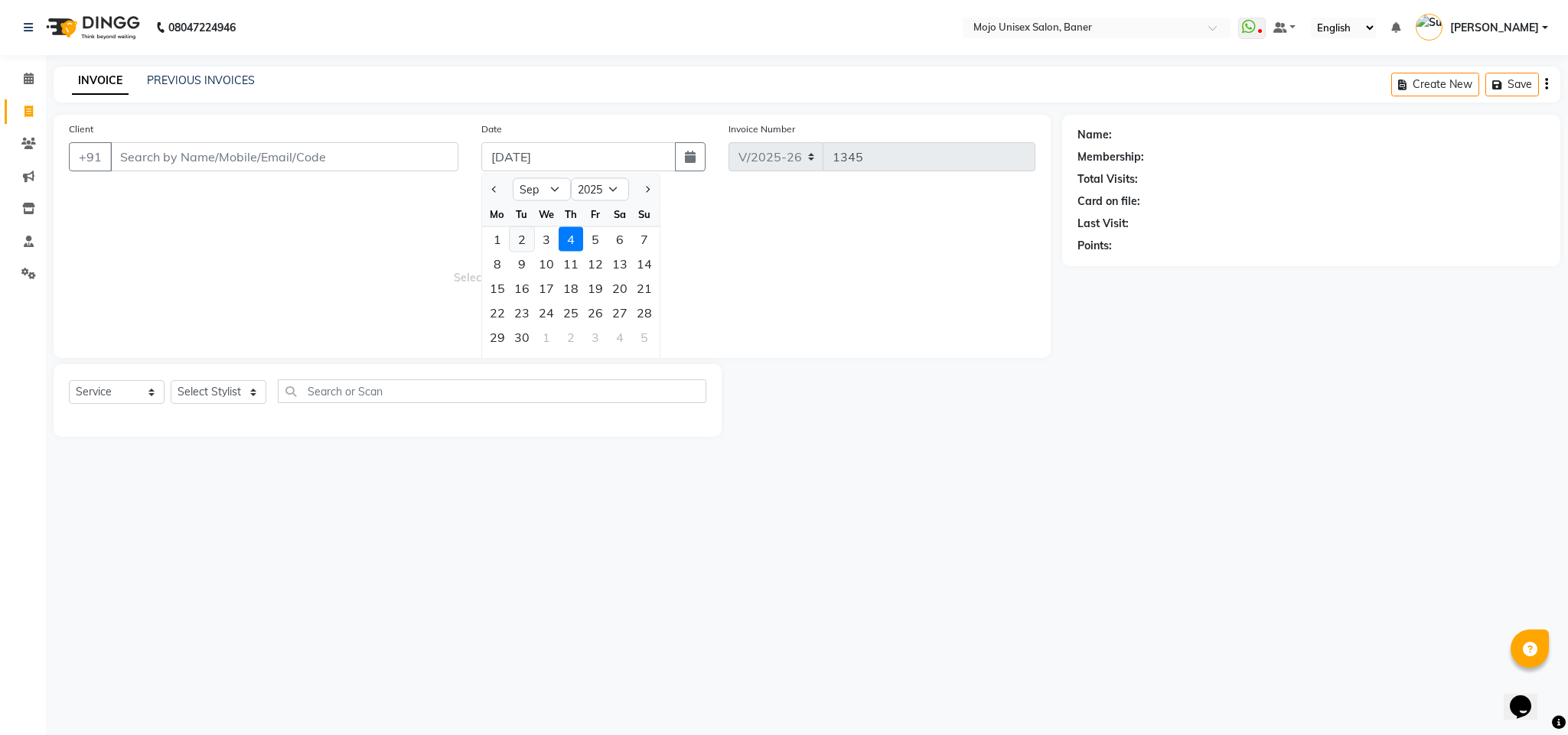
click at [524, 239] on div "2" at bounding box center [522, 239] width 24 height 24
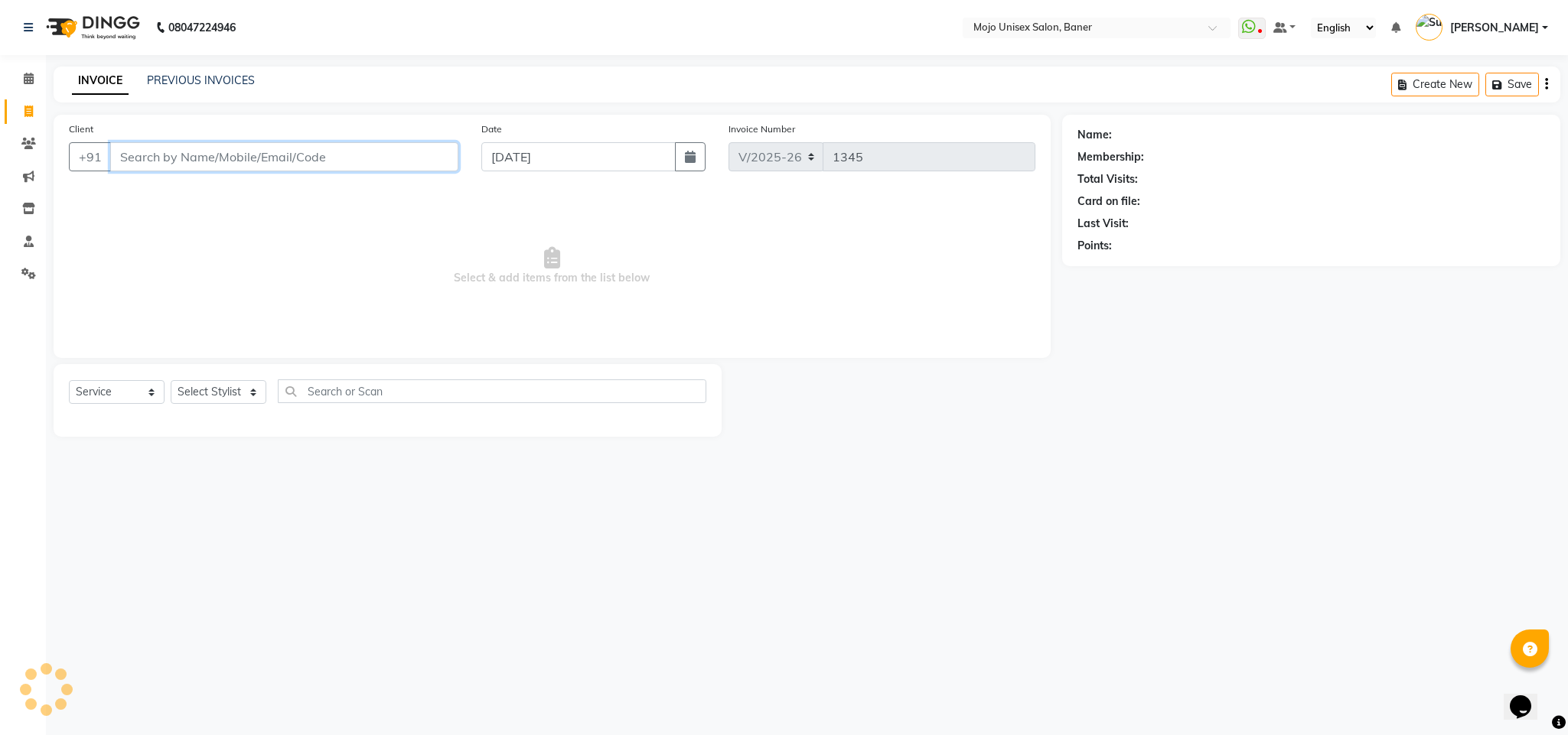
click at [345, 154] on input "Client" at bounding box center [284, 157] width 348 height 29
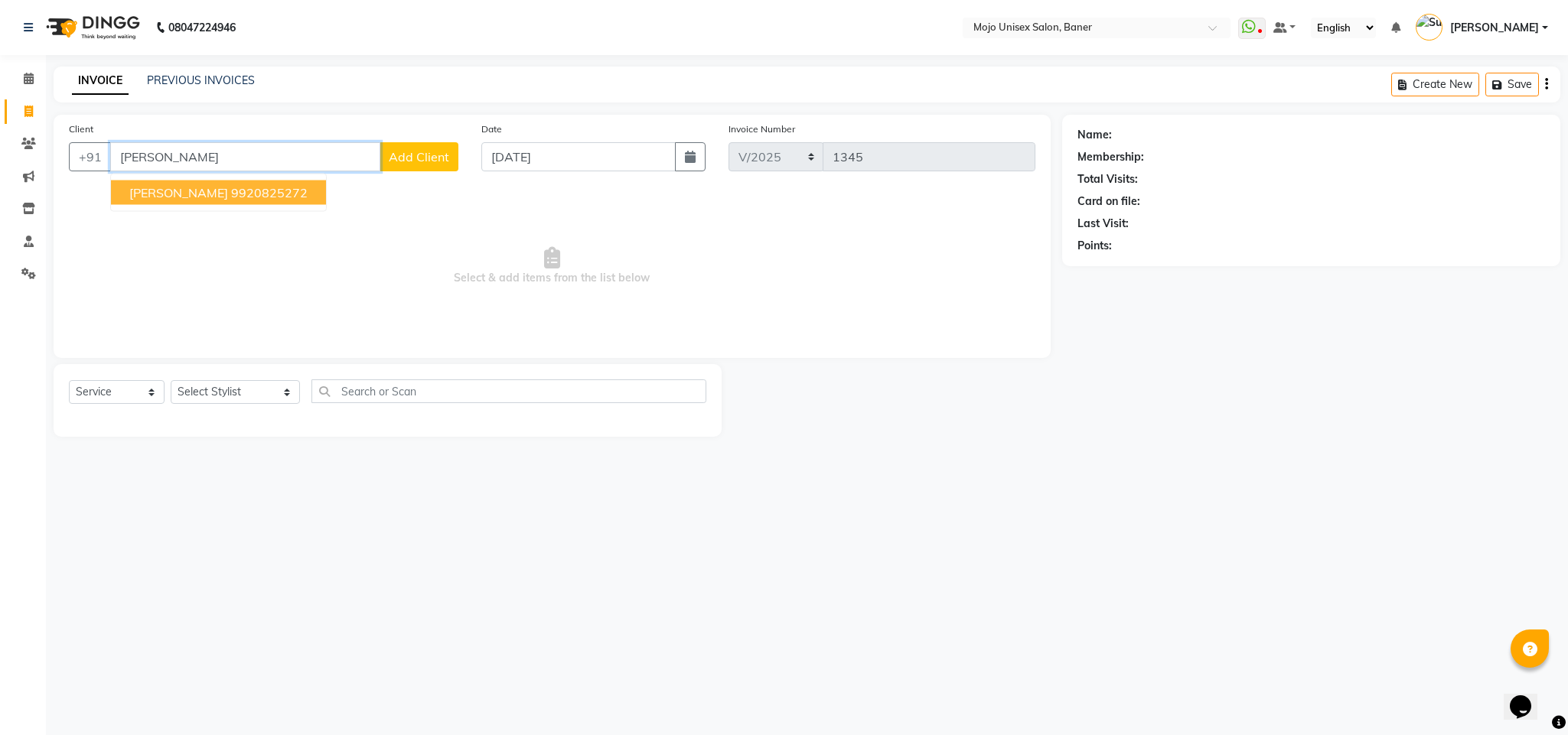
click at [283, 195] on ngb-highlight "9920825272" at bounding box center [269, 192] width 76 height 15
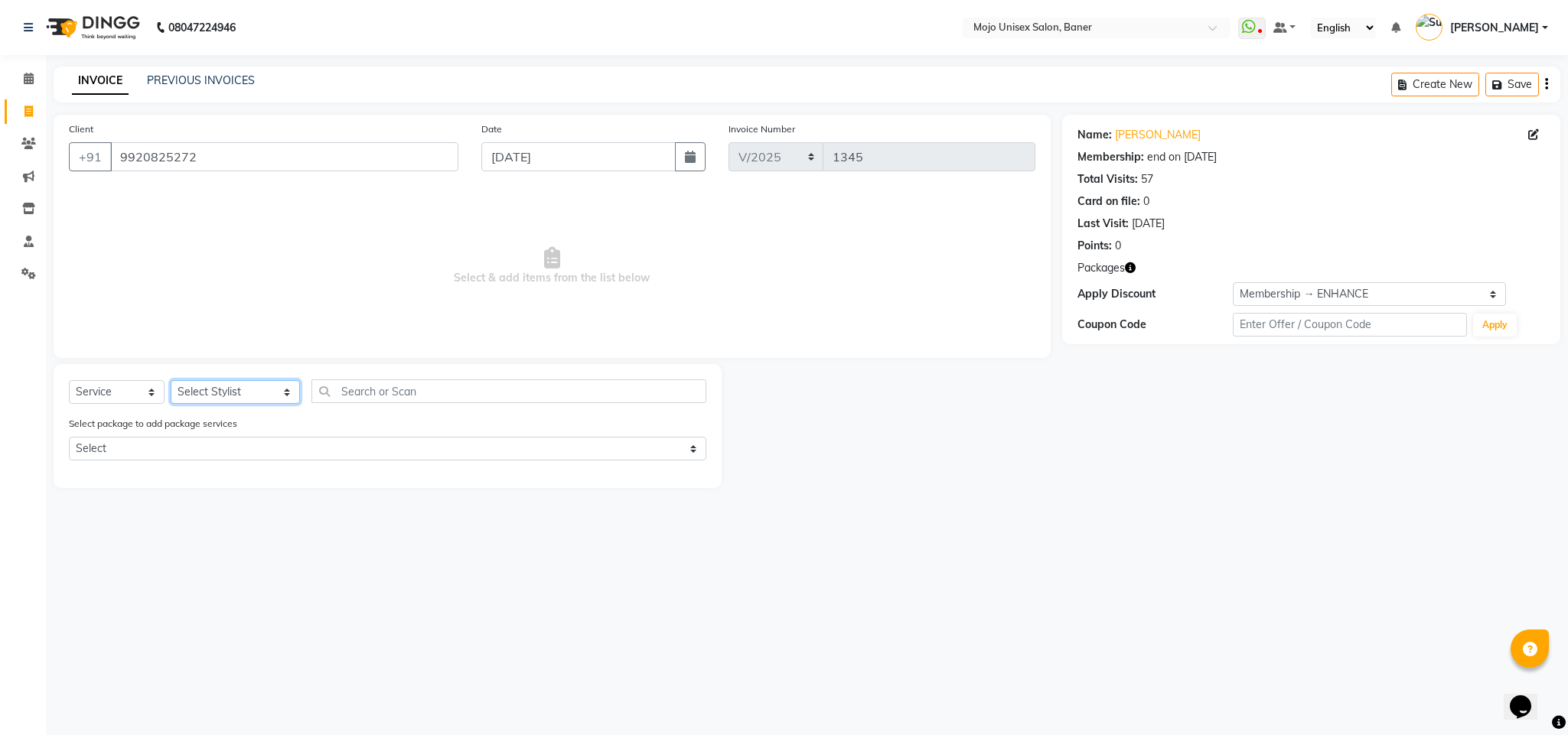
click at [200, 390] on select "Select Stylist [PERSON_NAME] [PERSON_NAME] ([PERSON_NAME]) [PERSON_NAME] [PERSO…" at bounding box center [236, 392] width 129 height 24
click at [171, 381] on select "Select Stylist [PERSON_NAME] [PERSON_NAME] ([PERSON_NAME]) [PERSON_NAME] [PERSO…" at bounding box center [236, 392] width 129 height 24
click at [360, 391] on input "text" at bounding box center [508, 392] width 395 height 24
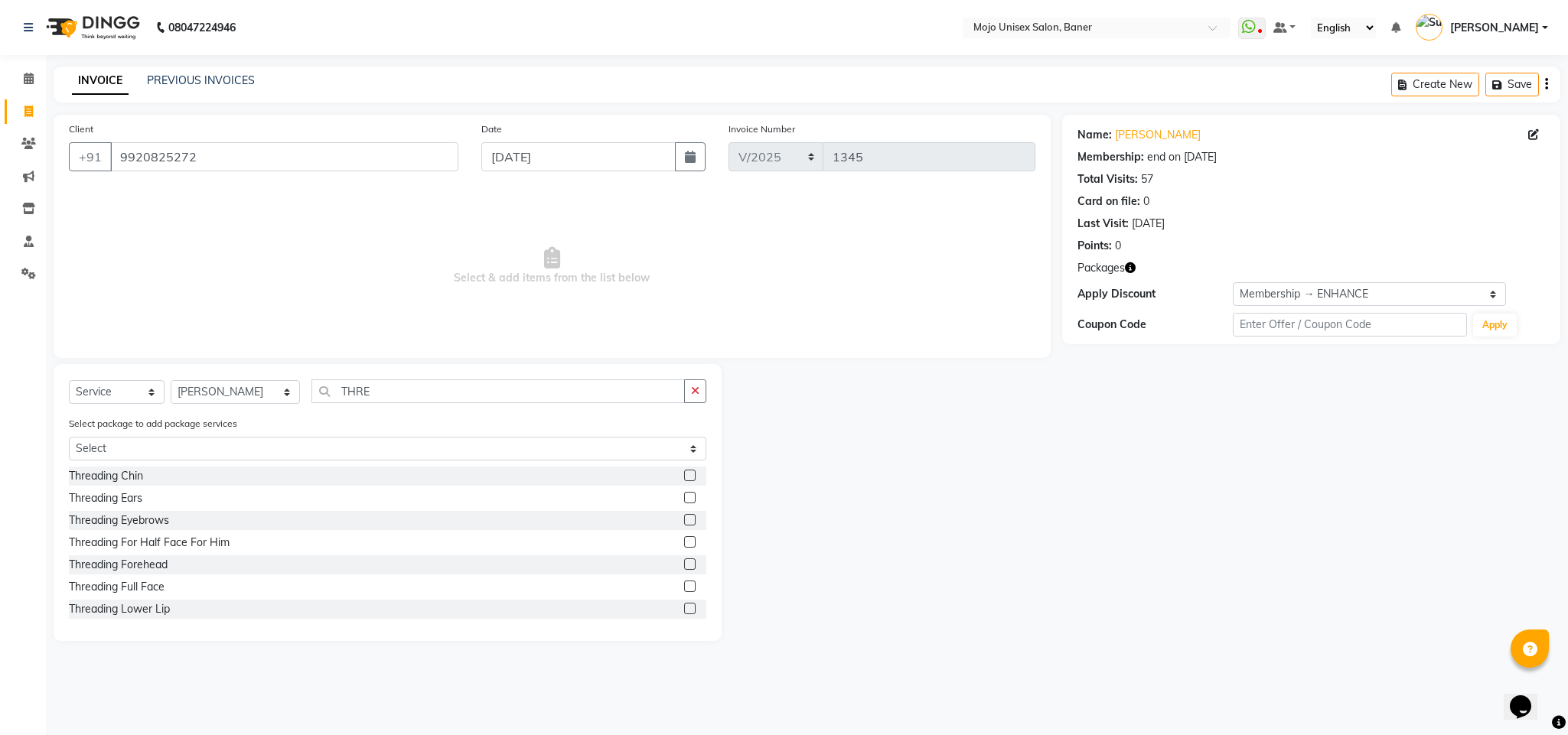
click at [684, 518] on label at bounding box center [689, 520] width 12 height 12
click at [684, 518] on input "checkbox" at bounding box center [689, 521] width 10 height 10
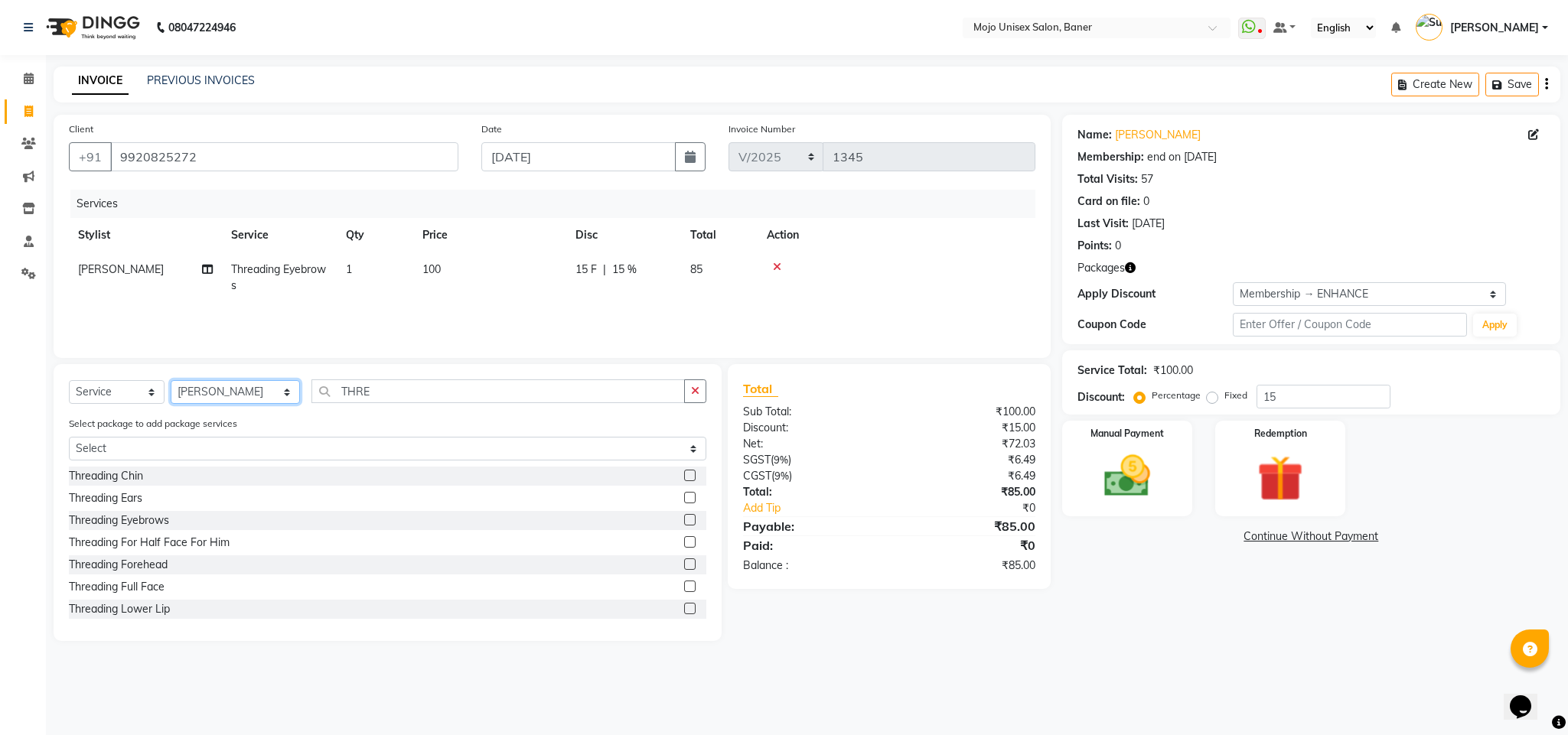
click at [207, 391] on select "Select Stylist [PERSON_NAME] [PERSON_NAME] ([PERSON_NAME]) [PERSON_NAME] [PERSO…" at bounding box center [236, 392] width 129 height 24
click at [171, 381] on select "Select Stylist [PERSON_NAME] [PERSON_NAME] ([PERSON_NAME]) [PERSON_NAME] [PERSO…" at bounding box center [236, 392] width 129 height 24
click at [399, 393] on input "THRE" at bounding box center [498, 392] width 373 height 24
click at [399, 392] on input "THRE" at bounding box center [498, 392] width 373 height 24
click at [684, 611] on label at bounding box center [689, 608] width 12 height 12
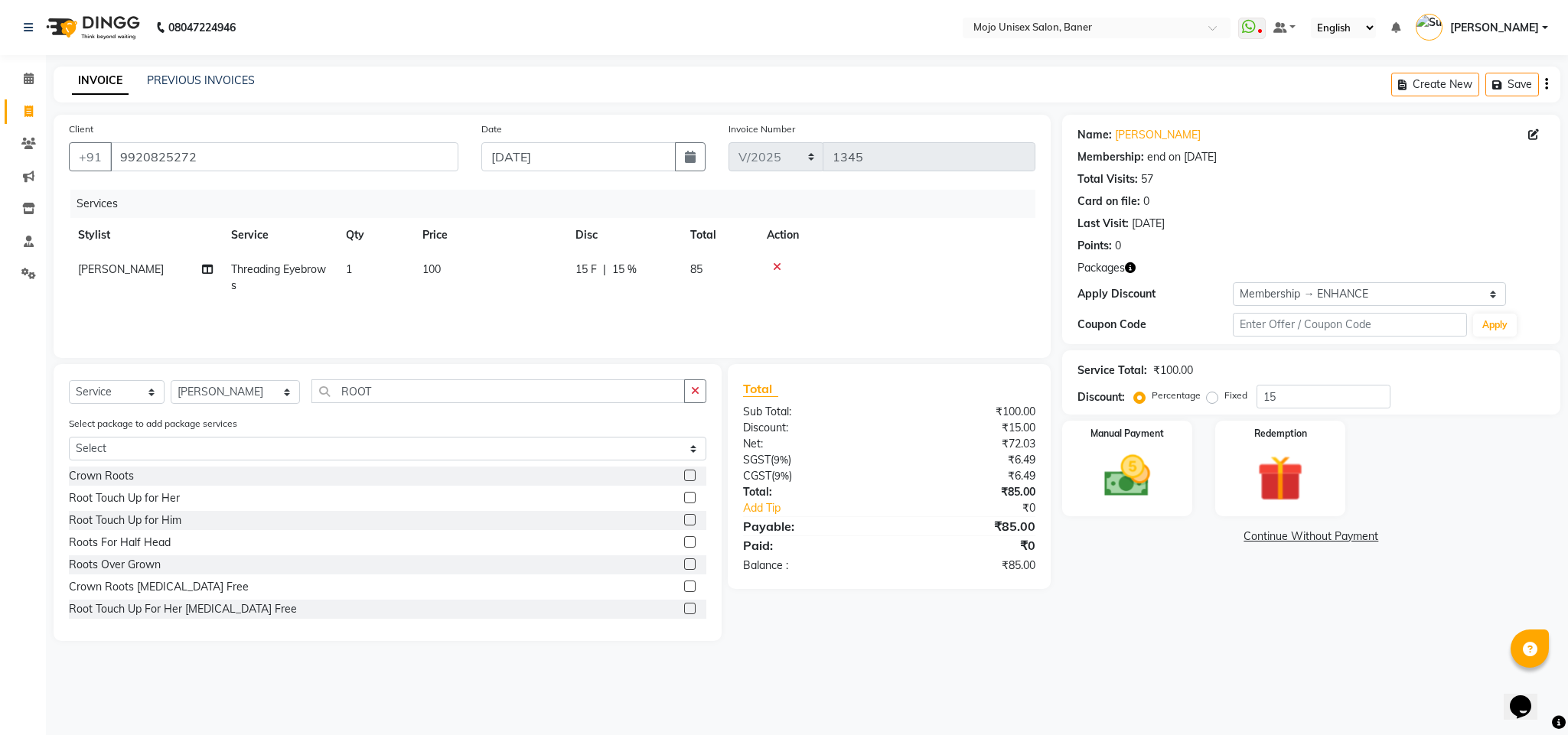
click at [684, 611] on input "checkbox" at bounding box center [689, 609] width 10 height 10
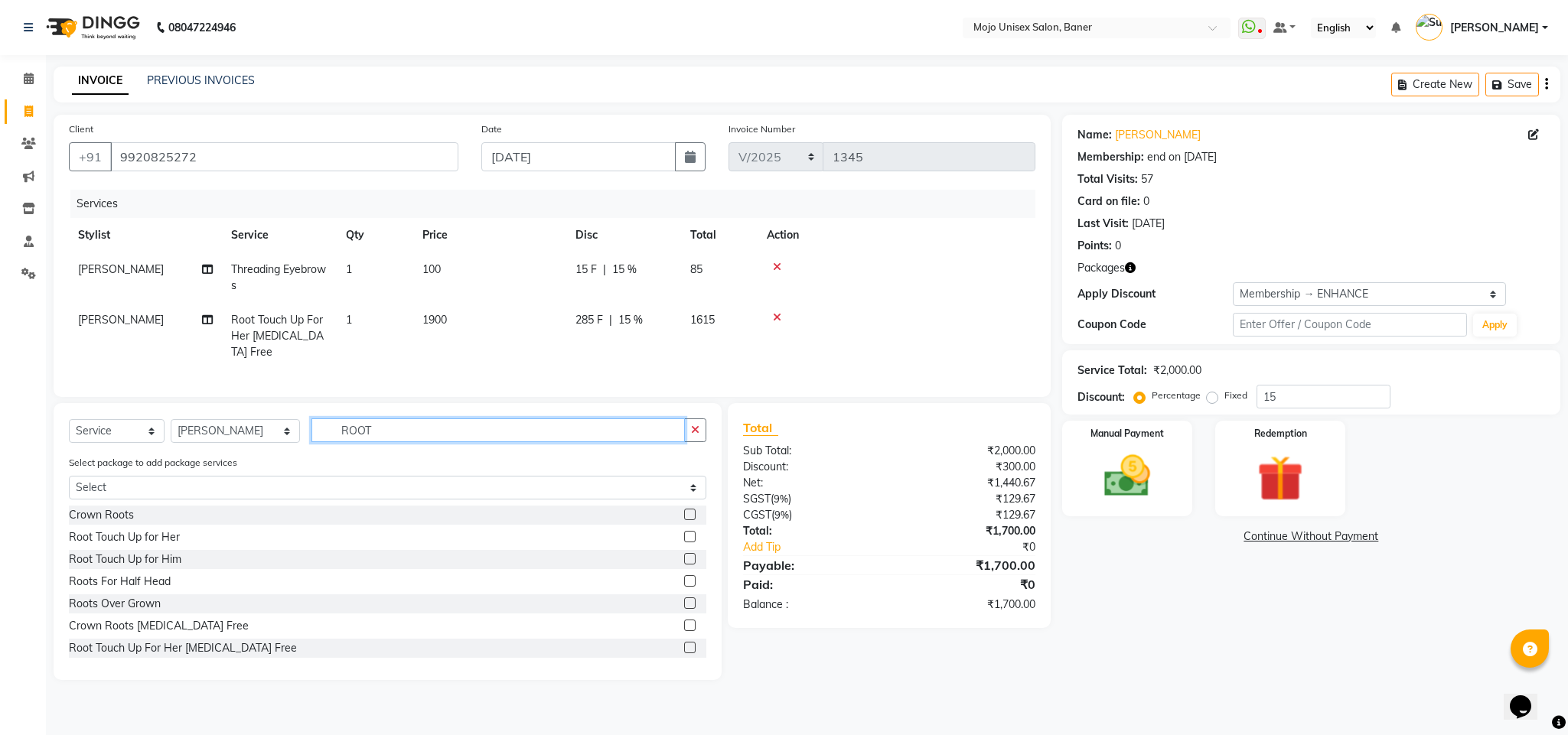
click at [438, 428] on input "ROOT" at bounding box center [498, 430] width 373 height 24
click at [430, 439] on input "ROOT" at bounding box center [498, 430] width 373 height 24
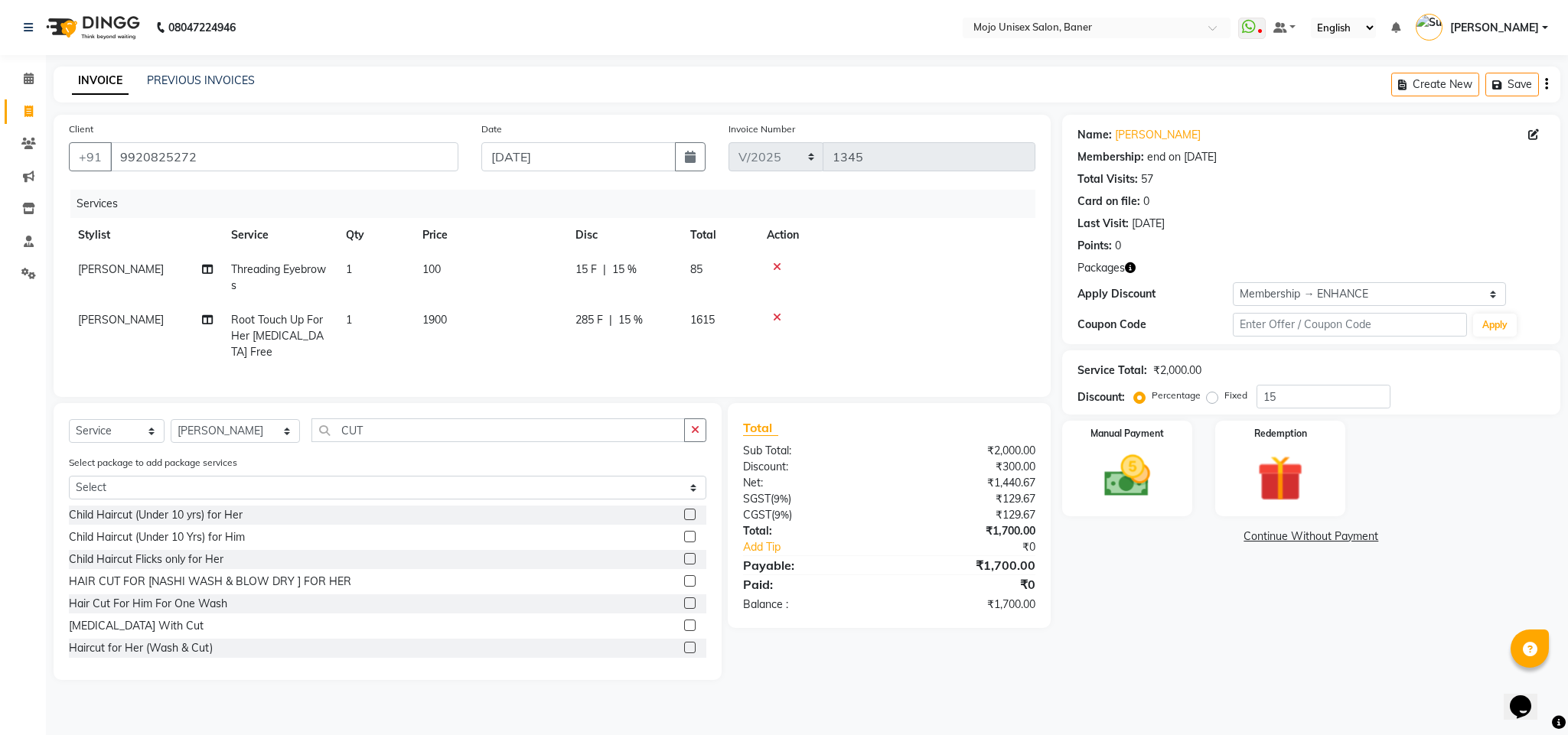
click at [684, 646] on label at bounding box center [689, 648] width 12 height 12
click at [684, 646] on input "checkbox" at bounding box center [689, 648] width 10 height 10
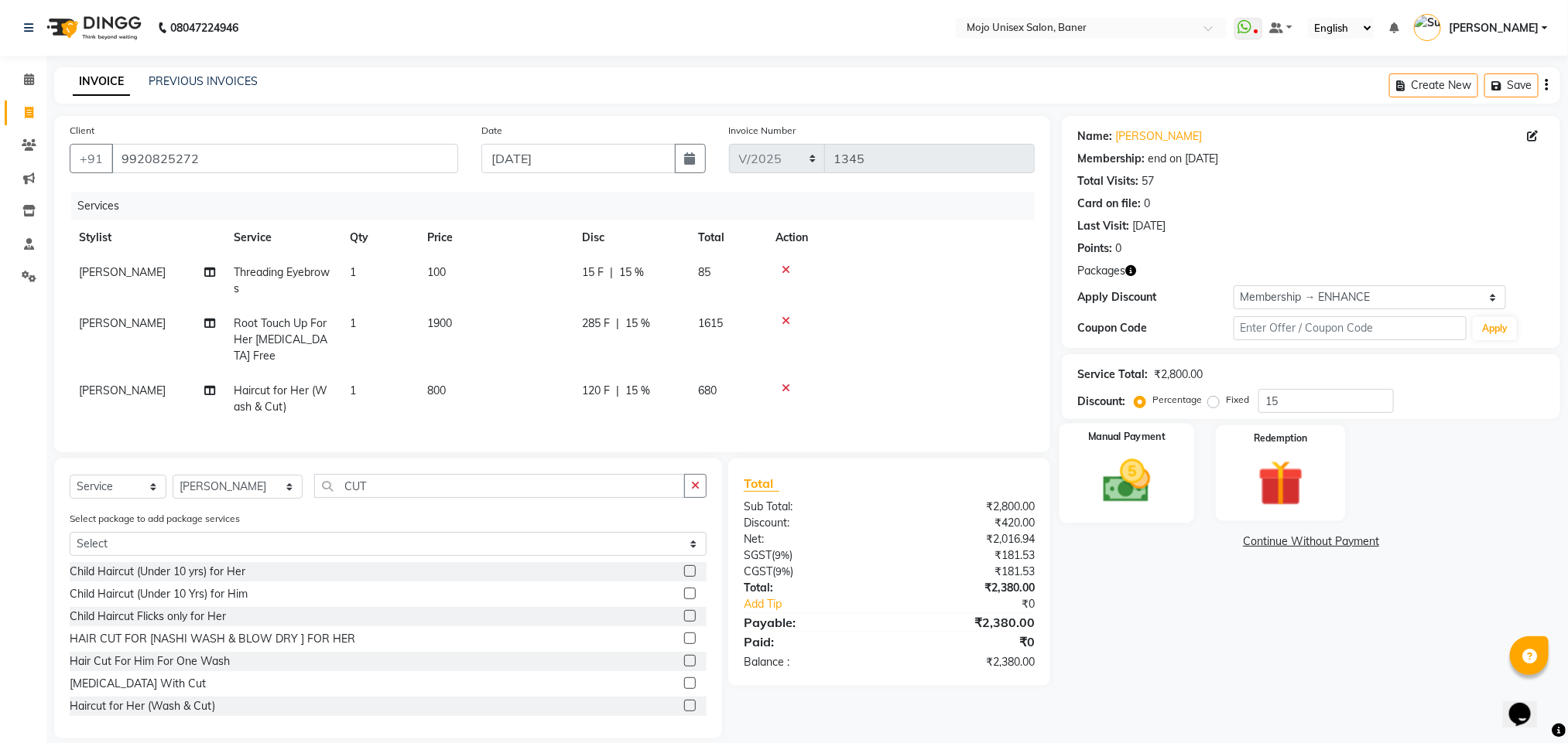
click at [1124, 493] on img at bounding box center [1126, 481] width 77 height 55
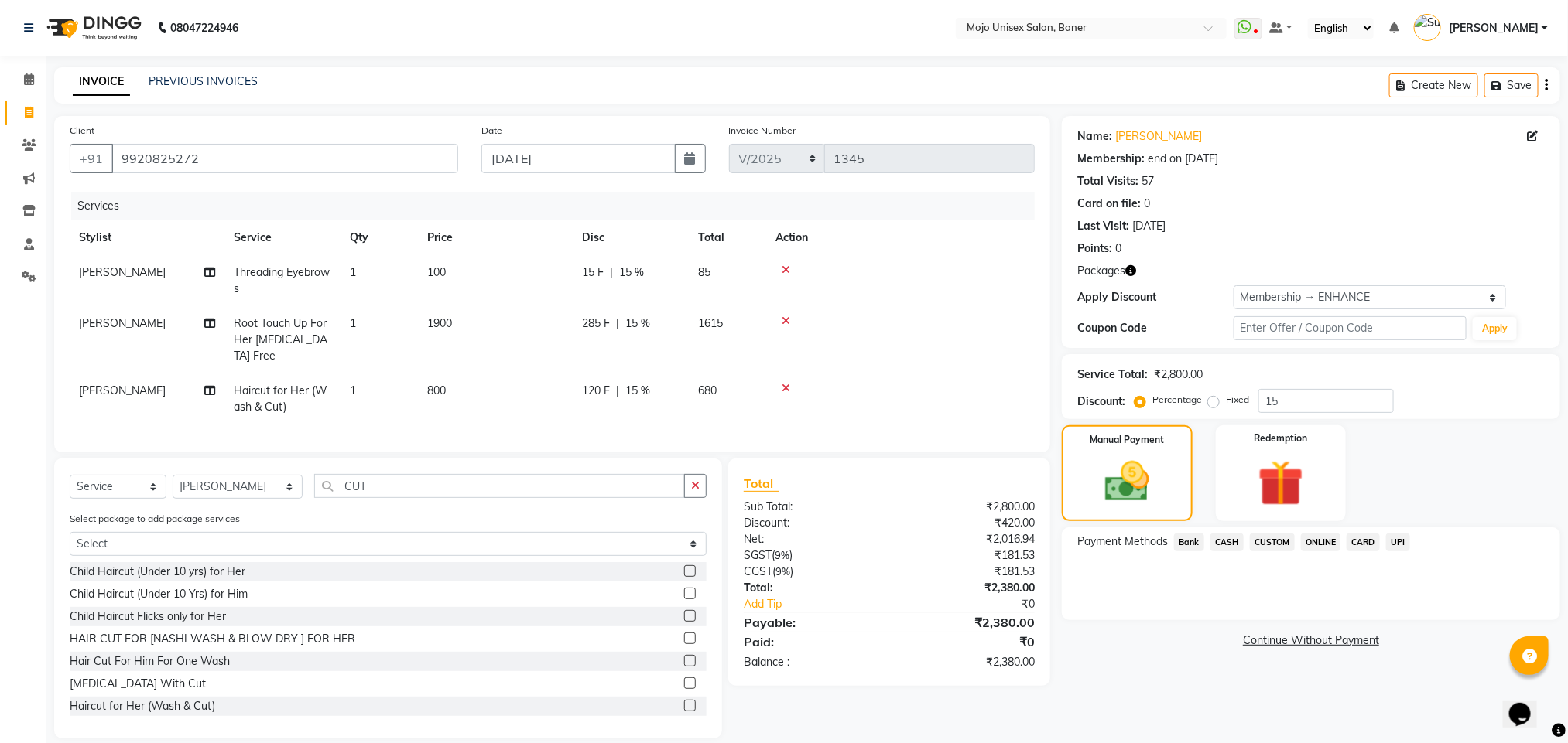
click at [1396, 546] on span "UPI" at bounding box center [1397, 542] width 24 height 18
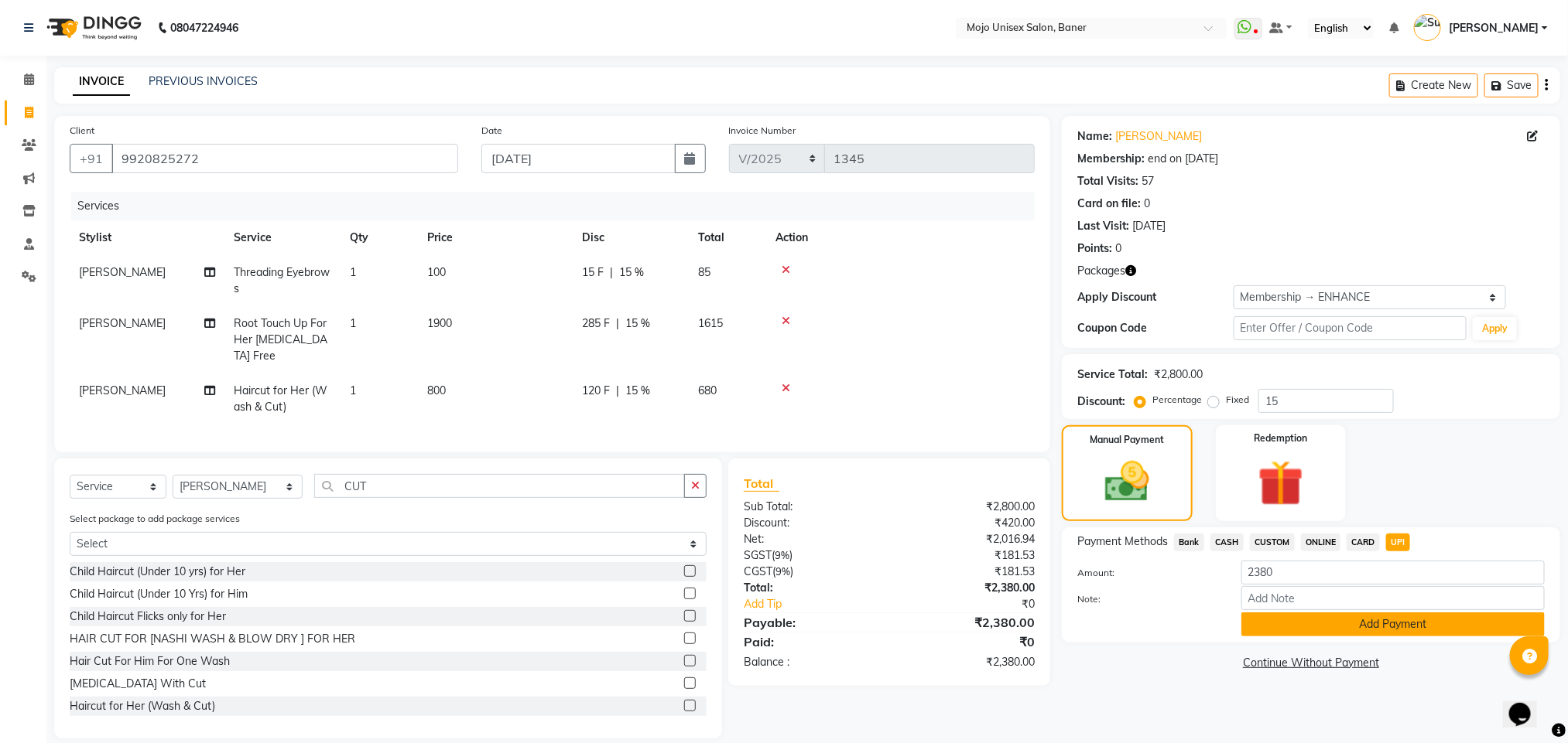
click at [1356, 618] on button "Add Payment" at bounding box center [1393, 624] width 304 height 24
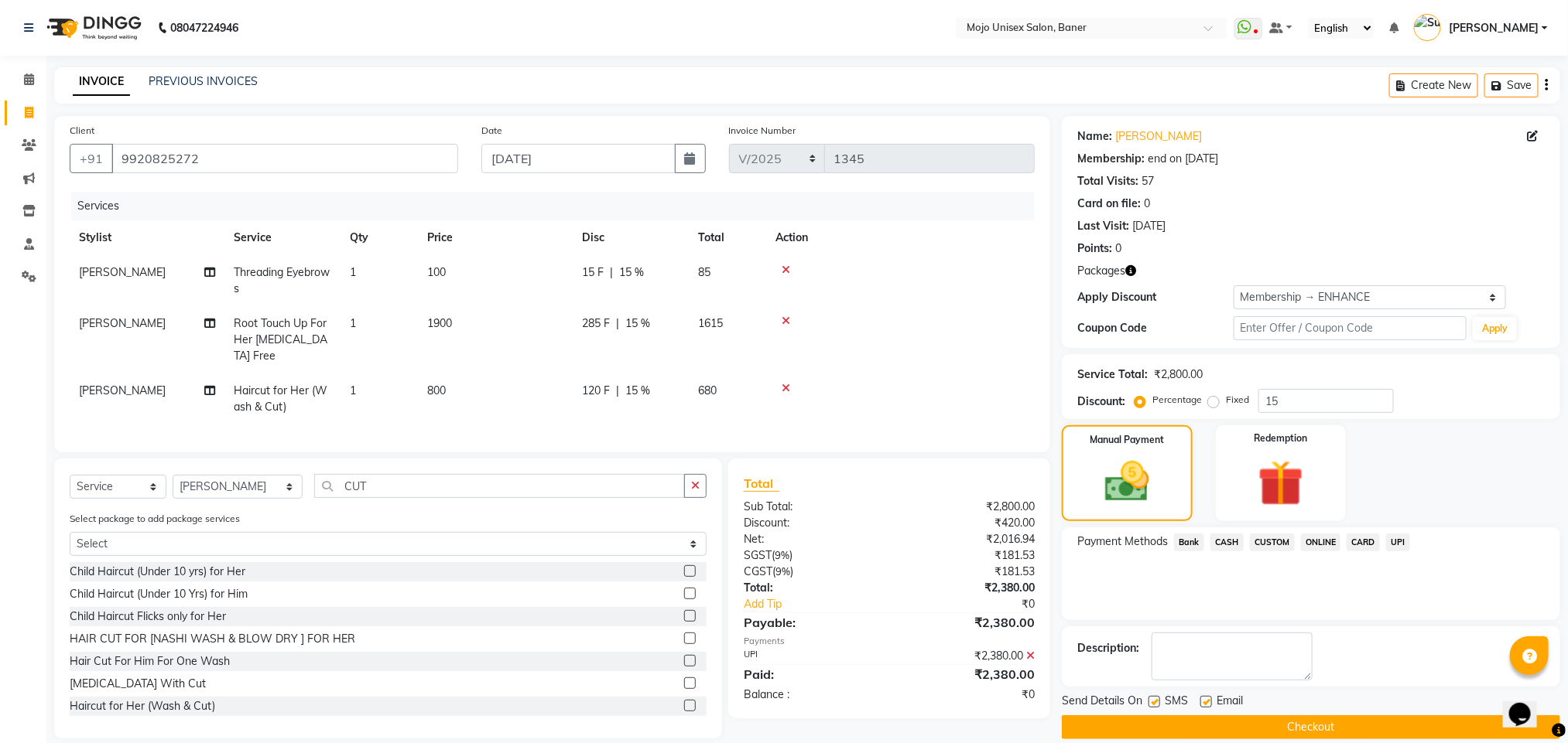
click at [1460, 729] on button "Checkout" at bounding box center [1310, 727] width 498 height 24
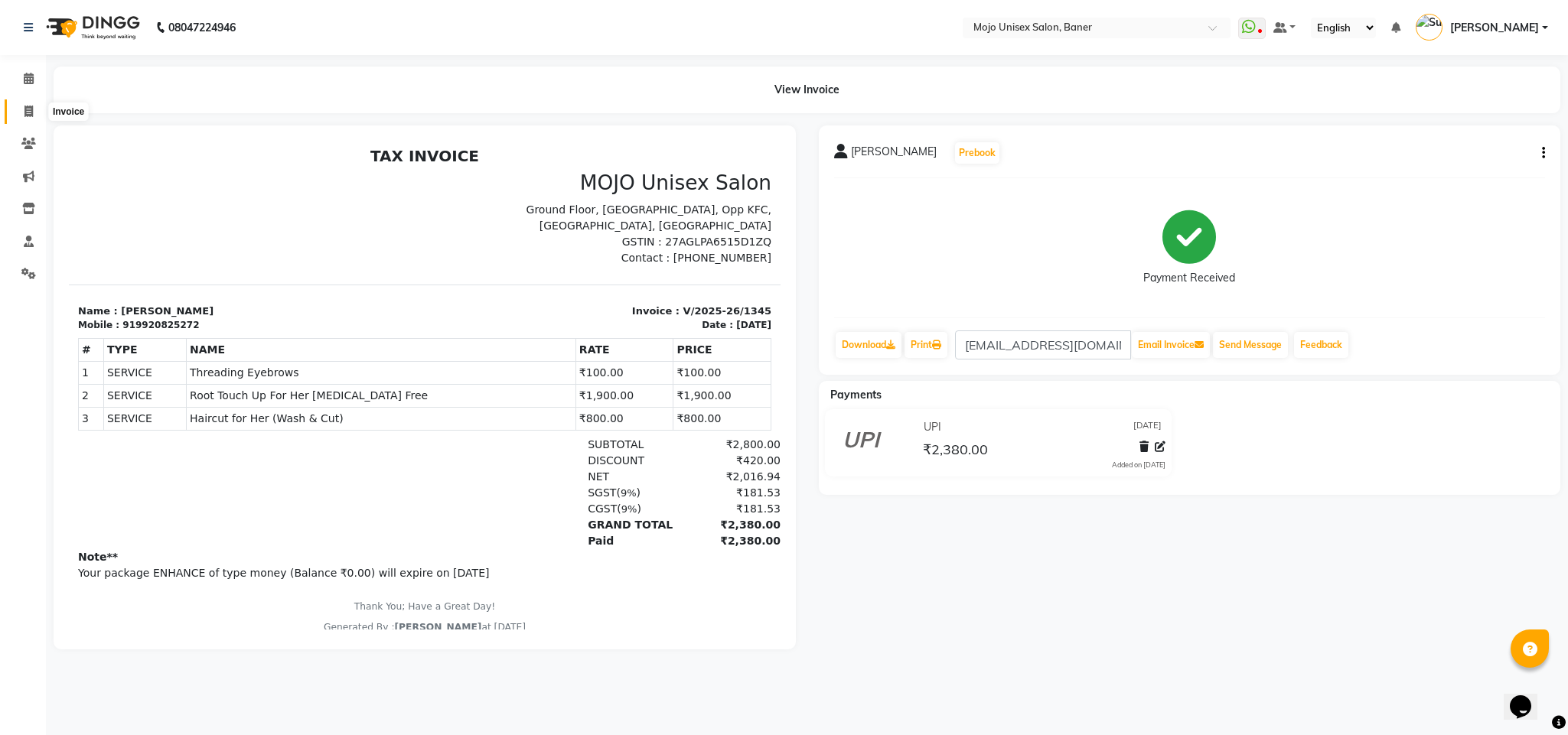
click at [26, 109] on icon at bounding box center [28, 111] width 9 height 12
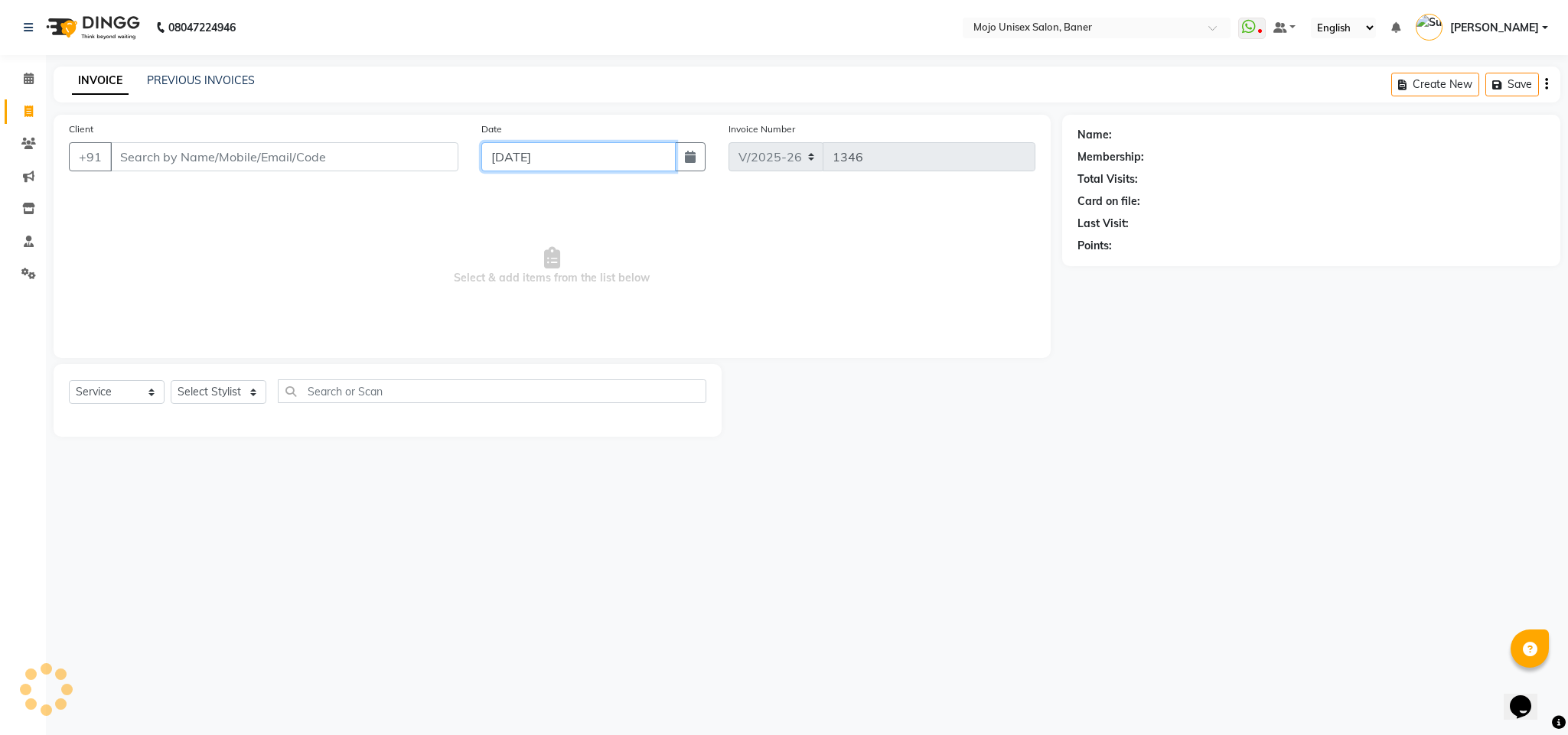
click at [589, 159] on input "[DATE]" at bounding box center [578, 157] width 195 height 29
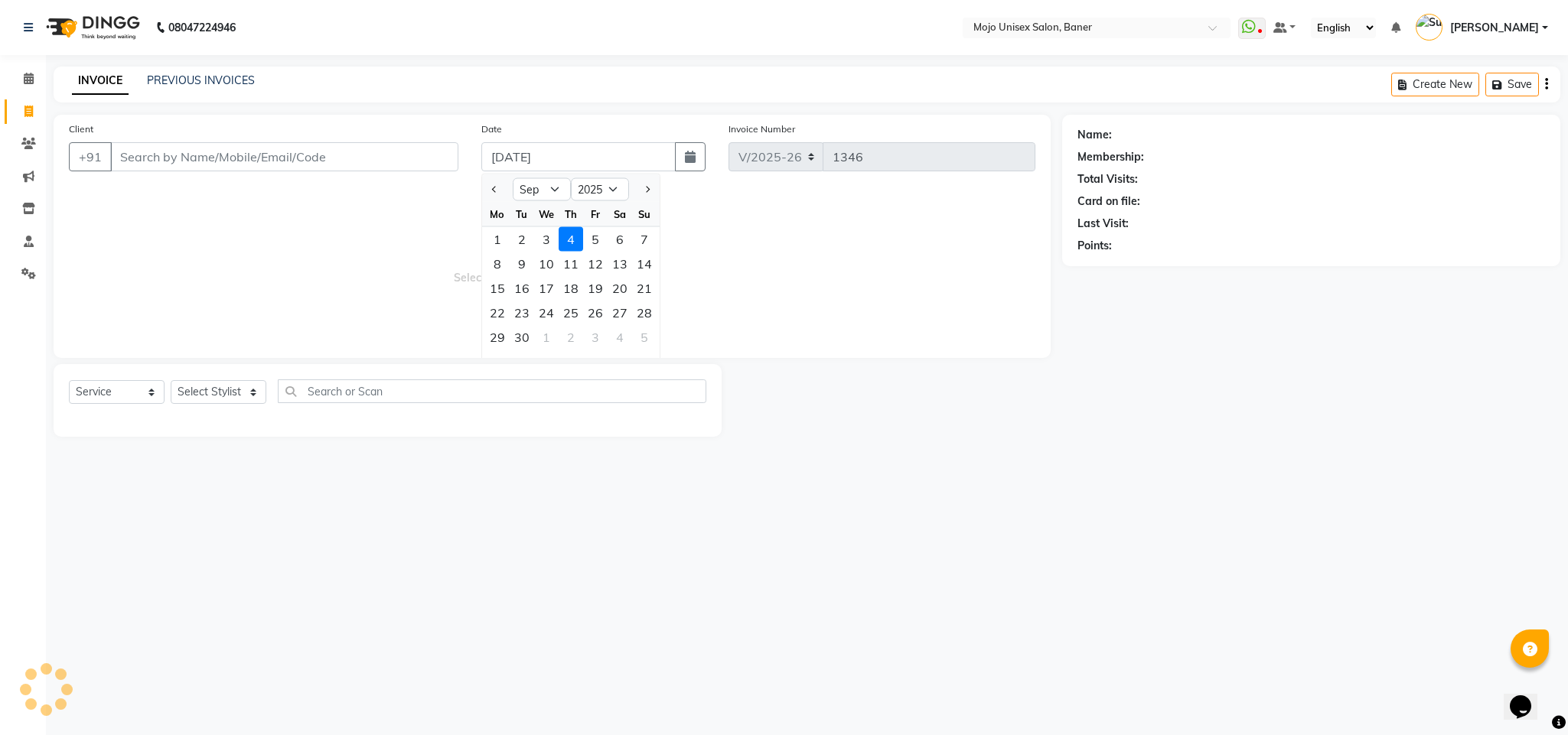
click at [510, 237] on div "2" at bounding box center [522, 239] width 24 height 24
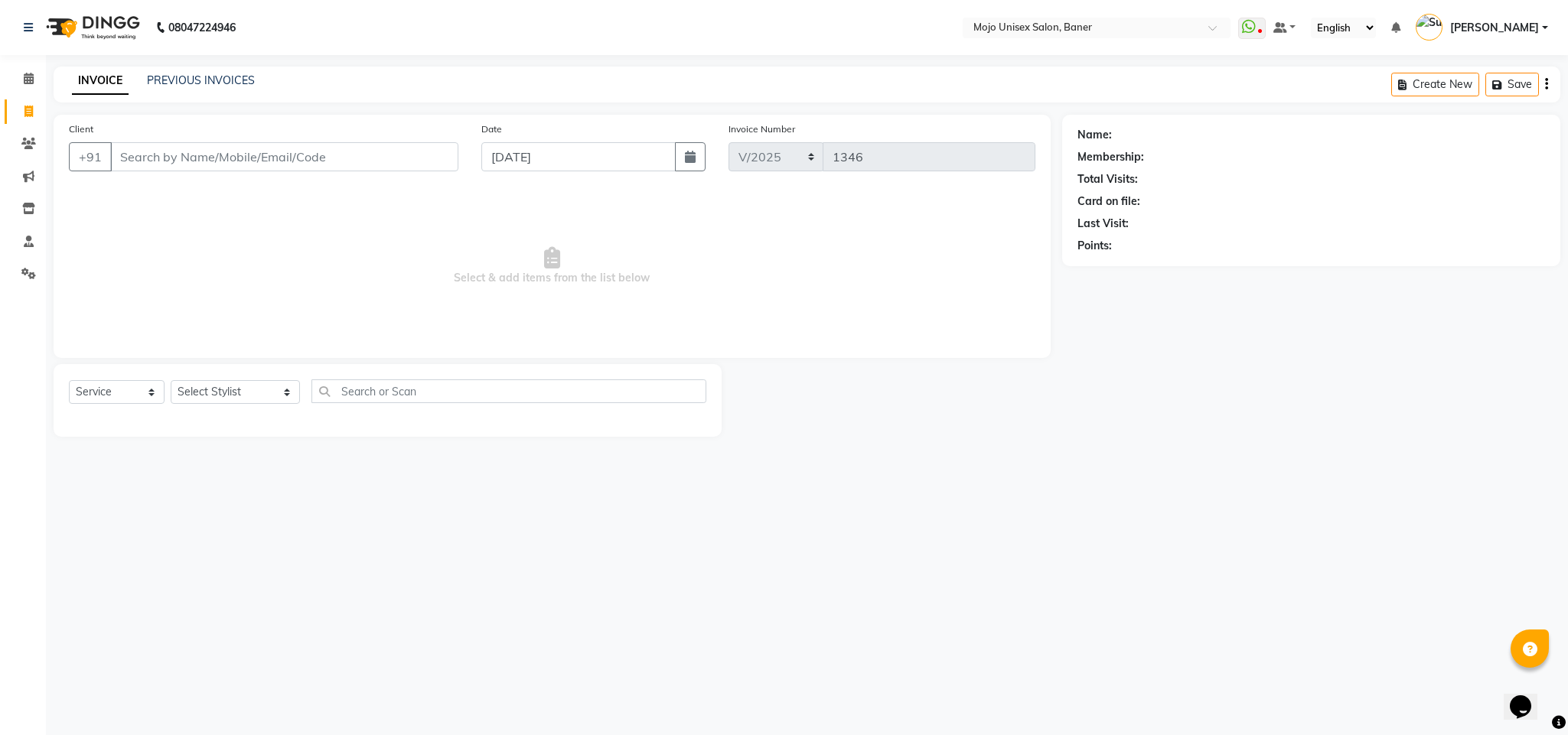
click at [325, 139] on div "Client +91" at bounding box center [263, 152] width 412 height 63
click at [307, 166] on input "Client" at bounding box center [284, 157] width 348 height 29
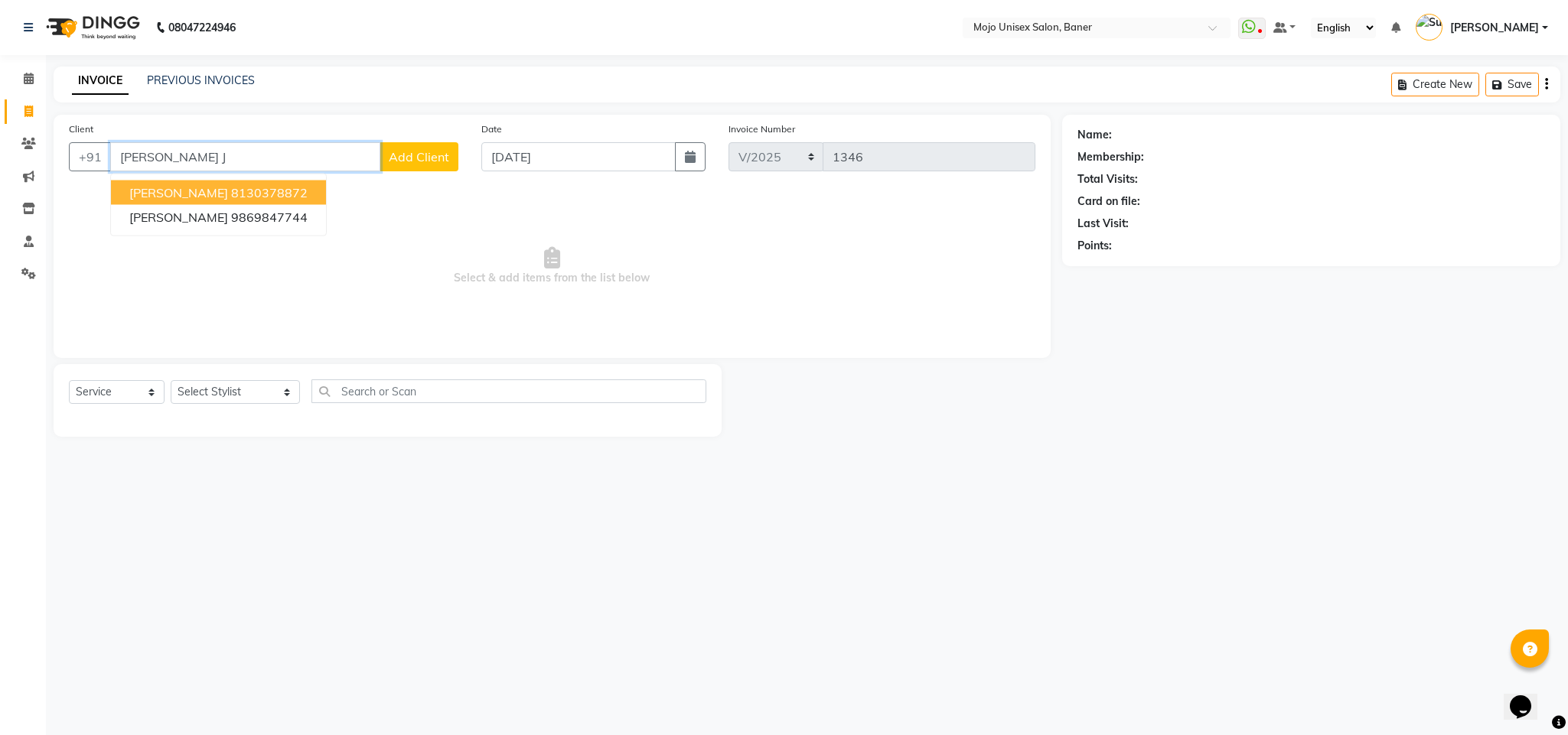
click at [289, 196] on ngb-highlight "8130378872" at bounding box center [269, 192] width 76 height 15
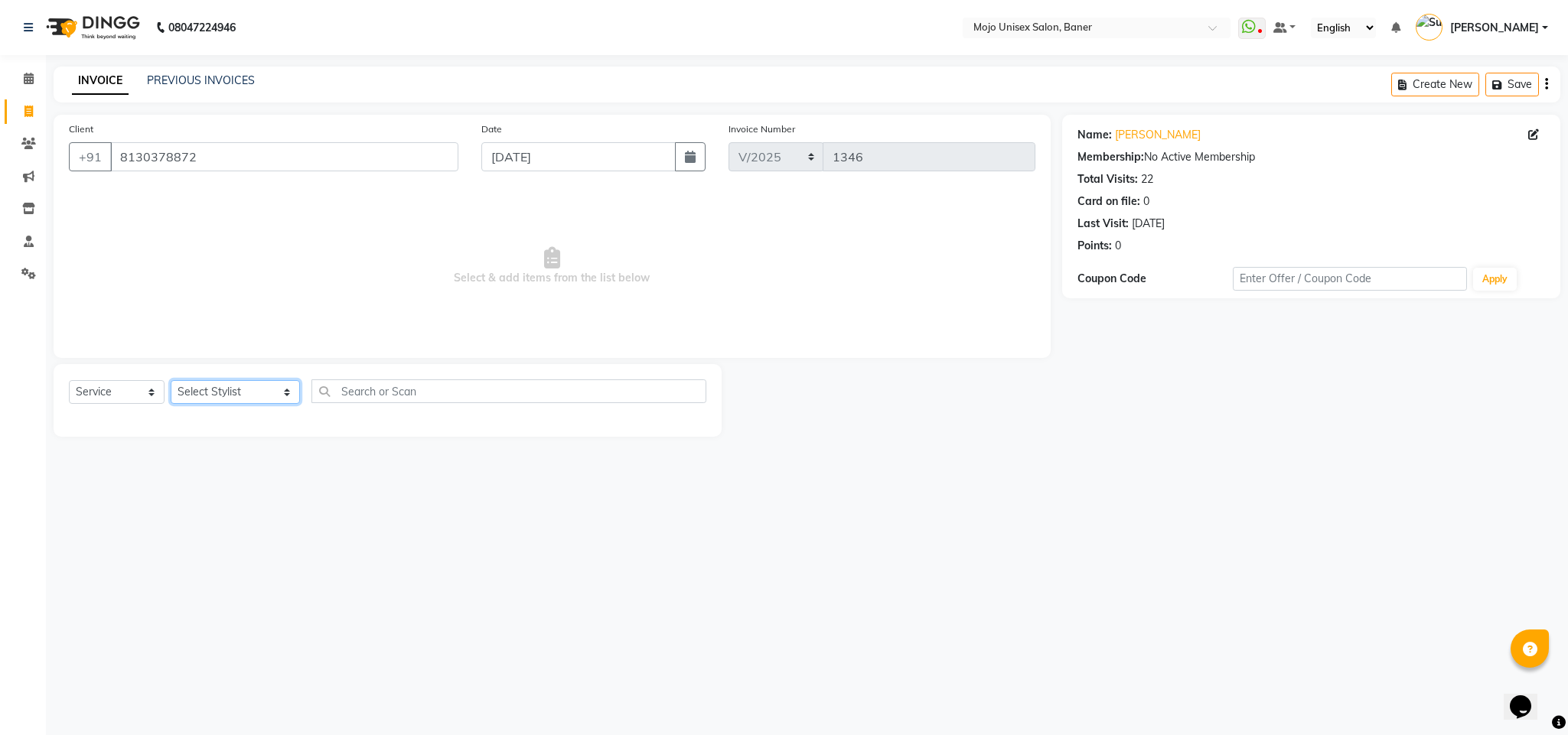
click at [221, 398] on select "Select Stylist [PERSON_NAME] [PERSON_NAME] ([PERSON_NAME]) [PERSON_NAME] [PERSO…" at bounding box center [236, 392] width 129 height 24
click at [171, 381] on select "Select Stylist [PERSON_NAME] [PERSON_NAME] ([PERSON_NAME]) [PERSON_NAME] [PERSO…" at bounding box center [236, 392] width 129 height 24
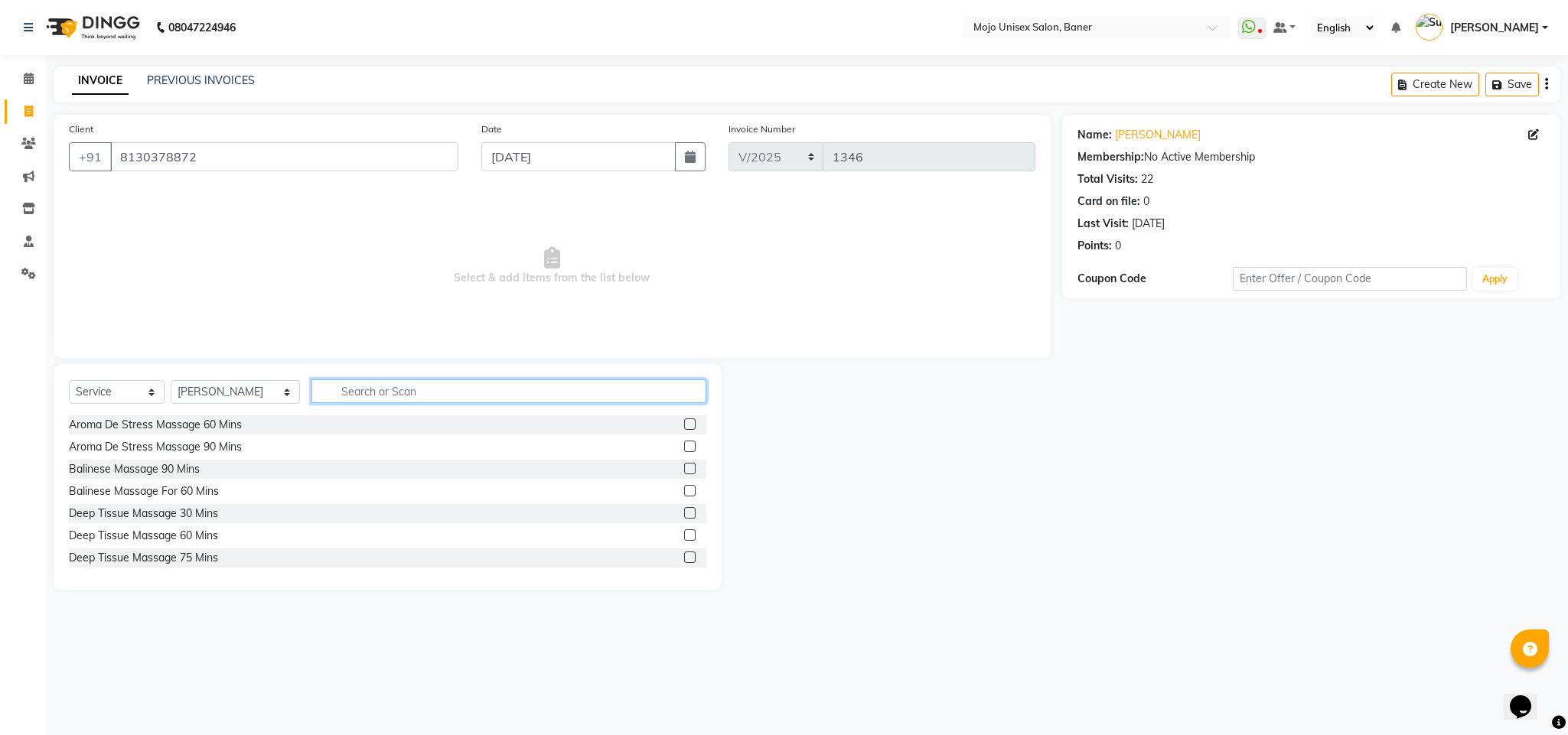
click at [340, 388] on input "text" at bounding box center [508, 392] width 395 height 24
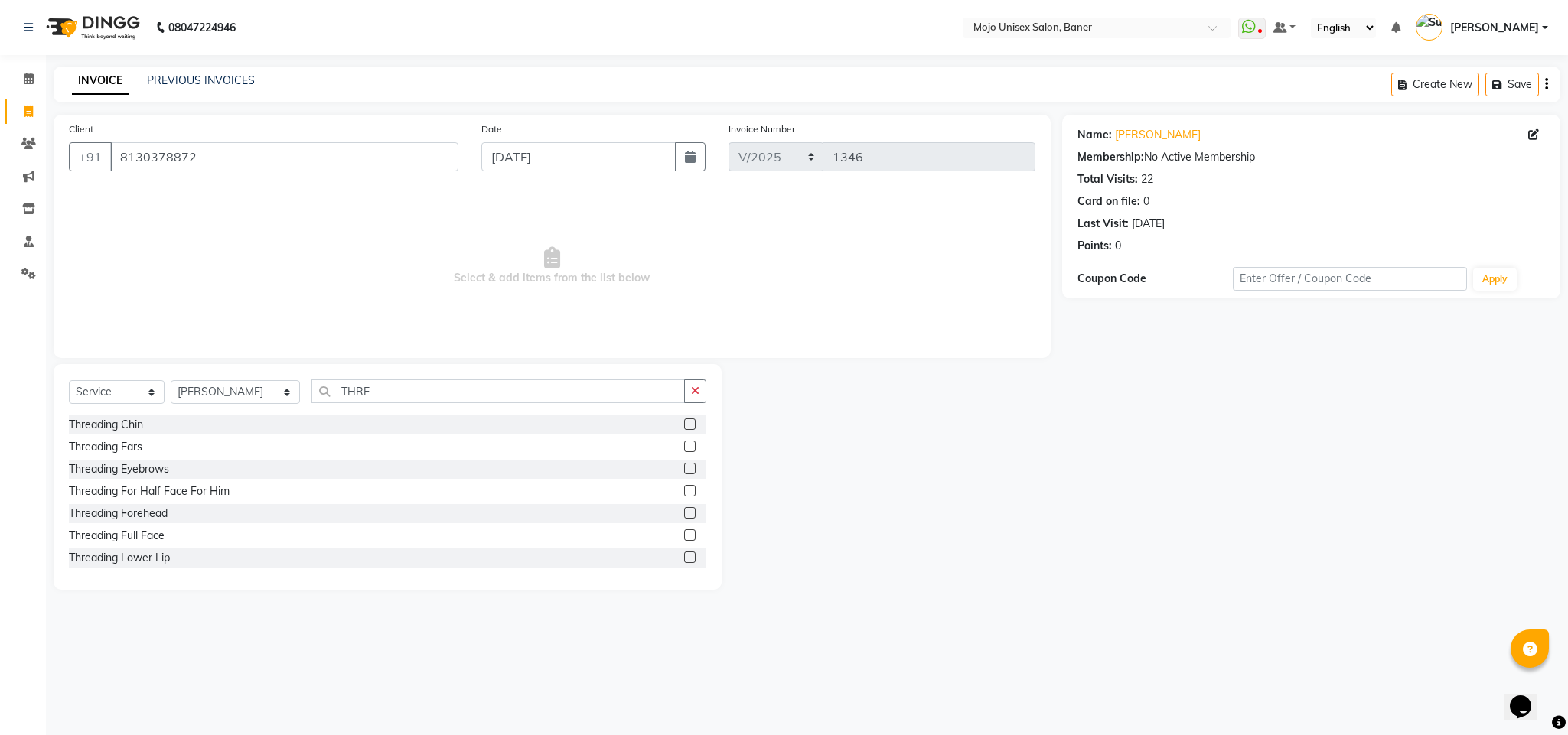
click at [684, 464] on label at bounding box center [689, 469] width 12 height 12
click at [684, 464] on input "checkbox" at bounding box center [689, 469] width 10 height 10
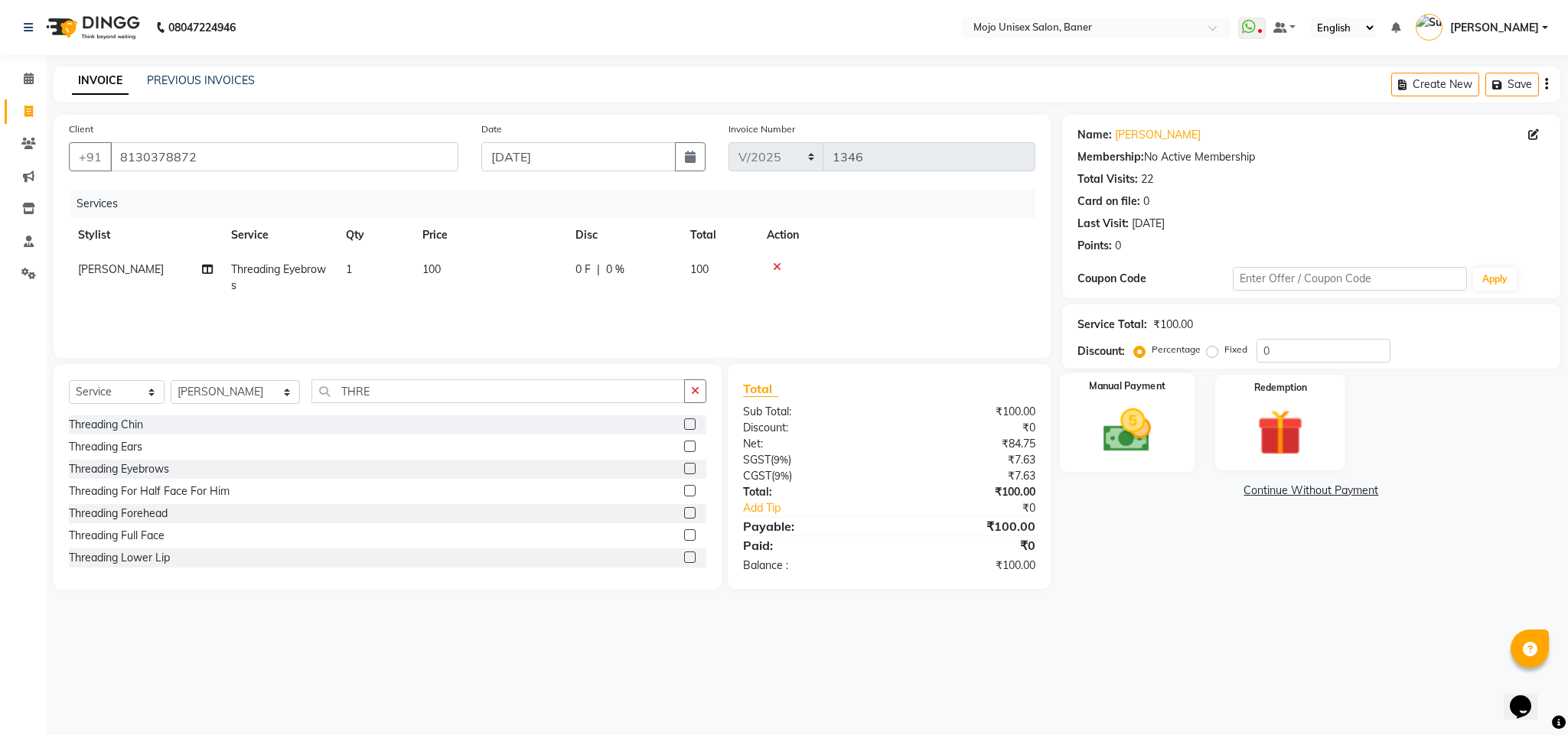
click at [1142, 443] on img at bounding box center [1127, 431] width 78 height 55
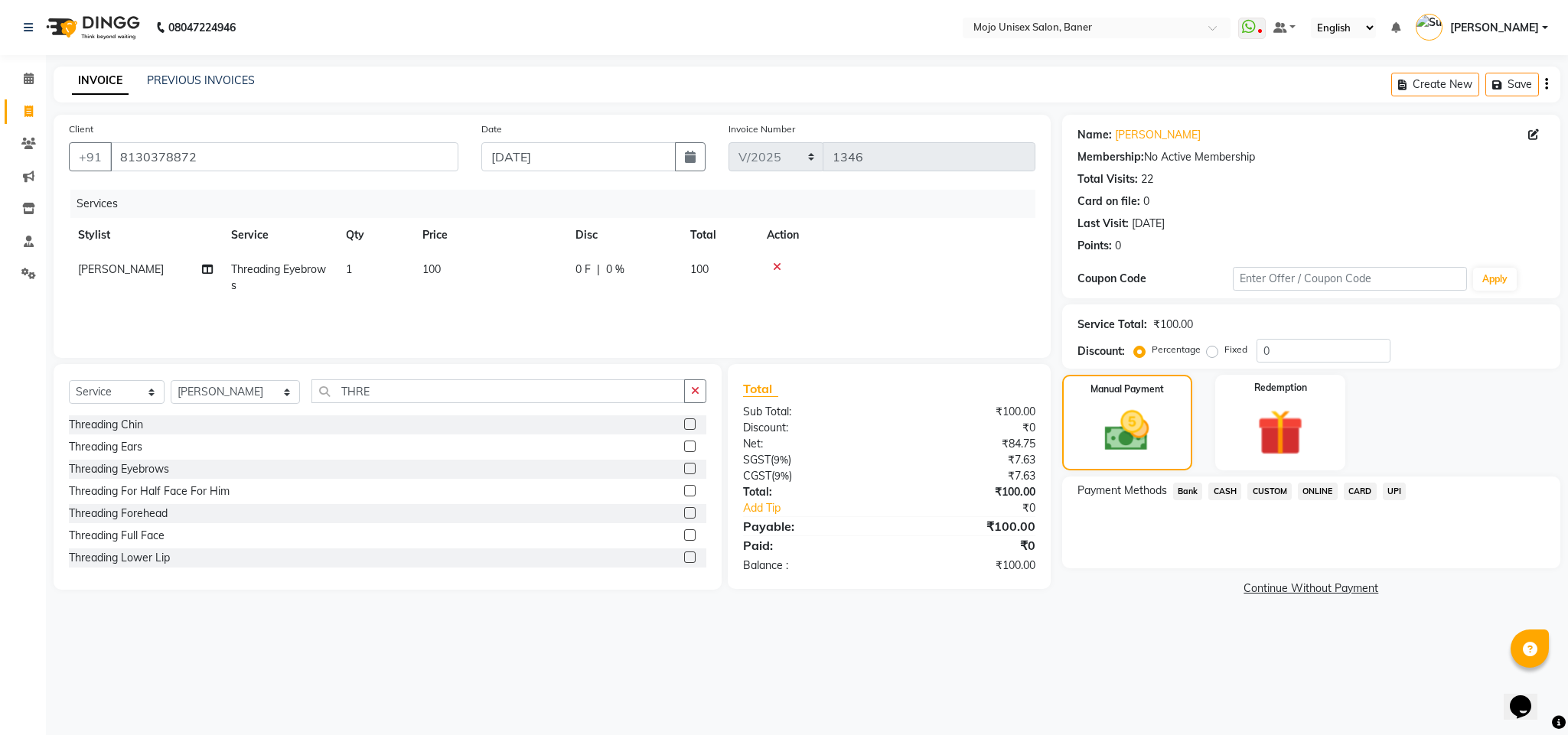
click at [1392, 493] on span "UPI" at bounding box center [1395, 492] width 24 height 17
